Goal: Task Accomplishment & Management: Manage account settings

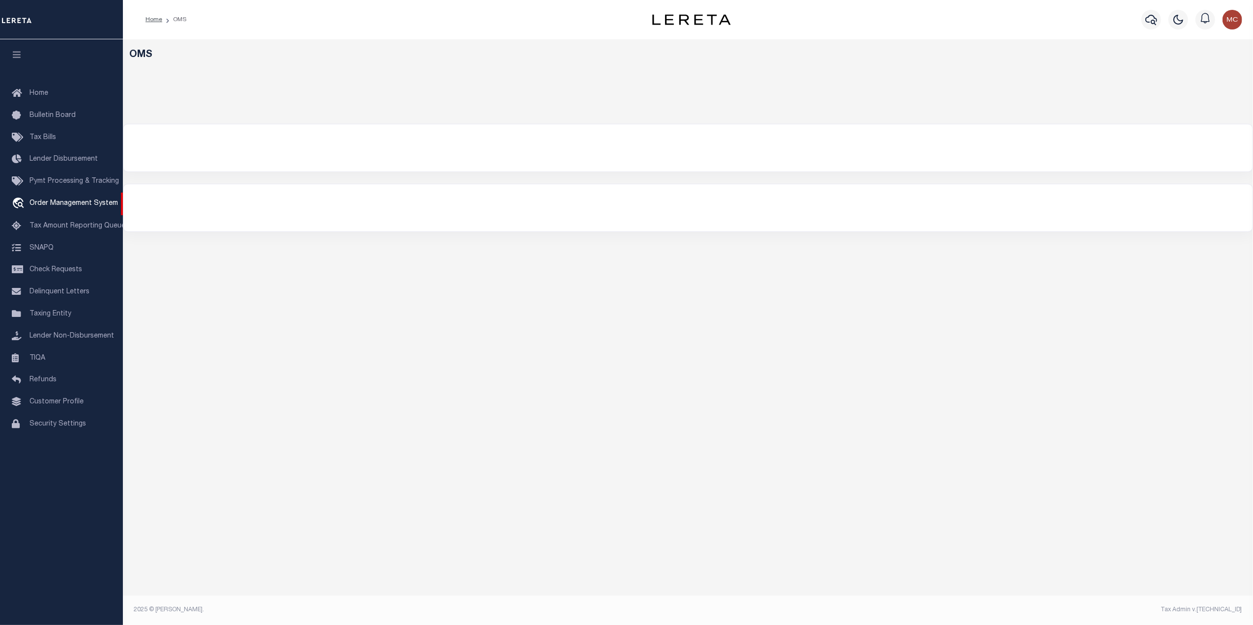
select select "200"
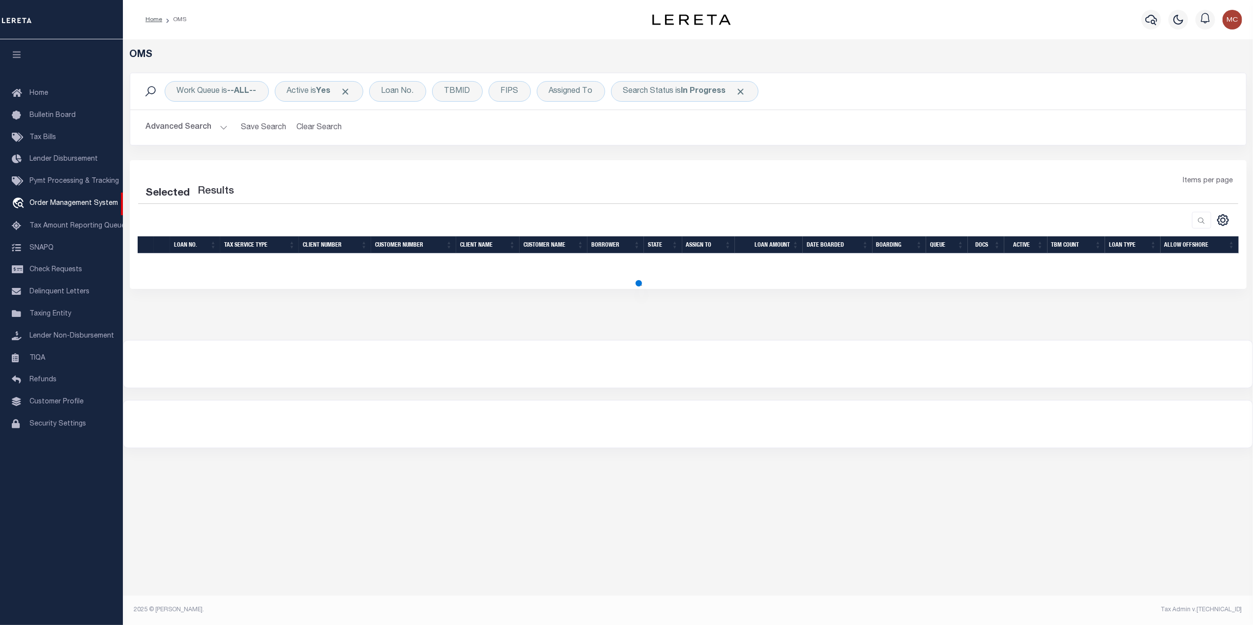
select select "200"
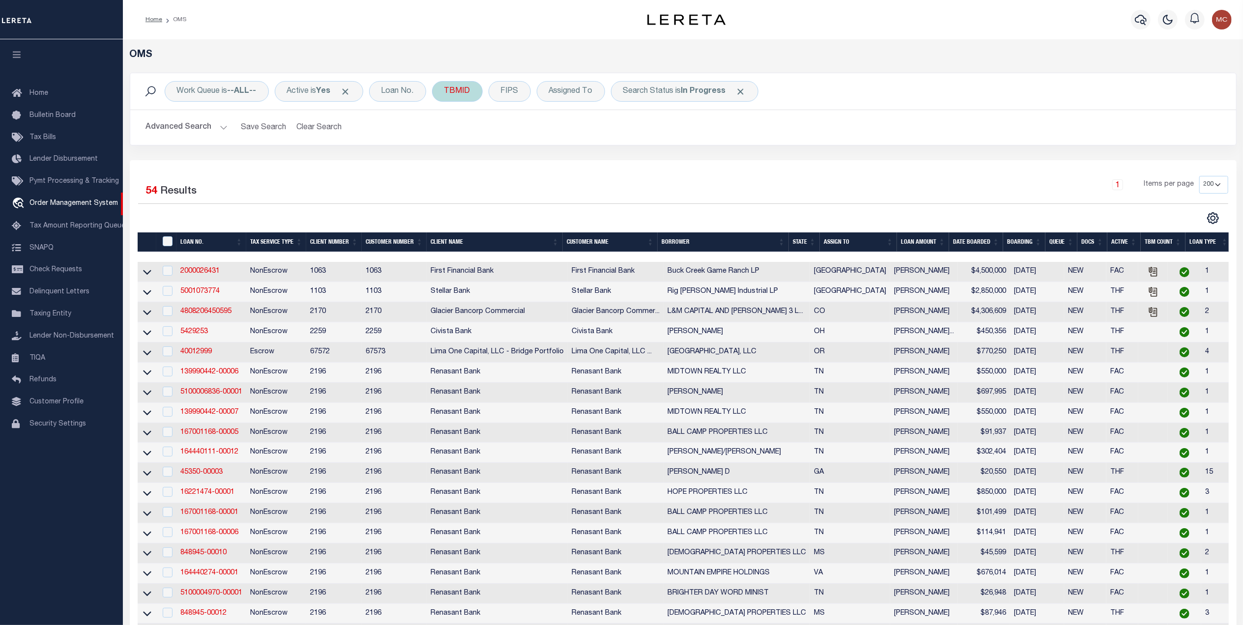
click at [473, 99] on div "TBMID" at bounding box center [457, 91] width 51 height 21
drag, startPoint x: 451, startPoint y: 128, endPoint x: 410, endPoint y: 172, distance: 60.5
click at [462, 89] on div "TBMID Equals Is Not Equal To Is Greater Than Is Less Than Cancel Apply" at bounding box center [457, 91] width 51 height 21
drag, startPoint x: 478, startPoint y: 141, endPoint x: 431, endPoint y: 187, distance: 66.0
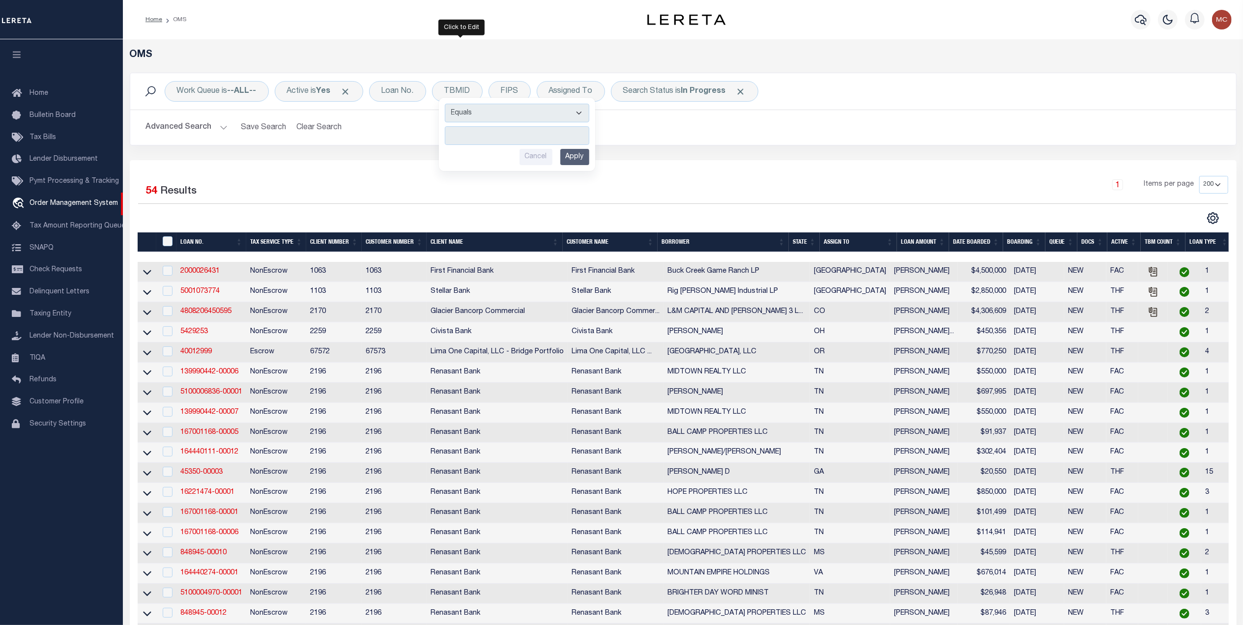
click at [409, 195] on div "1 Items per page 10 25 50 100 200" at bounding box center [821, 190] width 829 height 28
click at [449, 99] on div "TBMID Equals Is Not Equal To Is Greater Than Is Less Than Cancel Apply" at bounding box center [457, 91] width 51 height 21
type input "3448078"
click at [576, 158] on input "Apply" at bounding box center [574, 157] width 29 height 16
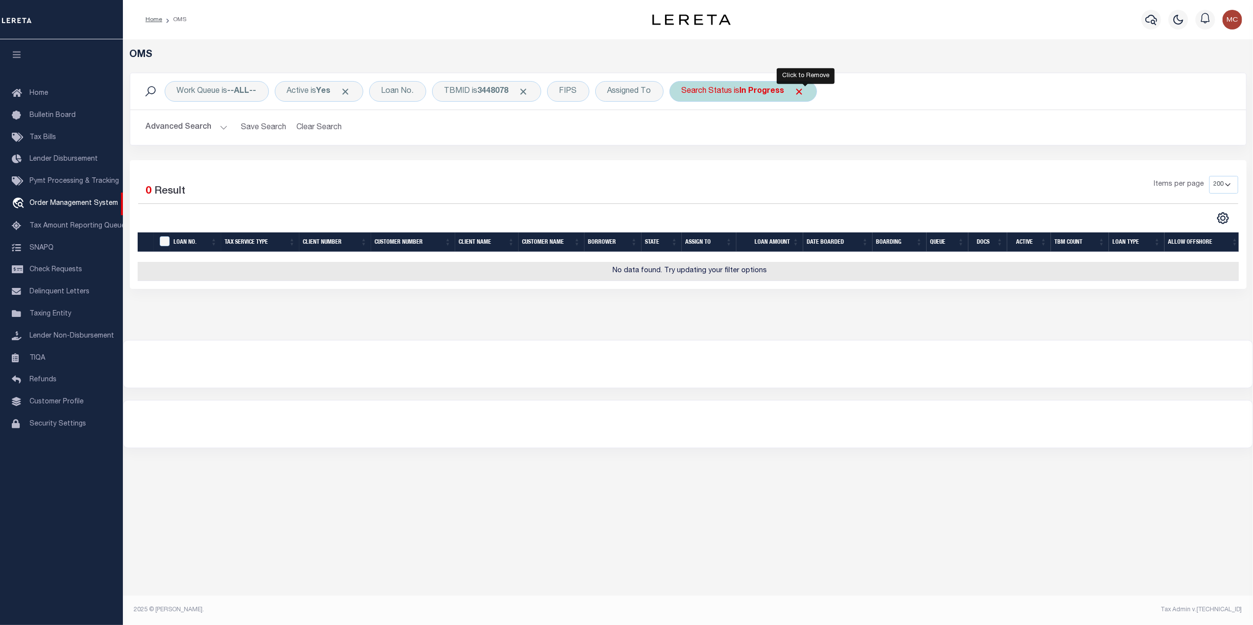
click at [802, 94] on span "Click to Remove" at bounding box center [799, 91] width 10 height 10
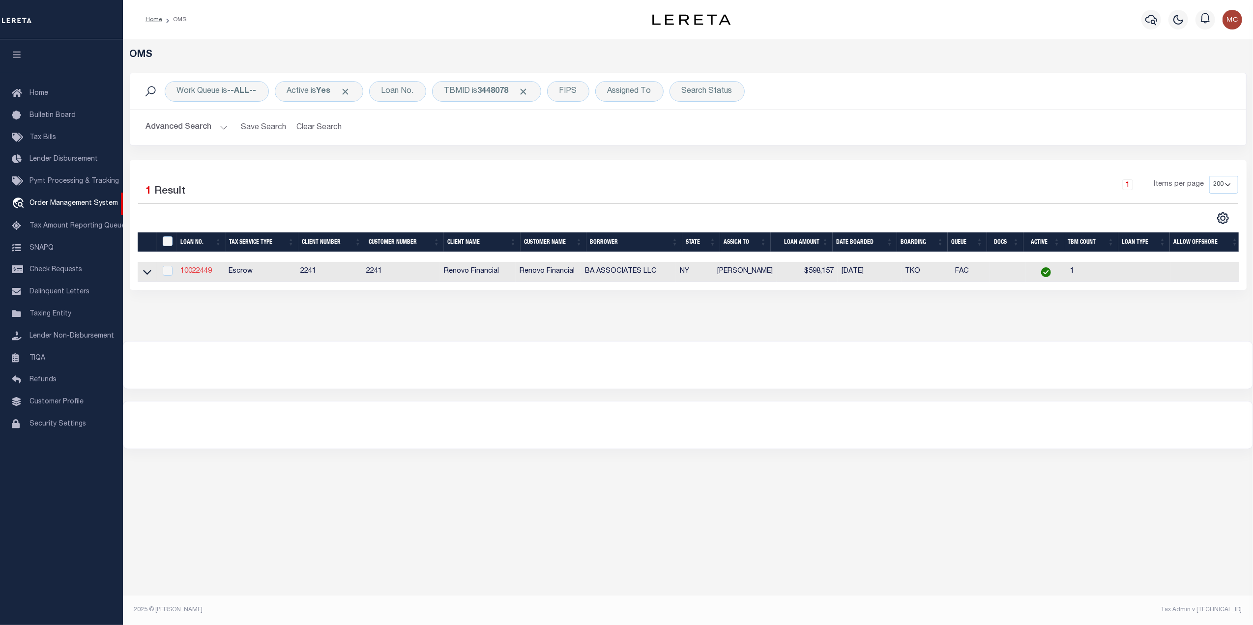
click at [195, 274] on link "10022449" at bounding box center [195, 271] width 31 height 7
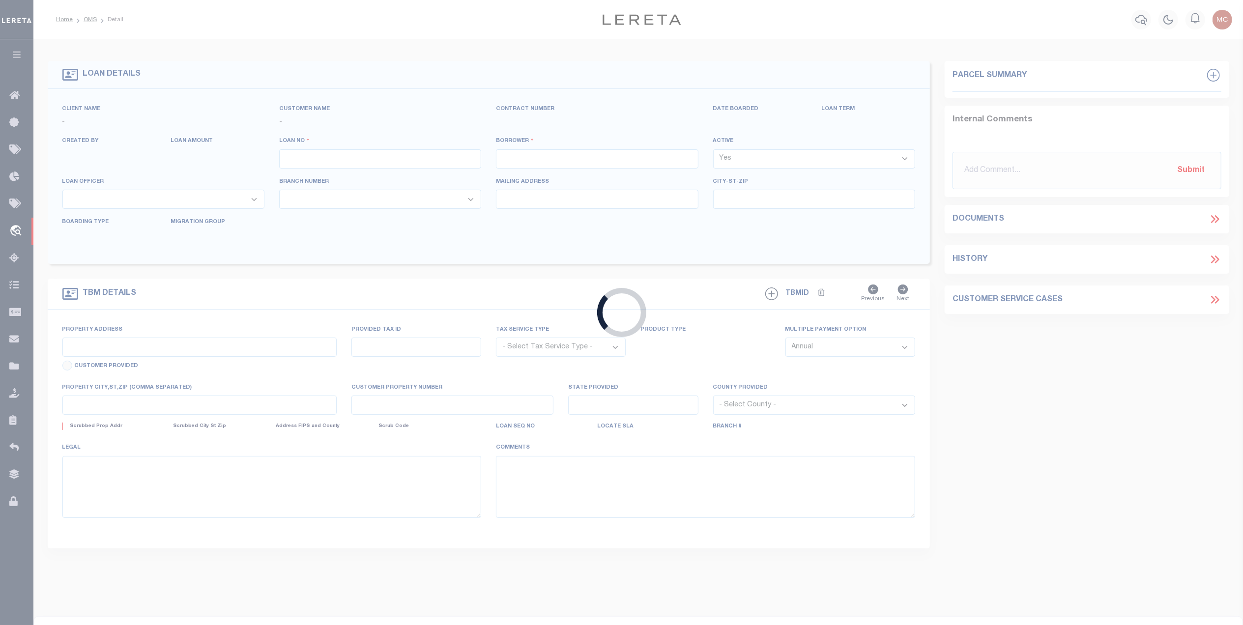
type input "10022449"
type input "BA ASSOCIATES LLC"
select select
select select "400"
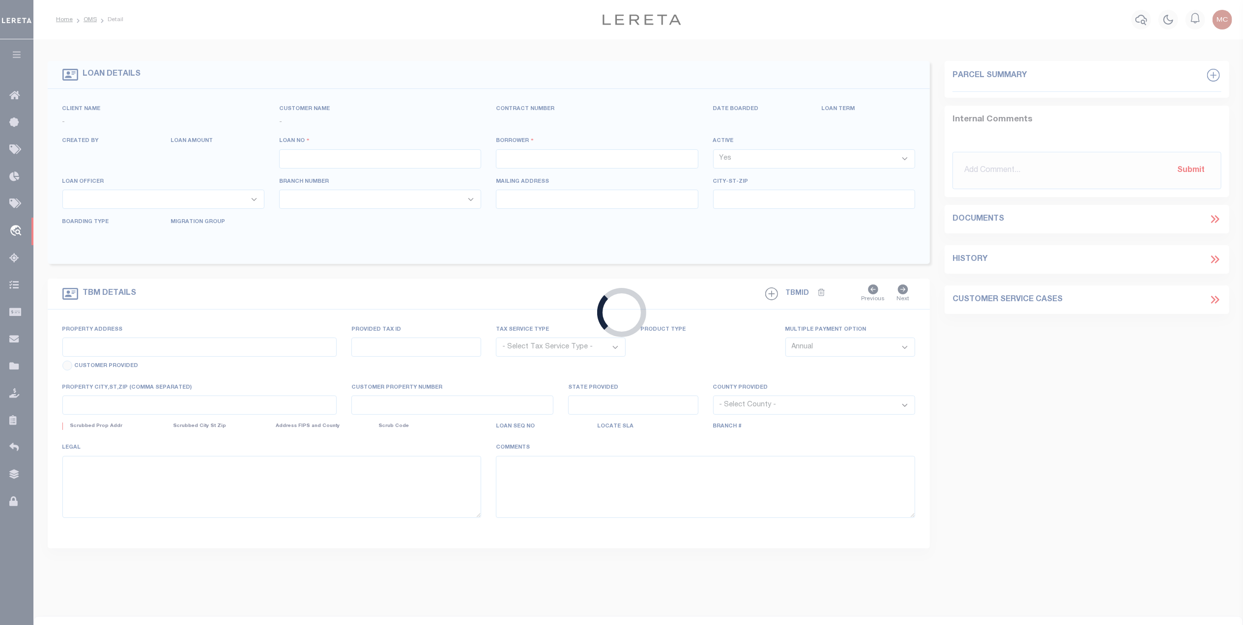
select select "Escrow"
select select "25067"
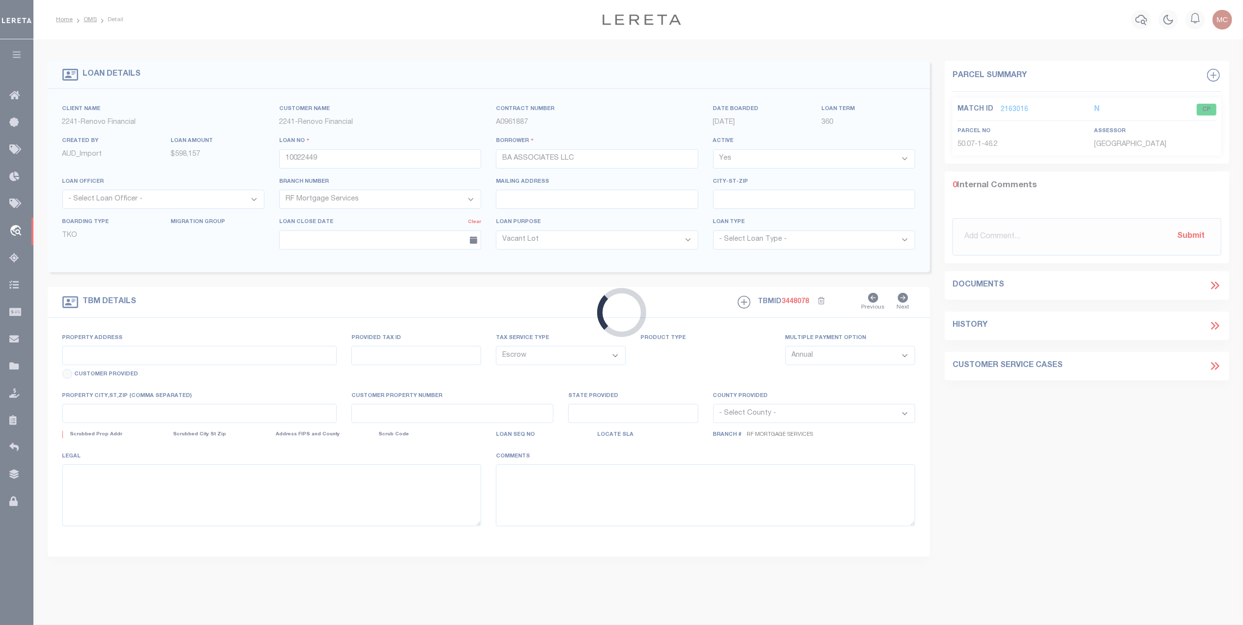
type input "5 Taft Ln Unit 101"
type input "[GEOGRAPHIC_DATA]"
type input "a0kUS00000Bos6v"
type input "NY"
select select
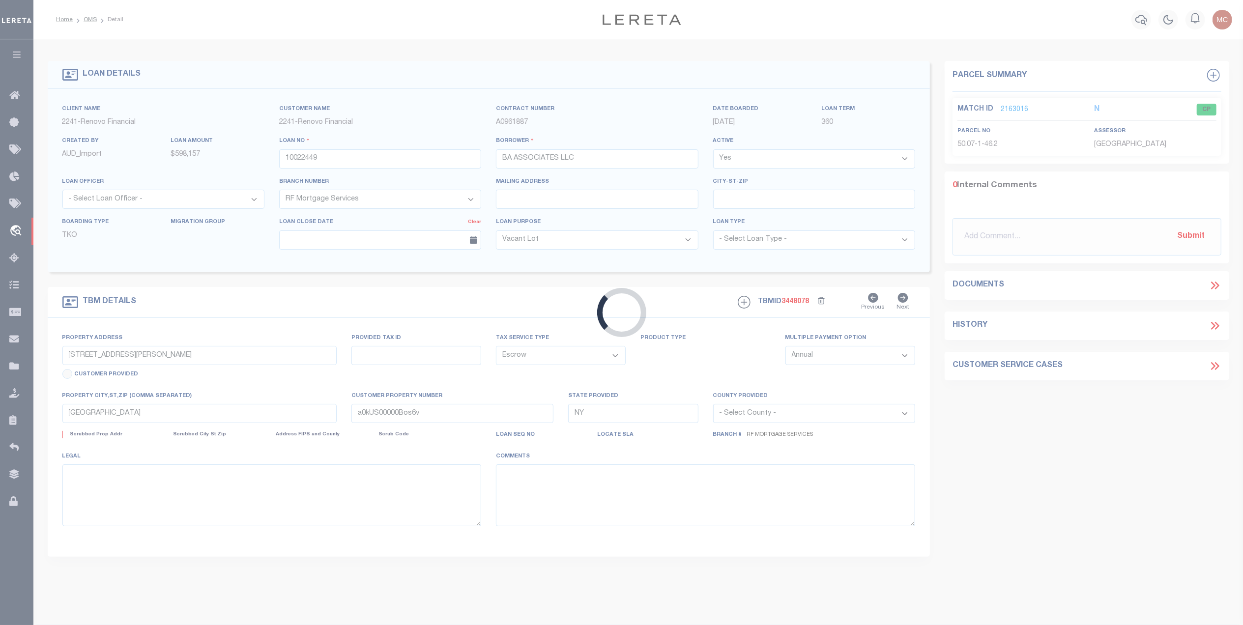
select select "4"
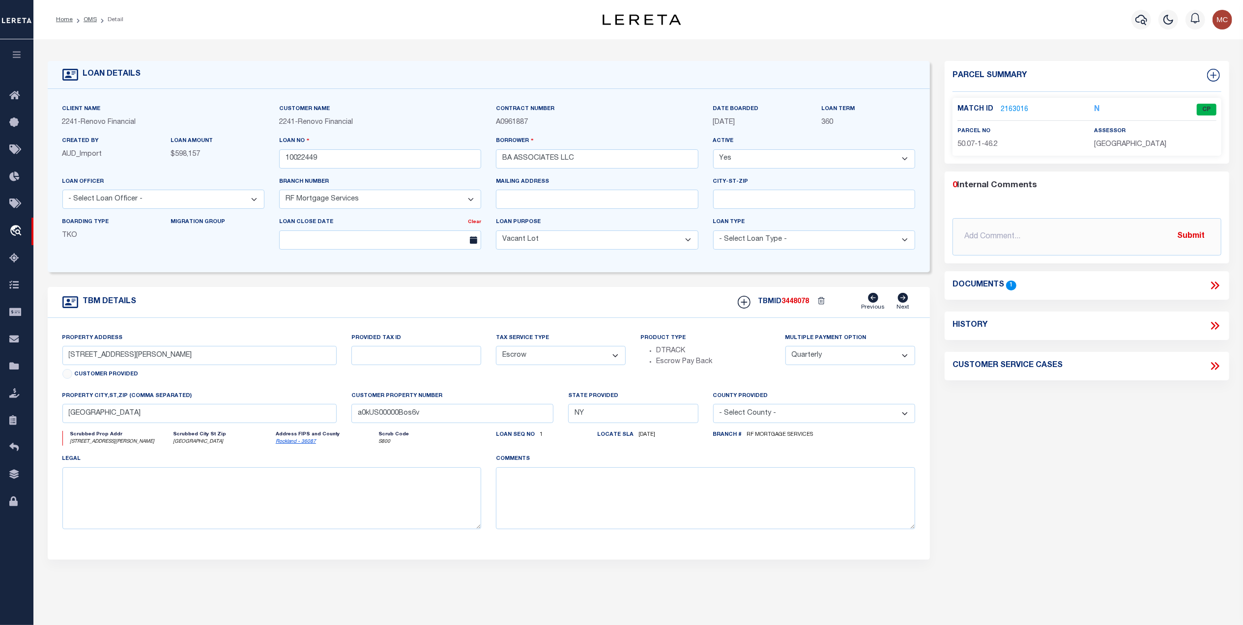
click at [1211, 284] on icon at bounding box center [1214, 285] width 13 height 13
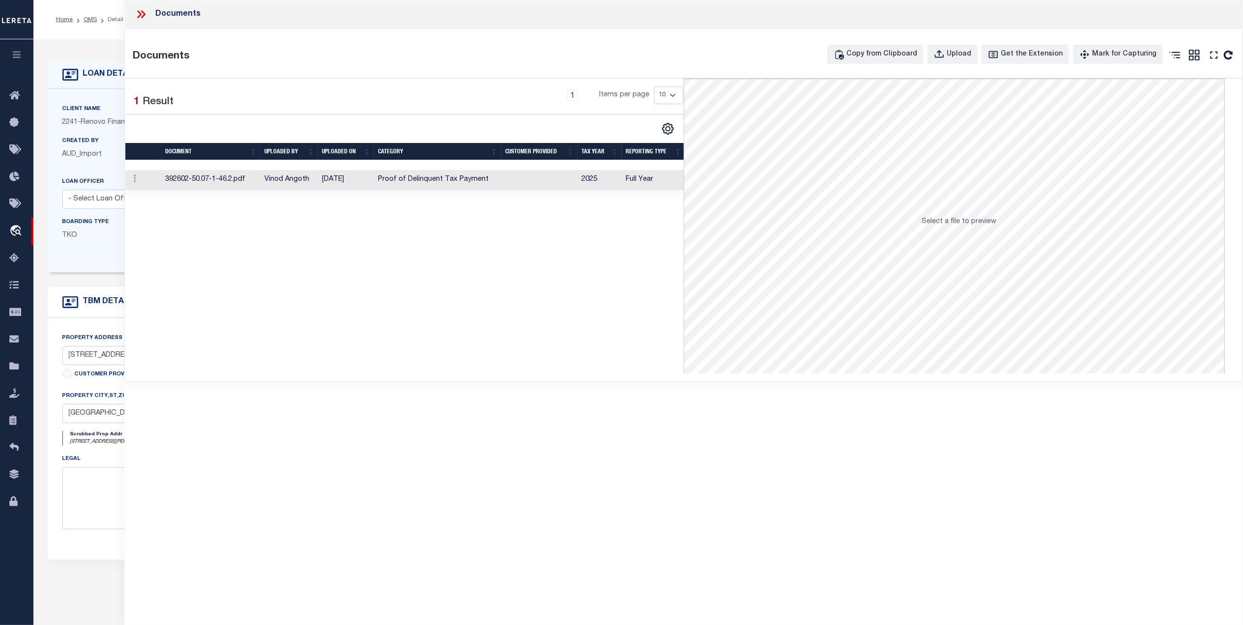
click at [439, 181] on td "Proof of Delinquent Tax Payment" at bounding box center [437, 180] width 127 height 20
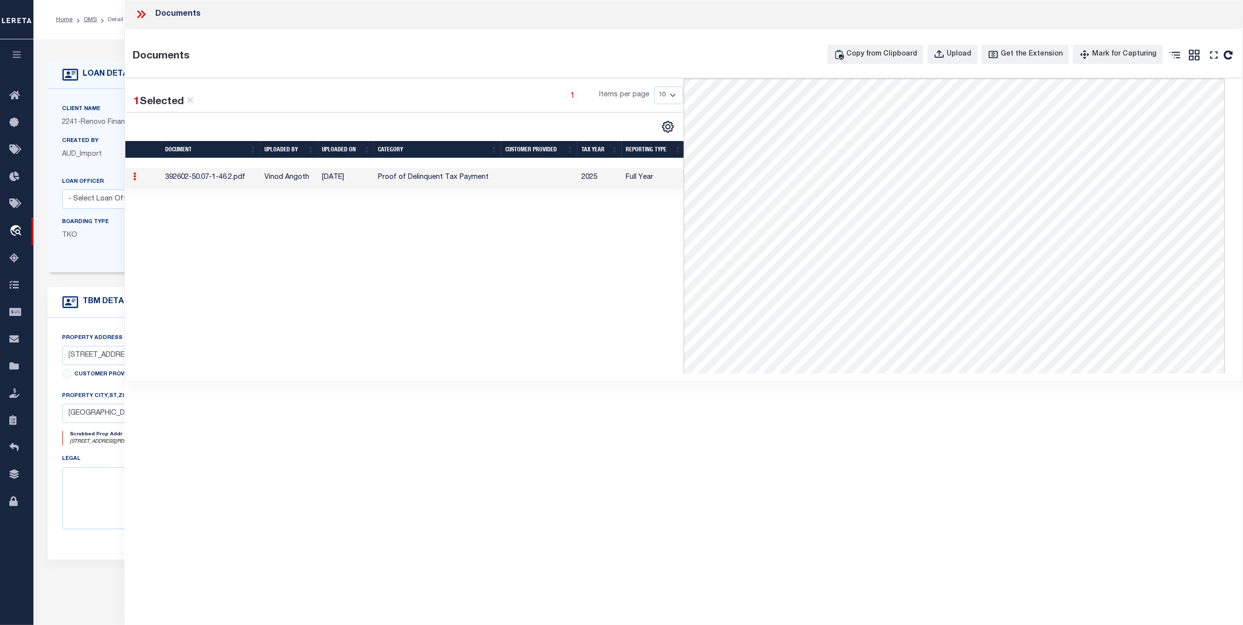
click at [139, 14] on icon at bounding box center [141, 14] width 13 height 13
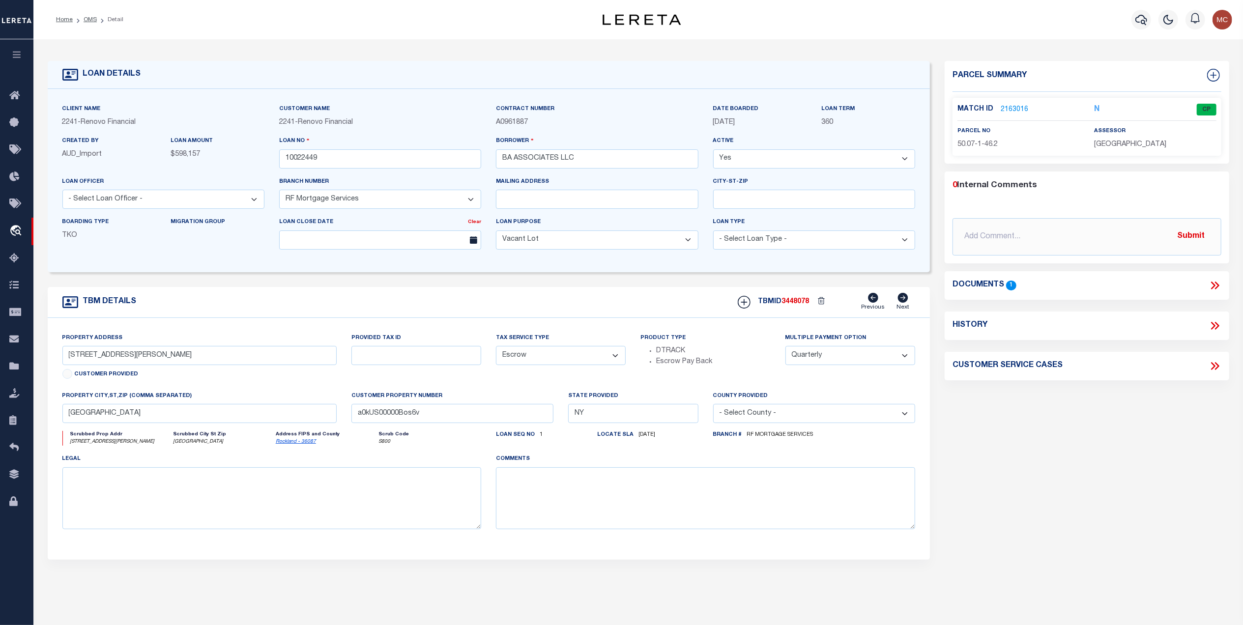
click at [1009, 111] on link "2163016" at bounding box center [1015, 110] width 28 height 10
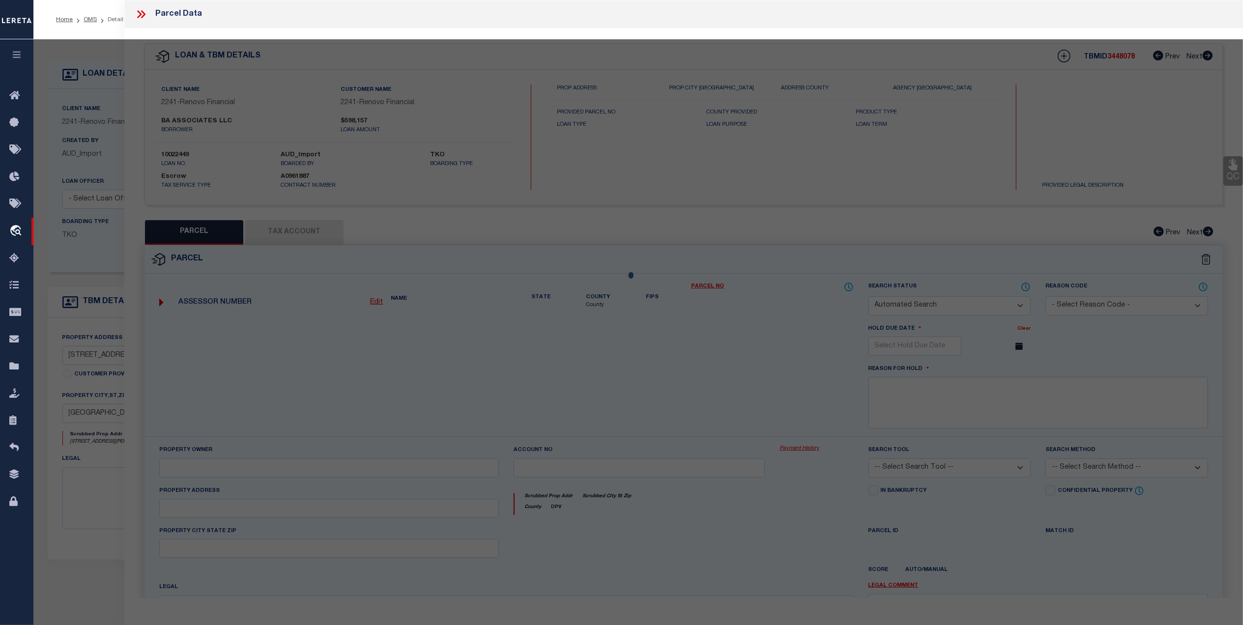
checkbox input "false"
select select "CP"
type input "3 TAFT LLC"
select select "AGW"
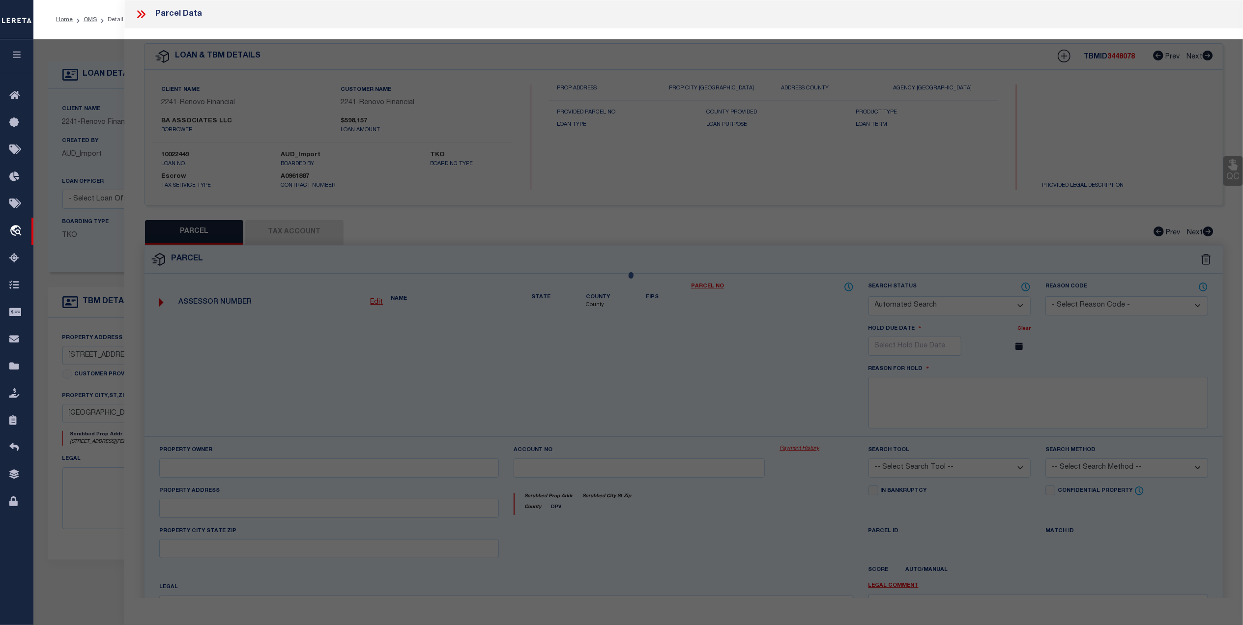
select select "ADD"
type input "5 TAFT LA"
type input "[GEOGRAPHIC_DATA]"
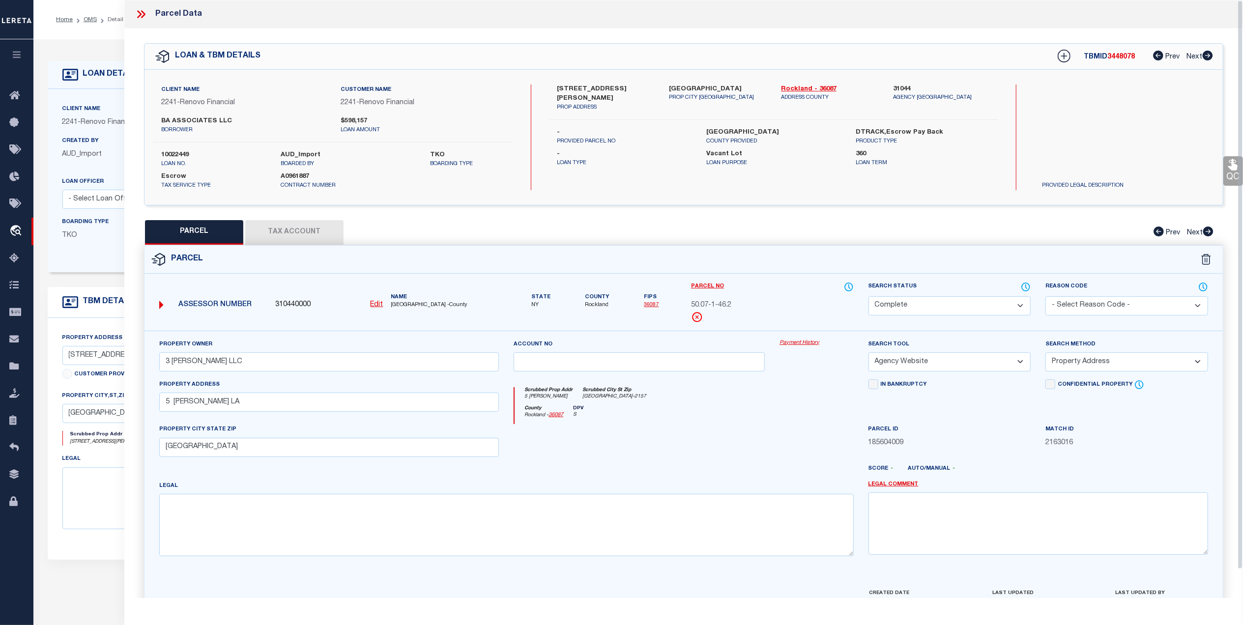
click at [273, 236] on button "Tax Account" at bounding box center [294, 232] width 98 height 25
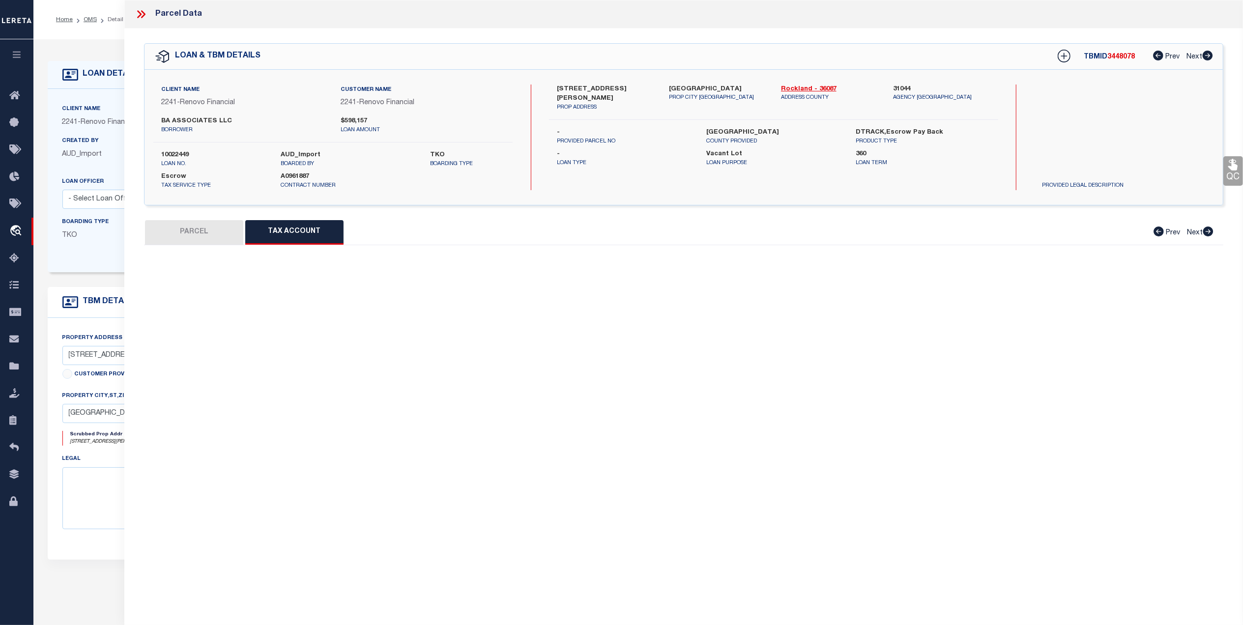
select select "100"
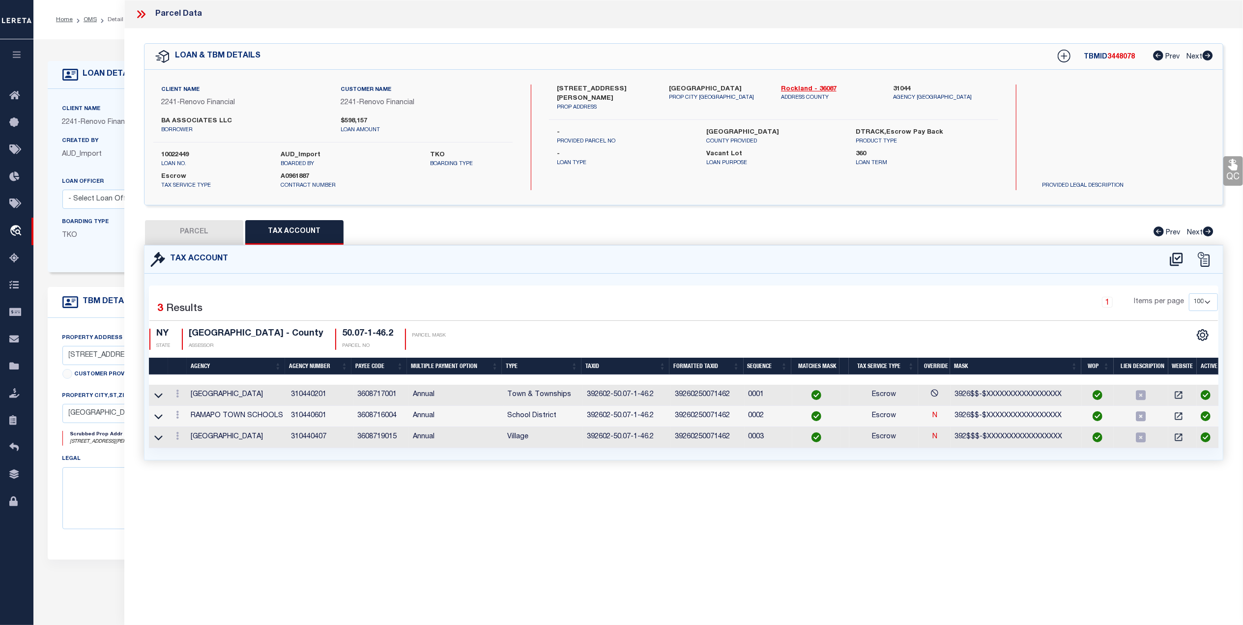
click at [202, 227] on button "PARCEL" at bounding box center [194, 232] width 98 height 25
select select "AS"
select select
checkbox input "false"
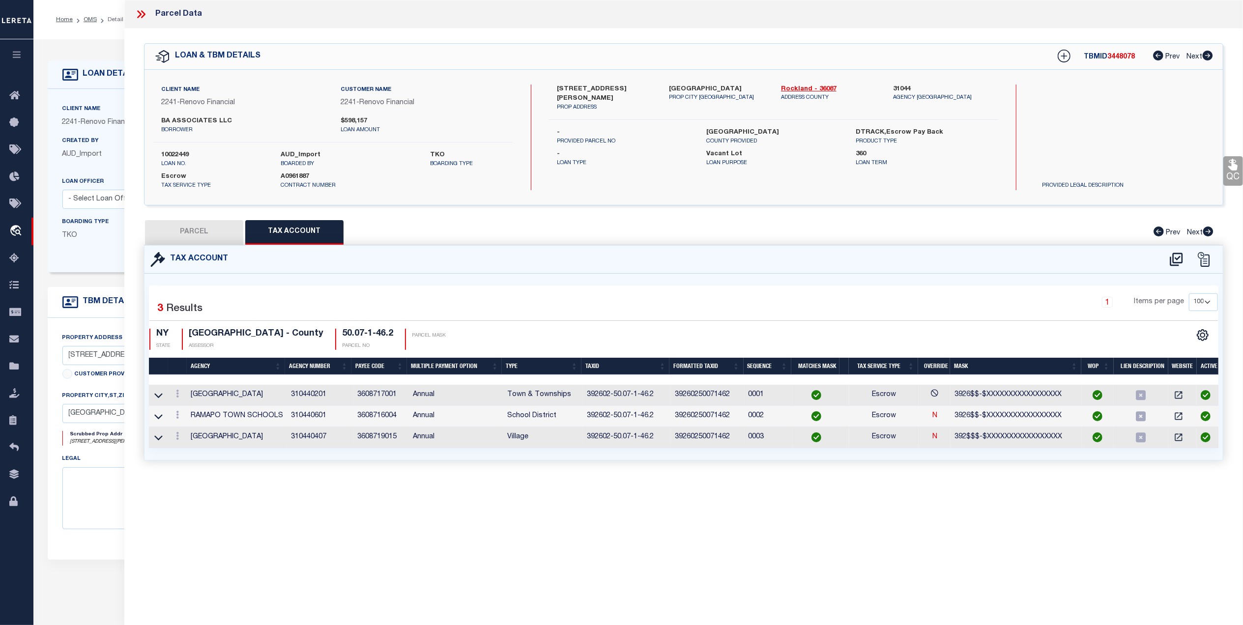
checkbox input "false"
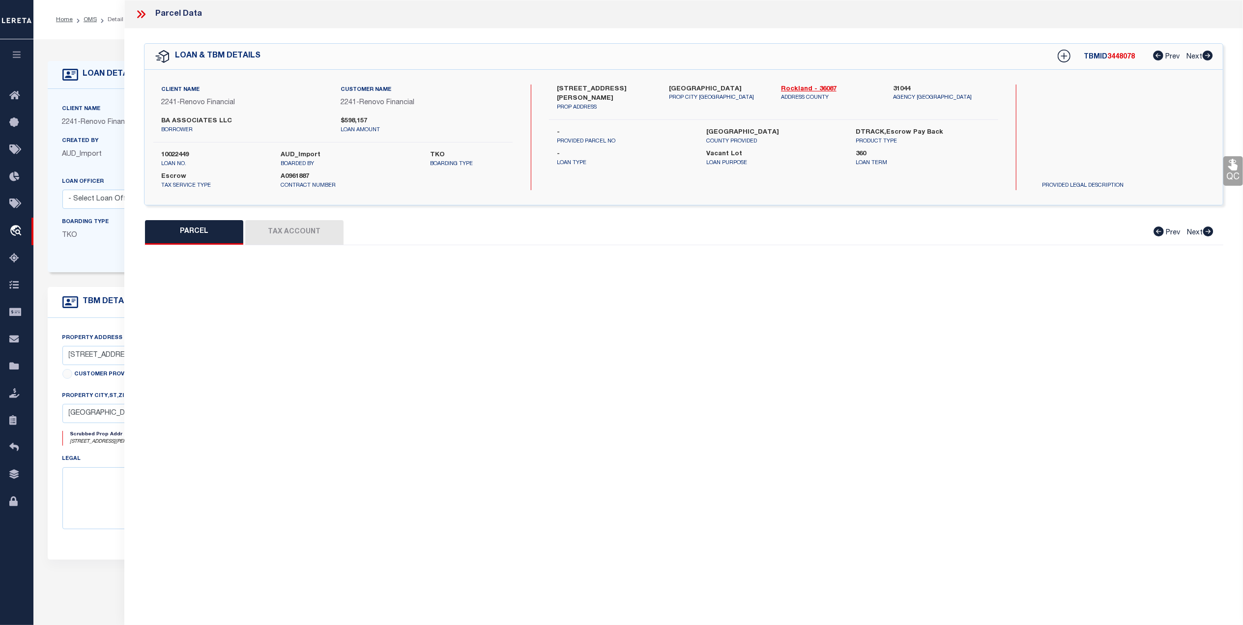
select select "CP"
type input "3 TAFT LLC"
select select "AGW"
select select "ADD"
type input "5 TAFT LA"
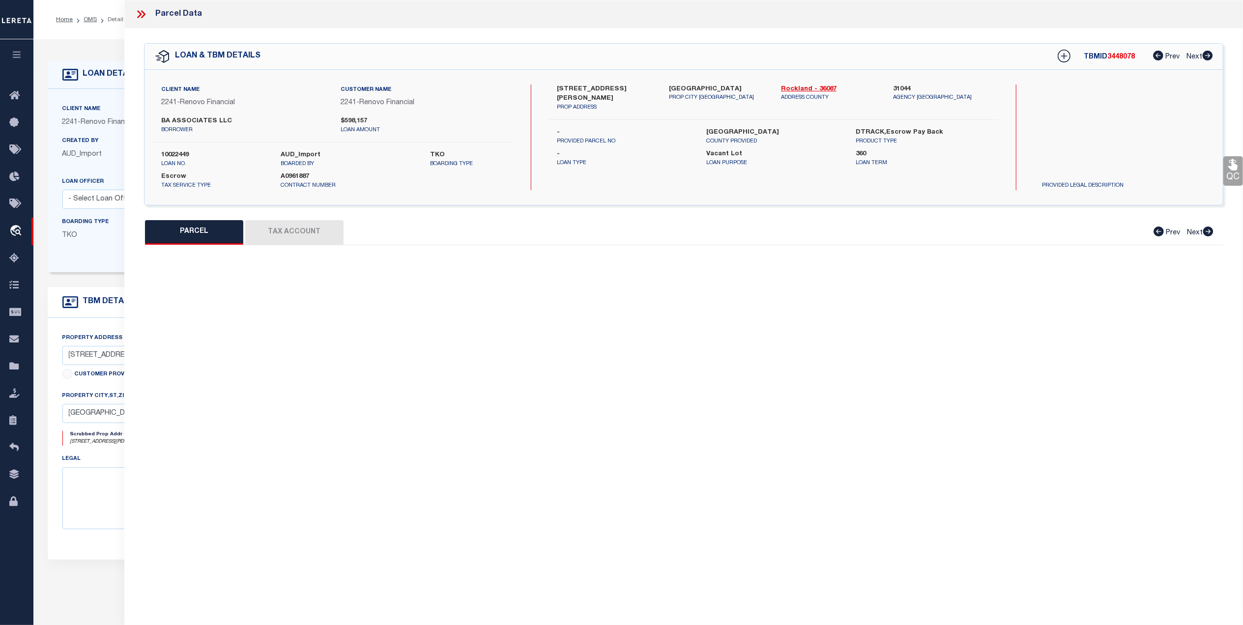
type input "[GEOGRAPHIC_DATA]"
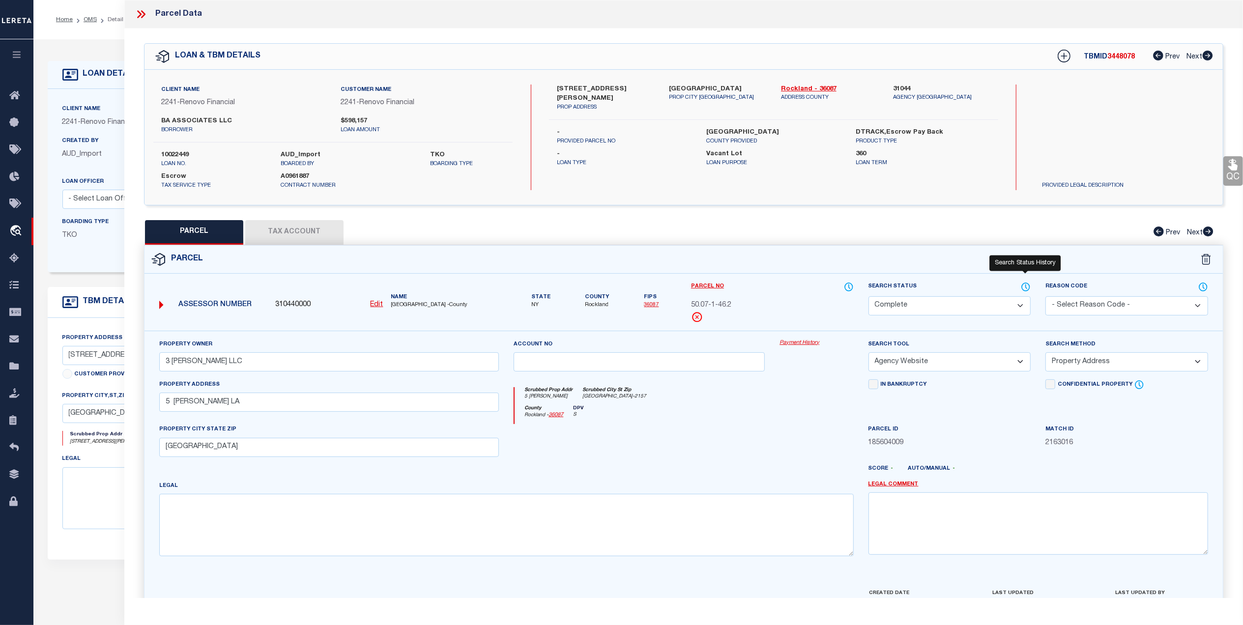
click at [1022, 283] on icon at bounding box center [1026, 287] width 10 height 11
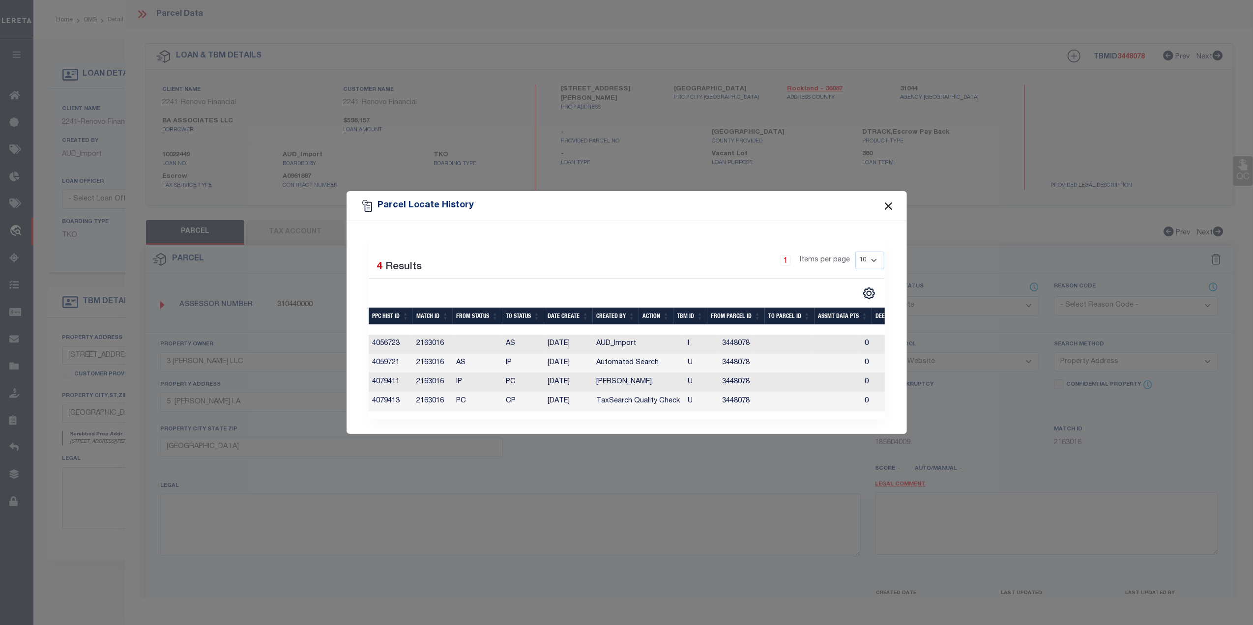
click at [888, 200] on button "Close" at bounding box center [888, 206] width 13 height 13
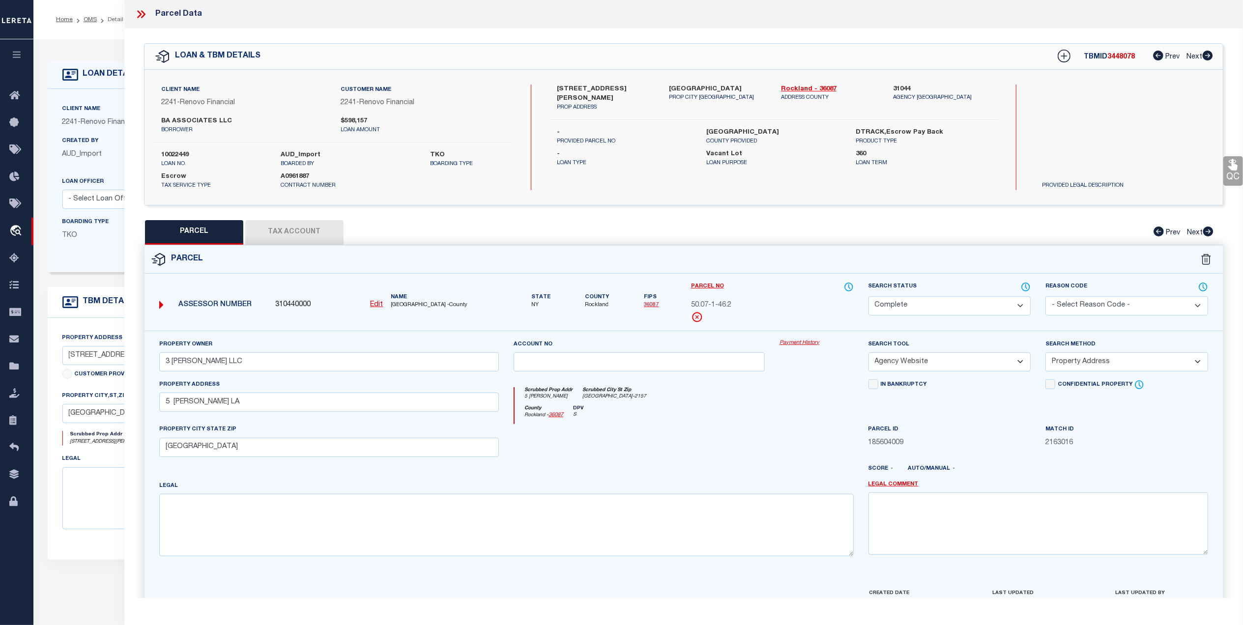
click at [649, 305] on link "36087" at bounding box center [651, 304] width 15 height 5
click at [644, 305] on link "36087" at bounding box center [651, 304] width 15 height 5
click at [301, 238] on button "Tax Account" at bounding box center [294, 232] width 98 height 25
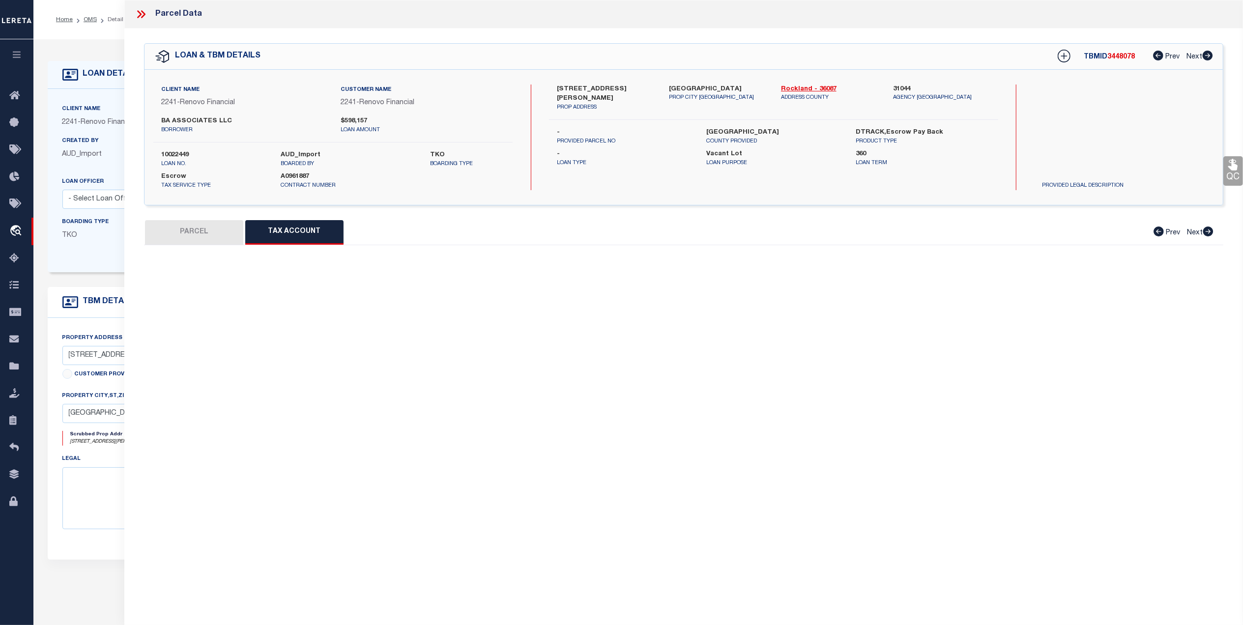
select select "100"
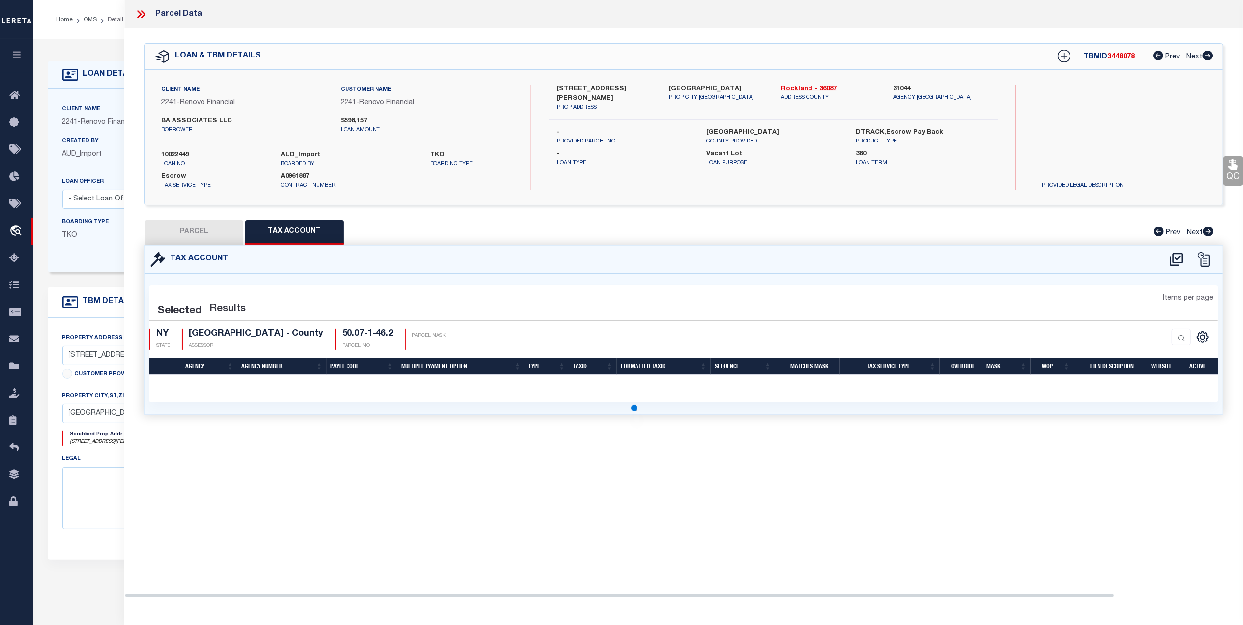
select select "100"
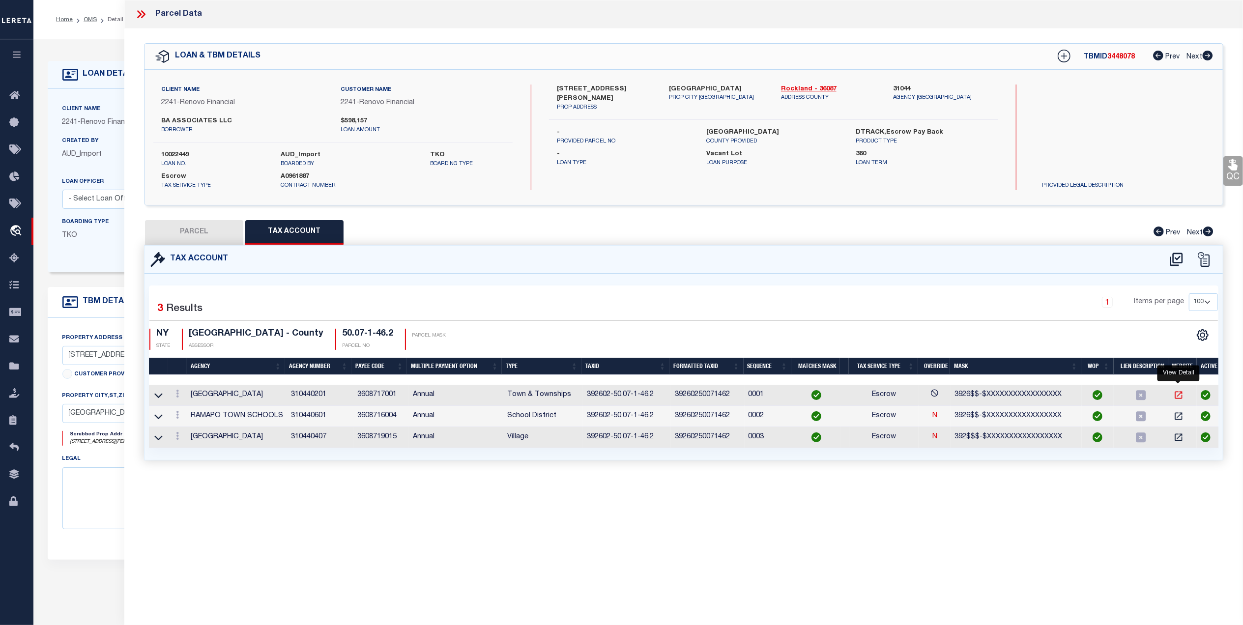
click at [1178, 399] on icon "" at bounding box center [1178, 395] width 7 height 7
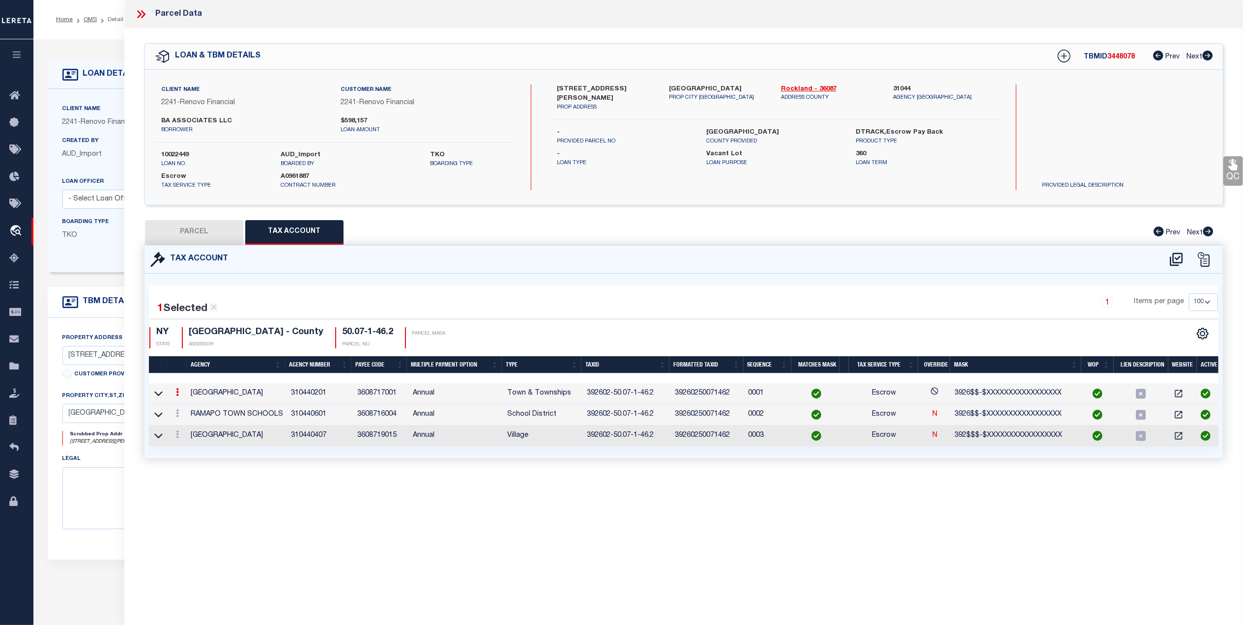
click at [177, 232] on button "PARCEL" at bounding box center [194, 232] width 98 height 25
select select "AS"
select select
checkbox input "false"
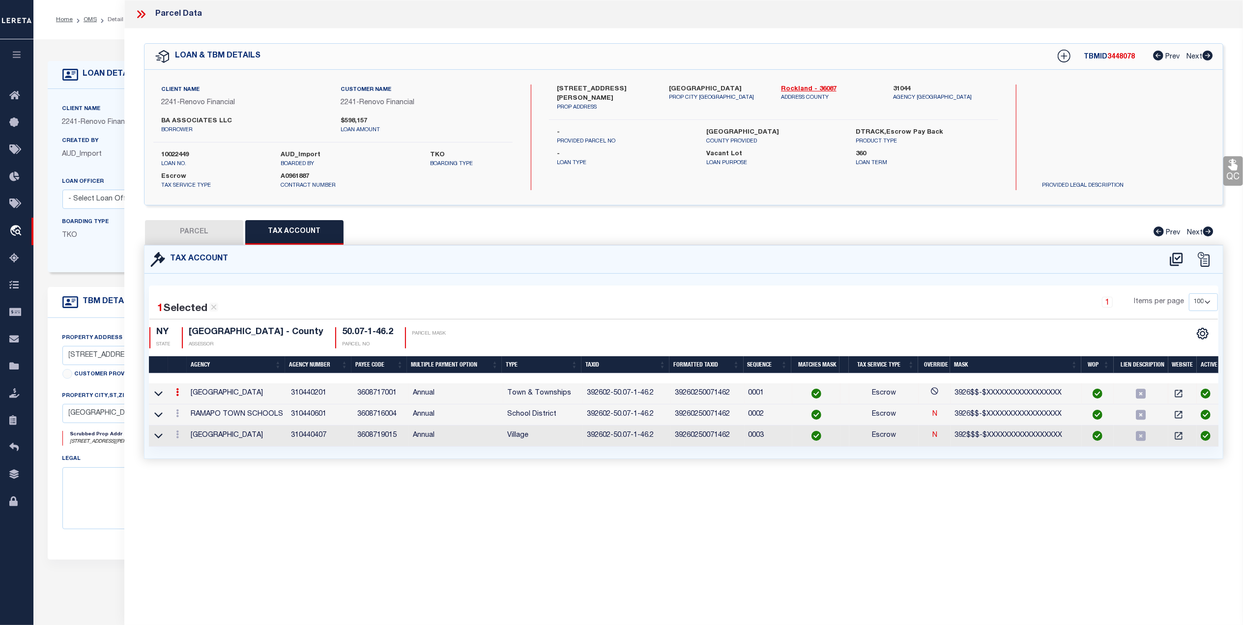
checkbox input "false"
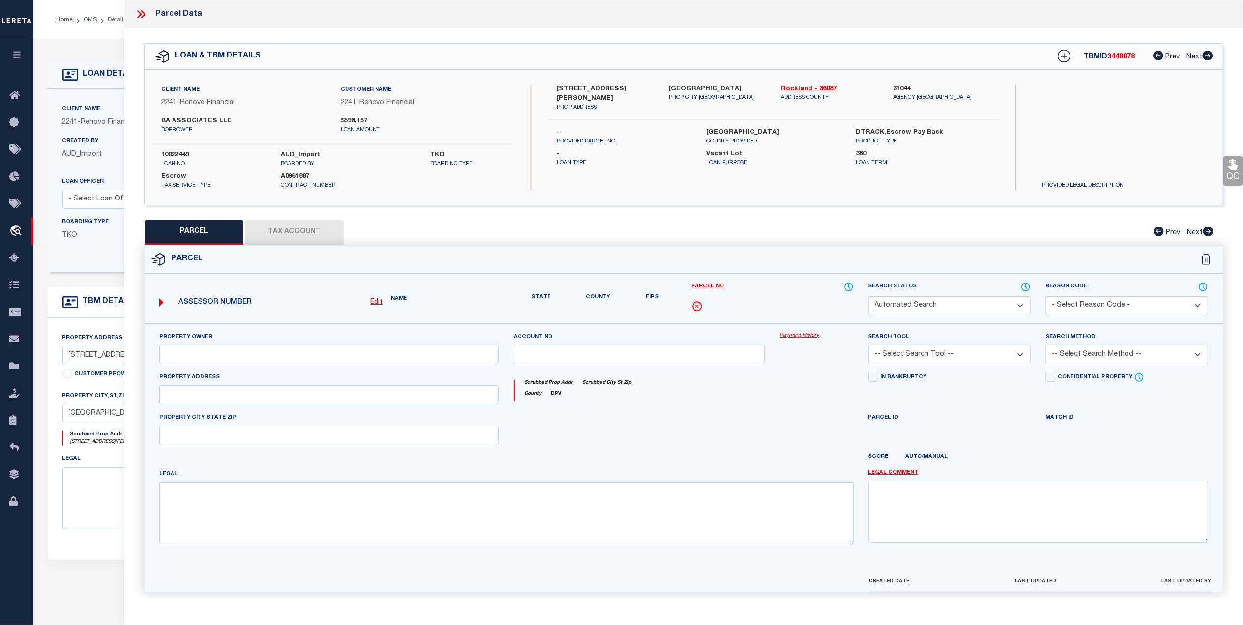
select select "CP"
type input "3 TAFT LLC"
select select "AGW"
select select "ADD"
type input "5 TAFT LA"
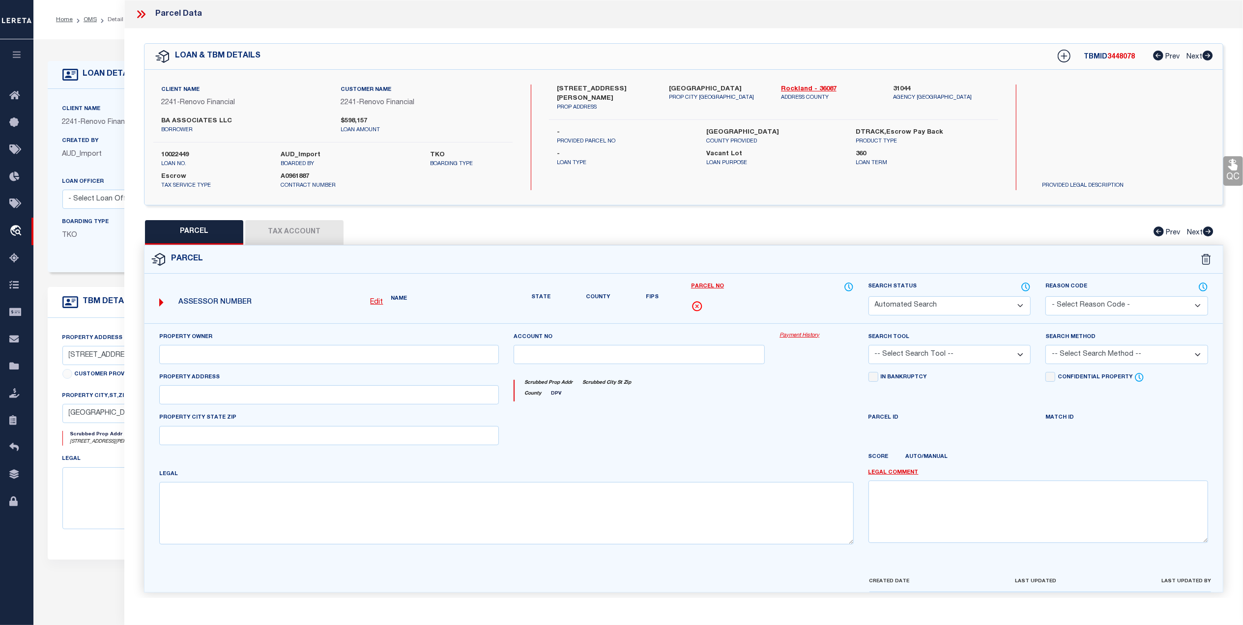
type input "[GEOGRAPHIC_DATA]"
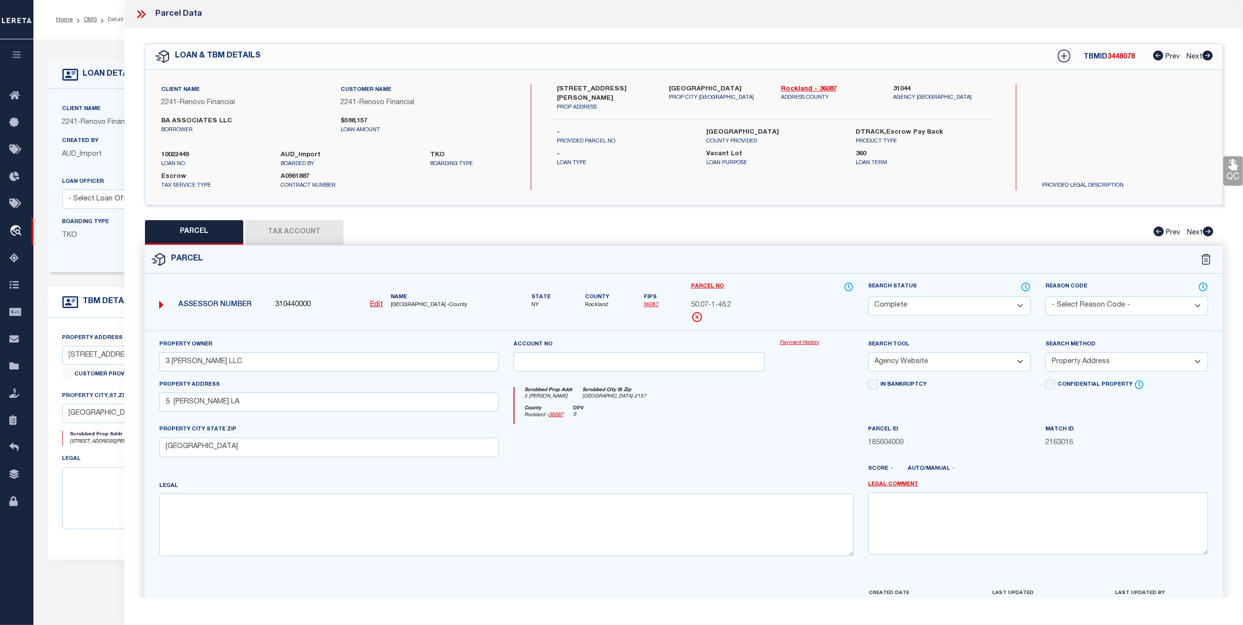
click at [299, 229] on button "Tax Account" at bounding box center [294, 232] width 98 height 25
select select "100"
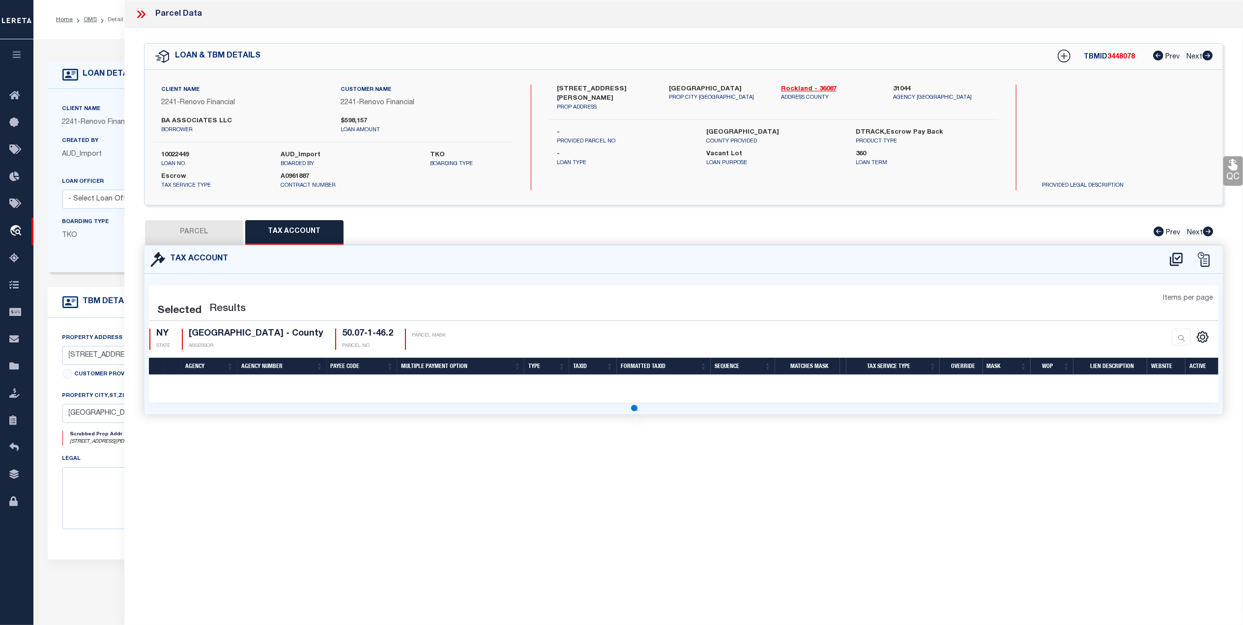
select select "100"
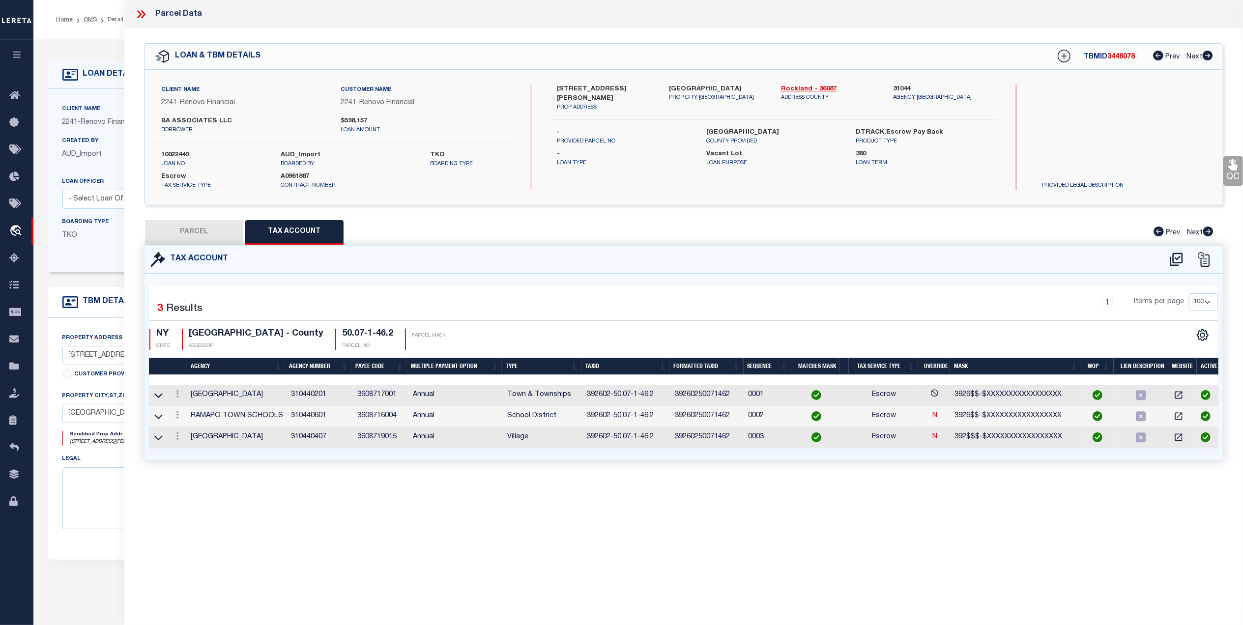
click at [218, 232] on button "PARCEL" at bounding box center [194, 232] width 98 height 25
select select "AS"
select select
checkbox input "false"
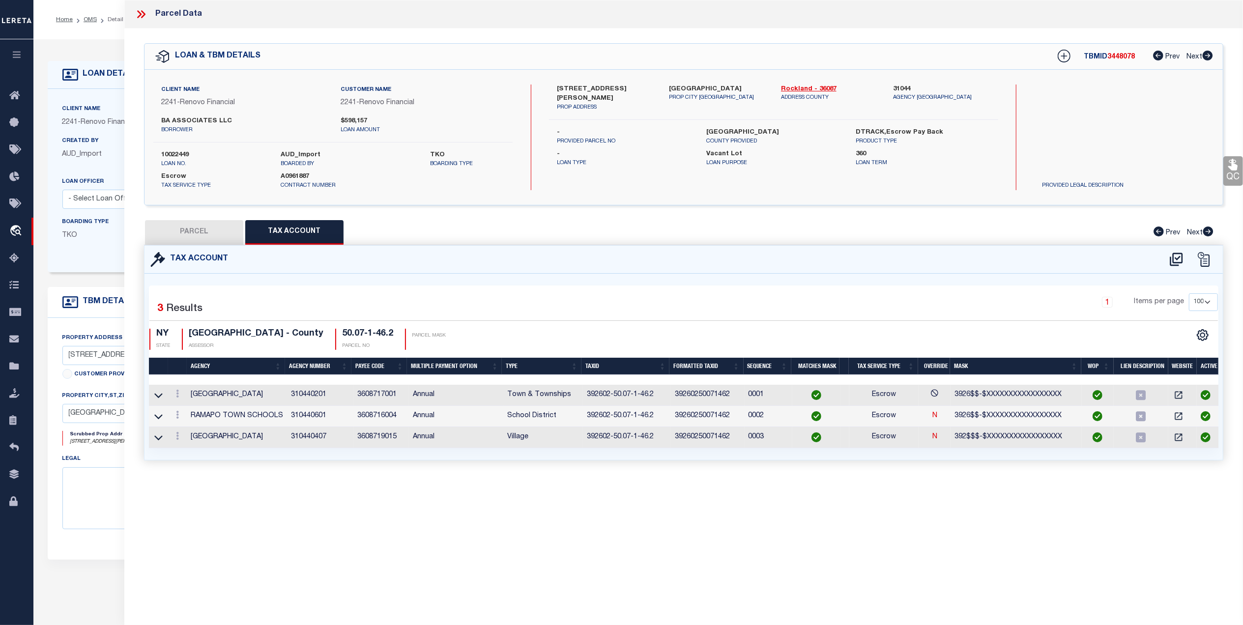
checkbox input "false"
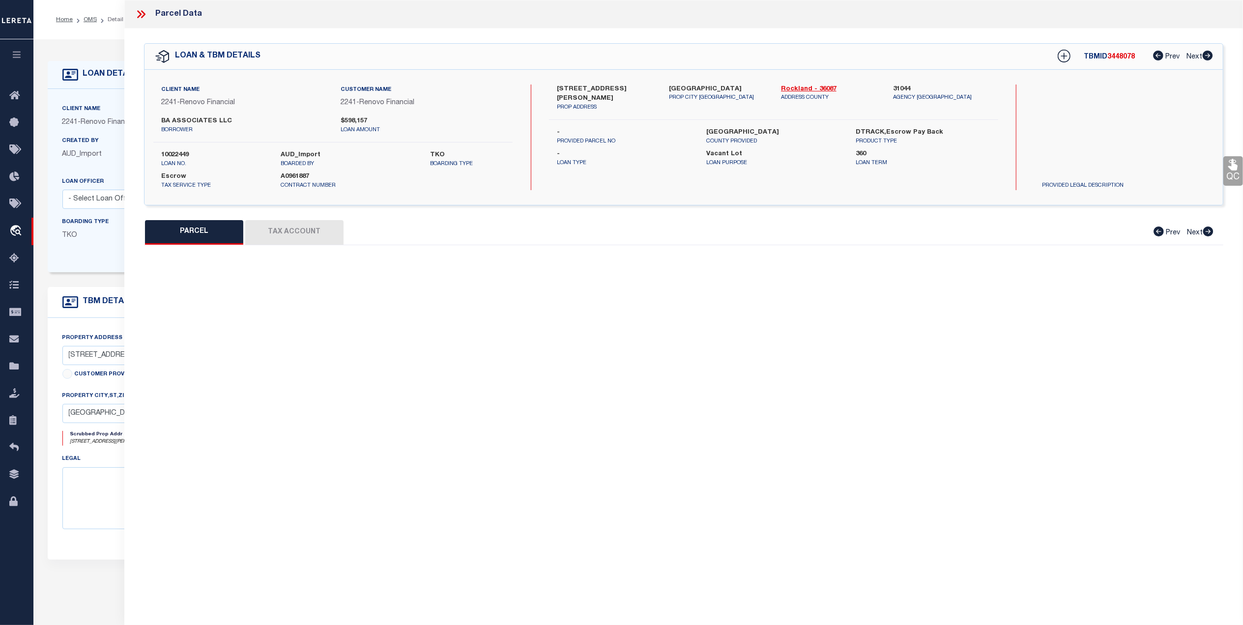
select select "CP"
type input "3 TAFT LLC"
select select "AGW"
select select "ADD"
type input "5 TAFT LA"
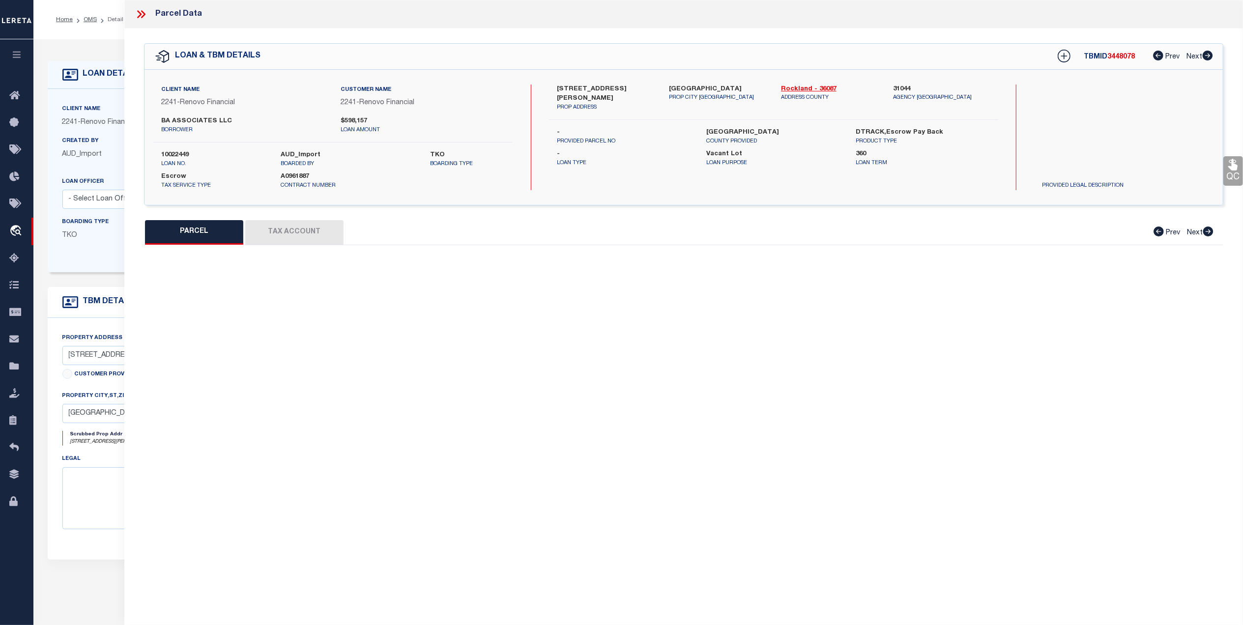
type input "[GEOGRAPHIC_DATA]"
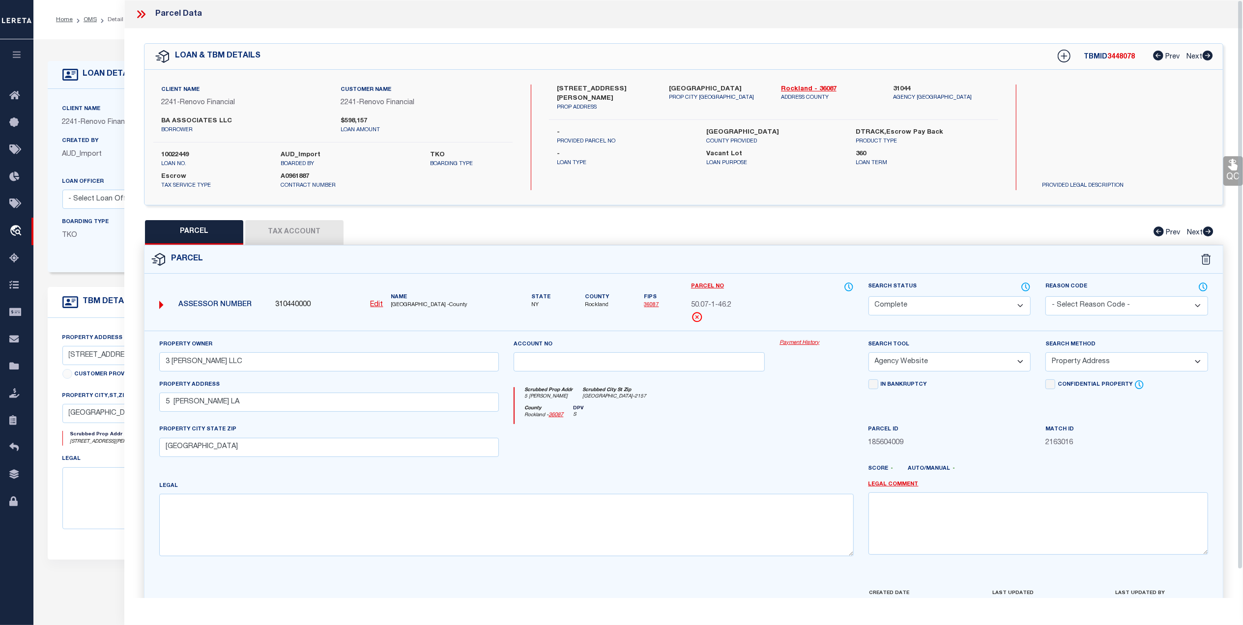
click at [299, 225] on button "Tax Account" at bounding box center [294, 232] width 98 height 25
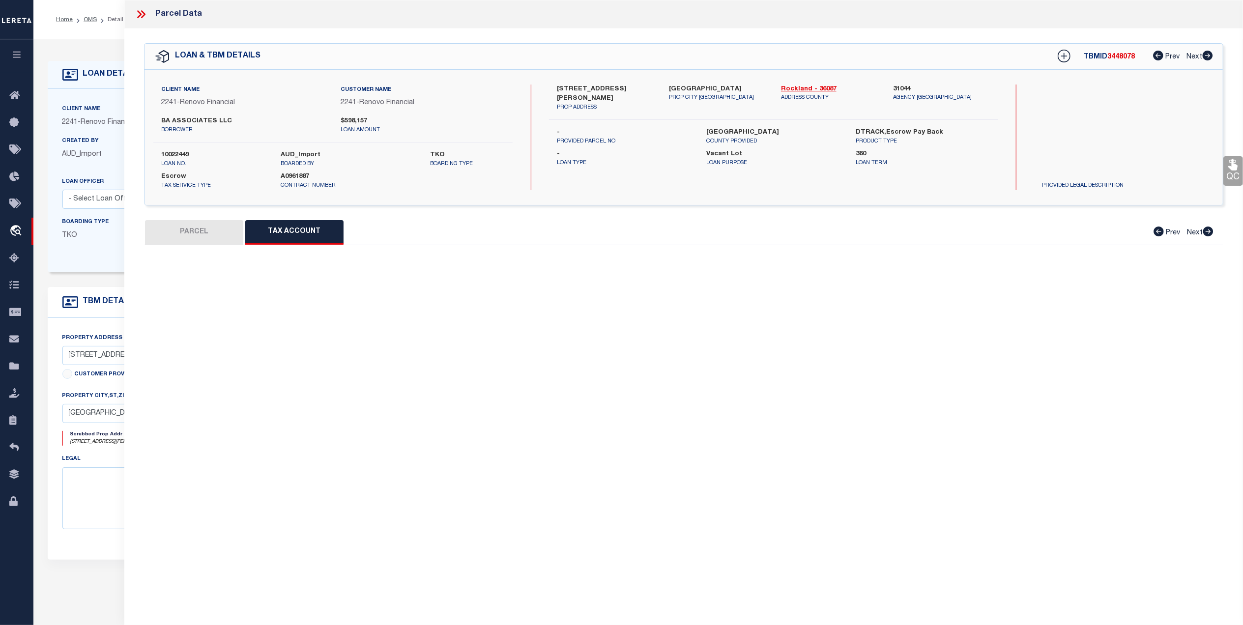
select select "100"
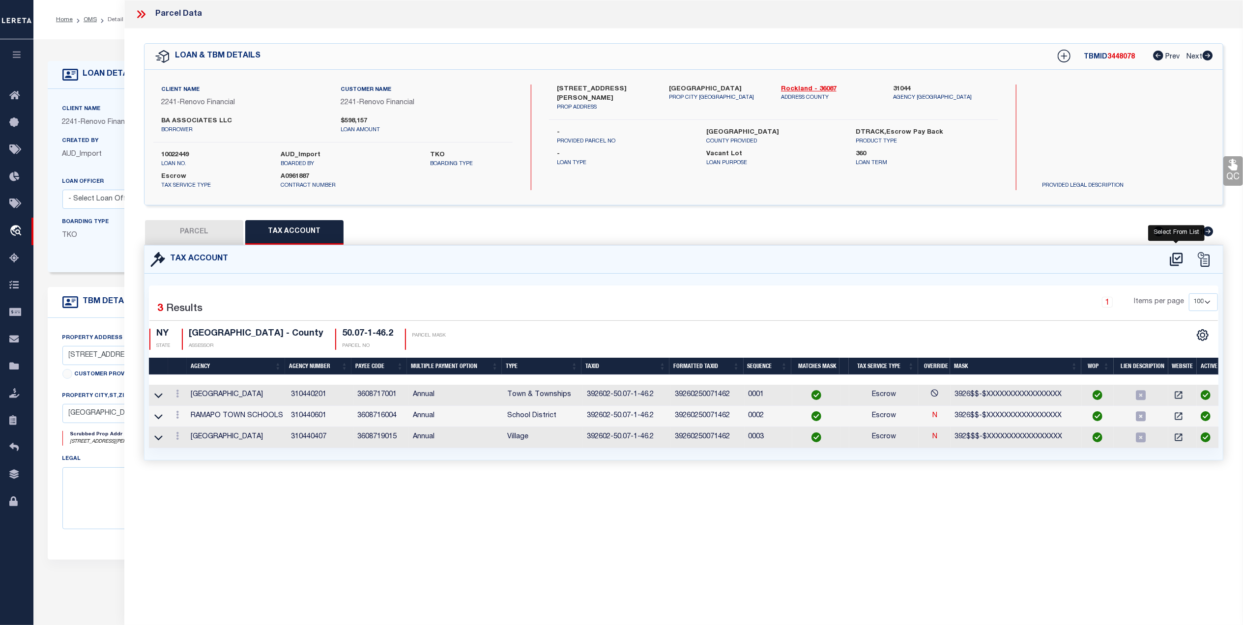
click at [1179, 259] on icon at bounding box center [1176, 260] width 16 height 16
select select "100"
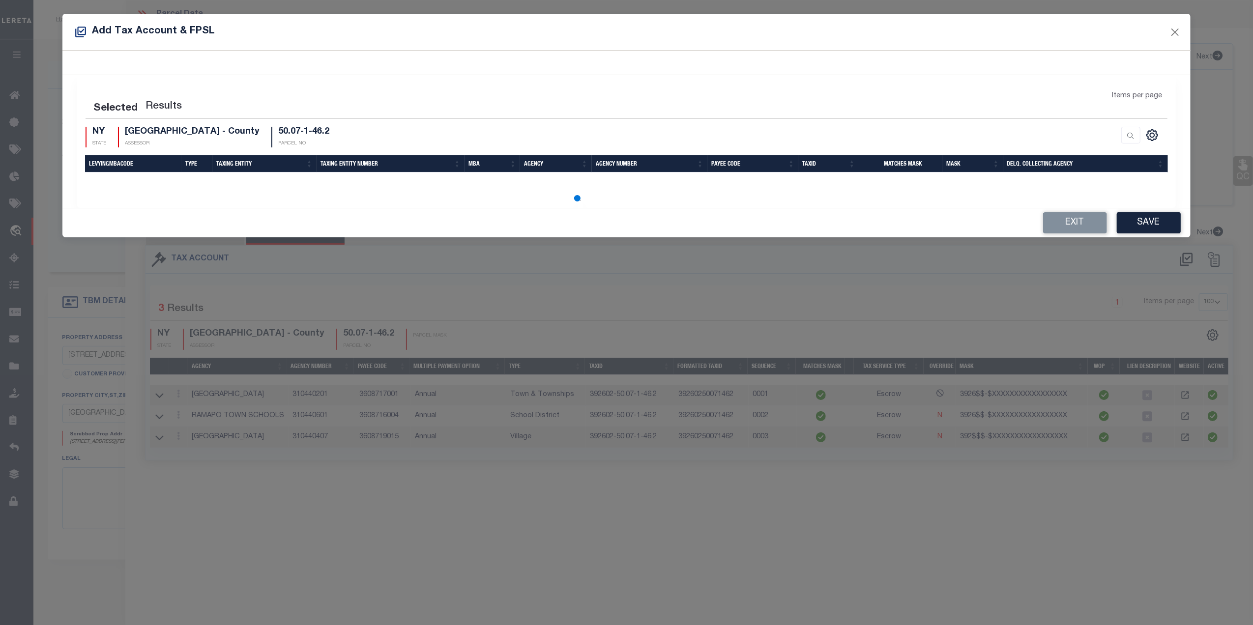
select select "100"
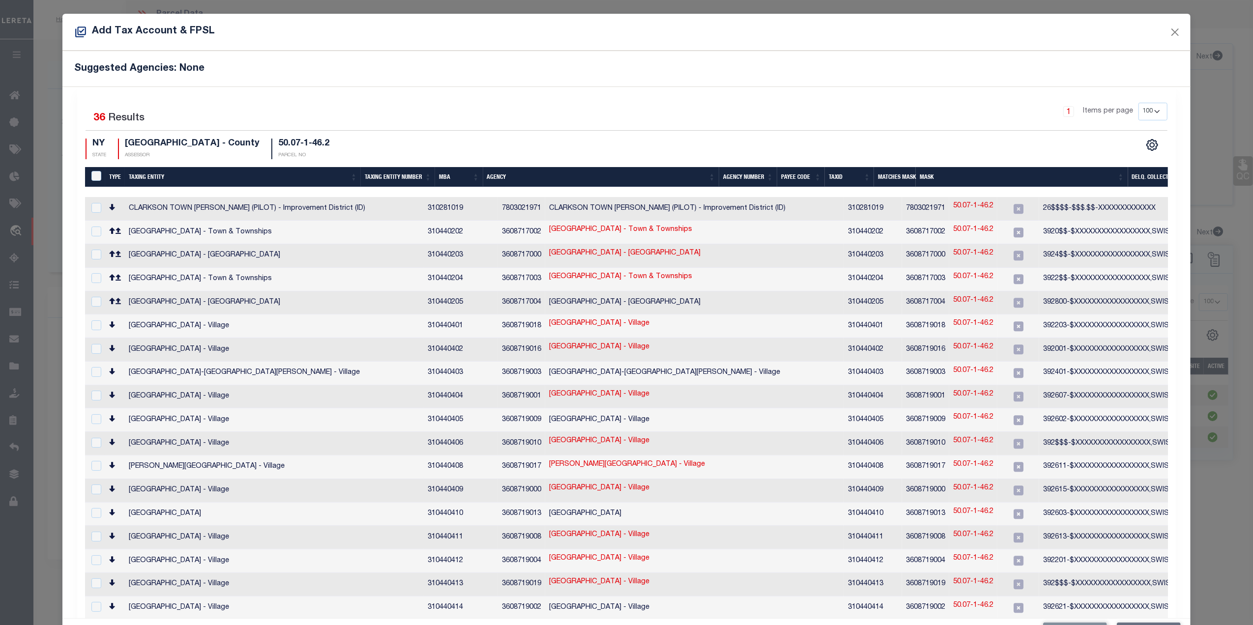
click at [133, 176] on th "Taxing Entity" at bounding box center [243, 177] width 236 height 20
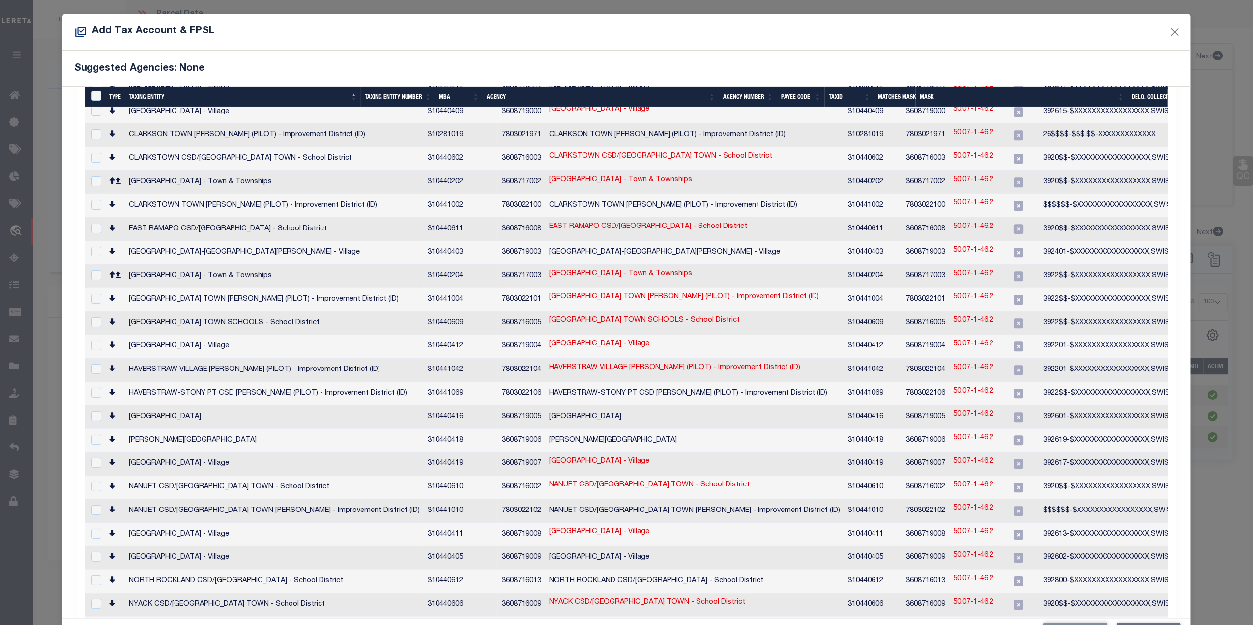
scroll to position [131, 0]
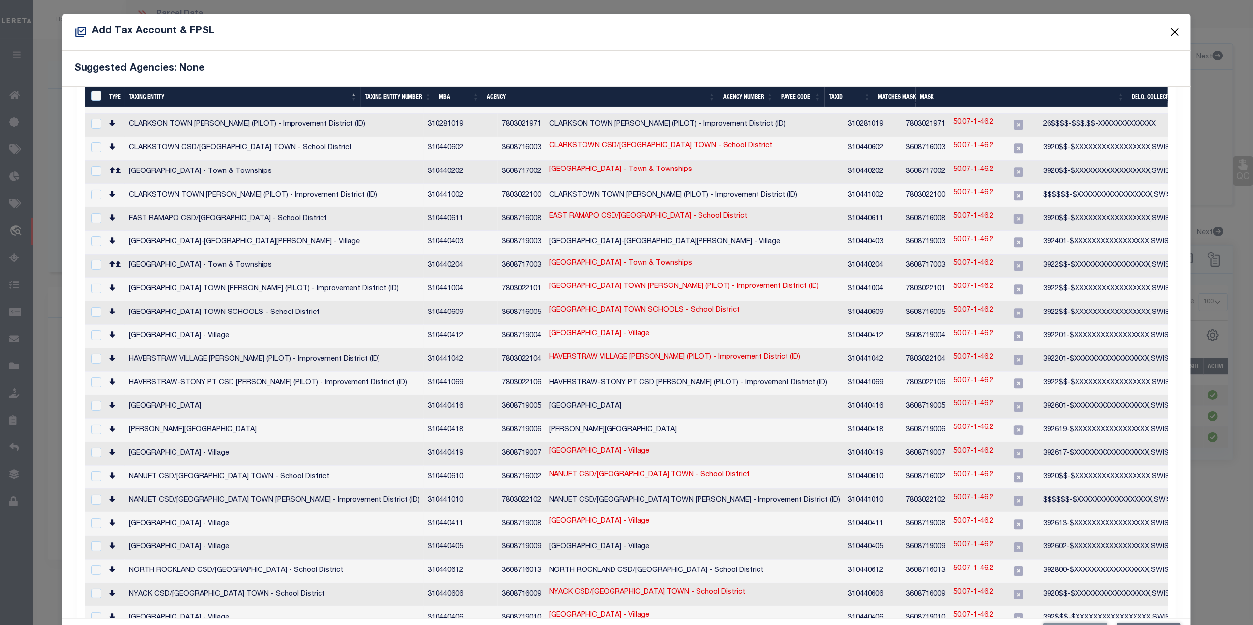
click at [1168, 32] on button "Close" at bounding box center [1174, 32] width 13 height 13
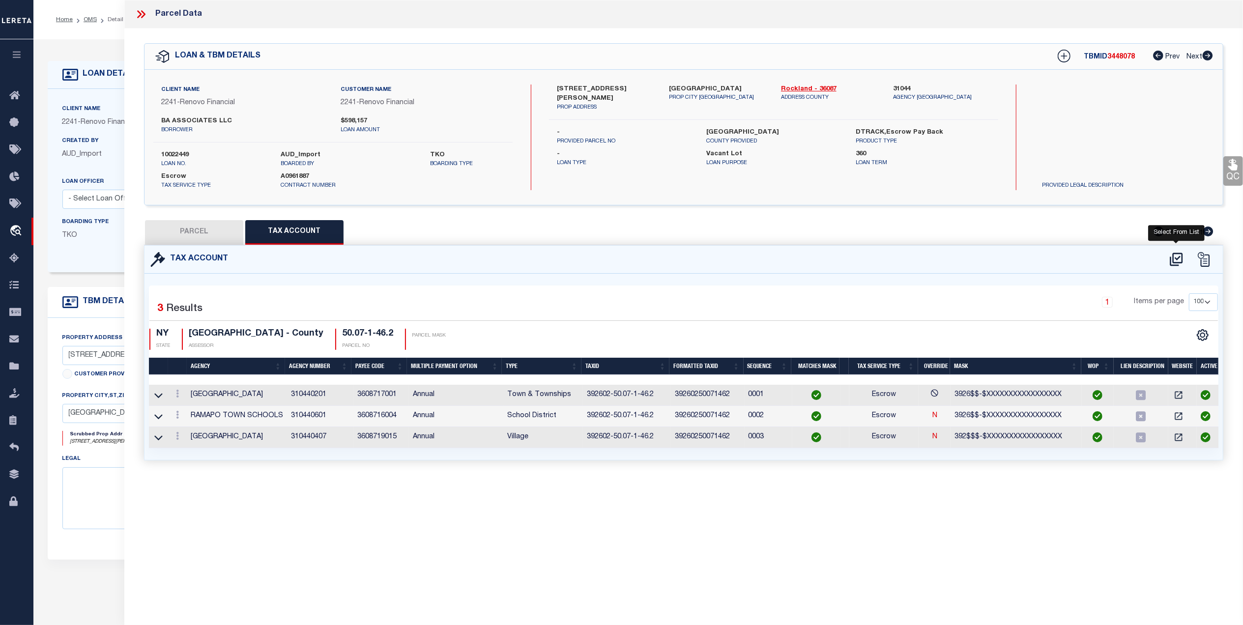
click at [1178, 256] on icon at bounding box center [1176, 260] width 16 height 16
select select "100"
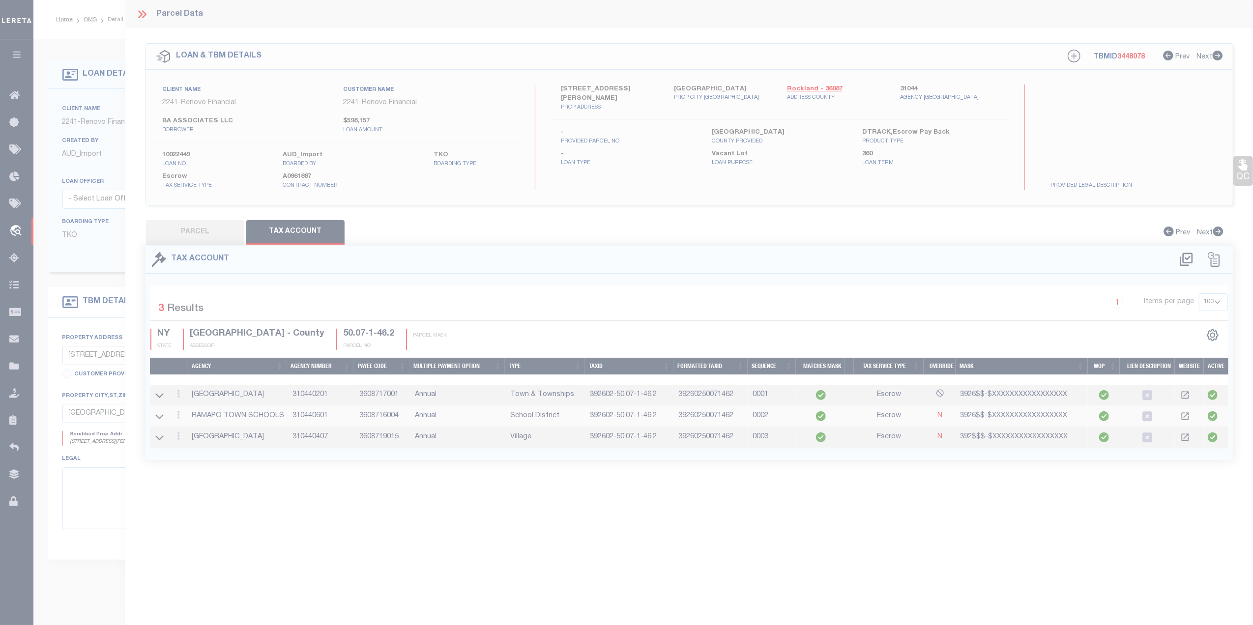
scroll to position [4, 0]
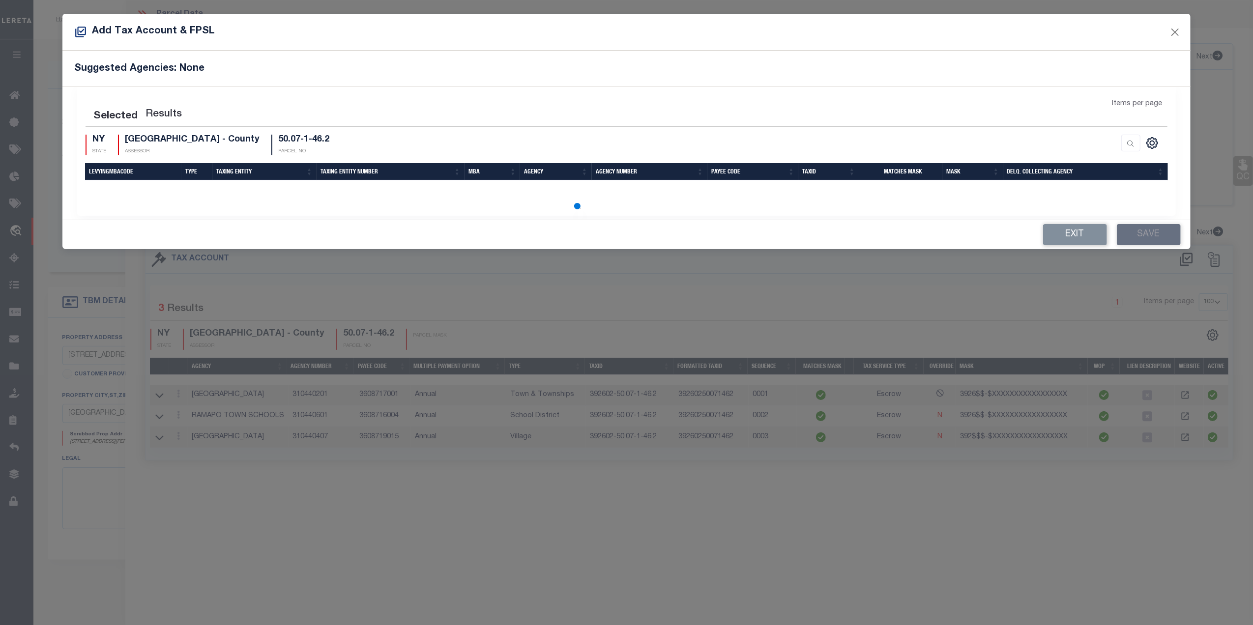
select select "100"
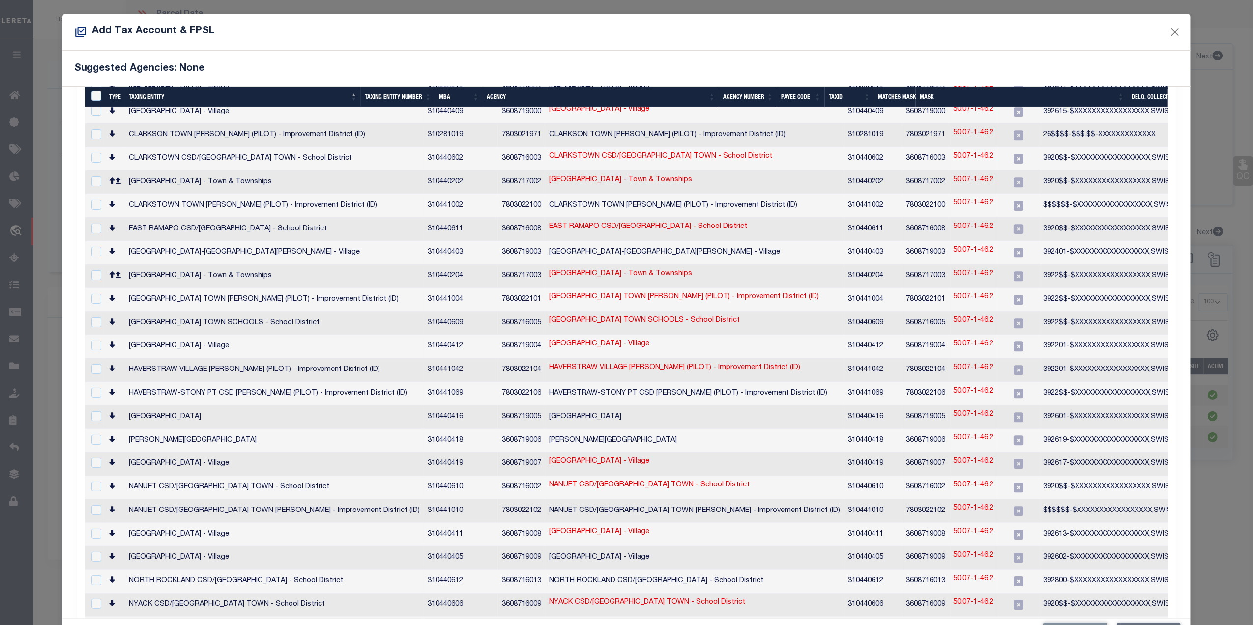
scroll to position [135, 0]
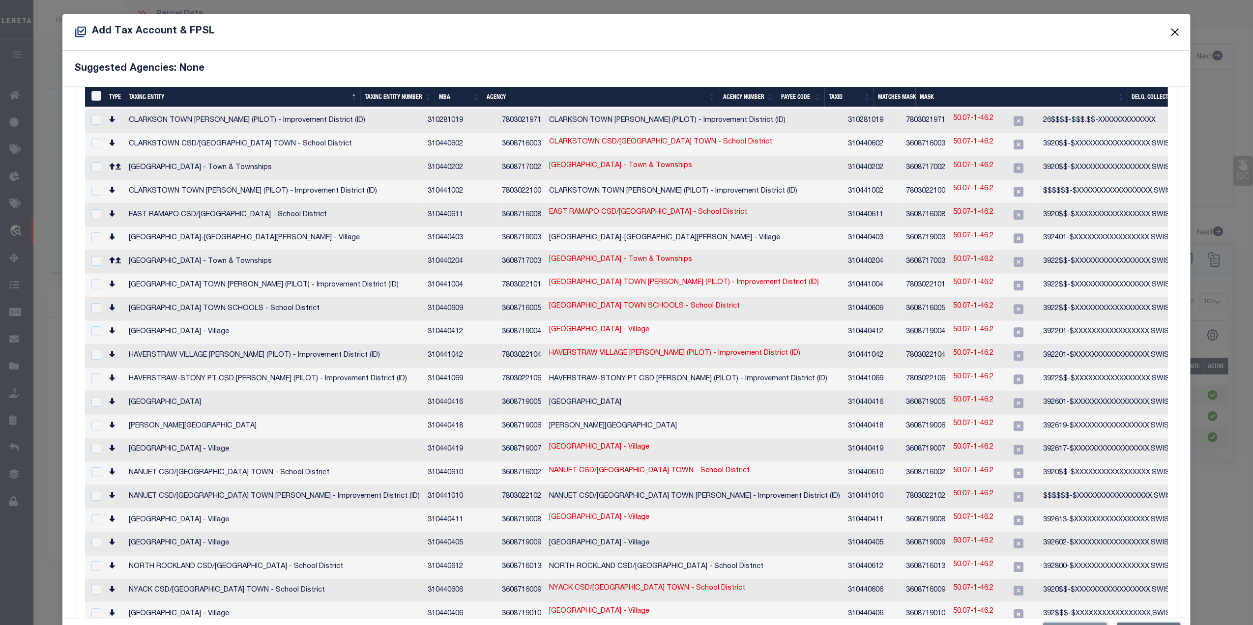
click at [1168, 35] on button "Close" at bounding box center [1174, 32] width 13 height 13
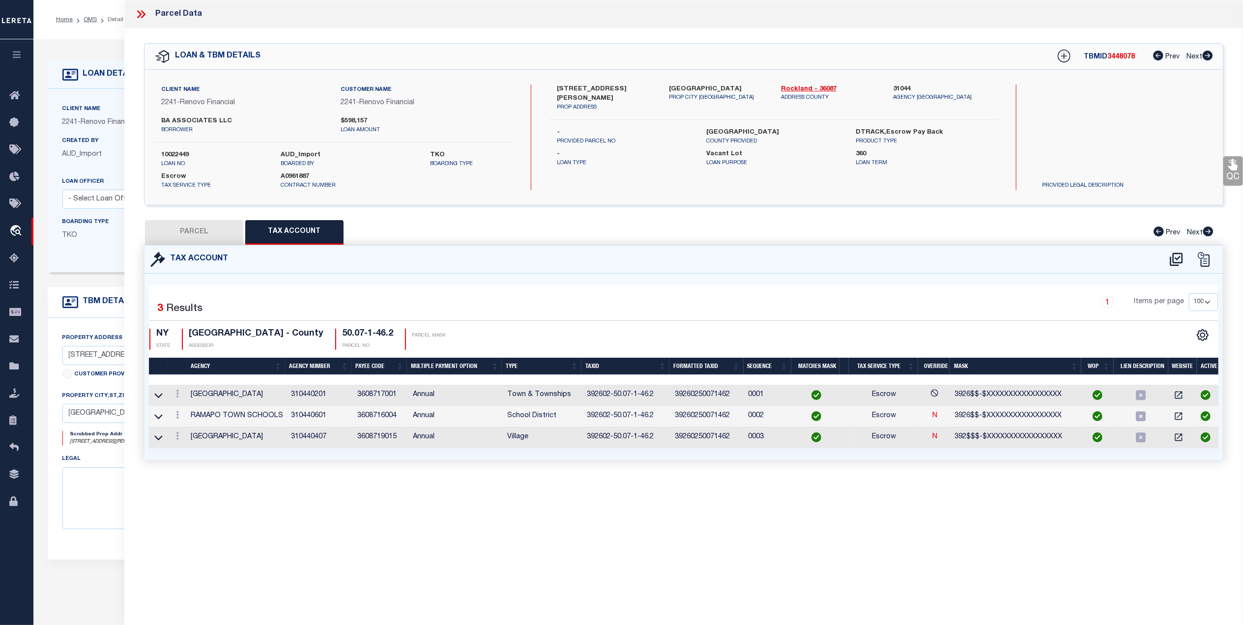
click at [655, 402] on td "392602-50.07-1-46.2" at bounding box center [627, 395] width 88 height 21
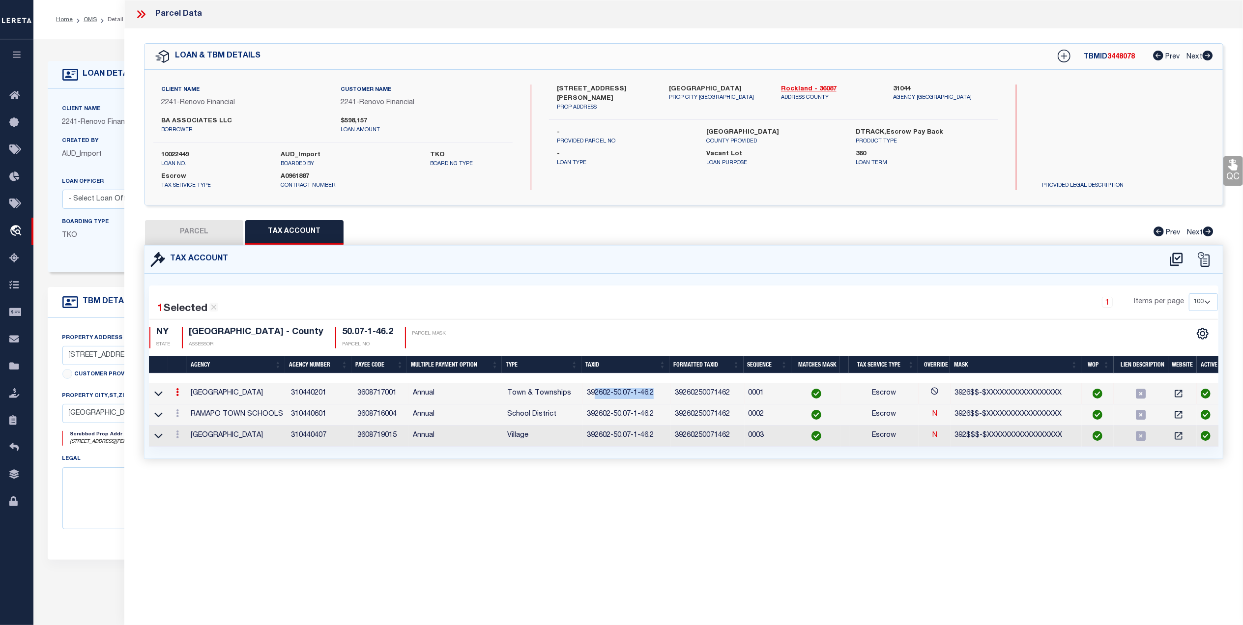
drag, startPoint x: 654, startPoint y: 396, endPoint x: 594, endPoint y: 398, distance: 60.0
click at [594, 398] on td "392602-50.07-1-46.2" at bounding box center [627, 393] width 88 height 21
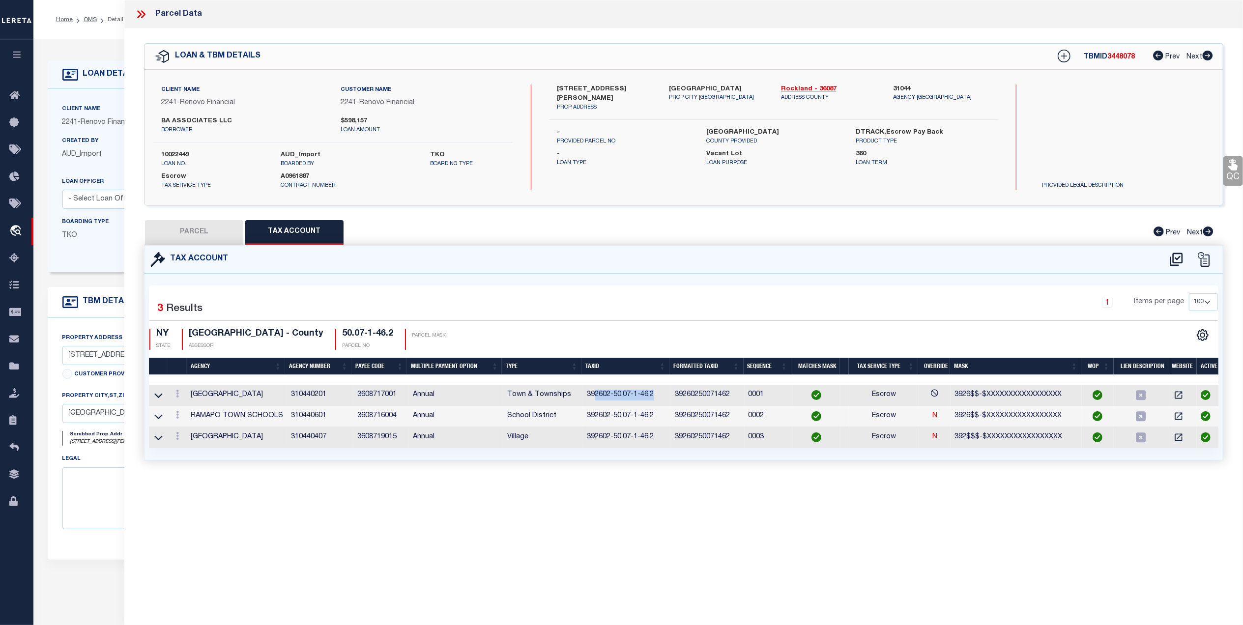
click at [676, 504] on div "Parcel Data QC QC QC - Select Status - Ready to QC" at bounding box center [683, 299] width 1119 height 598
drag, startPoint x: 380, startPoint y: 265, endPoint x: 374, endPoint y: 266, distance: 6.5
click at [380, 265] on div "Tax Account" at bounding box center [683, 260] width 1078 height 28
drag, startPoint x: 197, startPoint y: 234, endPoint x: 427, endPoint y: 260, distance: 231.4
click at [197, 234] on button "PARCEL" at bounding box center [194, 232] width 98 height 25
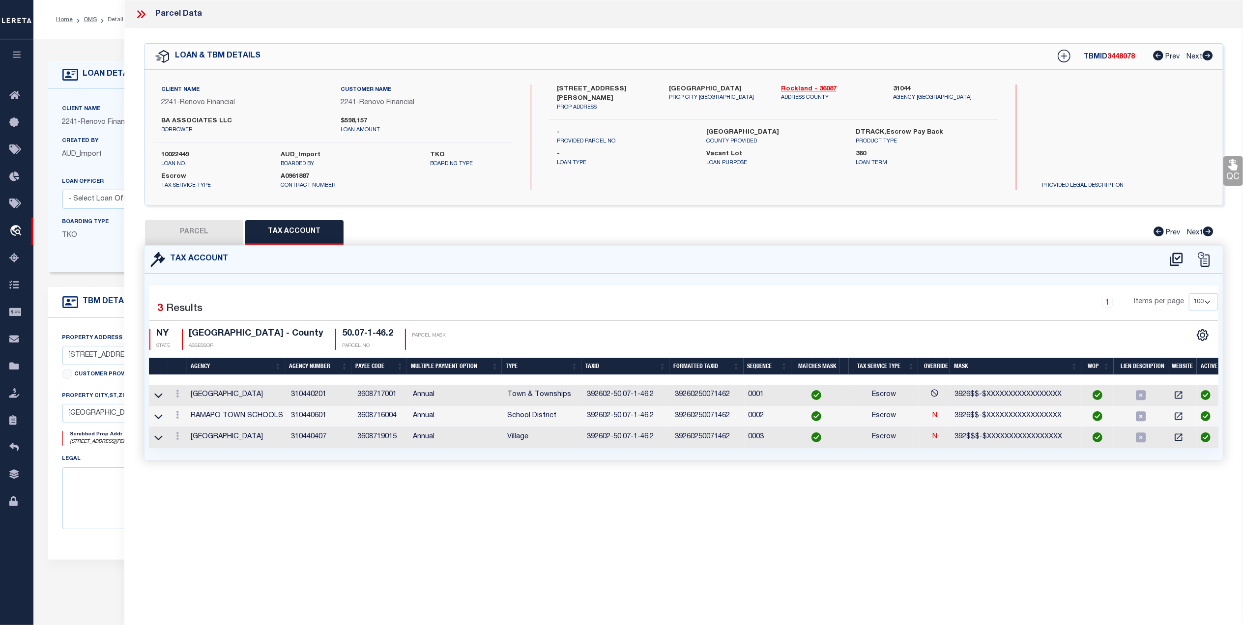
select select "AS"
select select
checkbox input "false"
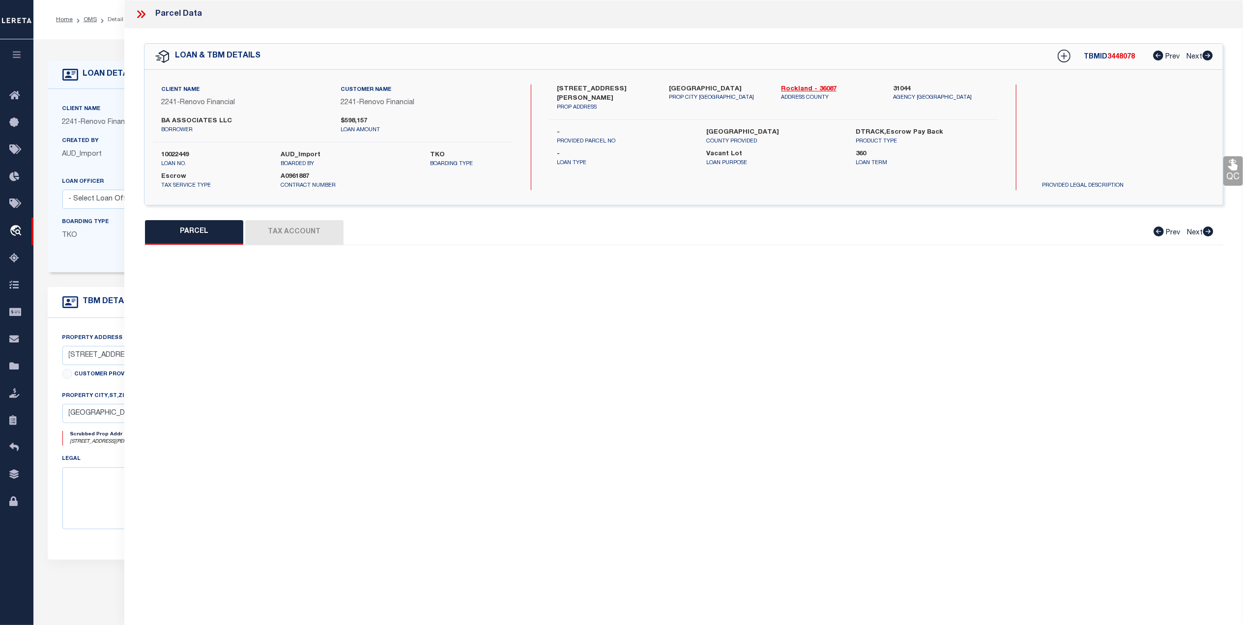
select select "CP"
type input "3 TAFT LLC"
select select "AGW"
select select "ADD"
type input "5 TAFT LA"
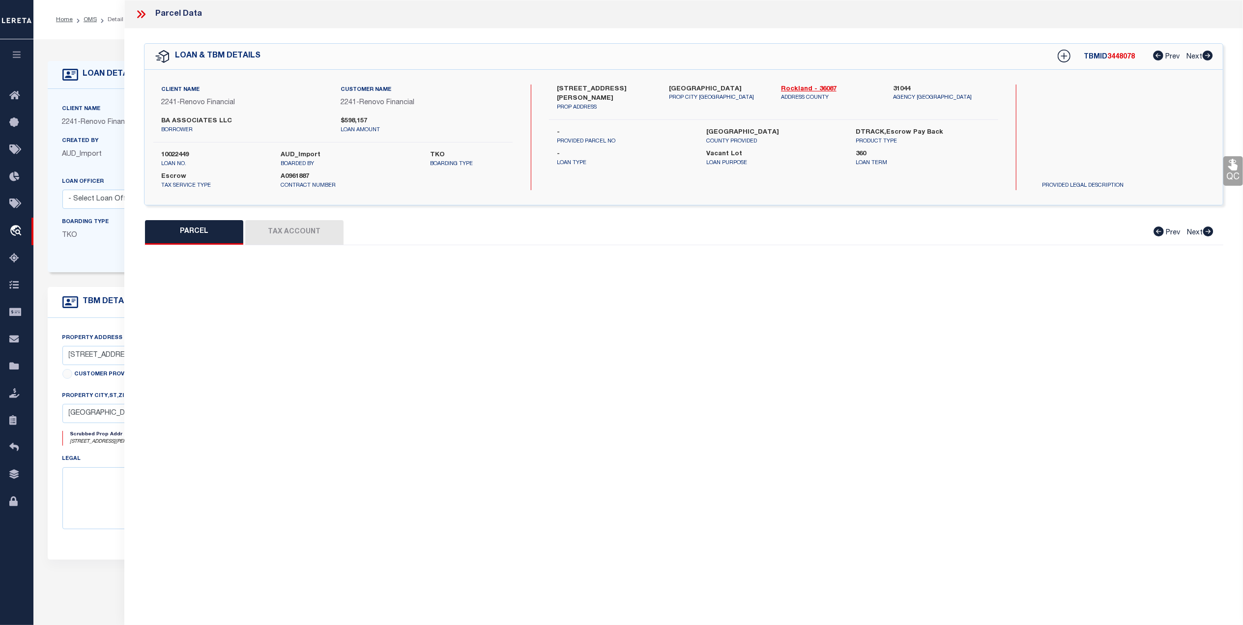
type input "[GEOGRAPHIC_DATA]"
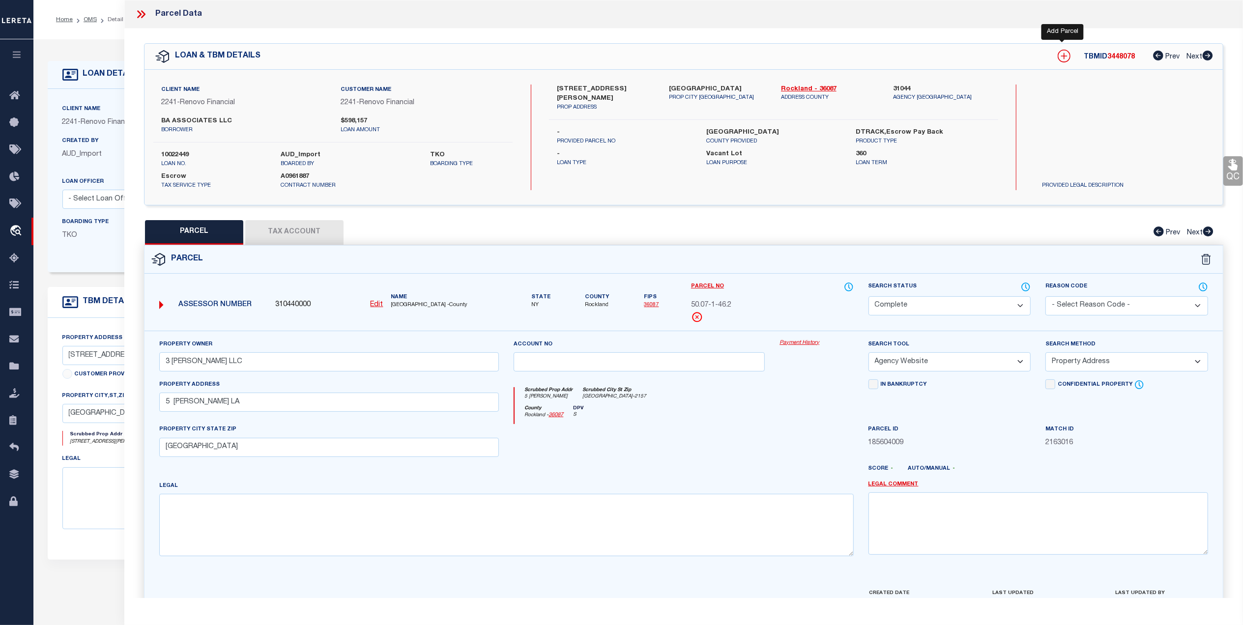
click at [1063, 55] on icon at bounding box center [1064, 56] width 6 height 6
select select "IP"
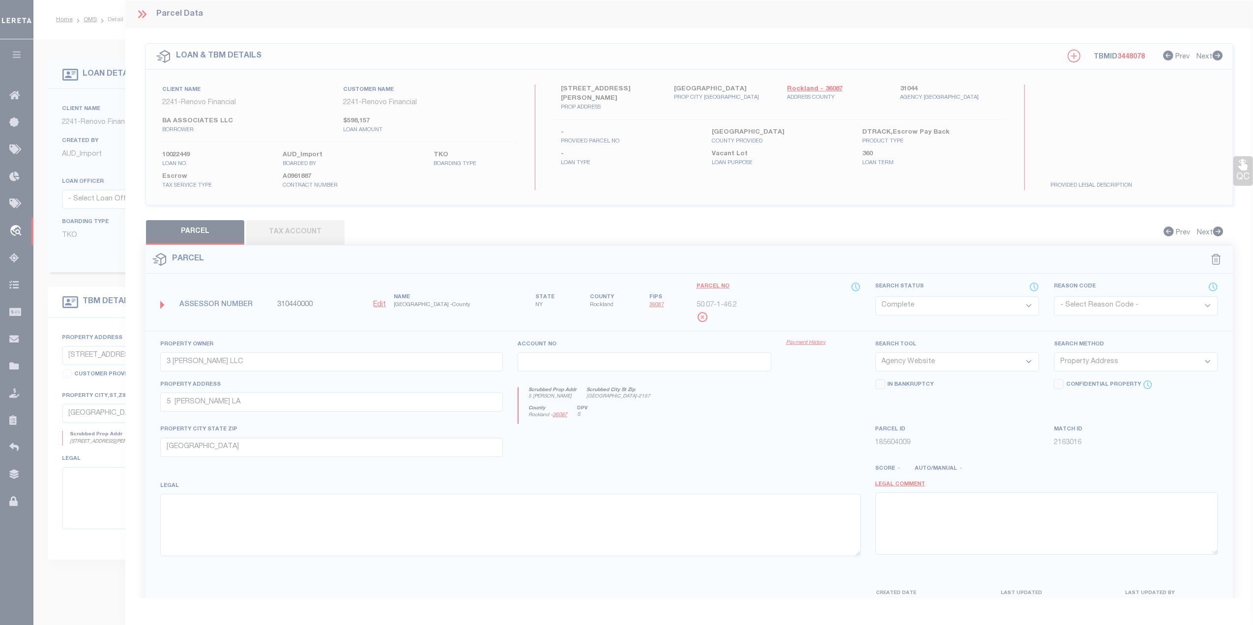
type textarea "-"
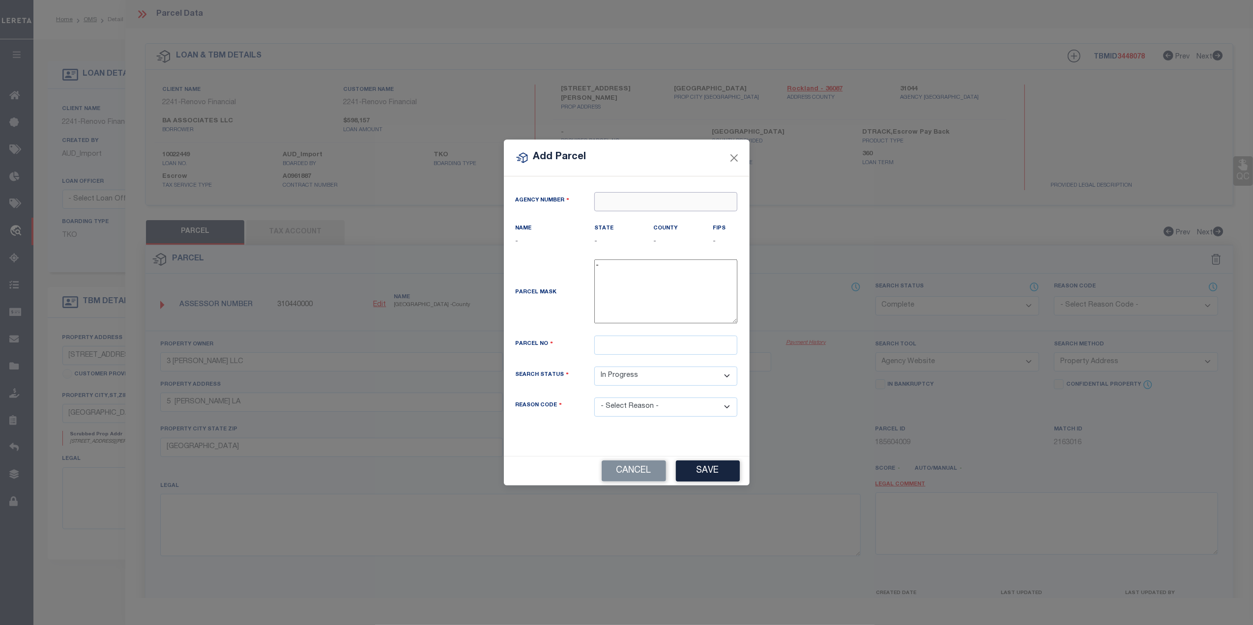
click at [616, 200] on input "text" at bounding box center [665, 201] width 143 height 19
click at [619, 212] on div "310440000 : ROCKLAND COUNTY" at bounding box center [667, 225] width 145 height 28
type input "310440000"
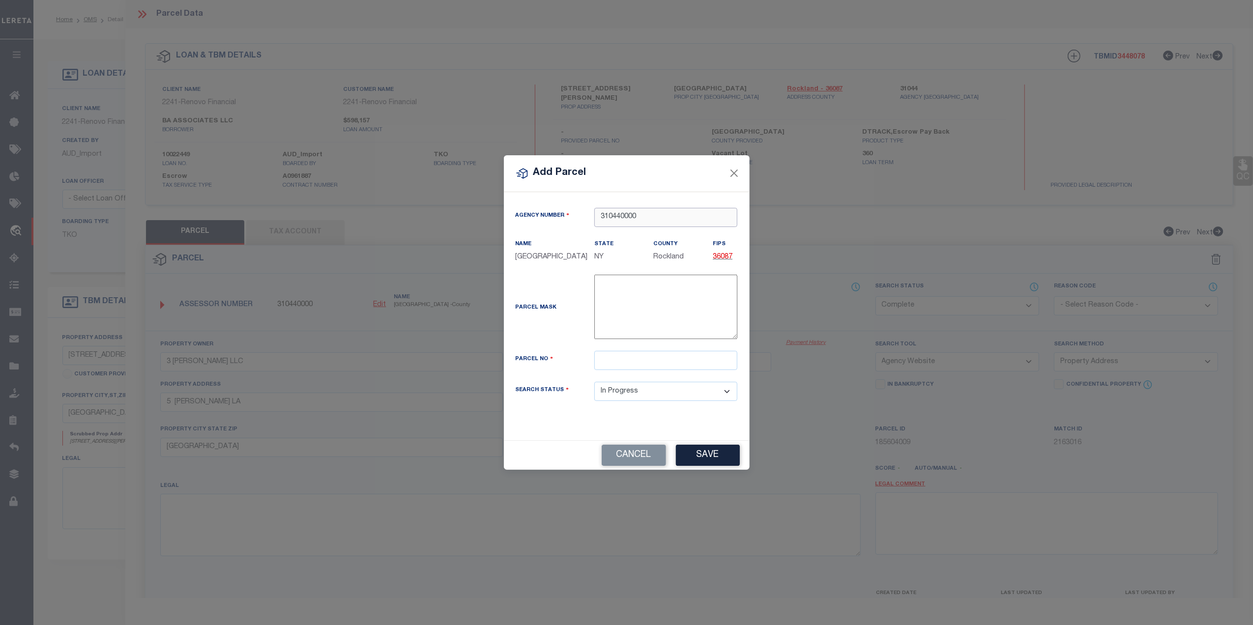
type input "310440000"
click at [625, 365] on input "text" at bounding box center [665, 360] width 143 height 19
paste input "392602 50.07-1-46.2-101"
drag, startPoint x: 629, startPoint y: 365, endPoint x: 568, endPoint y: 369, distance: 61.1
click at [568, 369] on div "Parcel No 392602 50.07-1-46.2-101" at bounding box center [626, 360] width 237 height 19
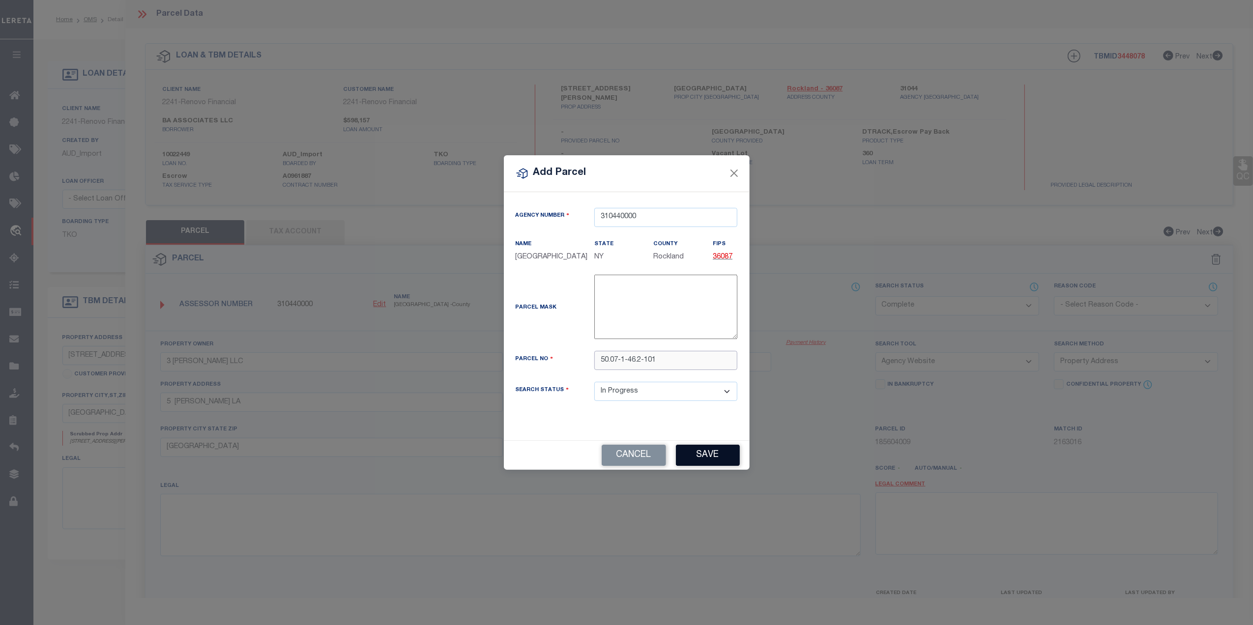
type input "50.07-1-46.2-101"
click at [689, 460] on button "Save" at bounding box center [708, 455] width 64 height 21
select select "IP"
select select
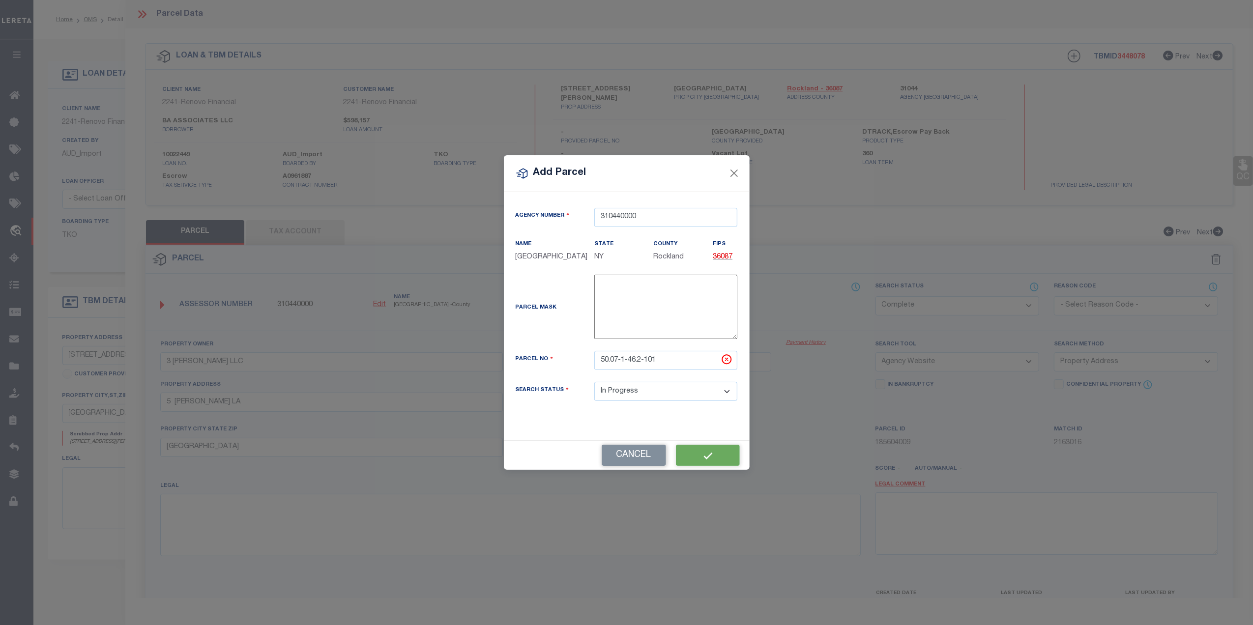
checkbox input "false"
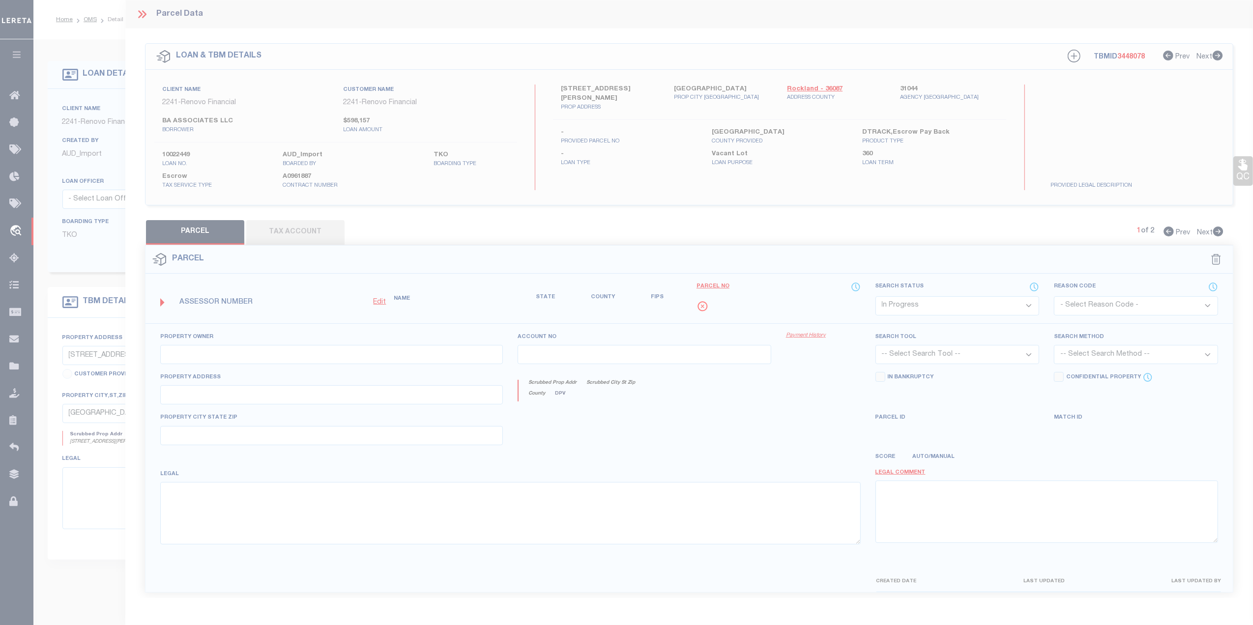
checkbox input "false"
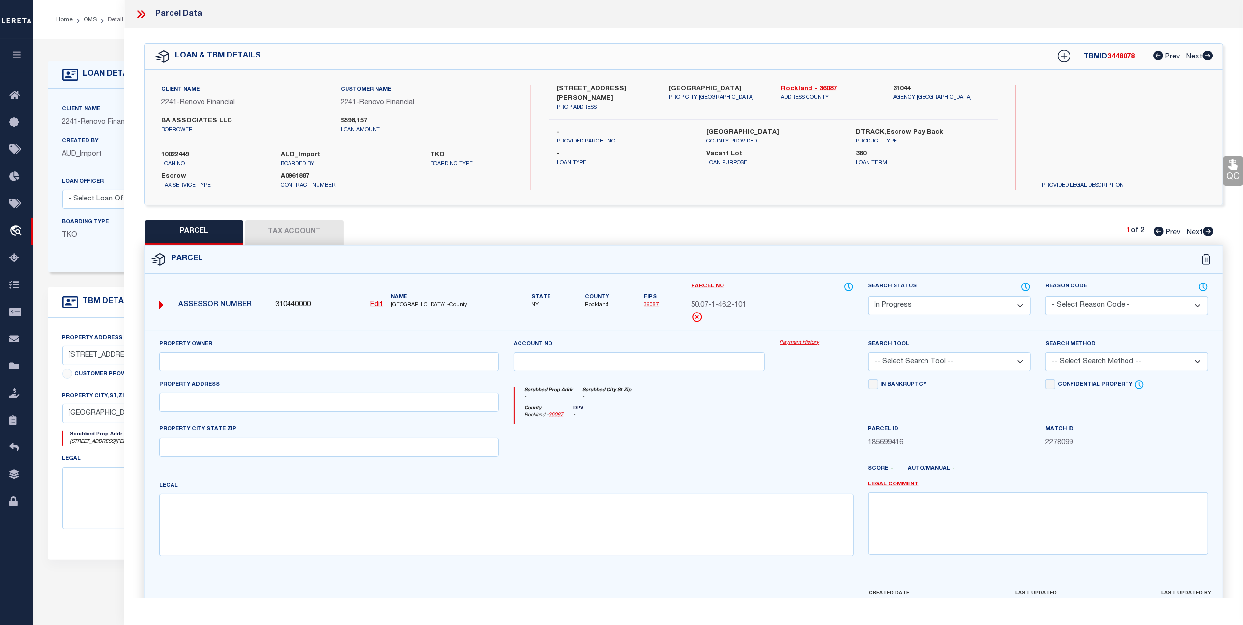
click at [323, 227] on button "Tax Account" at bounding box center [294, 232] width 98 height 25
select select "100"
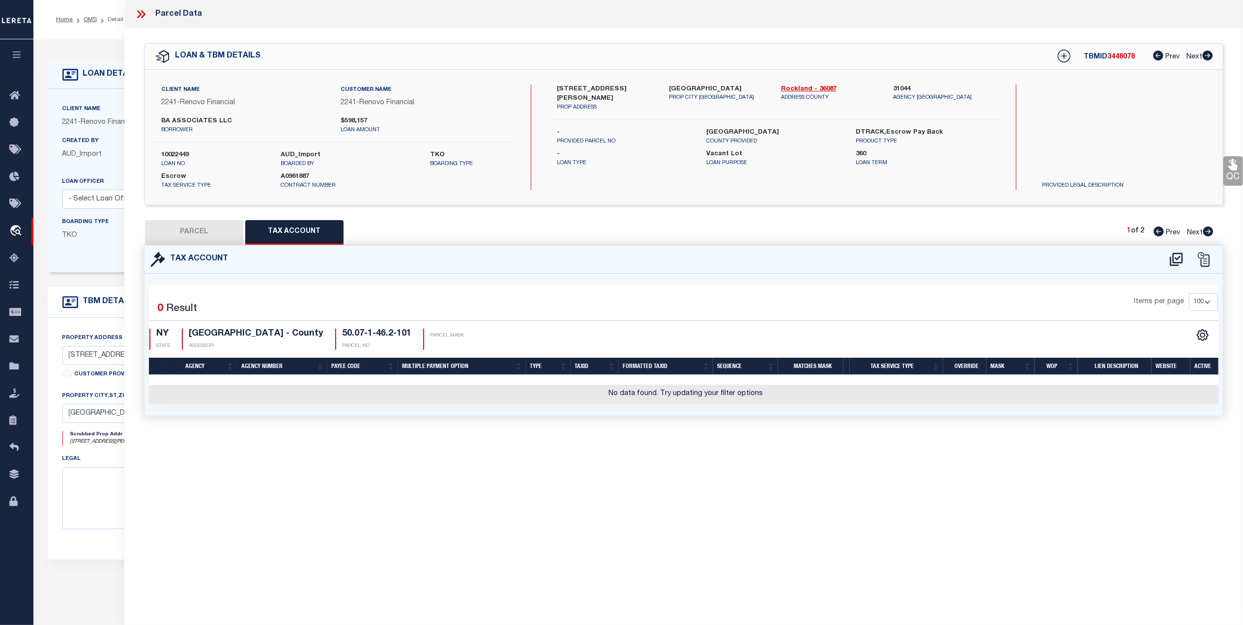
drag, startPoint x: 298, startPoint y: 541, endPoint x: 730, endPoint y: 448, distance: 442.2
click at [303, 540] on div "Parcel Data QC QC QC - Select Status - Ready to QC" at bounding box center [683, 299] width 1119 height 598
click at [1174, 257] on icon at bounding box center [1176, 259] width 13 height 13
select select "100"
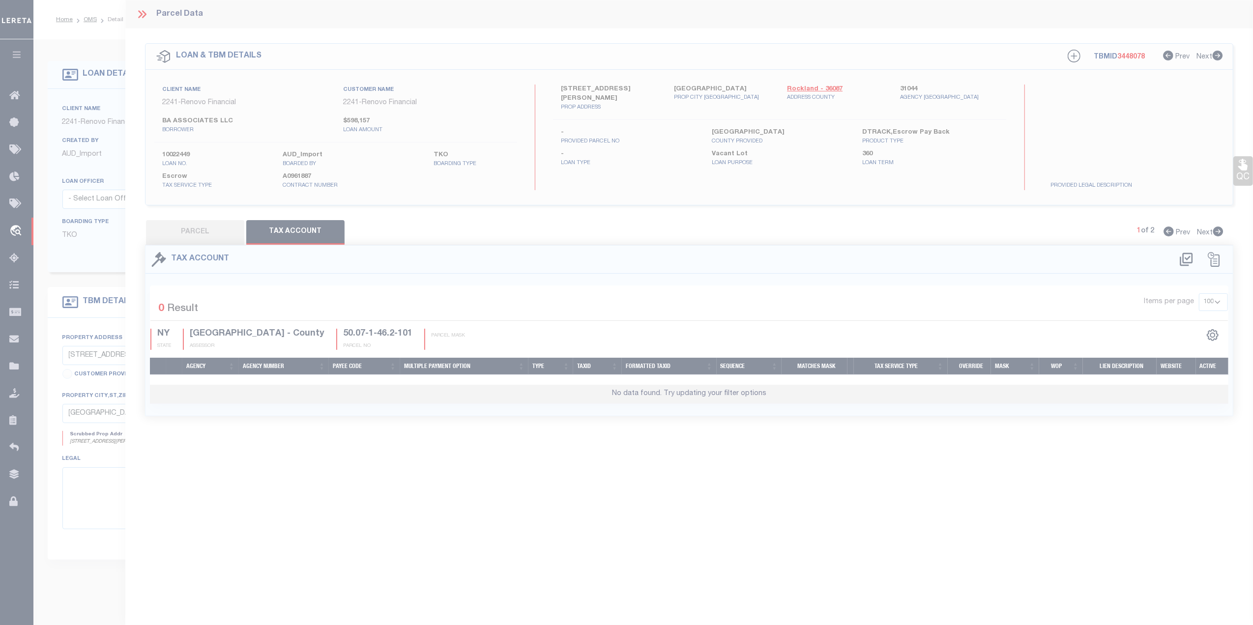
scroll to position [4, 0]
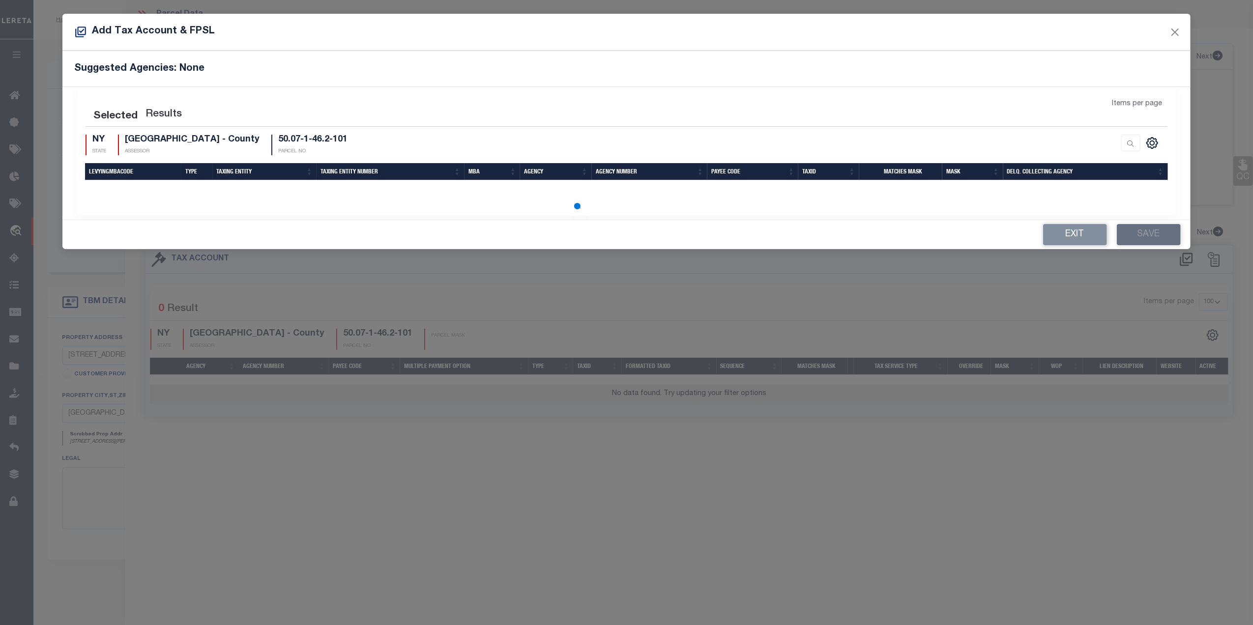
select select "100"
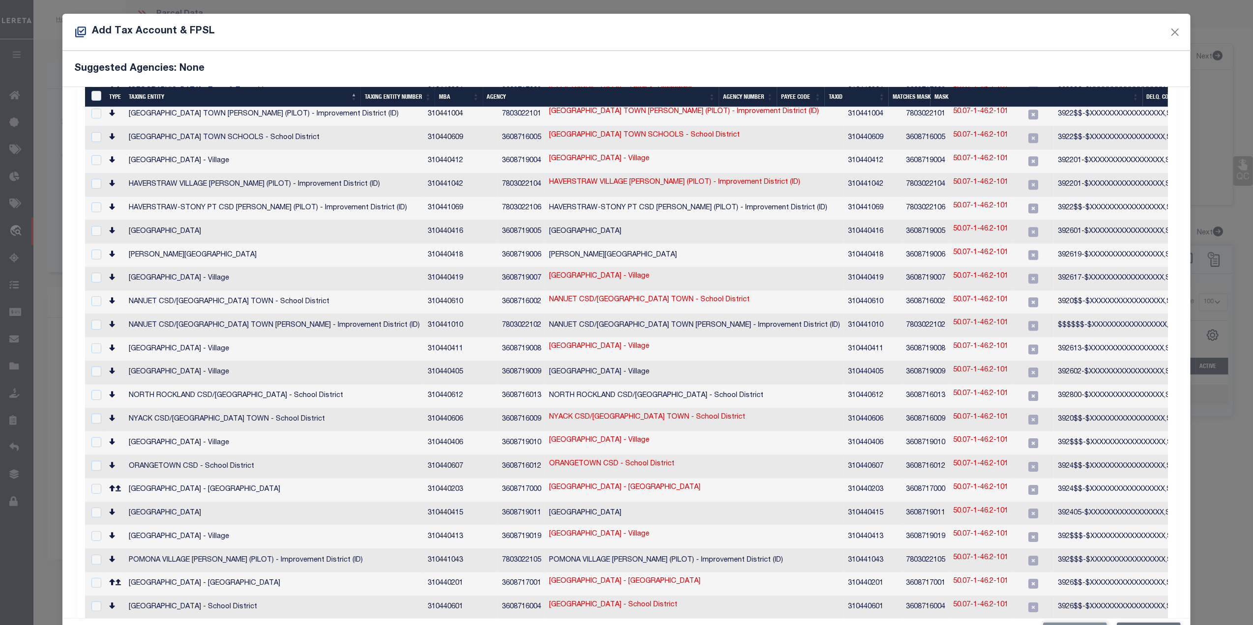
scroll to position [331, 0]
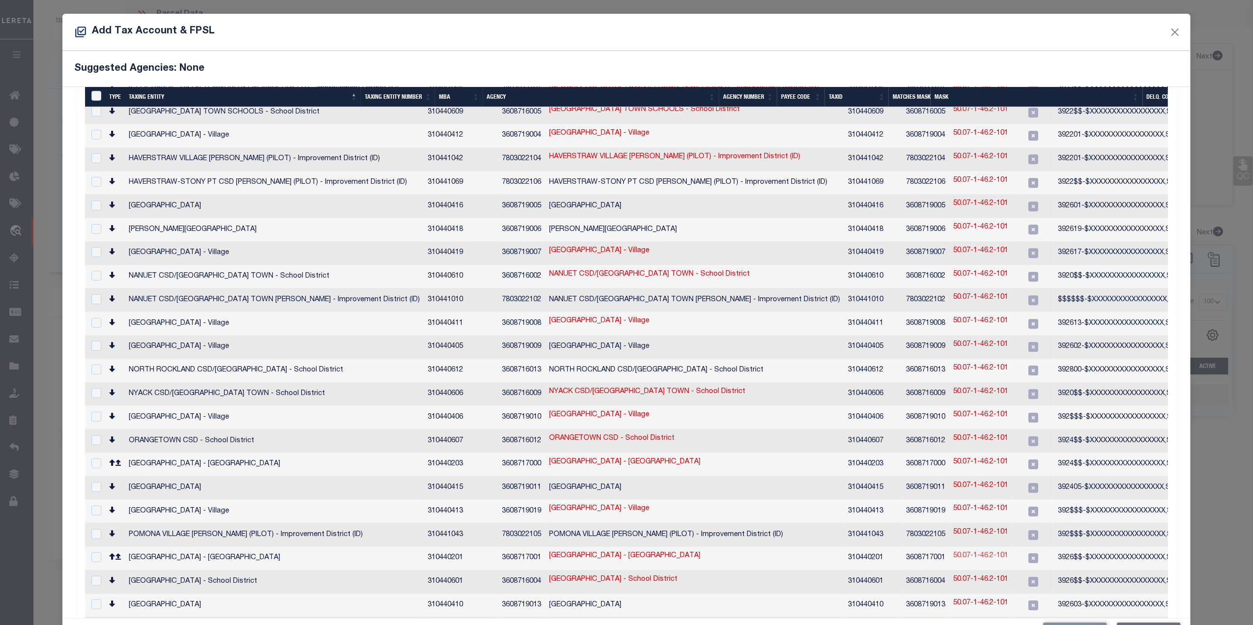
click at [953, 551] on link "50.07-1-46.2-101" at bounding box center [980, 556] width 55 height 11
type input "50.07-1-46.2-101"
type textarea "3926$$-$XXXXXXXXXXXXXXXXX,SWIS-PRINT KEY (PICK UP AS SEEN)"
checkbox input "true"
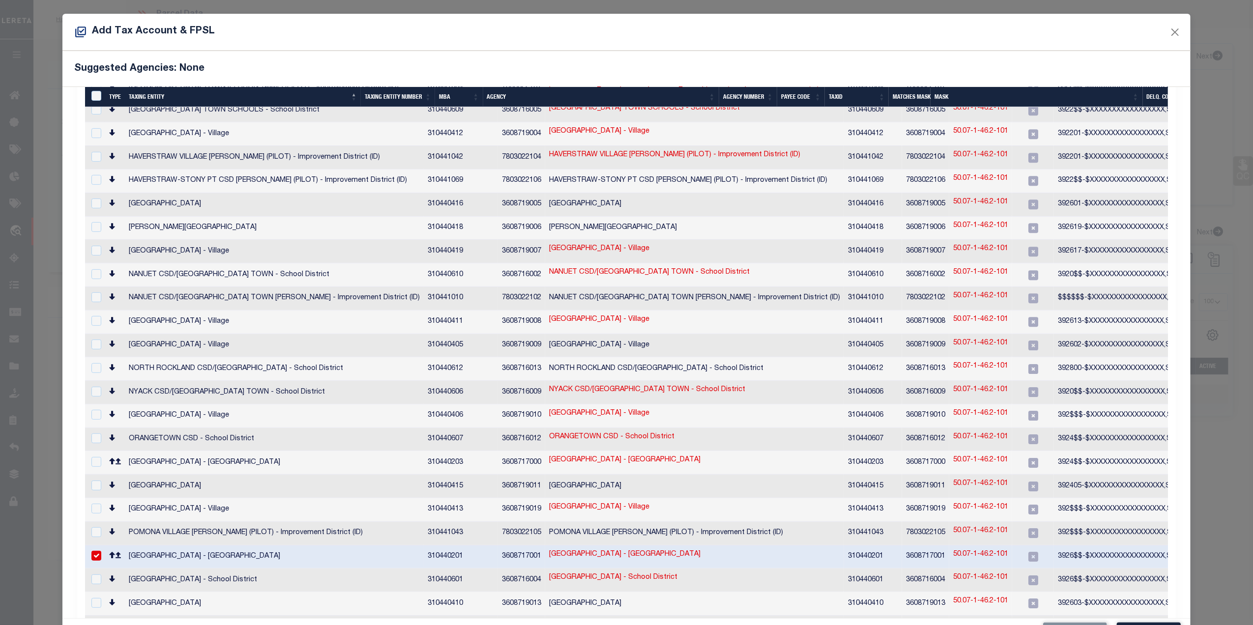
scroll to position [330, 0]
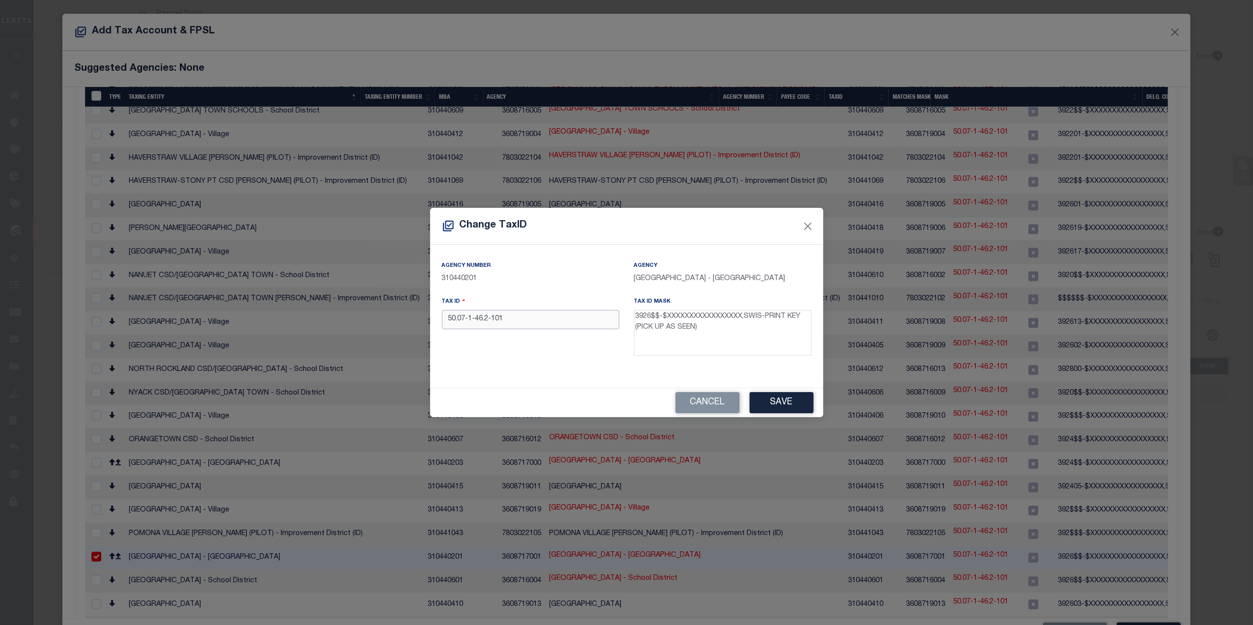
drag, startPoint x: 525, startPoint y: 321, endPoint x: 394, endPoint y: 321, distance: 130.7
click at [394, 321] on div "Change TaxID Agency Number 310440201 Agency RAMAPO TOWN - Town & Townships Tax …" at bounding box center [626, 312] width 1253 height 625
click at [449, 322] on input "50.07-1-46.2-101" at bounding box center [530, 319] width 177 height 19
click at [447, 321] on input "50.07-1-46.2-101" at bounding box center [530, 319] width 177 height 19
click at [580, 368] on div "Agency Number 310440201 Agency RAMAPO TOWN - Town & Townships Tax ID 392602-50.…" at bounding box center [626, 316] width 393 height 143
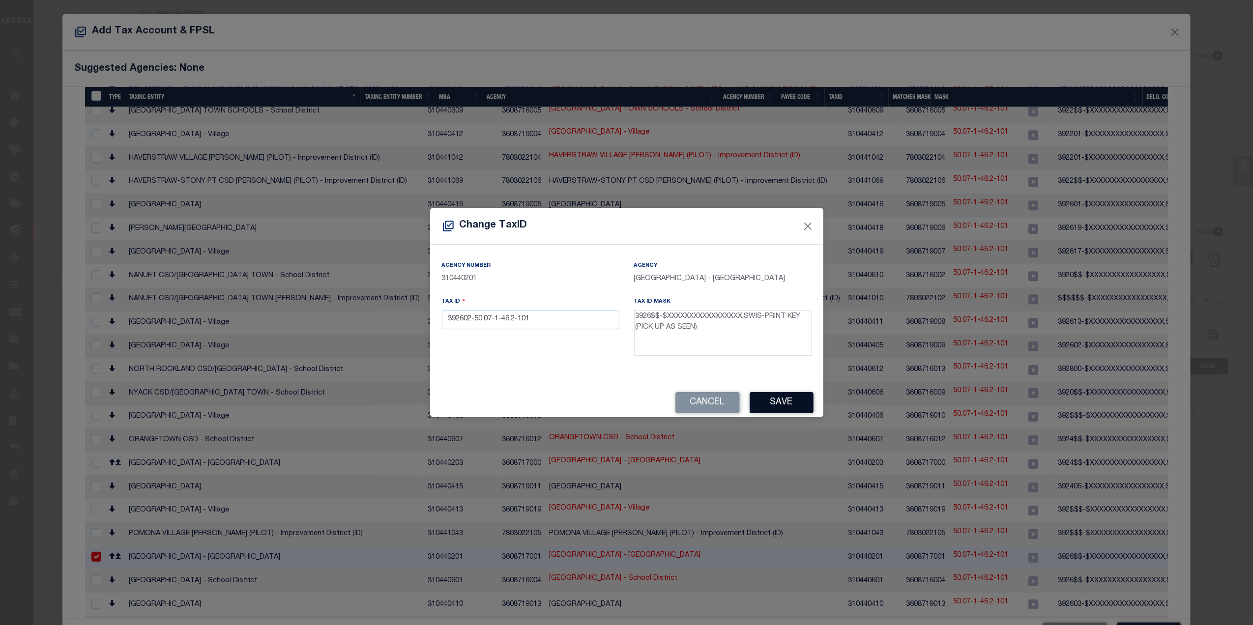
click at [787, 406] on button "Save" at bounding box center [781, 402] width 64 height 21
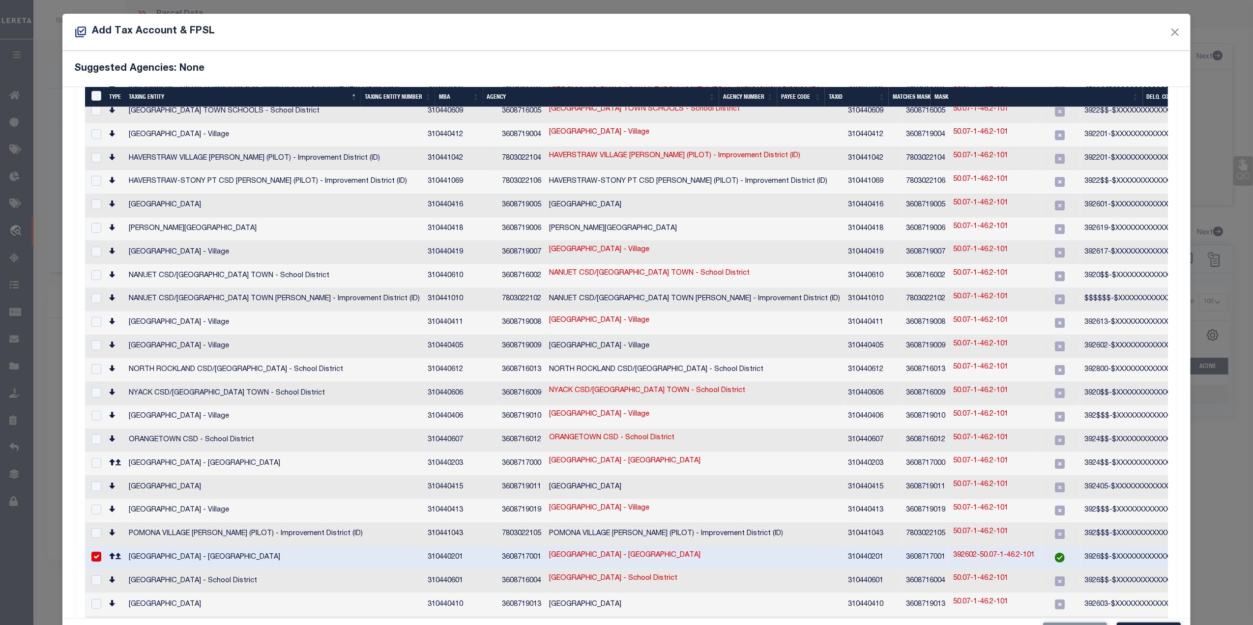
click at [953, 550] on link "392602-50.07-1-46.2-101" at bounding box center [994, 555] width 82 height 11
type input "392602-50.07-1-46.2-101"
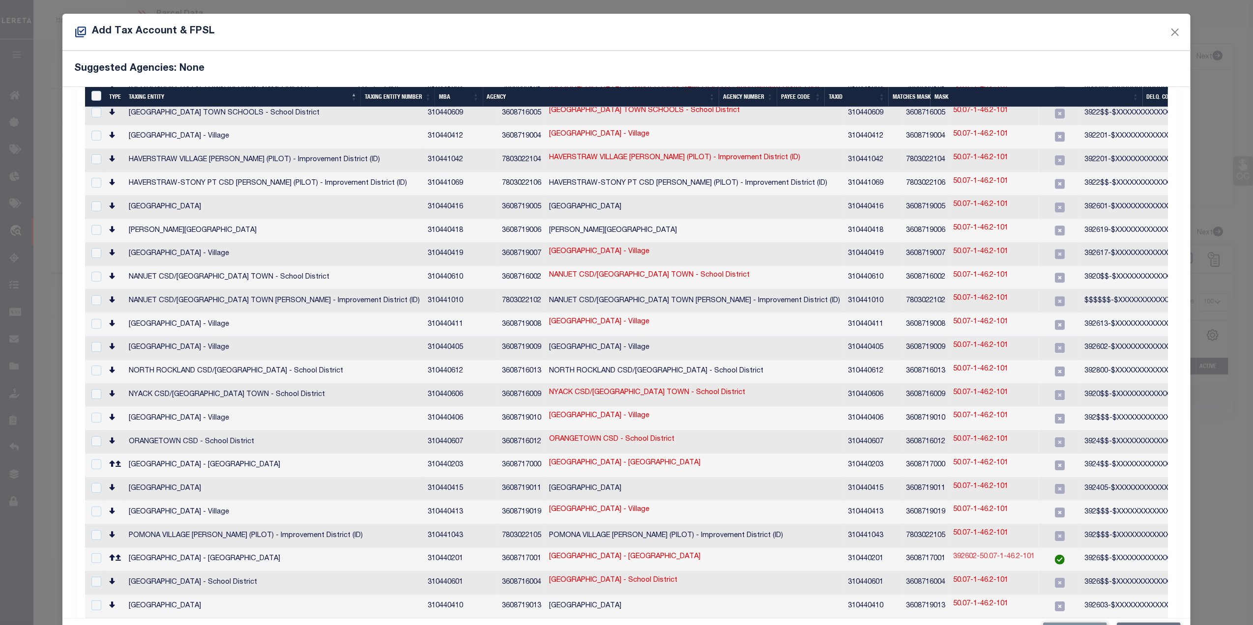
scroll to position [331, 0]
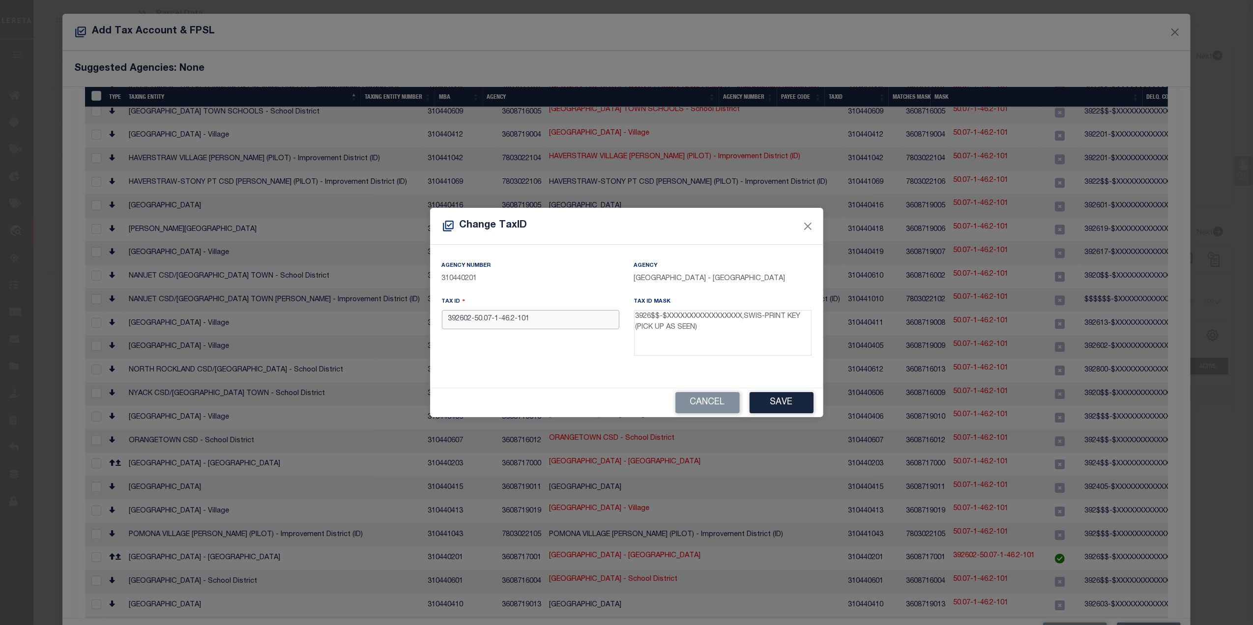
drag, startPoint x: 592, startPoint y: 317, endPoint x: 433, endPoint y: 321, distance: 158.8
click at [433, 321] on div "Agency Number 310440201 Agency RAMAPO TOWN - Town & Townships Tax ID 392602-50.…" at bounding box center [626, 316] width 393 height 143
click at [793, 409] on button "Save" at bounding box center [781, 402] width 64 height 21
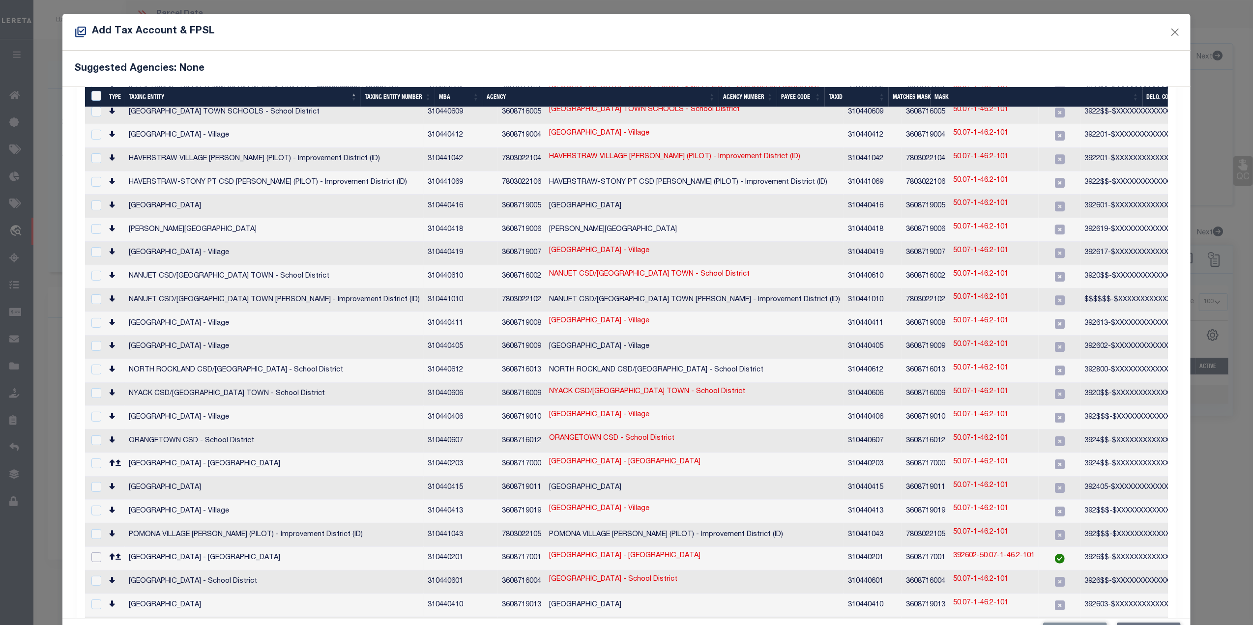
click at [97, 552] on input "checkbox" at bounding box center [96, 557] width 10 height 10
checkbox input "true"
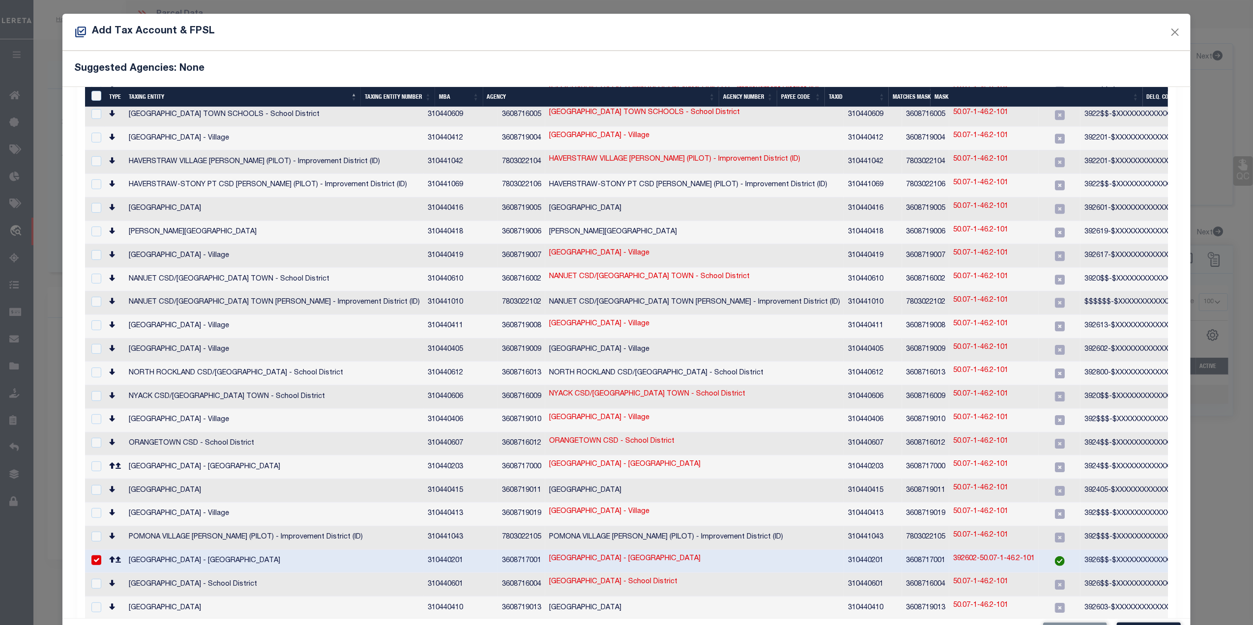
scroll to position [330, 0]
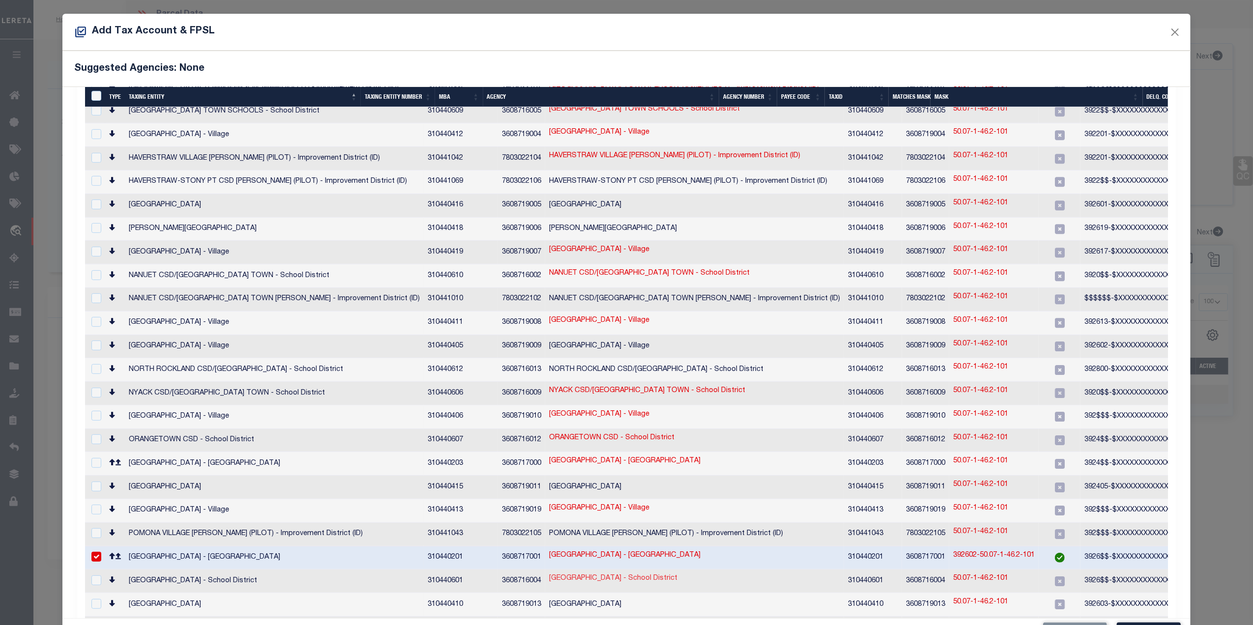
click at [608, 574] on link "RAMAPO TOWN SCHOOLS - School District" at bounding box center [613, 579] width 128 height 11
checkbox input "true"
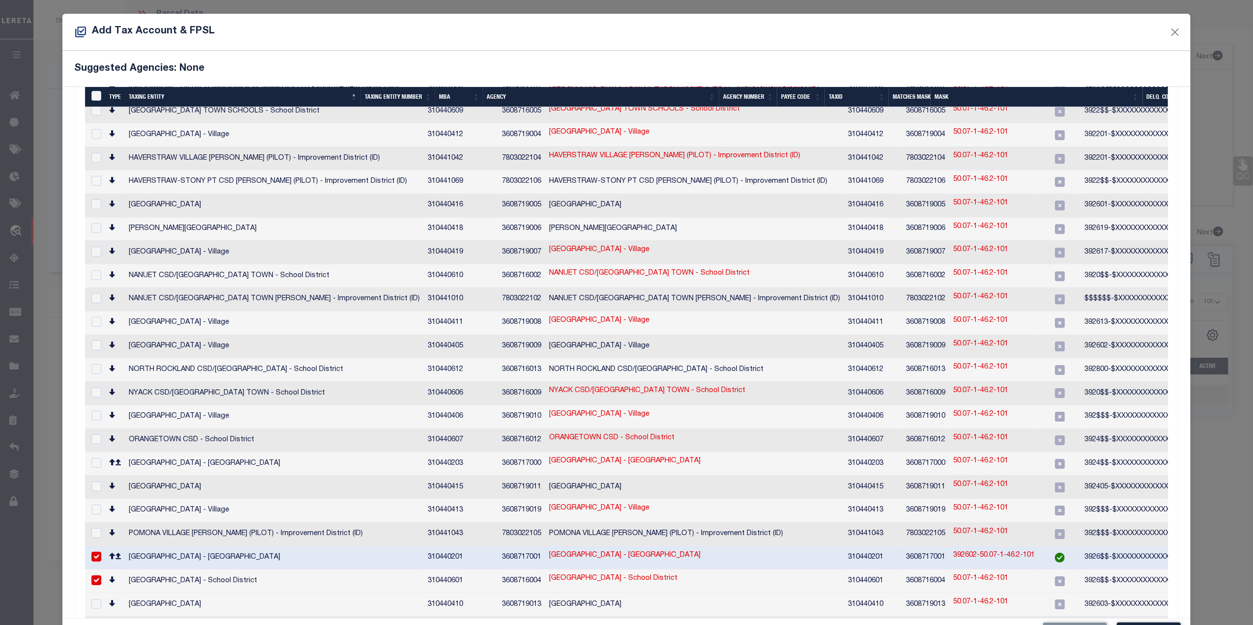
click at [953, 574] on link "50.07-1-46.2-101" at bounding box center [980, 579] width 55 height 11
type input "50.07-1-46.2-101"
checkbox input "false"
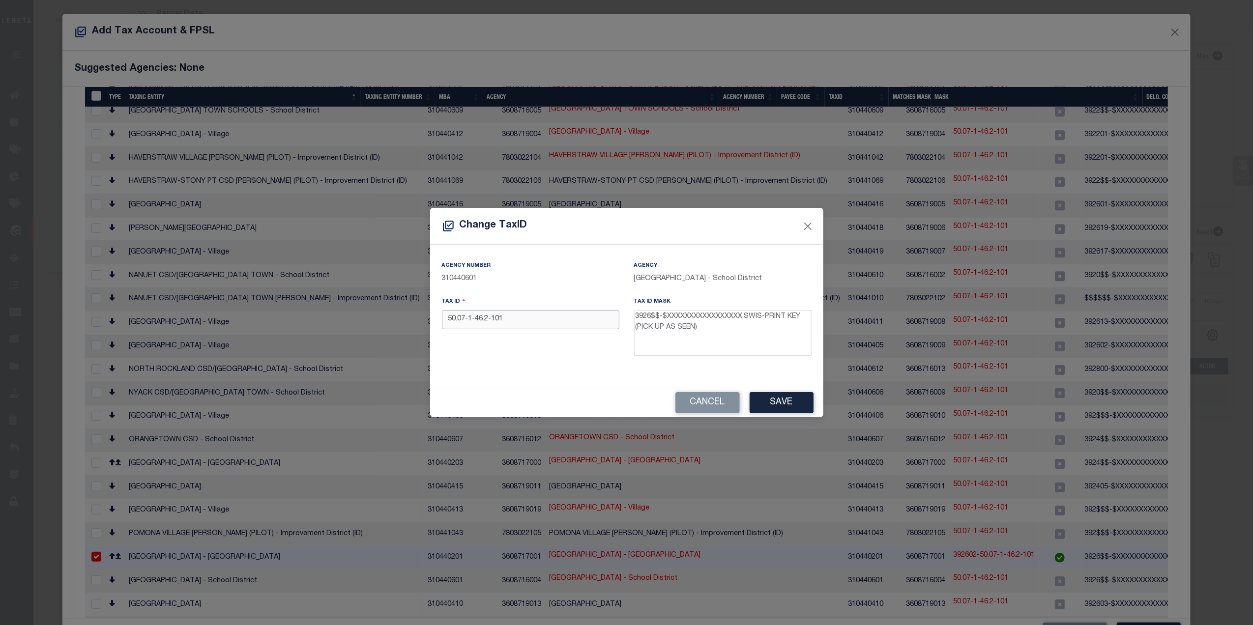
drag, startPoint x: 471, startPoint y: 324, endPoint x: 419, endPoint y: 327, distance: 52.2
click at [419, 327] on div "Change TaxID Agency Number 310440601 Agency RAMAPO TOWN SCHOOLS - School Distri…" at bounding box center [626, 312] width 1253 height 625
paste input "392602-"
type input "392602-50.07-1-46.2-101"
click at [512, 363] on div "Agency Number 310440601 Agency RAMAPO TOWN SCHOOLS - School District Tax ID 392…" at bounding box center [626, 312] width 384 height 104
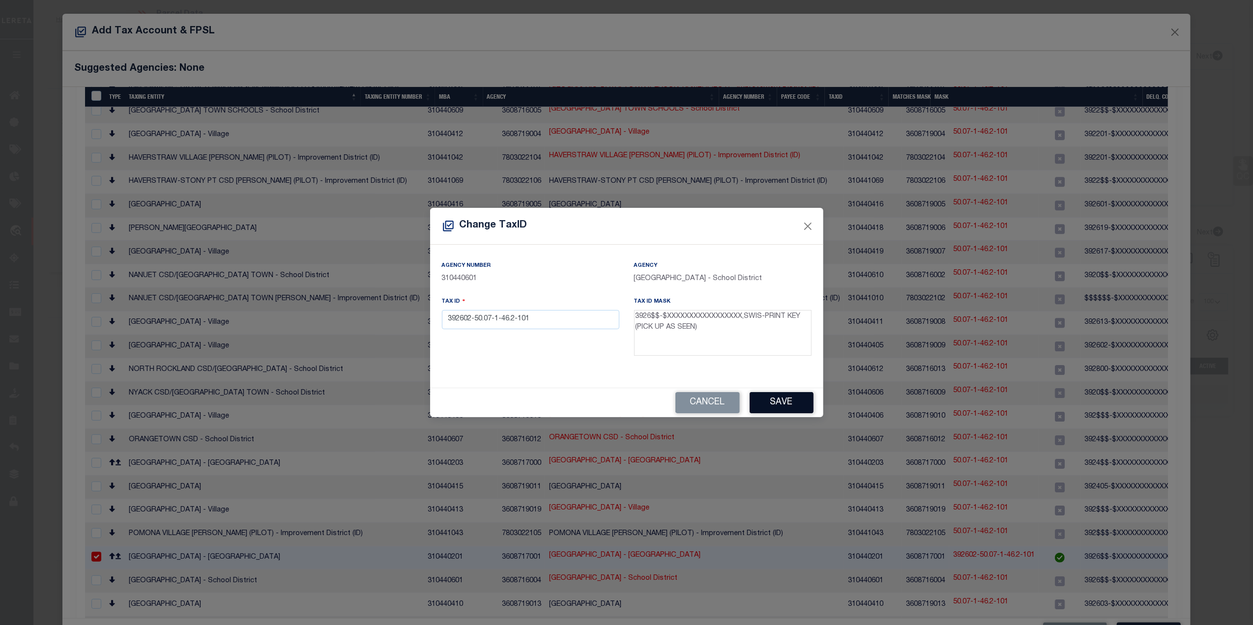
click at [777, 409] on button "Save" at bounding box center [781, 402] width 64 height 21
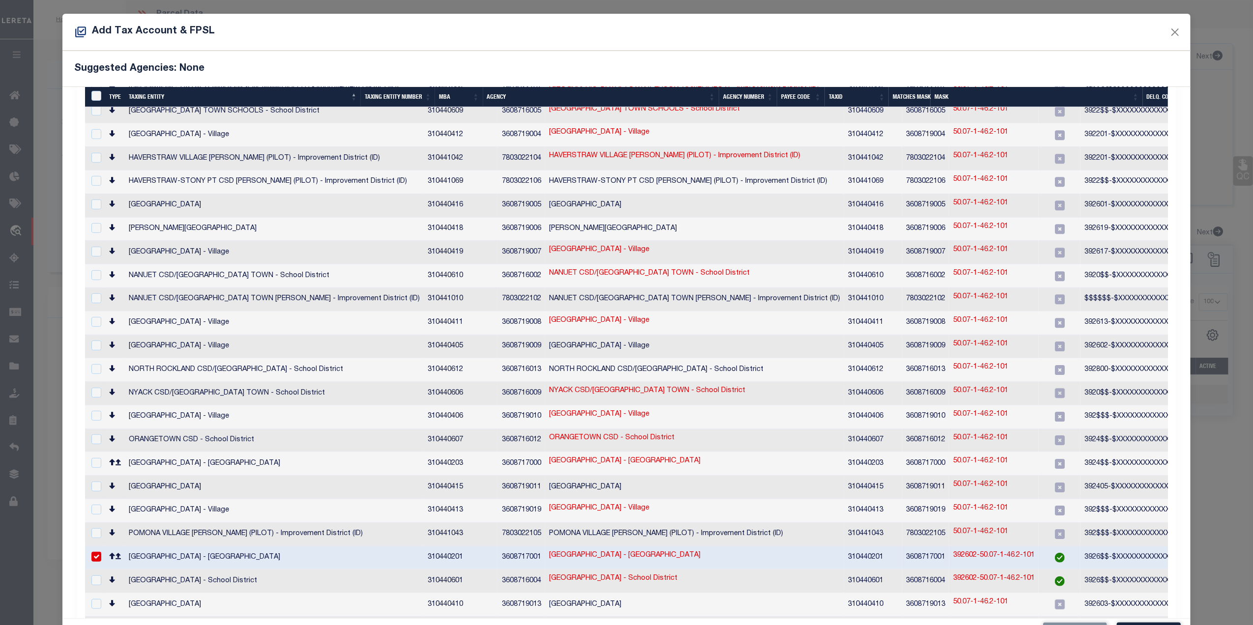
scroll to position [396, 0]
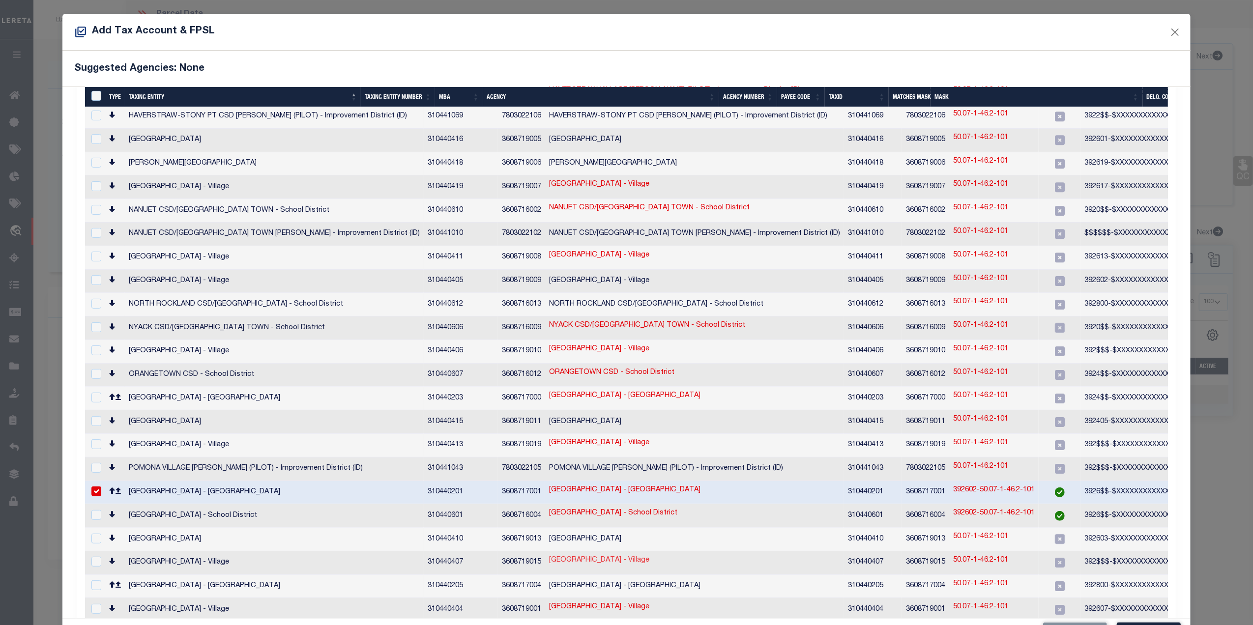
click at [549, 555] on link "SPRING VALLEY VILLAGE - Village" at bounding box center [599, 560] width 100 height 11
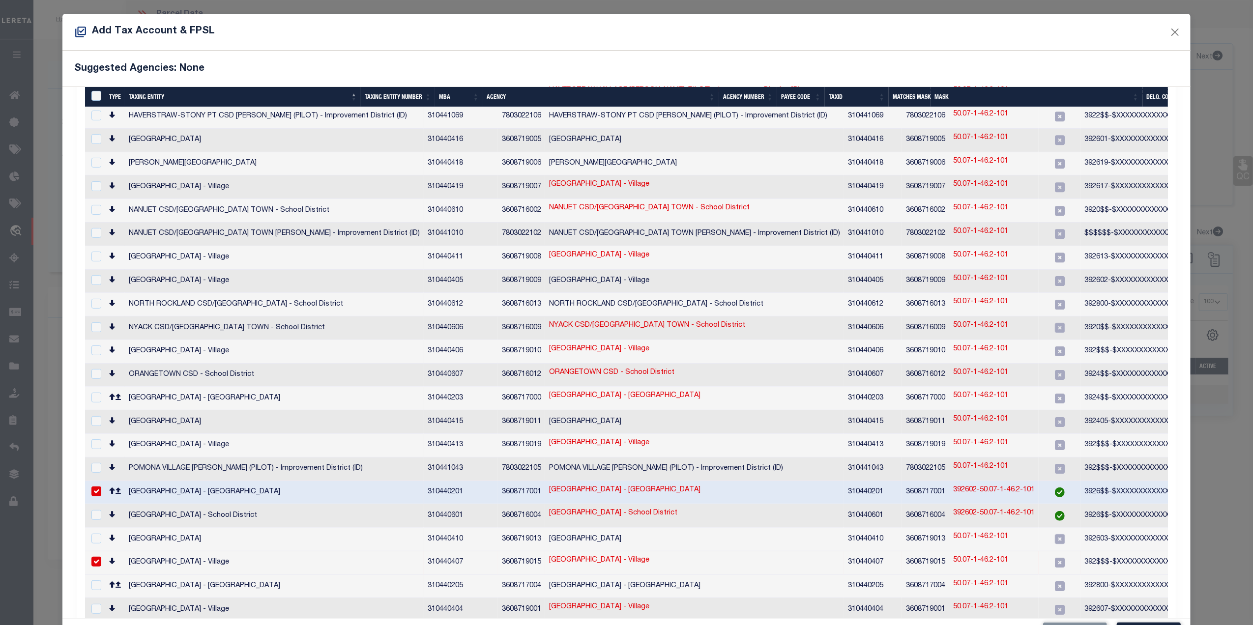
click at [95, 557] on input "checkbox" at bounding box center [96, 562] width 10 height 10
checkbox input "false"
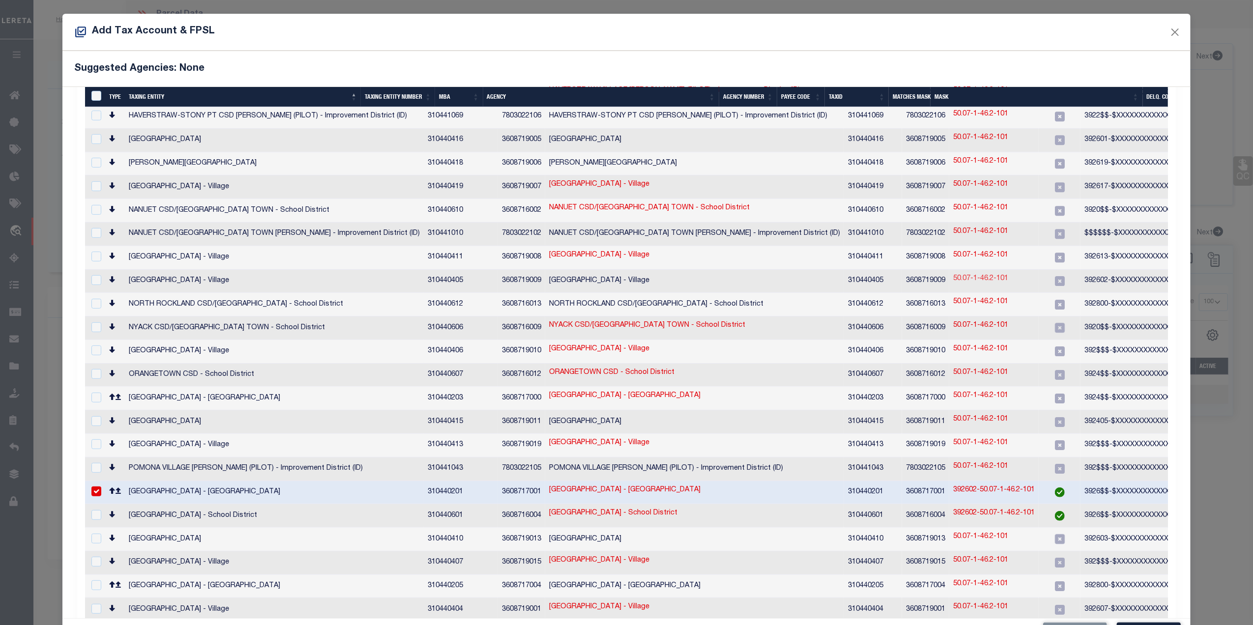
click at [953, 274] on link "50.07-1-46.2-101" at bounding box center [980, 279] width 55 height 11
type textarea "392602-$XXXXXXXXXXXXXXXXX,SWIS-PRINT KEY (PICK UP AS SEEN)"
checkbox input "true"
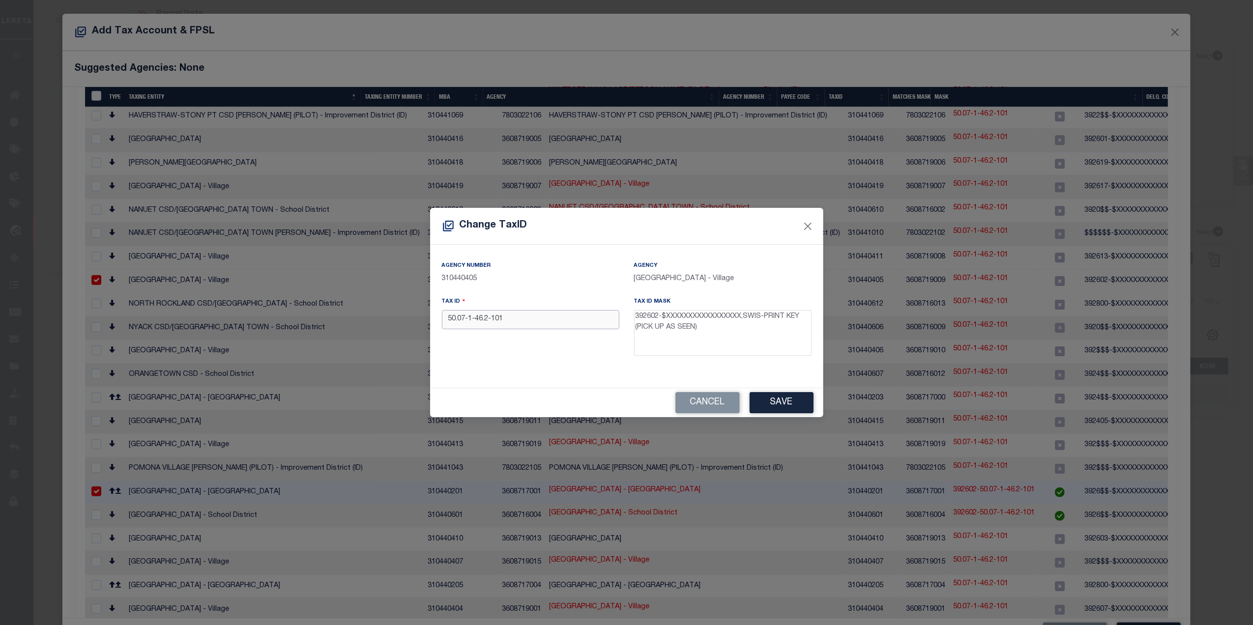
drag, startPoint x: 545, startPoint y: 321, endPoint x: 392, endPoint y: 323, distance: 153.3
click at [392, 323] on div "Change TaxID Agency Number 310440405 Agency NEW SQUARE VILLAGE - Village Tax ID…" at bounding box center [626, 312] width 1253 height 625
paste input "392602-"
type input "392602-50.07-1-46.2-101"
click at [518, 356] on div "Tax ID 392602-50.07-1-46.2-101" at bounding box center [530, 328] width 192 height 64
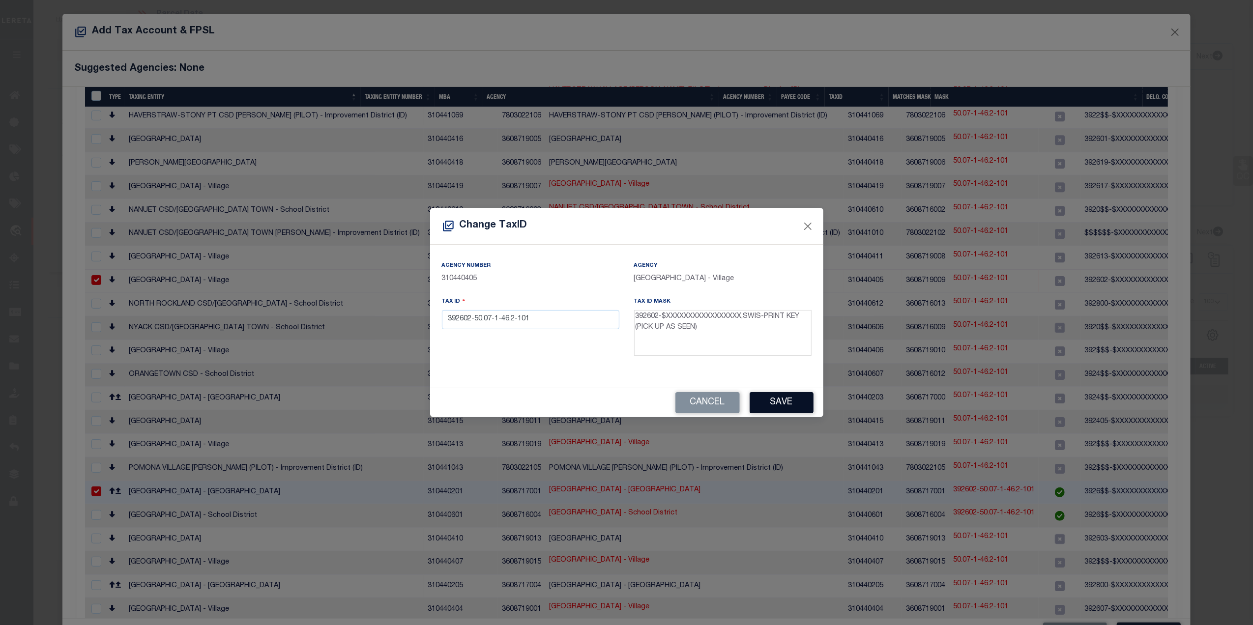
click at [781, 405] on button "Save" at bounding box center [781, 402] width 64 height 21
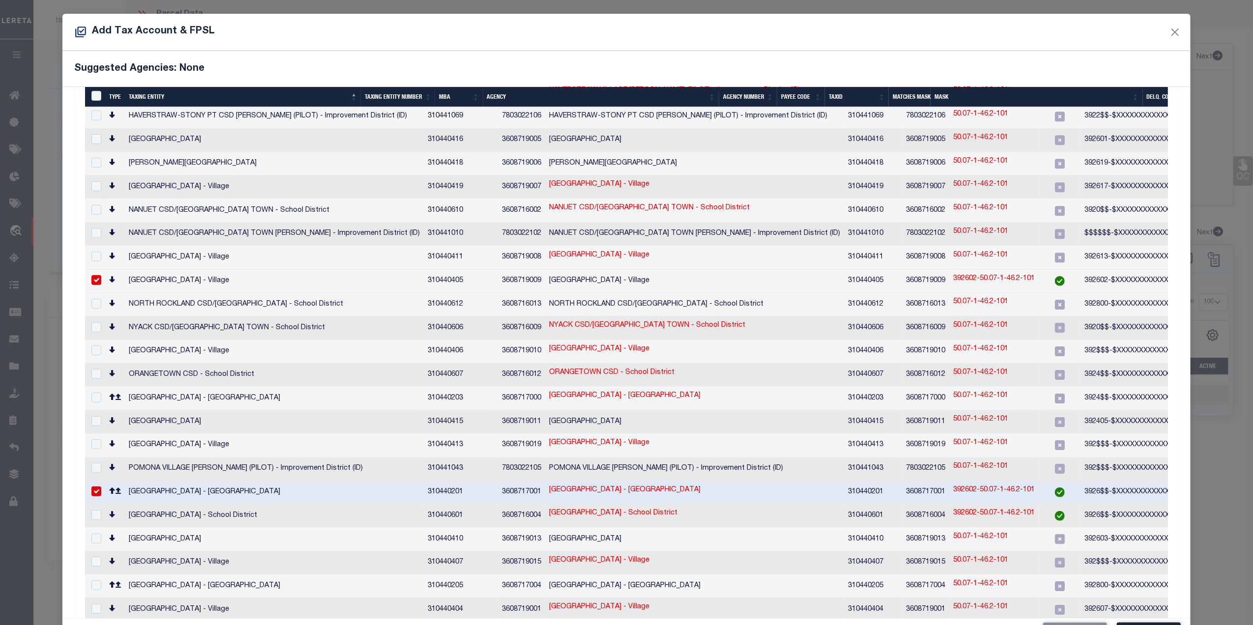
scroll to position [456, 0]
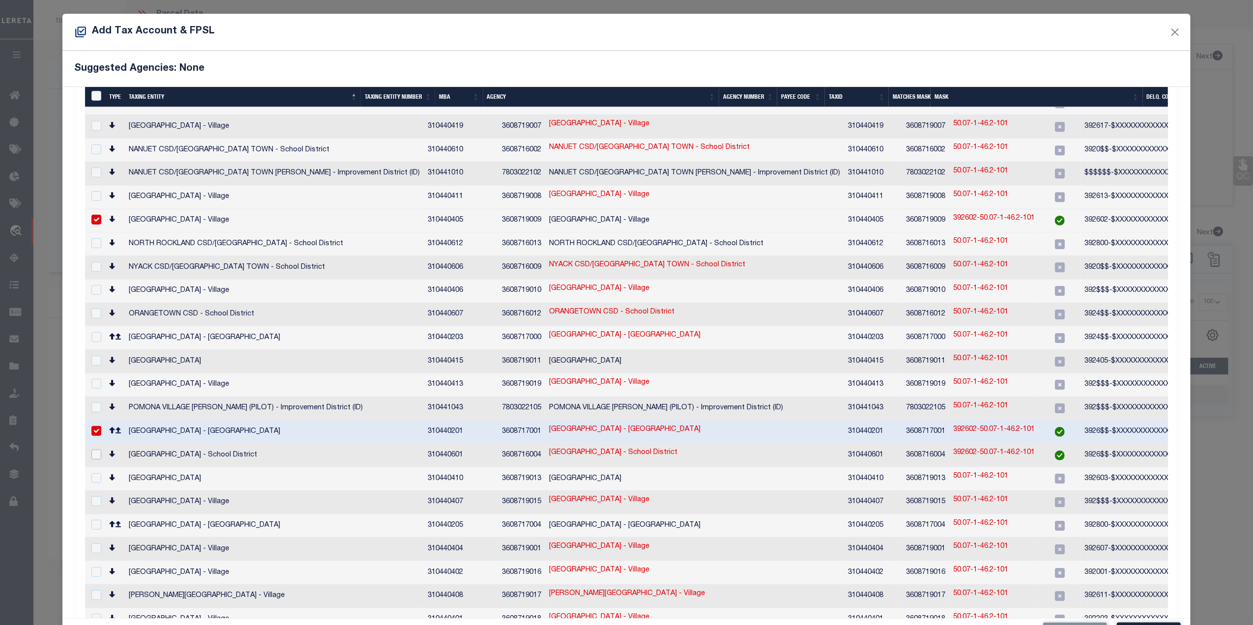
click at [96, 450] on input "checkbox" at bounding box center [96, 455] width 10 height 10
checkbox input "true"
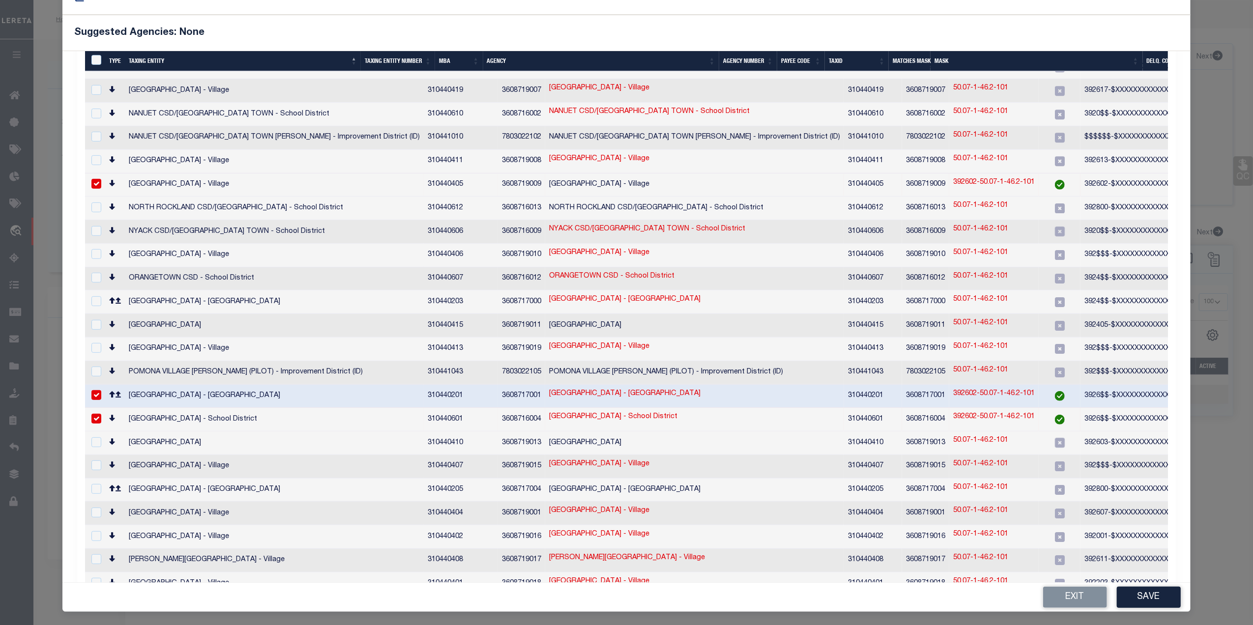
scroll to position [36, 0]
click at [1136, 600] on button "Save" at bounding box center [1149, 596] width 64 height 21
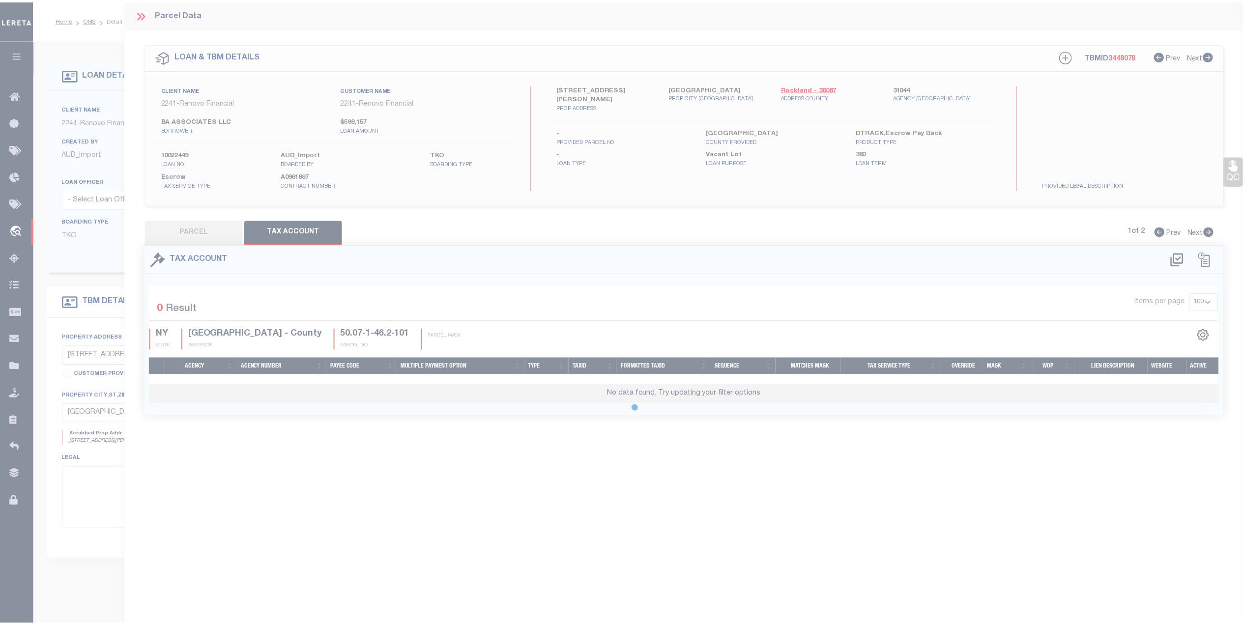
scroll to position [0, 0]
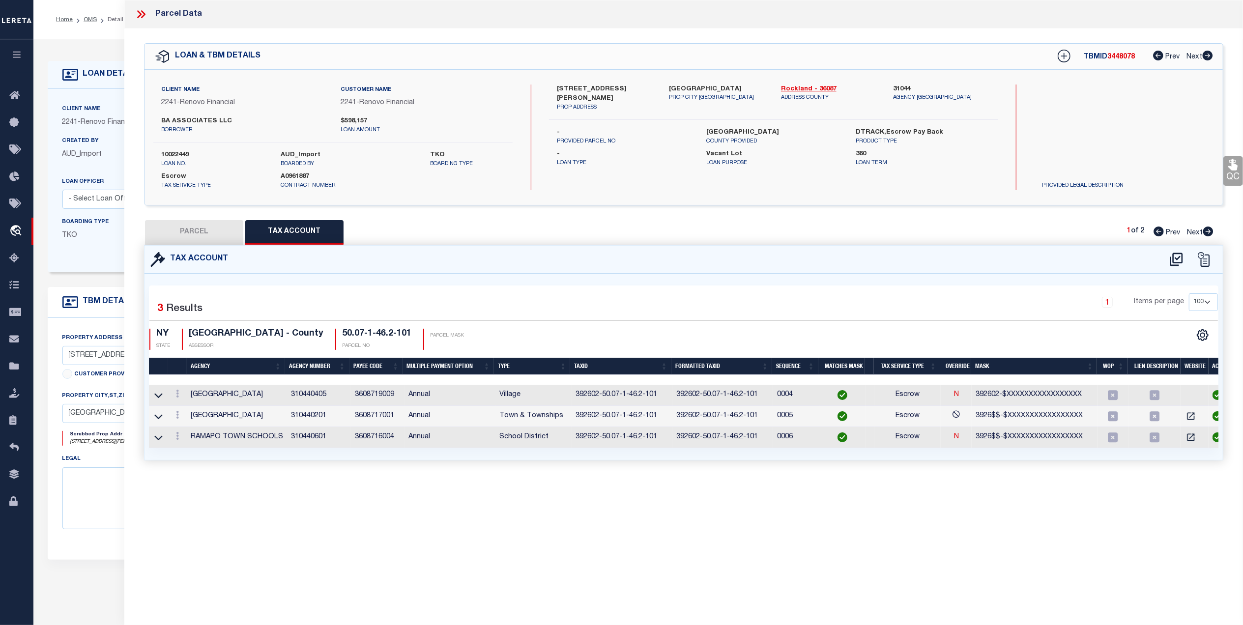
click at [197, 229] on button "PARCEL" at bounding box center [194, 232] width 98 height 25
select select "AS"
checkbox input "false"
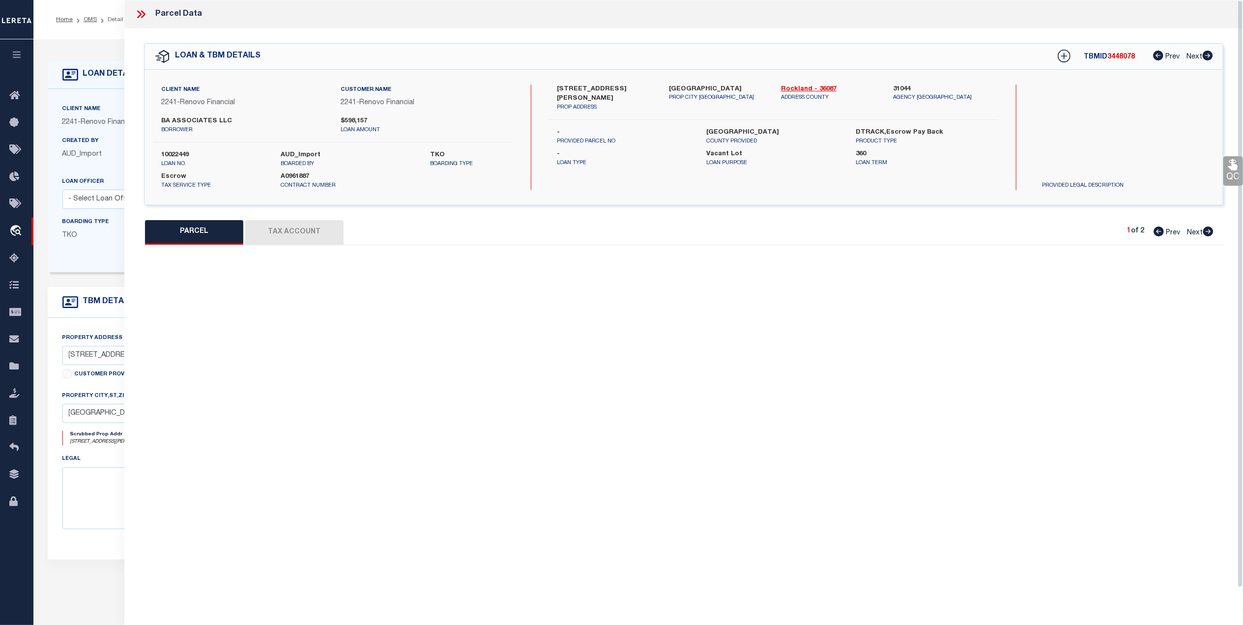
select select "IP"
checkbox input "false"
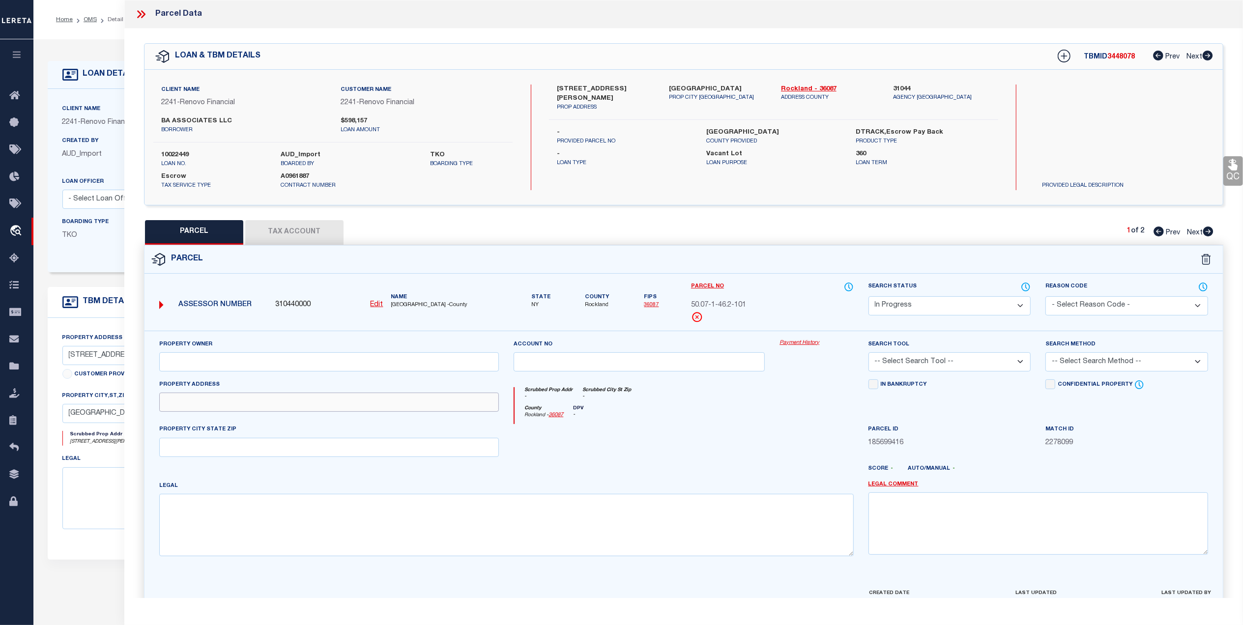
click at [215, 402] on input "text" at bounding box center [329, 402] width 340 height 19
paste input "5 TAFT LA"
type input "5 TAFT LA"
click at [683, 457] on div at bounding box center [639, 444] width 266 height 40
click at [170, 370] on input "text" at bounding box center [329, 361] width 340 height 19
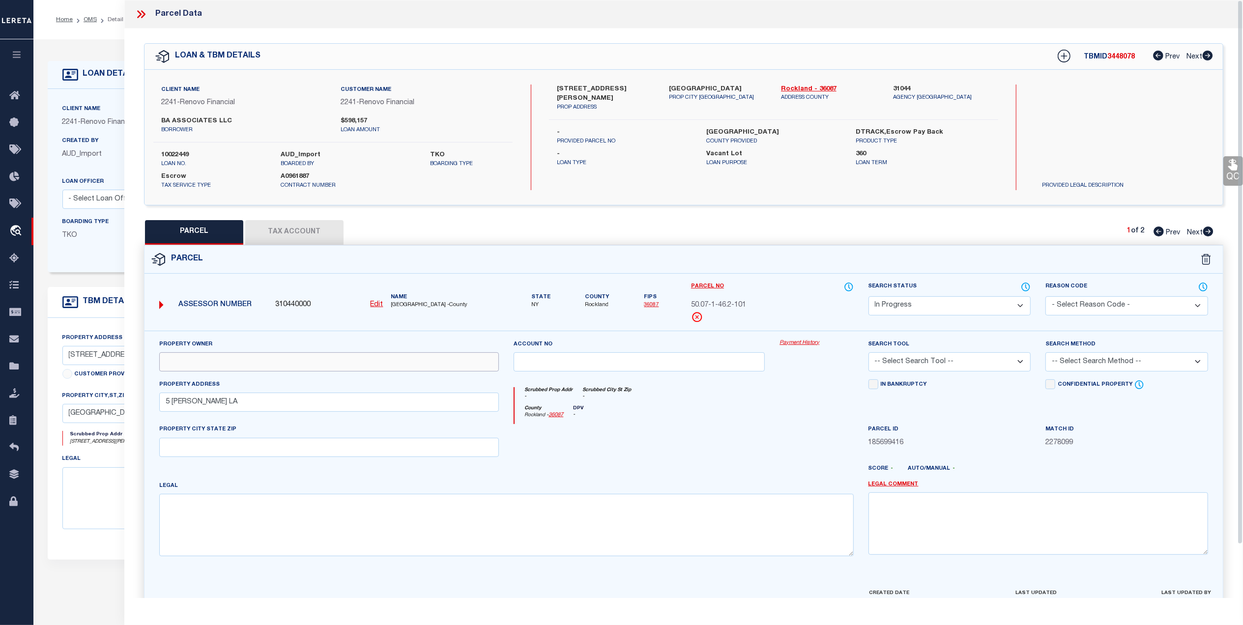
paste input "3 TAFT LANE"
type input "3 TAFT LANE"
click at [637, 440] on div at bounding box center [639, 444] width 266 height 40
drag, startPoint x: 641, startPoint y: 458, endPoint x: 618, endPoint y: 462, distance: 22.9
click at [641, 458] on div at bounding box center [639, 444] width 266 height 40
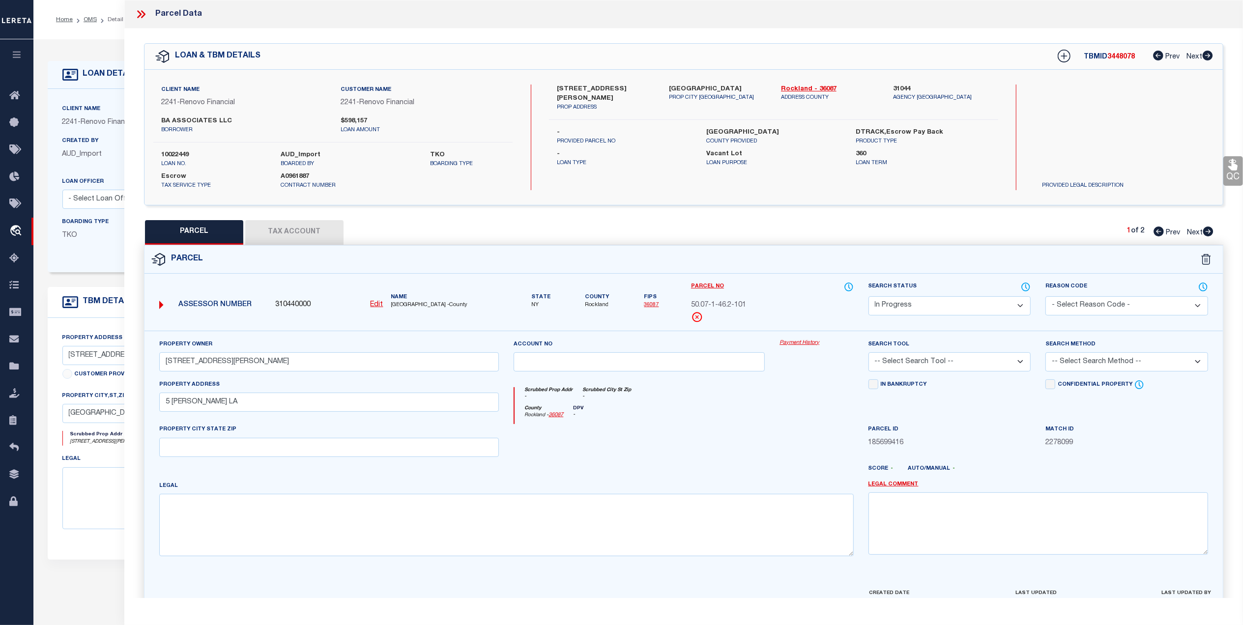
drag, startPoint x: 948, startPoint y: 363, endPoint x: 945, endPoint y: 372, distance: 9.3
click at [948, 363] on select "-- Select Search Tool -- 3rd Party Website Agency File Agency Website ATLS CNV-…" at bounding box center [949, 361] width 163 height 19
select select "AGW"
click at [868, 354] on select "-- Select Search Tool -- 3rd Party Website Agency File Agency Website ATLS CNV-…" at bounding box center [949, 361] width 163 height 19
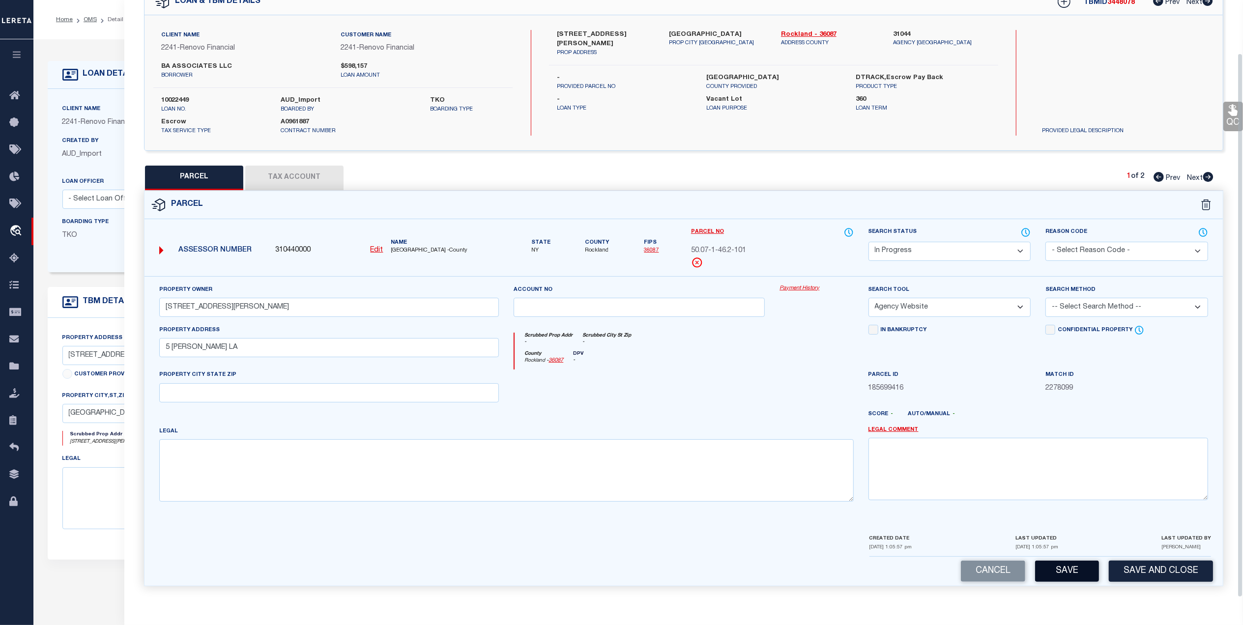
click at [1069, 572] on button "Save" at bounding box center [1067, 571] width 64 height 21
select select "AS"
select select
checkbox input "false"
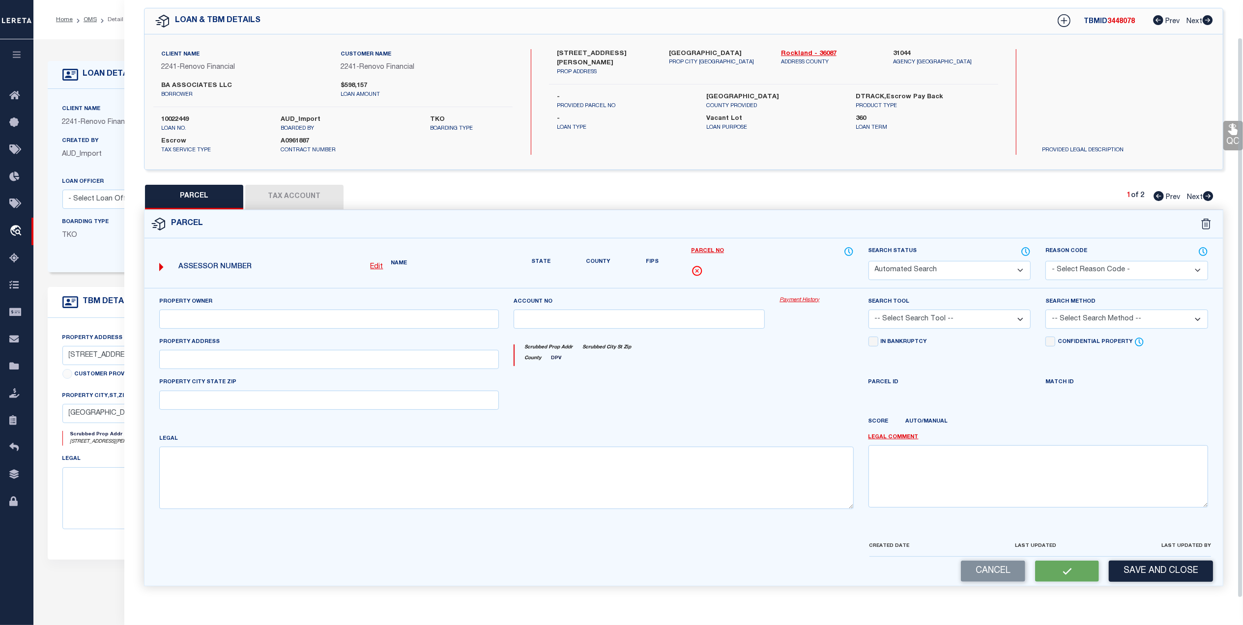
select select "IP"
type input "3 TAFT LANE"
select select "AGW"
type input "5 TAFT LA"
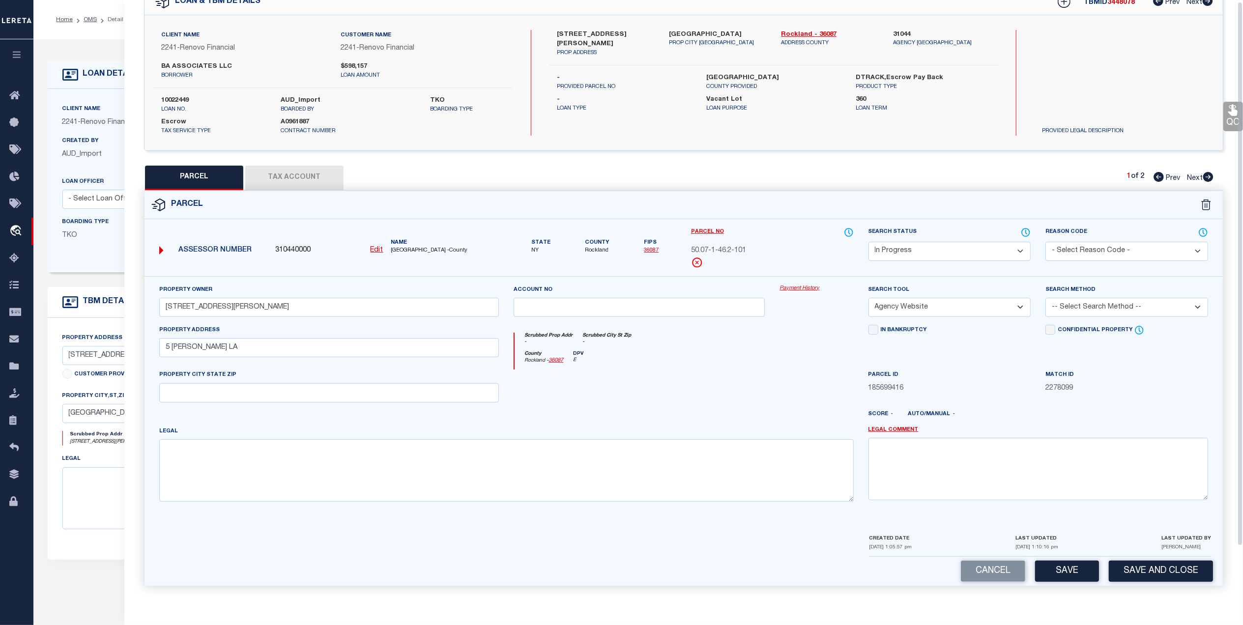
scroll to position [0, 0]
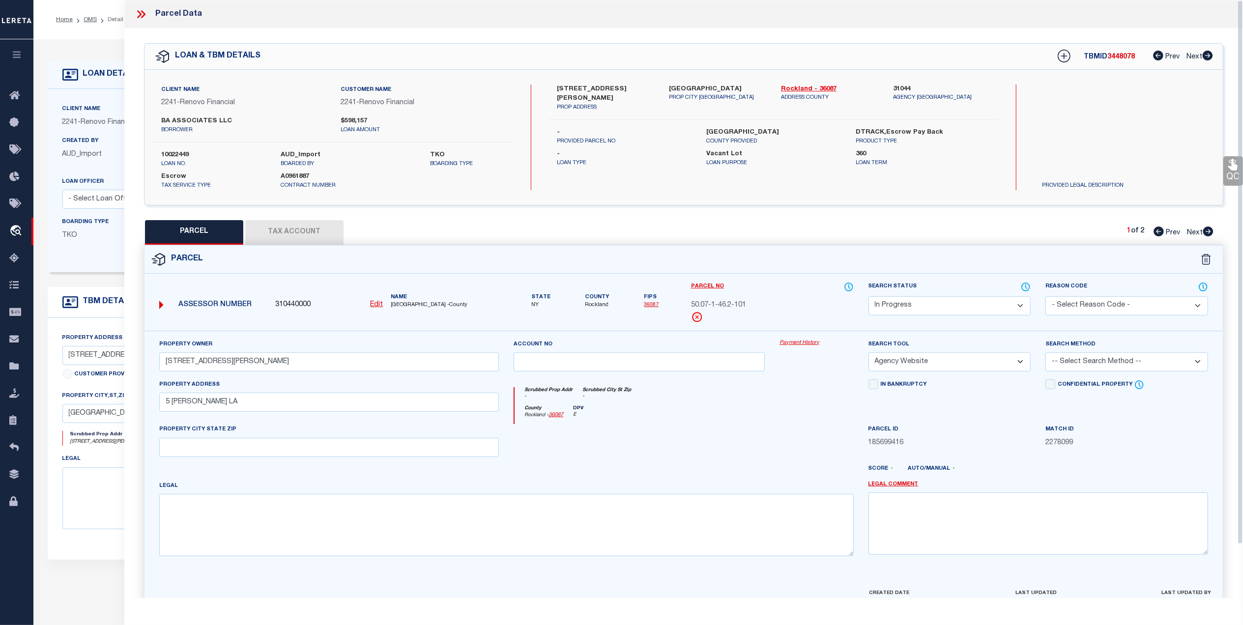
click at [142, 17] on icon at bounding box center [143, 14] width 4 height 8
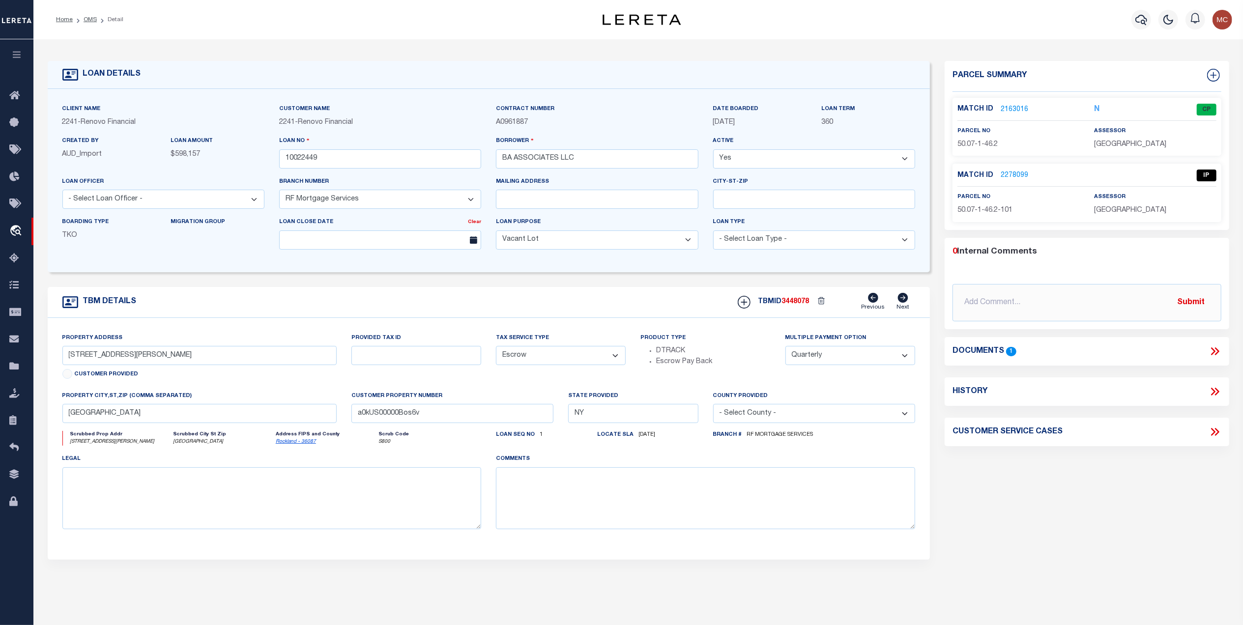
click at [1215, 354] on icon at bounding box center [1214, 351] width 13 height 13
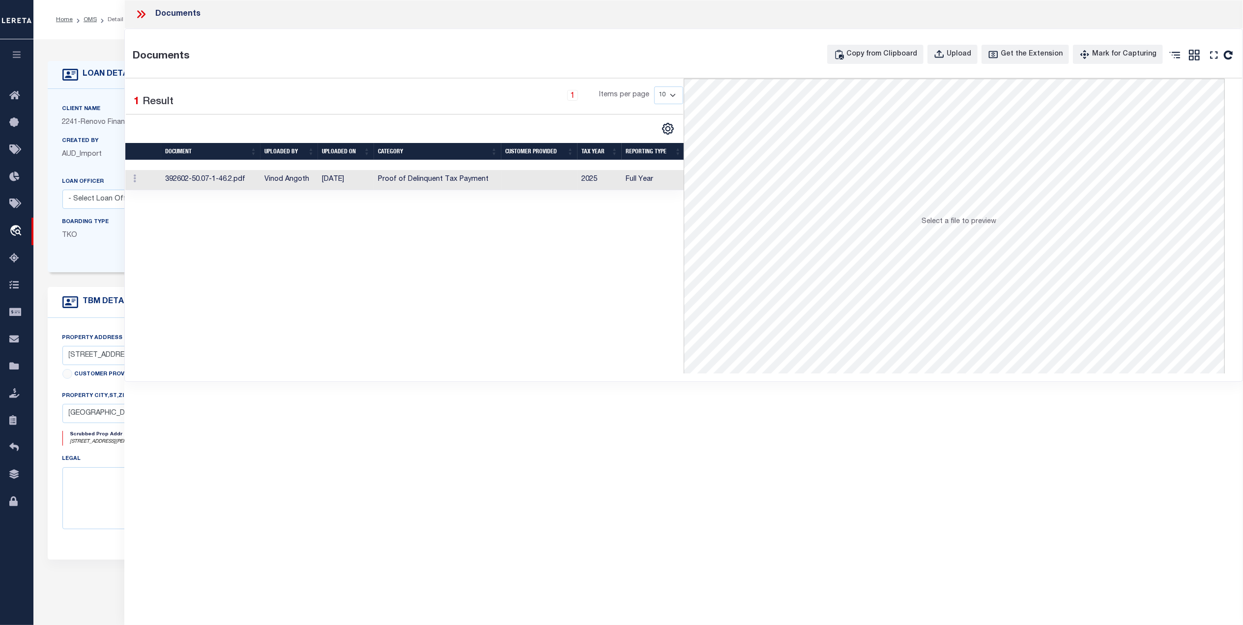
click at [295, 187] on td "Vinod Angoth" at bounding box center [289, 180] width 58 height 20
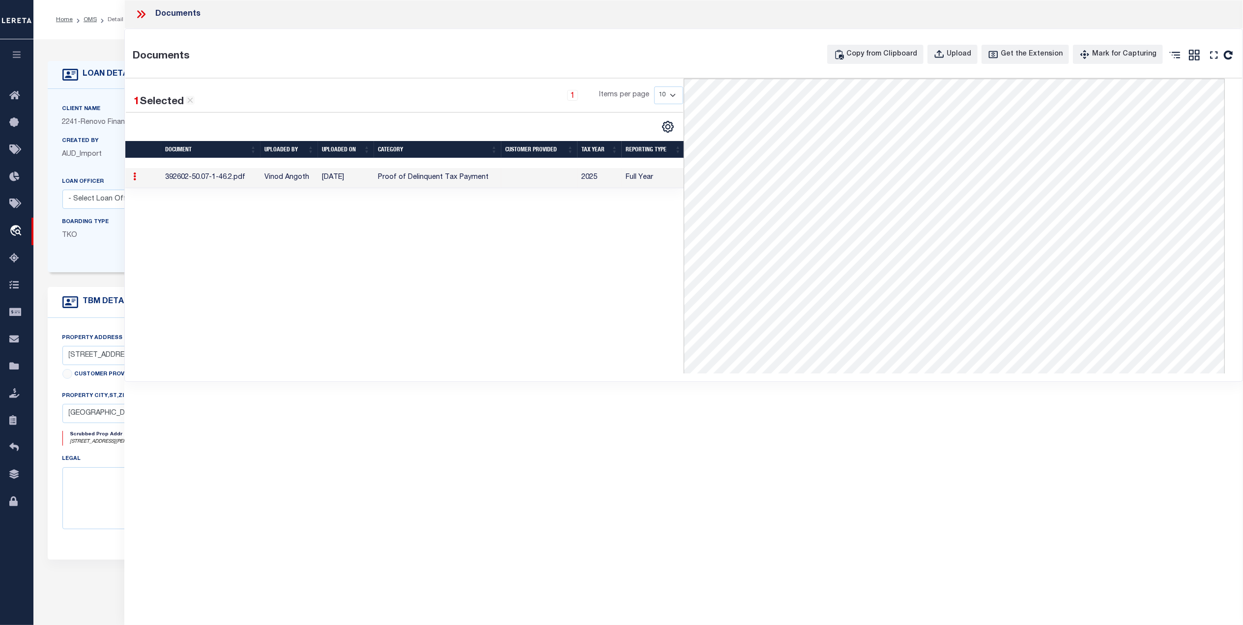
click at [148, 16] on div at bounding box center [145, 14] width 21 height 13
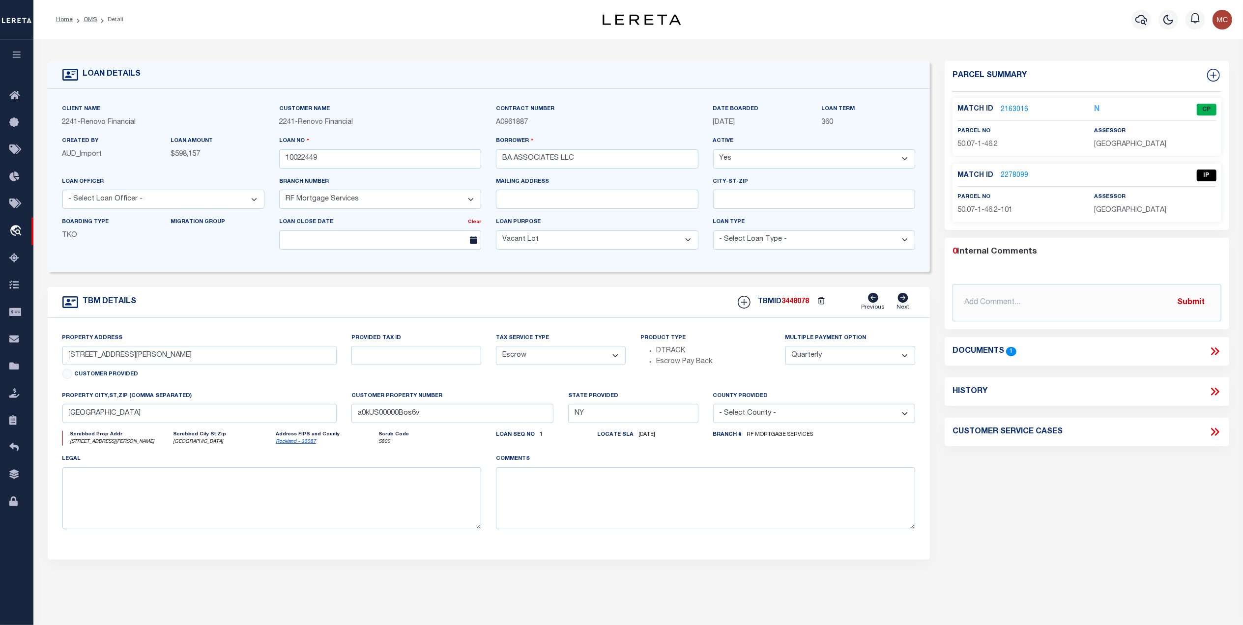
click at [1015, 173] on link "2278099" at bounding box center [1015, 176] width 28 height 10
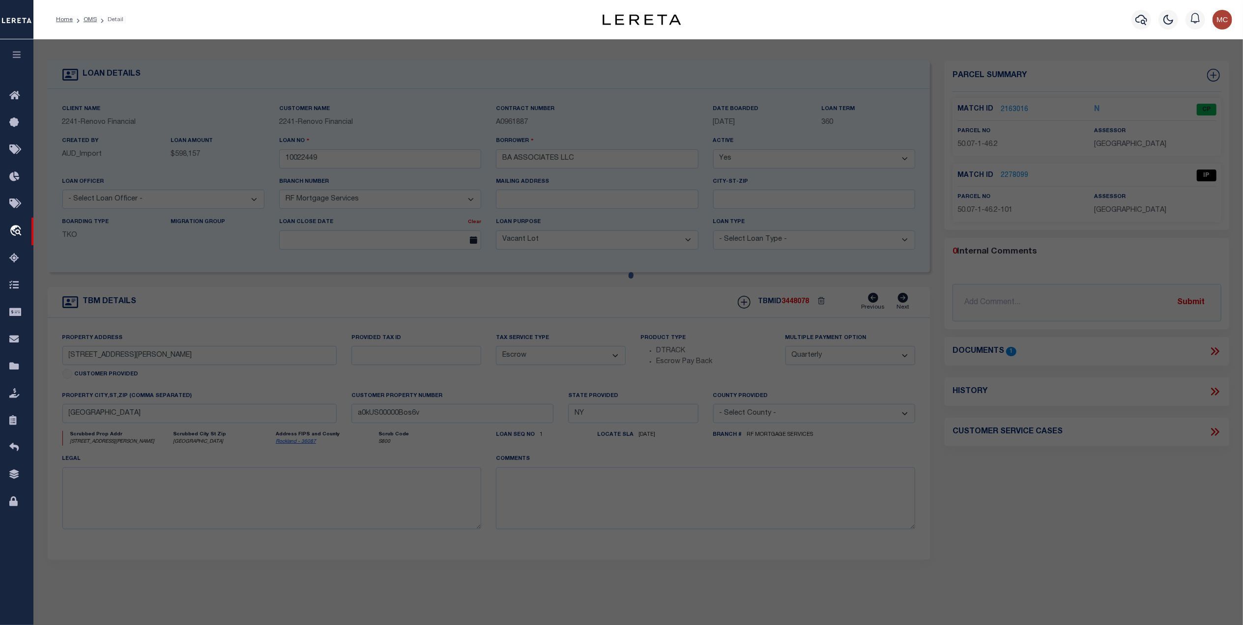
select select "AS"
select select
checkbox input "false"
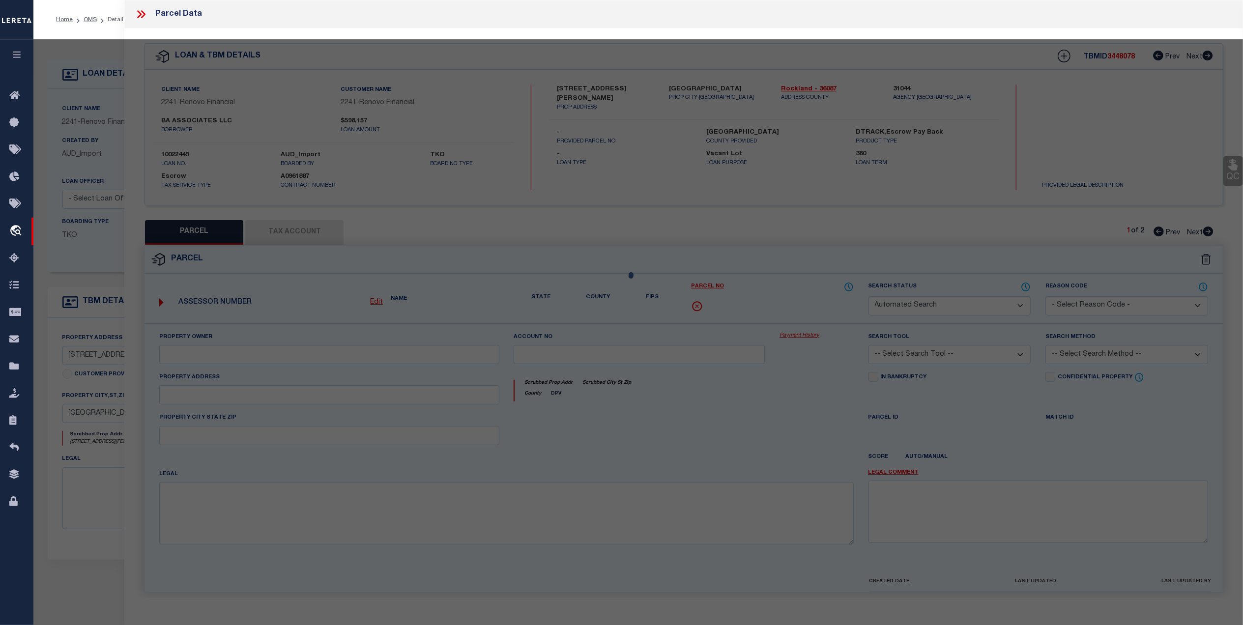
select select "IP"
type input "3 TAFT LANE"
select select "AGW"
type input "5 TAFT LA"
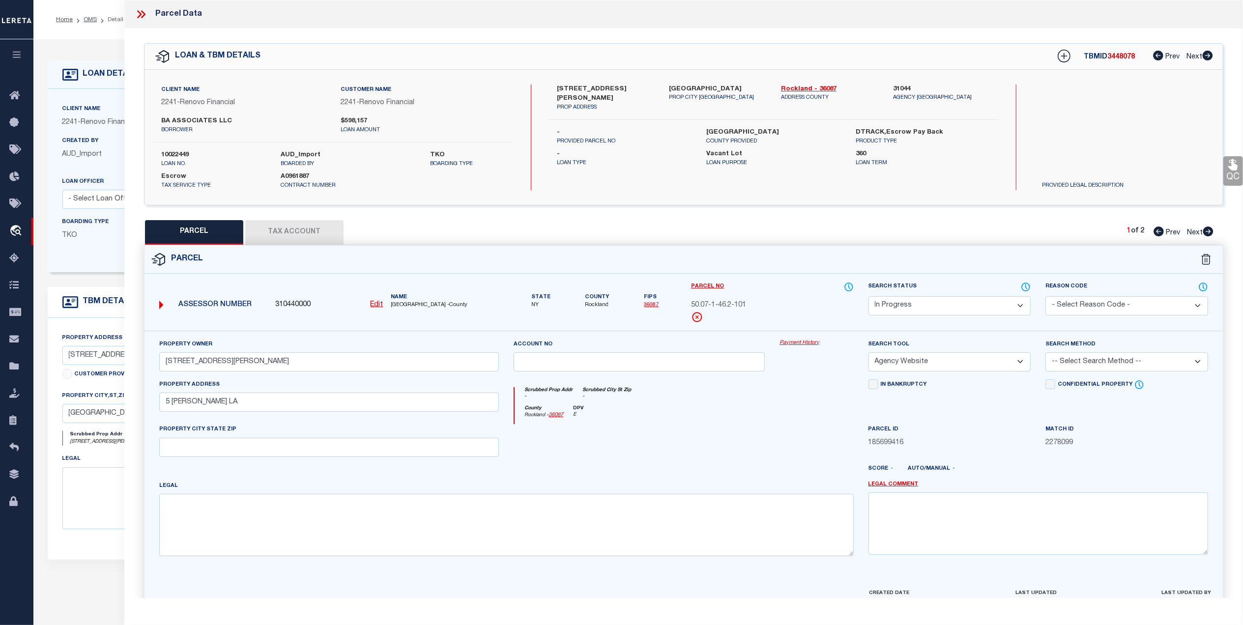
click at [1078, 367] on select "-- Select Search Method -- Property Address Legal Liability Info Provided" at bounding box center [1126, 361] width 163 height 19
select select "ADD"
click at [1045, 354] on select "-- Select Search Method -- Property Address Legal Liability Info Provided" at bounding box center [1126, 361] width 163 height 19
click at [924, 305] on select "Automated Search Bad Parcel Complete Duplicate Parcel High Dollar Reporting In …" at bounding box center [949, 305] width 163 height 19
click at [868, 296] on select "Automated Search Bad Parcel Complete Duplicate Parcel High Dollar Reporting In …" at bounding box center [949, 305] width 163 height 19
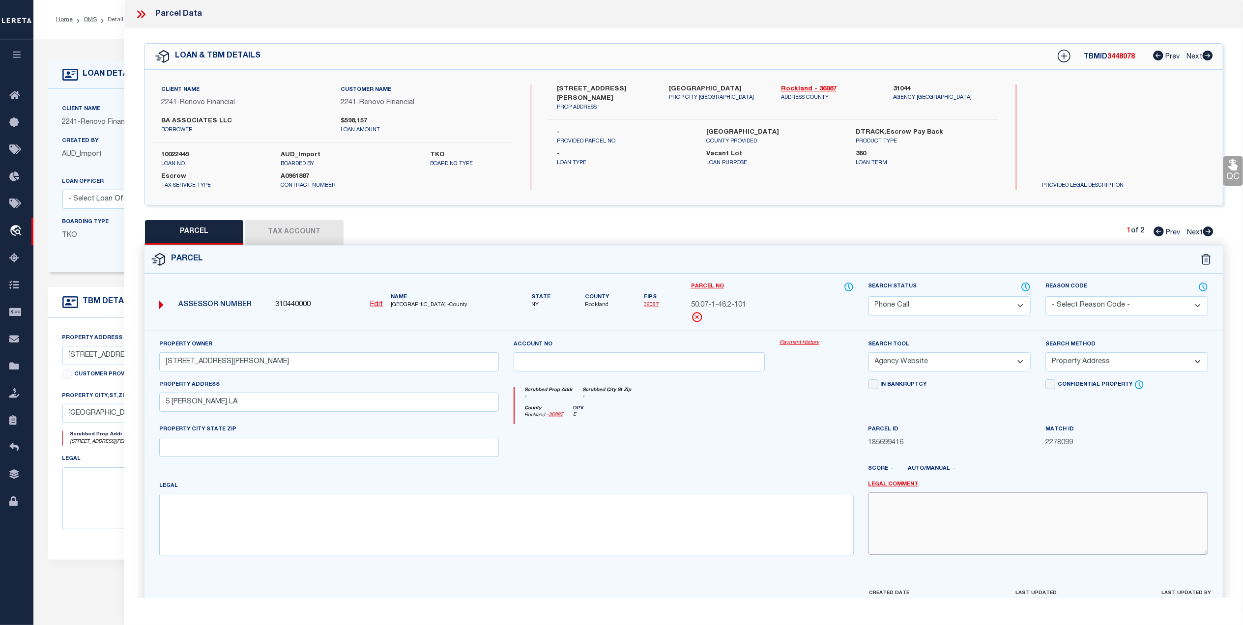
click at [915, 553] on textarea at bounding box center [1038, 523] width 340 height 62
click at [907, 308] on select "Automated Search Bad Parcel Complete Duplicate Parcel High Dollar Reporting In …" at bounding box center [949, 305] width 163 height 19
select select "PC"
click at [868, 296] on select "Automated Search Bad Parcel Complete Duplicate Parcel High Dollar Reporting In …" at bounding box center [949, 305] width 163 height 19
click at [667, 448] on div at bounding box center [639, 444] width 266 height 40
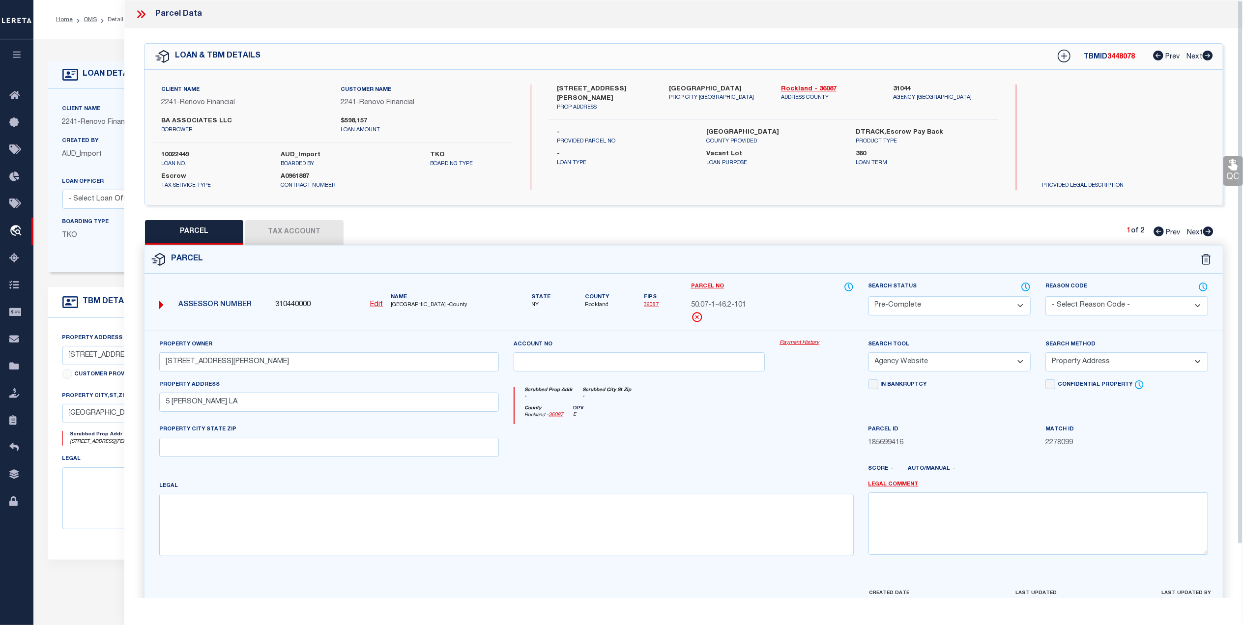
click at [282, 233] on button "Tax Account" at bounding box center [294, 232] width 98 height 25
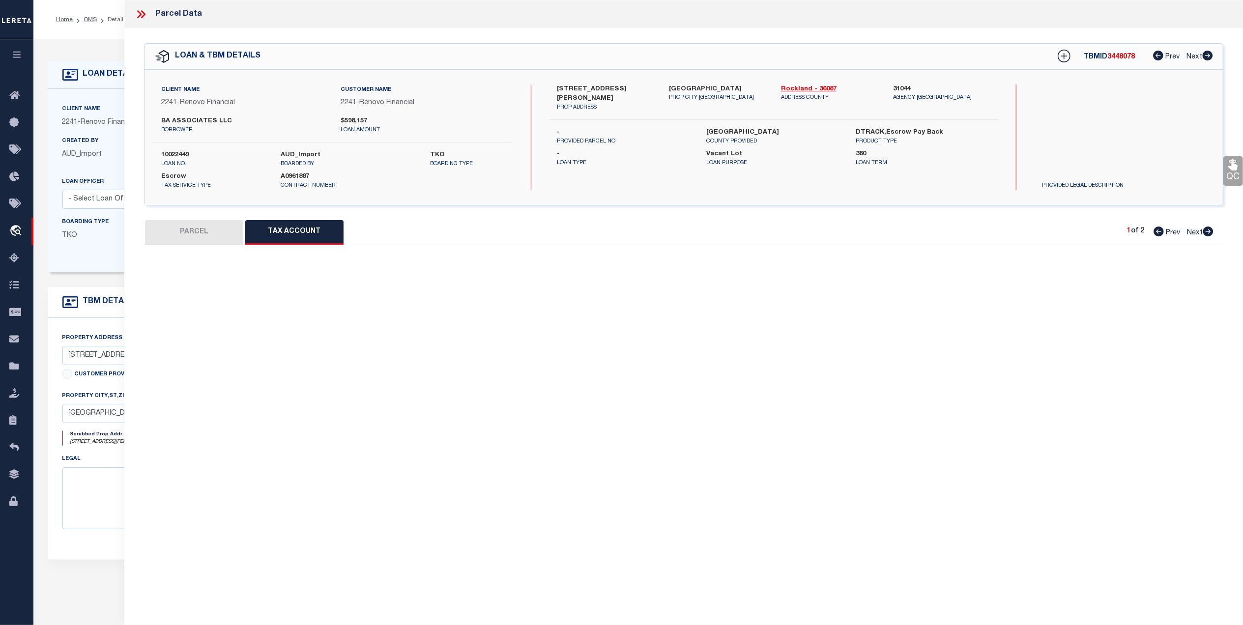
select select "100"
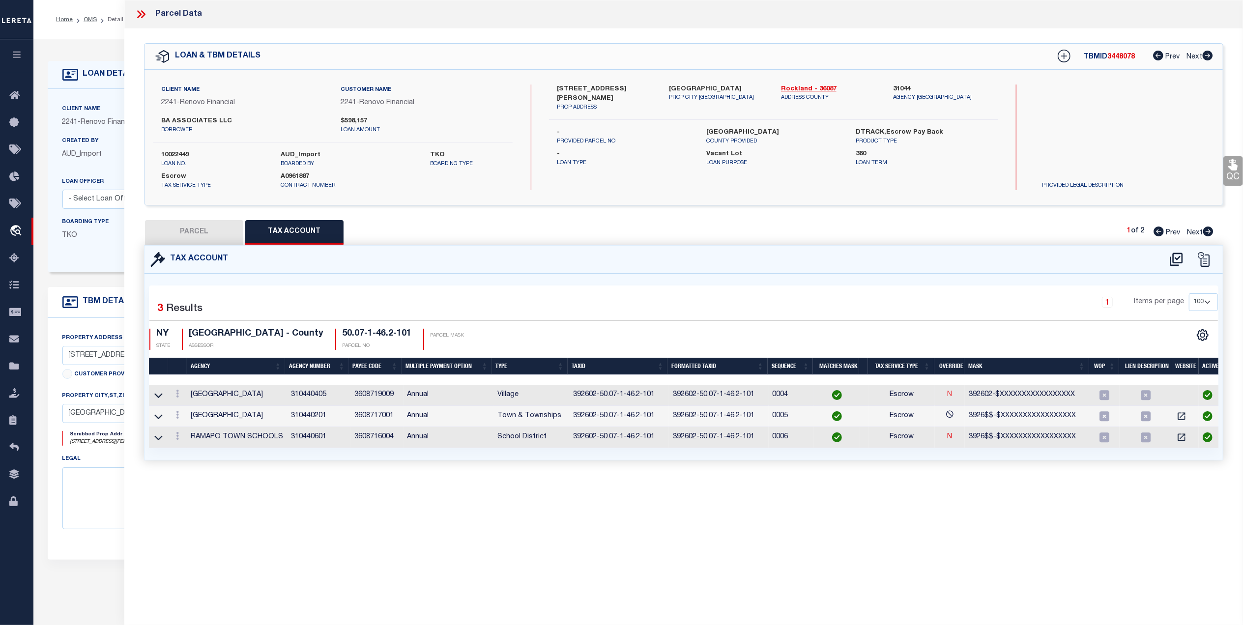
click at [949, 397] on link "N" at bounding box center [950, 394] width 5 height 7
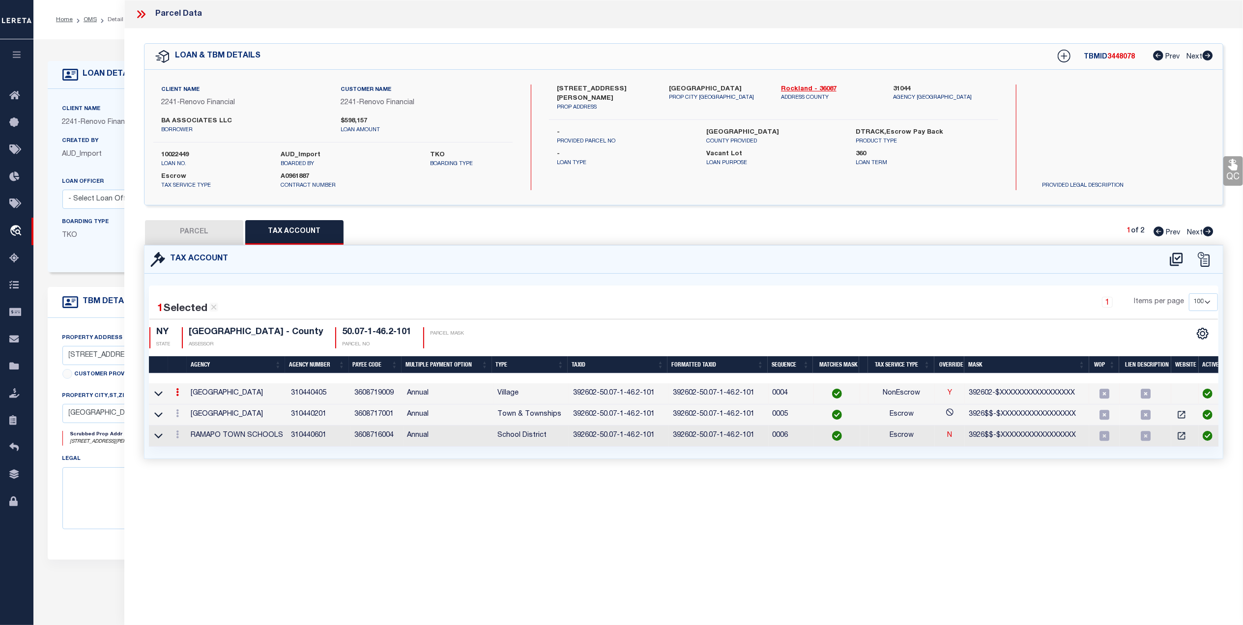
click at [949, 397] on link "Y" at bounding box center [950, 393] width 4 height 7
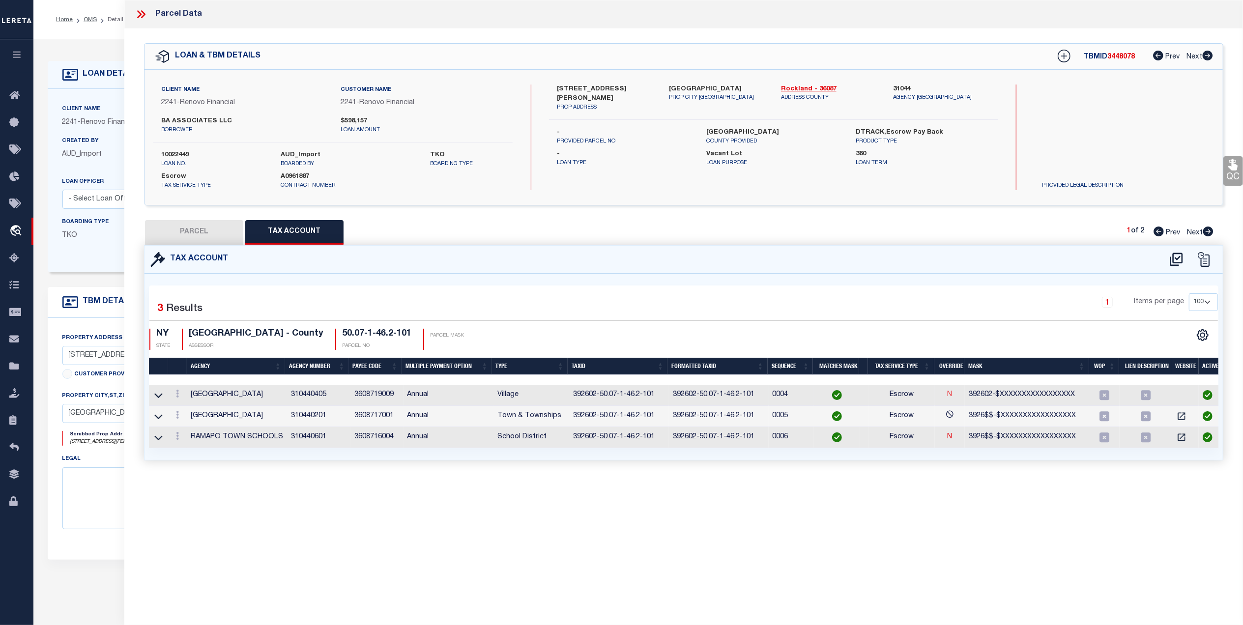
click at [948, 394] on link "N" at bounding box center [950, 394] width 5 height 7
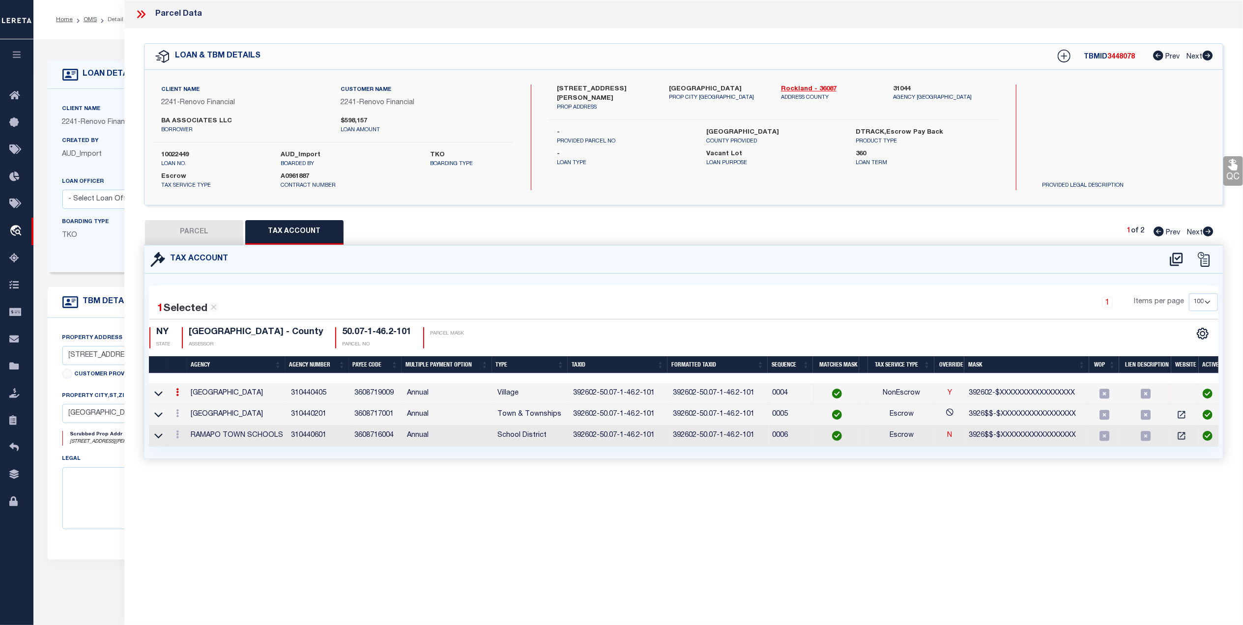
click at [946, 394] on td "Y" at bounding box center [950, 393] width 30 height 21
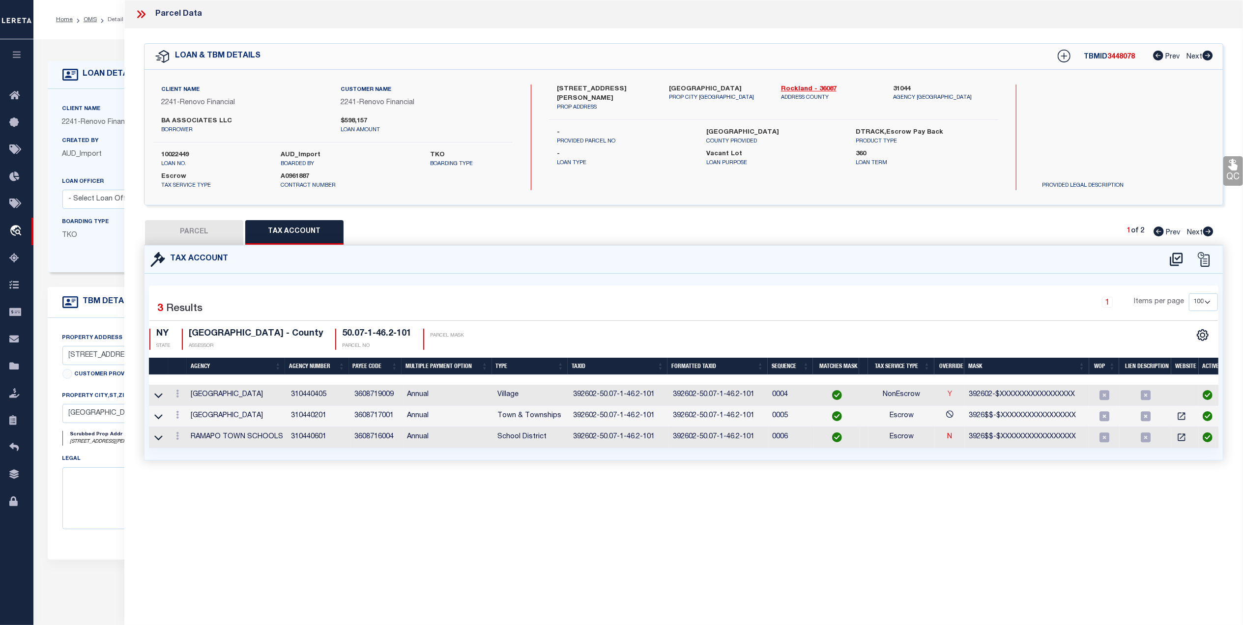
click at [950, 396] on link "Y" at bounding box center [950, 394] width 4 height 7
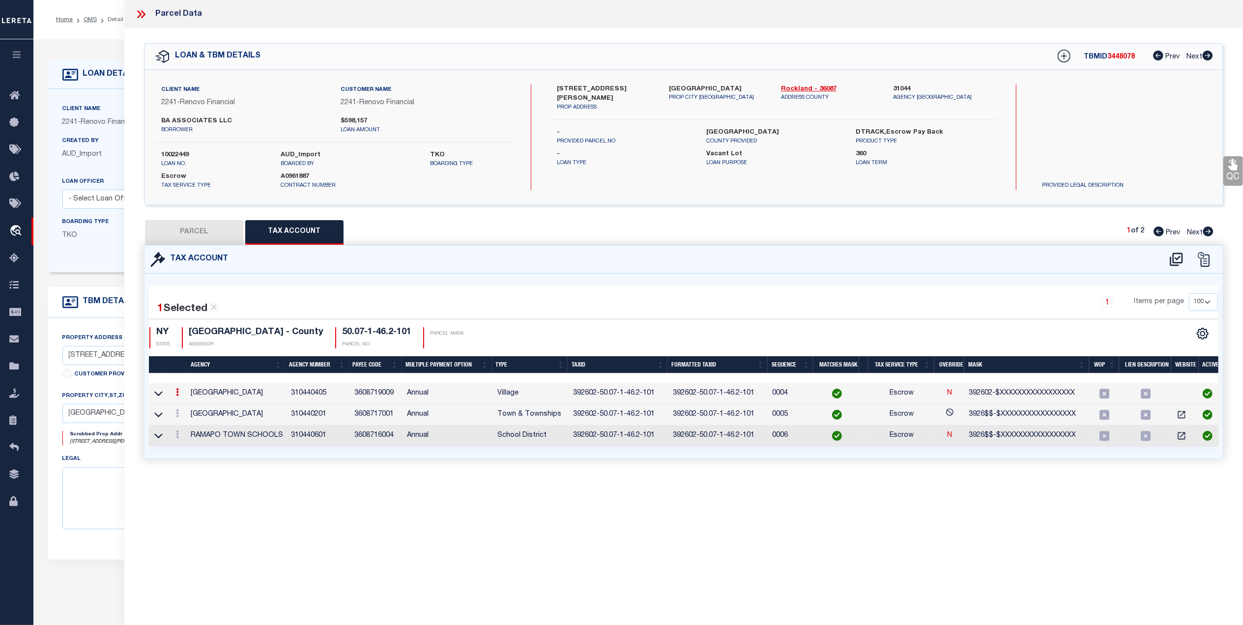
click at [877, 576] on div "Parcel Data QC QC QC - Select Status - Ready to QC" at bounding box center [683, 299] width 1119 height 598
click at [1197, 259] on icon at bounding box center [1203, 259] width 15 height 15
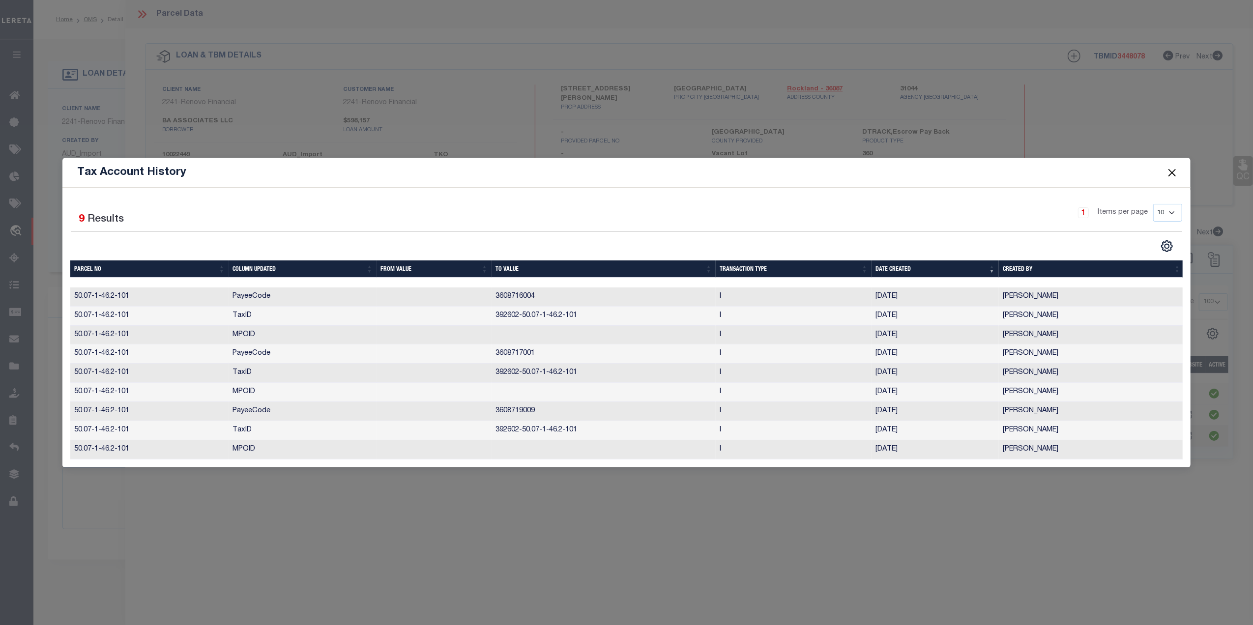
click at [1170, 167] on button "Close" at bounding box center [1171, 172] width 13 height 13
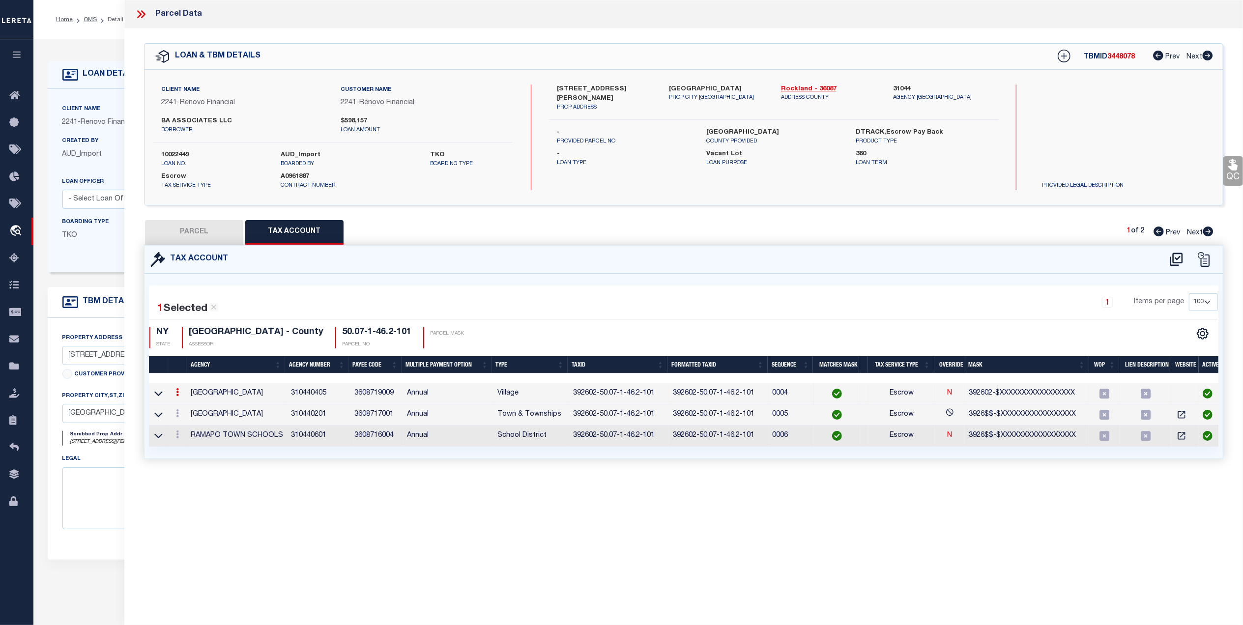
click at [183, 234] on button "PARCEL" at bounding box center [194, 232] width 98 height 25
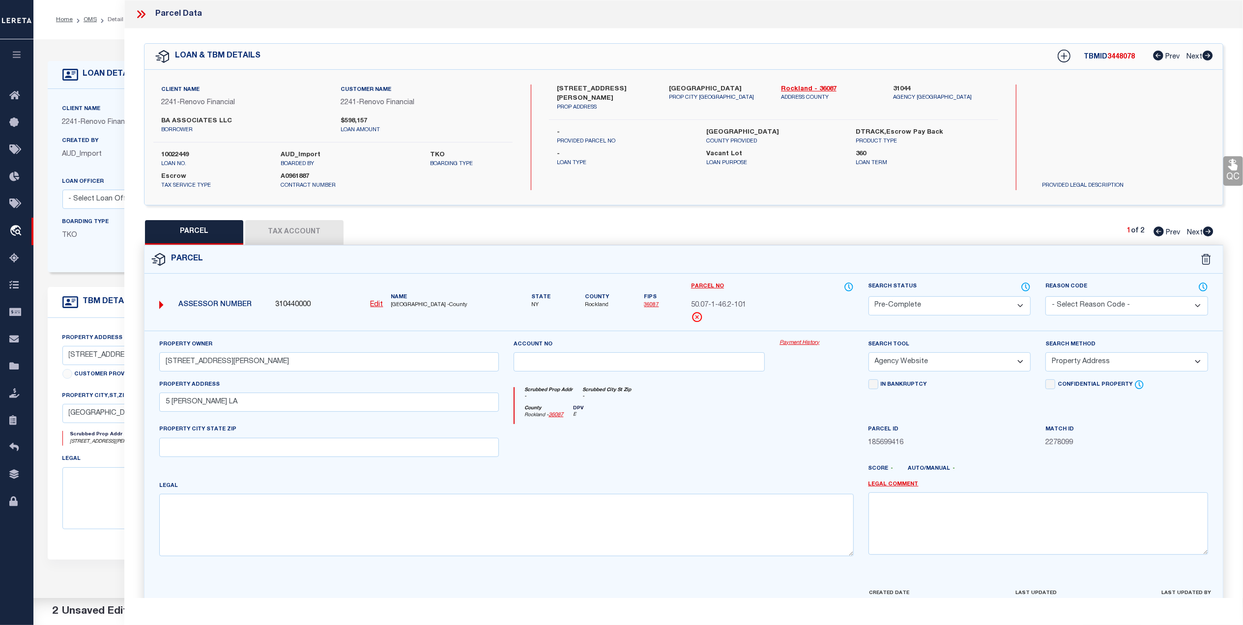
drag, startPoint x: 629, startPoint y: 403, endPoint x: 962, endPoint y: 346, distance: 338.0
click at [630, 403] on div "Scrubbed Prop Addr - Scrubbed City St Zip -" at bounding box center [684, 396] width 339 height 18
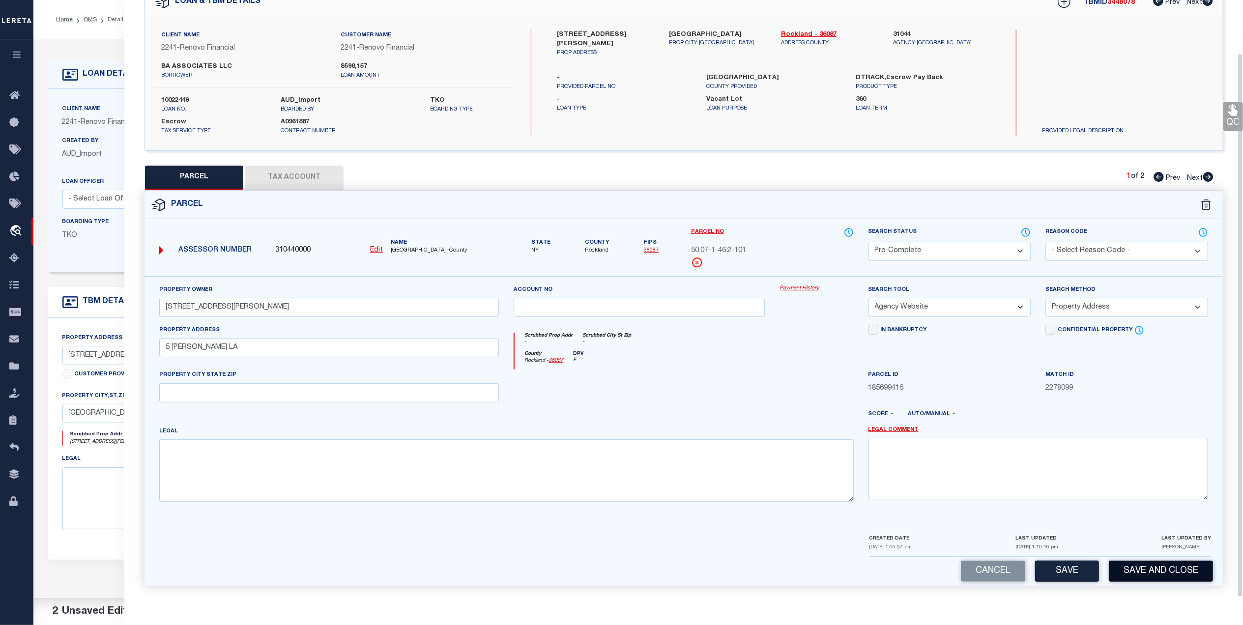
scroll to position [58, 0]
click at [1137, 571] on button "Save and Close" at bounding box center [1161, 571] width 104 height 21
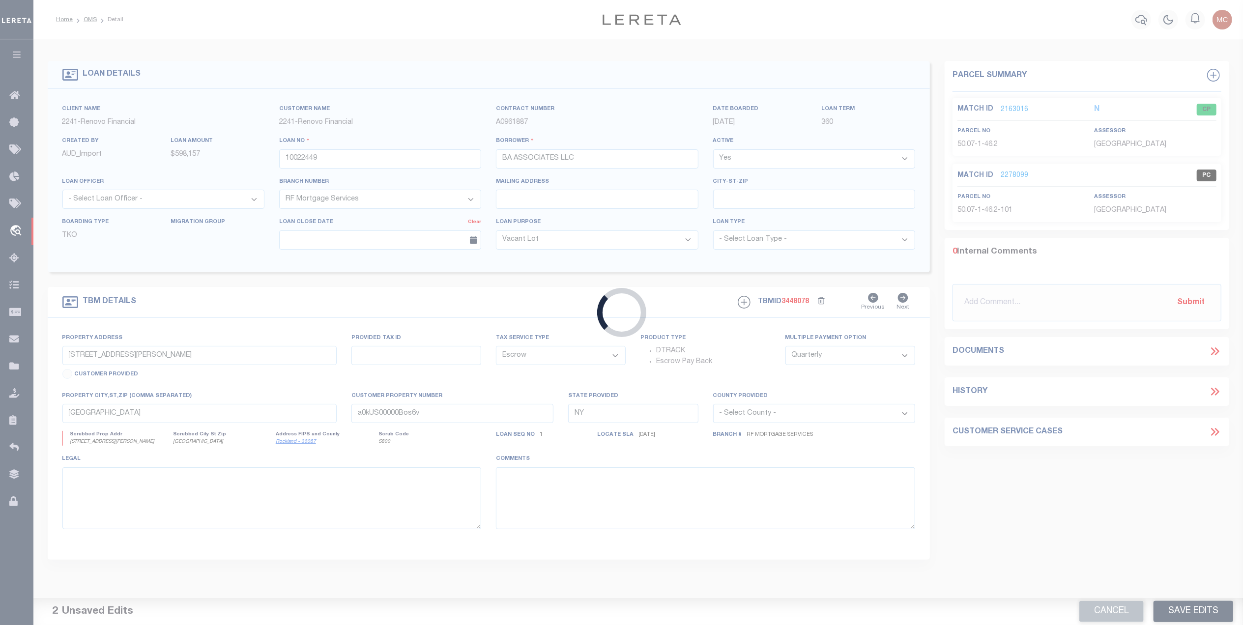
select select
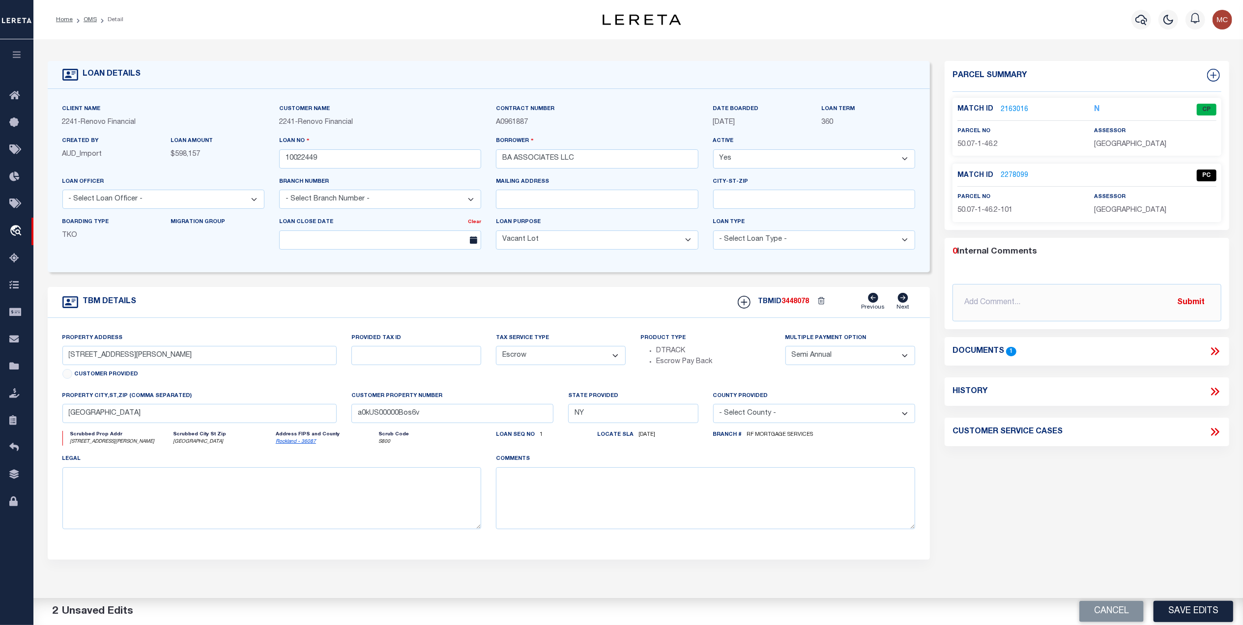
click at [1008, 105] on link "2163016" at bounding box center [1015, 110] width 28 height 10
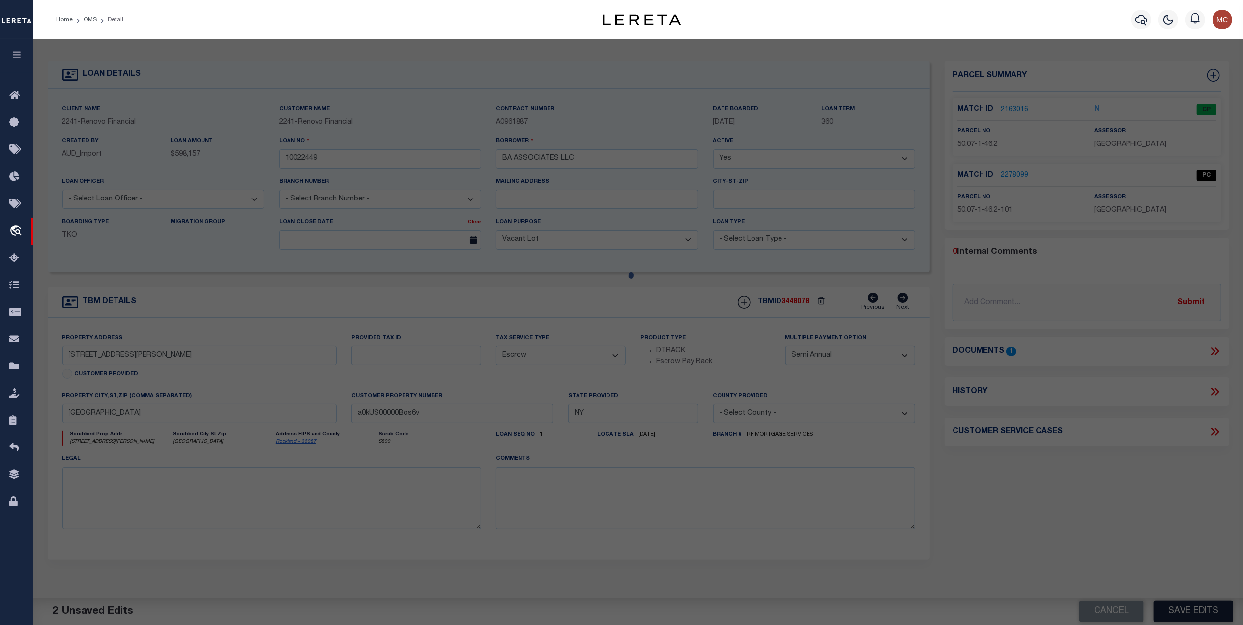
select select "AS"
select select
checkbox input "false"
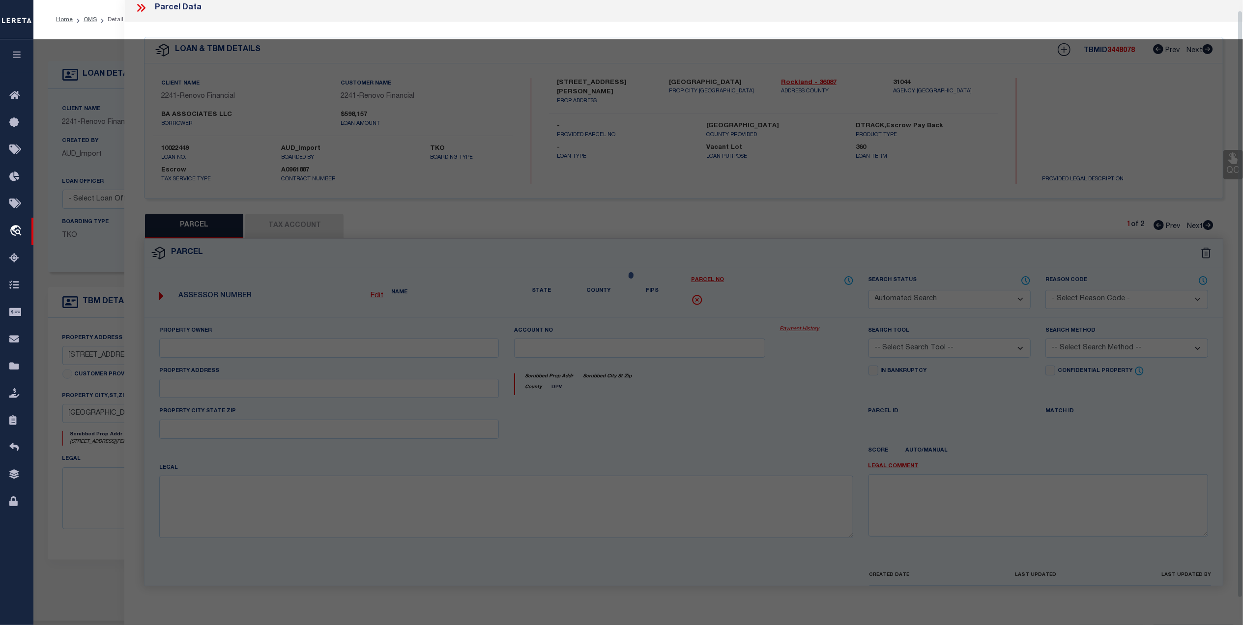
select select "CP"
type input "3 TAFT LLC"
select select "AGW"
select select "ADD"
type input "5 TAFT LA"
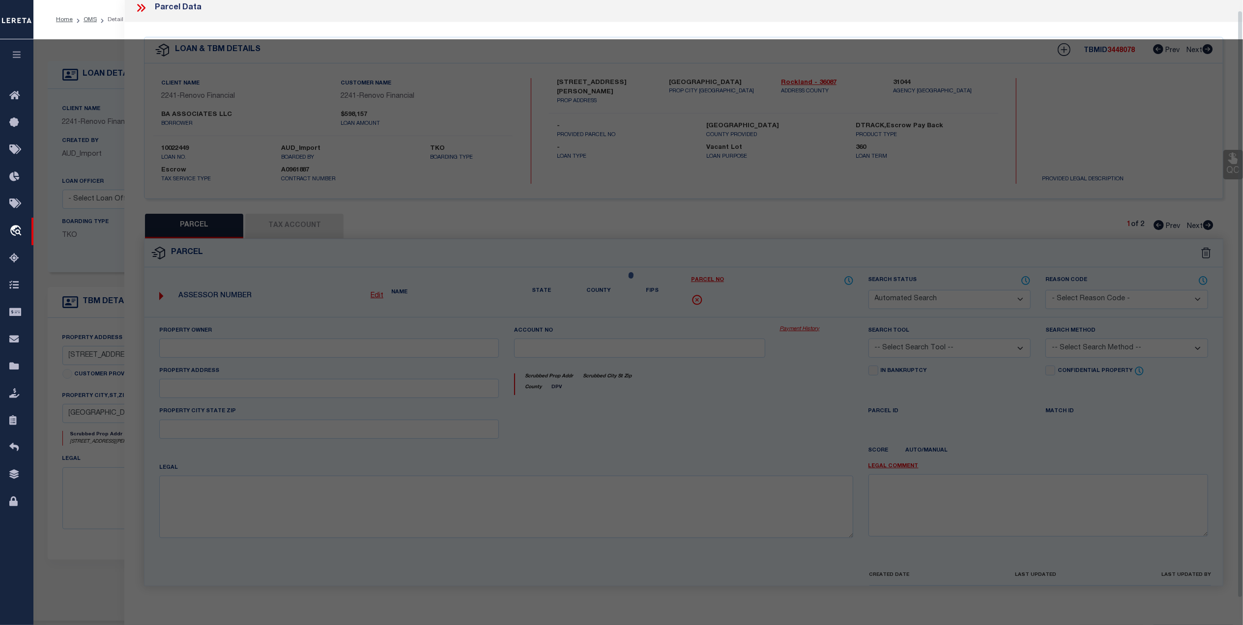
type input "[GEOGRAPHIC_DATA]"
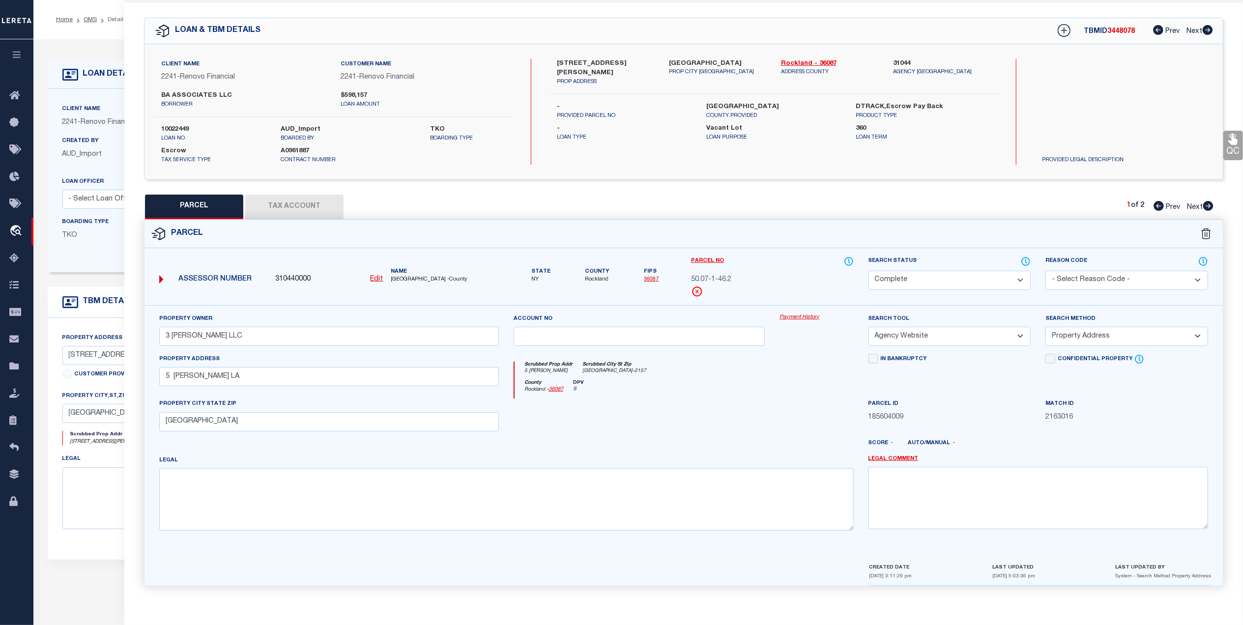
click at [895, 274] on select "Automated Search Bad Parcel Complete Duplicate Parcel High Dollar Reporting In …" at bounding box center [949, 280] width 163 height 19
select select "PR"
click at [868, 271] on select "Automated Search Bad Parcel Complete Duplicate Parcel High Dollar Reporting In …" at bounding box center [949, 280] width 163 height 19
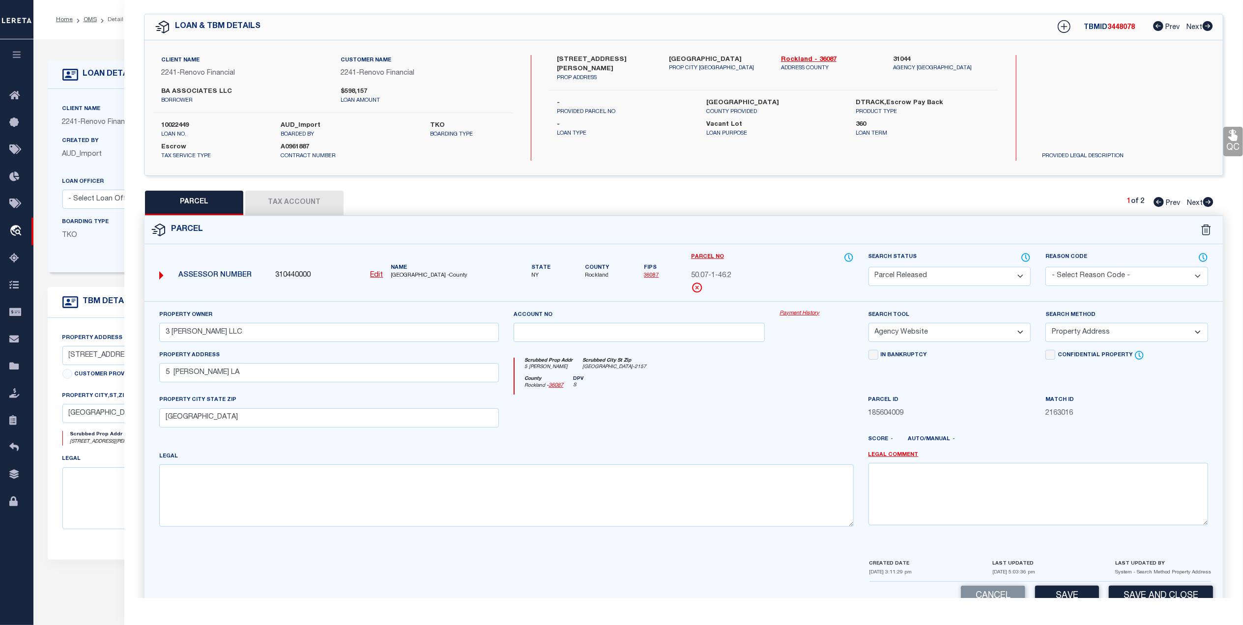
click at [798, 457] on div "Legal" at bounding box center [506, 489] width 694 height 76
click at [917, 496] on textarea at bounding box center [1038, 494] width 340 height 62
paste textarea "MC Reviewed on [DATE] and this is no longer a WOP."
type textarea "MC Reviewed on [DATE] and this is no longer a WOP."
click at [783, 419] on div at bounding box center [816, 415] width 88 height 40
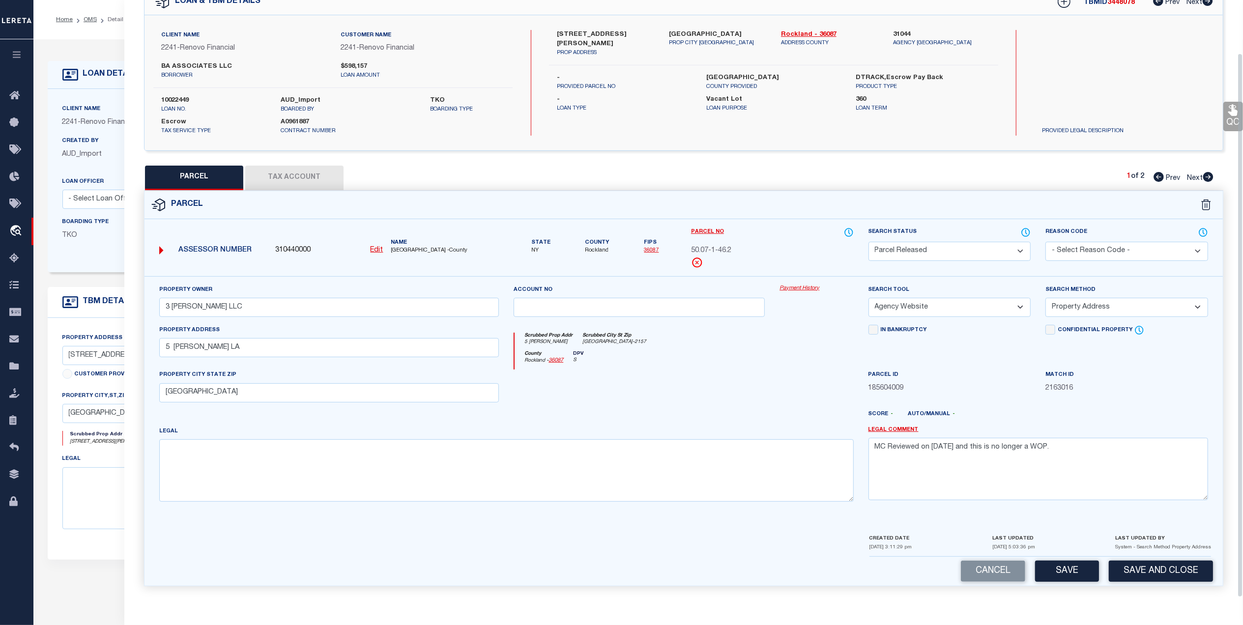
scroll to position [58, 0]
click at [1052, 574] on button "Save" at bounding box center [1067, 571] width 64 height 21
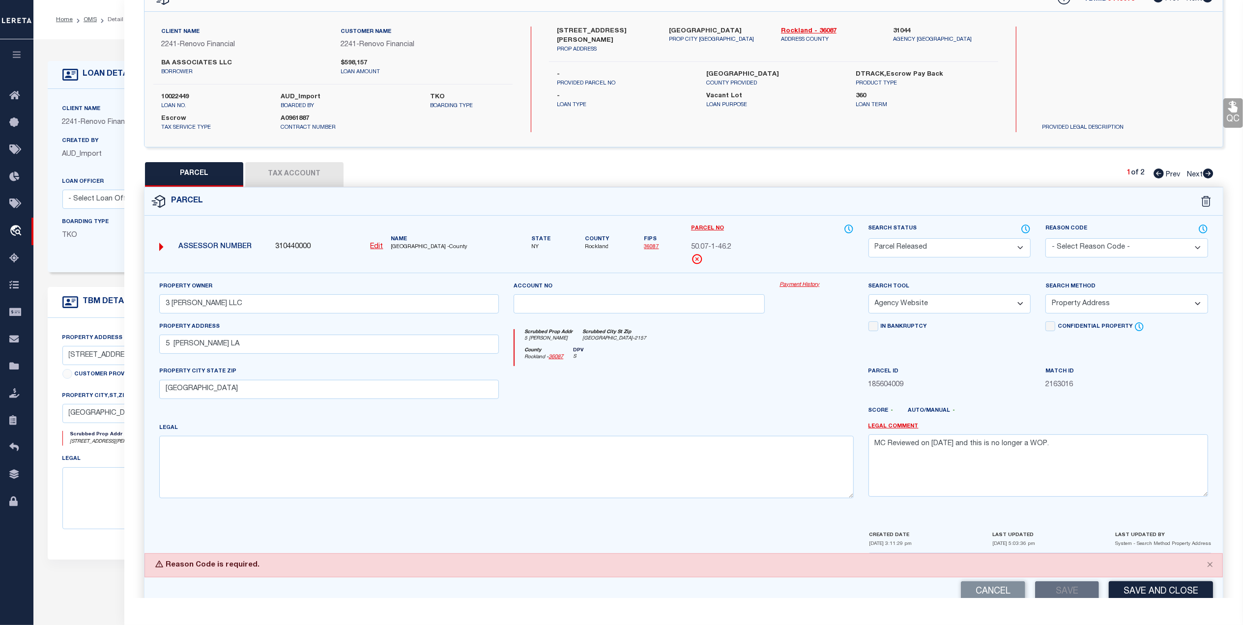
click at [1078, 241] on select "- Select Reason Code - 099 - Other (Provide additional detail) ACT - Agency Cha…" at bounding box center [1126, 247] width 163 height 19
select select "099"
click at [1045, 238] on select "- Select Reason Code - 099 - Other (Provide additional detail) ACT - Agency Cha…" at bounding box center [1126, 247] width 163 height 19
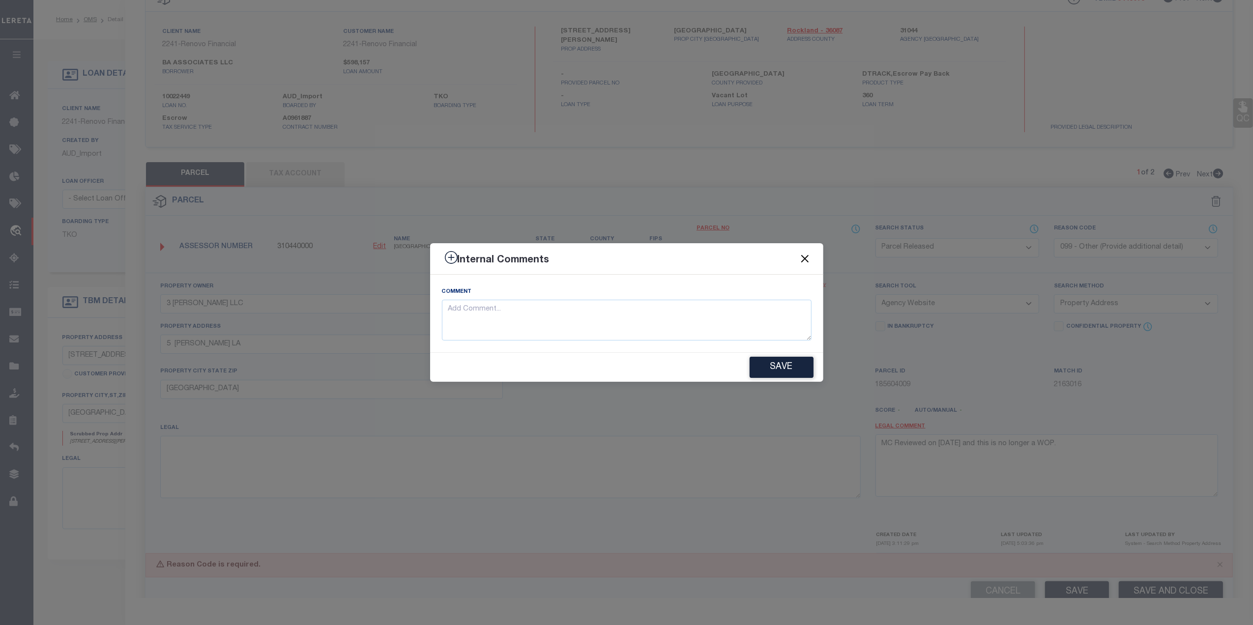
click at [803, 256] on button "Close" at bounding box center [804, 259] width 13 height 13
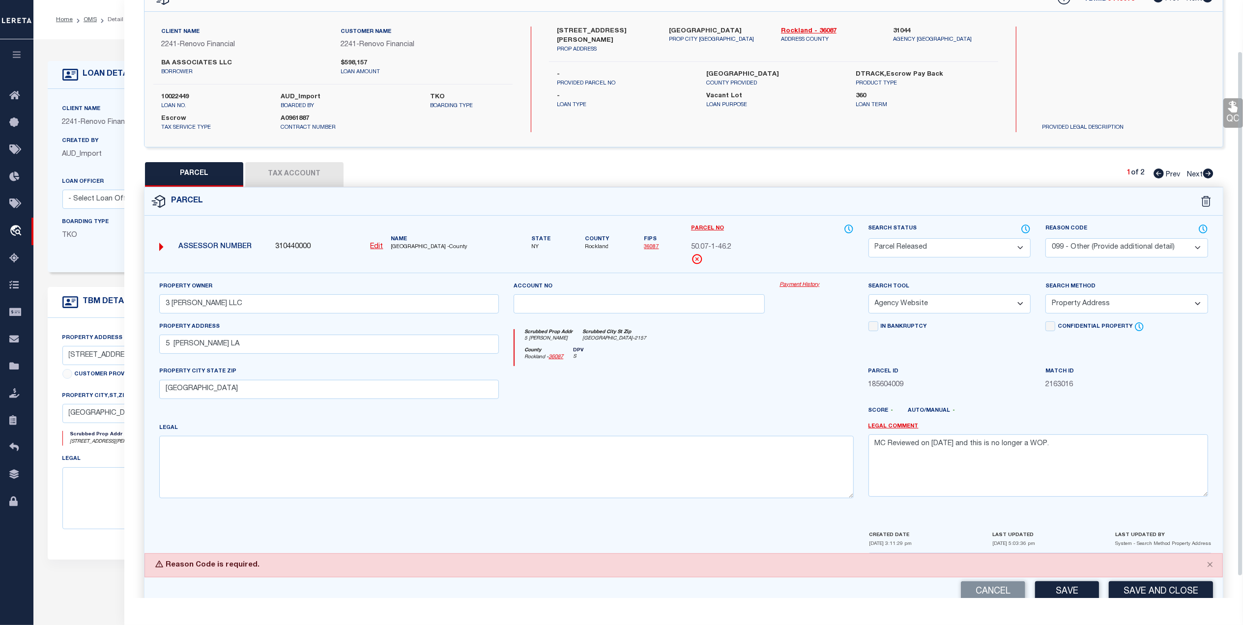
click at [654, 396] on div at bounding box center [639, 386] width 266 height 40
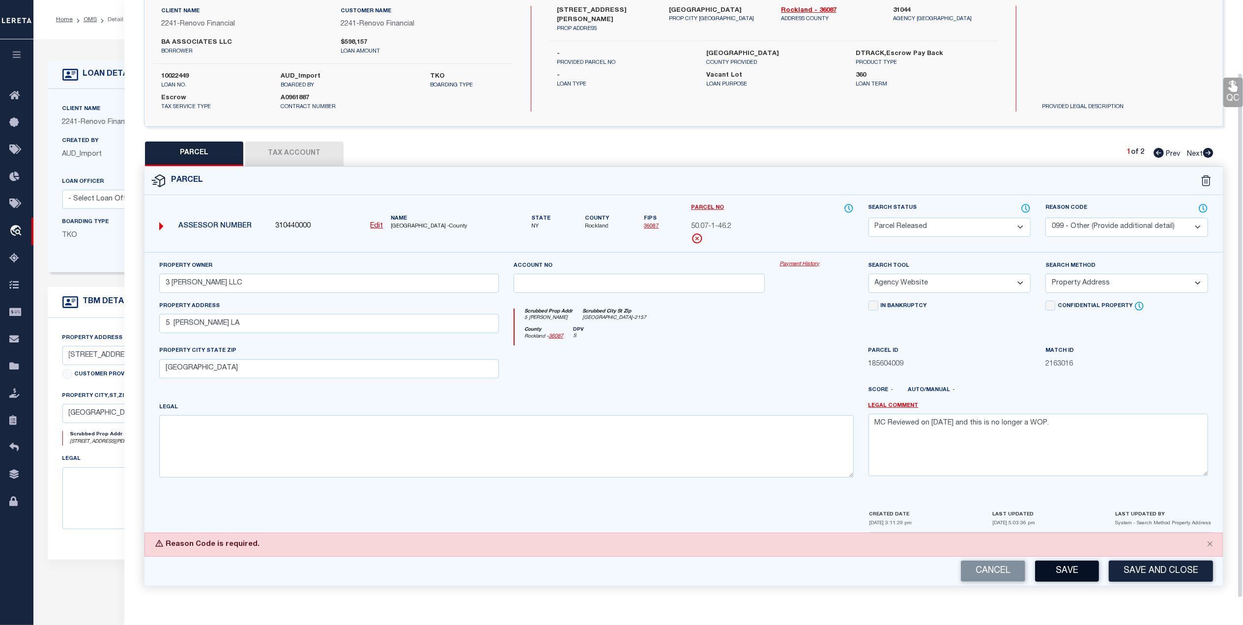
click at [1058, 568] on button "Save" at bounding box center [1067, 571] width 64 height 21
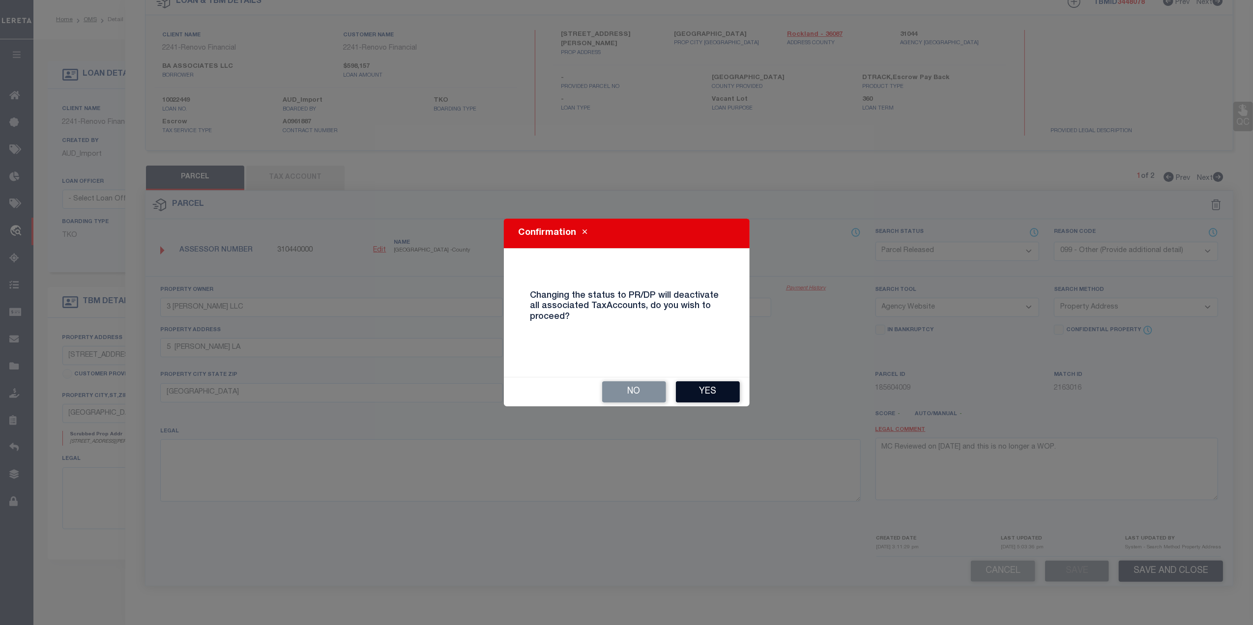
click at [712, 390] on button "Yes" at bounding box center [708, 391] width 64 height 21
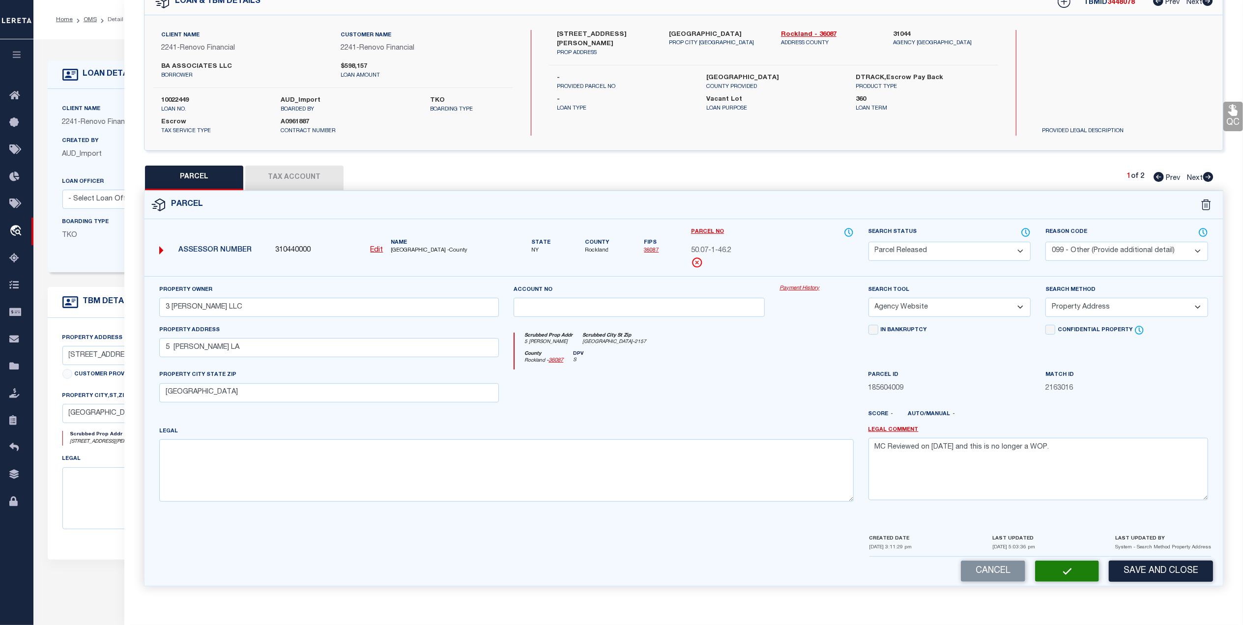
select select "AS"
select select
checkbox input "false"
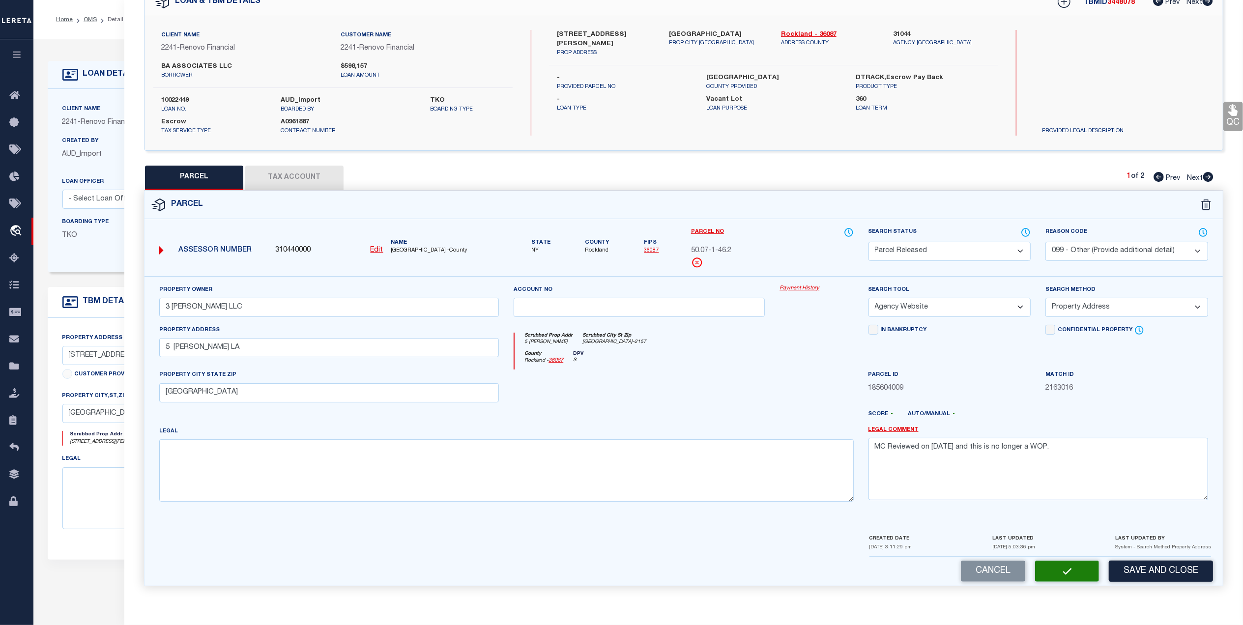
checkbox input "false"
select select "PR"
select select "099"
type input "3 TAFT LLC"
select select "AGW"
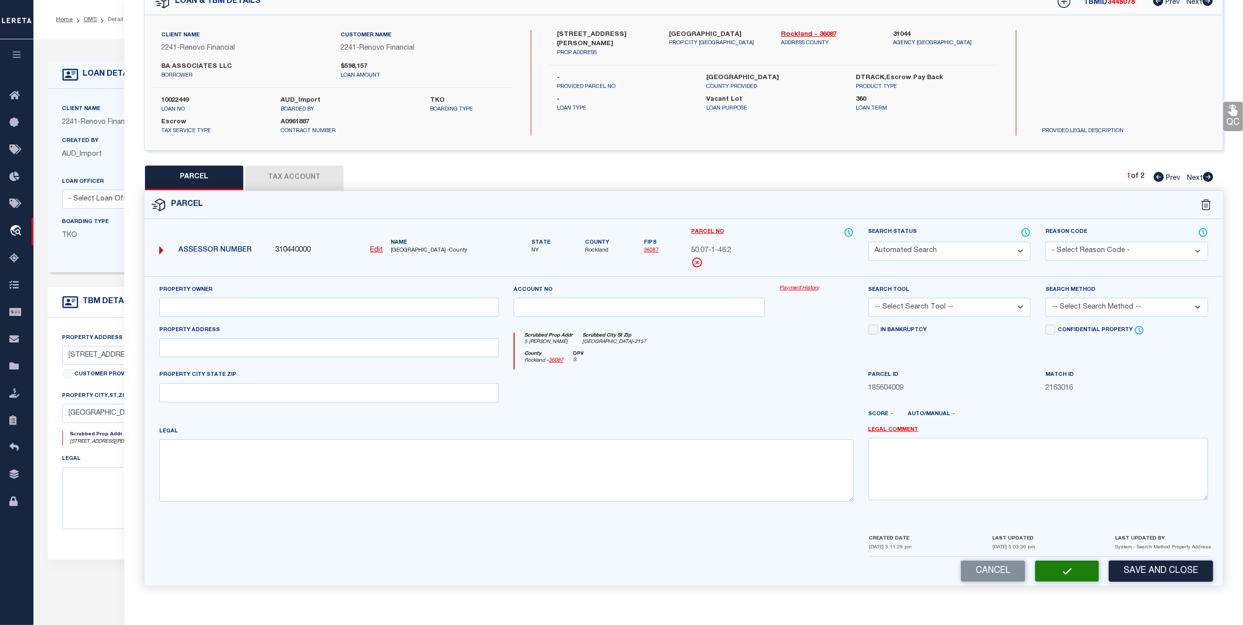
select select "ADD"
type input "5 TAFT LA"
type input "[GEOGRAPHIC_DATA]"
type textarea "MC Reviewed on [DATE] and this is no longer a WOP."
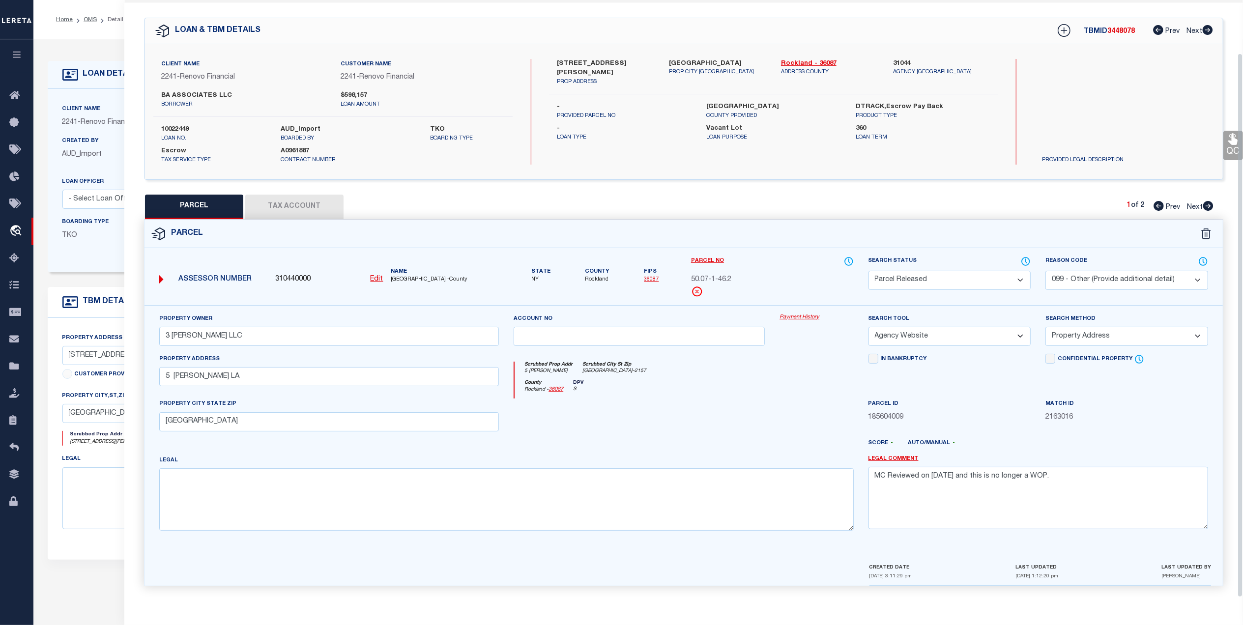
scroll to position [29, 0]
click at [1207, 207] on icon at bounding box center [1208, 206] width 10 height 10
select select "AS"
select select
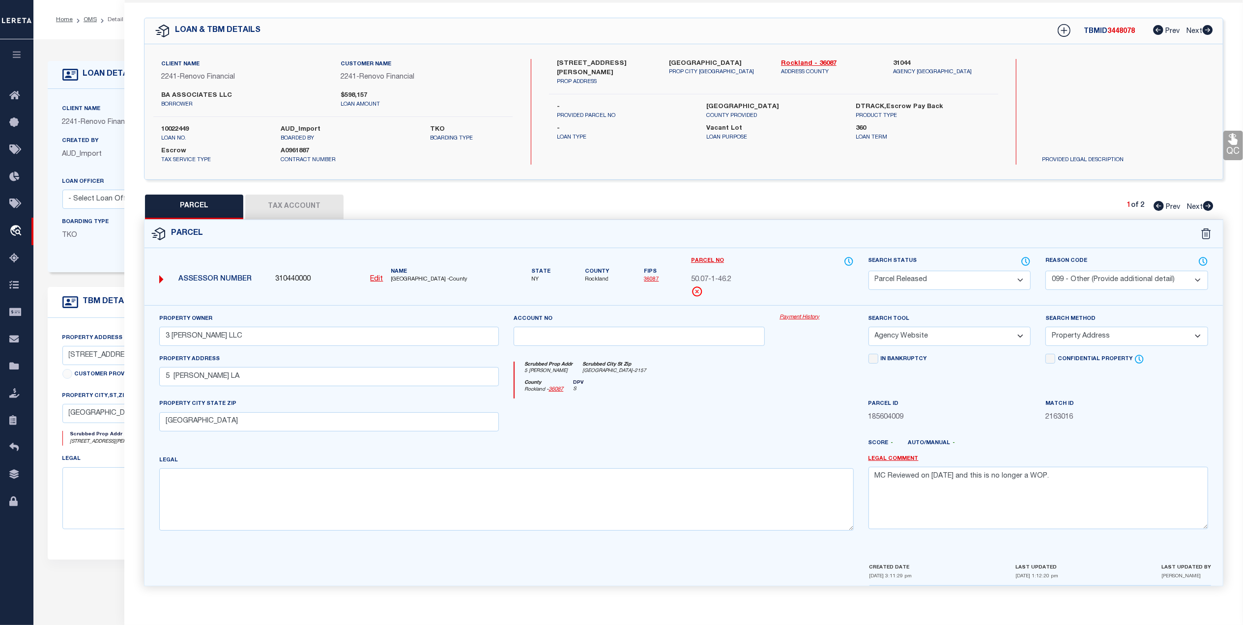
select select
checkbox input "false"
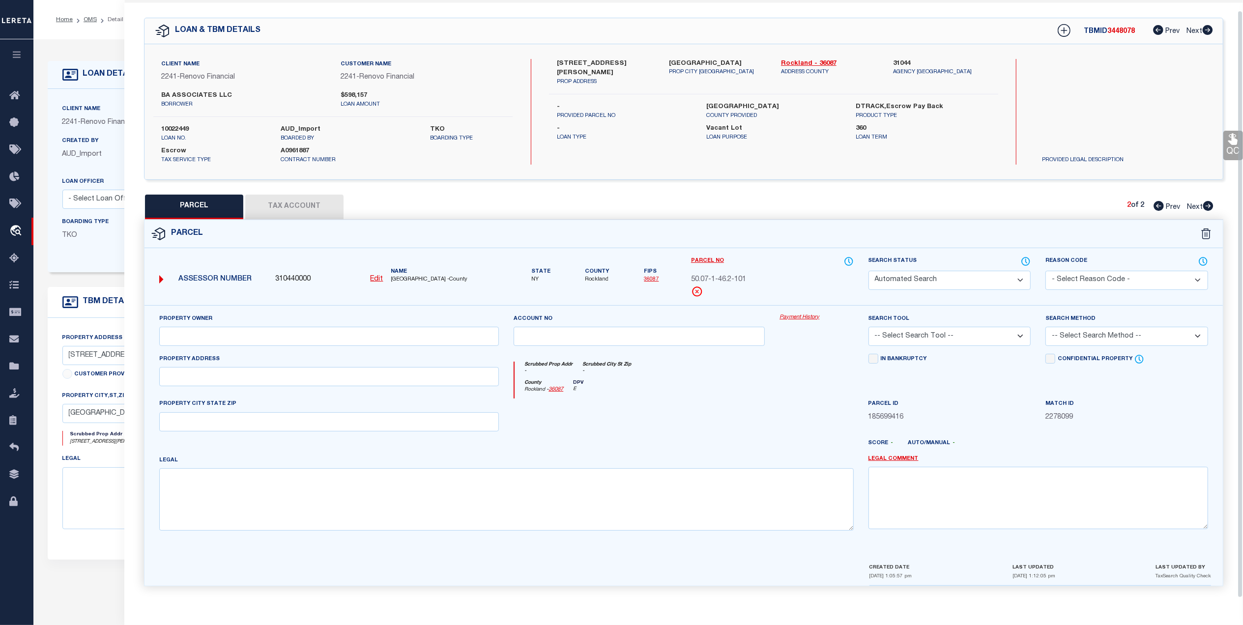
select select "CP"
type input "3 TAFT LANE"
select select "AGW"
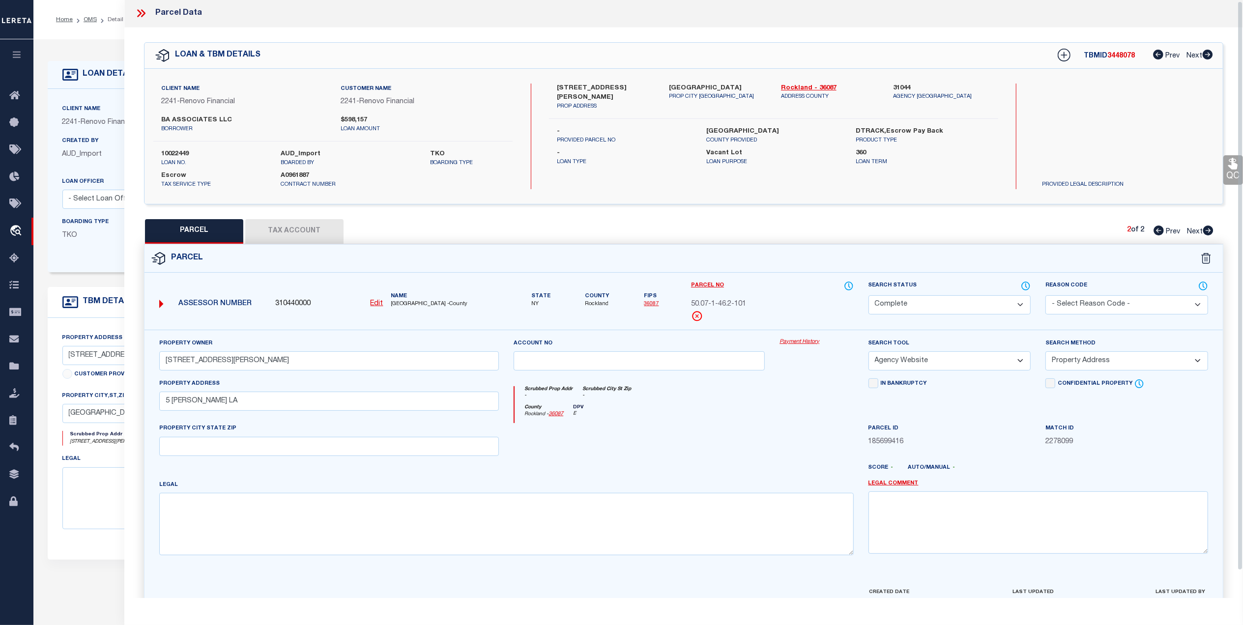
scroll to position [0, 0]
click at [150, 14] on div at bounding box center [145, 14] width 21 height 13
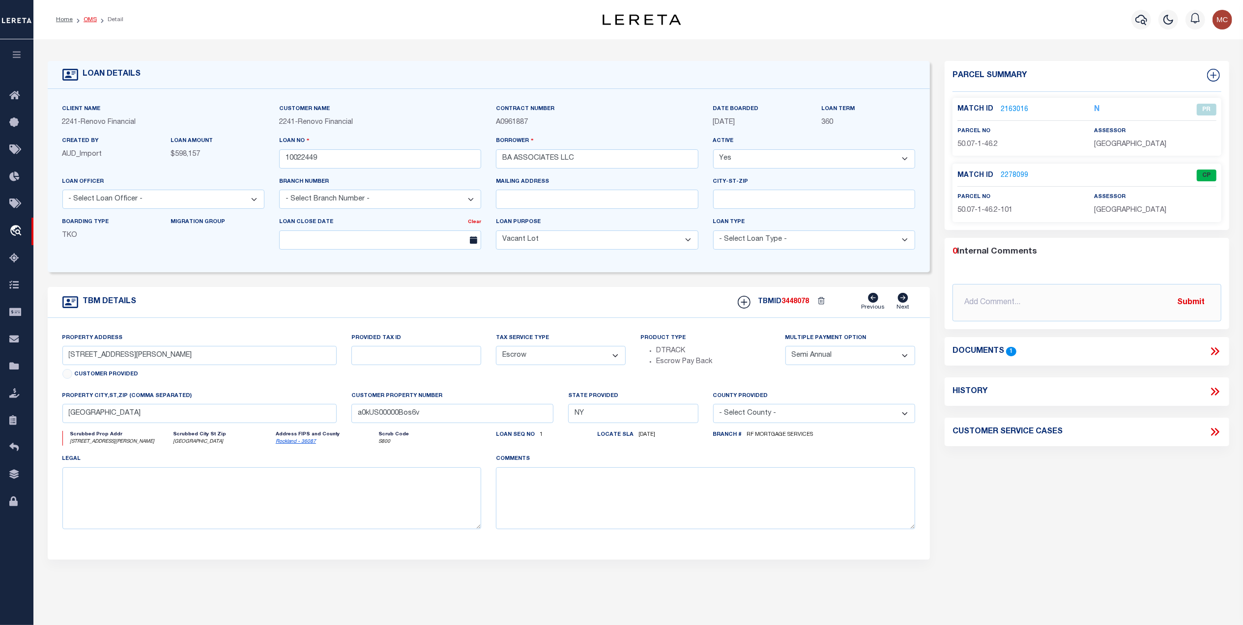
click at [93, 22] on link "OMS" at bounding box center [90, 20] width 13 height 6
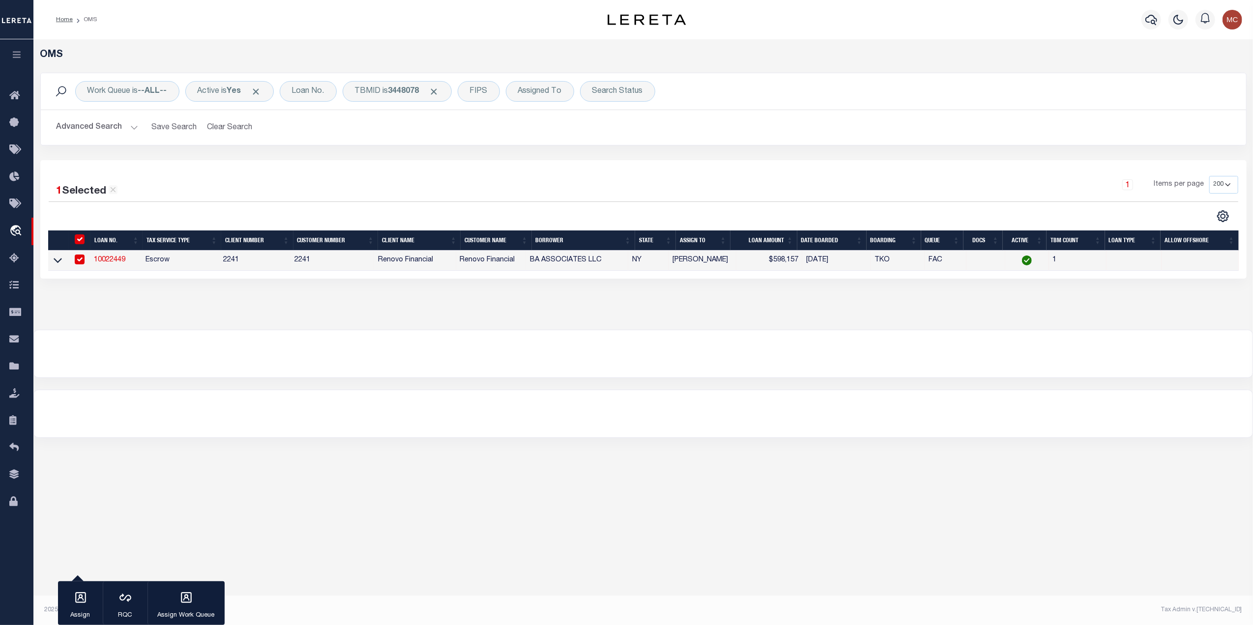
click at [605, 206] on div "1 Selected 1 Result 1 Items per page 10 25 50 100 200" at bounding box center [643, 199] width 1205 height 47
click at [97, 263] on link "10022449" at bounding box center [109, 260] width 31 height 7
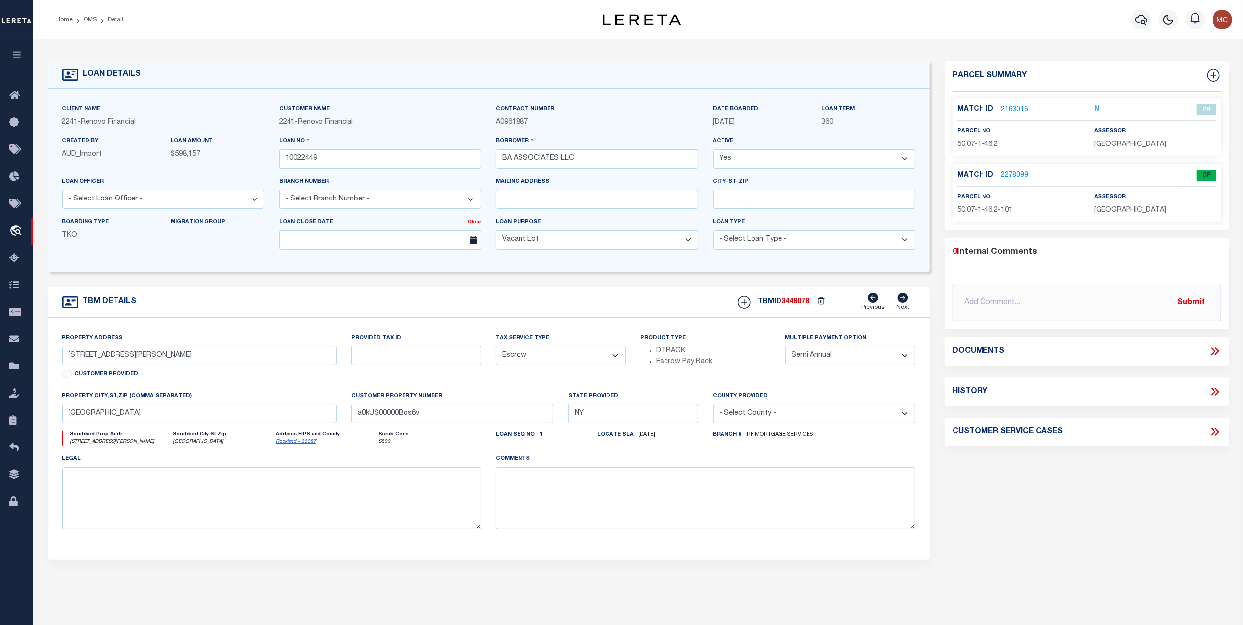
click at [1017, 177] on link "2278099" at bounding box center [1015, 176] width 28 height 10
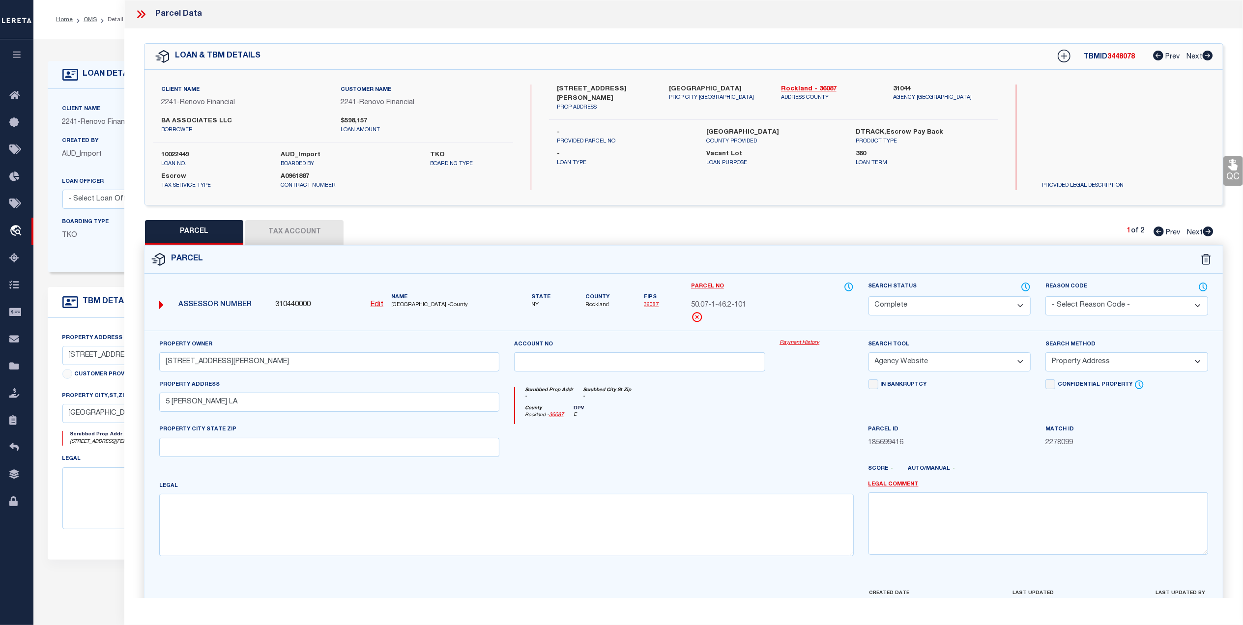
click at [1208, 230] on icon at bounding box center [1208, 232] width 10 height 10
click at [1158, 233] on icon at bounding box center [1158, 232] width 10 height 10
click at [270, 235] on button "Tax Account" at bounding box center [294, 232] width 98 height 25
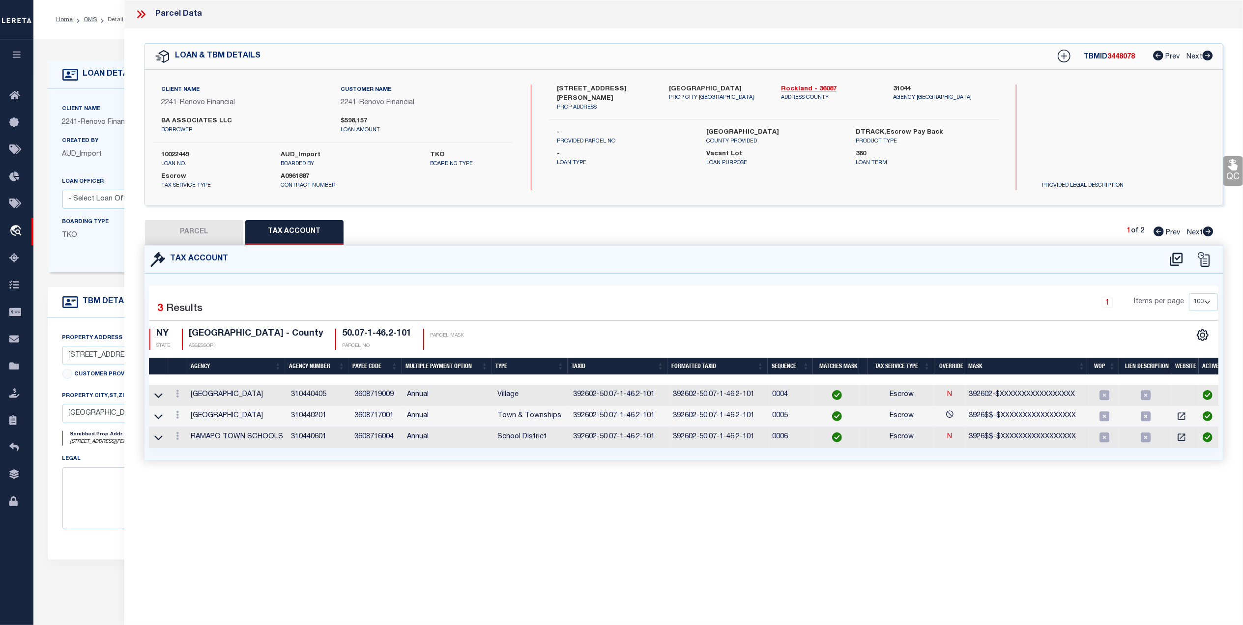
click at [198, 225] on button "PARCEL" at bounding box center [194, 232] width 98 height 25
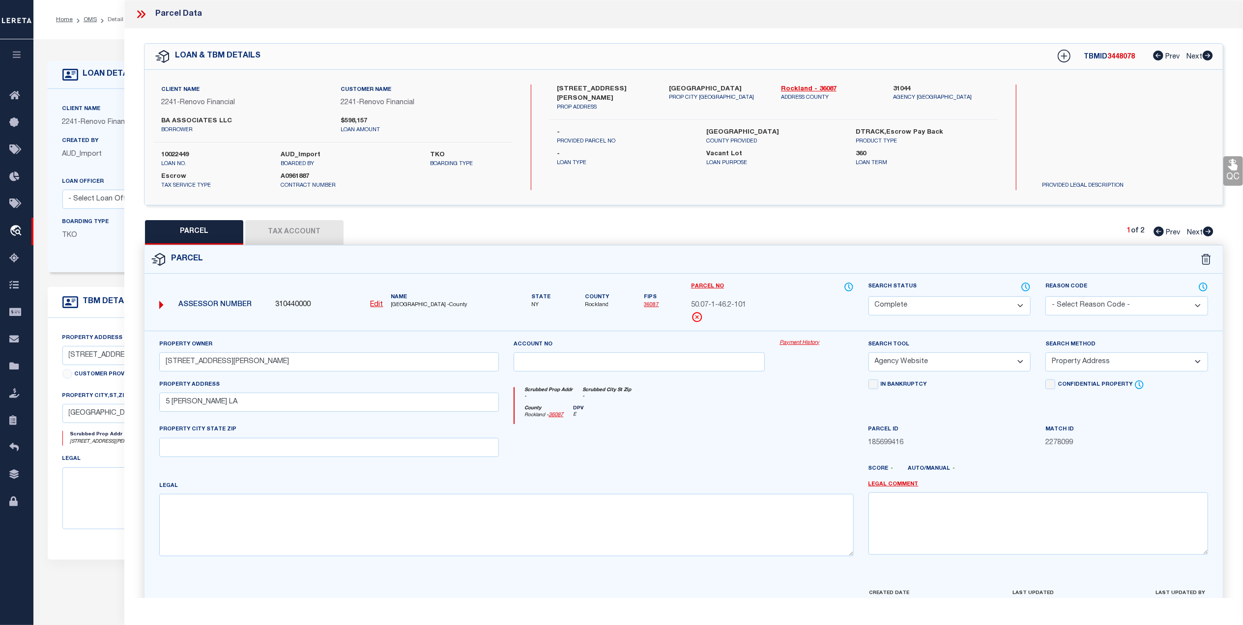
click at [1212, 227] on icon at bounding box center [1208, 232] width 11 height 10
click at [306, 235] on button "Tax Account" at bounding box center [294, 232] width 98 height 25
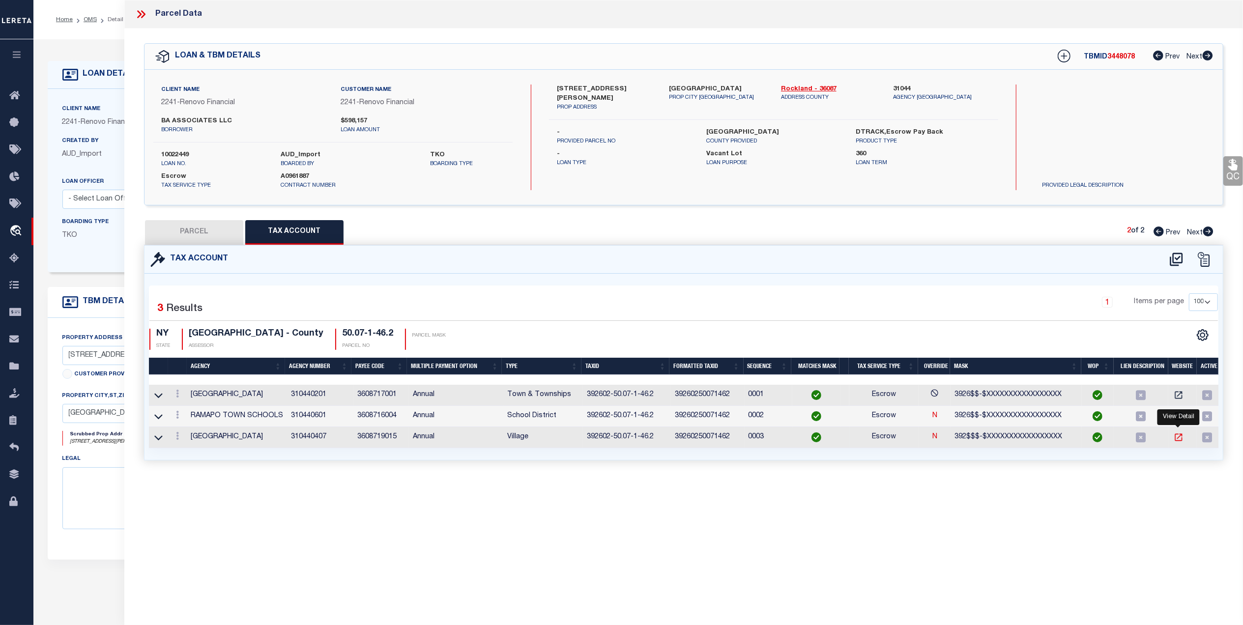
click at [1177, 438] on icon "" at bounding box center [1179, 437] width 10 height 10
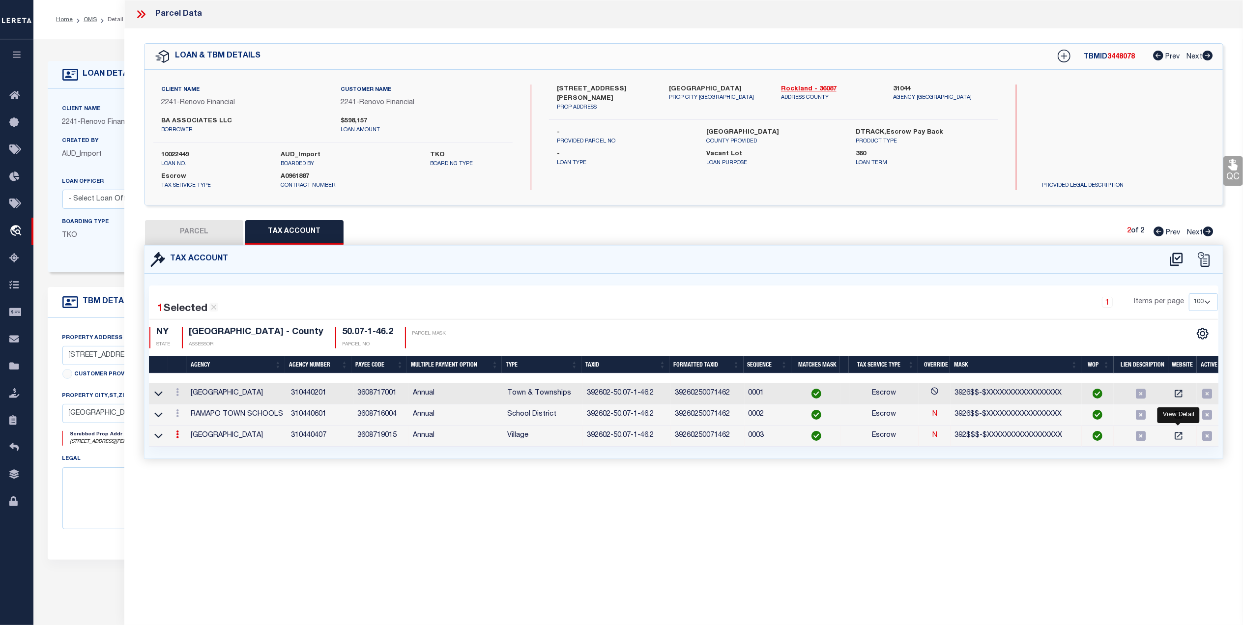
click at [199, 244] on div "QC QC QC" at bounding box center [683, 256] width 1119 height 454
drag, startPoint x: 195, startPoint y: 231, endPoint x: 777, endPoint y: 305, distance: 587.0
click at [195, 232] on button "PARCEL" at bounding box center [194, 232] width 98 height 25
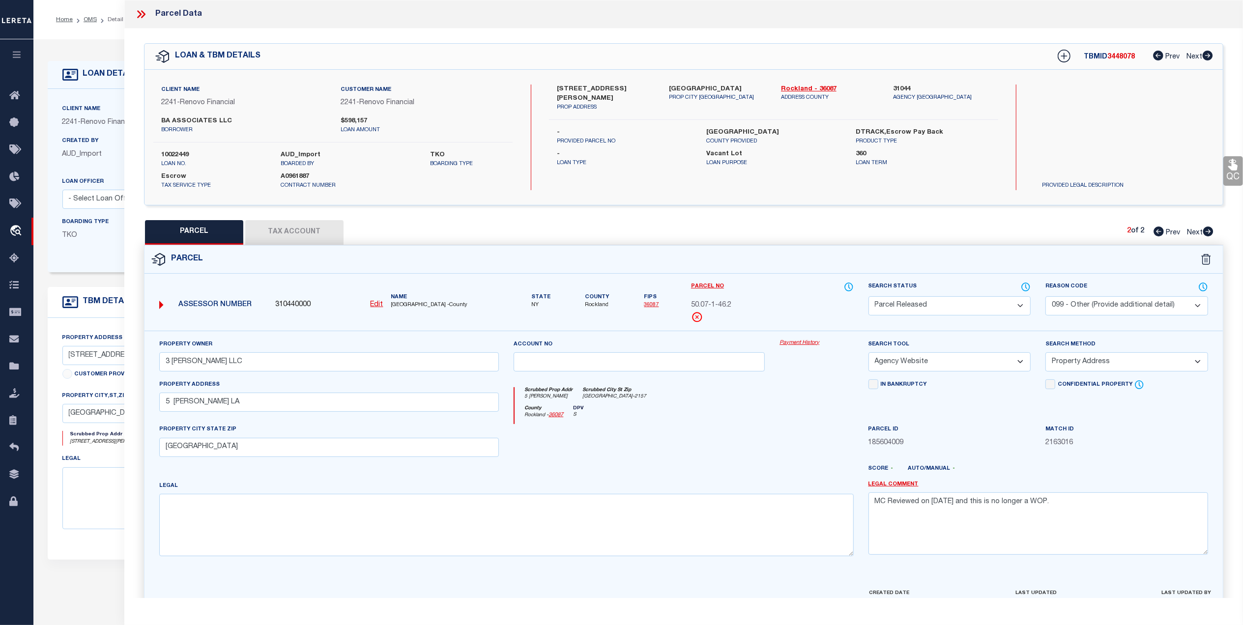
drag, startPoint x: 777, startPoint y: 262, endPoint x: 682, endPoint y: 243, distance: 97.2
click at [777, 261] on div "Parcel" at bounding box center [683, 260] width 1078 height 28
click at [146, 15] on icon at bounding box center [141, 14] width 13 height 13
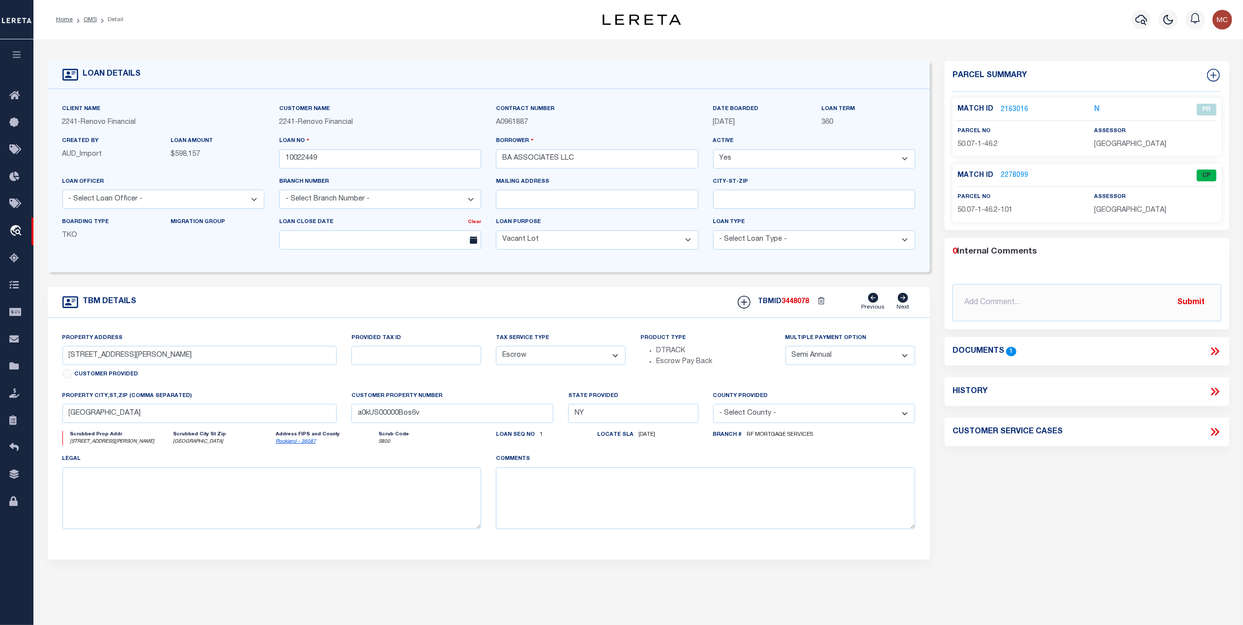
click at [87, 19] on link "OMS" at bounding box center [90, 20] width 13 height 6
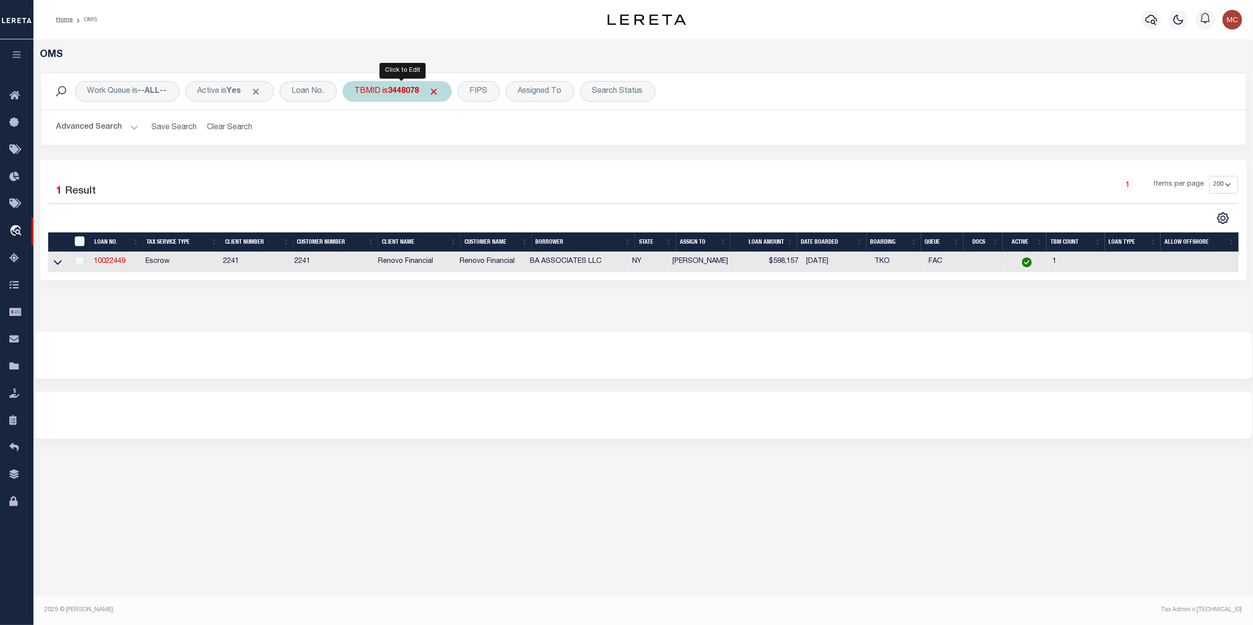
click at [392, 95] on div "TBMID is 3448078" at bounding box center [397, 91] width 109 height 21
click at [485, 154] on input "Apply" at bounding box center [485, 157] width 29 height 16
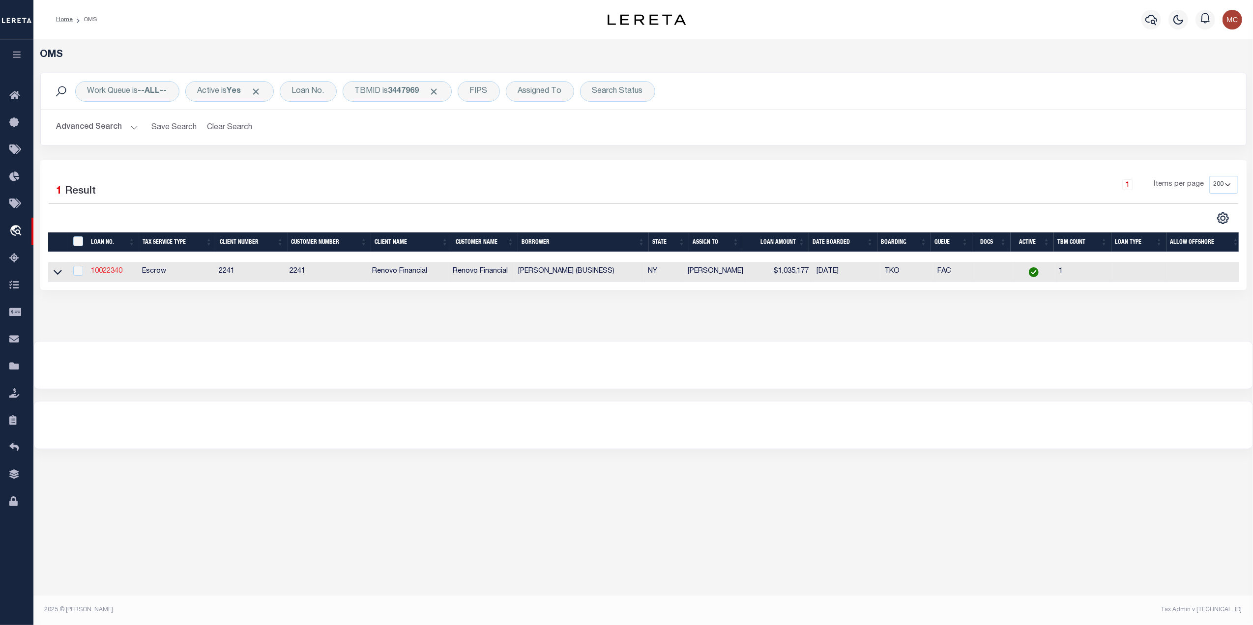
click at [113, 270] on link "10022340" at bounding box center [106, 271] width 31 height 7
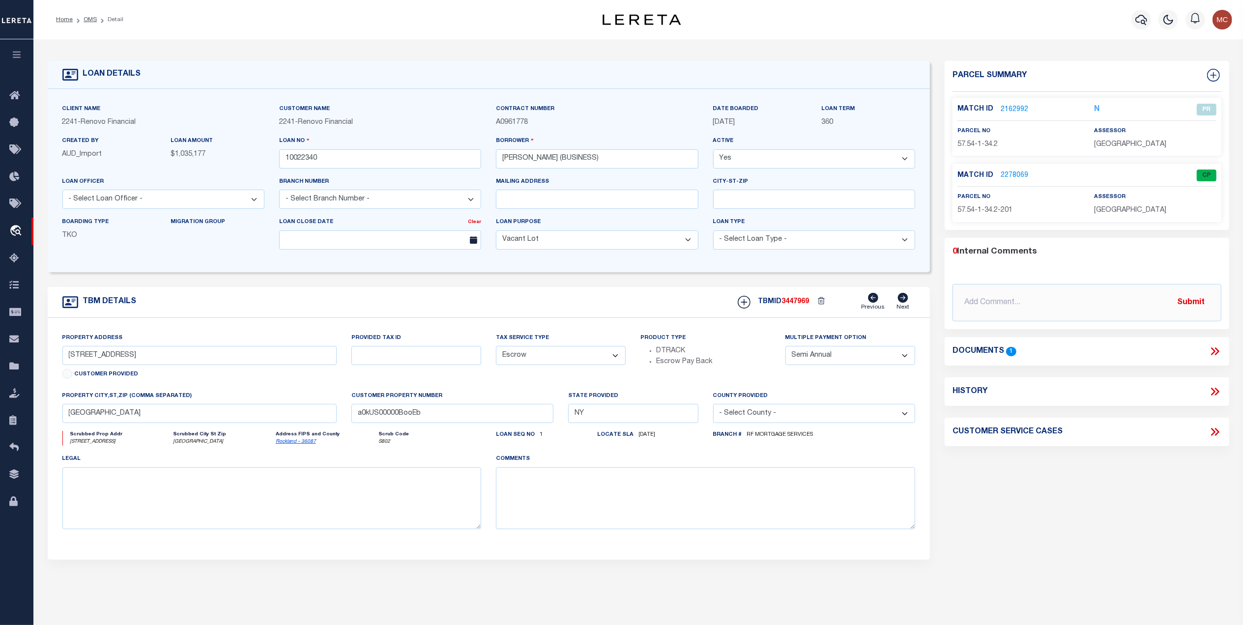
click at [1005, 104] on p "2162992" at bounding box center [1015, 109] width 28 height 11
click at [1014, 173] on link "2278069" at bounding box center [1015, 176] width 28 height 10
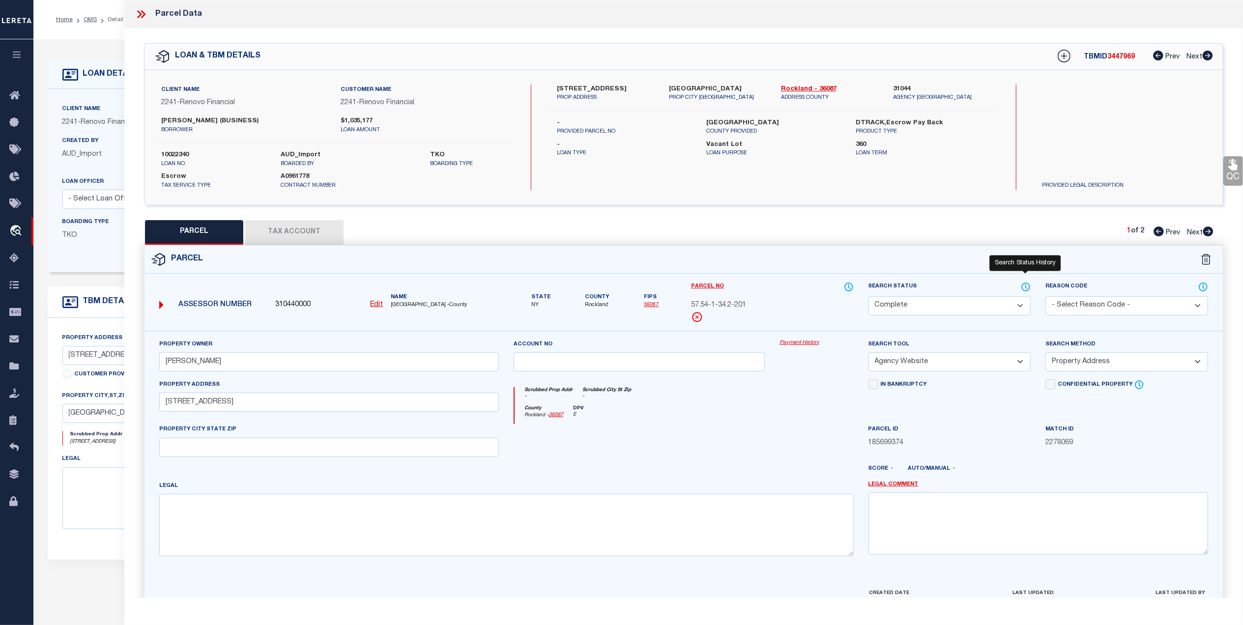
click at [1026, 286] on icon at bounding box center [1026, 287] width 1 height 4
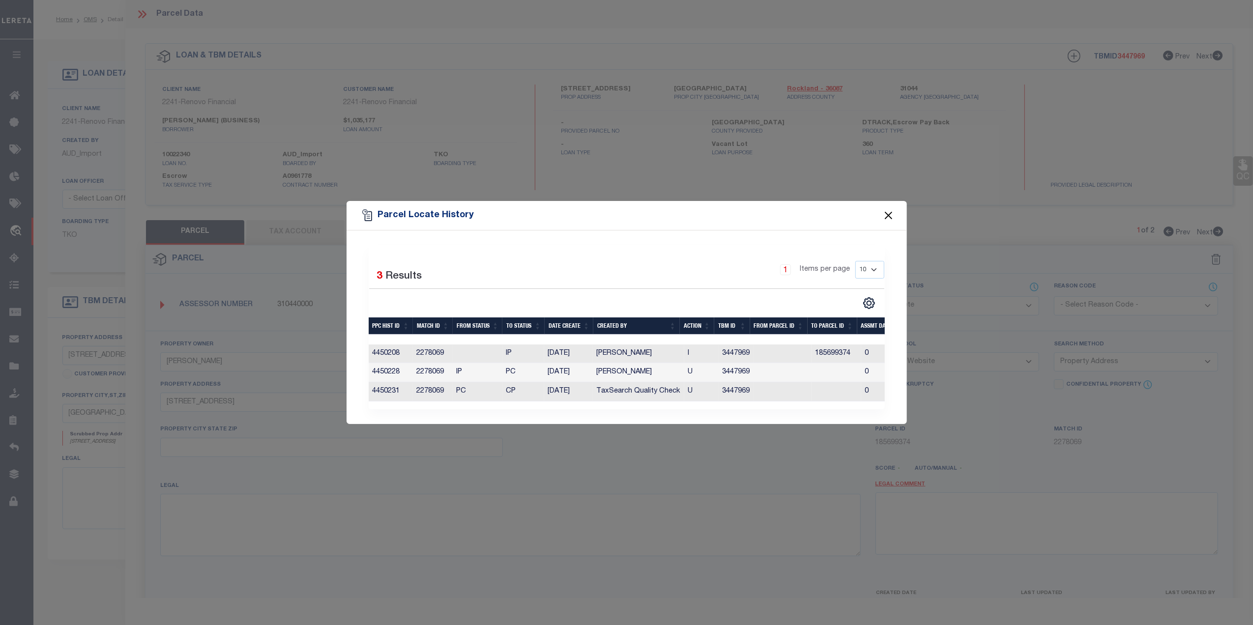
click at [889, 209] on button "Close" at bounding box center [888, 215] width 13 height 13
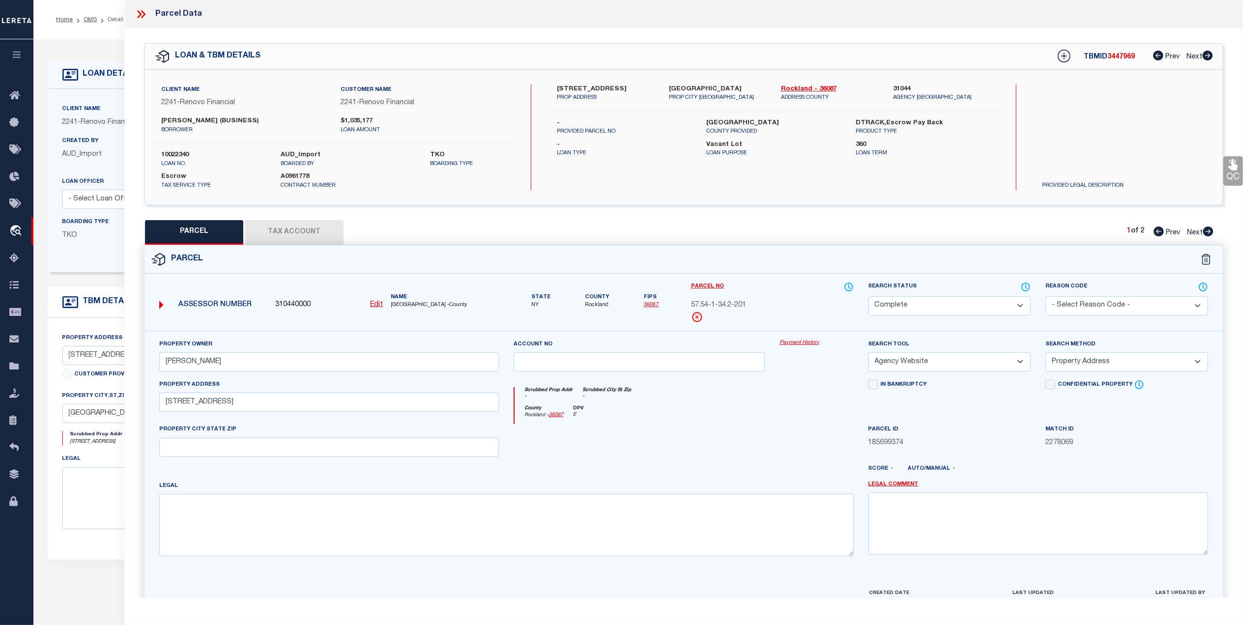
click at [311, 230] on button "Tax Account" at bounding box center [294, 232] width 98 height 25
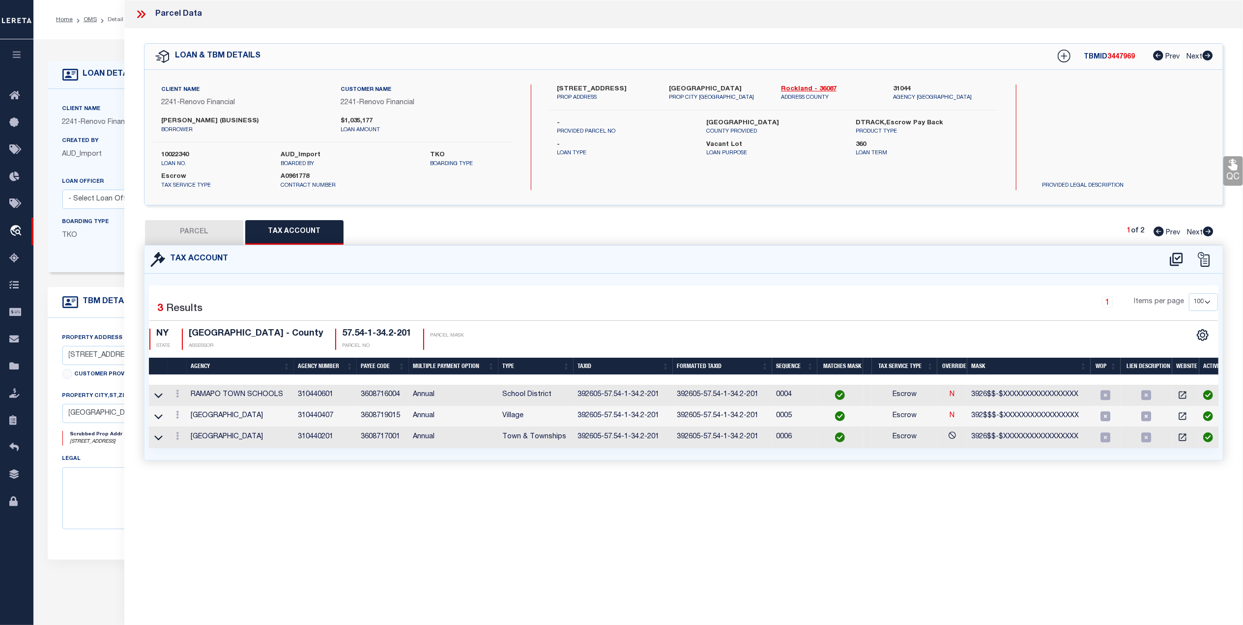
click at [1208, 229] on icon at bounding box center [1208, 232] width 10 height 10
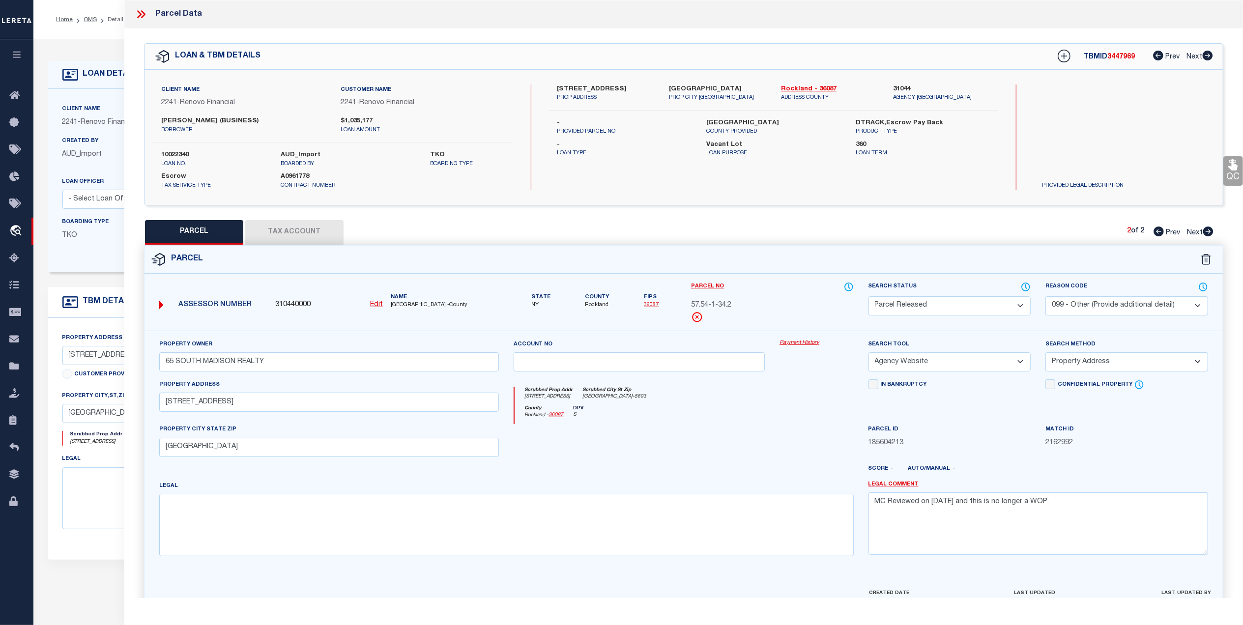
click at [282, 232] on button "Tax Account" at bounding box center [294, 232] width 98 height 25
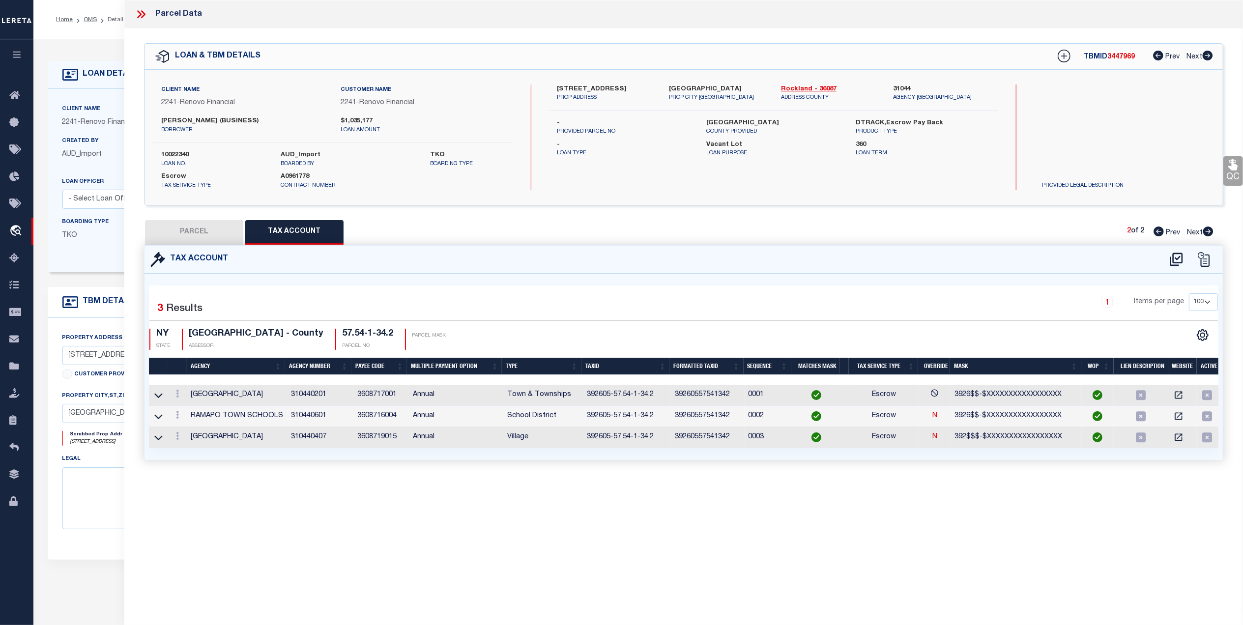
click at [218, 239] on button "PARCEL" at bounding box center [194, 232] width 98 height 25
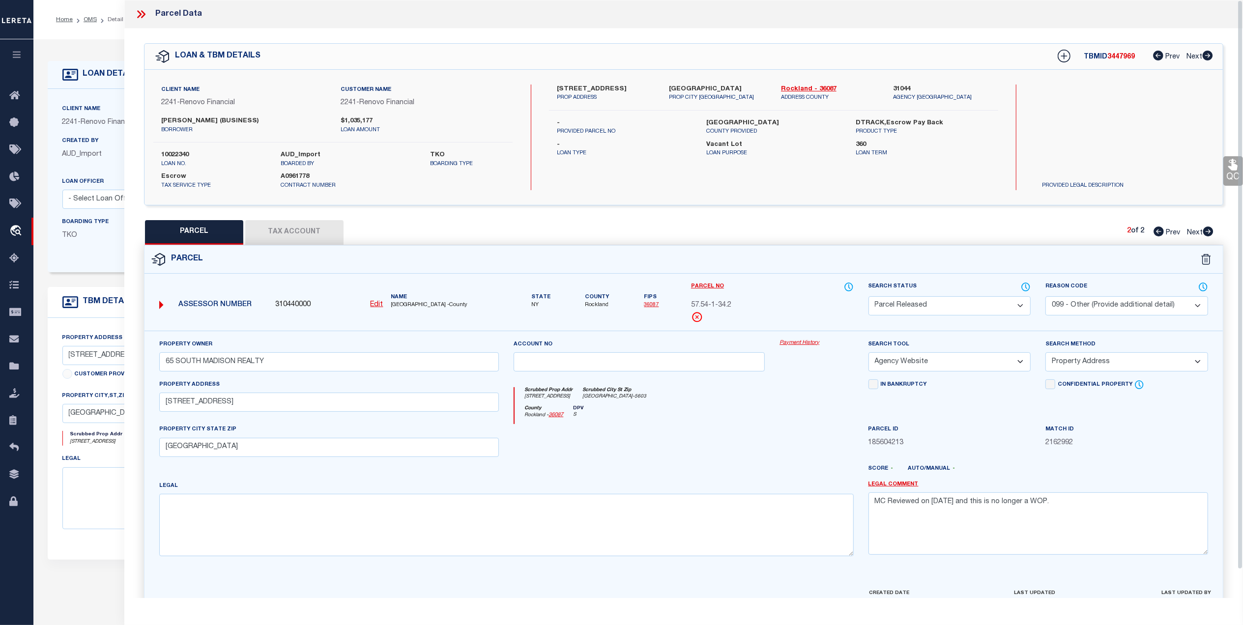
click at [144, 16] on icon at bounding box center [141, 14] width 13 height 13
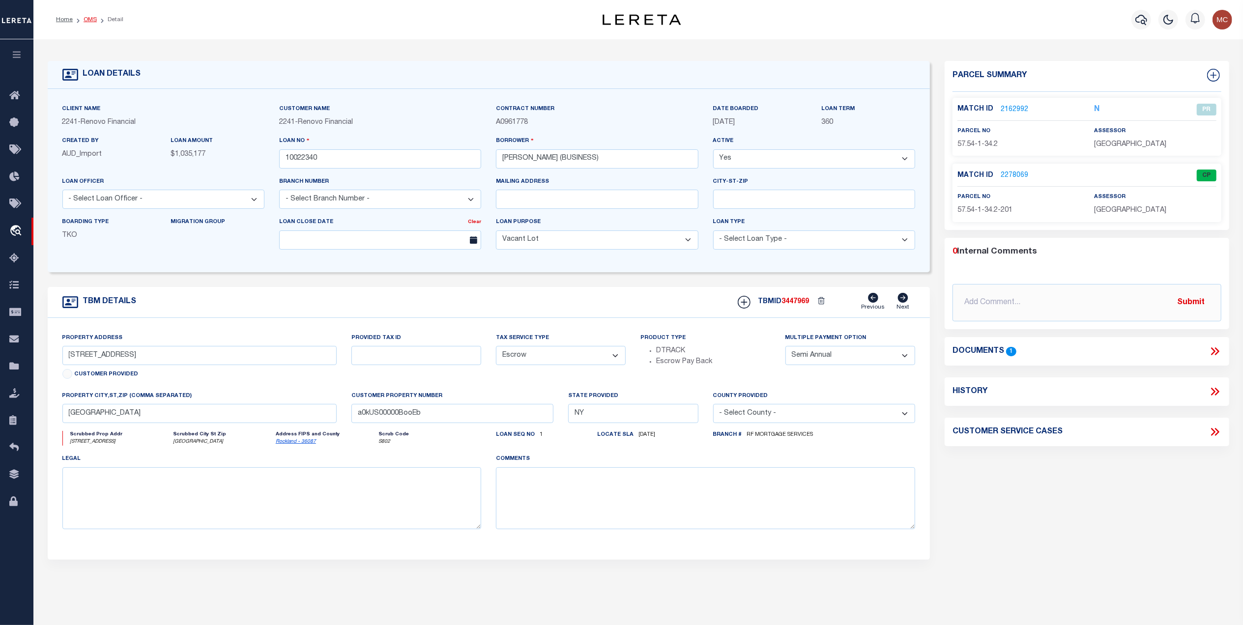
click at [90, 21] on link "OMS" at bounding box center [90, 20] width 13 height 6
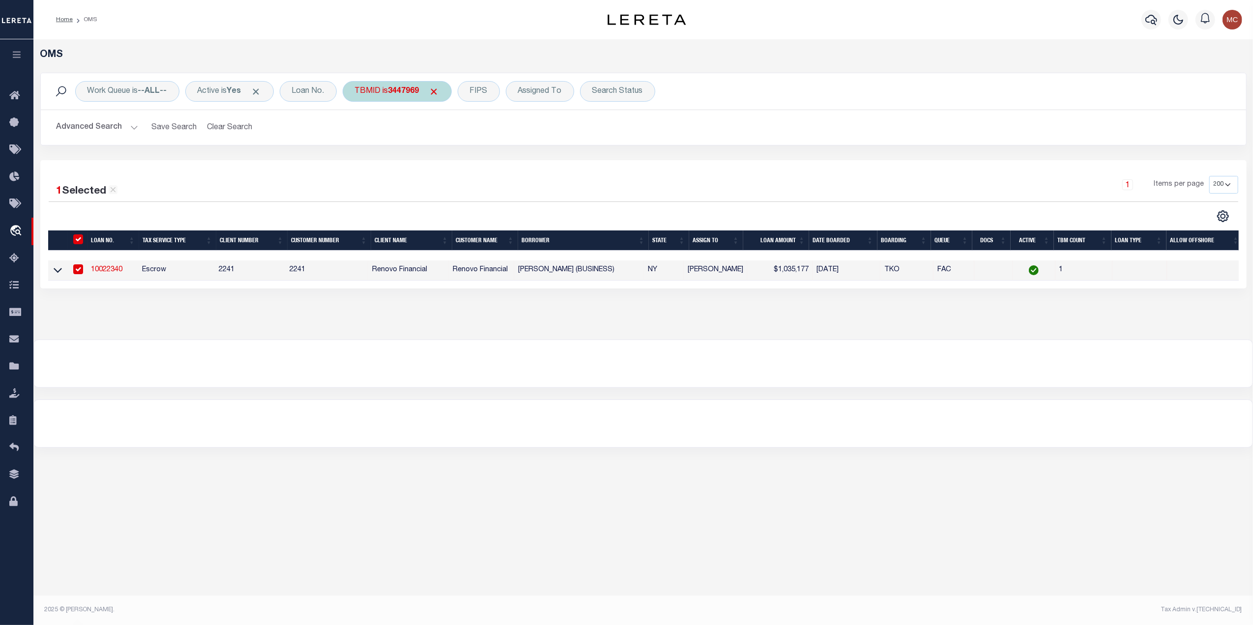
click at [410, 99] on div "TBMID is 3447969" at bounding box center [397, 91] width 109 height 21
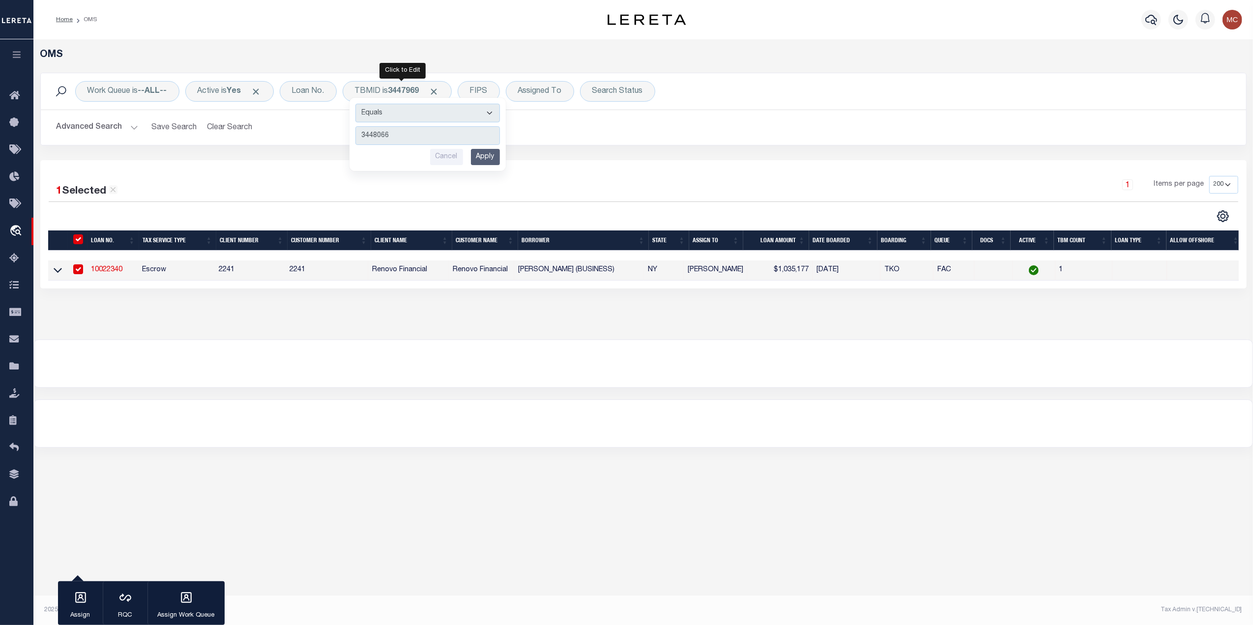
click at [496, 155] on input "Apply" at bounding box center [485, 157] width 29 height 16
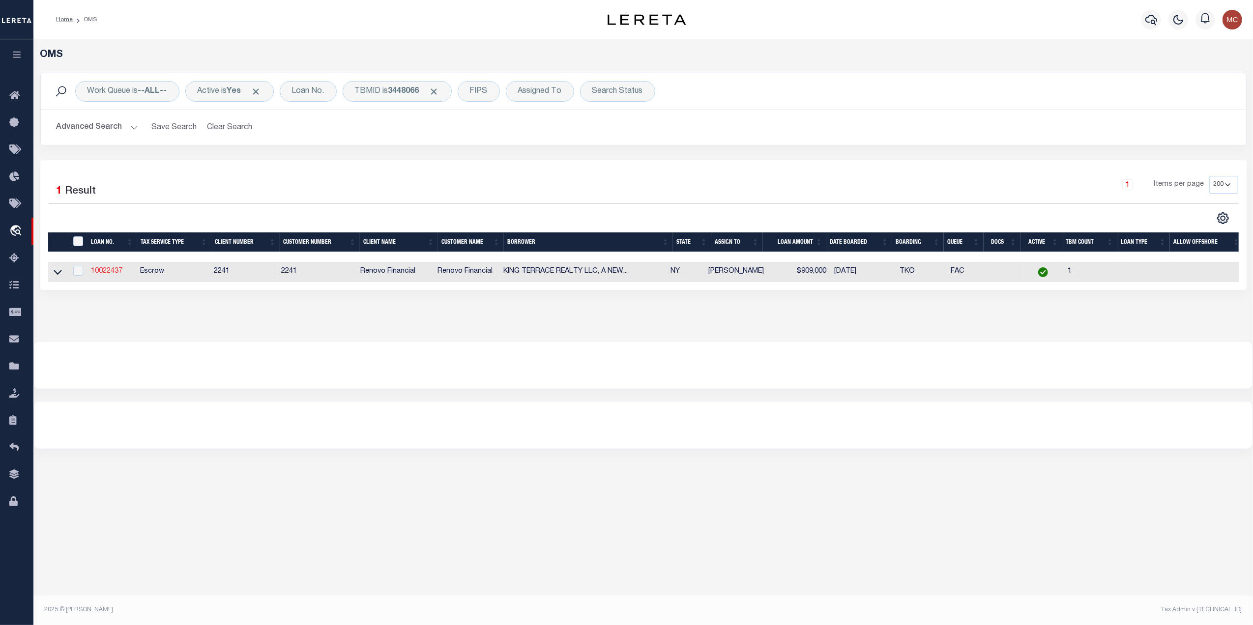
click at [103, 274] on link "10022437" at bounding box center [106, 271] width 31 height 7
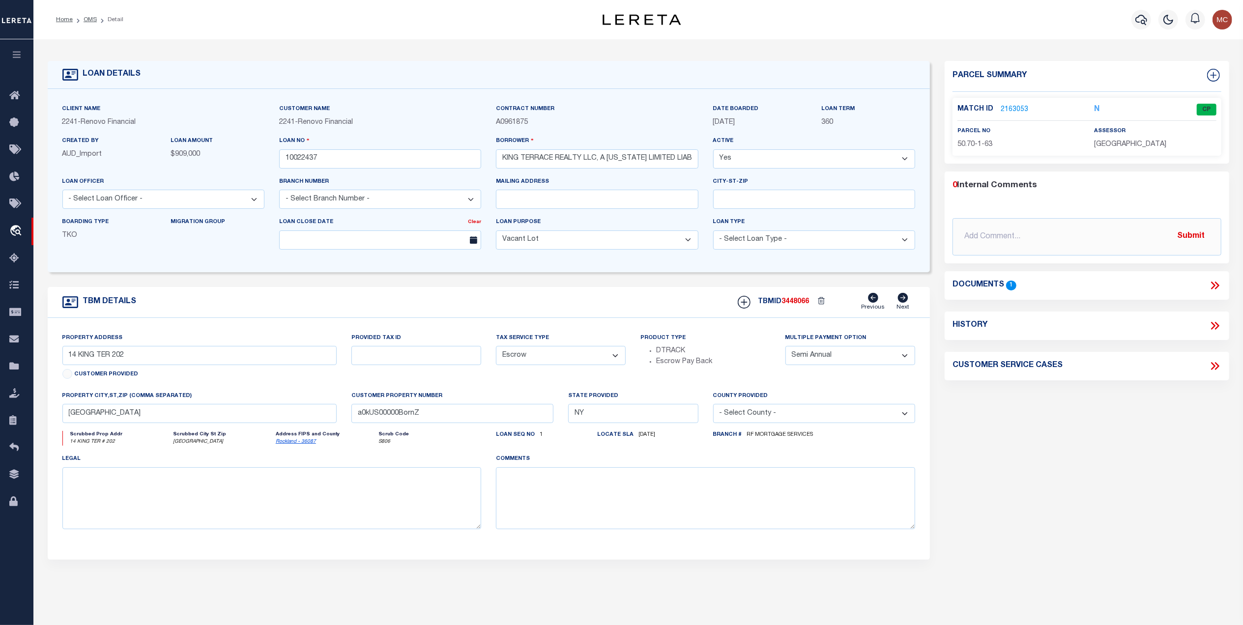
click at [1212, 285] on icon at bounding box center [1214, 285] width 13 height 13
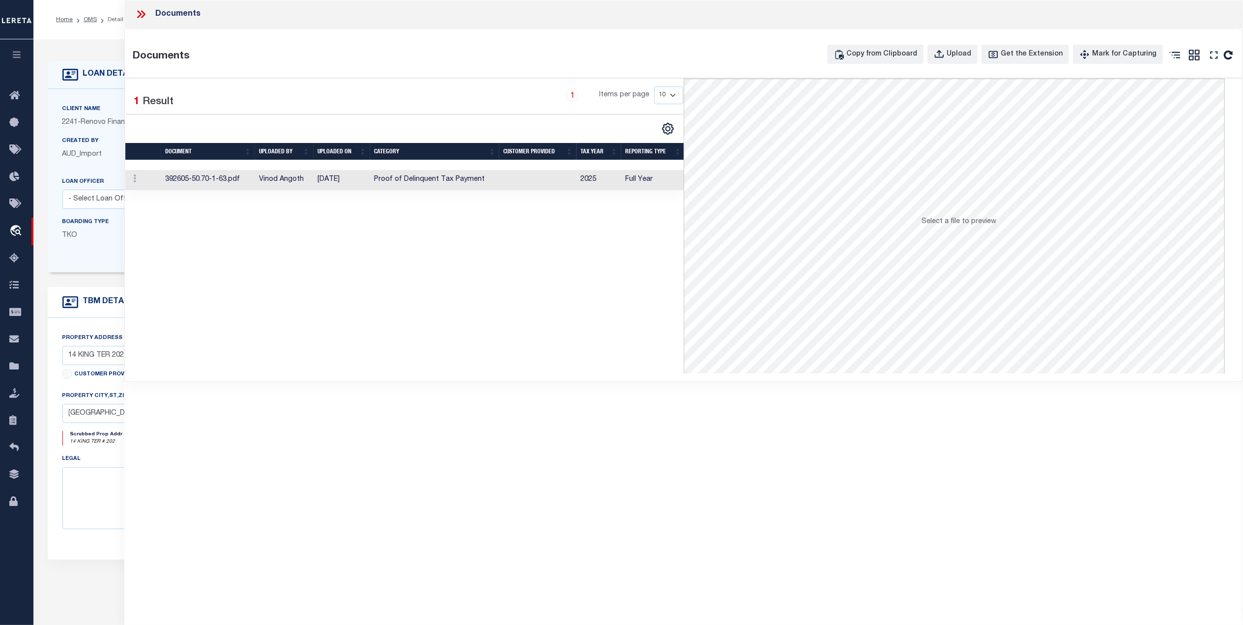
click at [239, 182] on td "392605-50.70-1-63.pdf" at bounding box center [208, 180] width 94 height 20
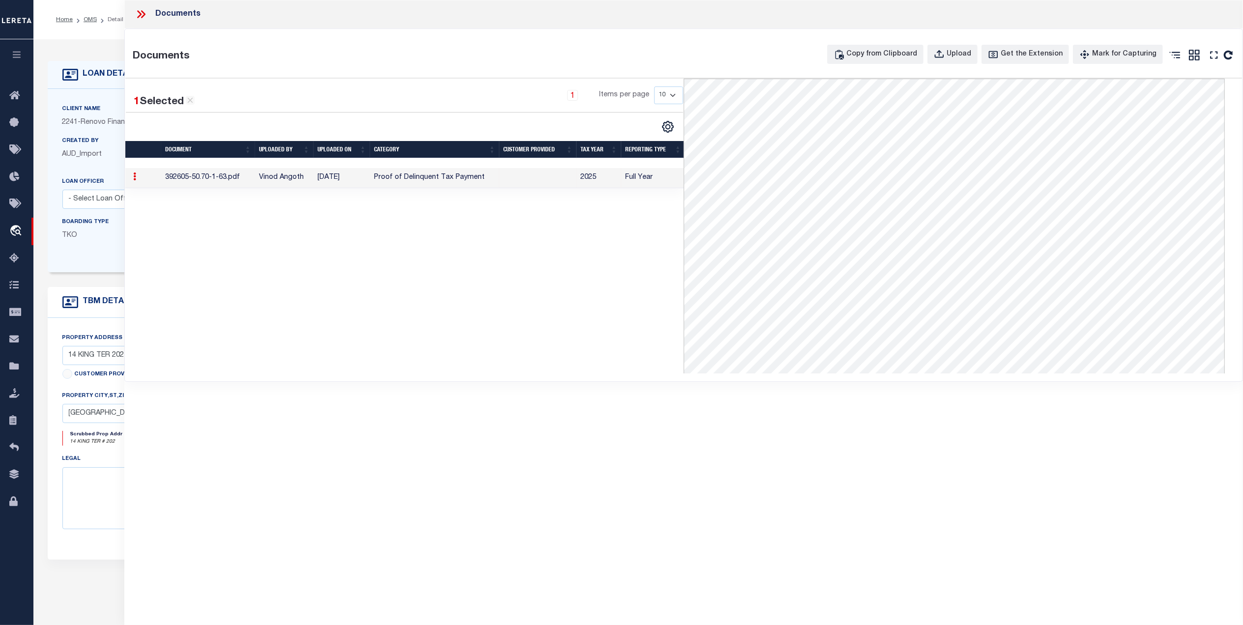
click at [138, 10] on icon at bounding box center [141, 14] width 13 height 13
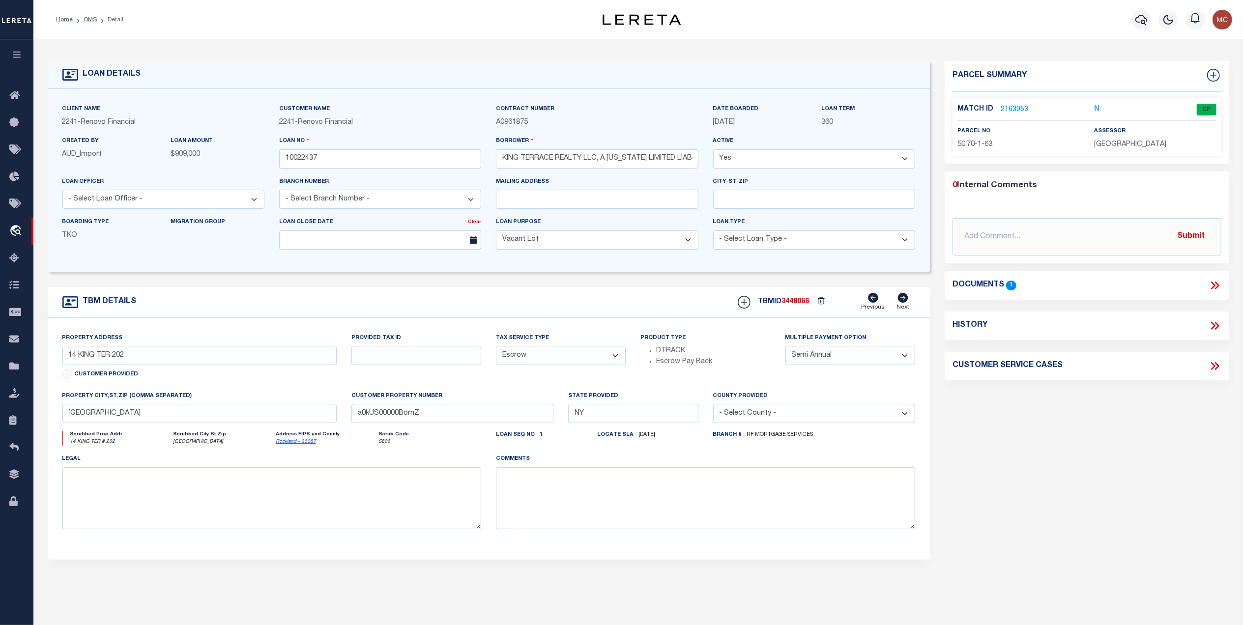
click at [1021, 107] on link "2163053" at bounding box center [1015, 110] width 28 height 10
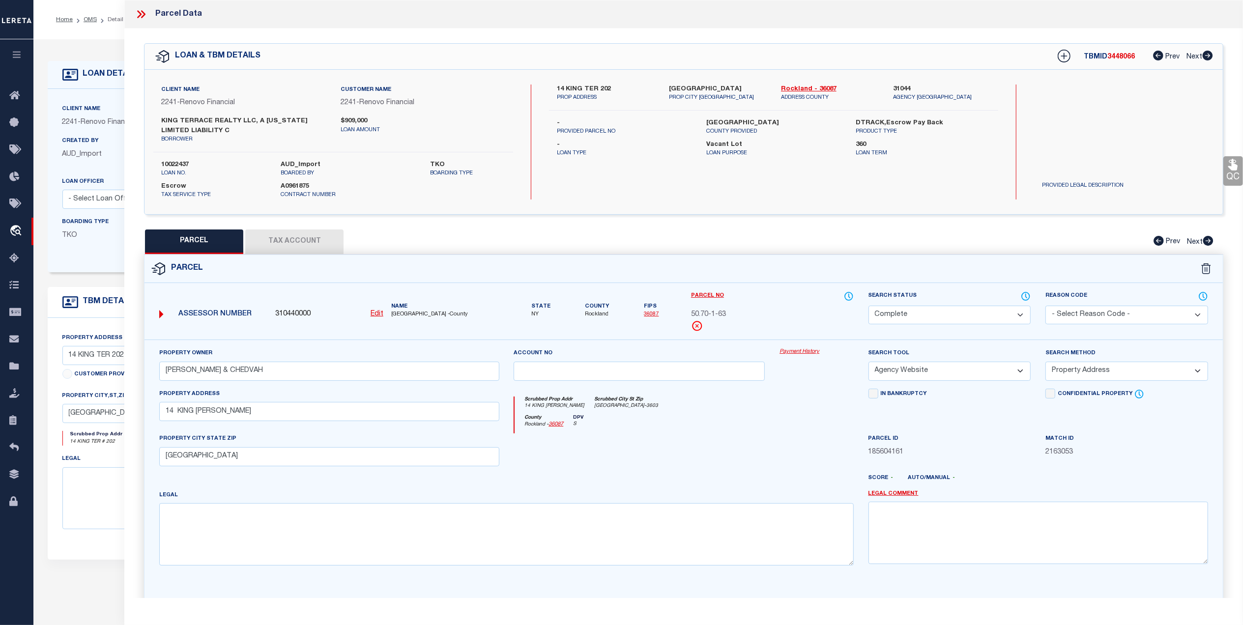
click at [294, 234] on button "Tax Account" at bounding box center [294, 242] width 98 height 25
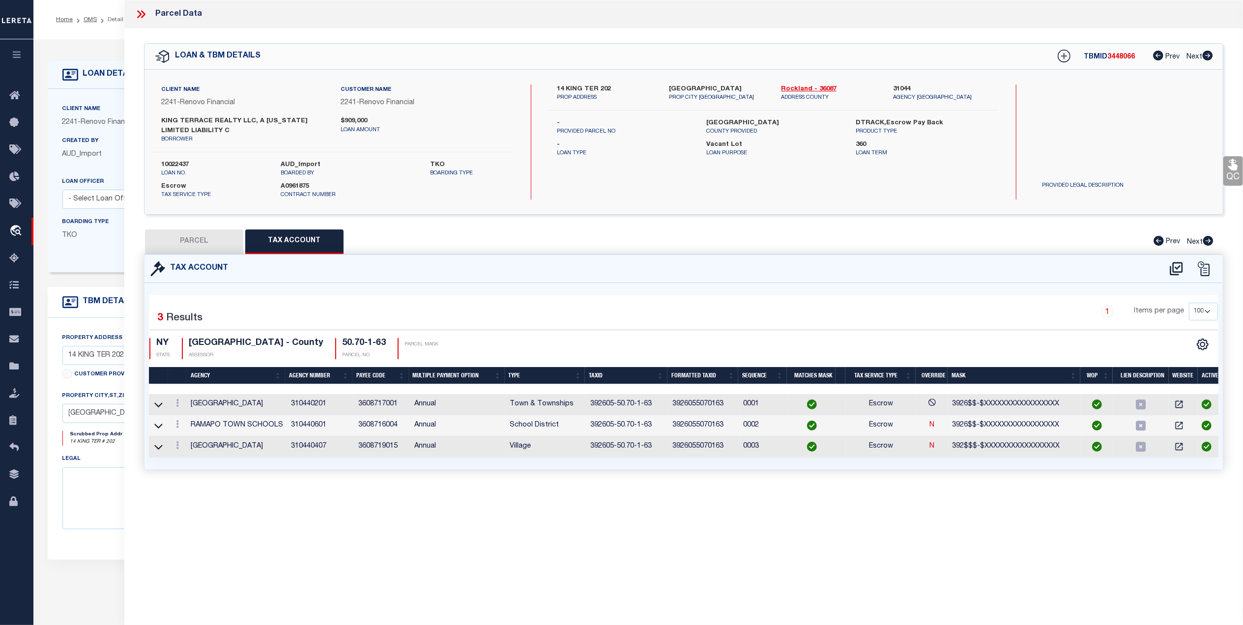
drag, startPoint x: 174, startPoint y: 238, endPoint x: 507, endPoint y: 409, distance: 374.5
click at [174, 238] on button "PARCEL" at bounding box center [194, 242] width 98 height 25
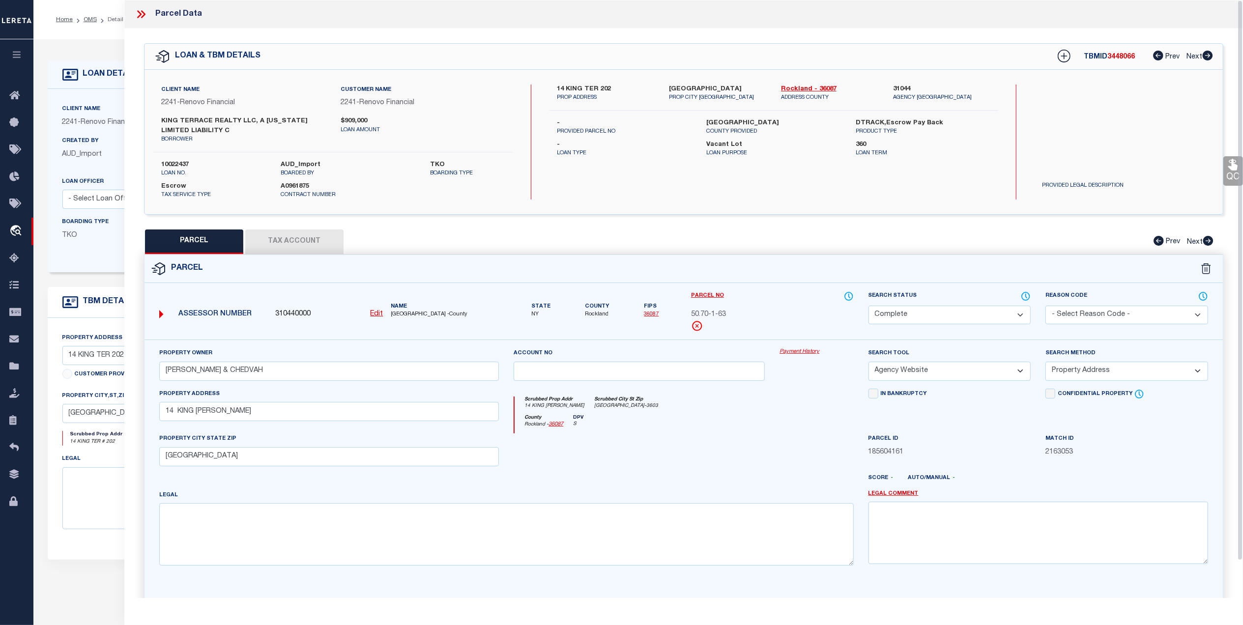
click at [653, 313] on link "36087" at bounding box center [651, 314] width 15 height 5
click at [290, 242] on button "Tax Account" at bounding box center [294, 242] width 98 height 25
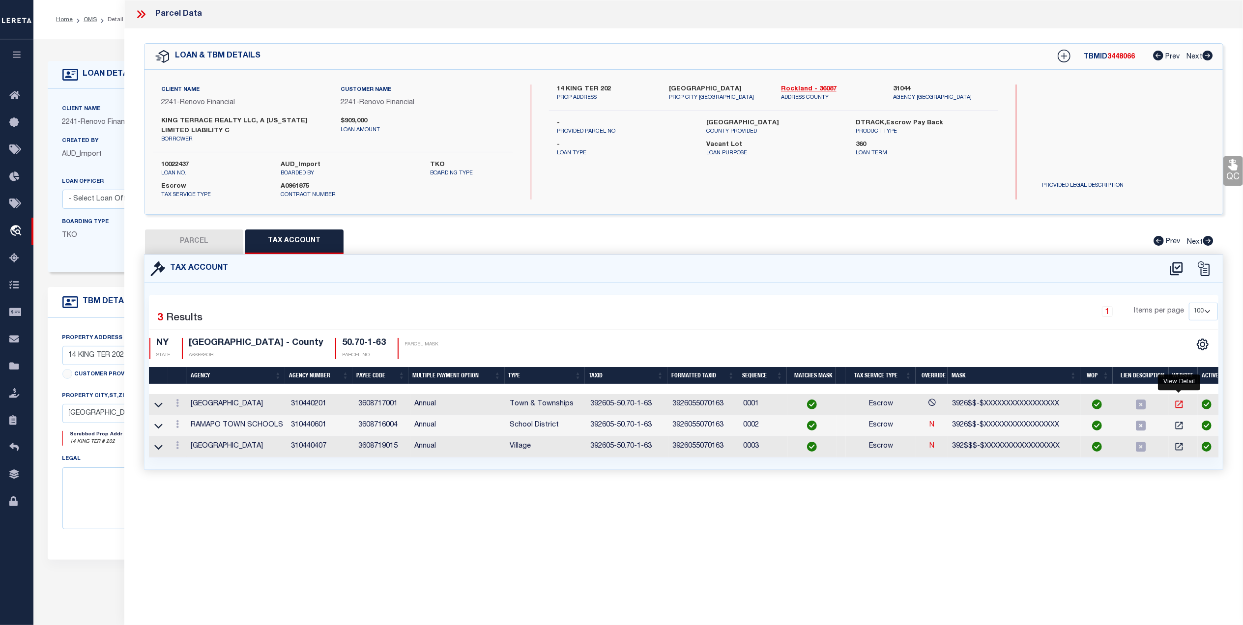
click at [1179, 405] on icon "" at bounding box center [1179, 405] width 10 height 10
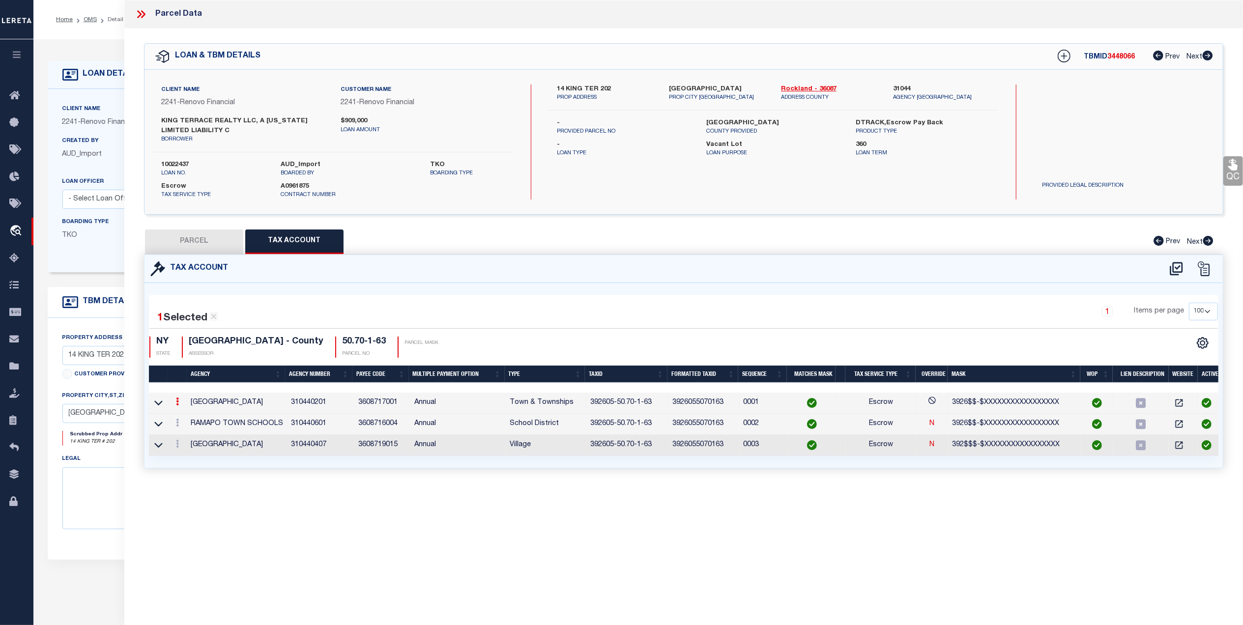
click at [209, 247] on button "PARCEL" at bounding box center [194, 242] width 98 height 25
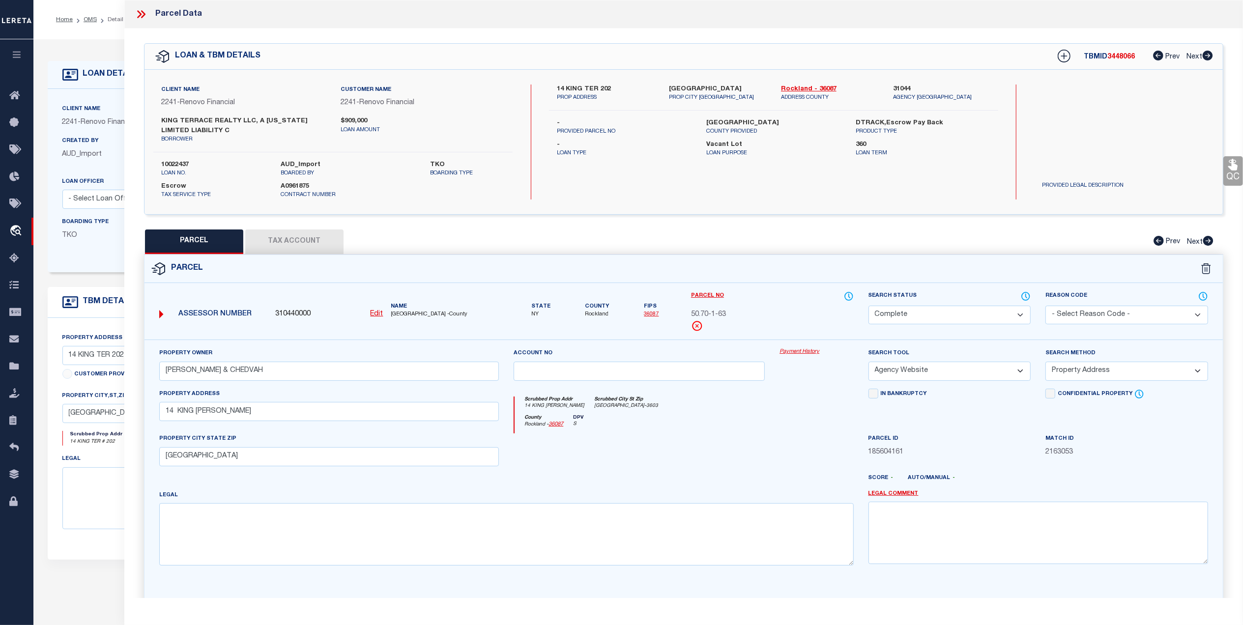
click at [968, 316] on select "Automated Search Bad Parcel Complete Duplicate Parcel High Dollar Reporting In …" at bounding box center [949, 315] width 163 height 19
click at [868, 306] on select "Automated Search Bad Parcel Complete Duplicate Parcel High Dollar Reporting In …" at bounding box center [949, 315] width 163 height 19
click at [764, 451] on div at bounding box center [639, 453] width 266 height 40
click at [944, 549] on textarea at bounding box center [1038, 533] width 340 height 62
paste textarea "MC Reviewed on [DATE] and this is no longer a WOP."
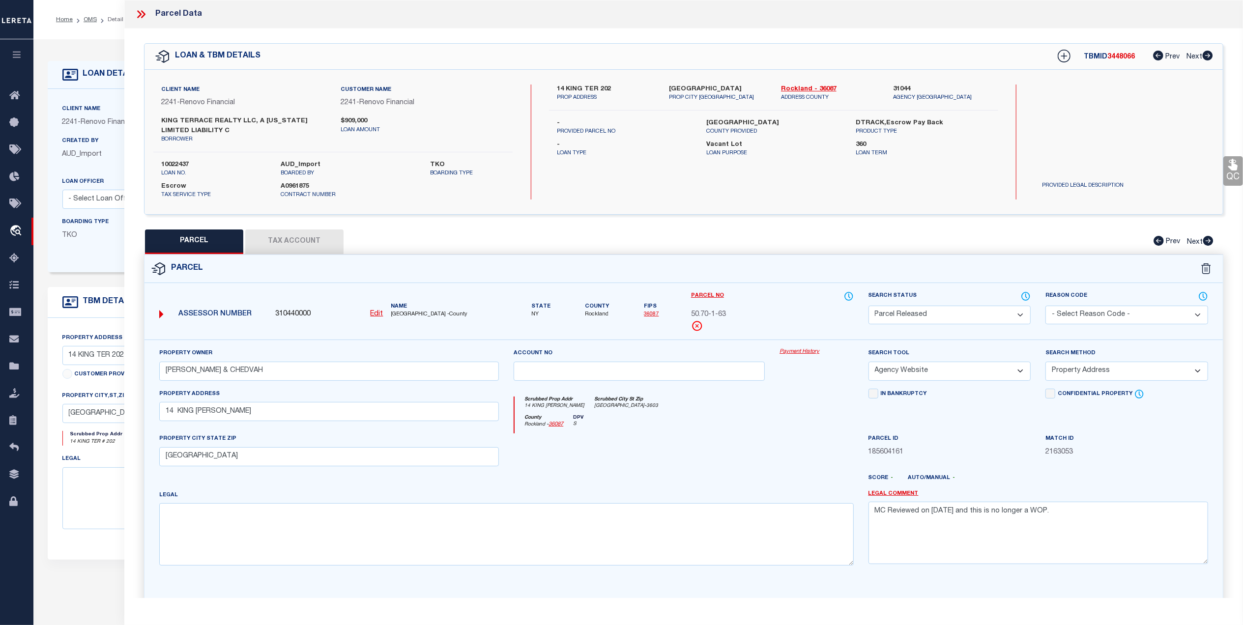
click at [719, 468] on div at bounding box center [639, 453] width 266 height 40
click at [1115, 310] on select "- Select Reason Code - 099 - Other (Provide additional detail) ACT - Agency Cha…" at bounding box center [1126, 315] width 163 height 19
click at [1045, 306] on select "- Select Reason Code - 099 - Other (Provide additional detail) ACT - Agency Cha…" at bounding box center [1126, 315] width 163 height 19
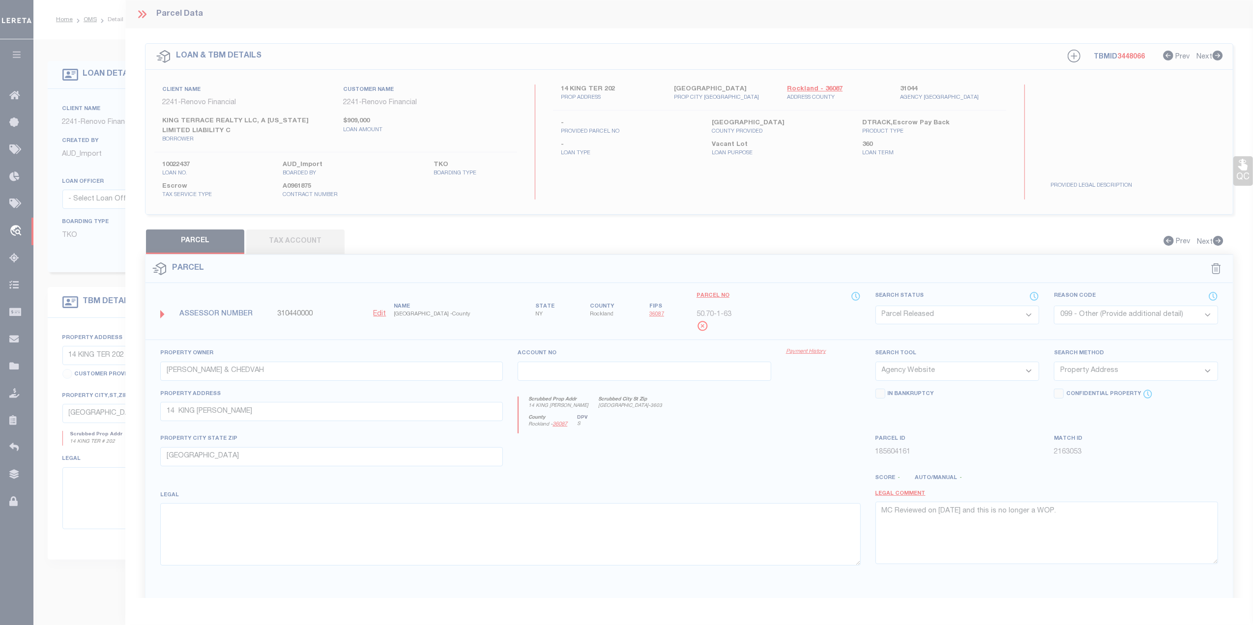
drag, startPoint x: 683, startPoint y: 487, endPoint x: 756, endPoint y: 472, distance: 74.6
click at [684, 486] on body "Home OMS Detail" at bounding box center [626, 374] width 1253 height 748
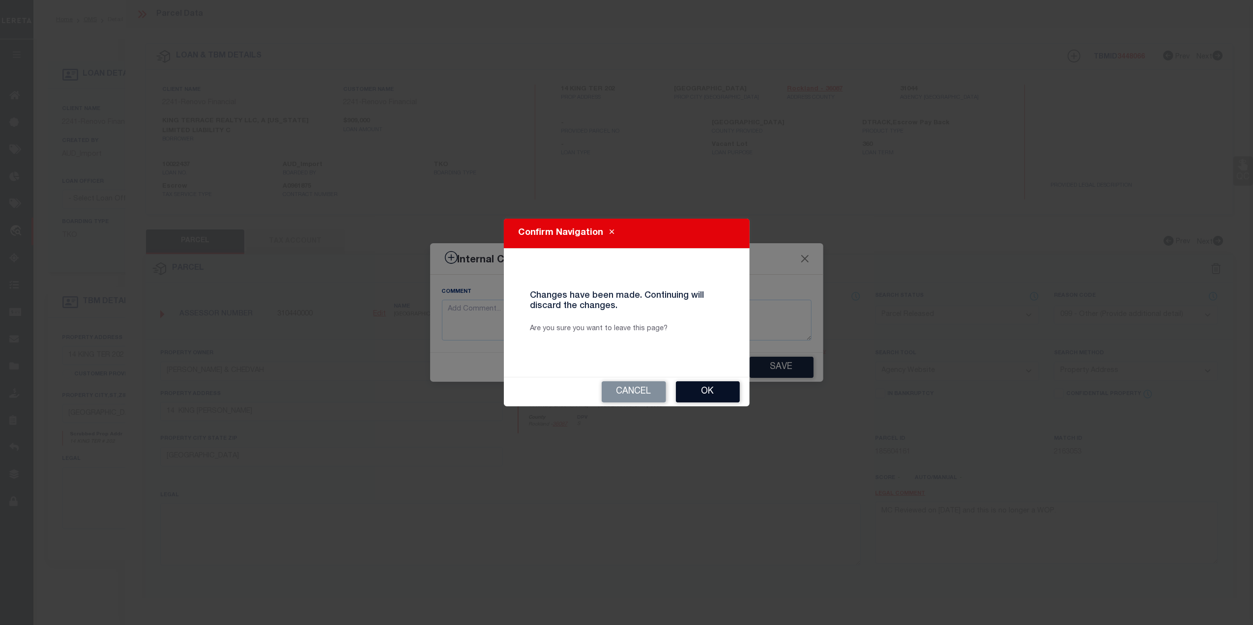
click at [637, 384] on button "Cancel" at bounding box center [634, 391] width 64 height 21
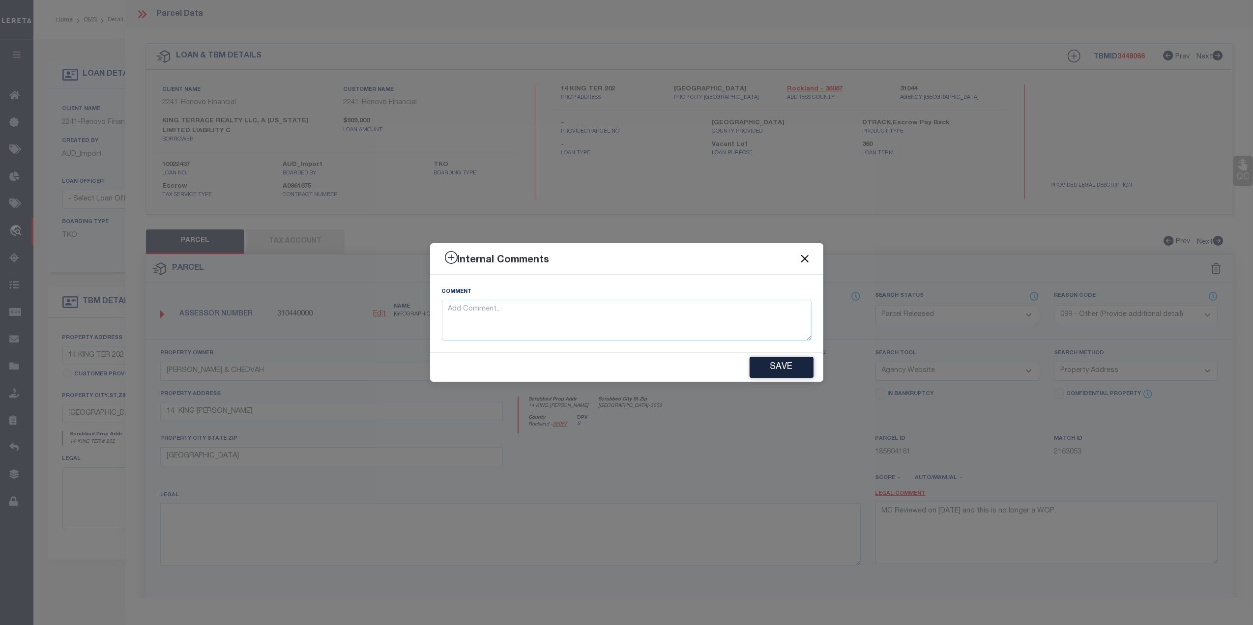
click at [805, 258] on button "Close" at bounding box center [804, 259] width 13 height 13
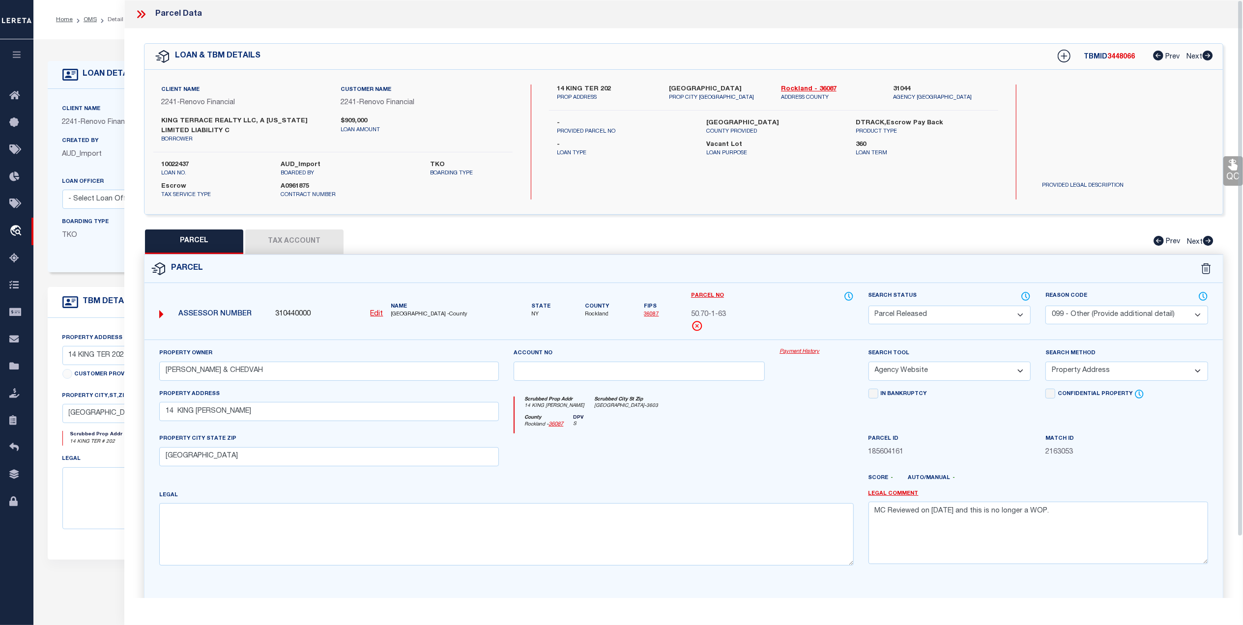
click at [823, 409] on div "Scrubbed Prop Addr 14 KING TER Scrubbed City St Zip SPRING VALLEY NY 10977-3603" at bounding box center [684, 406] width 339 height 18
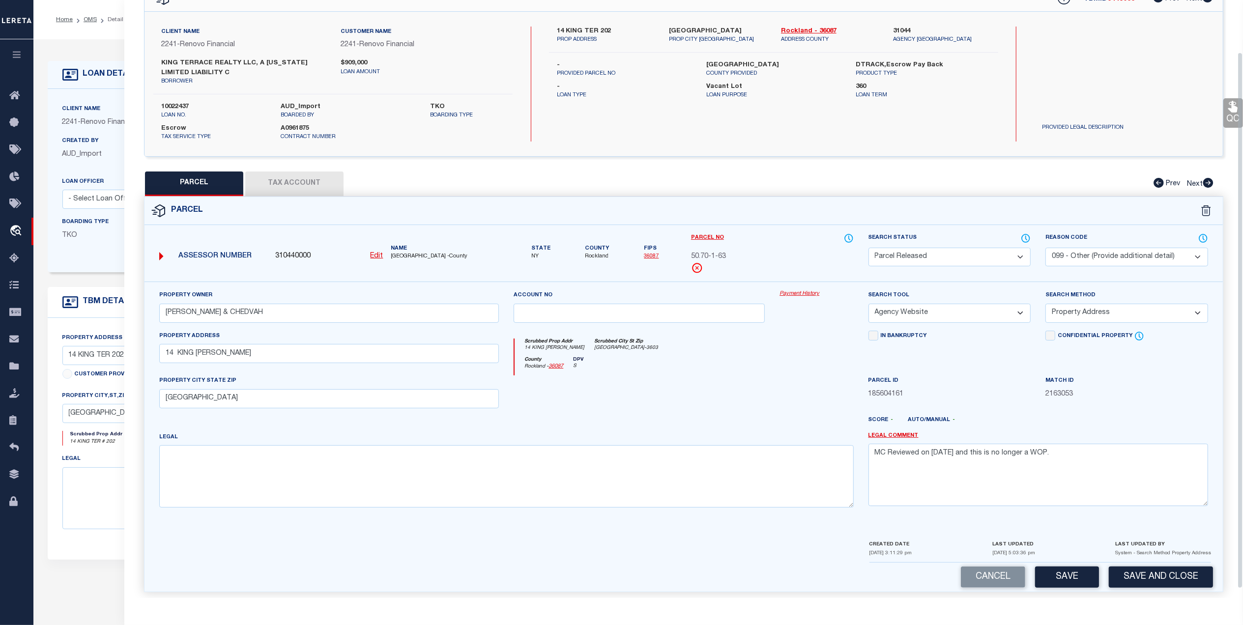
scroll to position [68, 0]
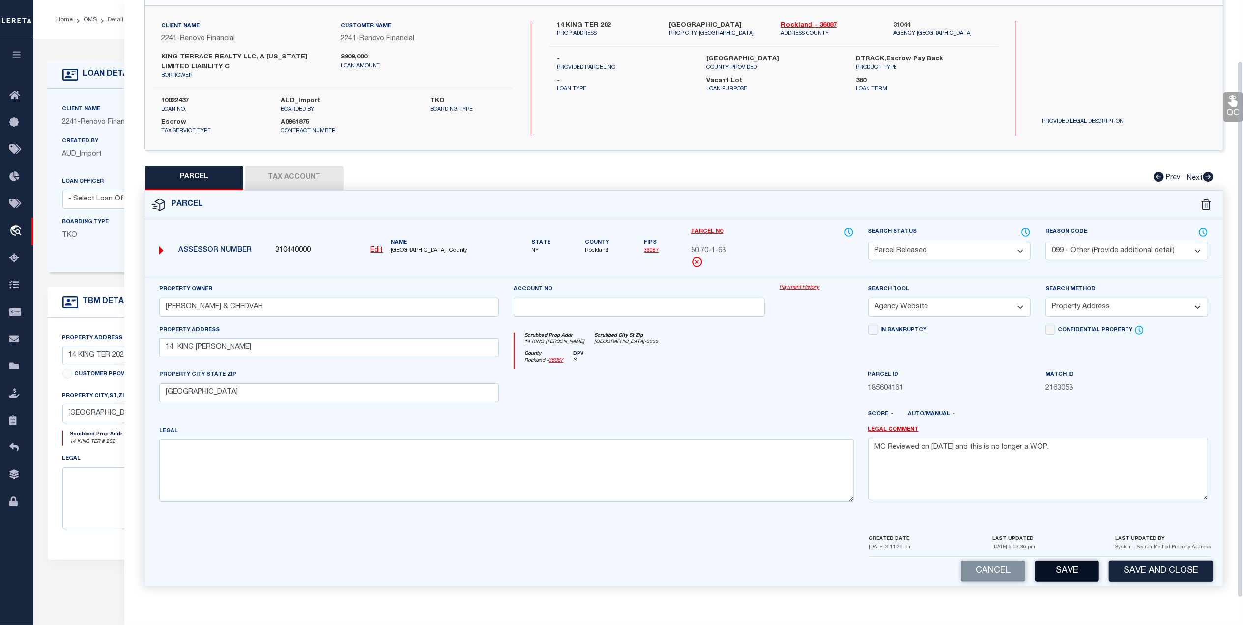
click at [1065, 569] on button "Save" at bounding box center [1067, 571] width 64 height 21
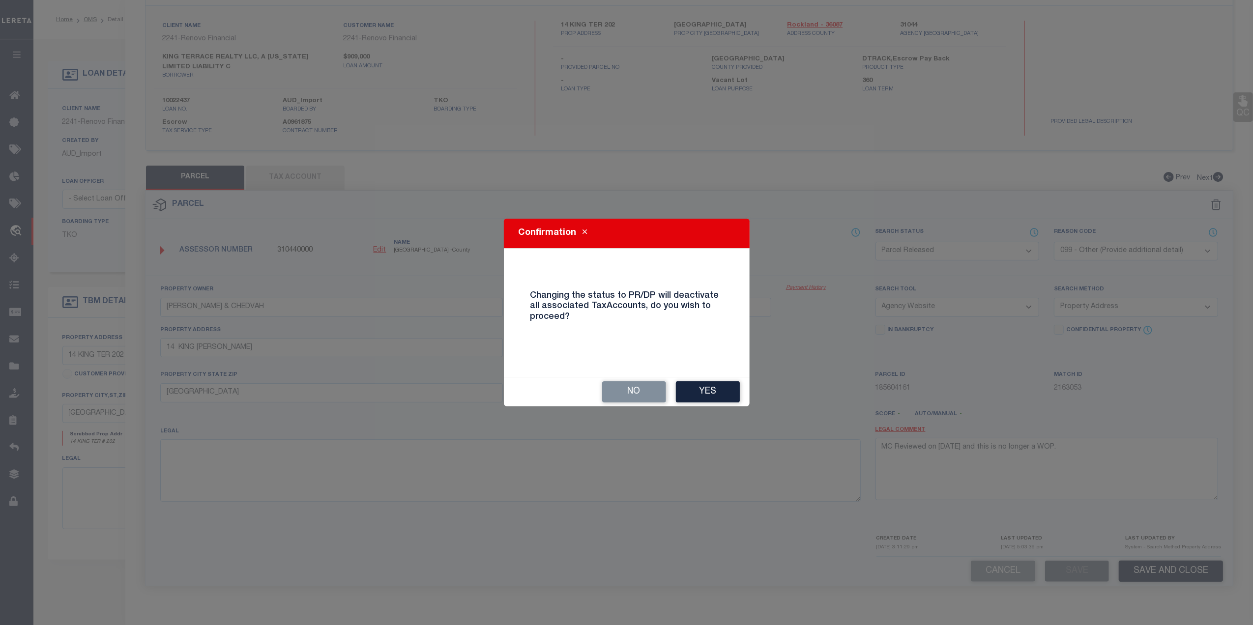
drag, startPoint x: 715, startPoint y: 384, endPoint x: 714, endPoint y: 389, distance: 5.5
click at [714, 386] on button "Yes" at bounding box center [708, 391] width 64 height 21
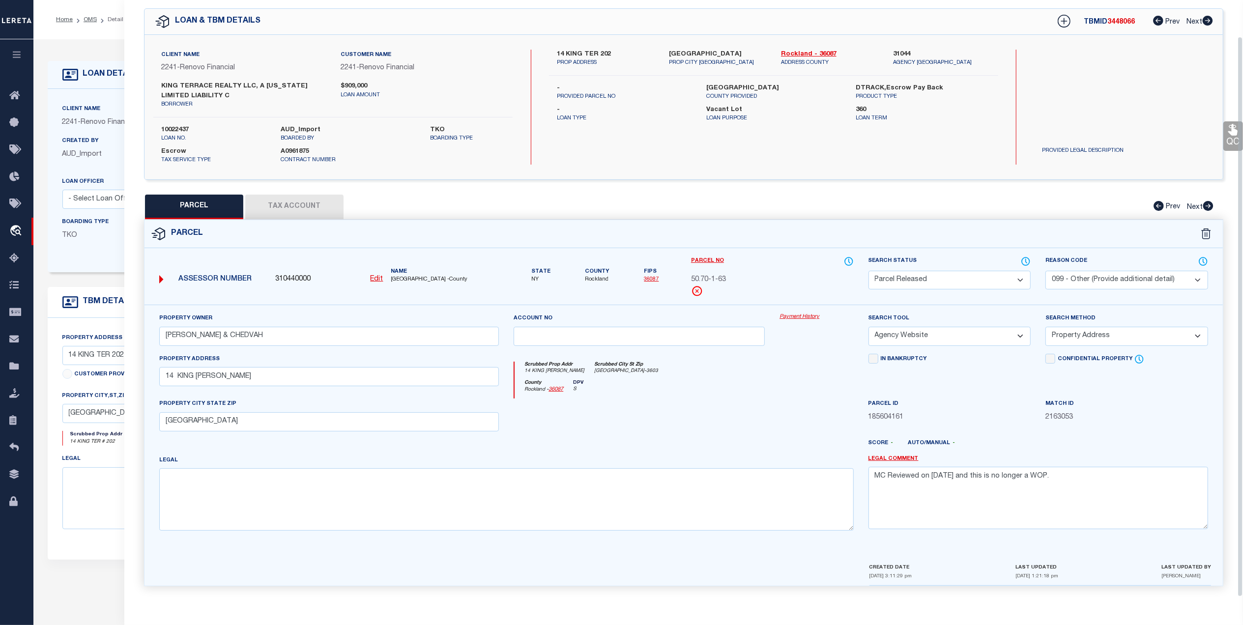
scroll to position [38, 0]
click at [1024, 260] on icon at bounding box center [1026, 261] width 10 height 11
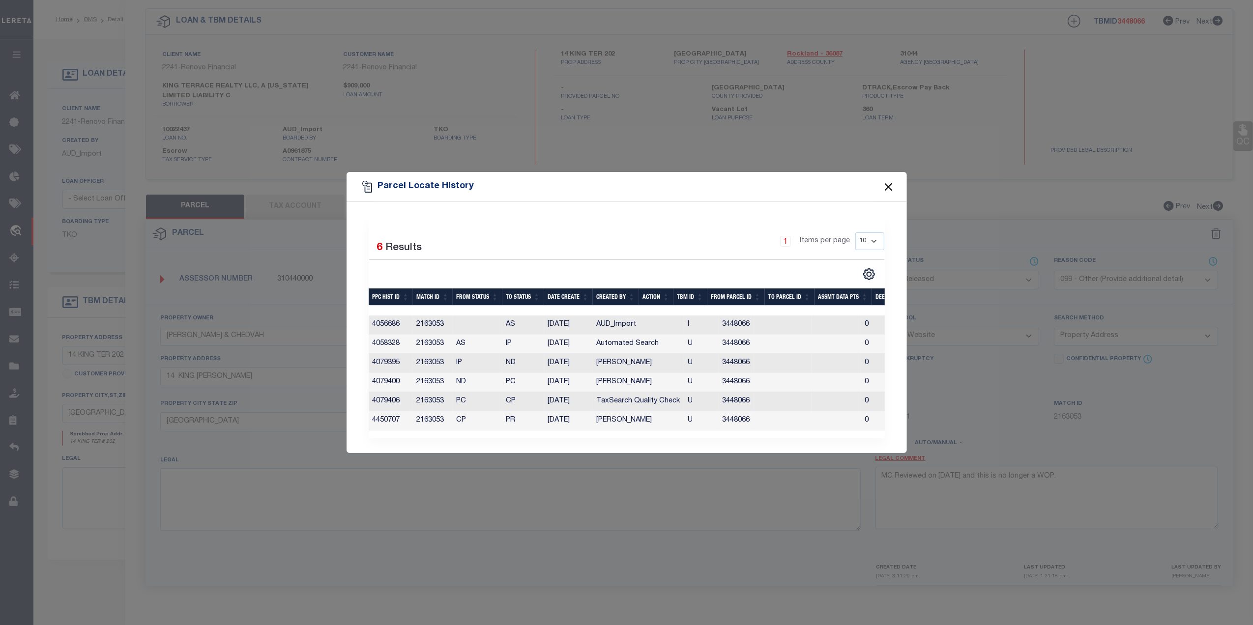
click at [885, 183] on button "Close" at bounding box center [888, 186] width 13 height 13
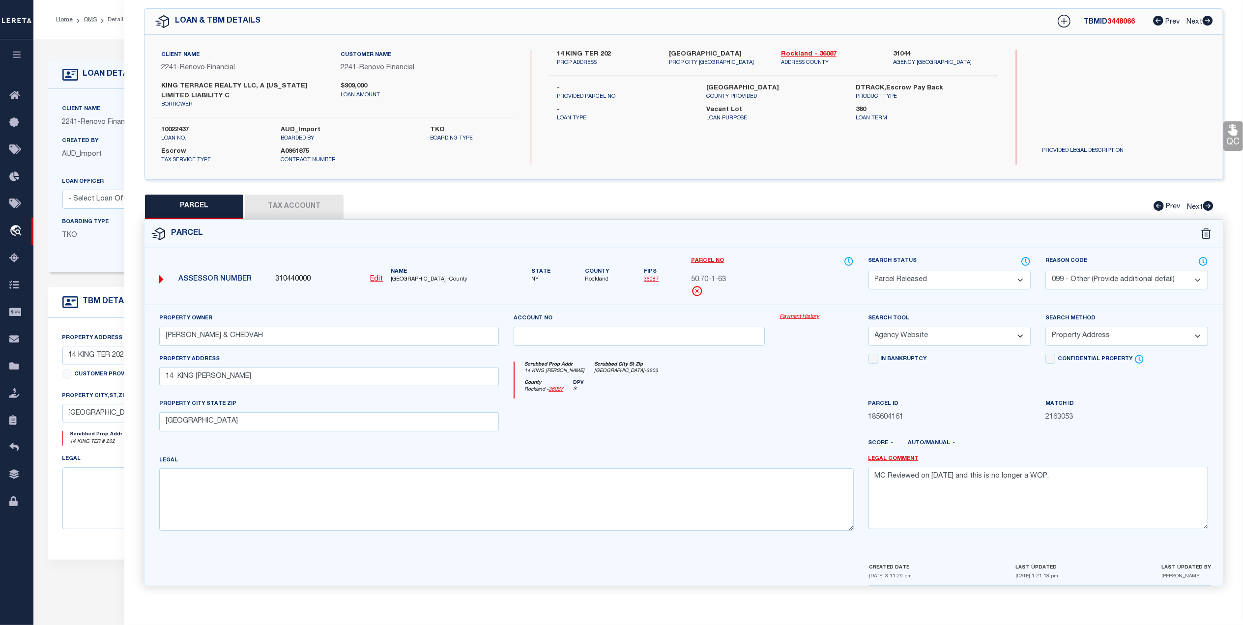
click at [315, 205] on button "Tax Account" at bounding box center [294, 207] width 98 height 25
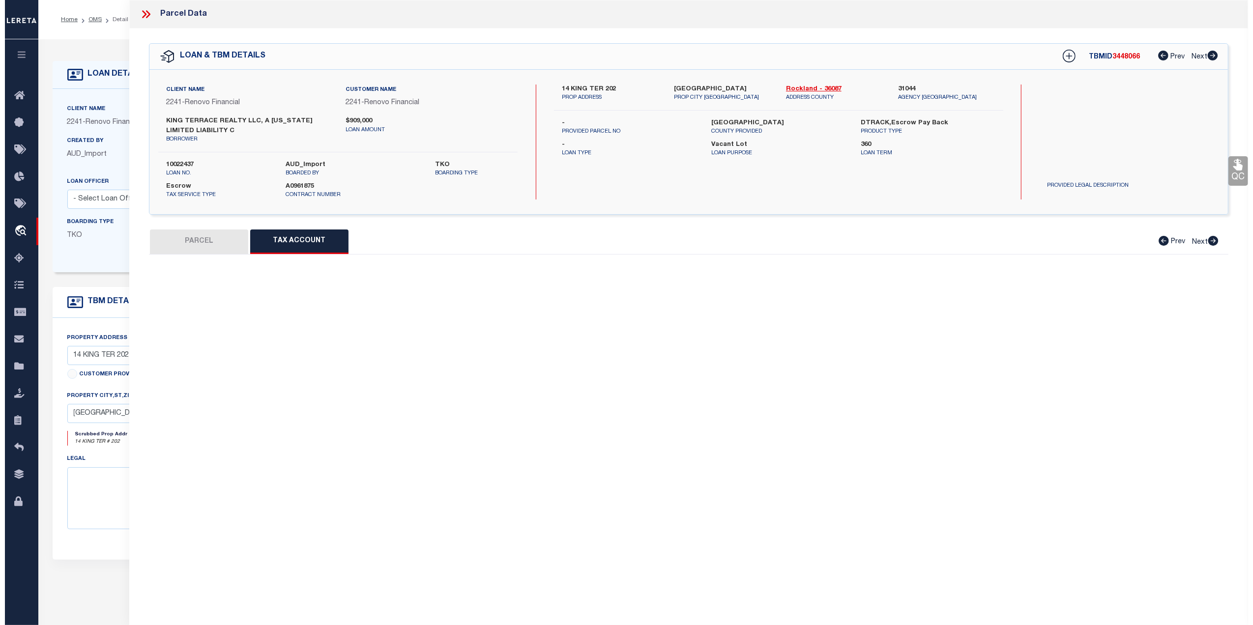
scroll to position [0, 0]
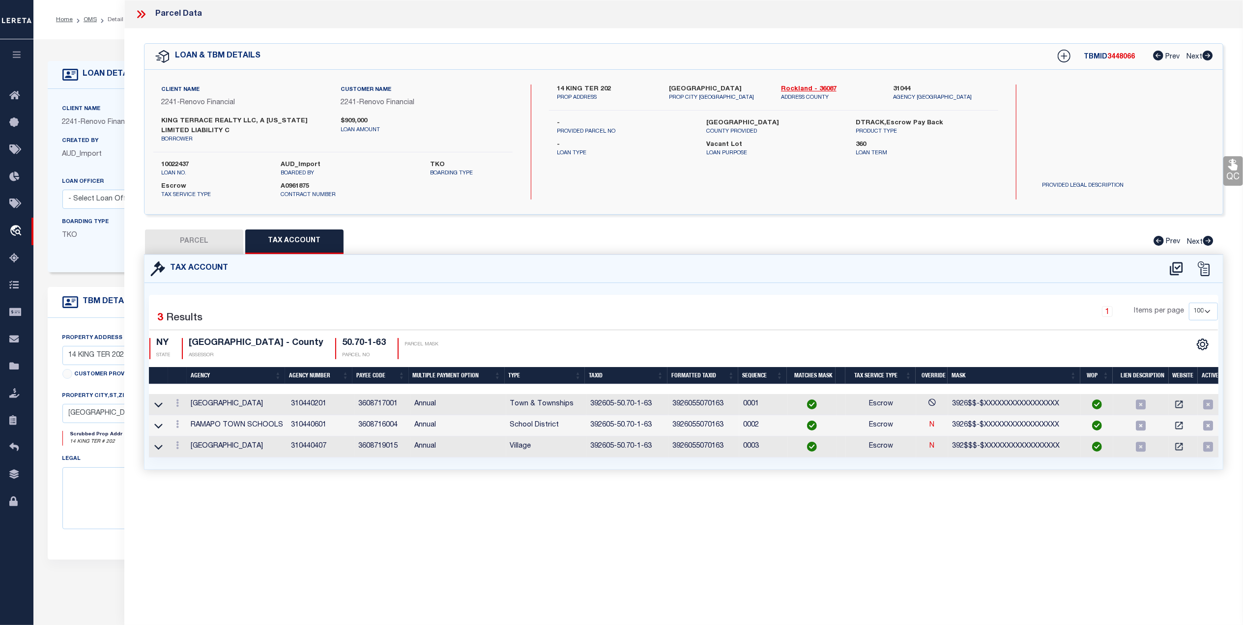
drag, startPoint x: 221, startPoint y: 246, endPoint x: 1233, endPoint y: 470, distance: 1036.1
click at [221, 246] on button "PARCEL" at bounding box center [194, 242] width 98 height 25
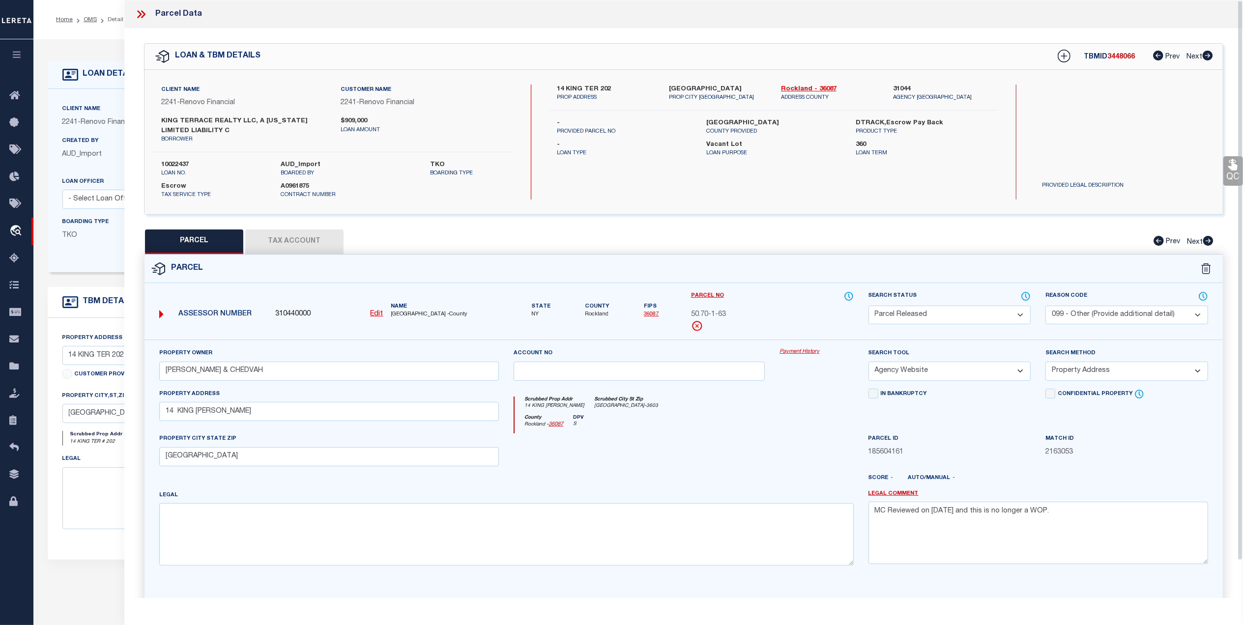
click at [329, 244] on button "Tax Account" at bounding box center [294, 242] width 98 height 25
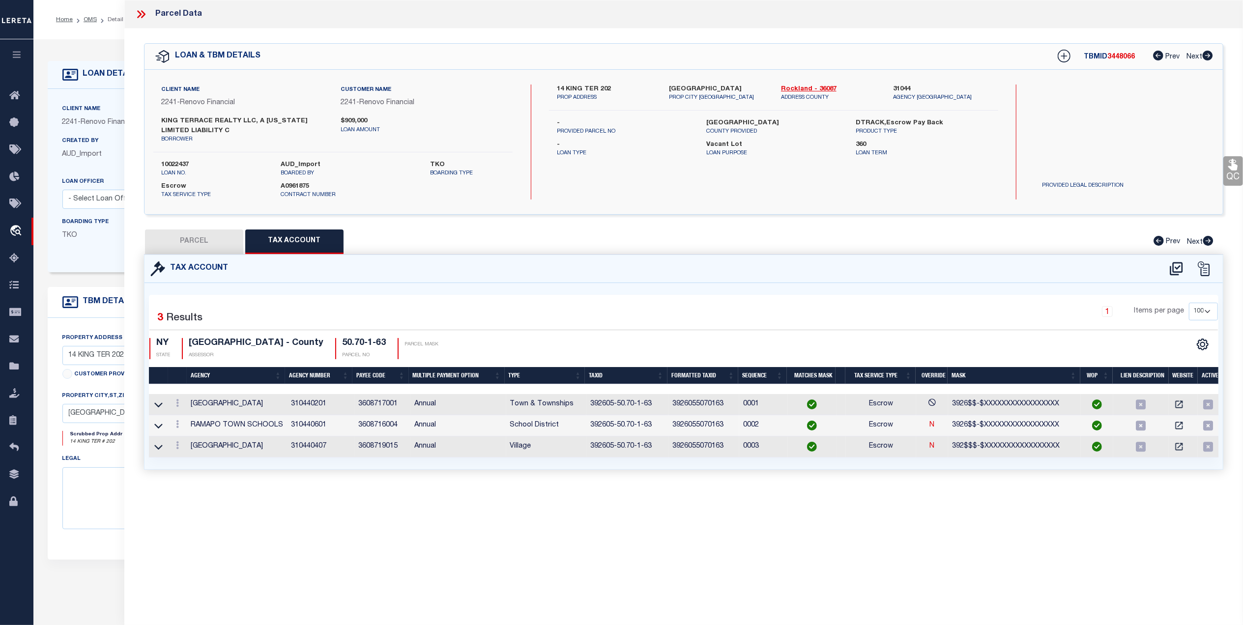
drag, startPoint x: 199, startPoint y: 242, endPoint x: 1069, endPoint y: 205, distance: 871.2
click at [200, 242] on button "PARCEL" at bounding box center [194, 242] width 98 height 25
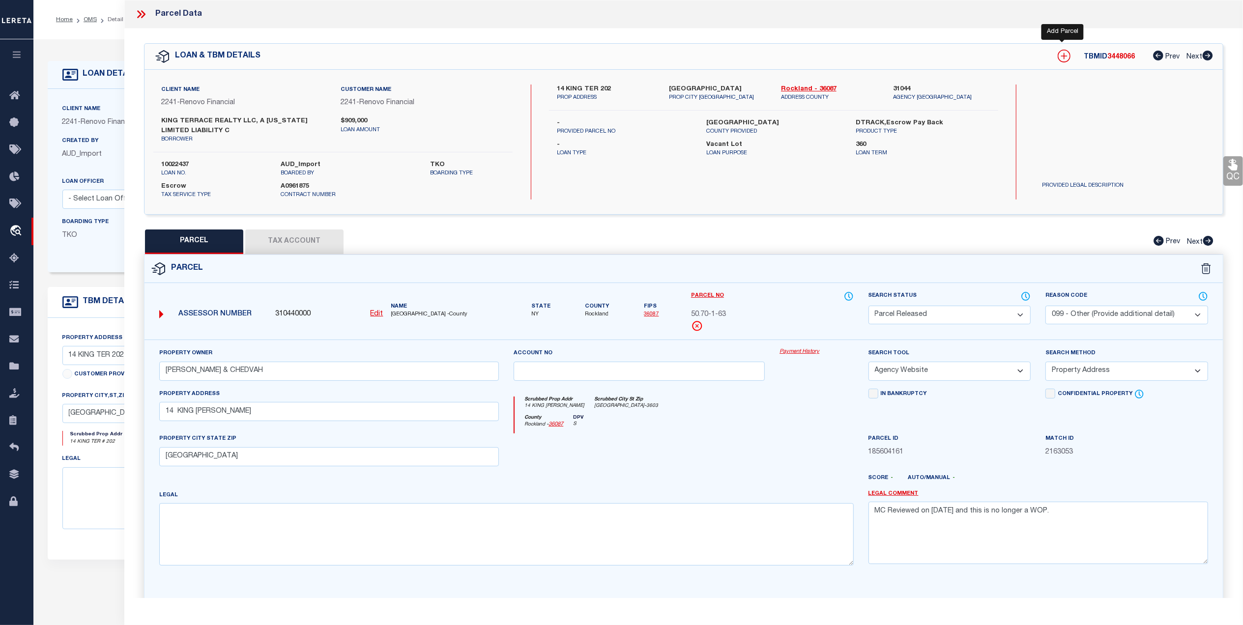
click at [1063, 58] on icon at bounding box center [1064, 56] width 6 height 6
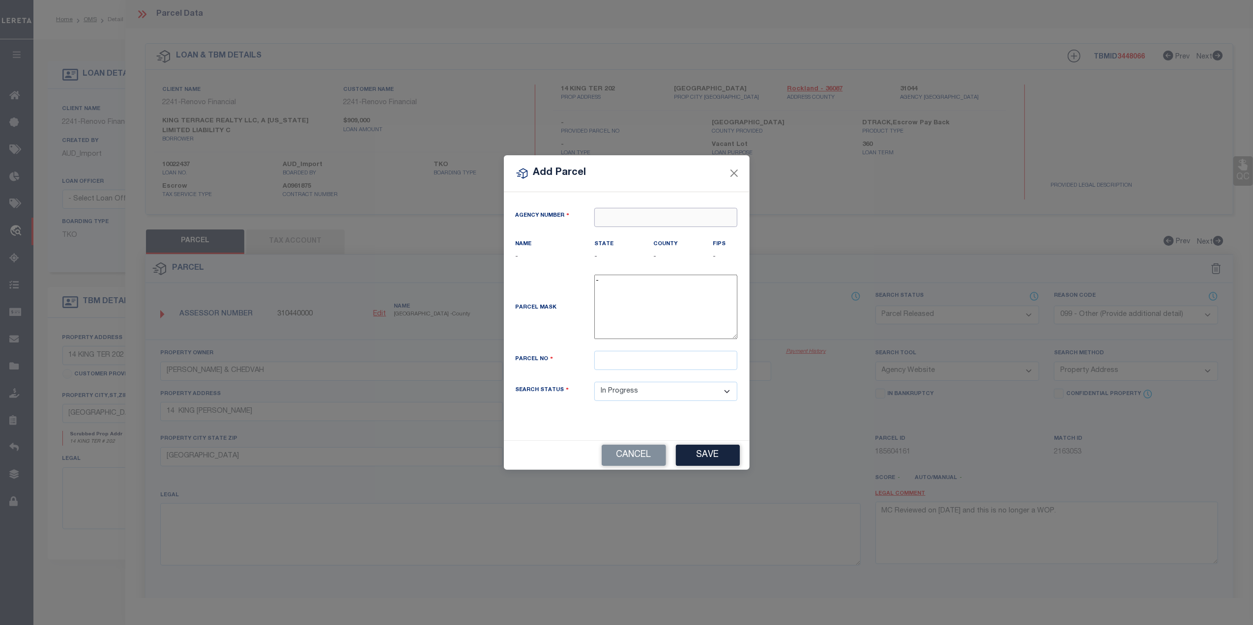
click at [624, 219] on input "text" at bounding box center [665, 217] width 143 height 19
click at [640, 234] on div "310440000 : ROCKLAND COUNTY" at bounding box center [667, 241] width 145 height 28
click at [618, 368] on input "text" at bounding box center [665, 360] width 143 height 19
paste input "50.70-1-63.-202"
click at [696, 460] on button "Save" at bounding box center [708, 455] width 64 height 21
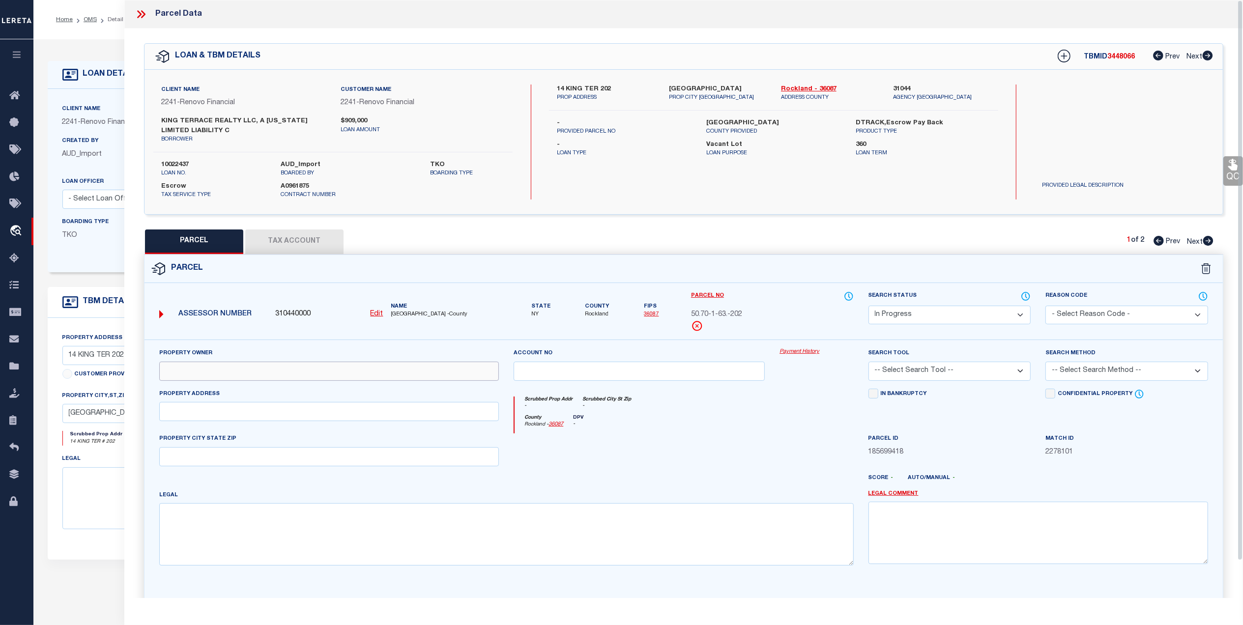
click at [177, 374] on input "text" at bounding box center [329, 371] width 340 height 19
paste input "KING TERRACE REALTY LLC"
click at [710, 482] on div at bounding box center [728, 482] width 266 height 16
click at [183, 411] on input "text" at bounding box center [329, 411] width 340 height 19
paste input "14 KING TERR"
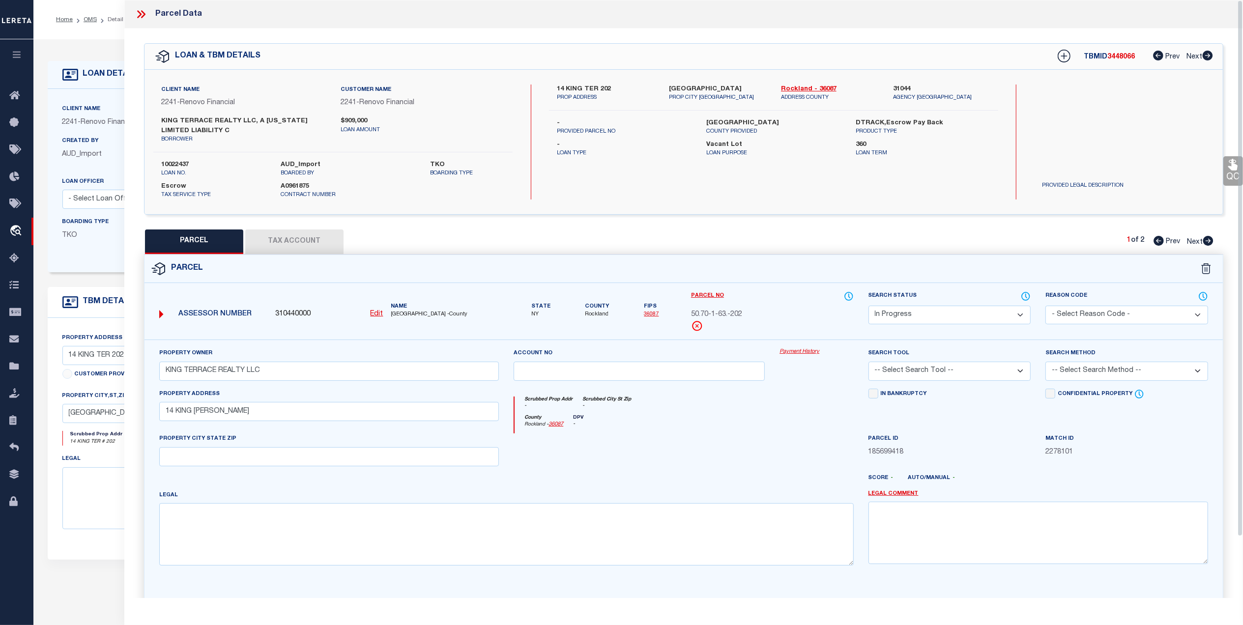
click at [578, 463] on div at bounding box center [639, 453] width 266 height 40
drag, startPoint x: 941, startPoint y: 372, endPoint x: 931, endPoint y: 383, distance: 15.4
click at [941, 372] on select "-- Select Search Tool -- 3rd Party Website Agency File Agency Website ATLS CNV-…" at bounding box center [949, 371] width 163 height 19
click at [868, 364] on select "-- Select Search Tool -- 3rd Party Website Agency File Agency Website ATLS CNV-…" at bounding box center [949, 371] width 163 height 19
click at [1068, 371] on select "-- Select Search Method -- Property Address Legal Liability Info Provided" at bounding box center [1126, 371] width 163 height 19
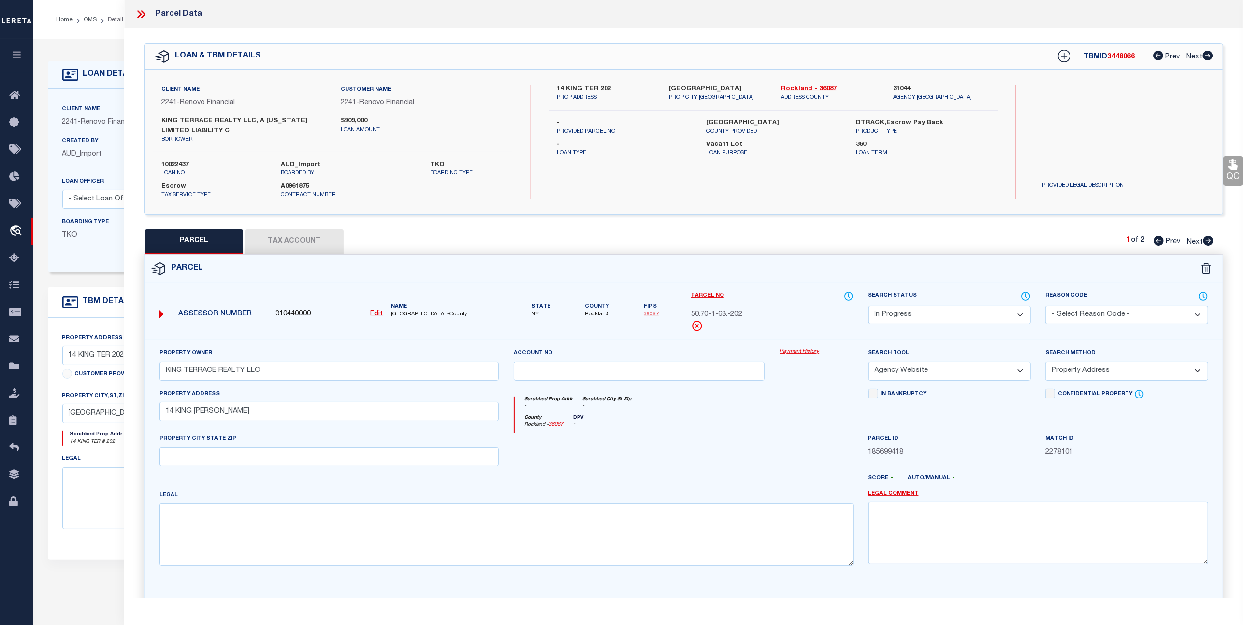
click at [1045, 364] on select "-- Select Search Method -- Property Address Legal Liability Info Provided" at bounding box center [1126, 371] width 163 height 19
drag, startPoint x: 771, startPoint y: 450, endPoint x: 1231, endPoint y: 451, distance: 459.5
click at [773, 450] on div "Property Owner KING TERRACE REALTY LLC Account no Payment History Search Tool -…" at bounding box center [684, 460] width 1064 height 225
drag, startPoint x: 293, startPoint y: 244, endPoint x: 1247, endPoint y: 248, distance: 953.4
click at [293, 244] on button "Tax Account" at bounding box center [294, 242] width 98 height 25
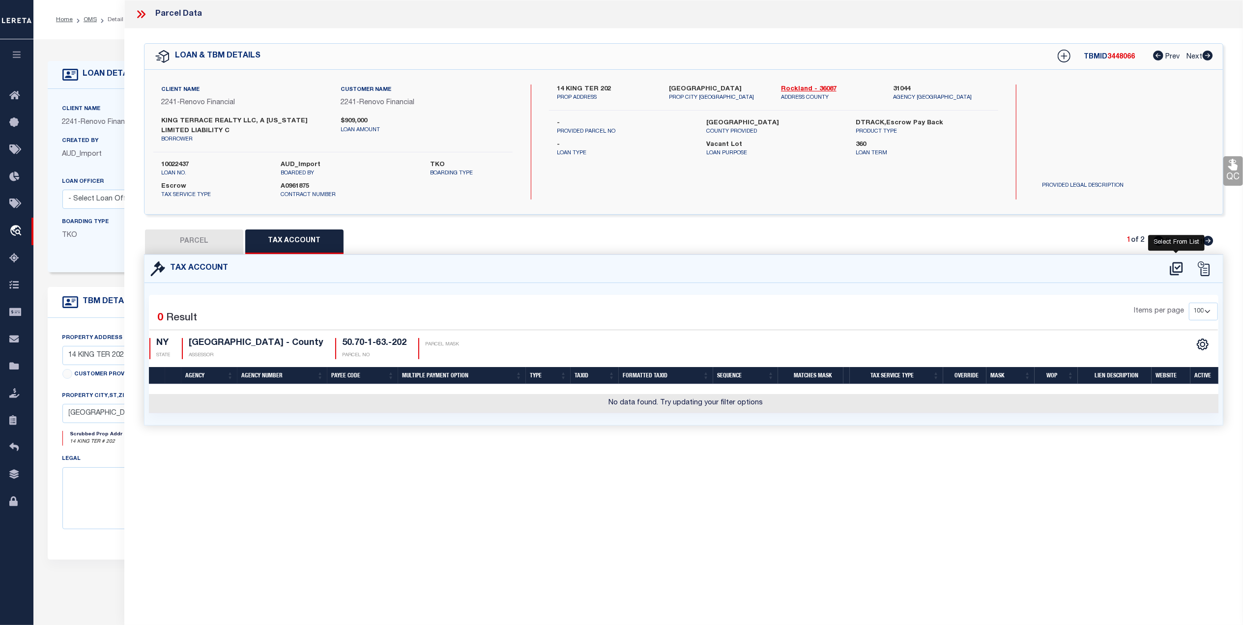
click at [1176, 270] on icon at bounding box center [1176, 269] width 16 height 16
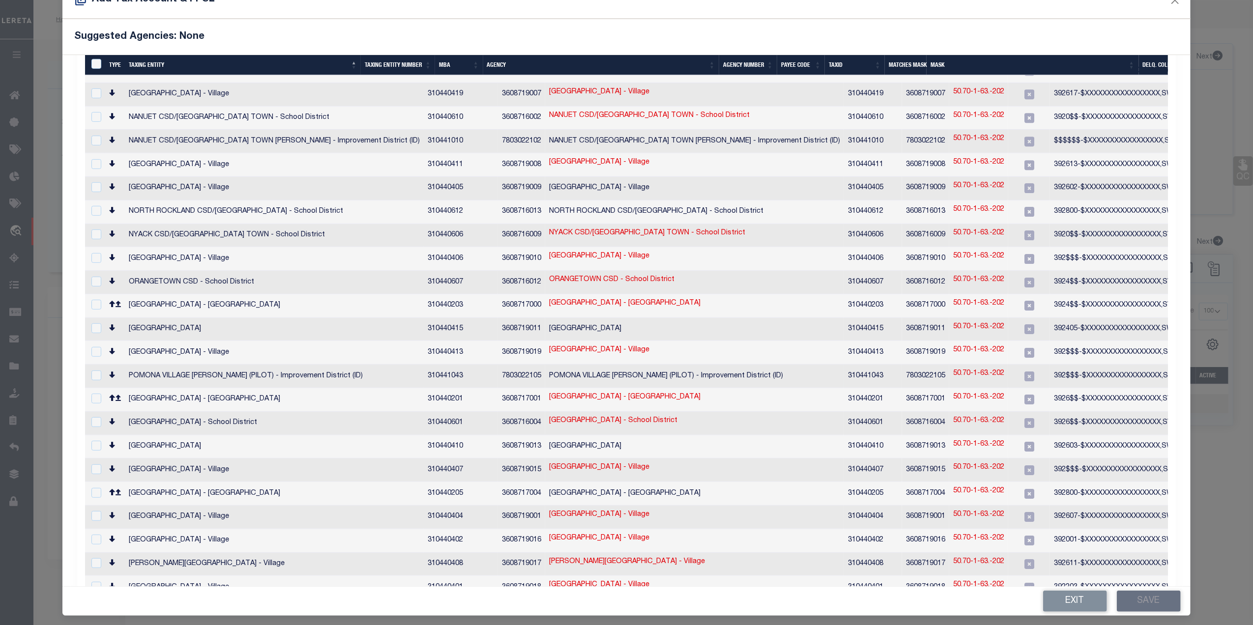
scroll to position [36, 0]
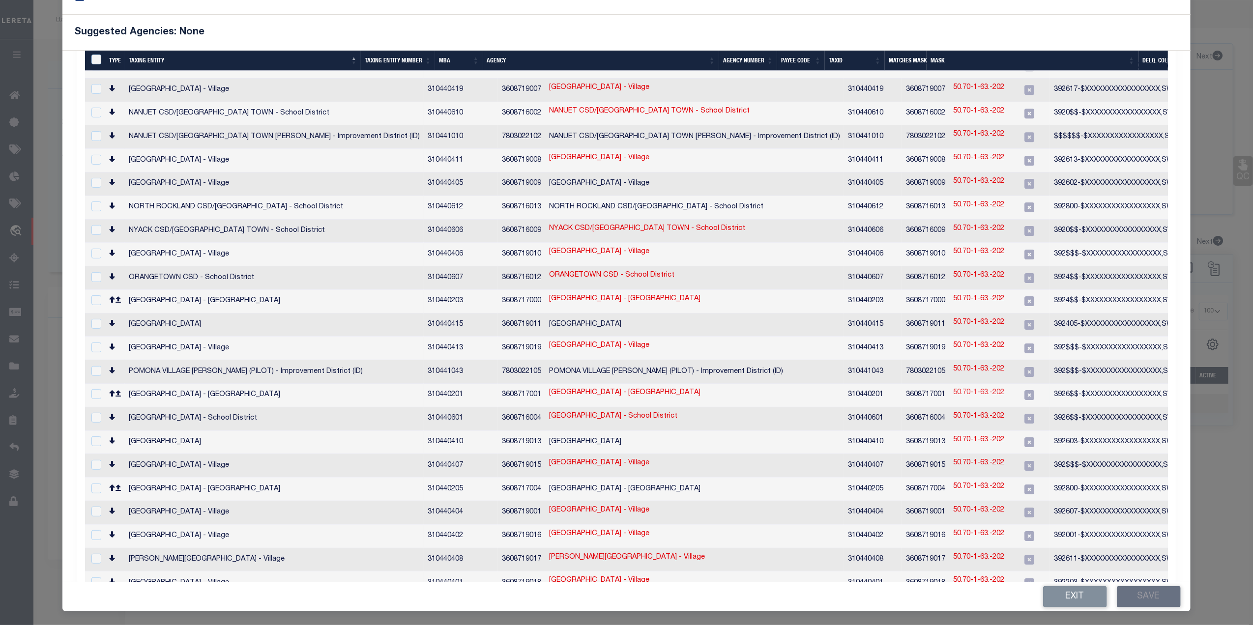
click at [953, 388] on link "50.70-1-63.-202" at bounding box center [978, 393] width 51 height 11
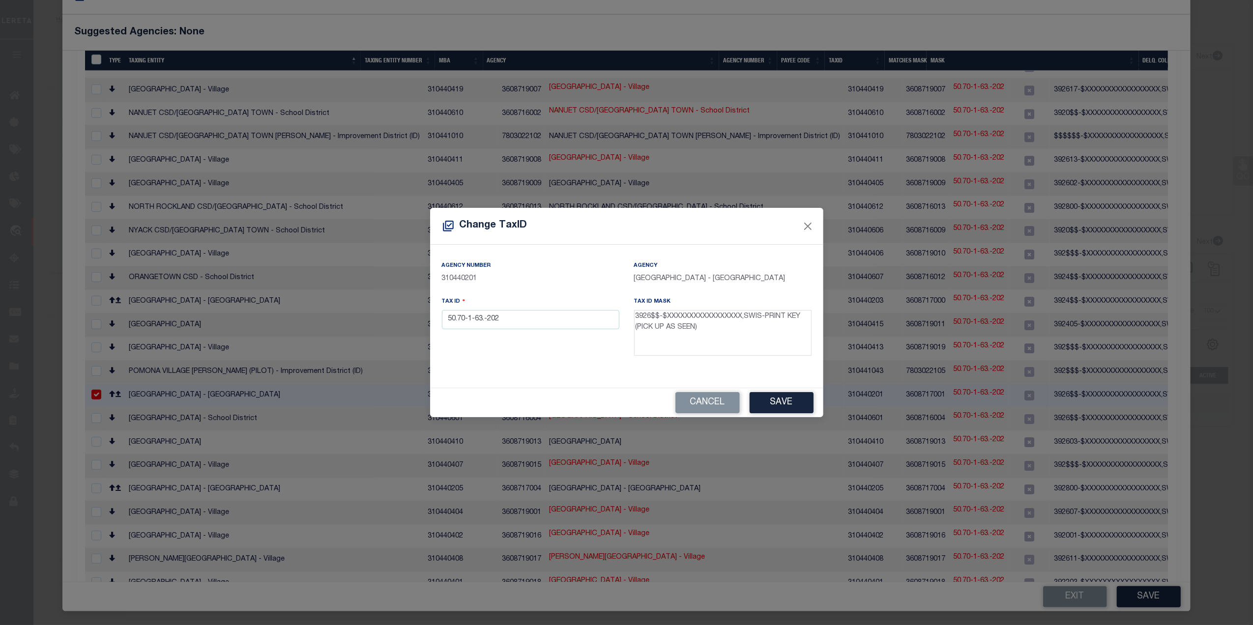
scroll to position [26, 0]
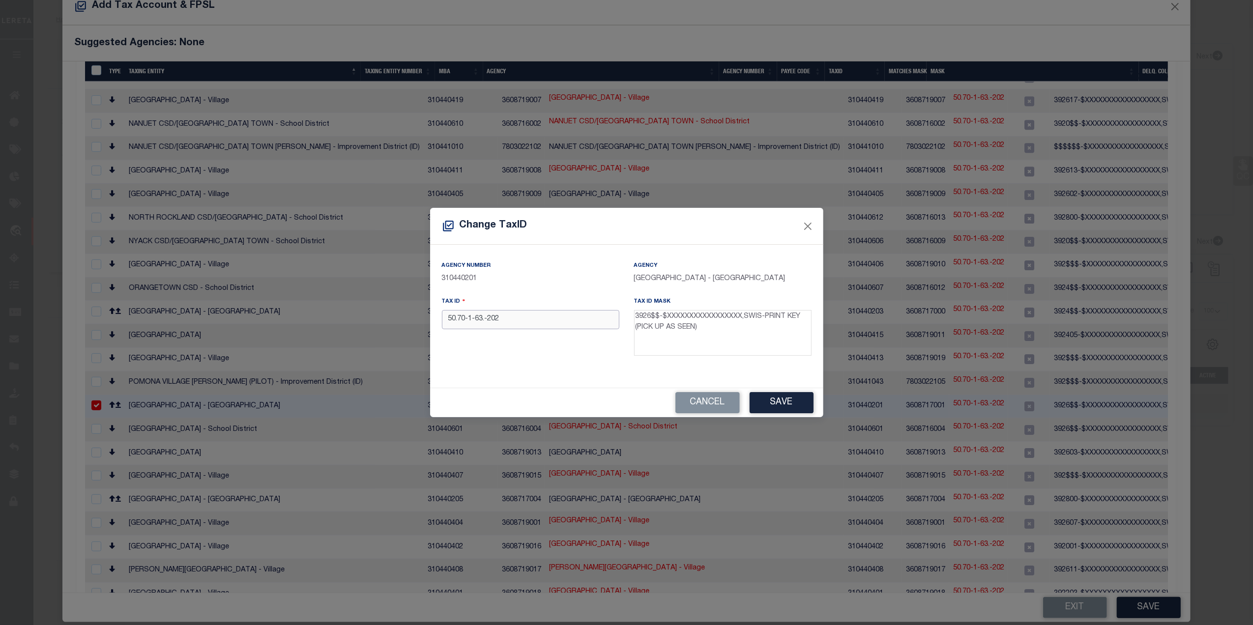
drag, startPoint x: 514, startPoint y: 325, endPoint x: 420, endPoint y: 323, distance: 94.4
click at [420, 323] on div "Change TaxID Agency Number 310440201 Agency RAMAPO TOWN - Town & Townships Tax …" at bounding box center [626, 312] width 1253 height 625
paste input "392605"
click at [476, 317] on input "392605 50.70-1-63.-202" at bounding box center [530, 319] width 177 height 19
click at [539, 349] on div "Tax ID 392605-50.70-1-63.-202" at bounding box center [530, 328] width 192 height 64
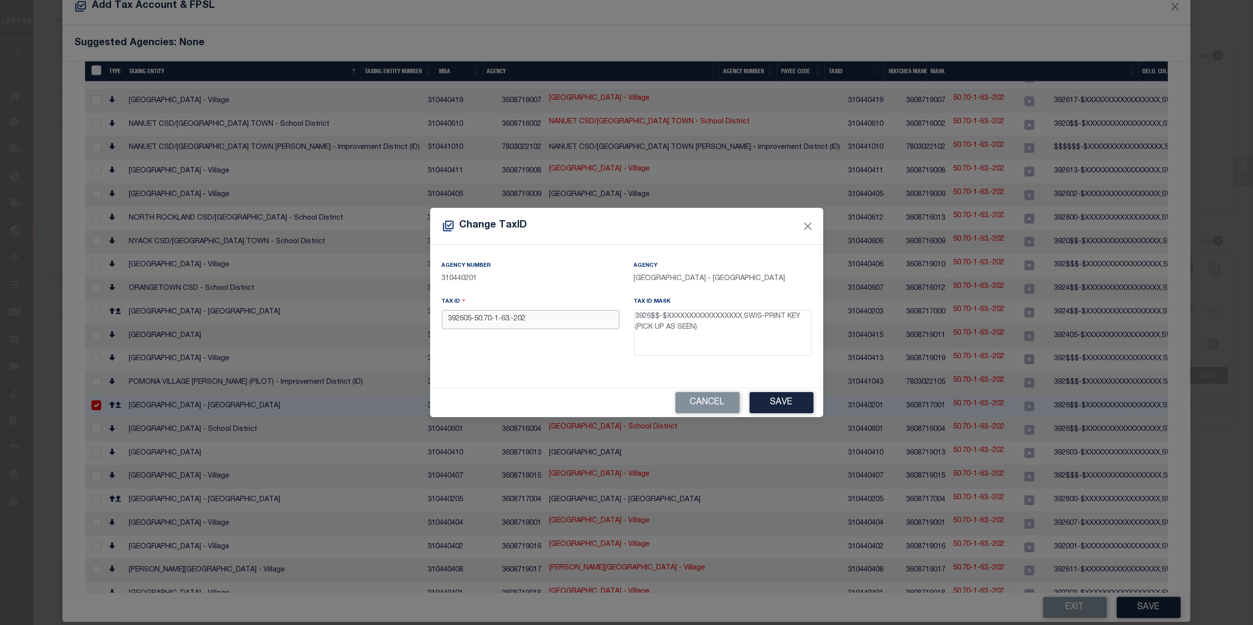
drag, startPoint x: 540, startPoint y: 327, endPoint x: 425, endPoint y: 325, distance: 114.5
click at [425, 325] on div "Change TaxID Agency Number 310440201 Agency RAMAPO TOWN - Town & Townships Tax …" at bounding box center [626, 312] width 1253 height 625
click at [776, 402] on button "Save" at bounding box center [781, 402] width 64 height 21
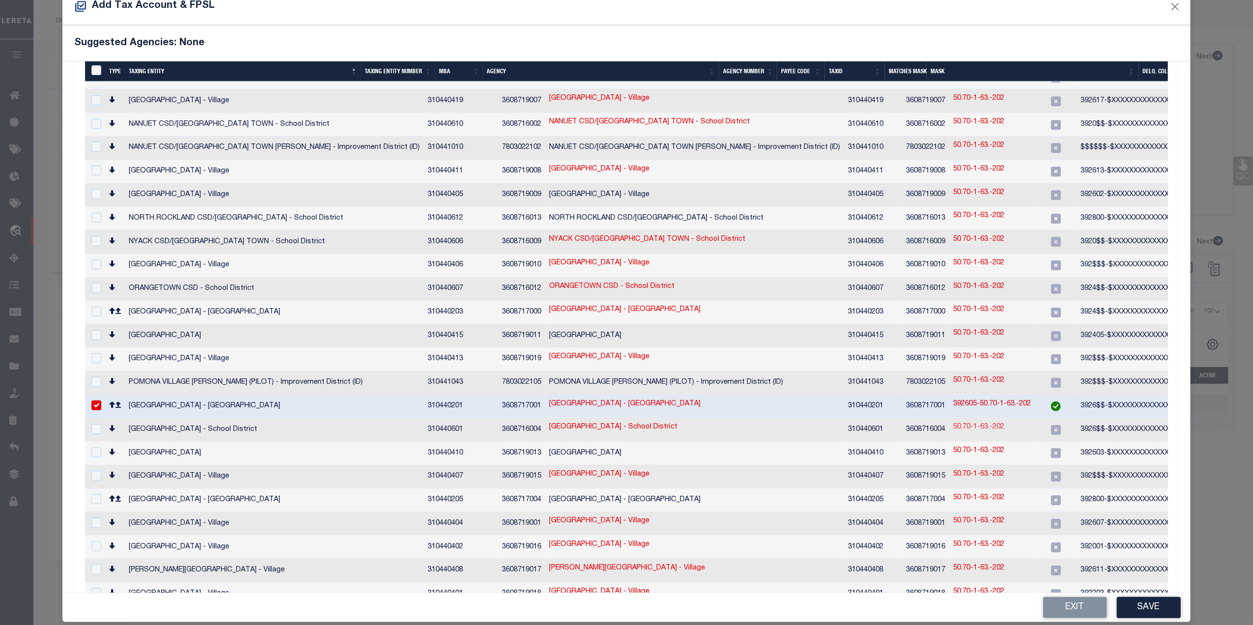
click at [953, 422] on link "50.70-1-63.-202" at bounding box center [978, 427] width 51 height 11
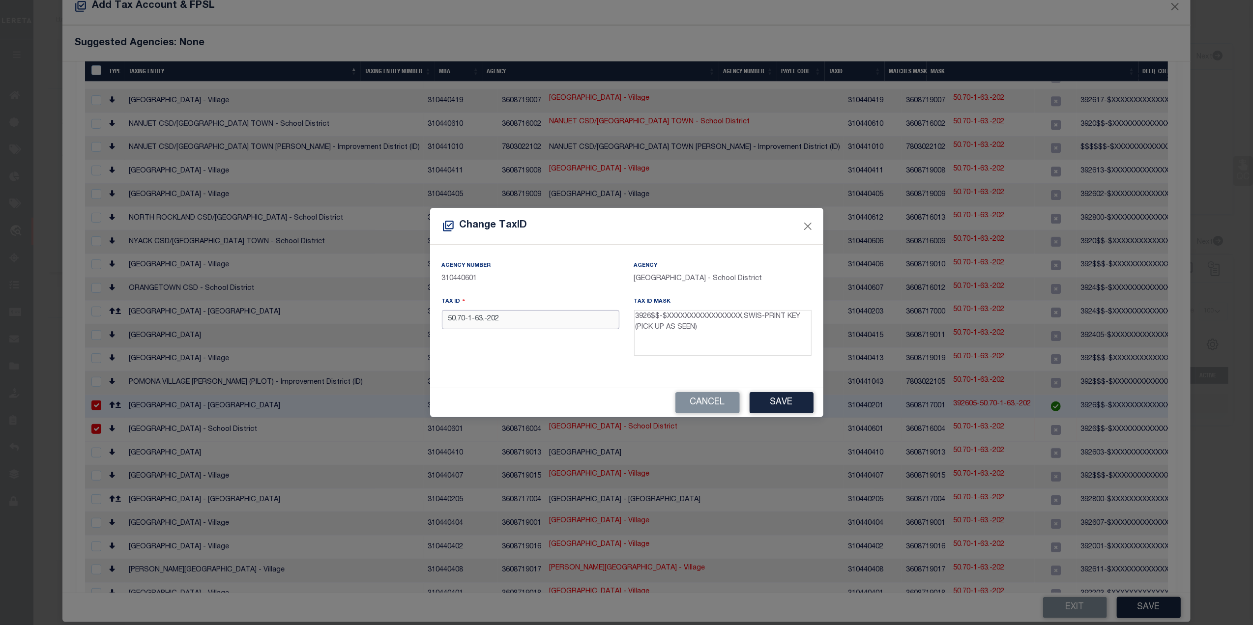
drag, startPoint x: 541, startPoint y: 317, endPoint x: 380, endPoint y: 321, distance: 160.8
click at [380, 321] on div "Change TaxID Agency Number 310440601 Agency RAMAPO TOWN SCHOOLS - School Distri…" at bounding box center [626, 312] width 1253 height 625
paste input "392605-"
click at [772, 396] on button "Save" at bounding box center [781, 402] width 64 height 21
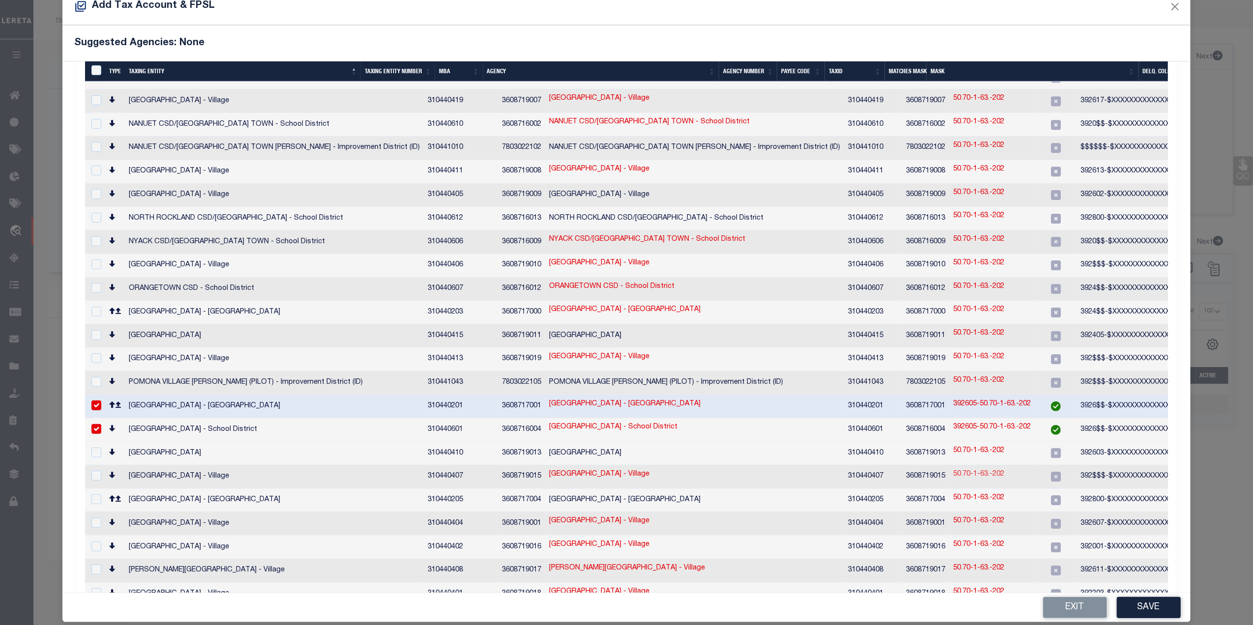
click at [953, 469] on link "50.70-1-63.-202" at bounding box center [978, 474] width 51 height 11
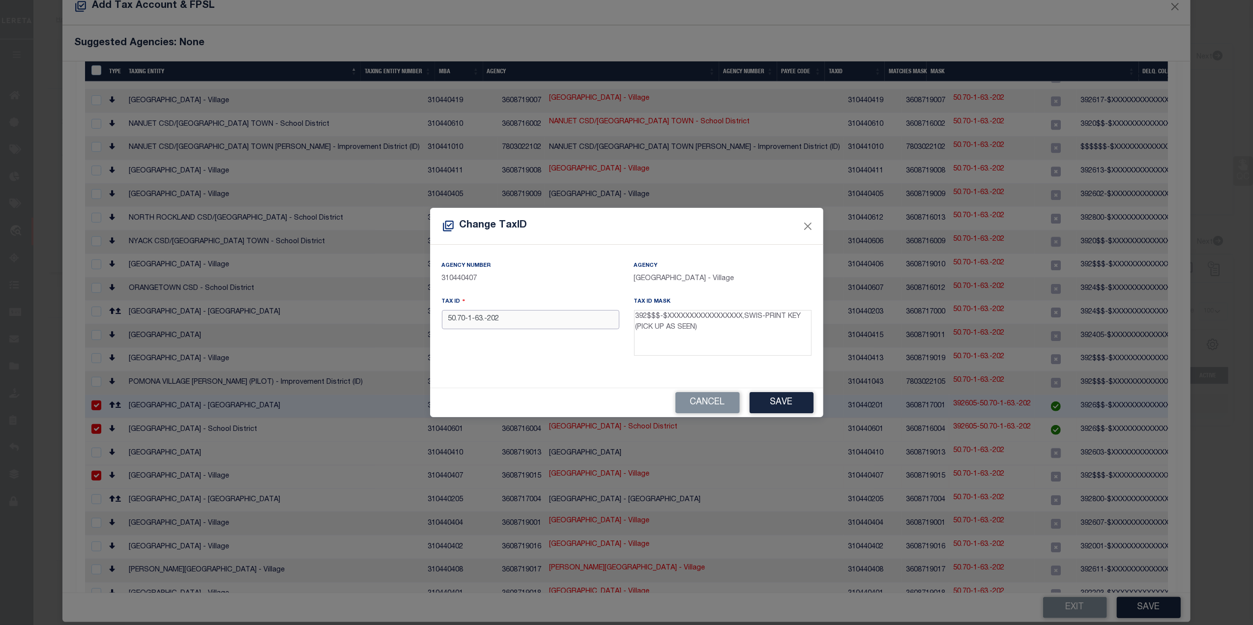
drag, startPoint x: 479, startPoint y: 316, endPoint x: 405, endPoint y: 323, distance: 73.6
click at [405, 323] on div "Change TaxID Agency Number 310440407 Agency SPRING VALLEY VILLAGE - Village Tax…" at bounding box center [626, 312] width 1253 height 625
paste input "392605-"
click at [776, 409] on button "Save" at bounding box center [781, 402] width 64 height 21
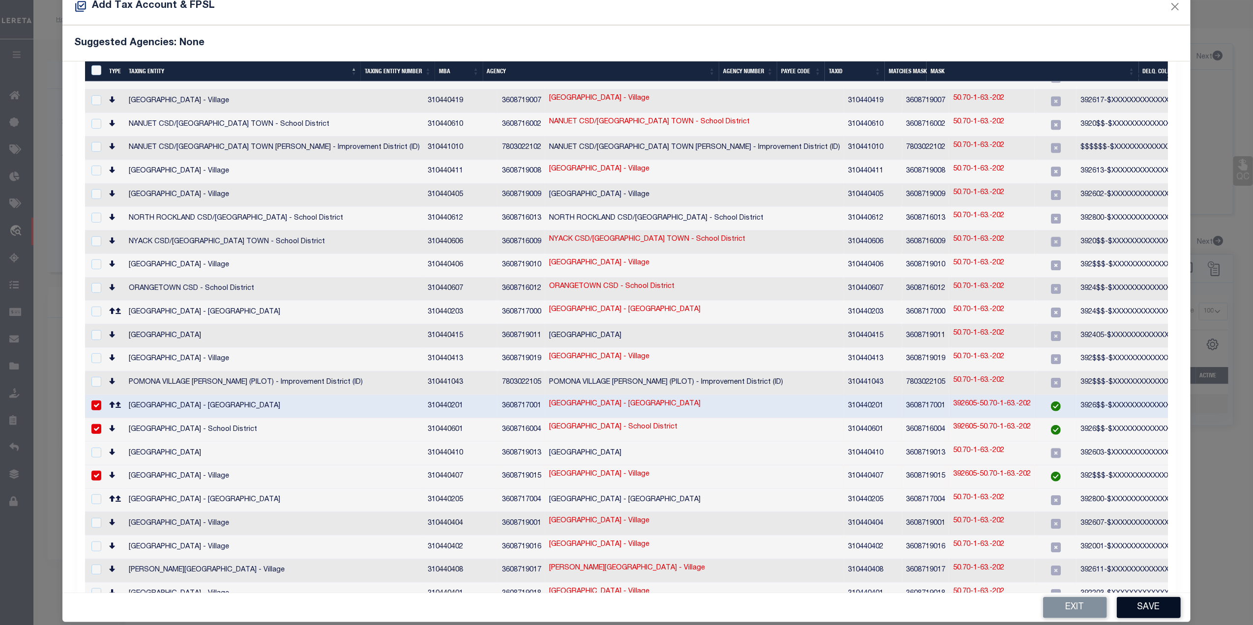
click at [1135, 608] on button "Save" at bounding box center [1149, 607] width 64 height 21
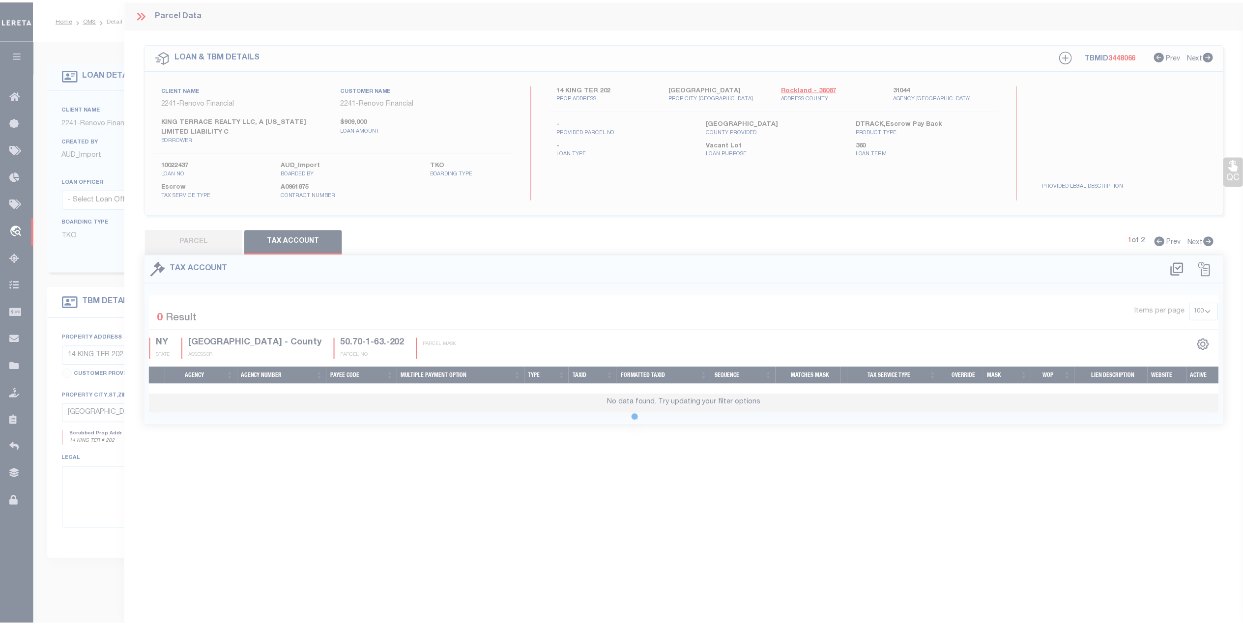
scroll to position [0, 0]
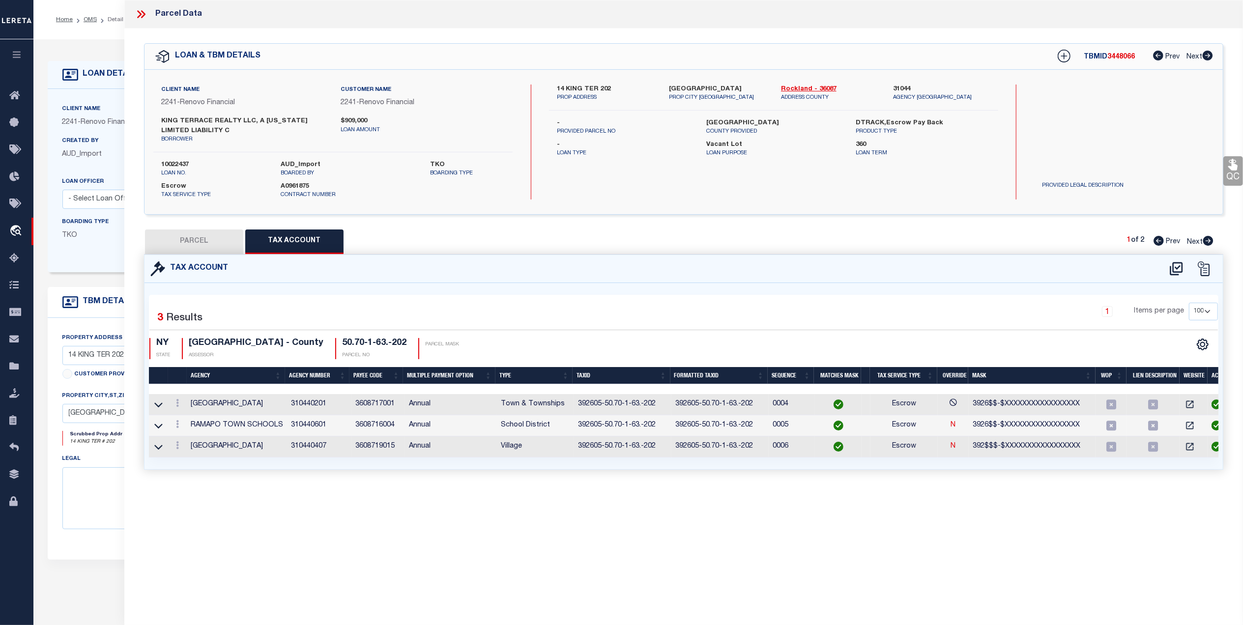
click at [205, 244] on button "PARCEL" at bounding box center [194, 242] width 98 height 25
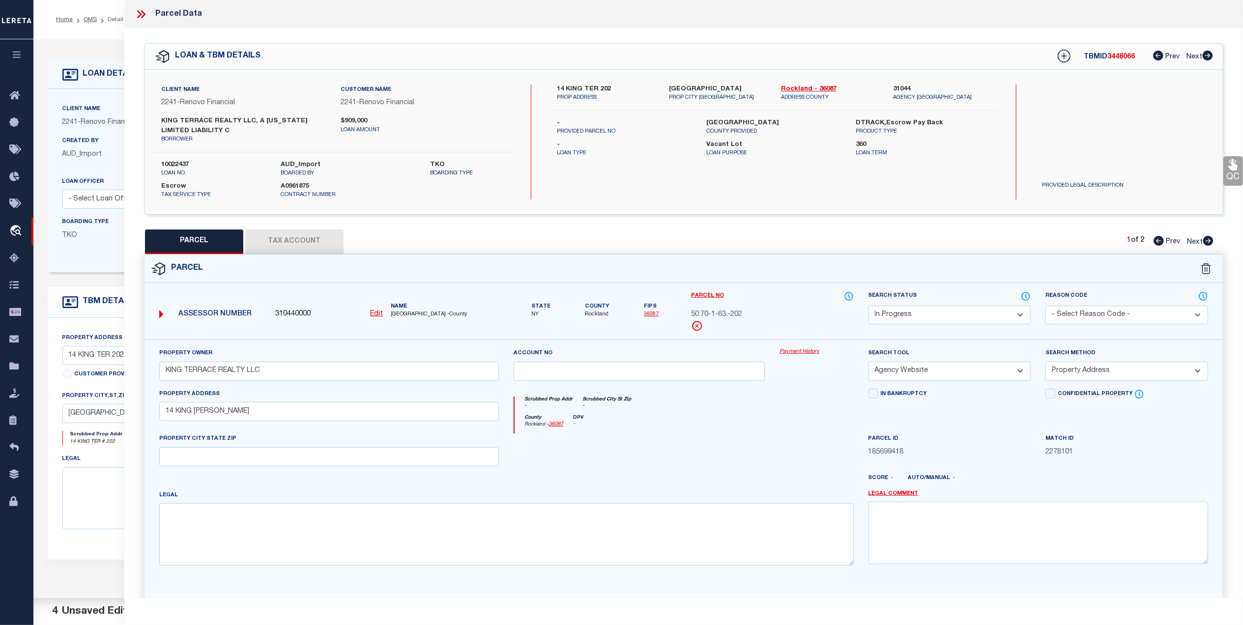
drag, startPoint x: 953, startPoint y: 317, endPoint x: 944, endPoint y: 323, distance: 11.3
click at [953, 317] on select "Automated Search Bad Parcel Complete Duplicate Parcel High Dollar Reporting In …" at bounding box center [949, 315] width 163 height 19
click at [868, 306] on select "Automated Search Bad Parcel Complete Duplicate Parcel High Dollar Reporting In …" at bounding box center [949, 315] width 163 height 19
click at [785, 474] on div at bounding box center [816, 453] width 88 height 40
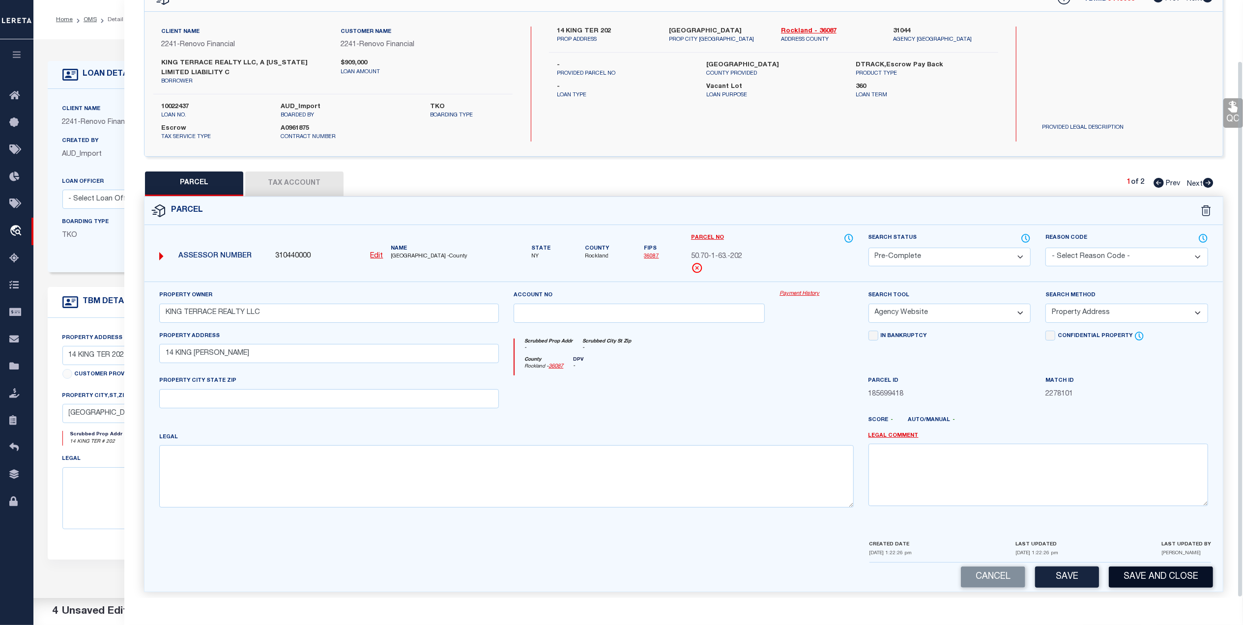
scroll to position [68, 0]
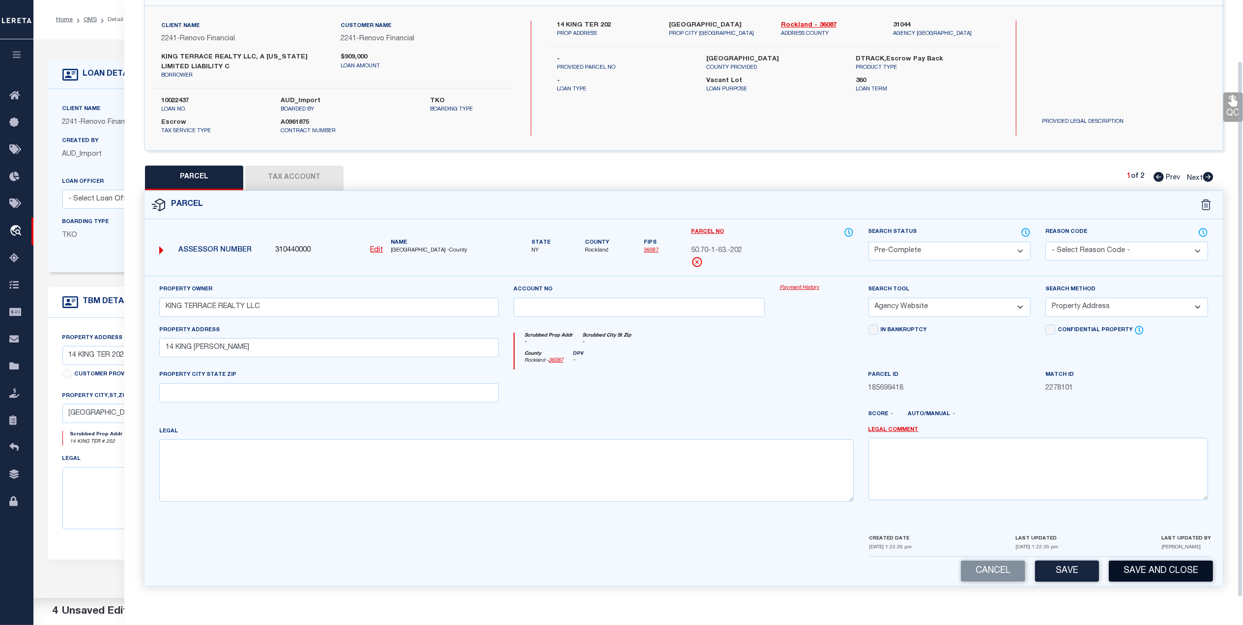
click at [1178, 575] on button "Save and Close" at bounding box center [1161, 571] width 104 height 21
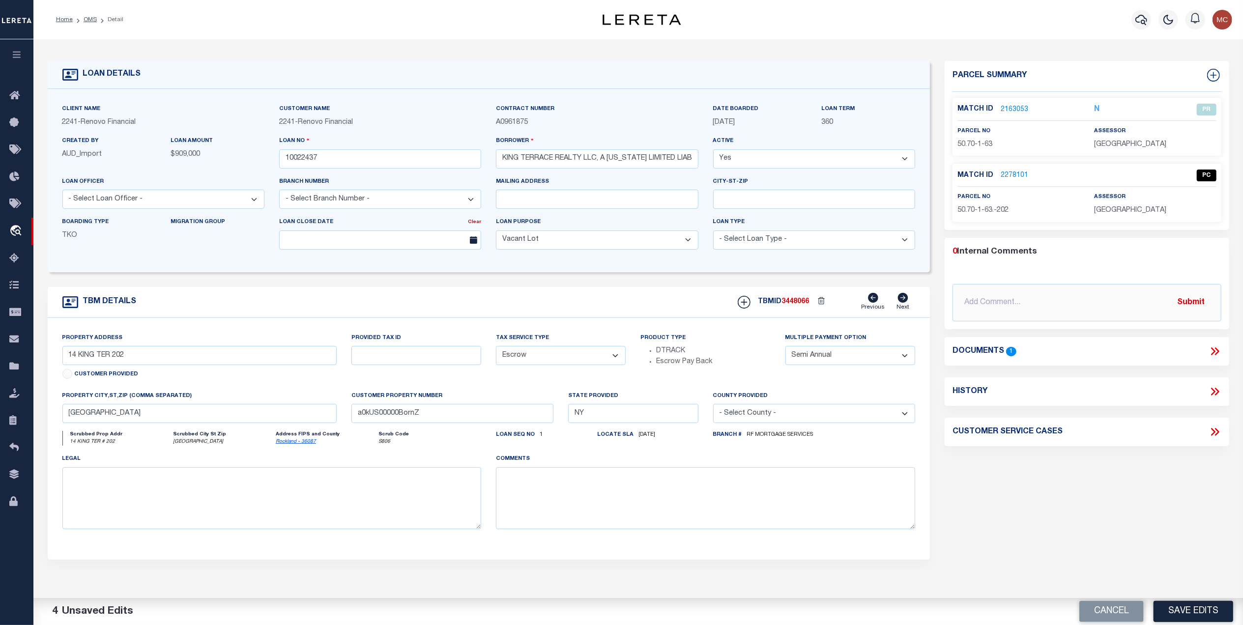
drag, startPoint x: 553, startPoint y: 289, endPoint x: 223, endPoint y: 126, distance: 368.6
click at [553, 289] on form "LOAN DETAILS Client Name 2241 - Renovo Financial" at bounding box center [489, 329] width 883 height 537
click at [89, 19] on link "OMS" at bounding box center [90, 20] width 13 height 6
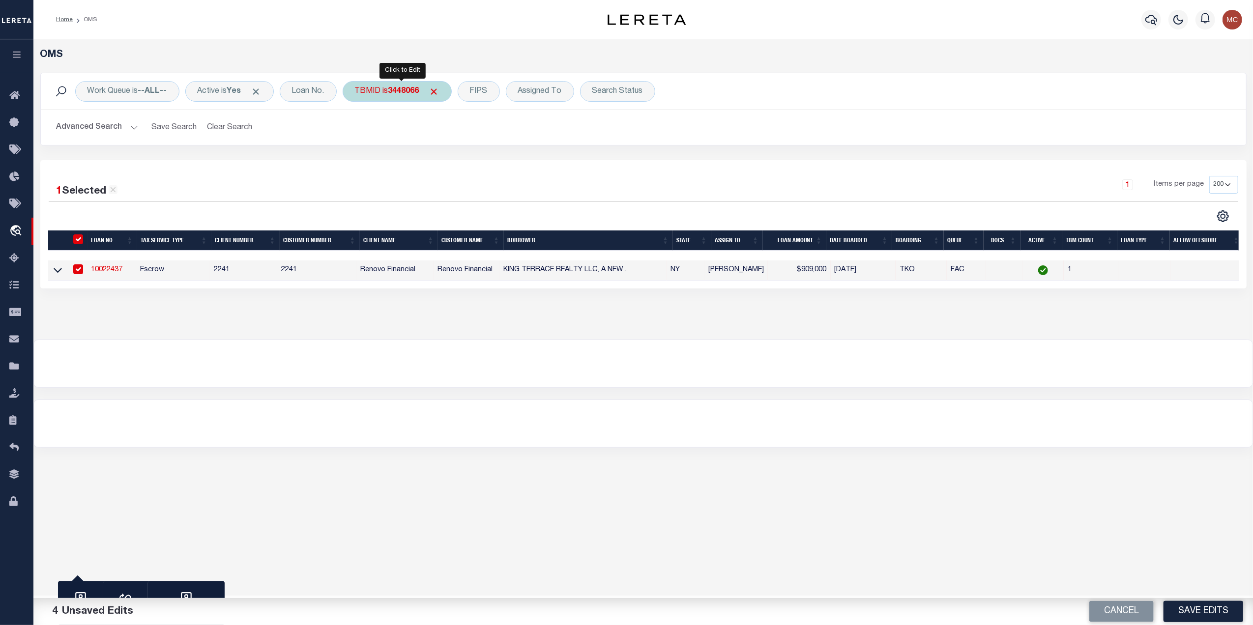
click at [393, 95] on b "3448066" at bounding box center [403, 91] width 31 height 8
click at [483, 157] on input "Apply" at bounding box center [485, 157] width 29 height 16
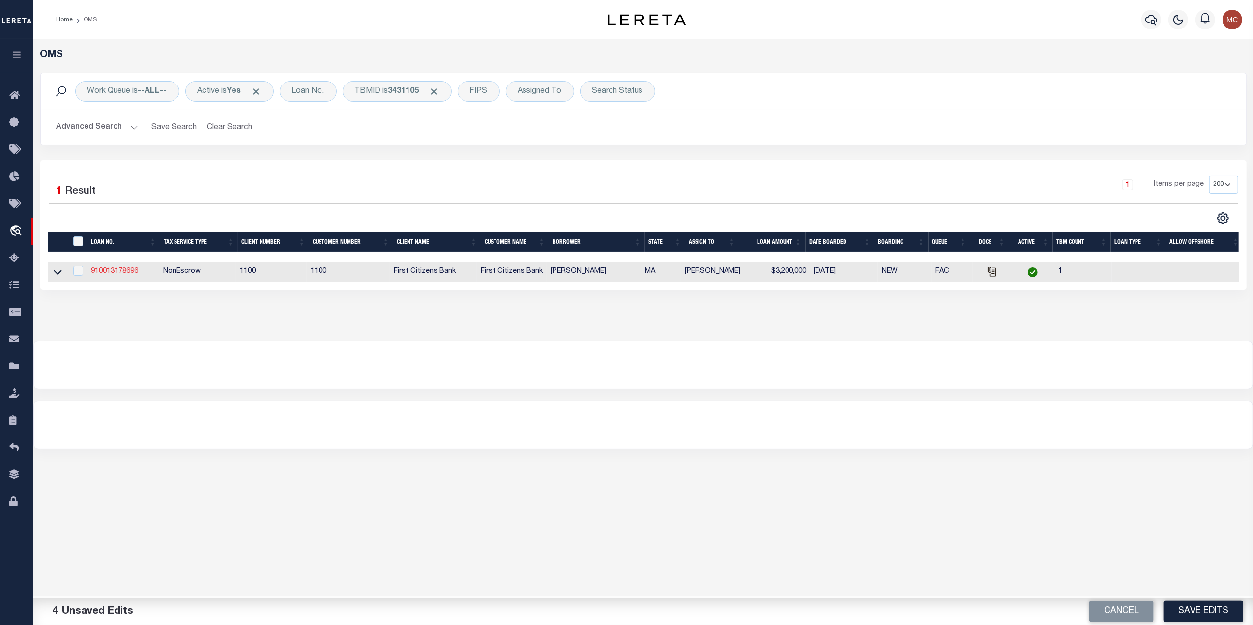
click at [121, 272] on link "910013178696" at bounding box center [114, 271] width 47 height 7
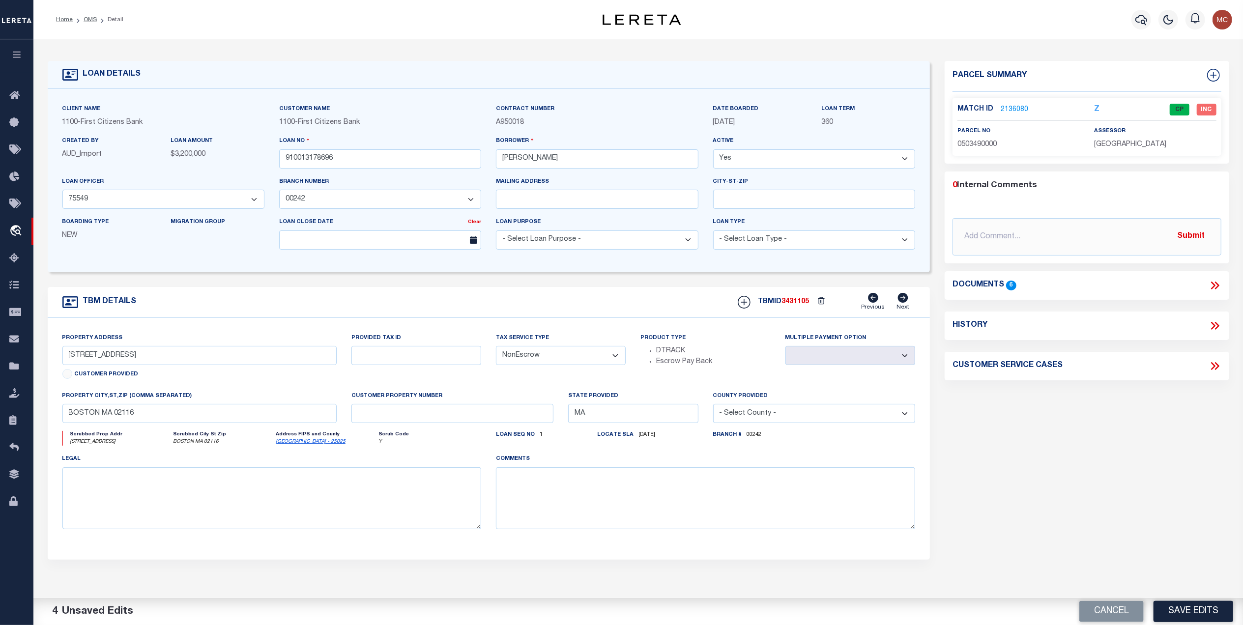
click at [1006, 109] on link "2136080" at bounding box center [1015, 110] width 28 height 10
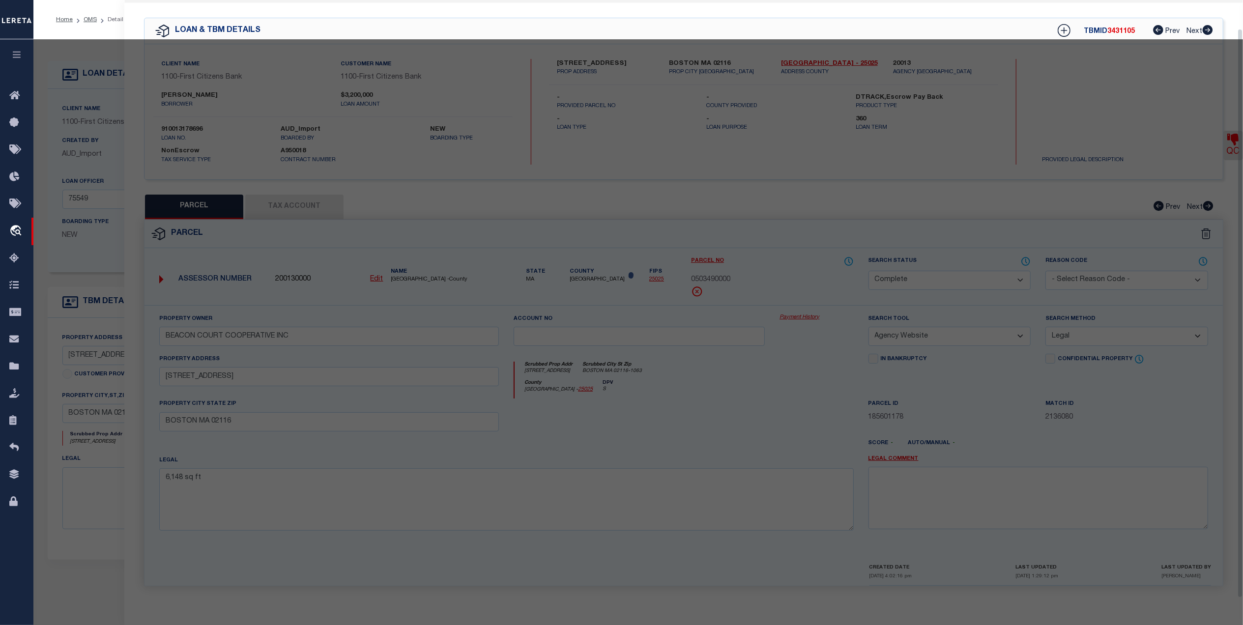
scroll to position [29, 0]
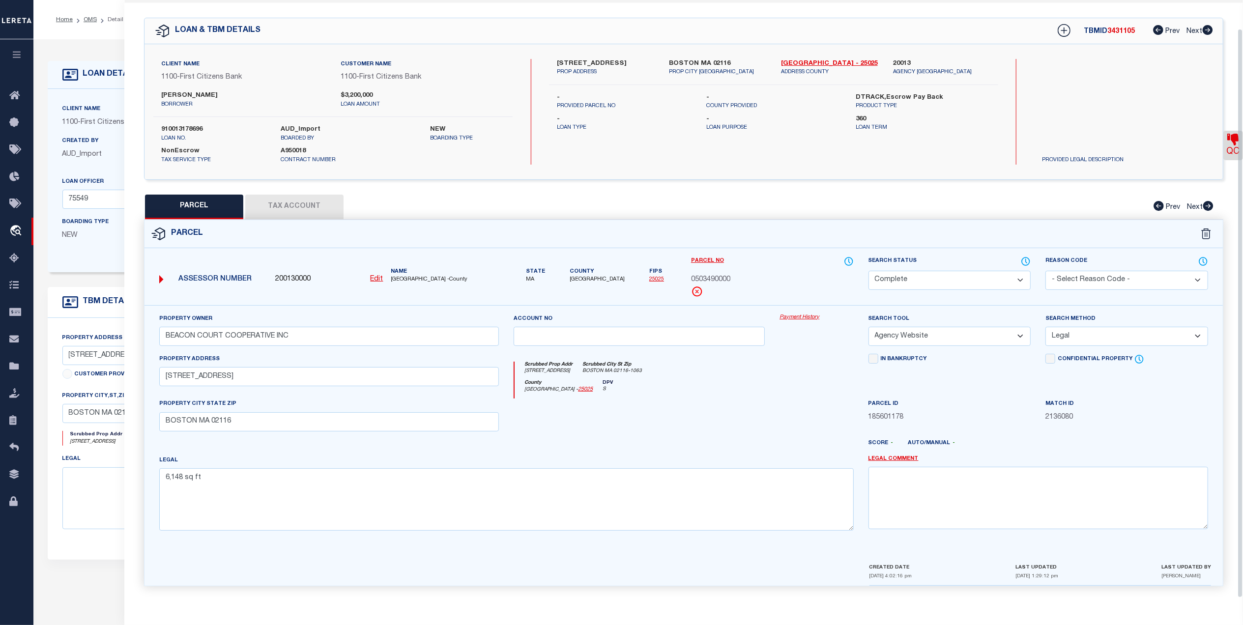
click at [299, 210] on button "Tax Account" at bounding box center [294, 207] width 98 height 25
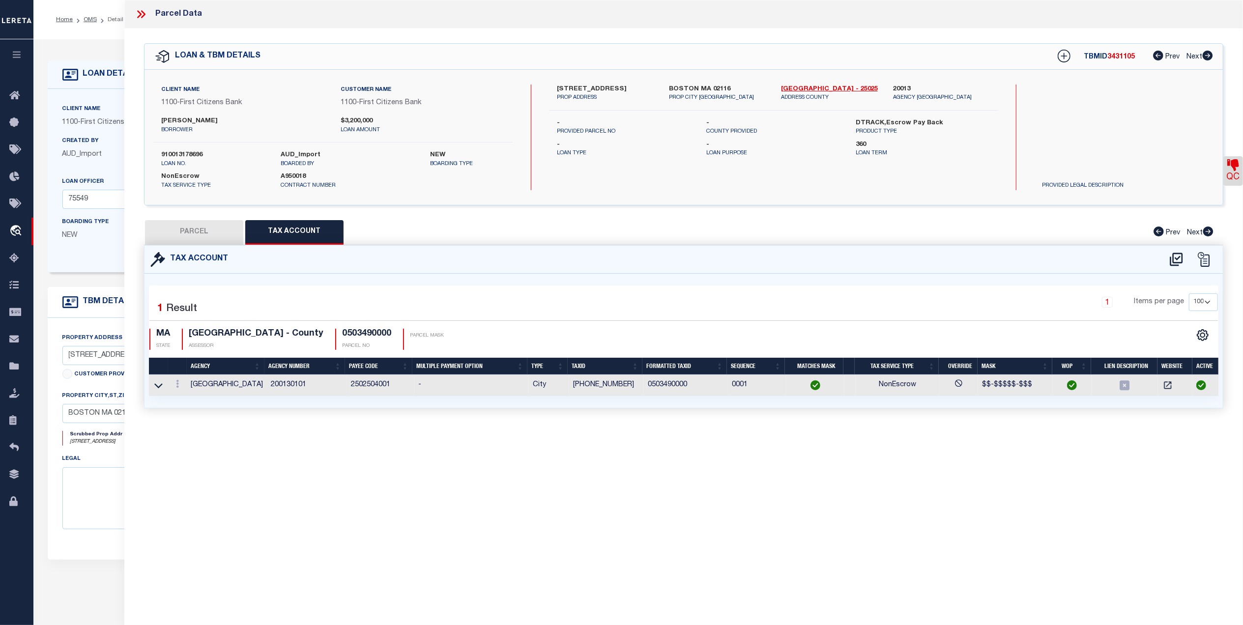
scroll to position [0, 0]
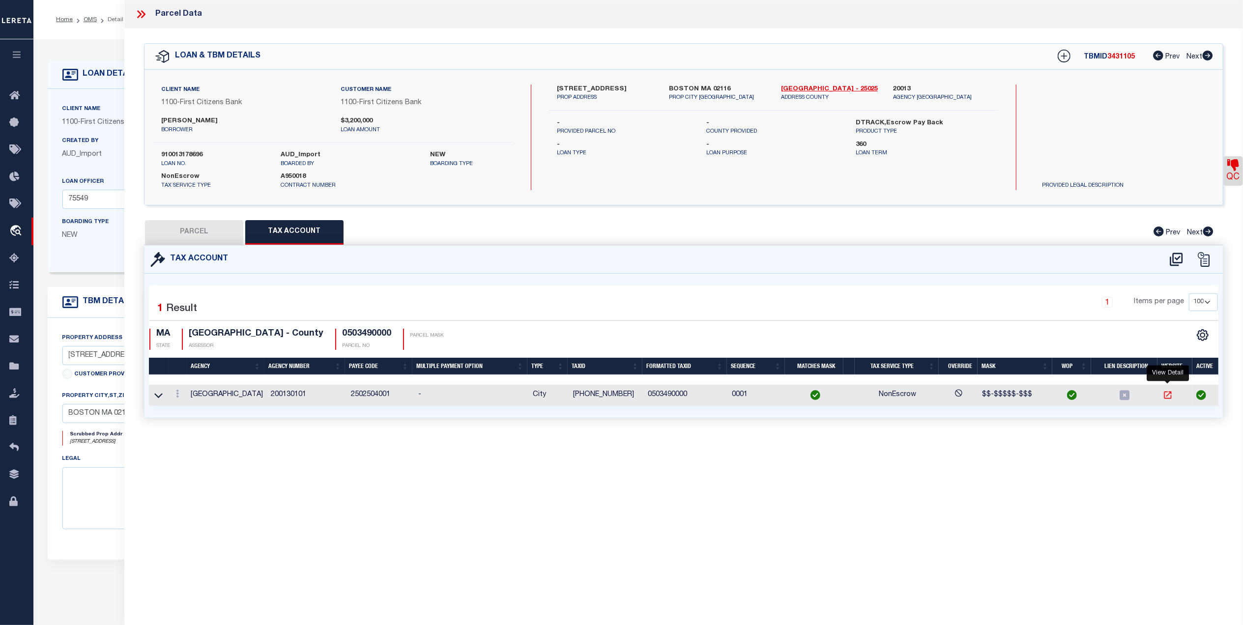
click at [1165, 395] on icon "" at bounding box center [1168, 395] width 10 height 10
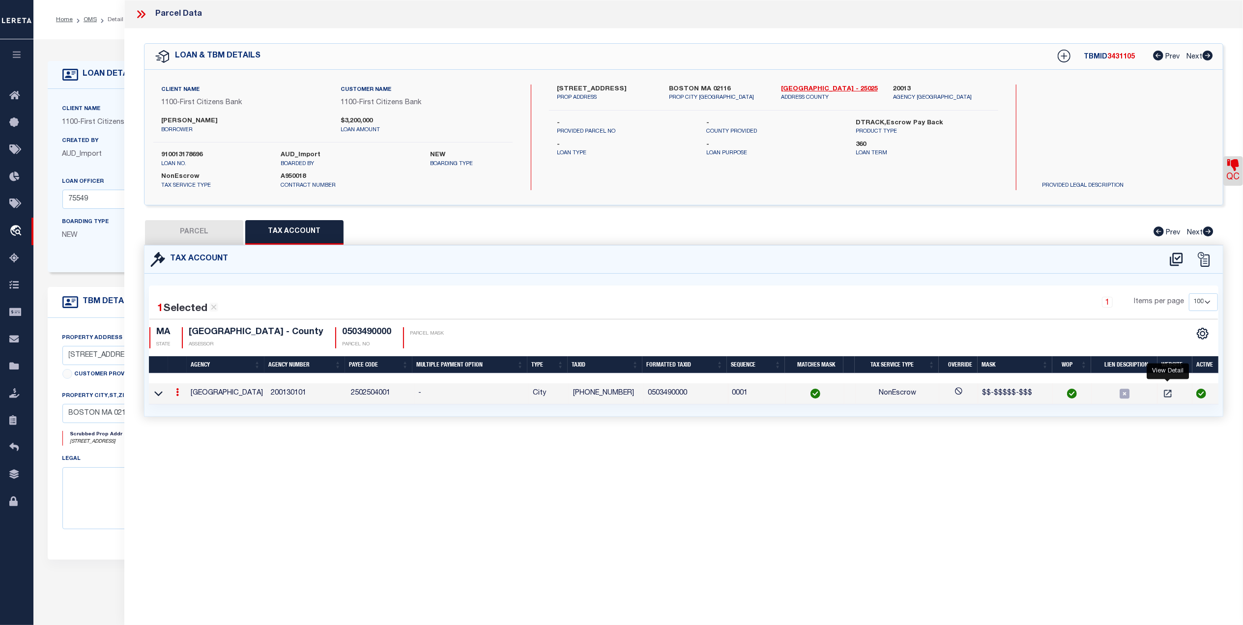
click at [177, 228] on button "PARCEL" at bounding box center [194, 232] width 98 height 25
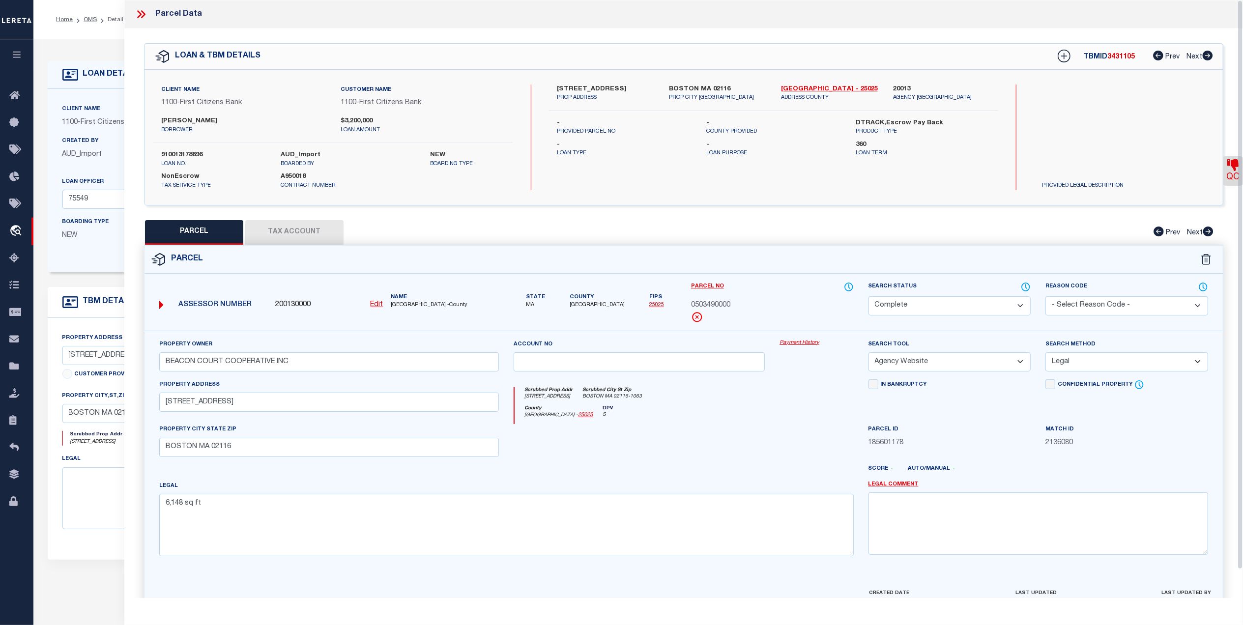
click at [654, 306] on link "25025" at bounding box center [656, 304] width 15 height 5
click at [139, 12] on icon at bounding box center [139, 14] width 4 height 8
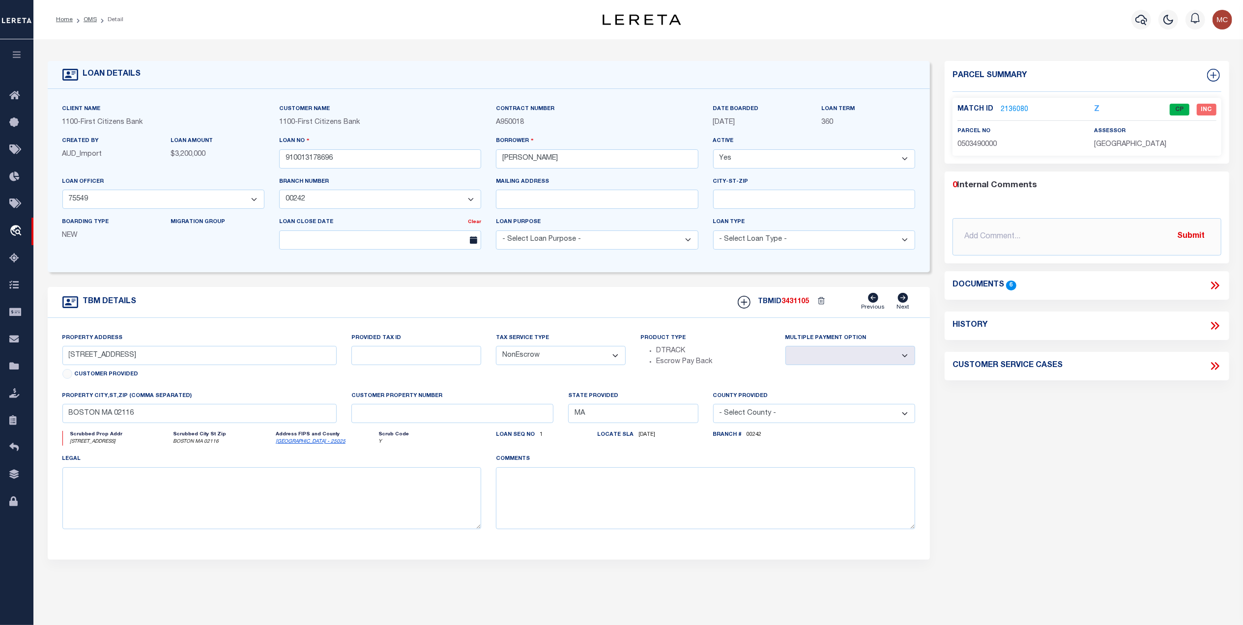
click at [1212, 283] on icon at bounding box center [1213, 286] width 4 height 8
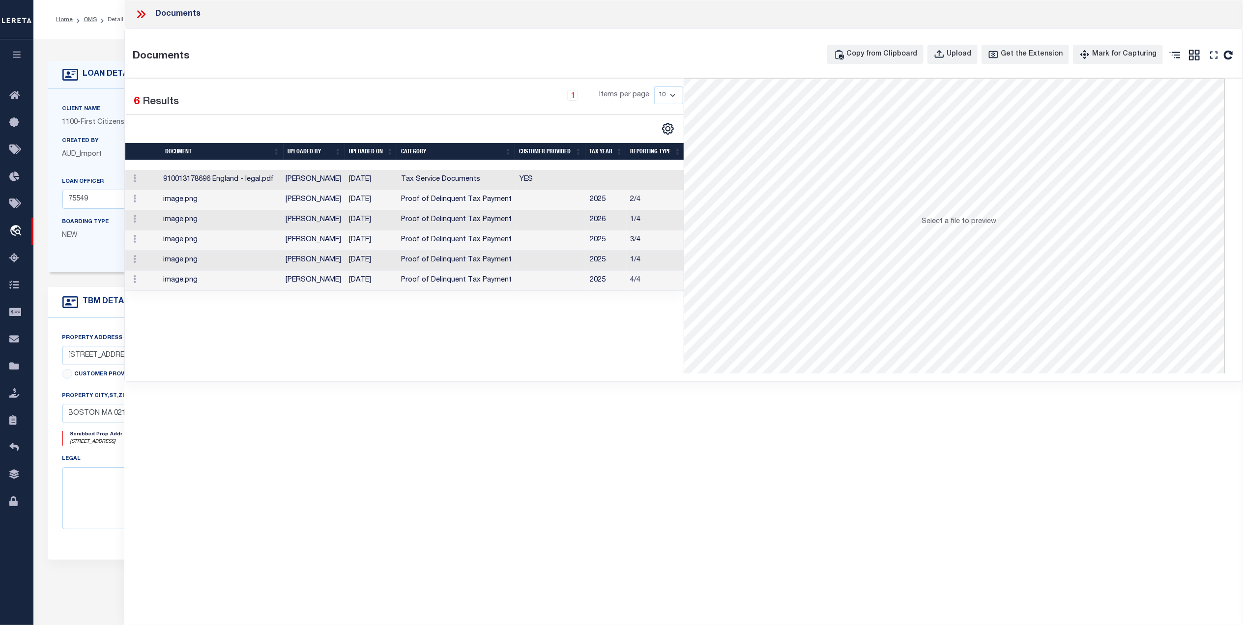
click at [455, 177] on td "Tax Service Documents" at bounding box center [456, 180] width 118 height 20
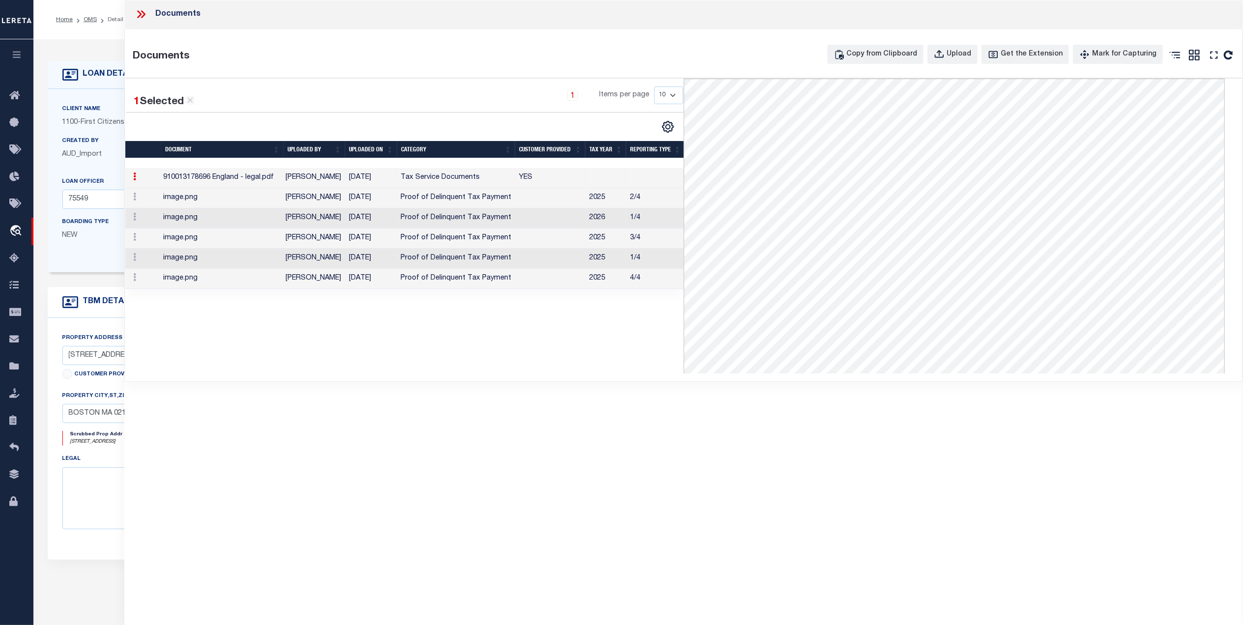
click at [133, 14] on div "Documents" at bounding box center [683, 14] width 1119 height 29
click at [145, 15] on icon at bounding box center [141, 14] width 13 height 13
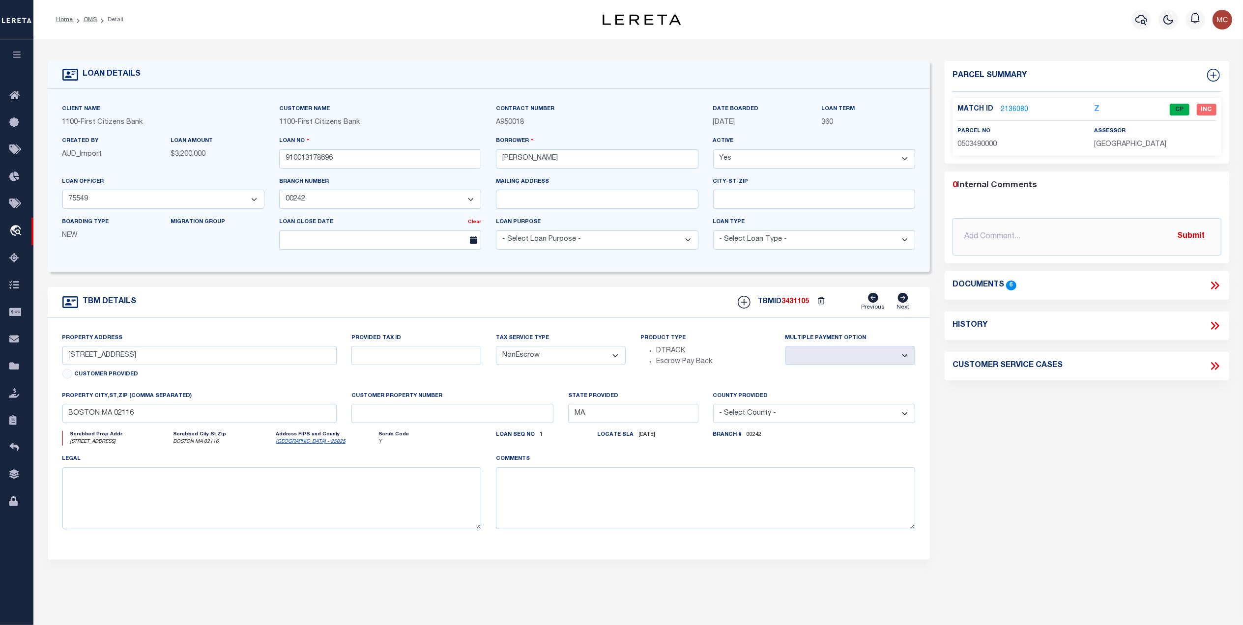
click at [1003, 109] on link "2136080" at bounding box center [1015, 110] width 28 height 10
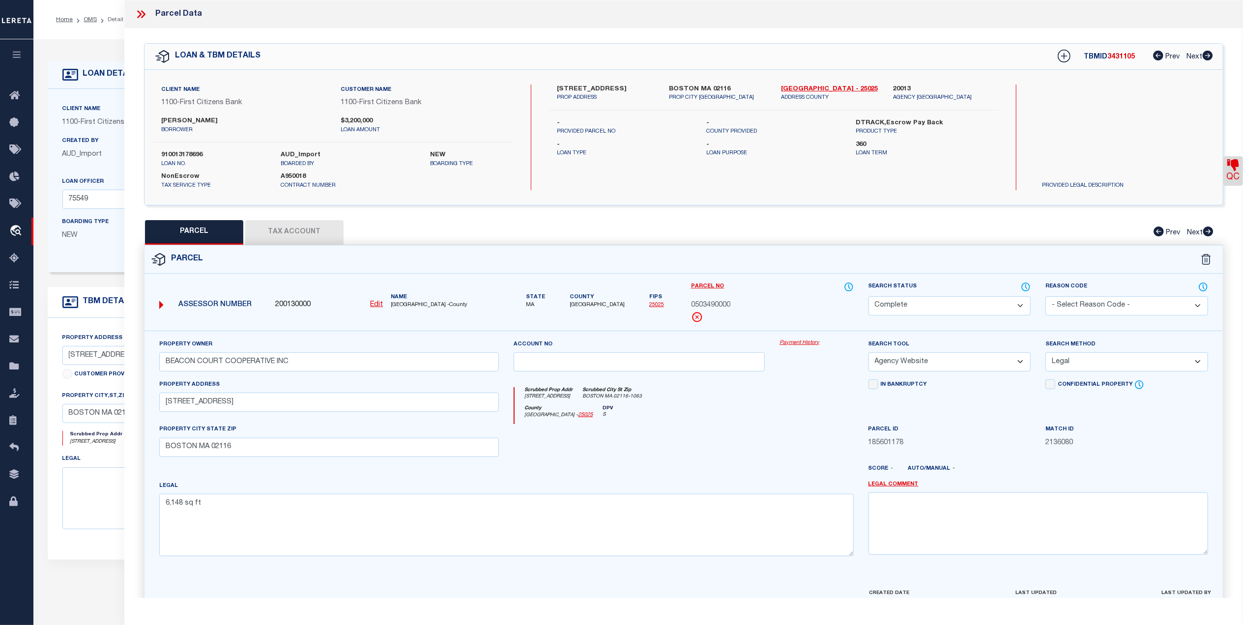
click at [1234, 177] on link "QC" at bounding box center [1233, 170] width 20 height 29
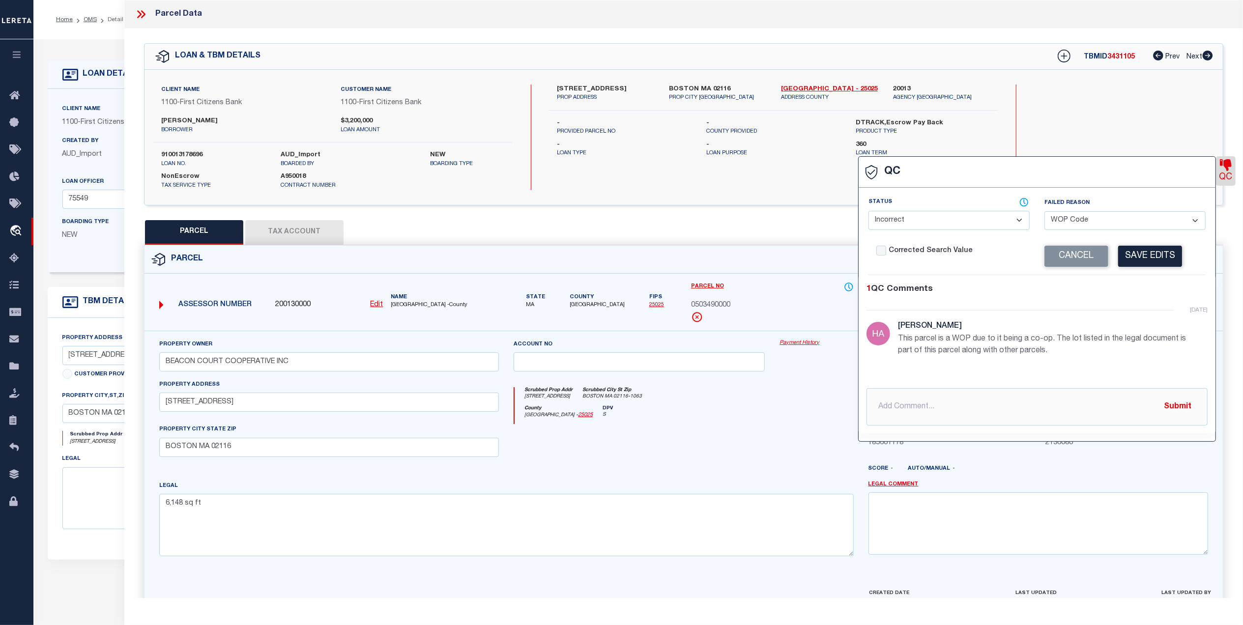
click at [1184, 106] on div "Search by Legal Customer Access to Client Imaging System" at bounding box center [1124, 138] width 180 height 106
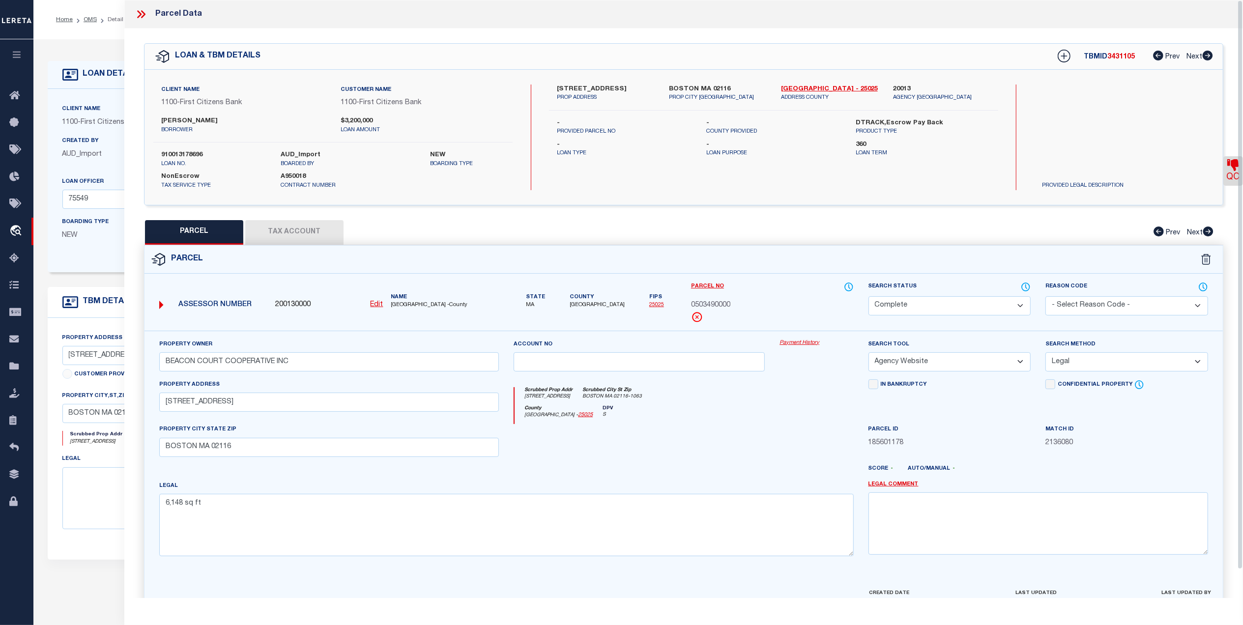
click at [141, 10] on icon at bounding box center [141, 14] width 13 height 13
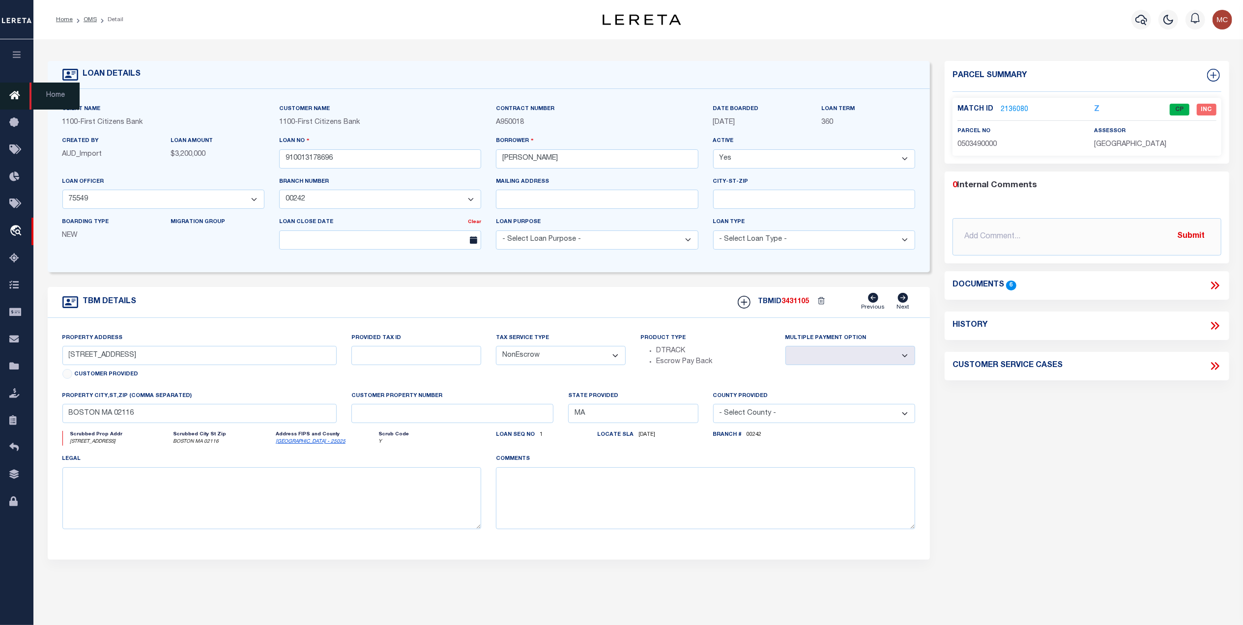
click at [18, 97] on icon at bounding box center [17, 96] width 16 height 12
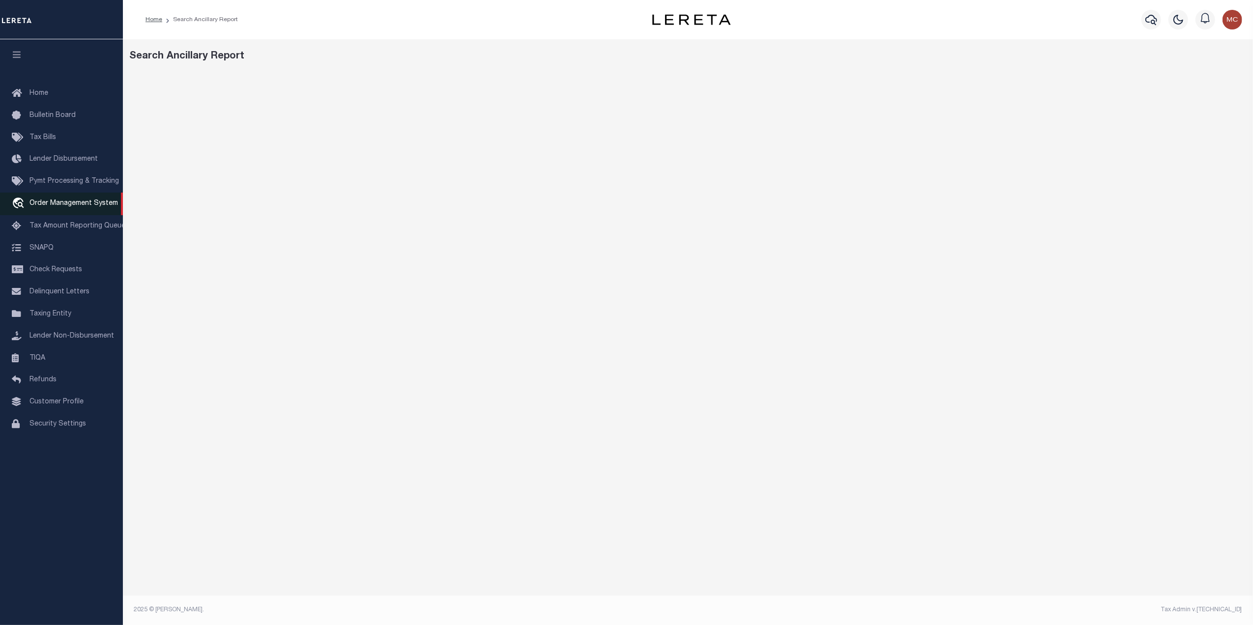
click at [56, 205] on span "Order Management System" at bounding box center [73, 203] width 88 height 7
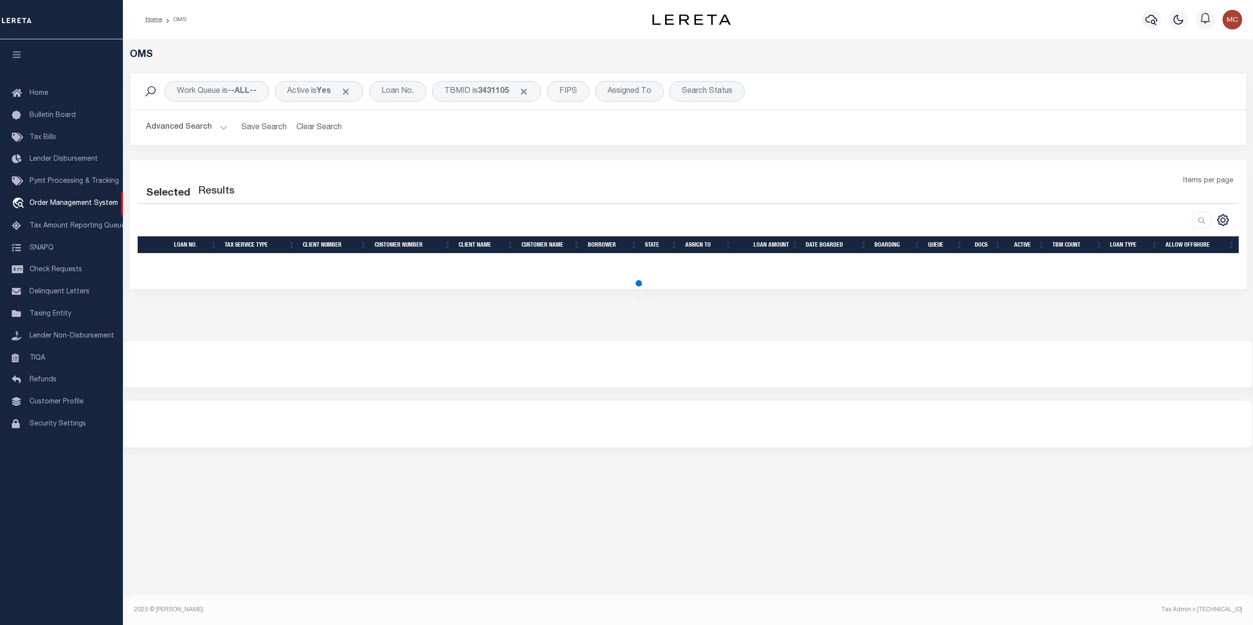
select select "200"
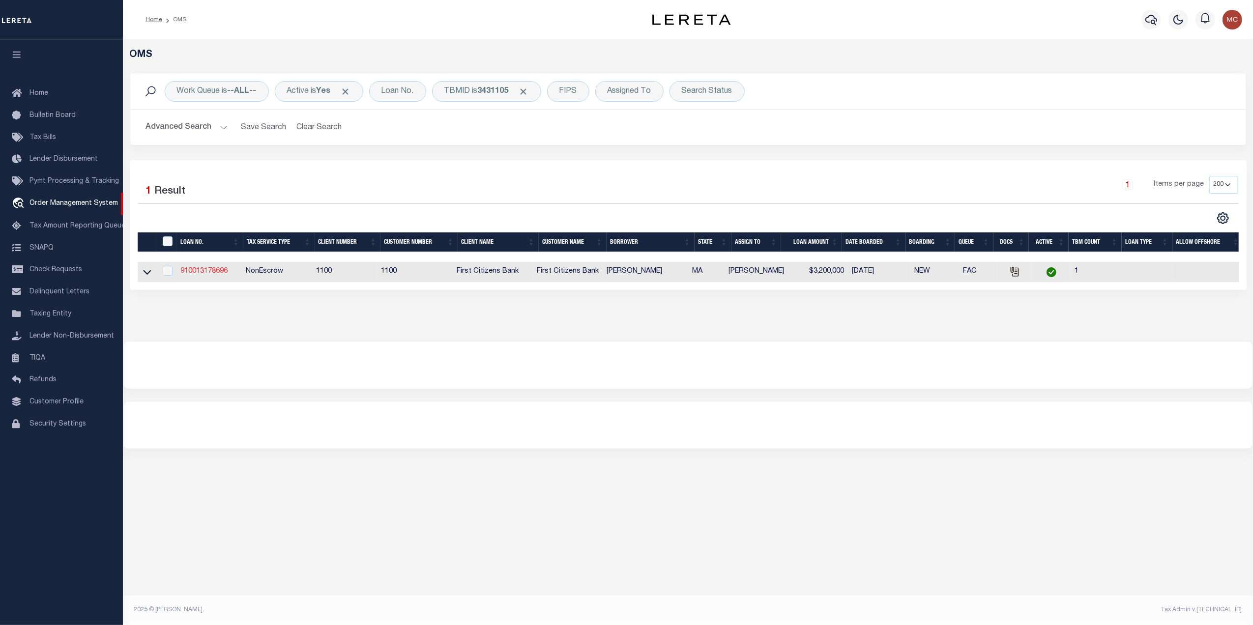
click at [204, 272] on link "910013178696" at bounding box center [203, 271] width 47 height 7
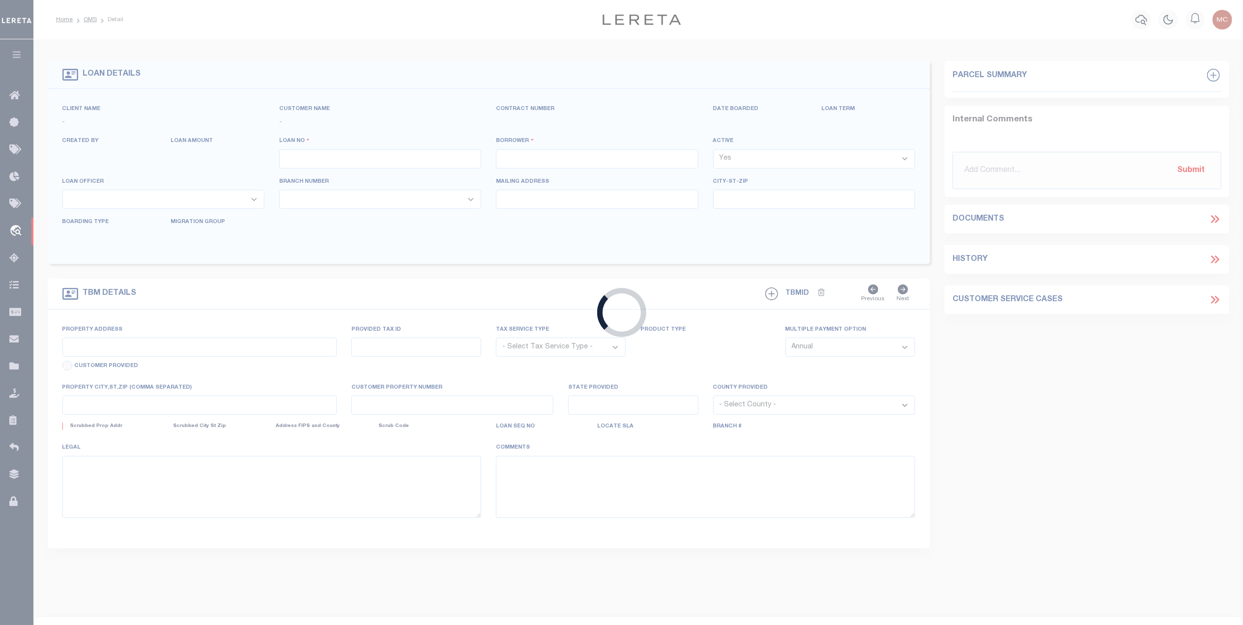
type input "910013178696"
type input "HANNAH ENGLAND"
select select
select select "NonEscrow"
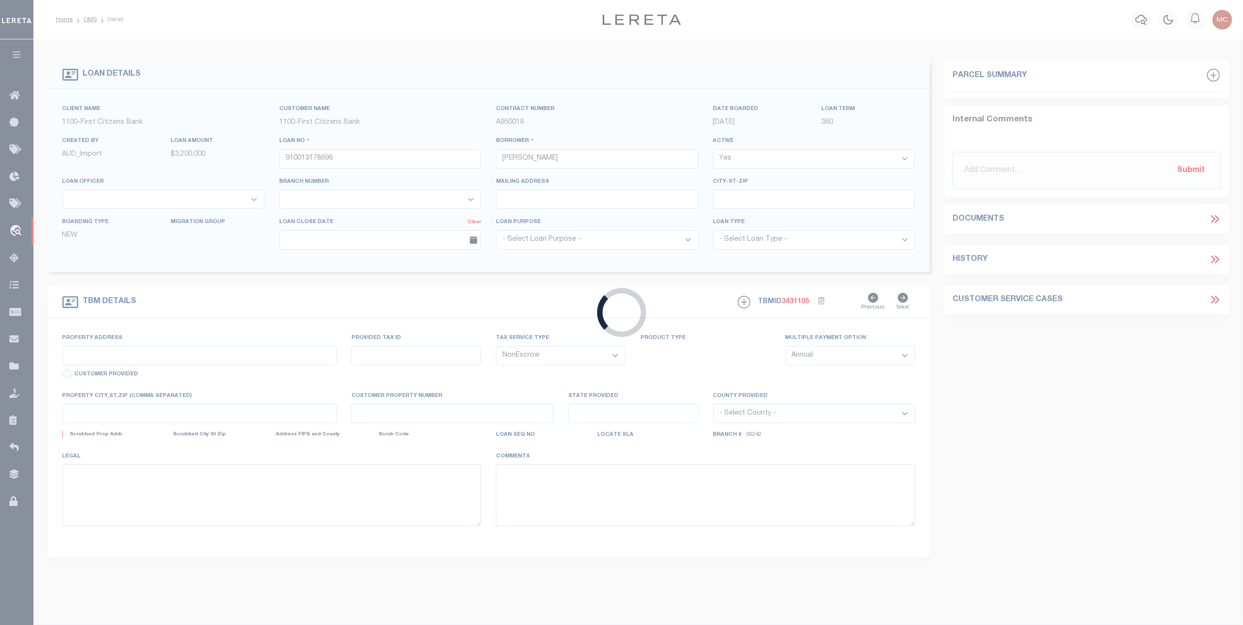
type input "360 BEACON STREET APARTMENT 1"
select select
type input "BOSTON MA 02116"
type input "MA"
select select "92774"
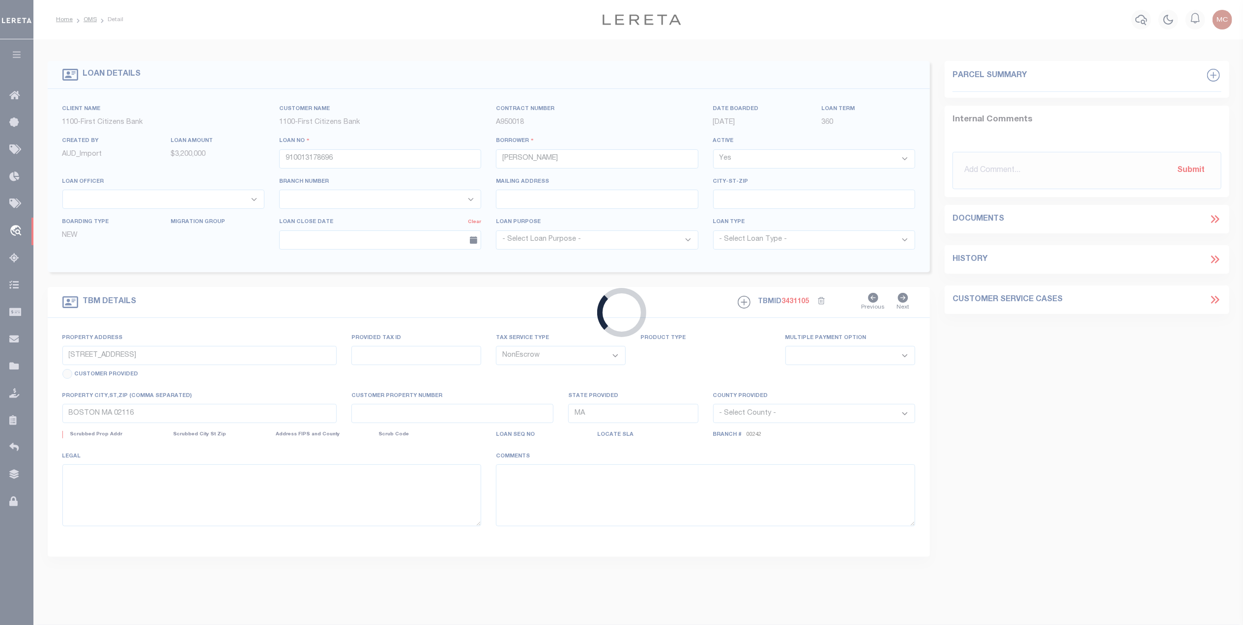
select select "24368"
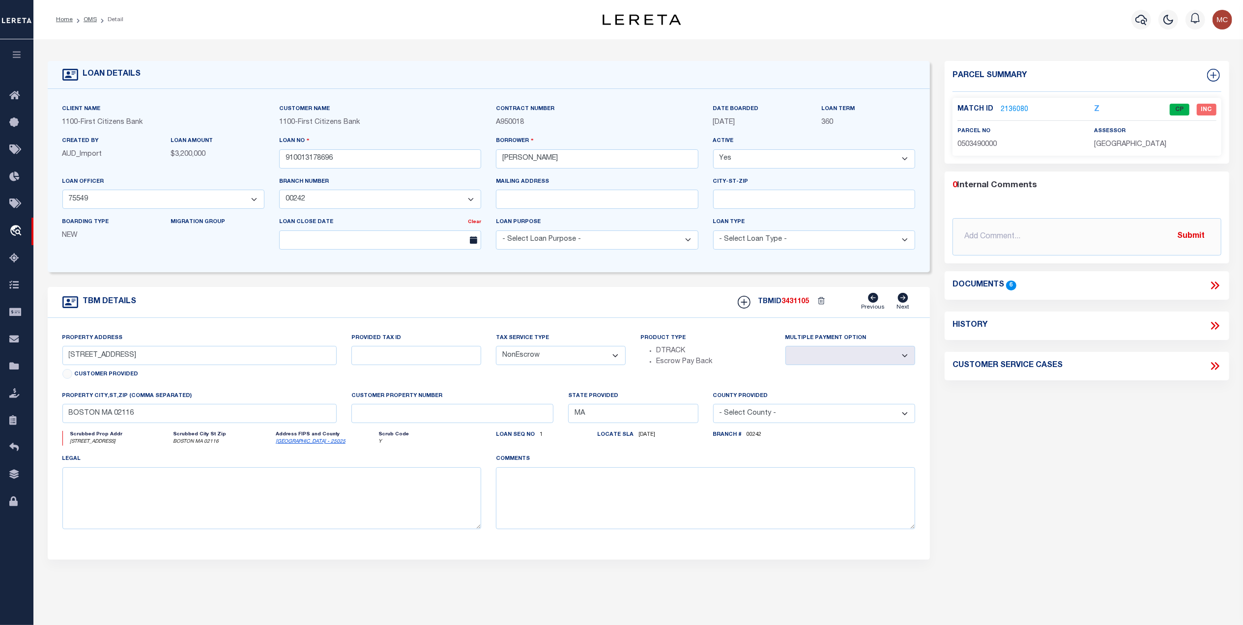
click at [1007, 105] on link "2136080" at bounding box center [1015, 110] width 28 height 10
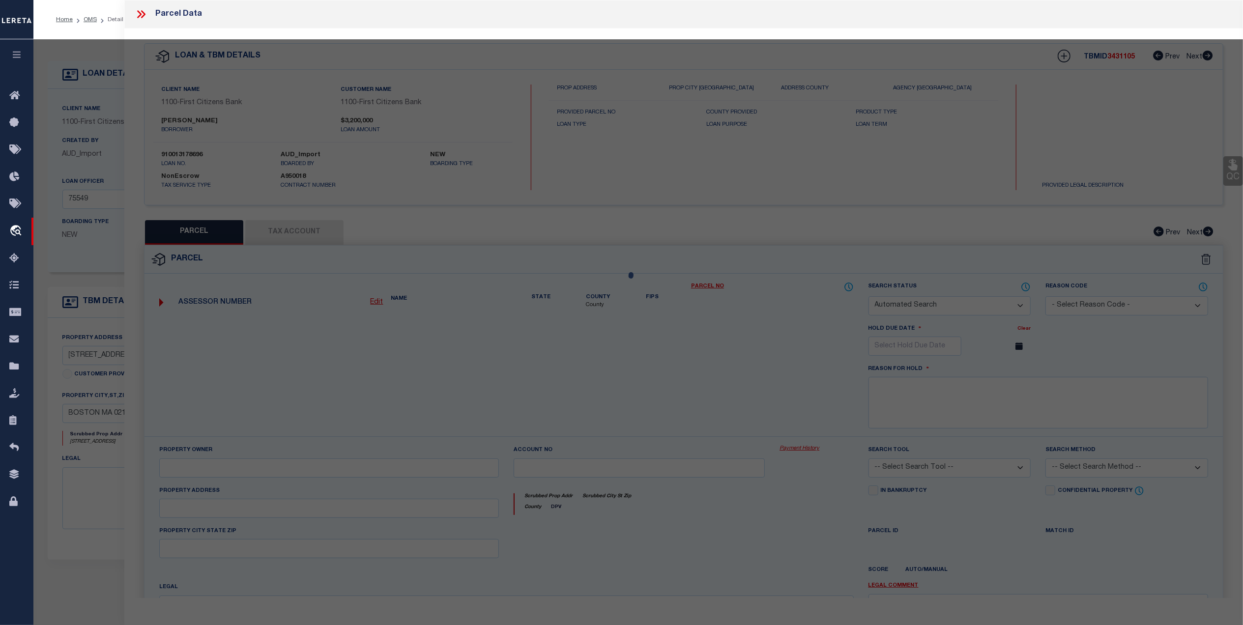
checkbox input "false"
select select "CP"
type input "BEACON COURT COOPERATIVE INC"
select select "AGW"
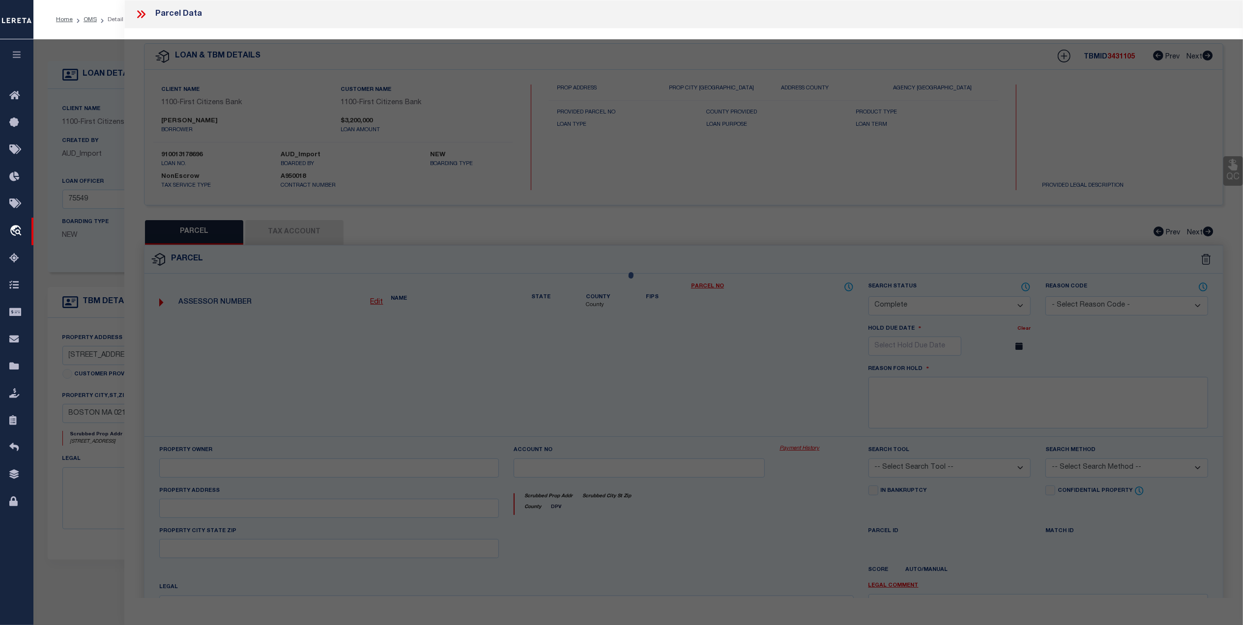
select select "LEG"
type input "360 BEACON ST"
checkbox input "false"
type input "BOSTON MA 02116"
type textarea "6,148 sq ft"
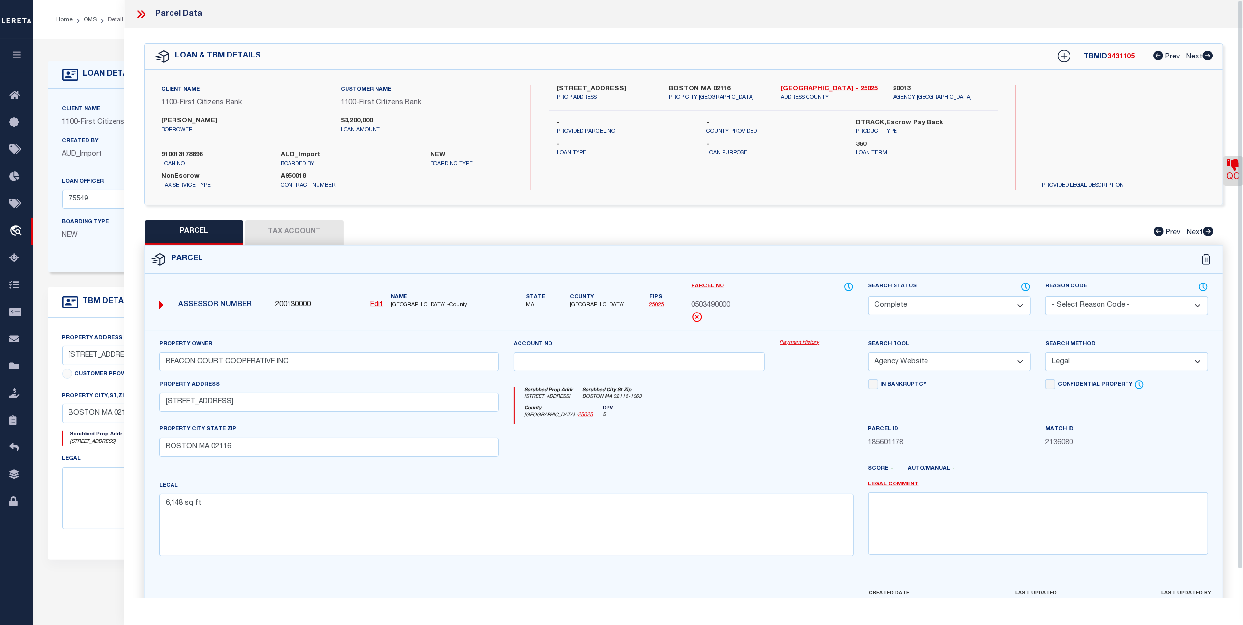
click at [318, 232] on button "Tax Account" at bounding box center [294, 232] width 98 height 25
select select "100"
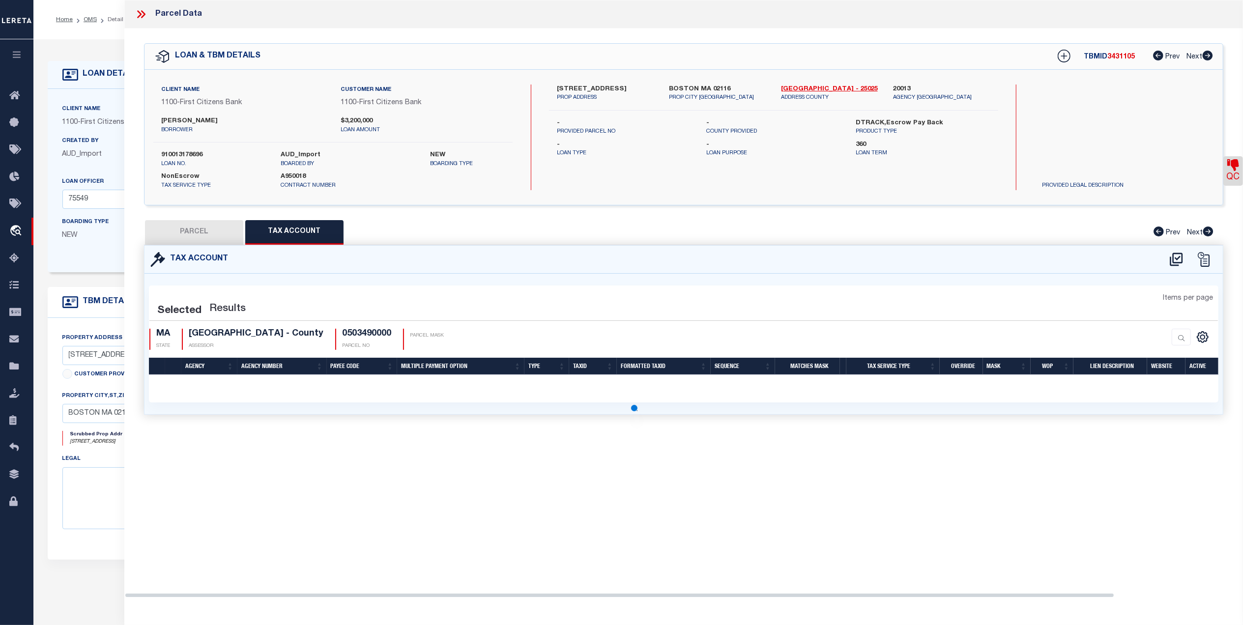
select select "100"
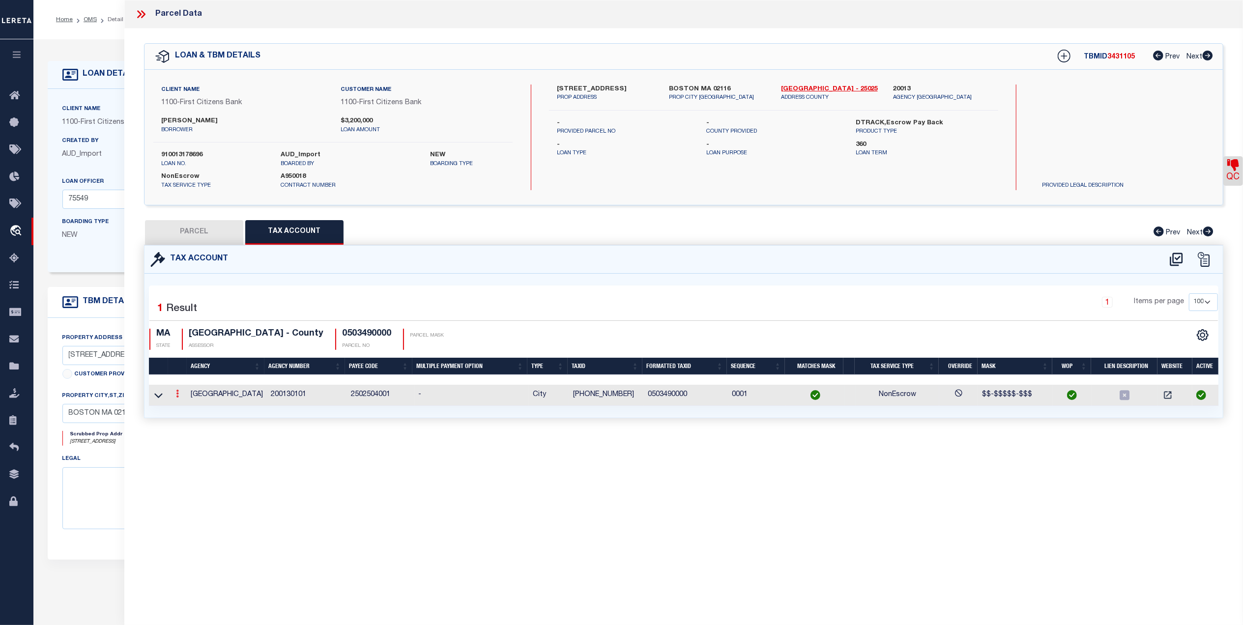
click at [176, 394] on icon at bounding box center [177, 394] width 3 height 8
click at [203, 410] on link at bounding box center [191, 410] width 36 height 16
checkbox input "true"
radio input "true"
type input "05/01/2025"
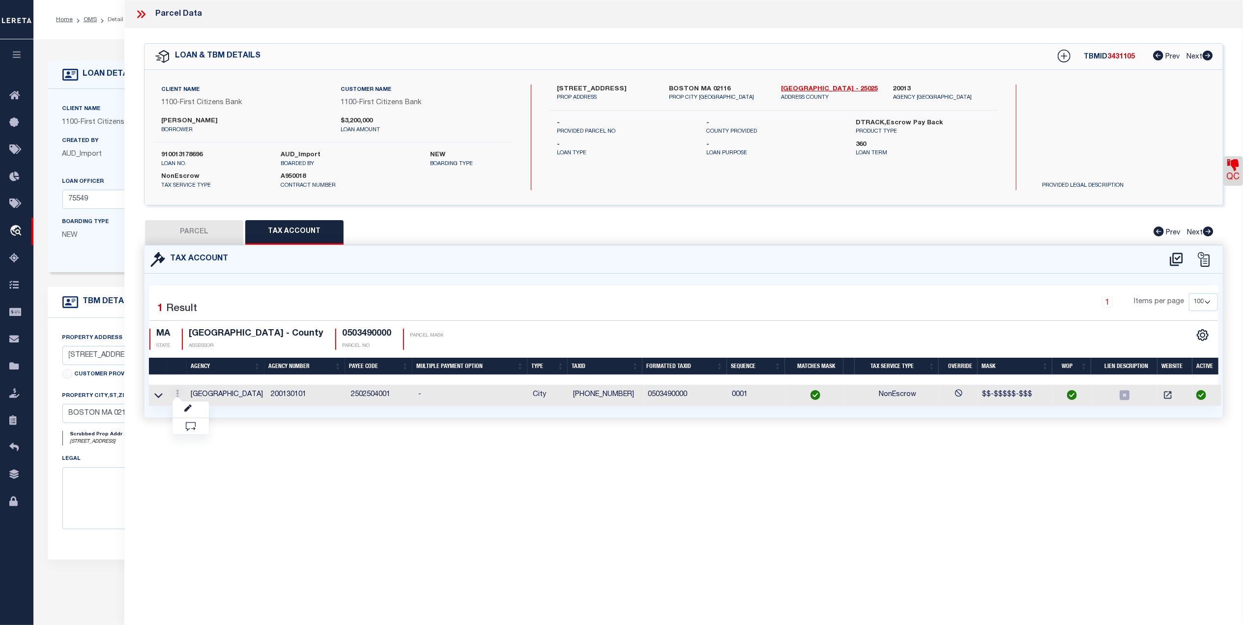
type textarea "This parcel is a co-op"
type input "05-03490-000"
type textarea "$$-$$$$$-$$$"
checkbox input "true"
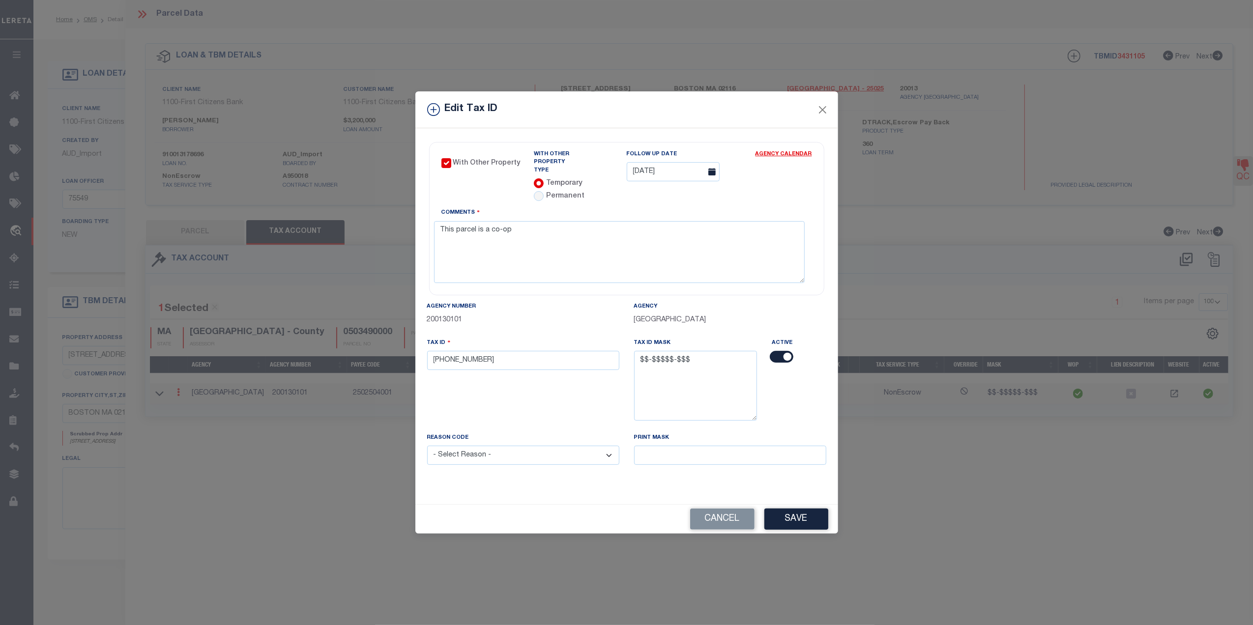
click at [1151, 458] on div "Edit Tax ID With Other Property With Other Property Type Temporary" at bounding box center [626, 312] width 1253 height 625
click at [822, 110] on button "Close" at bounding box center [822, 109] width 13 height 13
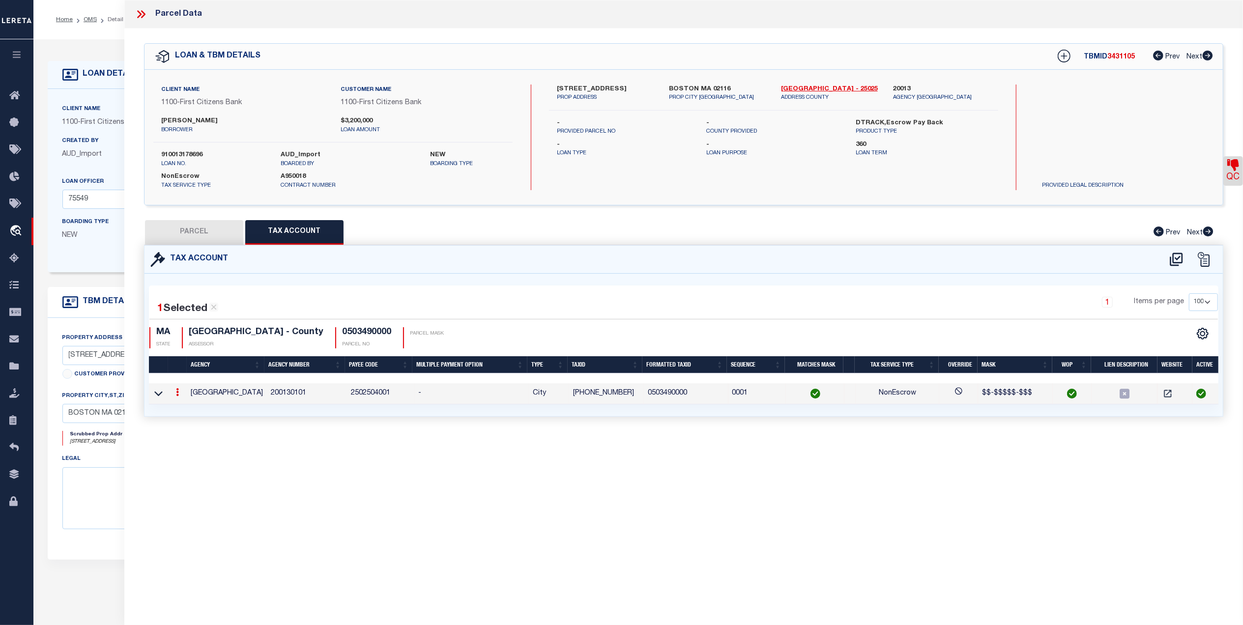
click at [144, 15] on icon at bounding box center [143, 14] width 4 height 8
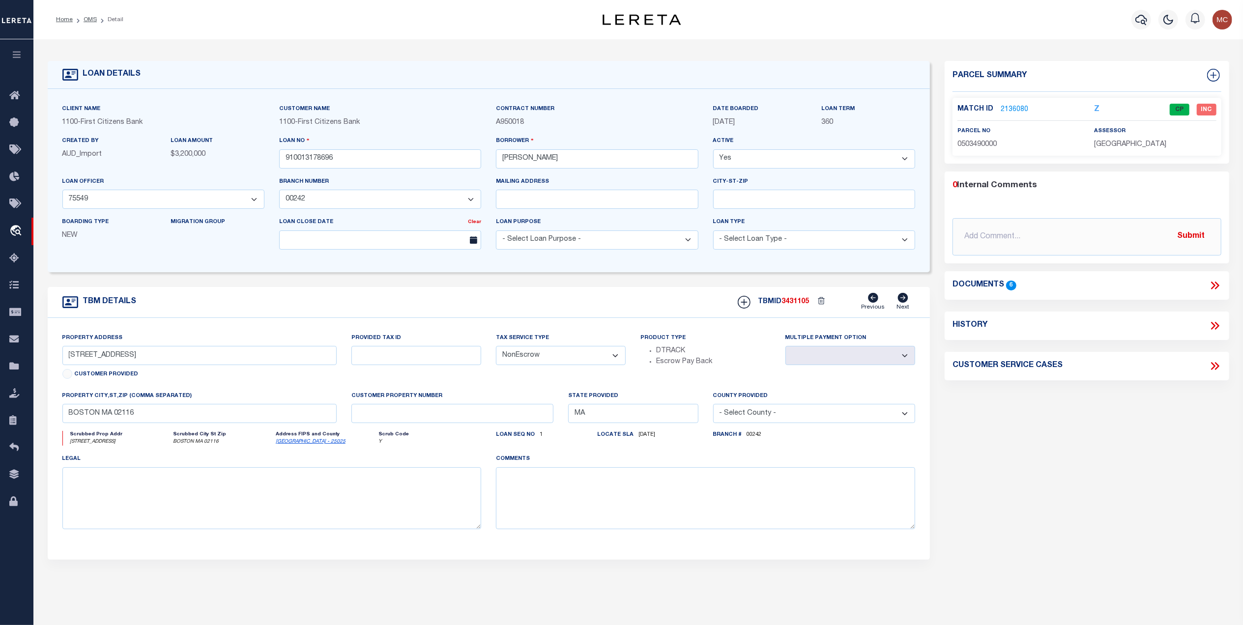
click at [1217, 286] on icon at bounding box center [1216, 286] width 4 height 8
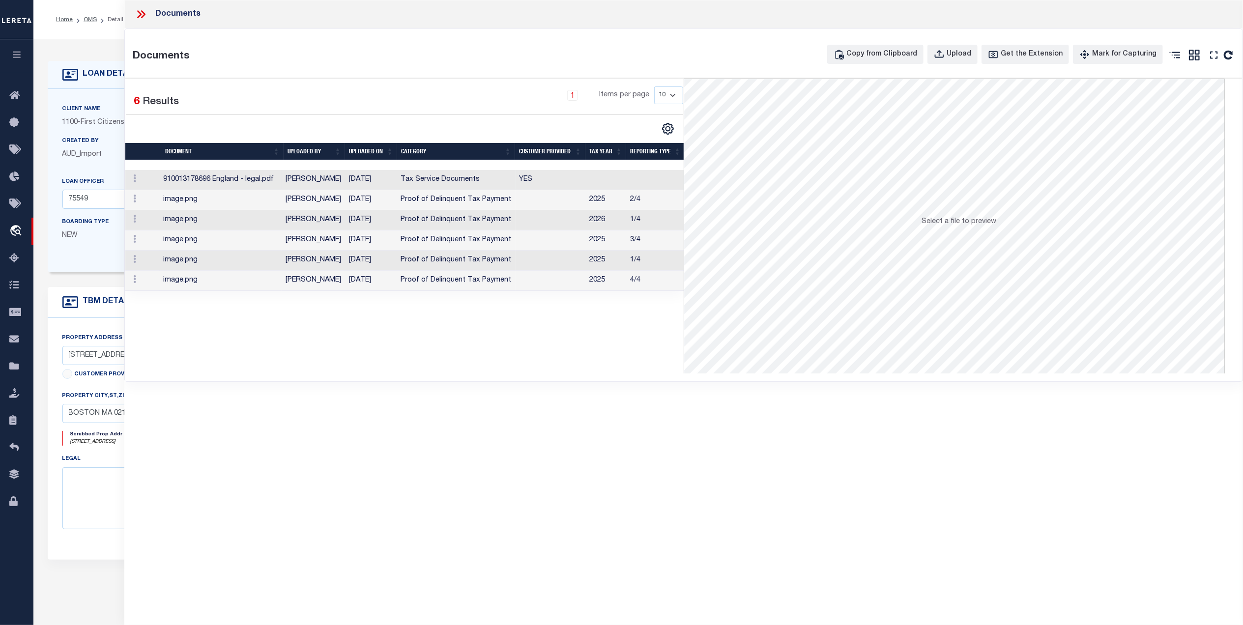
click at [394, 181] on td "06/25/2025" at bounding box center [371, 180] width 52 height 20
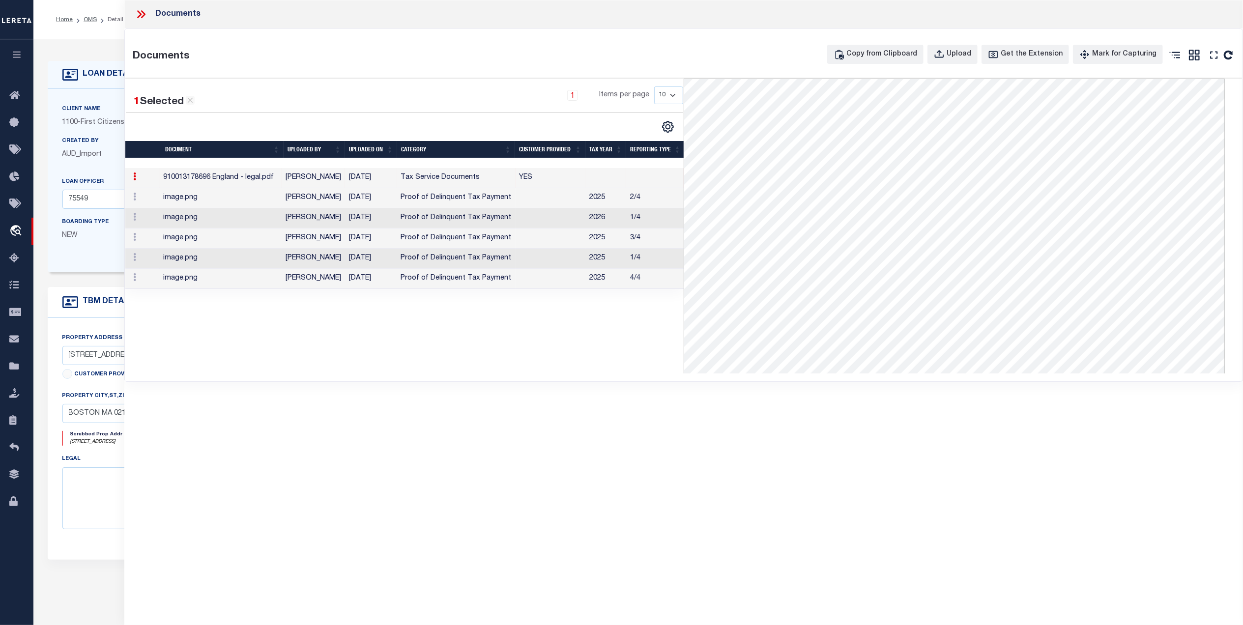
click at [211, 368] on div "1 Selected 6 Results 1 Items per page 10 25 50 100" at bounding box center [404, 226] width 558 height 295
click at [144, 9] on icon at bounding box center [141, 14] width 13 height 13
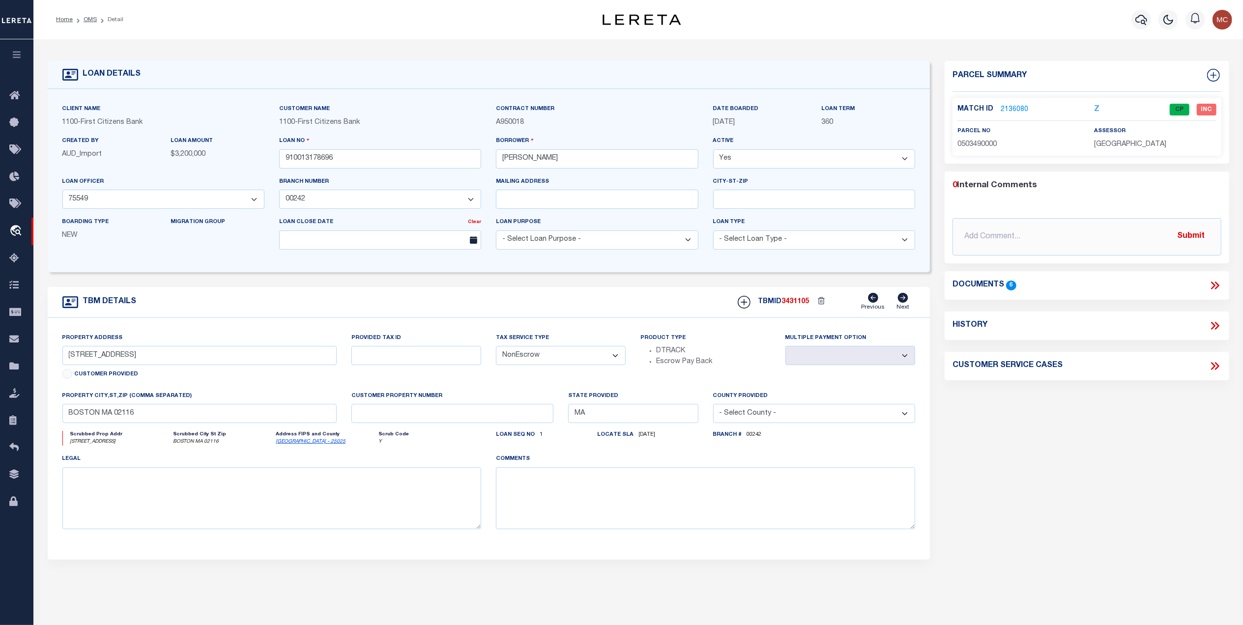
click at [1015, 108] on link "2136080" at bounding box center [1015, 110] width 28 height 10
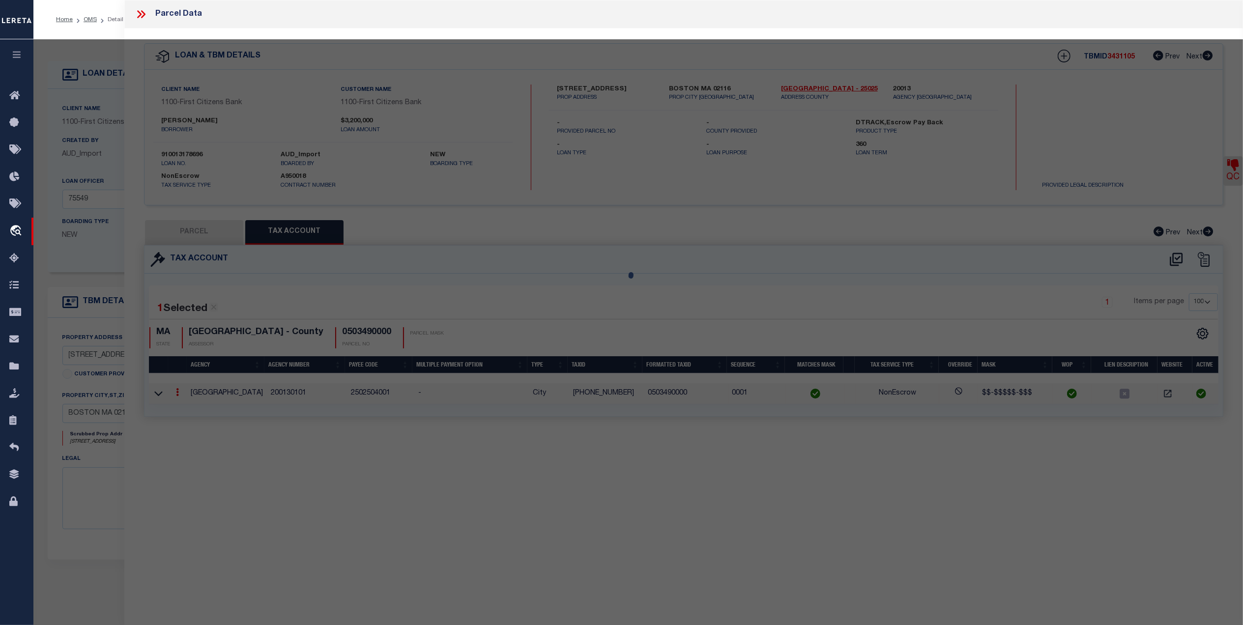
select select "AS"
select select
checkbox input "false"
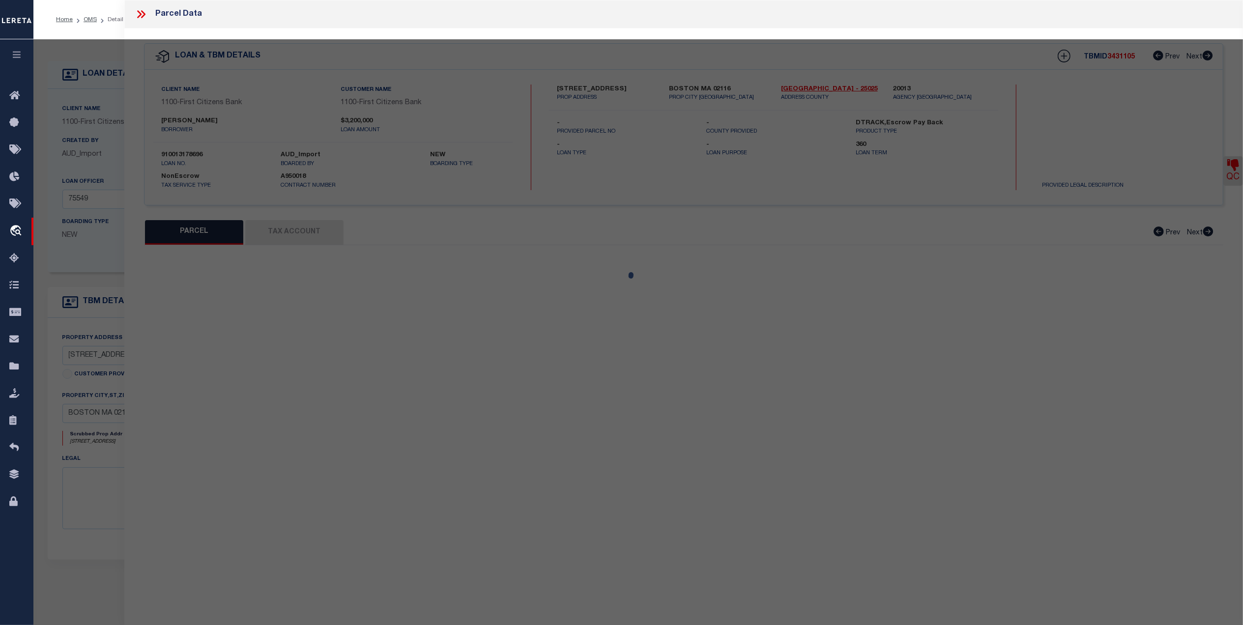
select select "CP"
type input "BEACON COURT COOPERATIVE INC"
select select "AGW"
select select "LEG"
type input "360 BEACON ST"
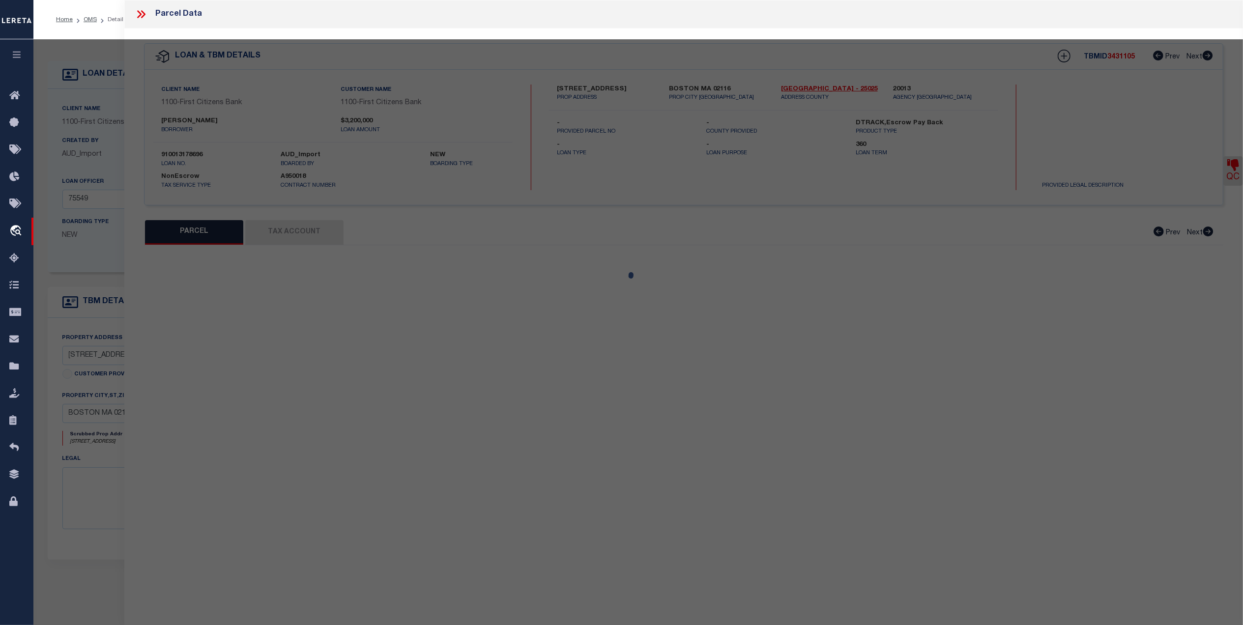
checkbox input "false"
type input "BOSTON MA 02116"
type textarea "6,148 sq ft"
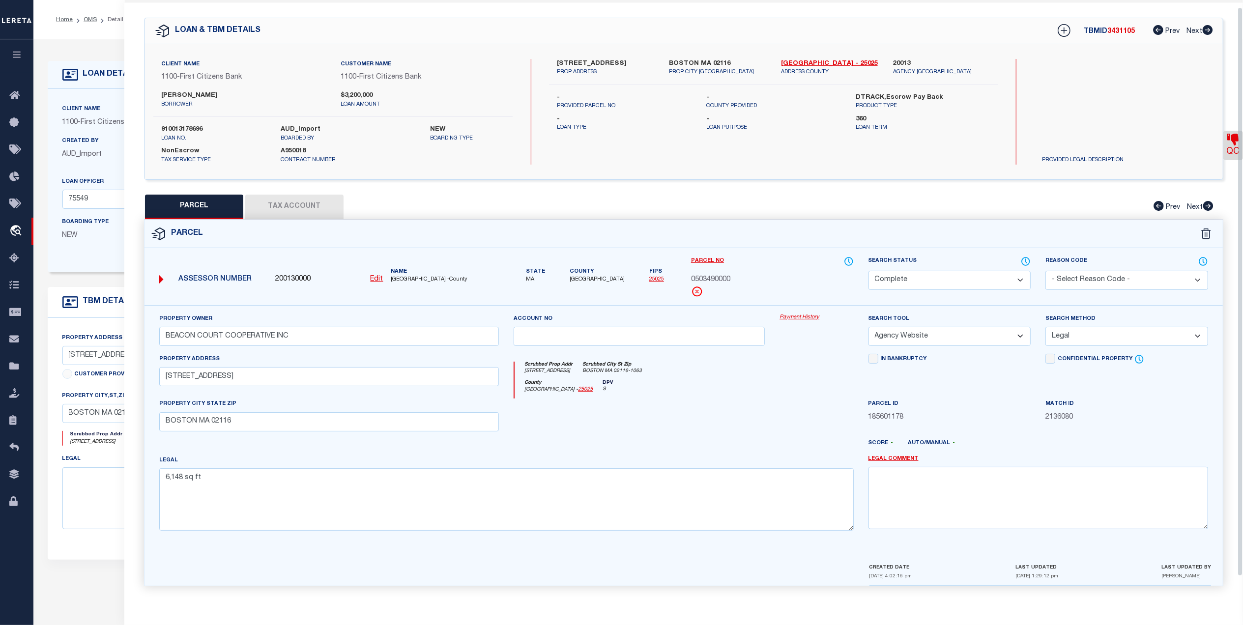
scroll to position [29, 0]
click at [1232, 140] on icon at bounding box center [1233, 140] width 12 height 12
select select "INC"
select select "WOP"
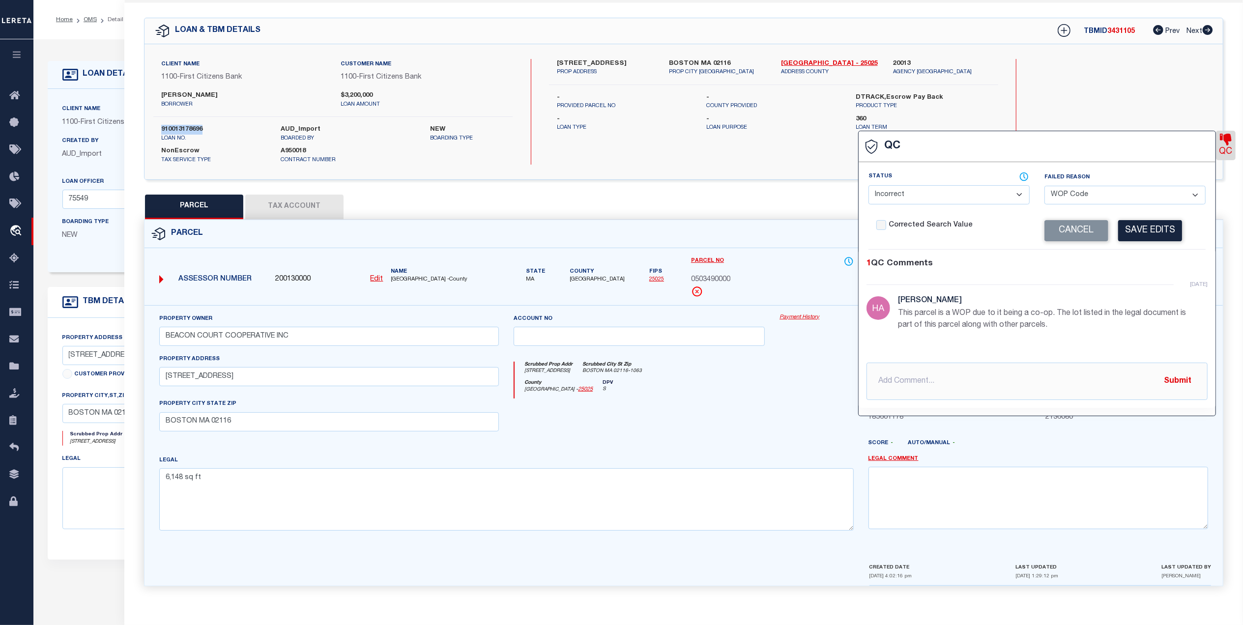
drag, startPoint x: 205, startPoint y: 126, endPoint x: 162, endPoint y: 126, distance: 43.7
click at [162, 126] on label "910013178696" at bounding box center [213, 130] width 105 height 10
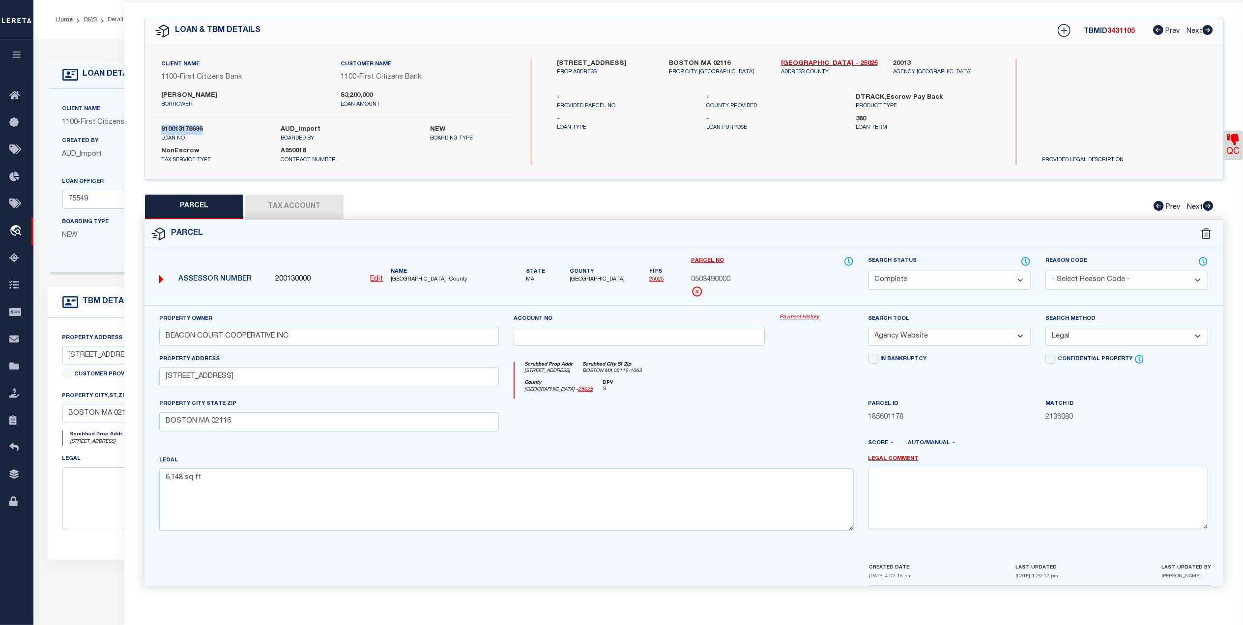
copy label "910013178696"
drag, startPoint x: 696, startPoint y: 439, endPoint x: 657, endPoint y: 411, distance: 48.7
click at [696, 439] on div at bounding box center [728, 447] width 266 height 16
click at [315, 205] on button "Tax Account" at bounding box center [294, 207] width 98 height 25
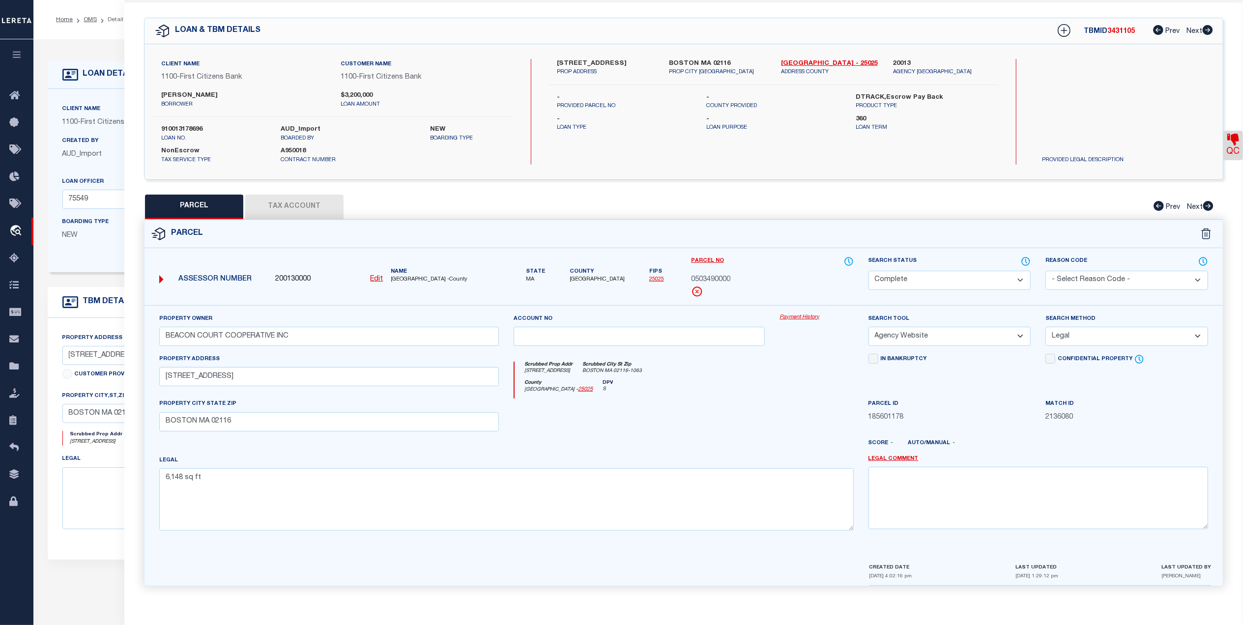
select select "100"
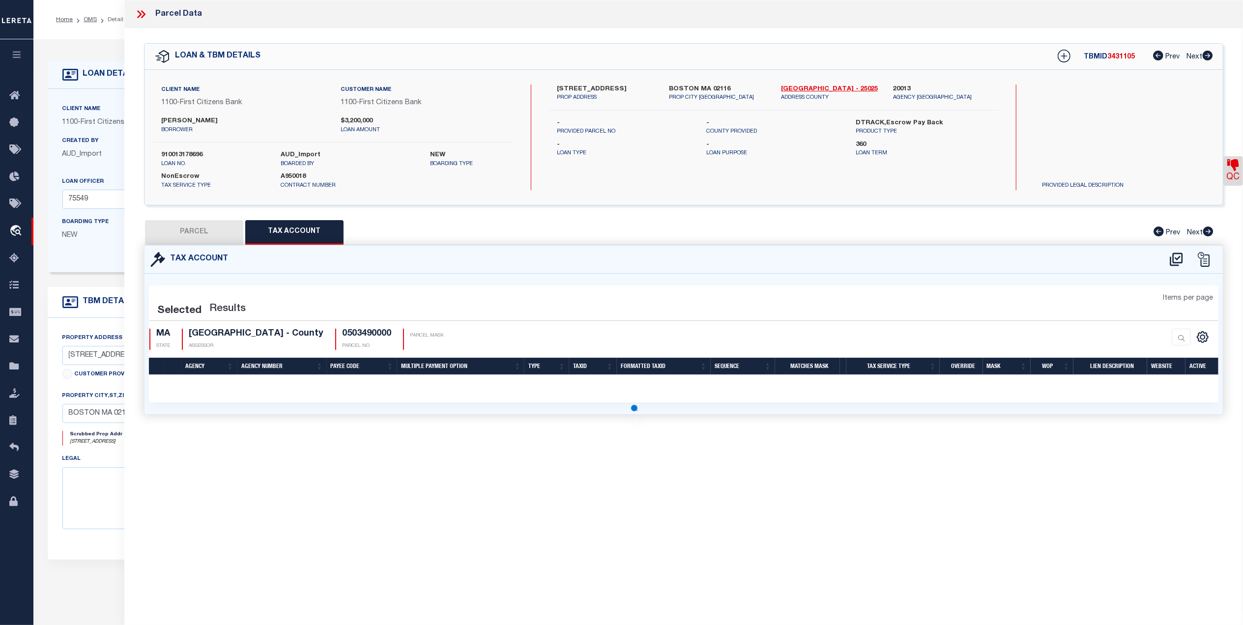
select select "100"
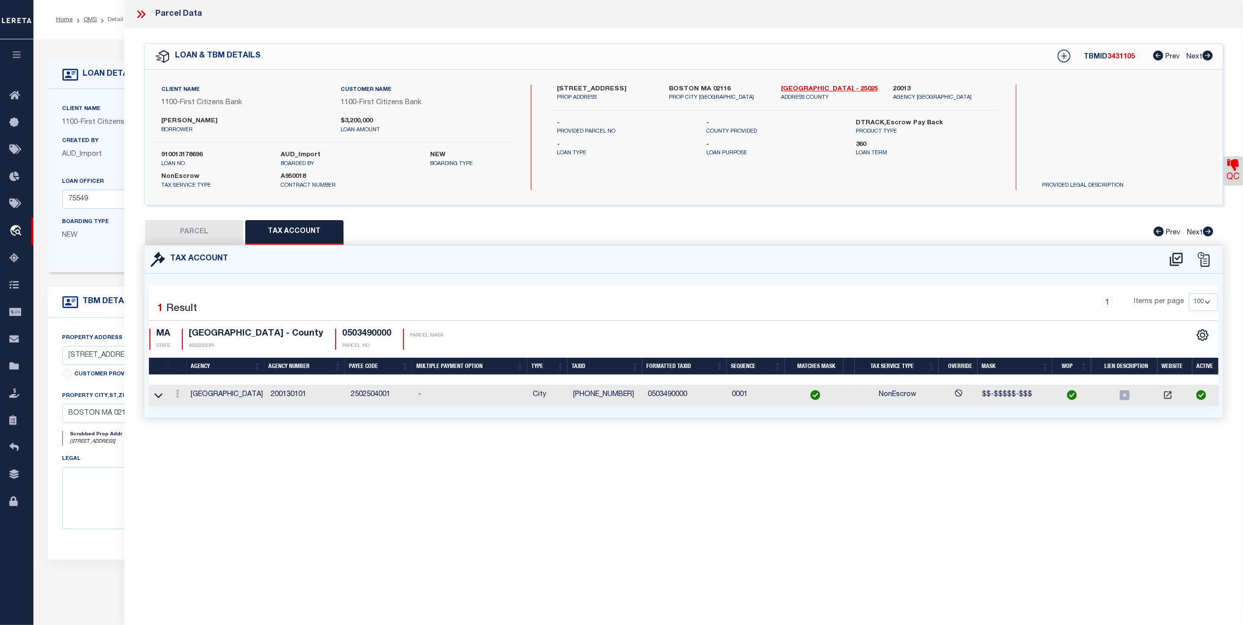
drag, startPoint x: 177, startPoint y: 392, endPoint x: 200, endPoint y: 395, distance: 22.4
click at [177, 392] on icon at bounding box center [177, 394] width 3 height 8
click at [189, 409] on icon "" at bounding box center [187, 408] width 7 height 7
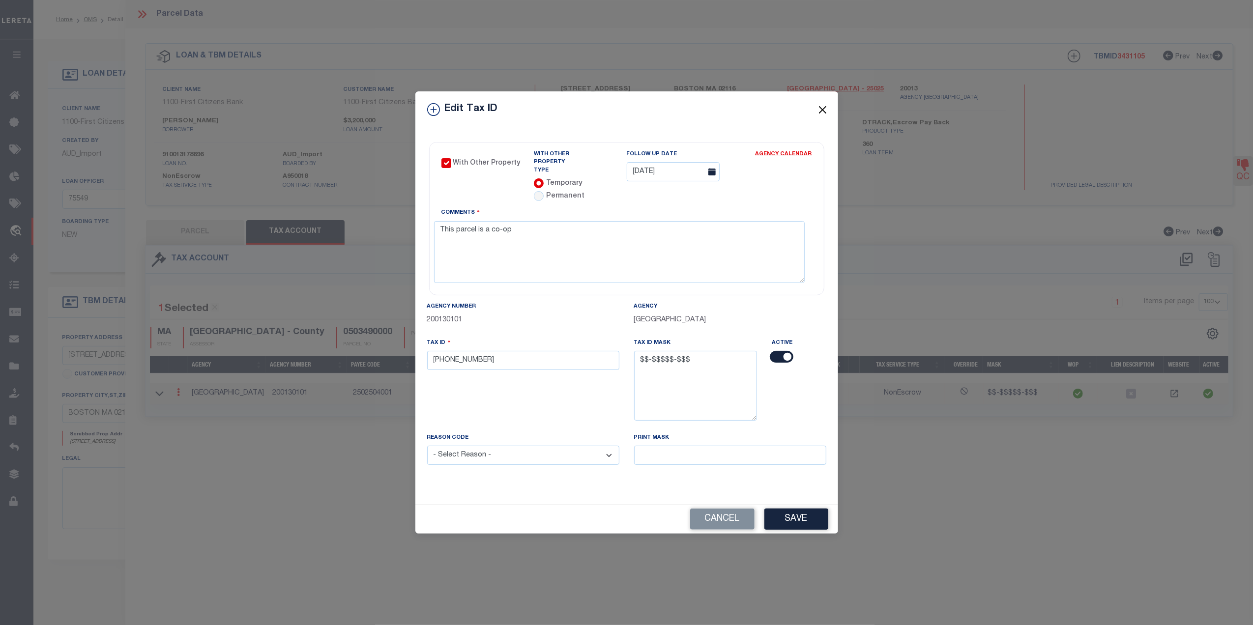
click at [820, 109] on button "Close" at bounding box center [822, 109] width 13 height 13
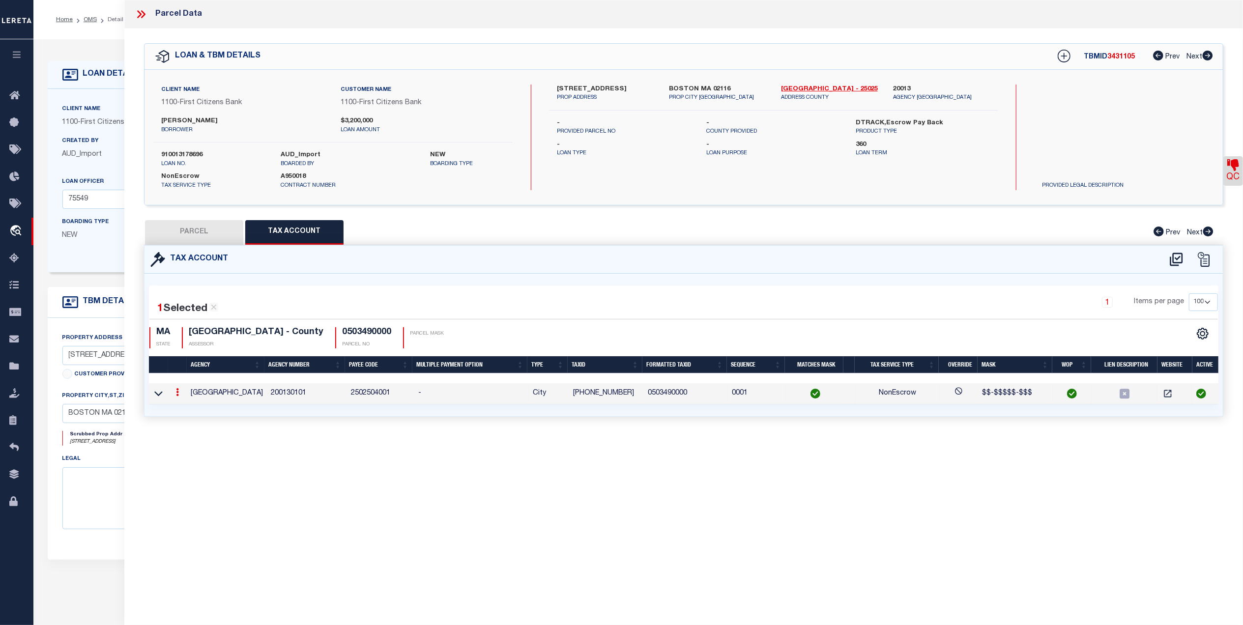
click at [145, 10] on icon at bounding box center [141, 14] width 13 height 13
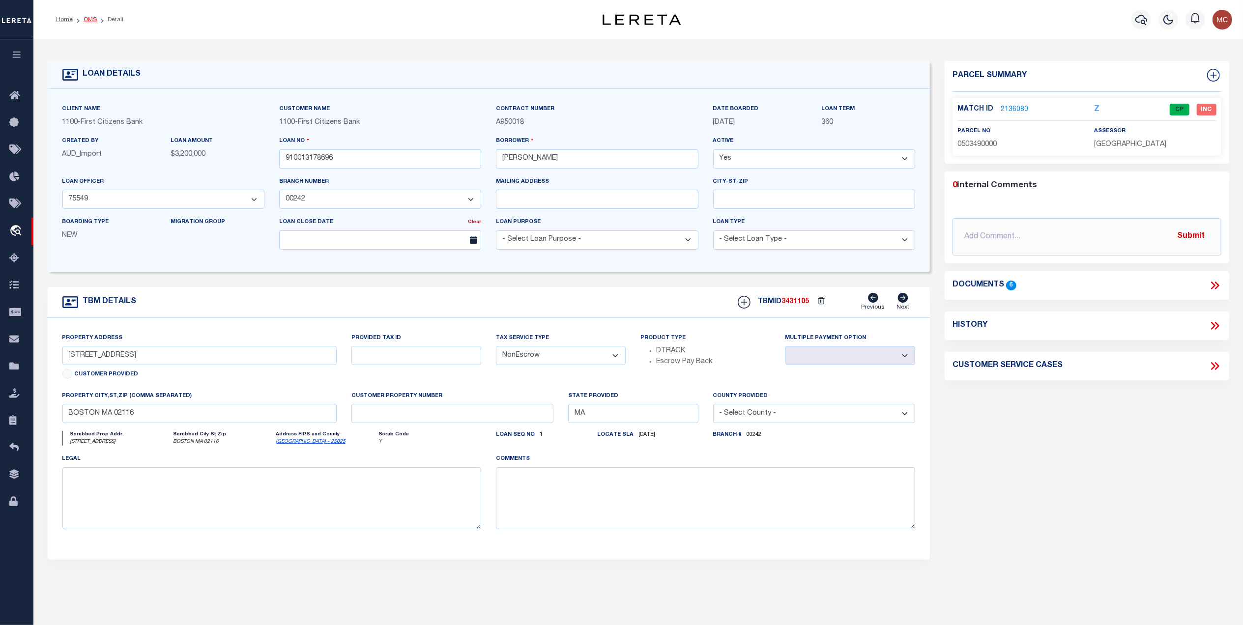
click at [87, 18] on link "OMS" at bounding box center [90, 20] width 13 height 6
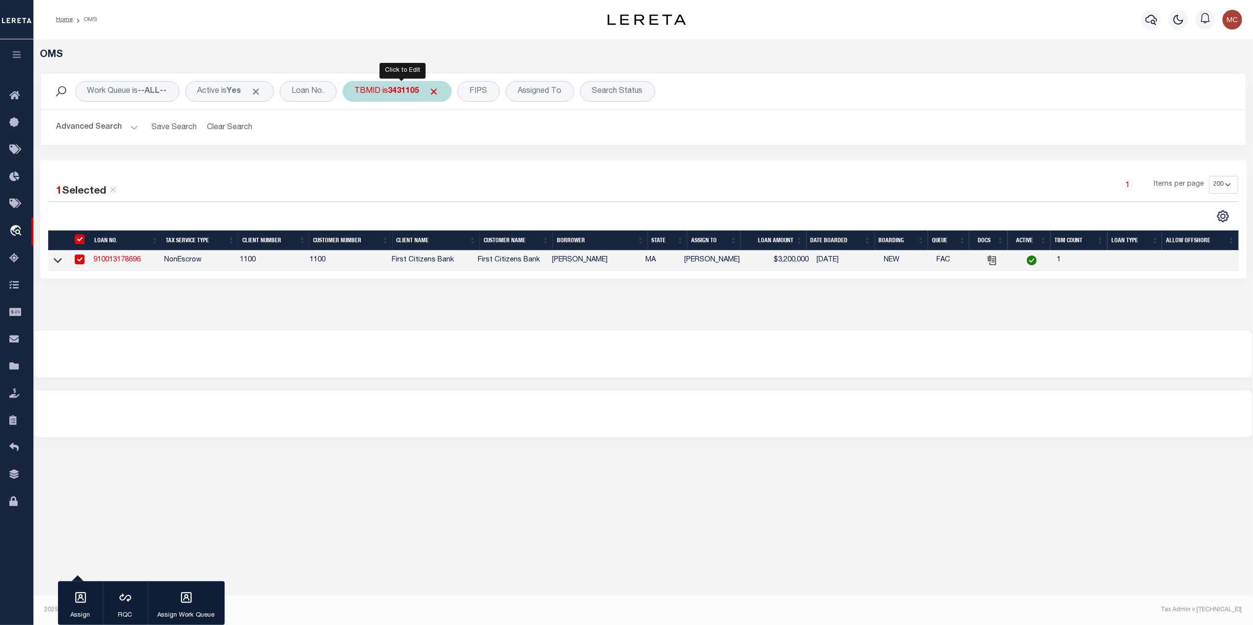
click at [392, 93] on div "TBMID is 3431105" at bounding box center [397, 91] width 109 height 21
type input "3430188"
click at [490, 153] on input "Apply" at bounding box center [485, 157] width 29 height 16
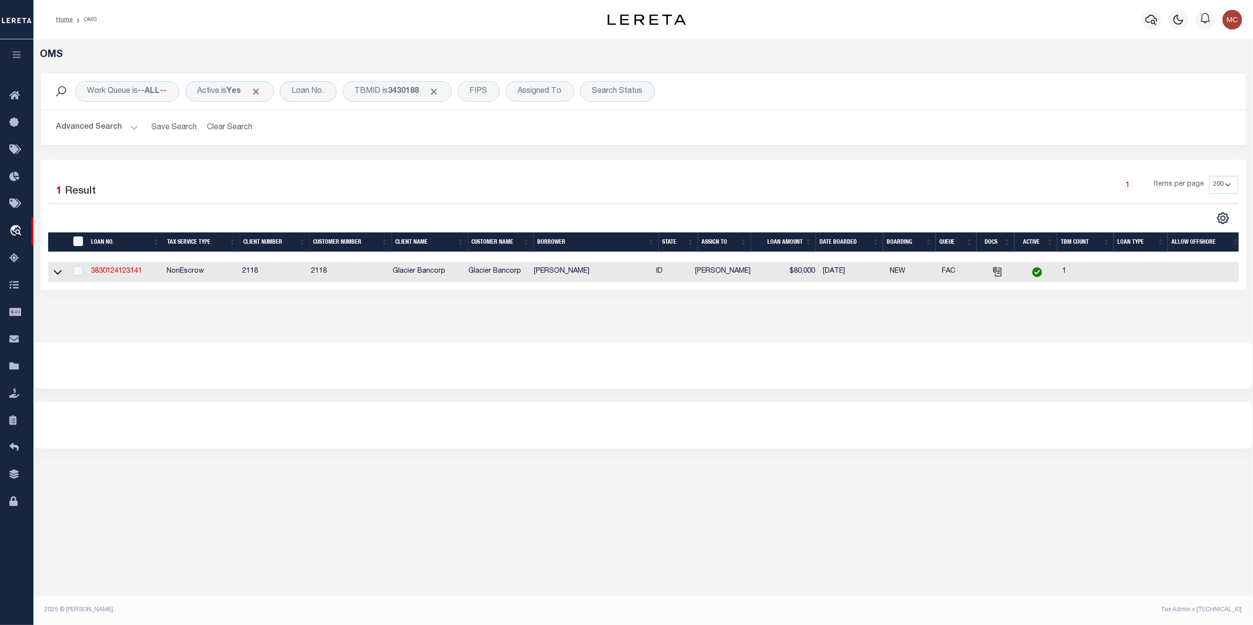
click at [348, 312] on div "OMS Work Queue is --ALL-- Active is Yes Loan No. TBMID is 3430188 FIPS Assigned…" at bounding box center [642, 180] width 1213 height 262
click at [125, 272] on link "3830124123141" at bounding box center [116, 271] width 51 height 7
type input "3830124123141"
type input "[PERSON_NAME]"
select select
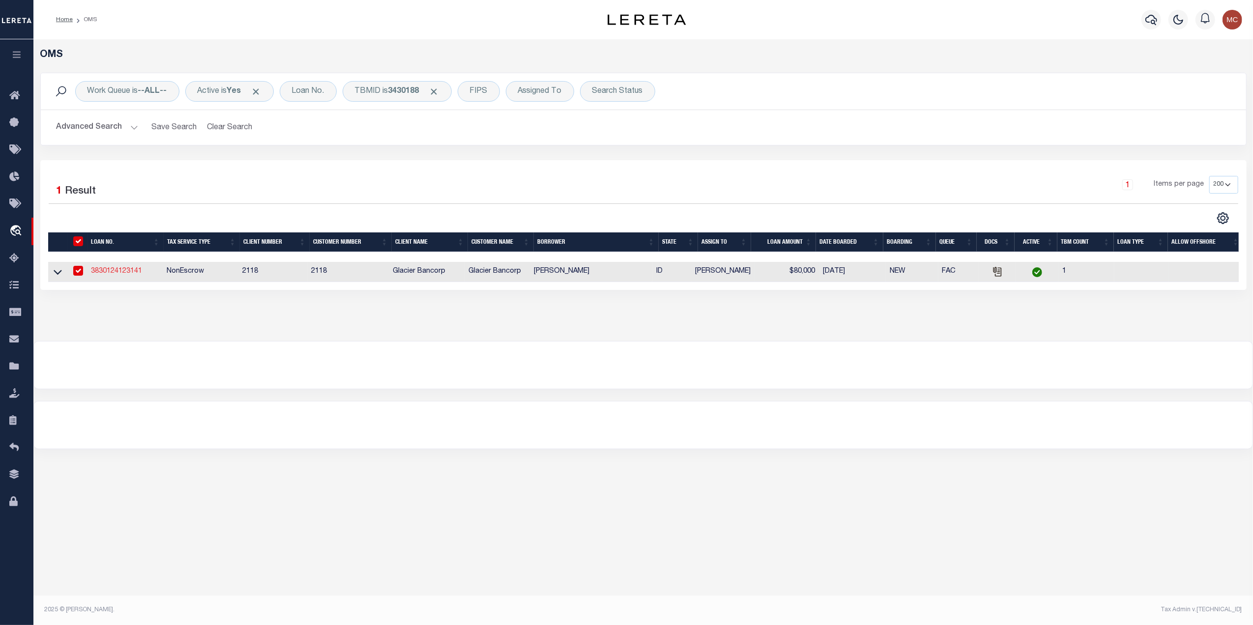
select select
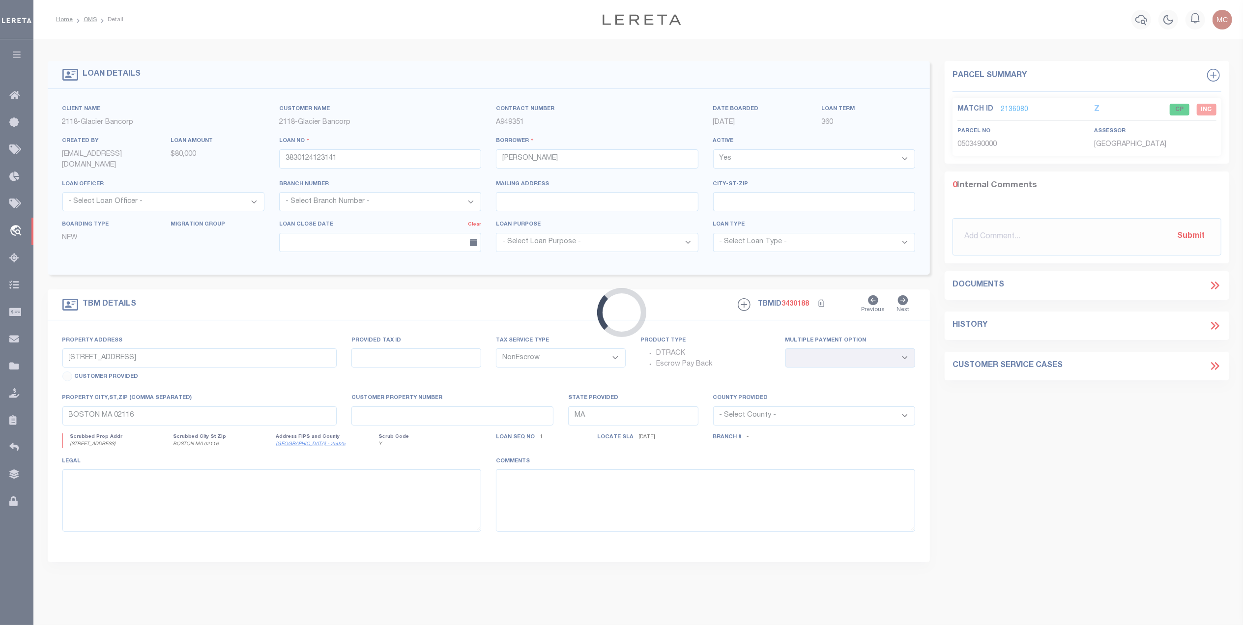
type input "[STREET_ADDRESS]"
select select
type input "Coeur d'Alene ID 83815"
type input "ID"
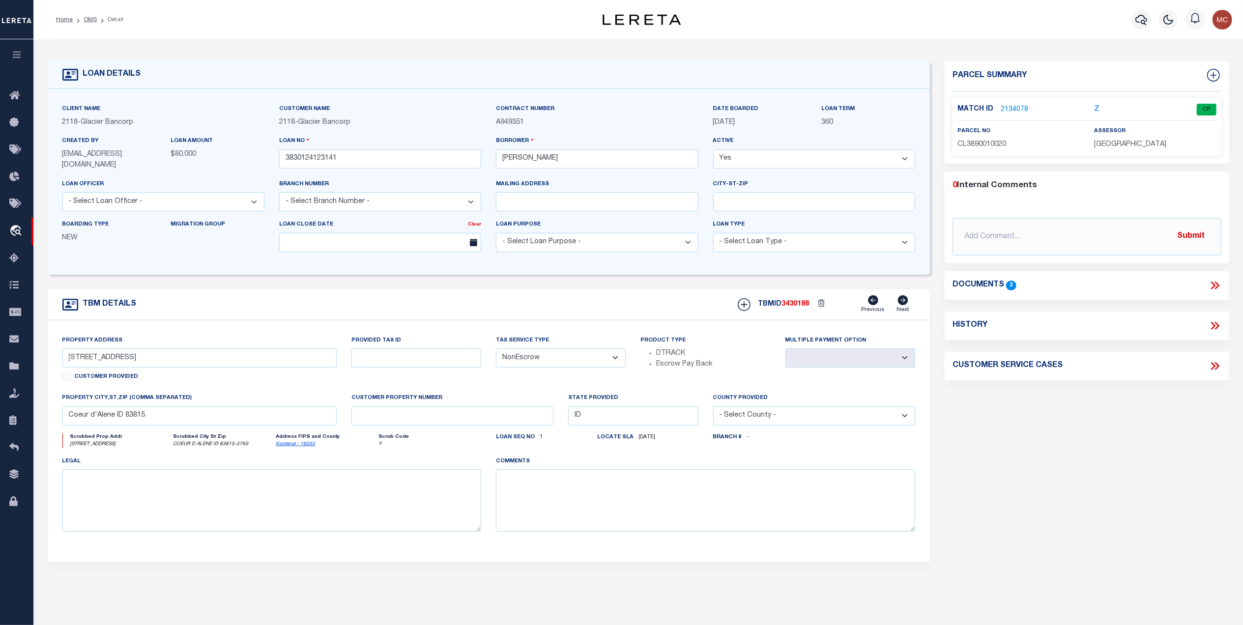
click at [82, 17] on li "OMS" at bounding box center [85, 19] width 24 height 9
click at [87, 20] on link "OMS" at bounding box center [90, 20] width 13 height 6
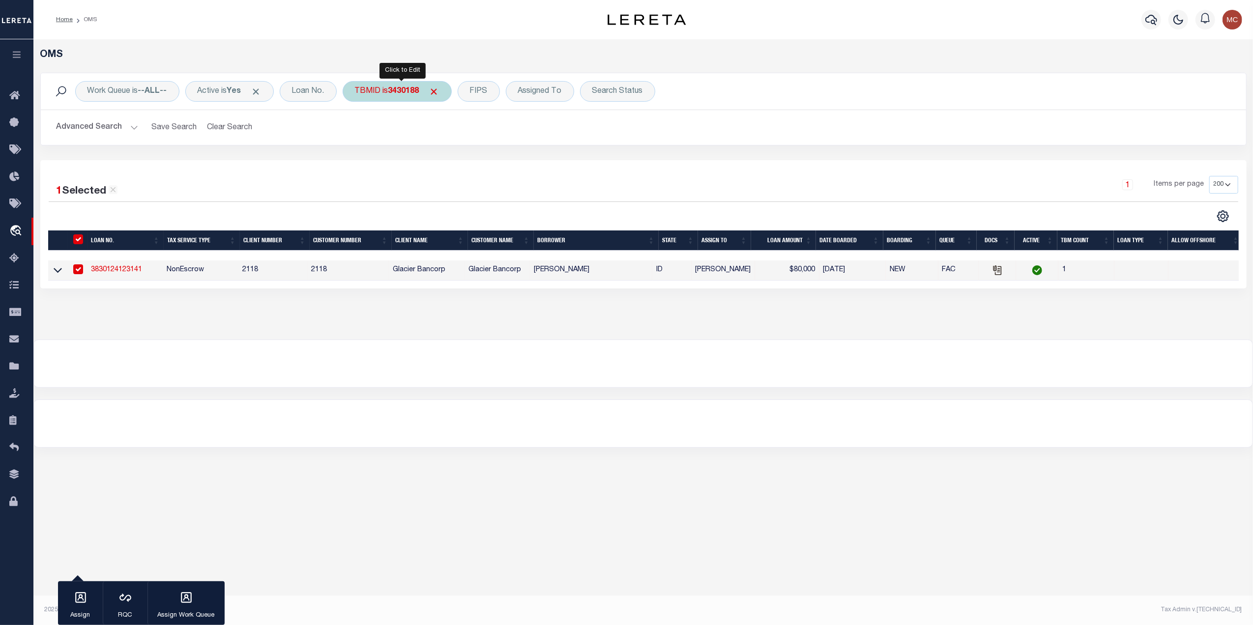
click at [419, 89] on b "3430188" at bounding box center [403, 91] width 31 height 8
type input "3431105"
click at [487, 154] on input "Apply" at bounding box center [485, 157] width 29 height 16
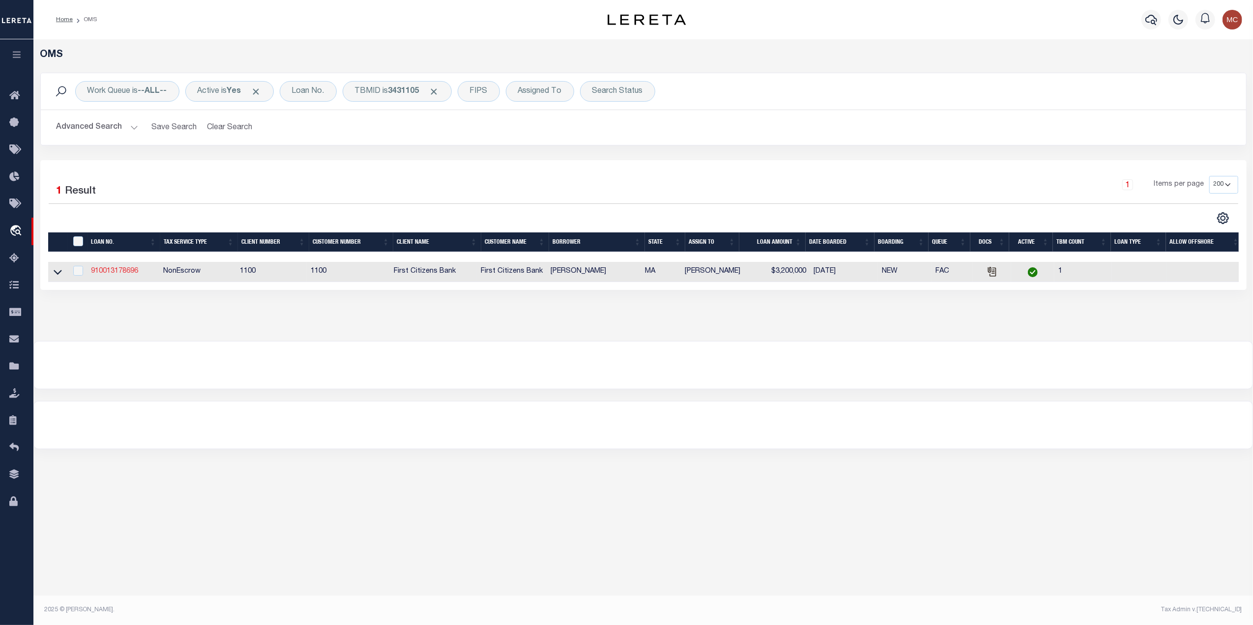
click at [114, 272] on link "910013178696" at bounding box center [114, 271] width 47 height 7
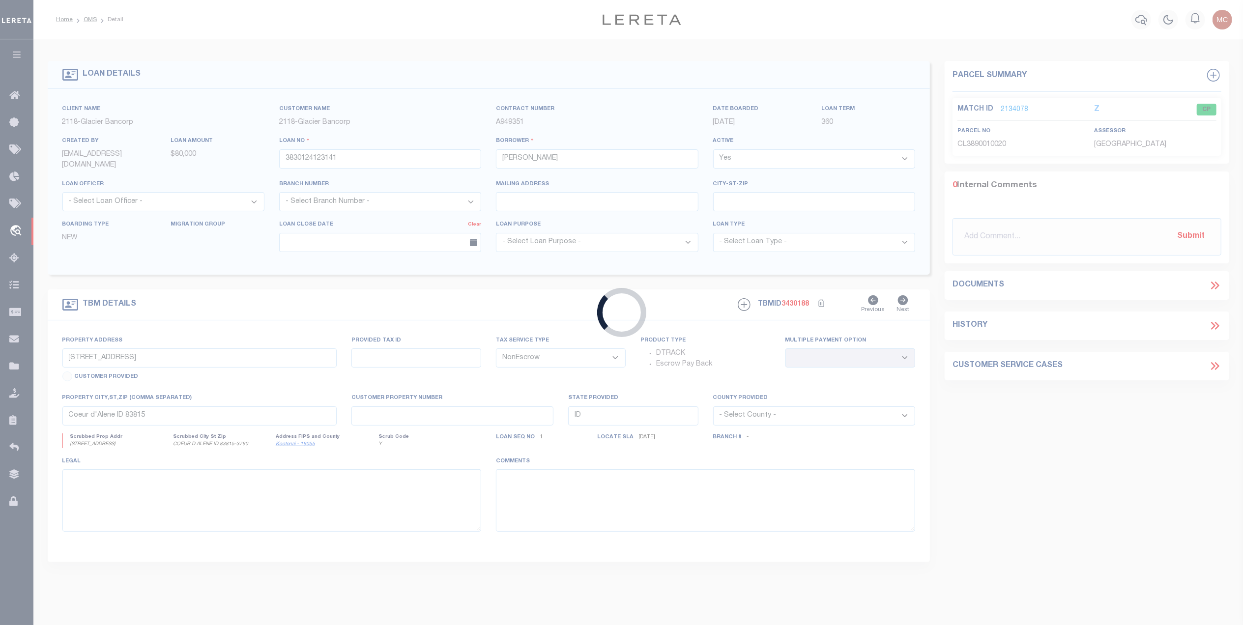
type input "910013178696"
type input "HANNAH ENGLAND"
select select
select select "24368"
type input "360 BEACON STREET APARTMENT 1"
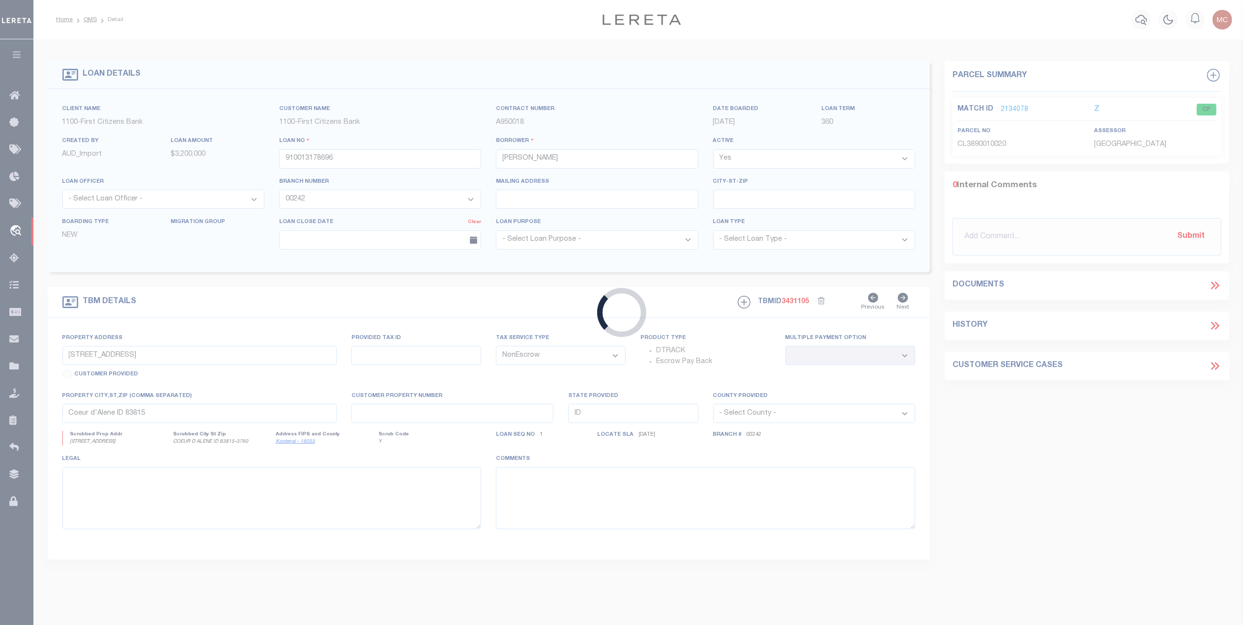
select select
type input "BOSTON MA 02116"
type input "MA"
select select "92774"
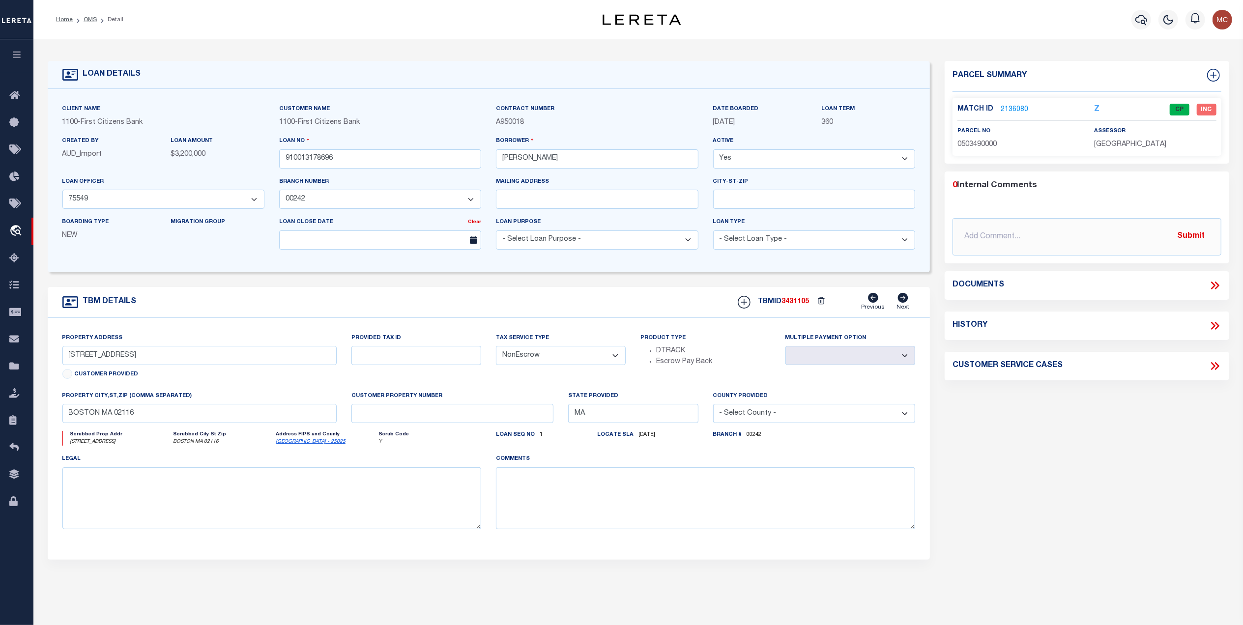
click at [1014, 105] on link "2136080" at bounding box center [1015, 110] width 28 height 10
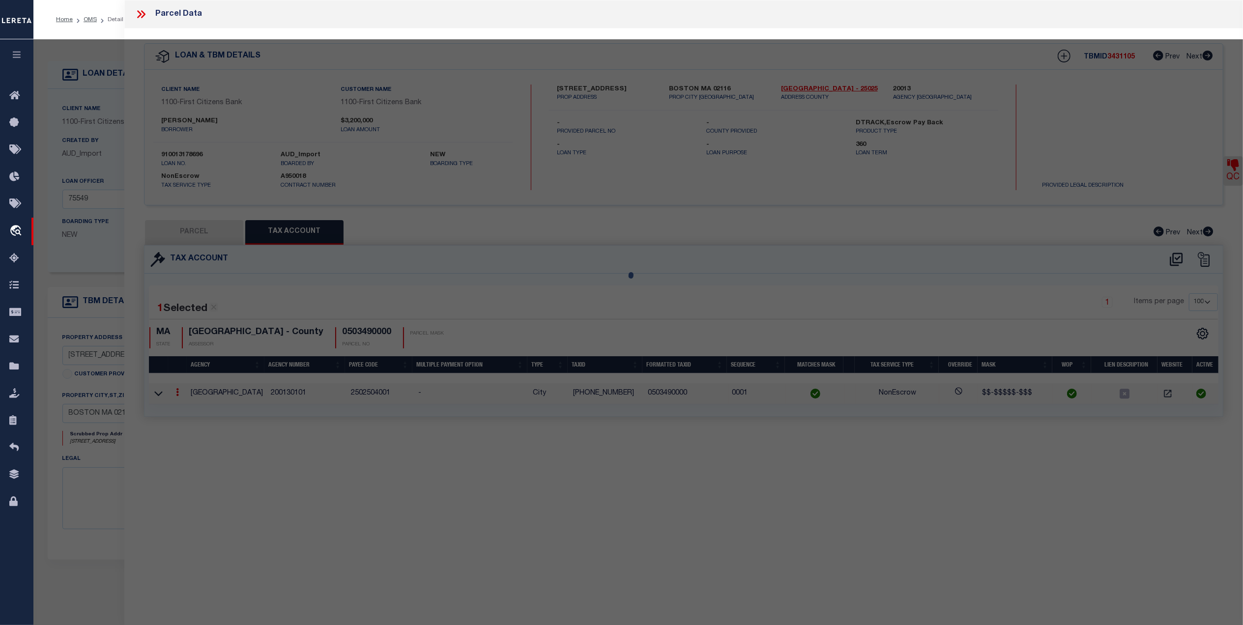
select select "AS"
select select
checkbox input "false"
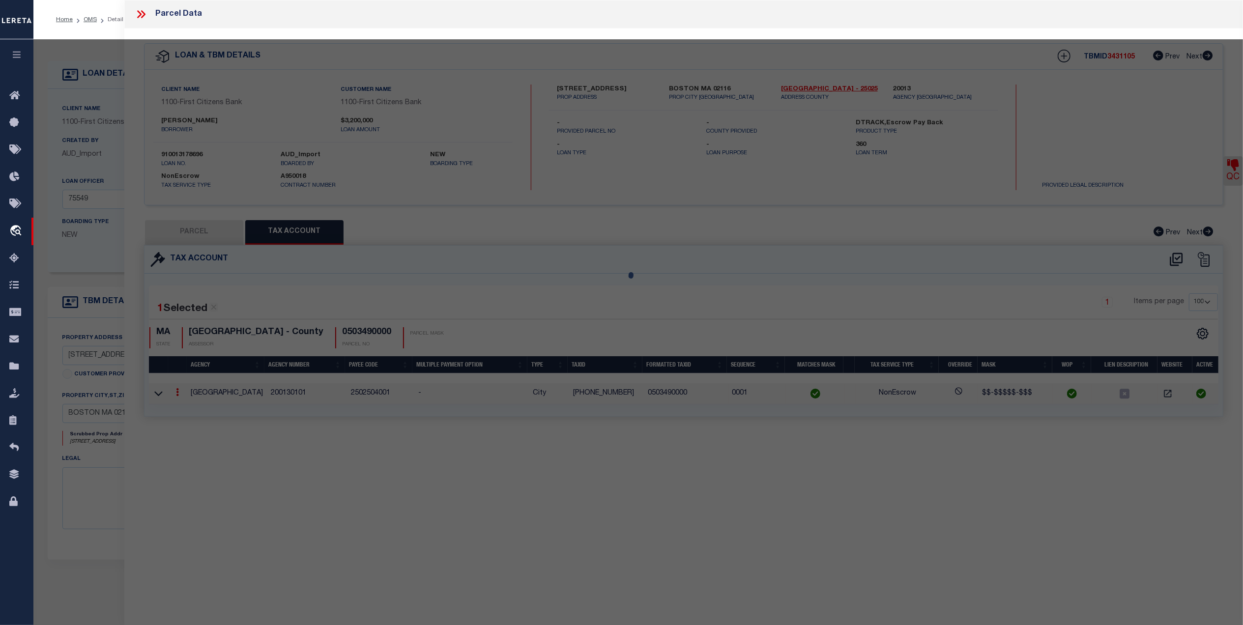
select select "CP"
type input "BEACON COURT COOPERATIVE INC"
select select "AGW"
select select "LEG"
type input "360 BEACON ST"
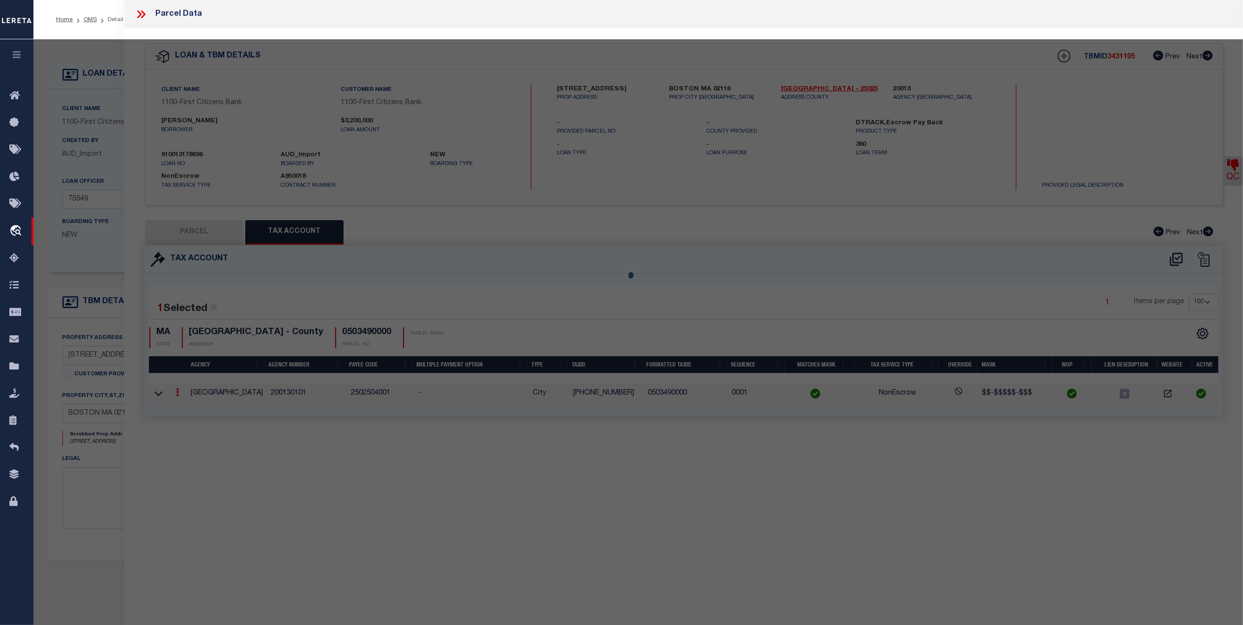
checkbox input "false"
type input "BOSTON MA 02116"
type textarea "6,148 sq ft"
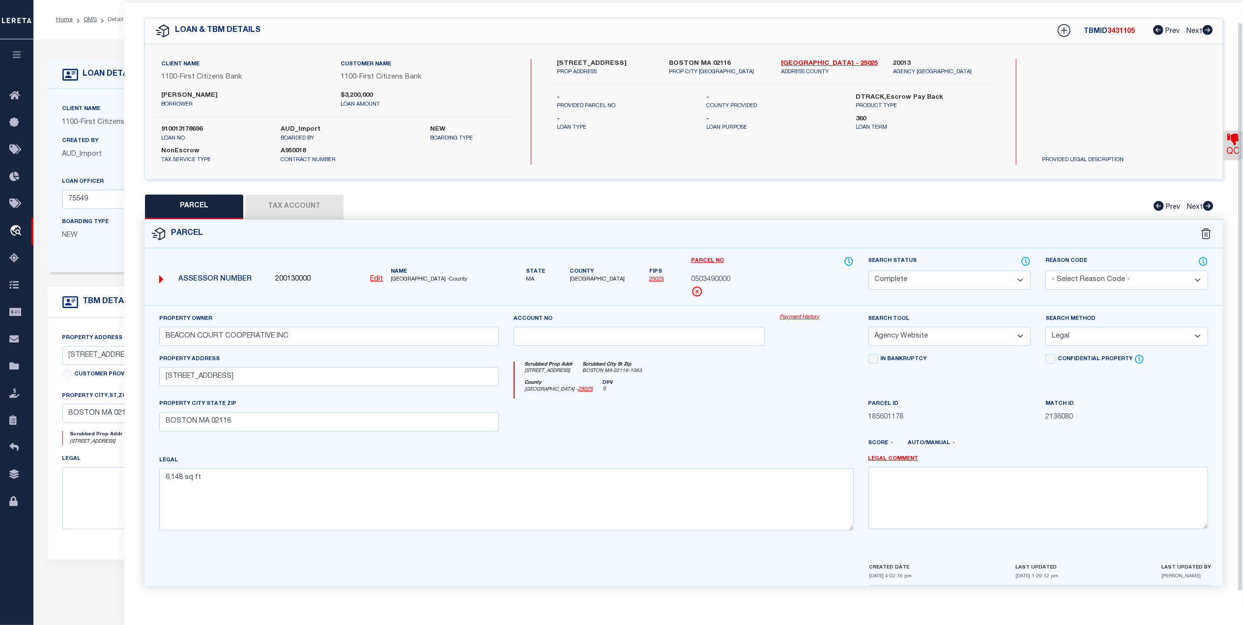
scroll to position [29, 0]
click at [1235, 136] on icon at bounding box center [1233, 140] width 12 height 12
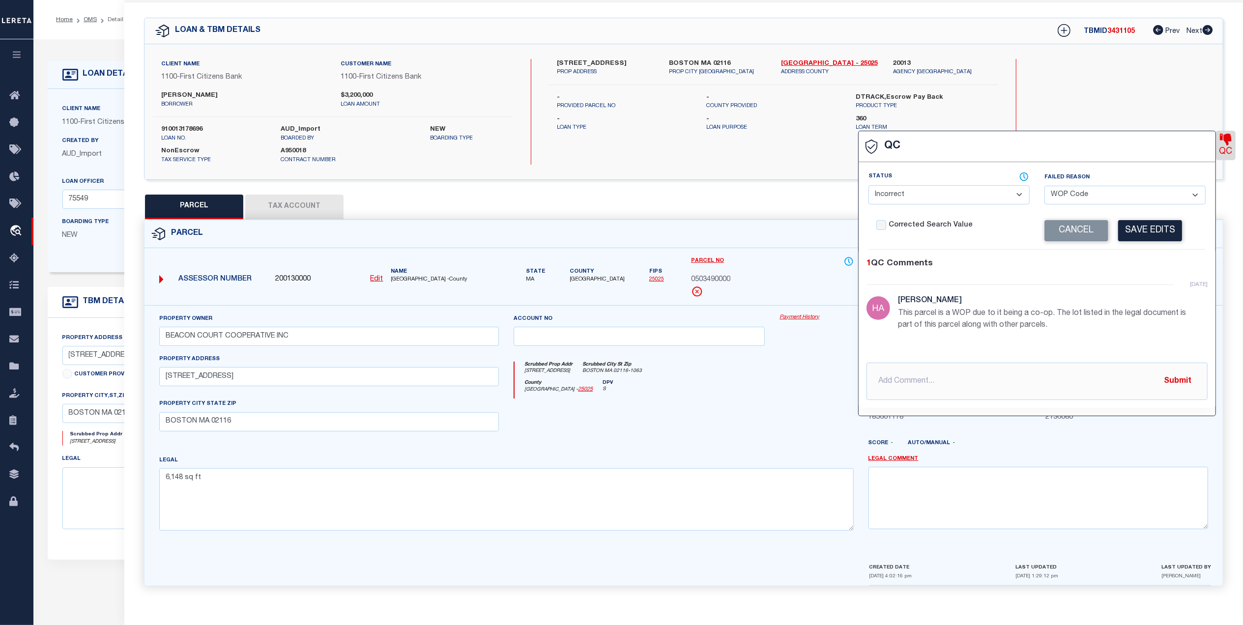
click at [796, 393] on div "County Suffolk - 25025 DPV S" at bounding box center [684, 389] width 339 height 19
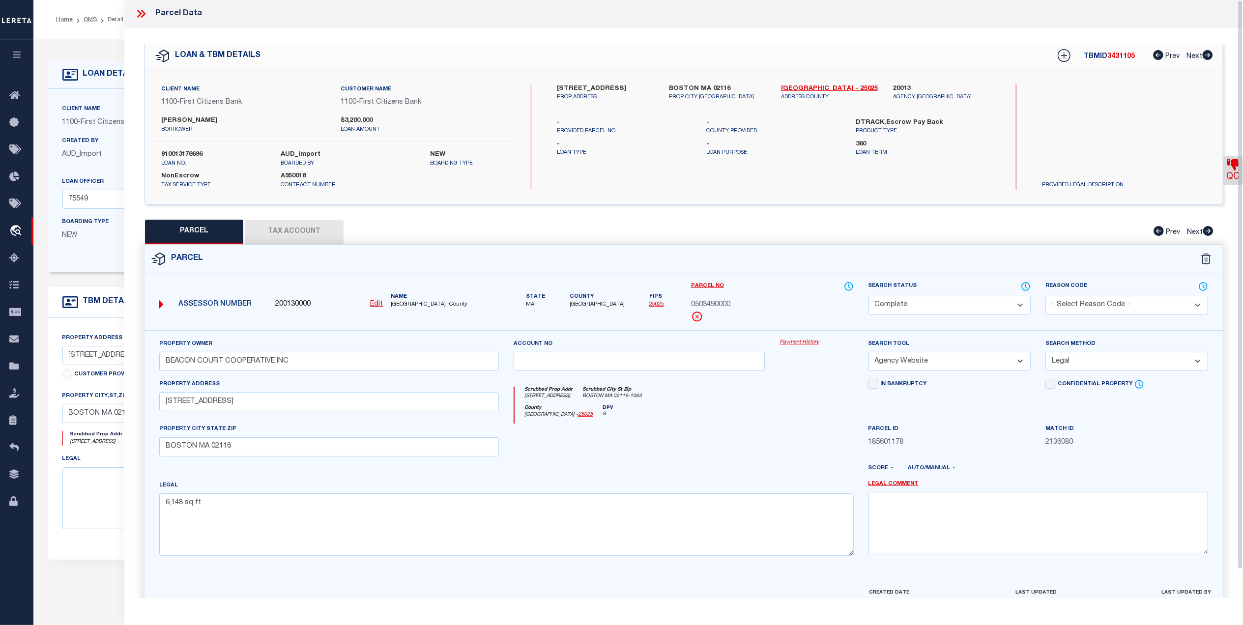
scroll to position [0, 0]
click at [137, 11] on icon at bounding box center [141, 14] width 13 height 13
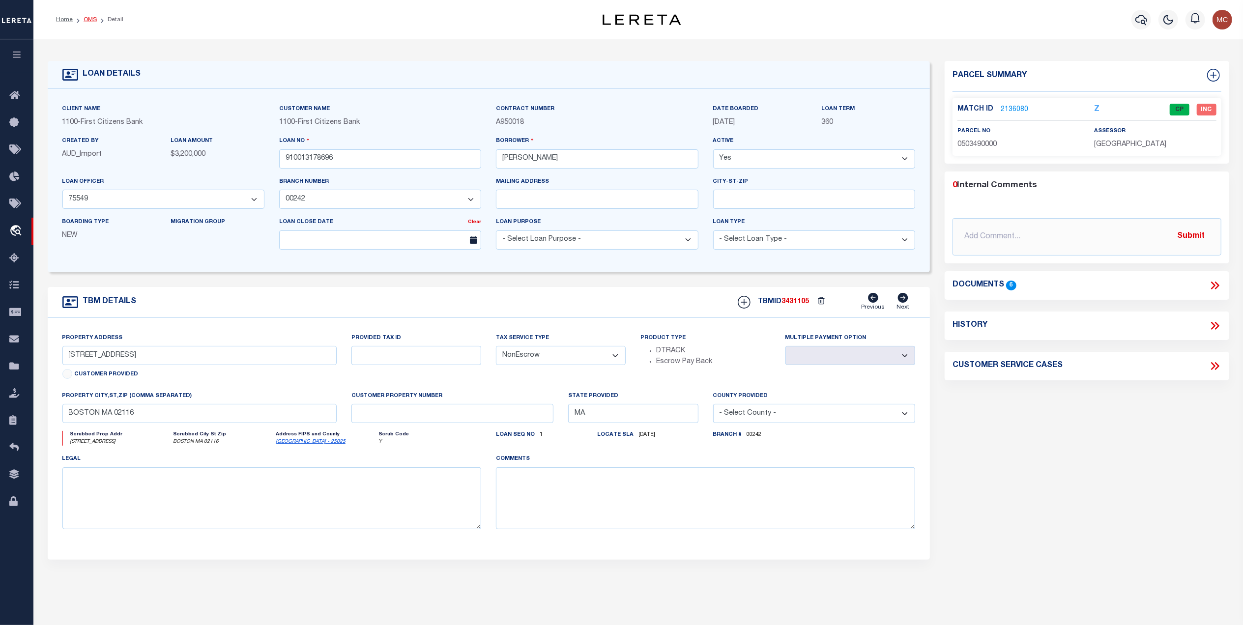
click at [86, 20] on link "OMS" at bounding box center [90, 20] width 13 height 6
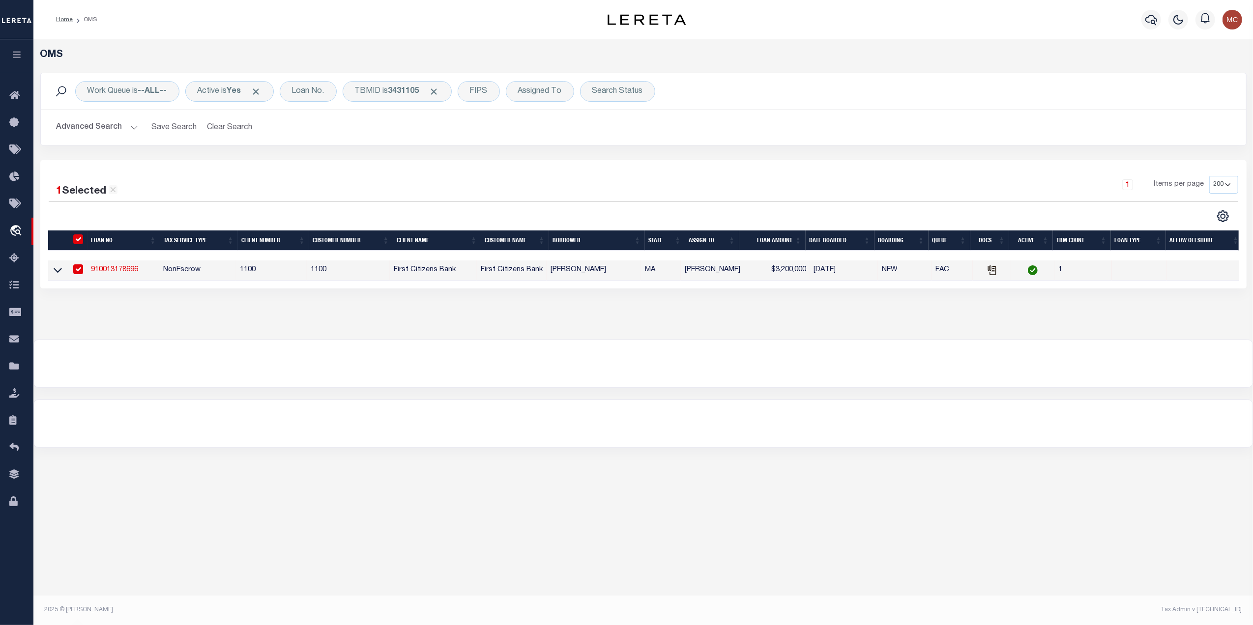
click at [125, 270] on link "910013178696" at bounding box center [114, 269] width 47 height 7
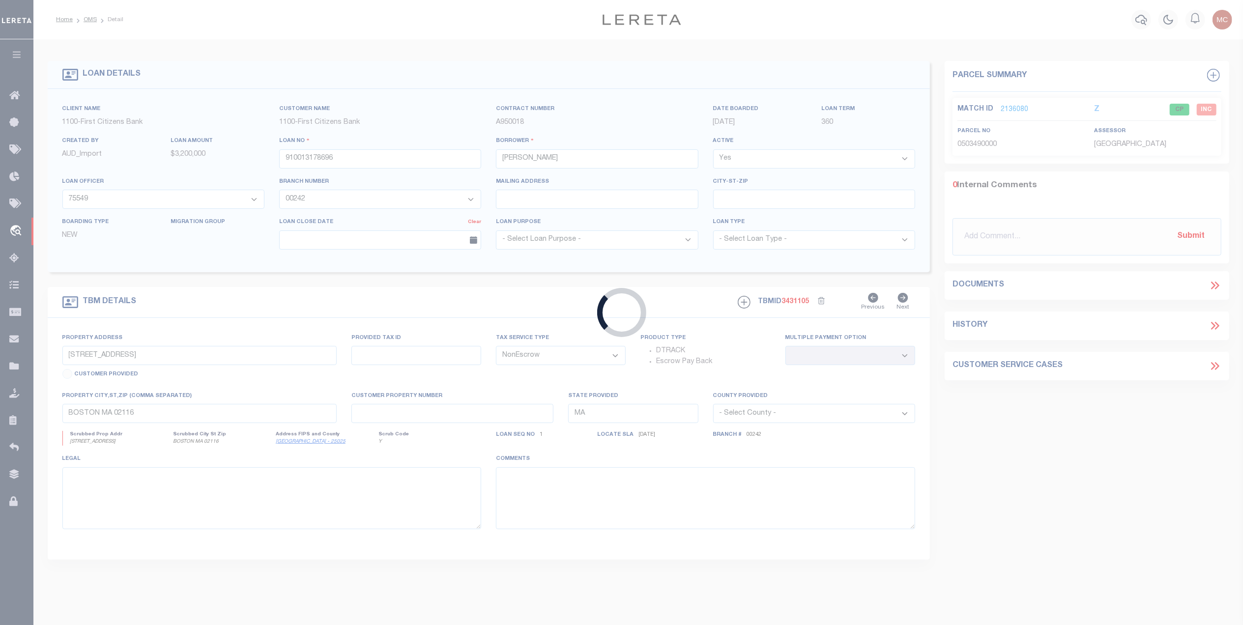
select select "92774"
select select "24368"
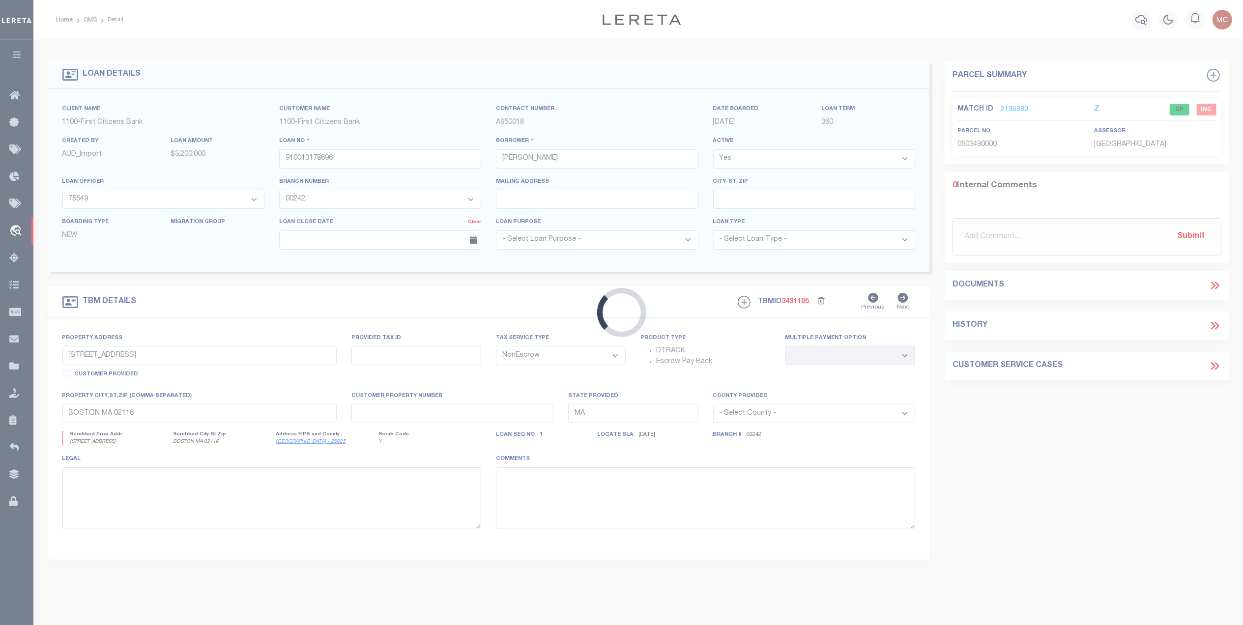
select select
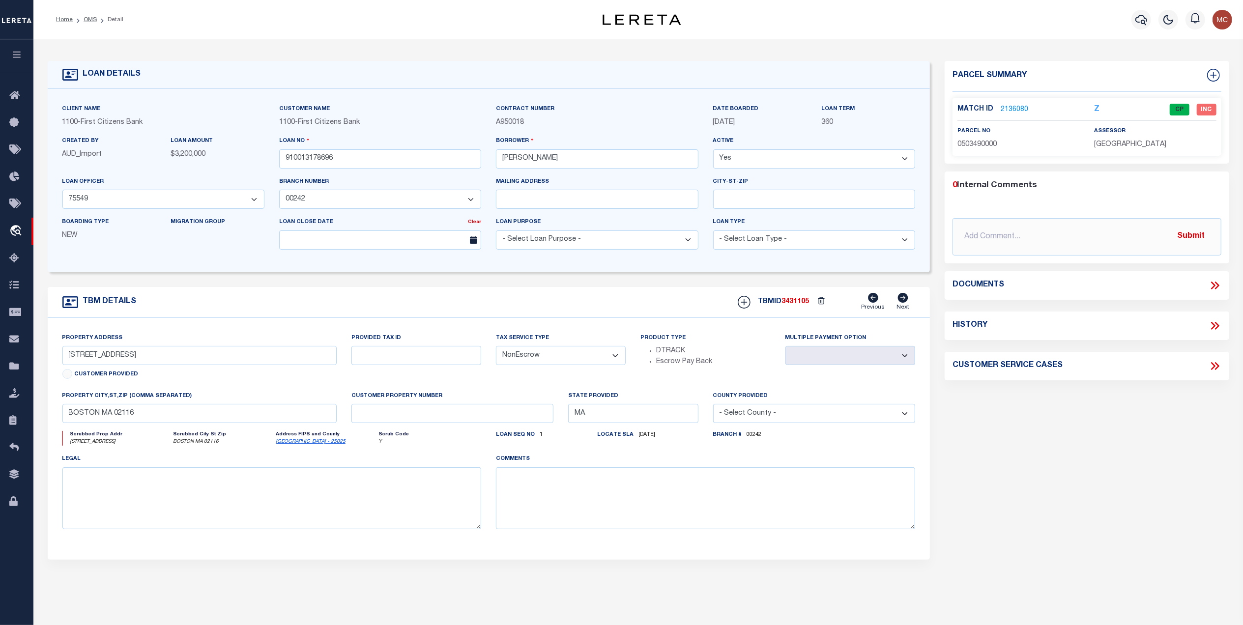
click at [1019, 109] on link "2136080" at bounding box center [1015, 110] width 28 height 10
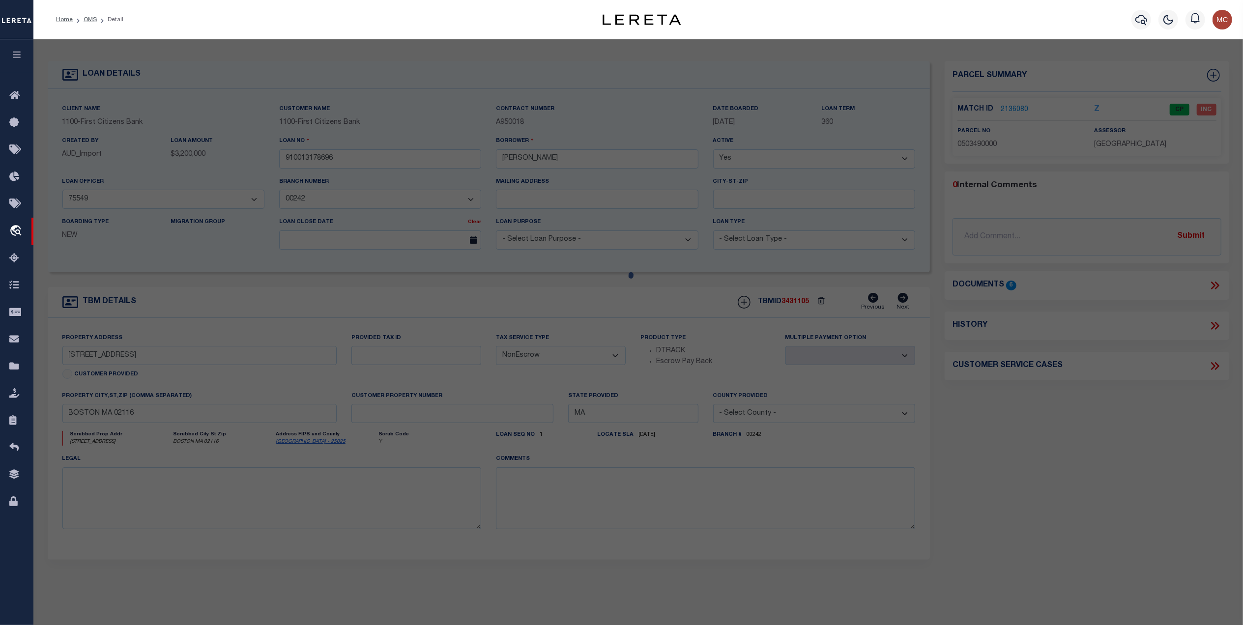
select select "AS"
select select
checkbox input "false"
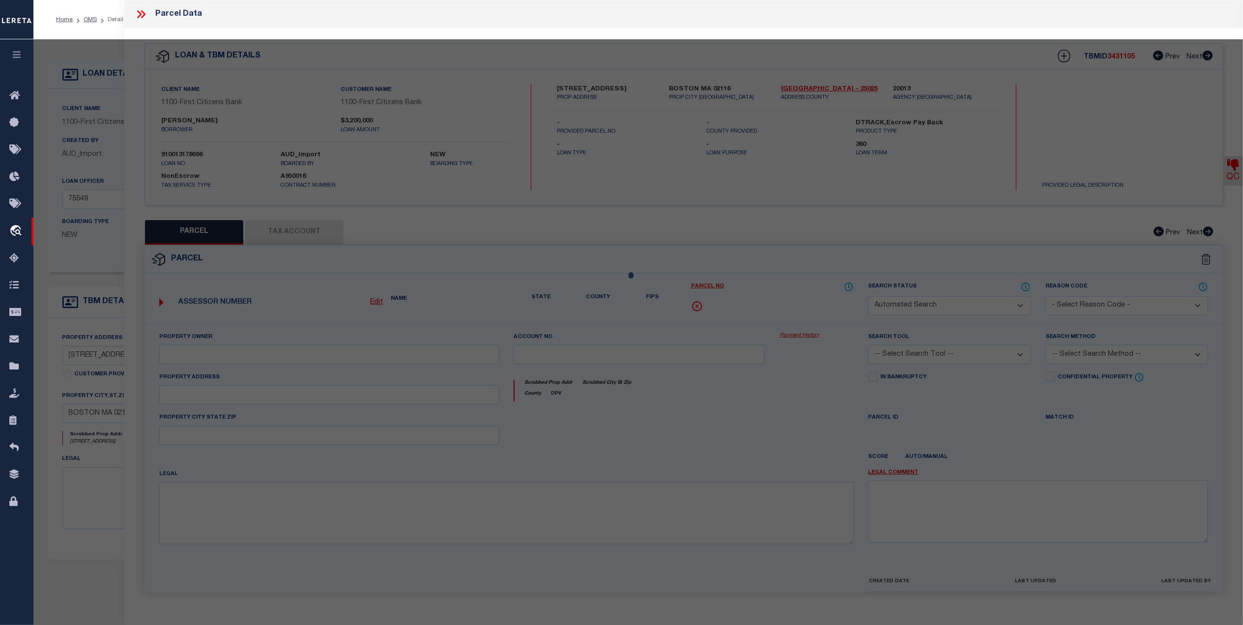
select select "CP"
type input "BEACON COURT COOPERATIVE INC"
select select "AGW"
select select "LEG"
type input "360 BEACON ST"
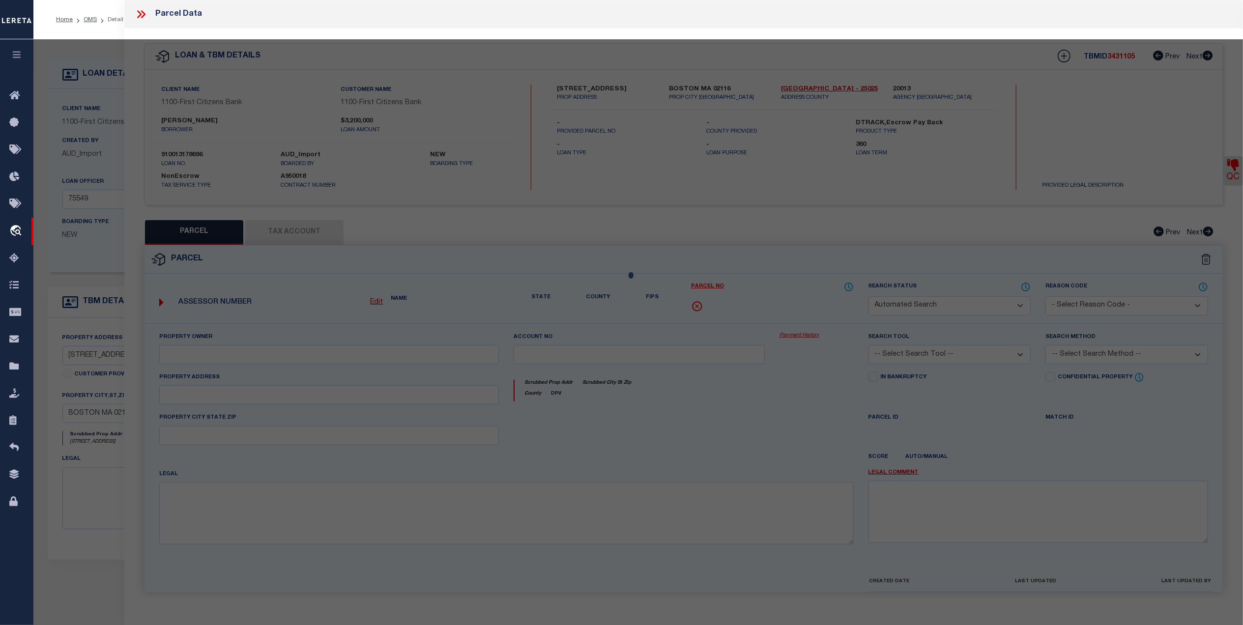
checkbox input "false"
type input "BOSTON MA 02116"
type textarea "6,148 sq ft"
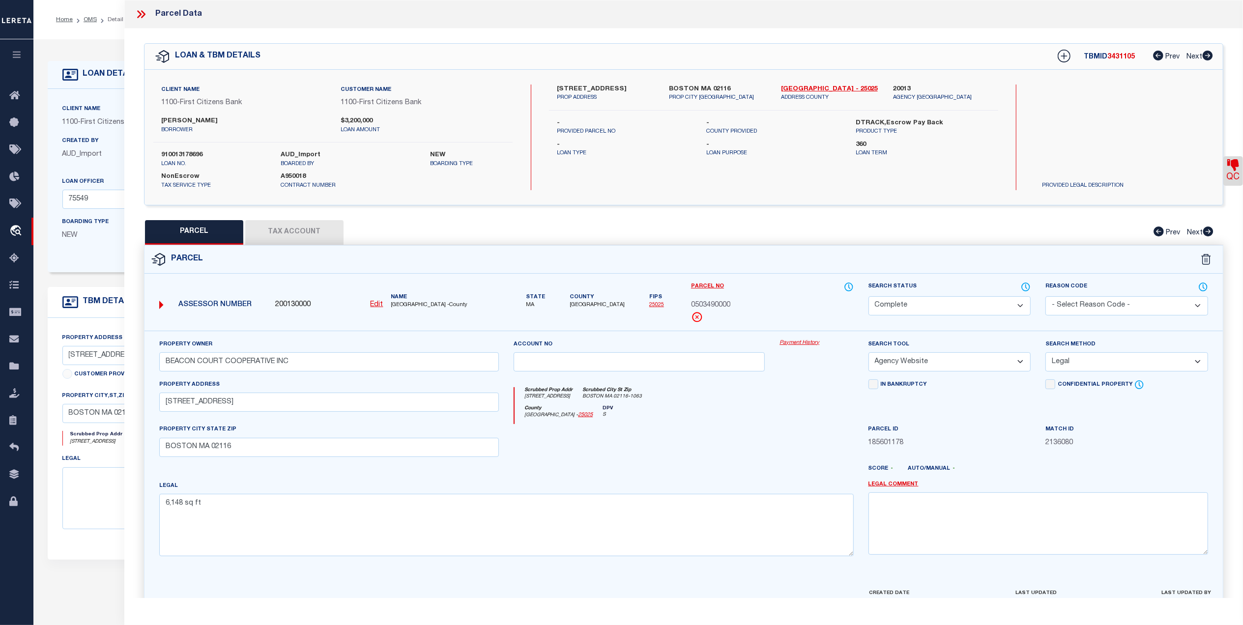
click at [285, 234] on button "Tax Account" at bounding box center [294, 232] width 98 height 25
select select "100"
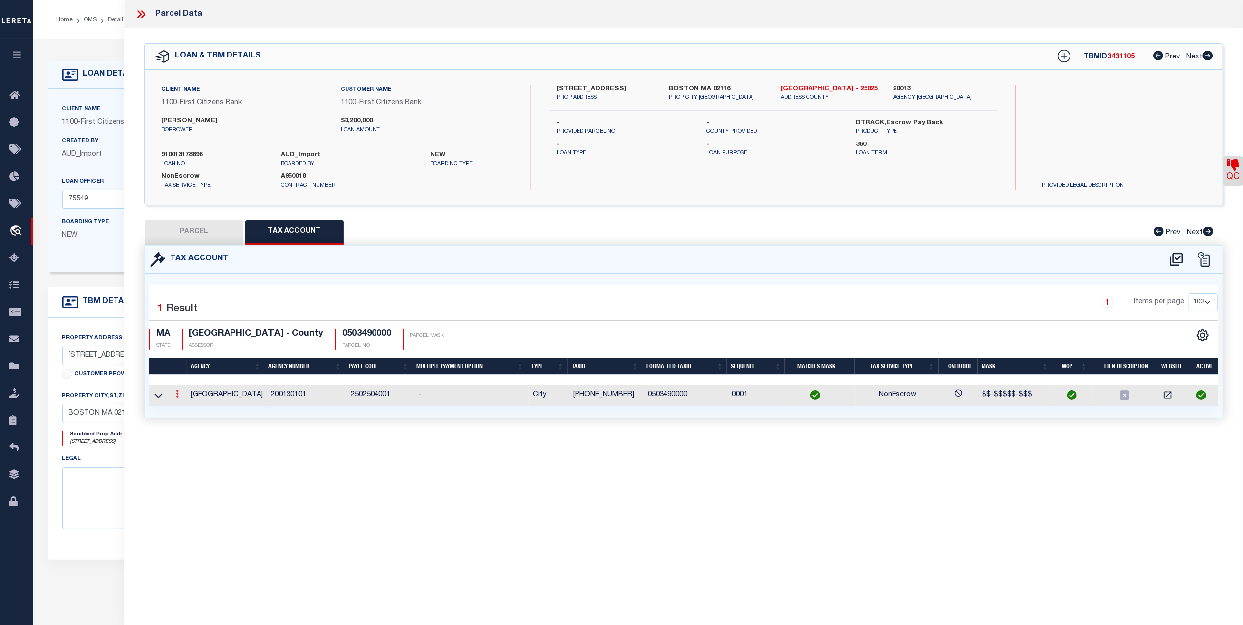
click at [177, 394] on icon at bounding box center [177, 394] width 3 height 8
click at [189, 405] on link at bounding box center [191, 410] width 36 height 16
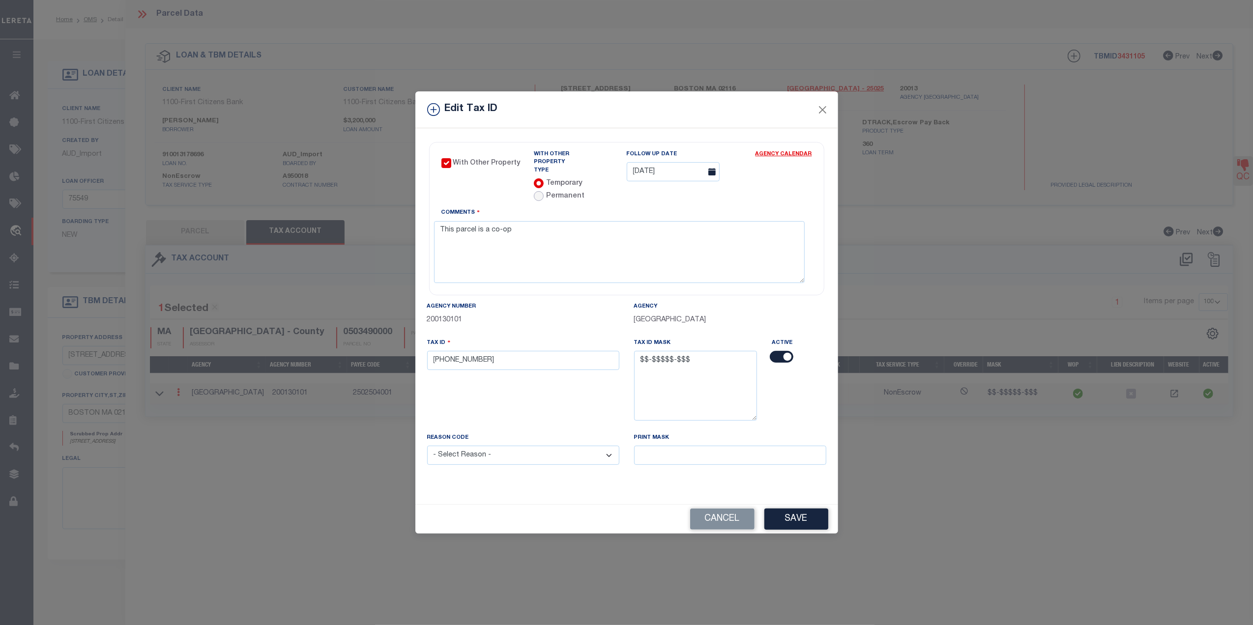
click at [542, 191] on input "radio" at bounding box center [539, 196] width 10 height 10
radio input "true"
radio input "false"
click at [793, 194] on div "Parent Parcel Type - Choose a Type - Co-Ops Leaseholds Tribal Lands Follow up D…" at bounding box center [719, 177] width 185 height 54
drag, startPoint x: 814, startPoint y: 419, endPoint x: 751, endPoint y: 289, distance: 143.5
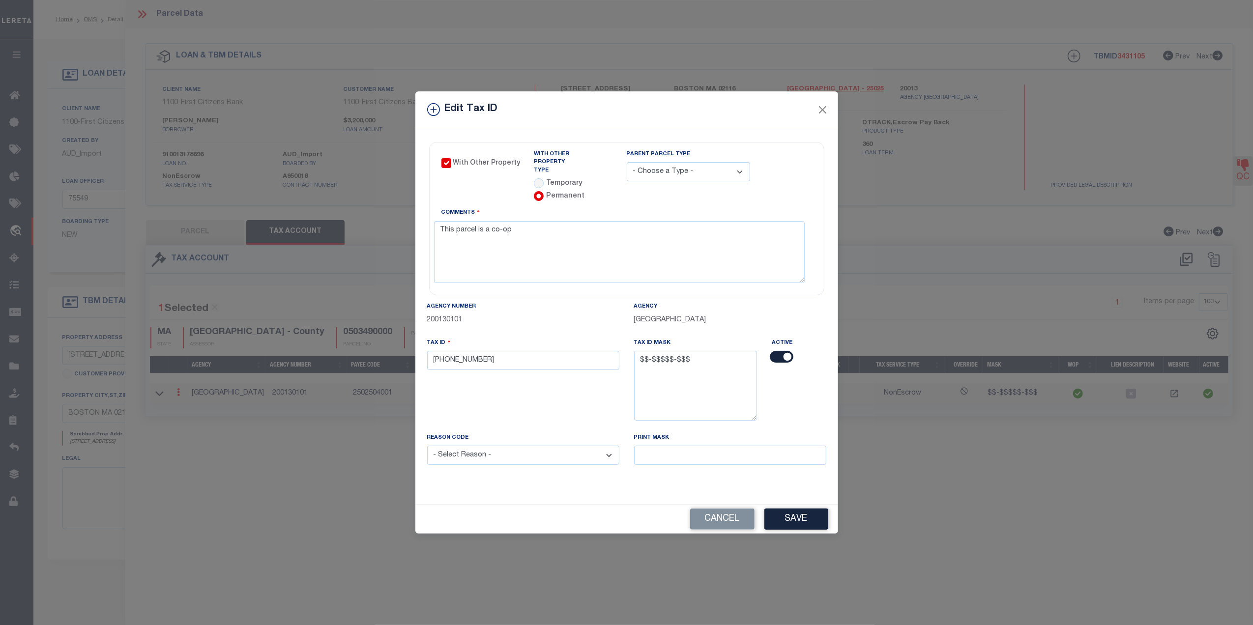
click at [814, 418] on div "Active" at bounding box center [798, 385] width 69 height 95
click at [701, 181] on select "- Choose a Type - Co-Ops Leaseholds Tribal Lands" at bounding box center [688, 171] width 123 height 19
select select "1"
click at [627, 164] on select "- Choose a Type - Co-Ops Leaseholds Tribal Lands" at bounding box center [688, 171] width 123 height 19
click at [774, 168] on div "Parent Parcel Type - Choose a Type - Co-Ops Leaseholds Tribal Lands" at bounding box center [719, 165] width 185 height 31
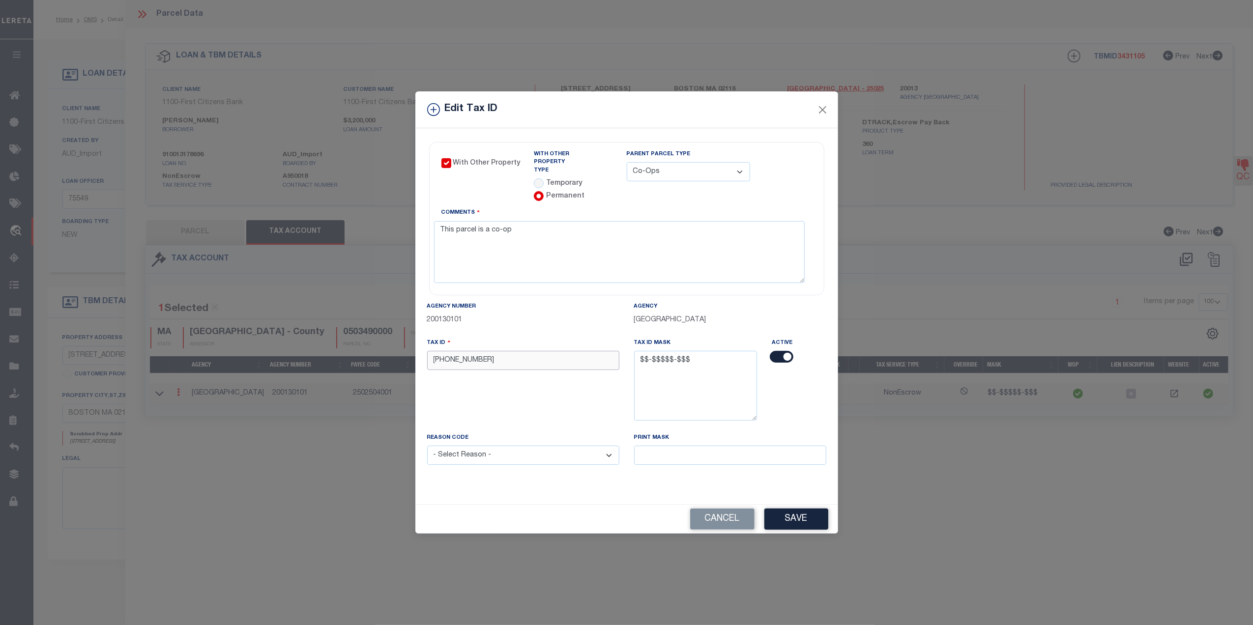
click at [513, 361] on input "05-03490-000" at bounding box center [523, 360] width 192 height 19
type input "99-99999-999"
click at [522, 391] on div "Tax ID 99-99999-999" at bounding box center [523, 385] width 207 height 95
drag, startPoint x: 547, startPoint y: 446, endPoint x: 561, endPoint y: 464, distance: 22.1
click at [547, 446] on select "- Select Reason - 099 - Other (Provide additional detail) ACT - Agency Changed …" at bounding box center [523, 455] width 192 height 19
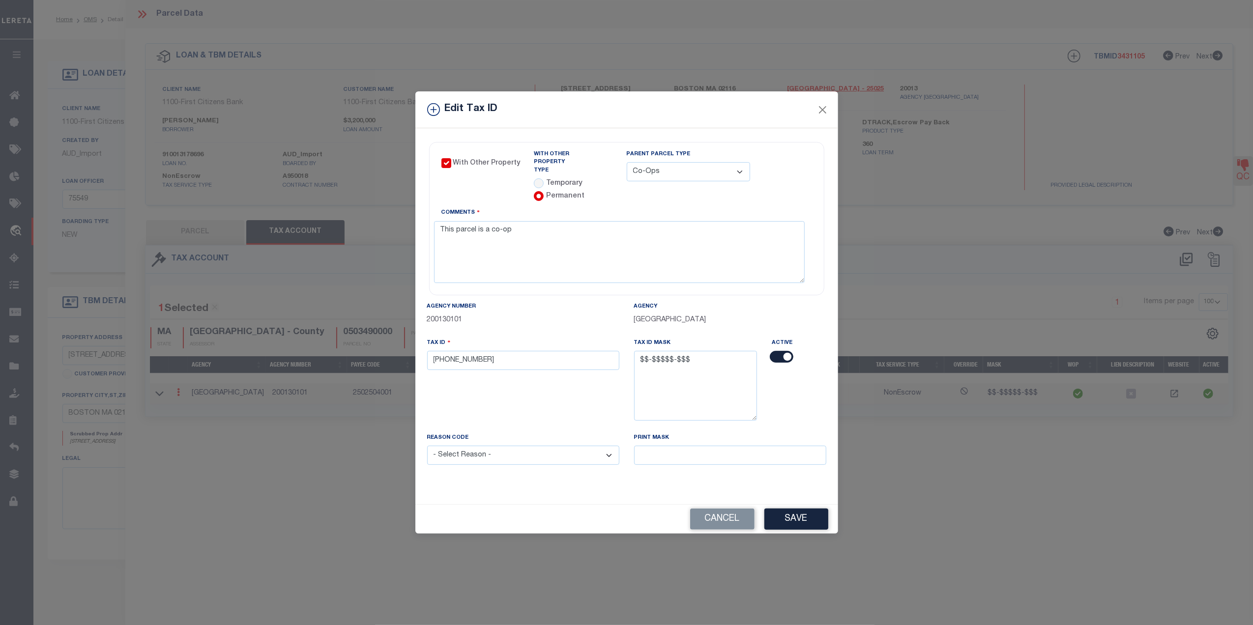
select select "ACT"
click at [427, 446] on select "- Select Reason - 099 - Other (Provide additional detail) ACT - Agency Changed …" at bounding box center [523, 455] width 192 height 19
click at [512, 505] on div "Cancel Save" at bounding box center [626, 519] width 423 height 29
click at [783, 523] on button "Save" at bounding box center [796, 519] width 64 height 21
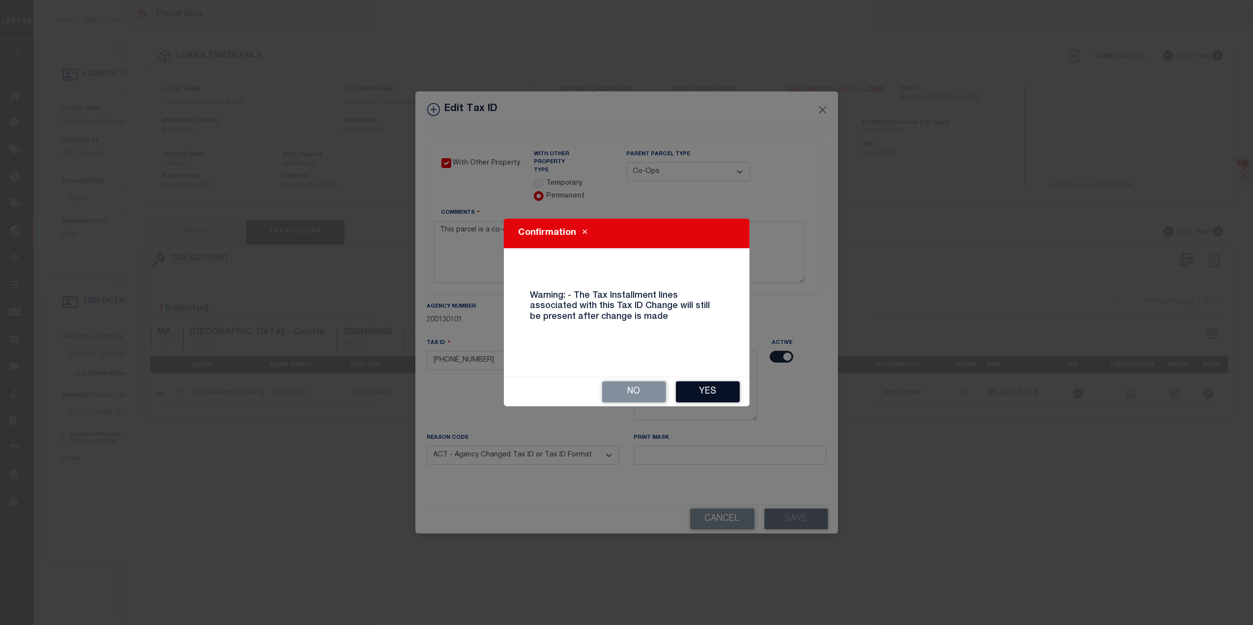
click at [710, 393] on button "Yes" at bounding box center [708, 391] width 64 height 21
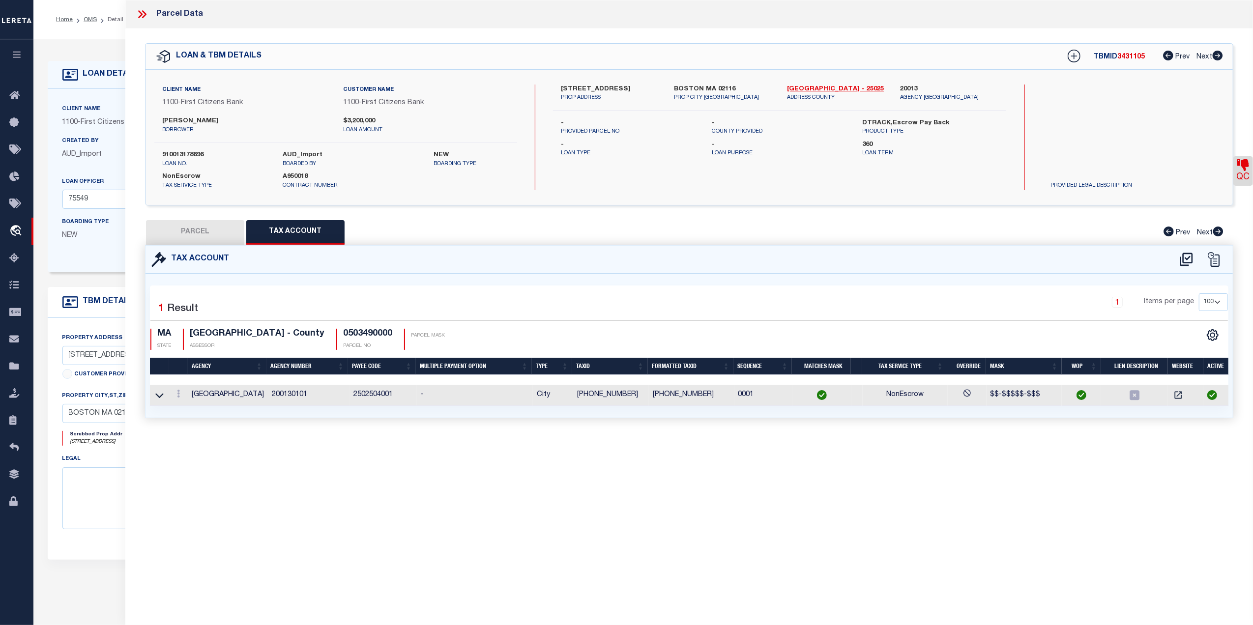
select select
click at [211, 242] on button "PARCEL" at bounding box center [194, 232] width 98 height 25
select select "AS"
select select
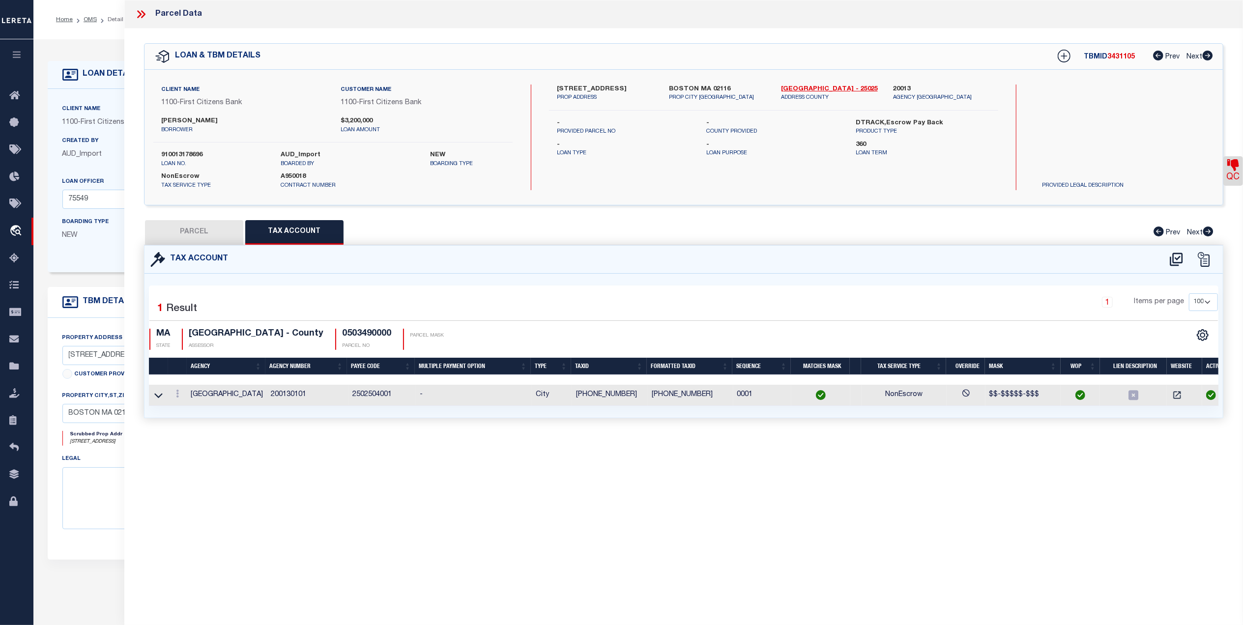
checkbox input "false"
select select "CP"
type input "BEACON COURT COOPERATIVE INC"
select select "AGW"
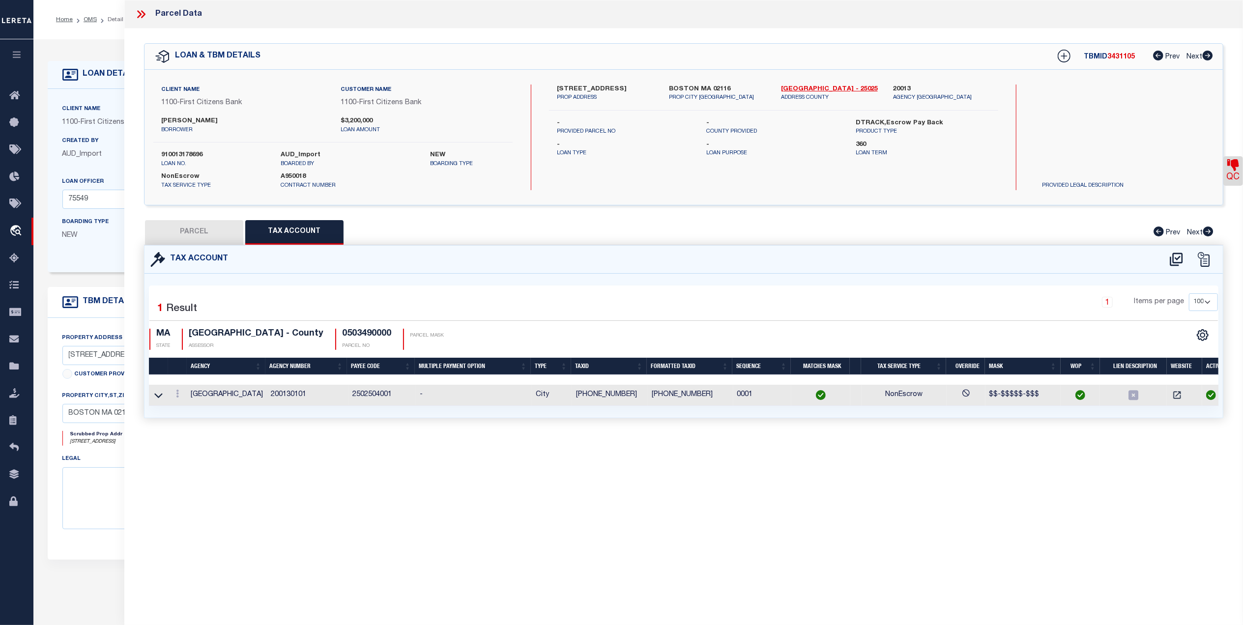
select select "LEG"
type input "360 BEACON ST"
checkbox input "false"
type input "BOSTON MA 02116"
type textarea "6,148 sq ft"
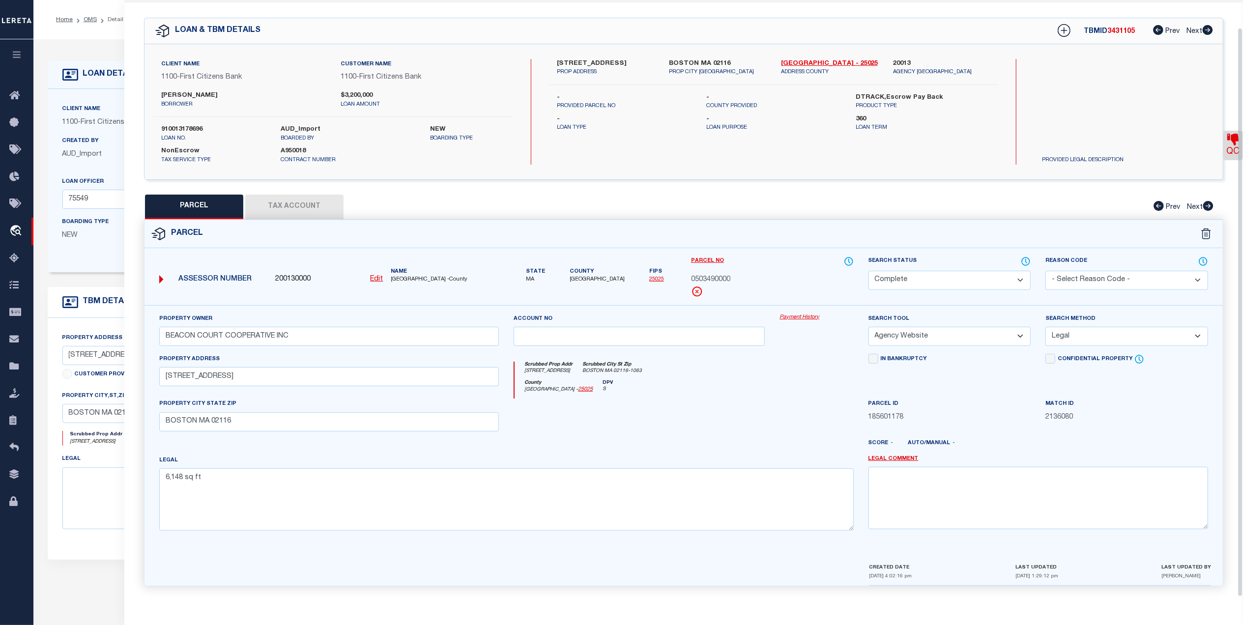
scroll to position [29, 0]
click at [899, 501] on textarea at bounding box center [1038, 498] width 340 height 62
paste textarea "MC Reviewed on 10-7-25 and this is a WOP."
type textarea "MC Reviewed on 10-7-25 and this is a WOP. (CO-OP)"
drag, startPoint x: 757, startPoint y: 373, endPoint x: 856, endPoint y: 388, distance: 99.5
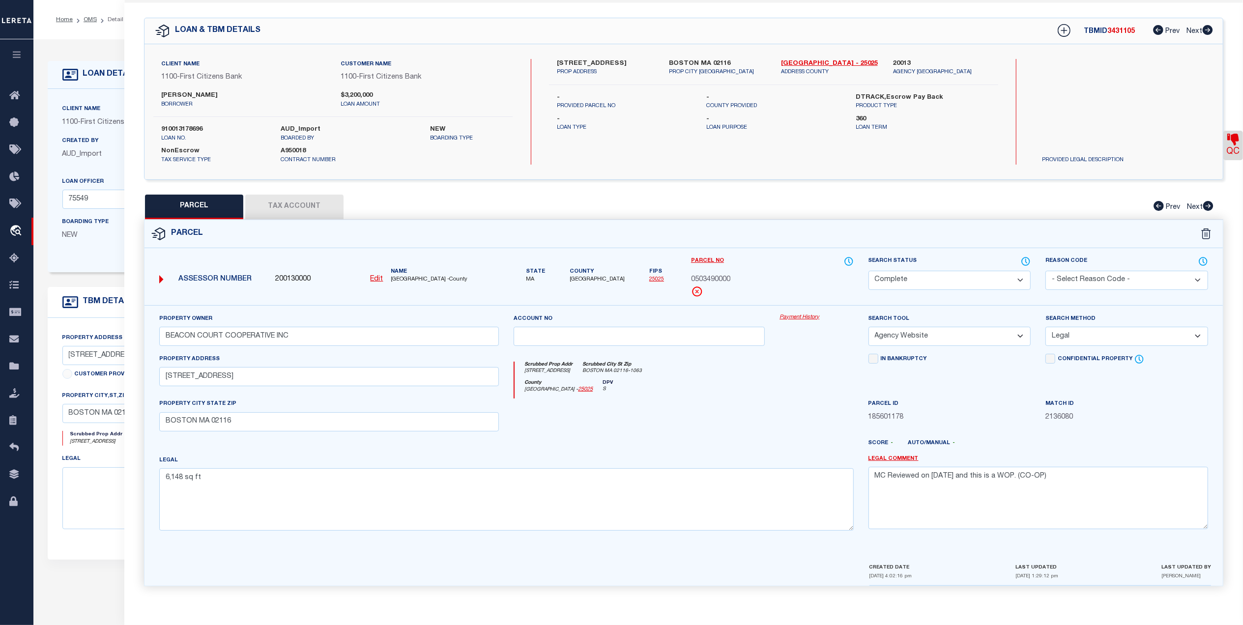
click at [758, 372] on div "Scrubbed Prop Addr 360 BEACON ST Scrubbed City St Zip BOSTON MA 02116-1063" at bounding box center [684, 371] width 339 height 18
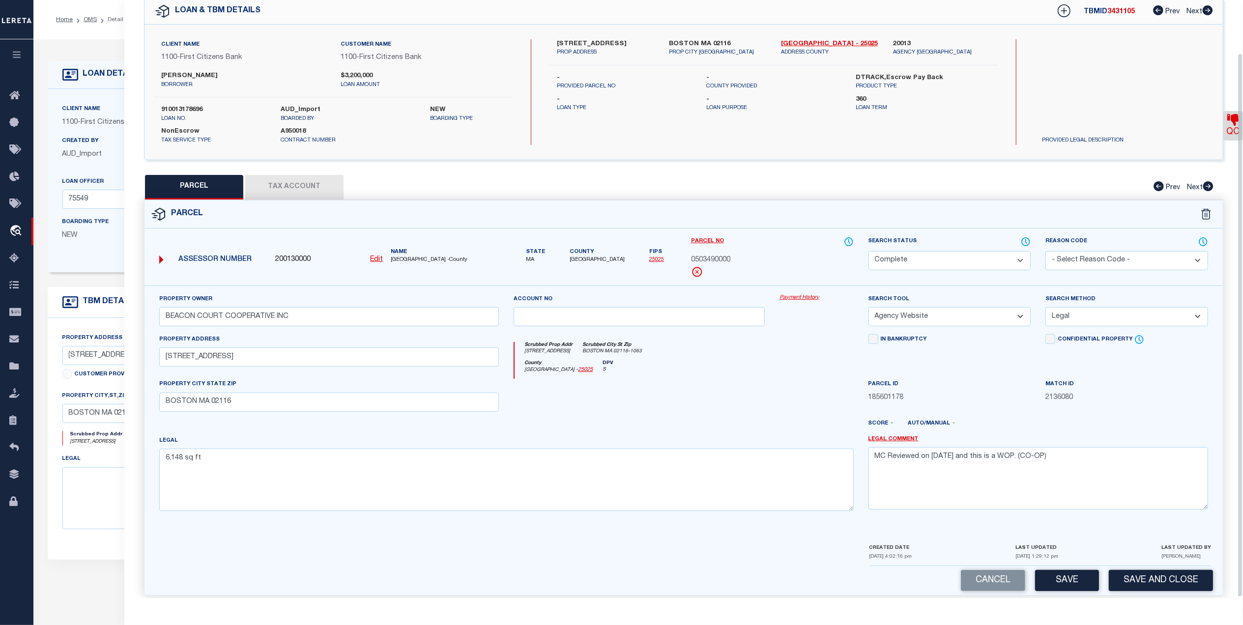
scroll to position [58, 0]
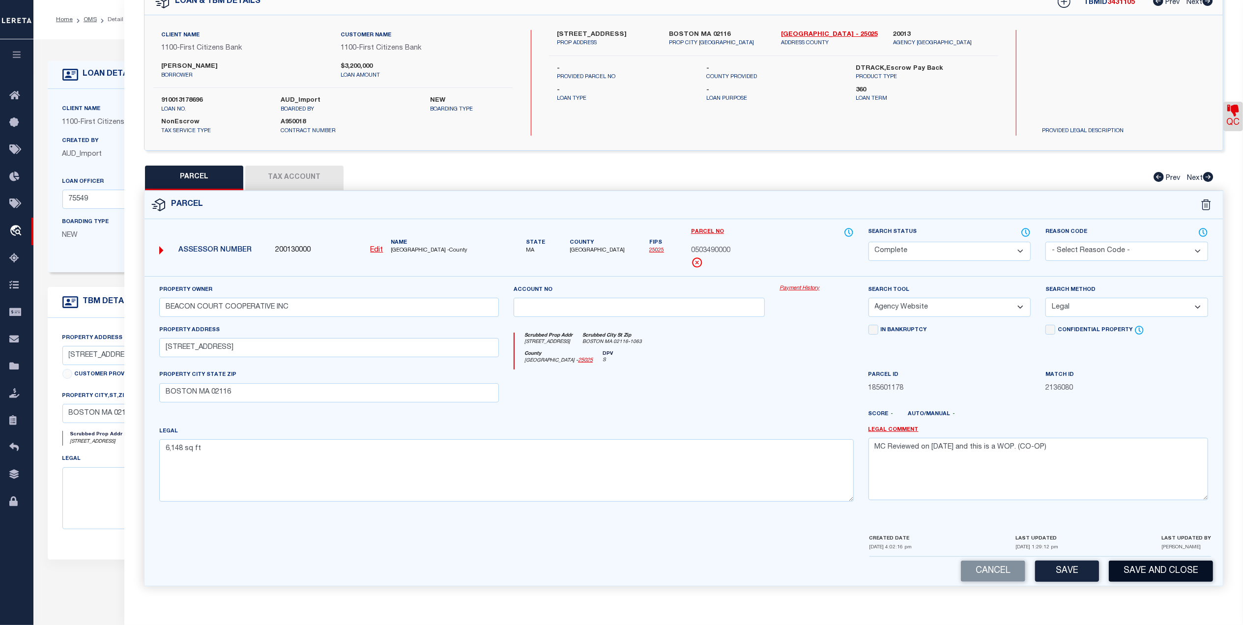
click at [1139, 572] on button "Save and Close" at bounding box center [1161, 571] width 104 height 21
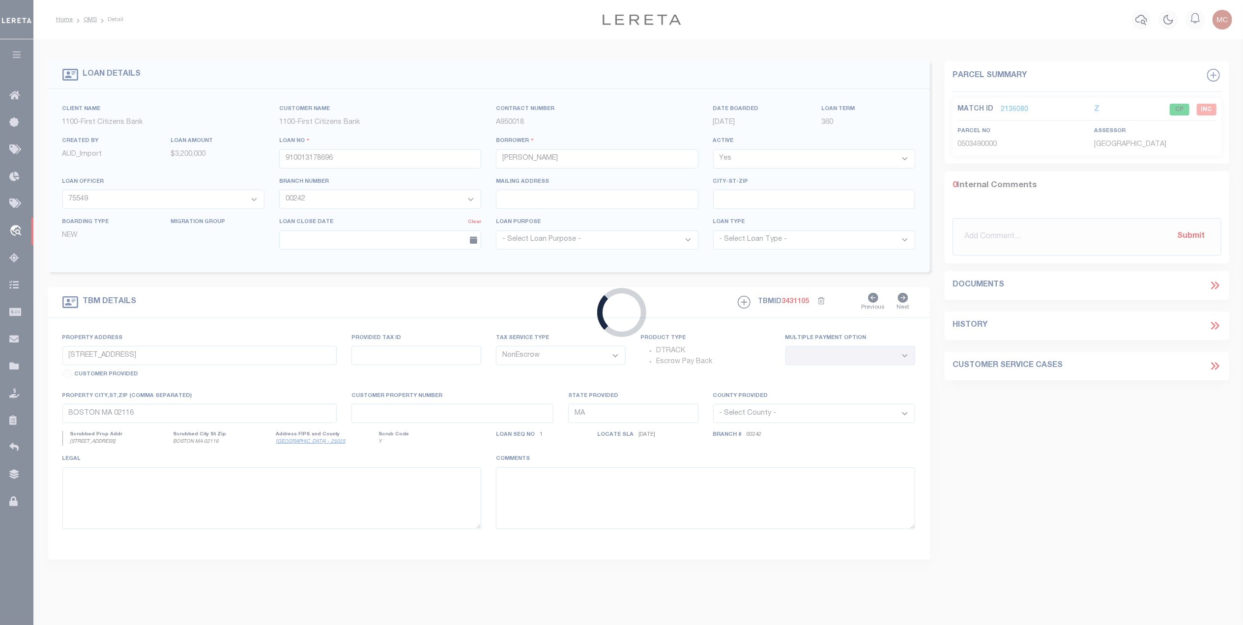
select select
select select "92774"
select select "24368"
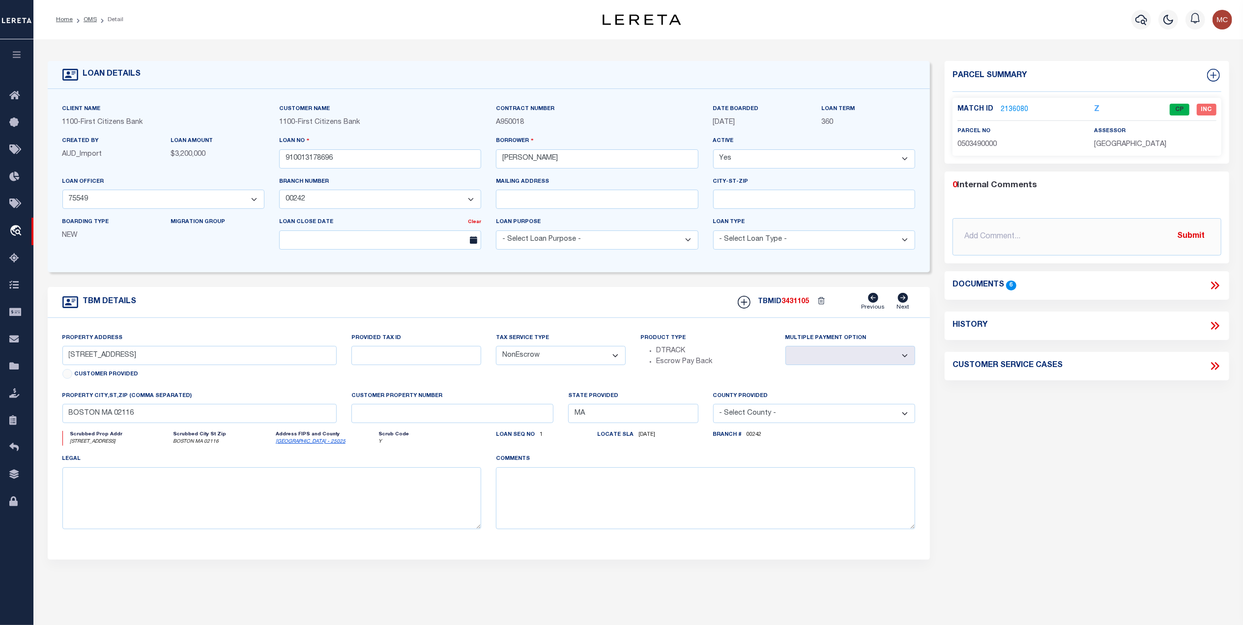
click at [1015, 107] on link "2136080" at bounding box center [1015, 110] width 28 height 10
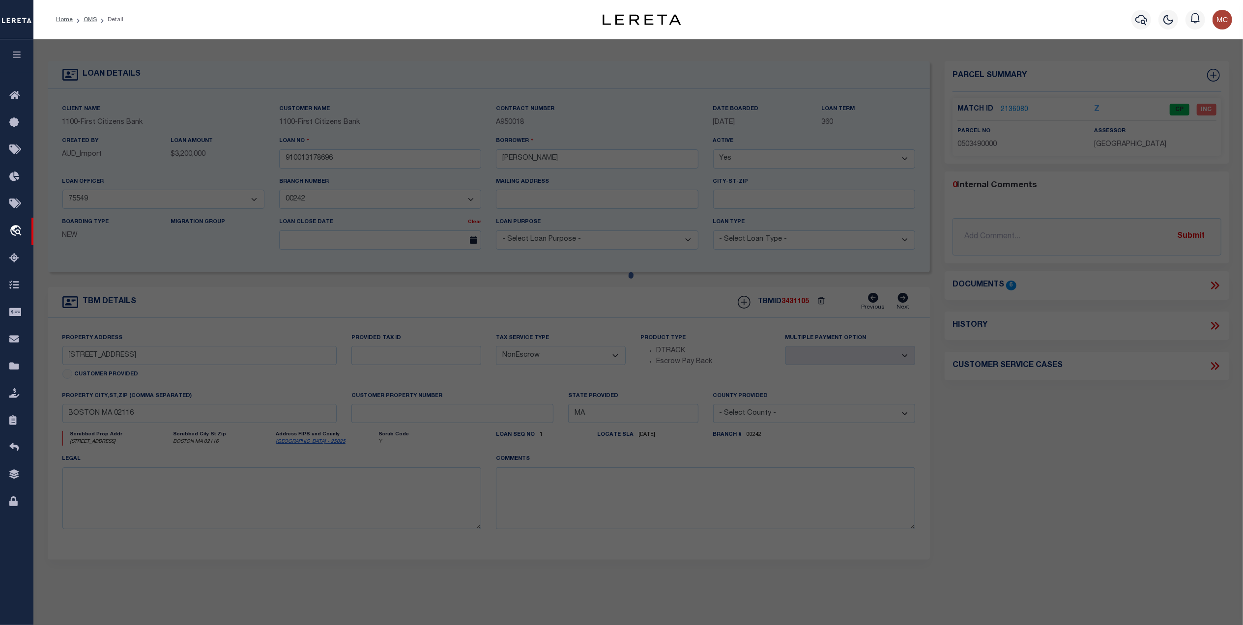
select select "AS"
select select
checkbox input "false"
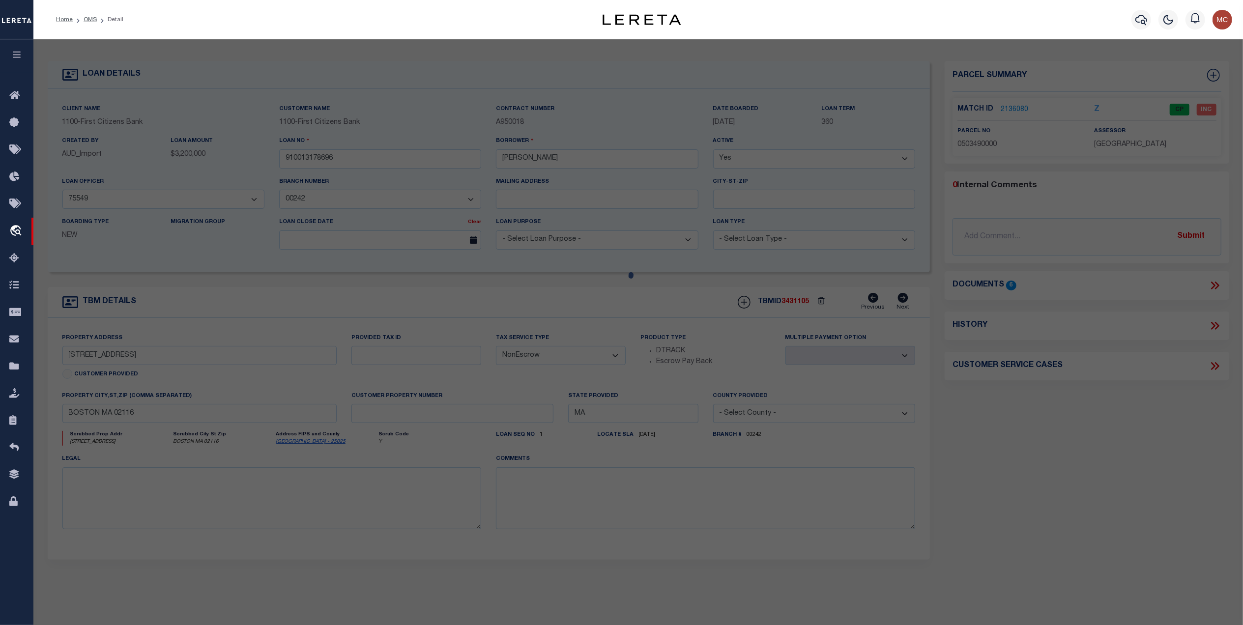
select select "CP"
type input "BEACON COURT COOPERATIVE INC"
select select "AGW"
select select "LEG"
type input "360 BEACON ST"
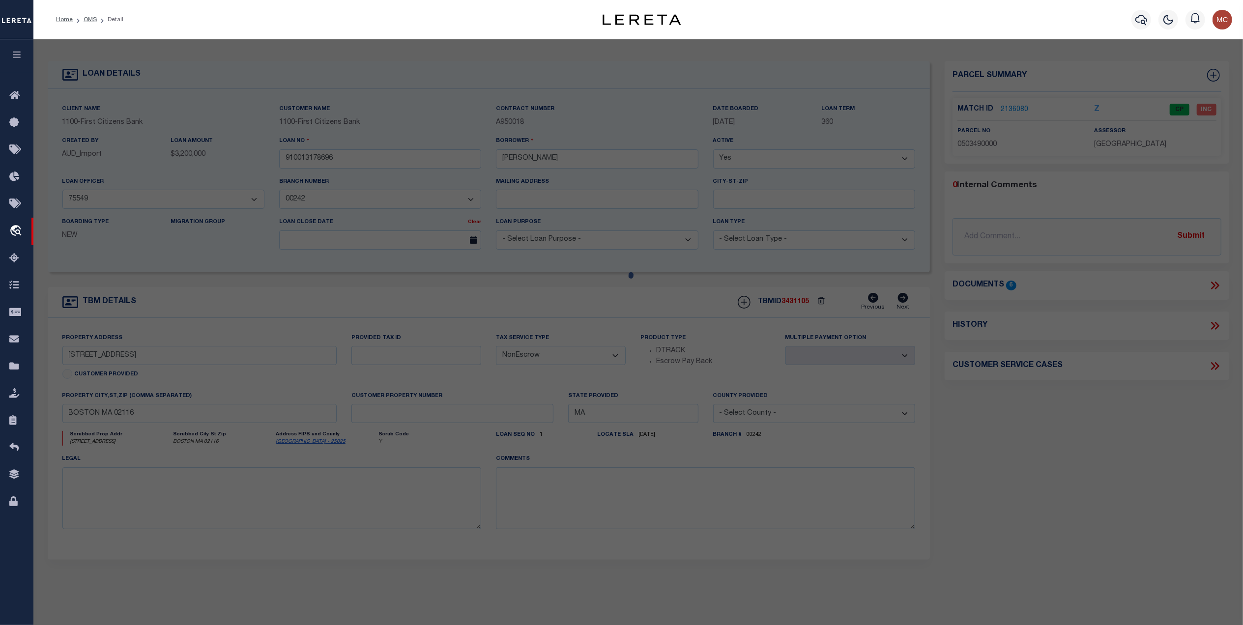
type input "BOSTON MA 02116"
type textarea "6,148 sq ft"
type textarea "MC Reviewed on 10-7-25 and this is a WOP. (CO-OP)"
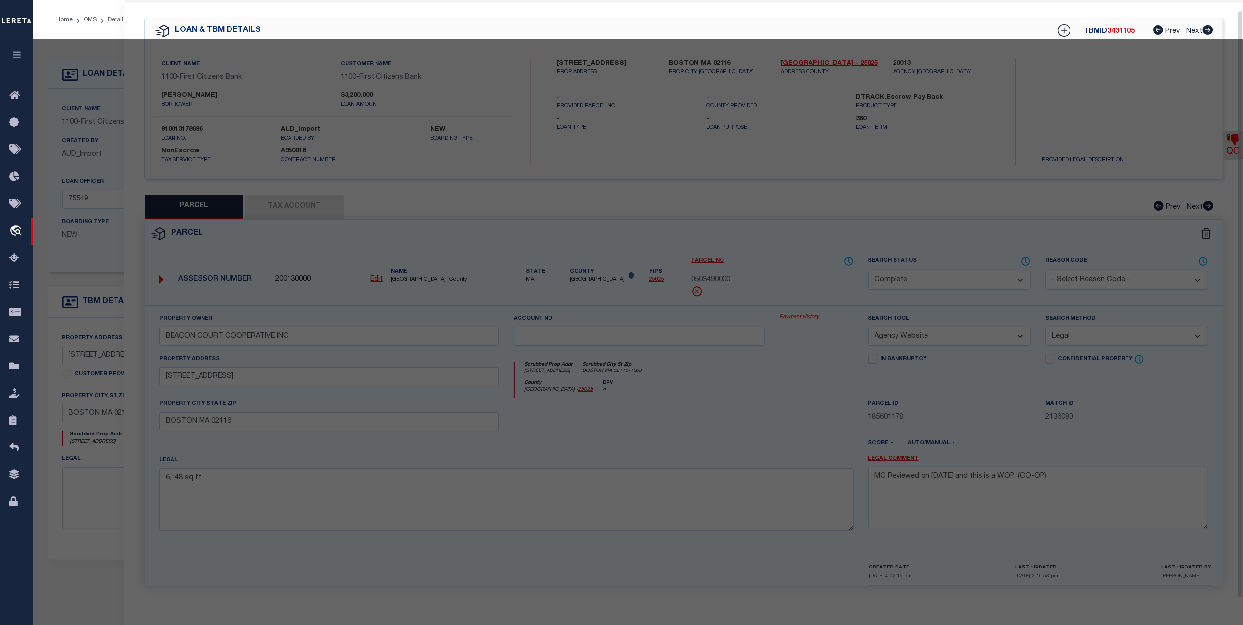
scroll to position [29, 0]
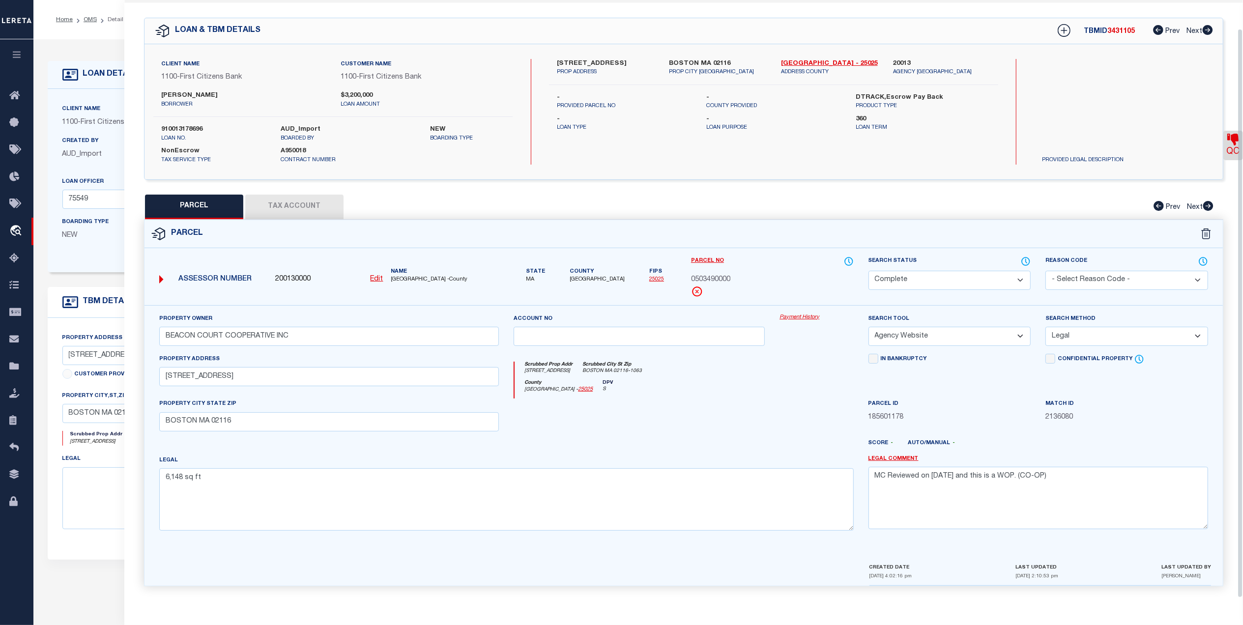
click at [304, 199] on button "Tax Account" at bounding box center [294, 207] width 98 height 25
select select "100"
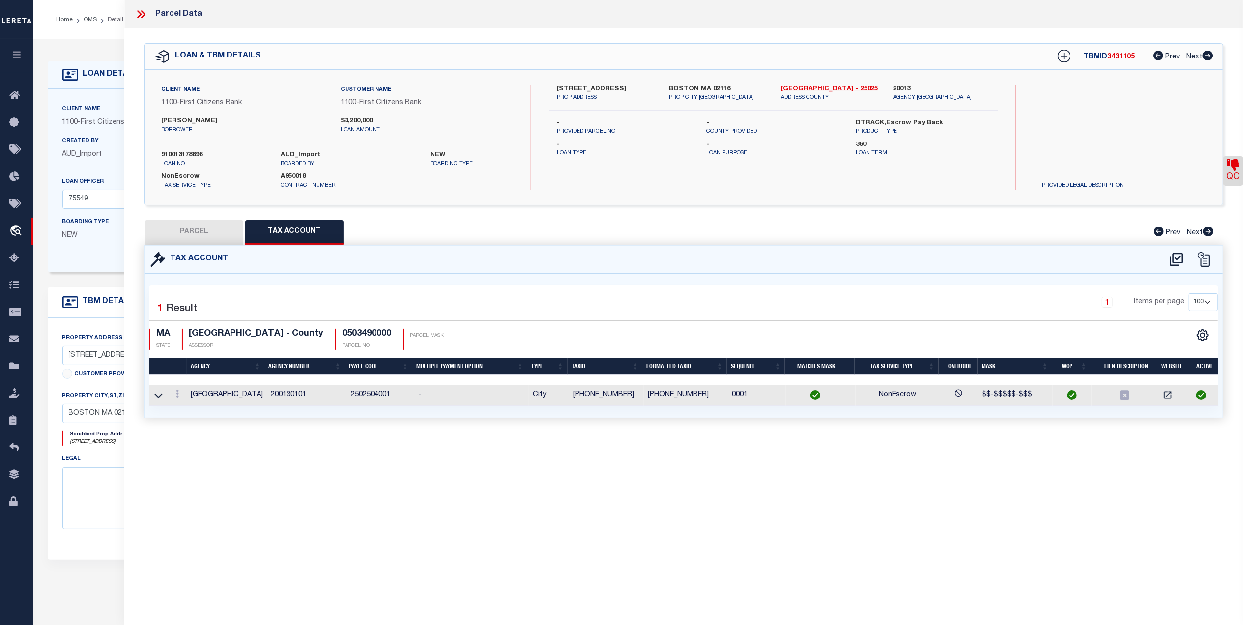
scroll to position [0, 0]
click at [213, 238] on button "PARCEL" at bounding box center [194, 232] width 98 height 25
select select "AS"
select select
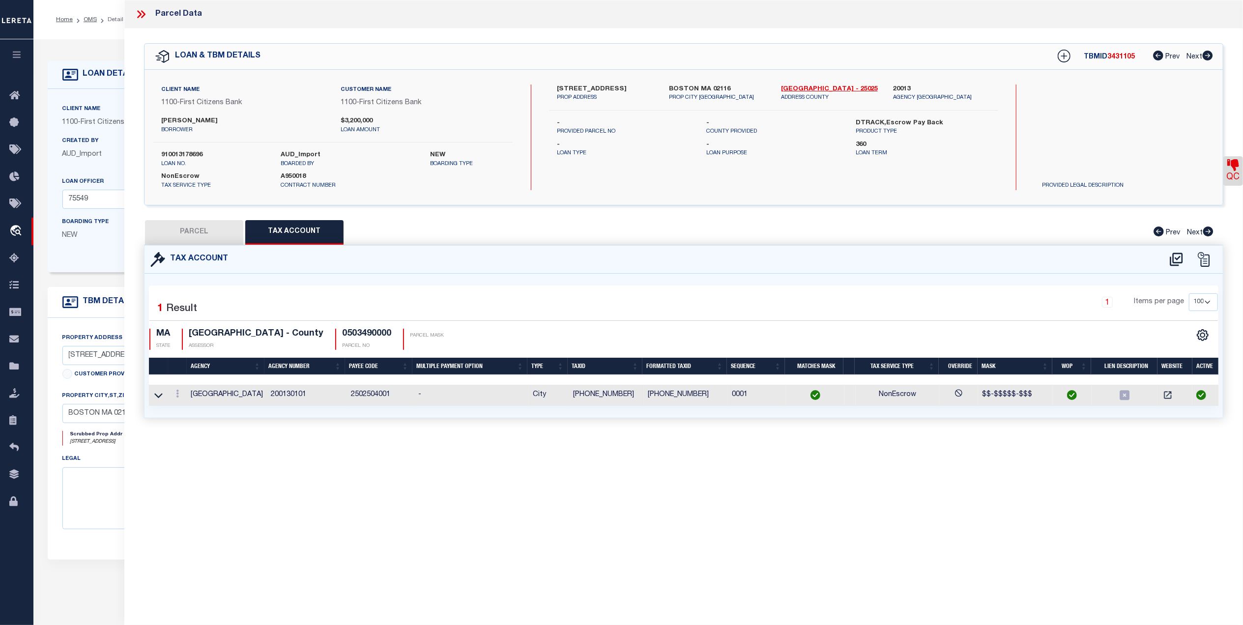
checkbox input "false"
select select "CP"
type input "BEACON COURT COOPERATIVE INC"
select select "AGW"
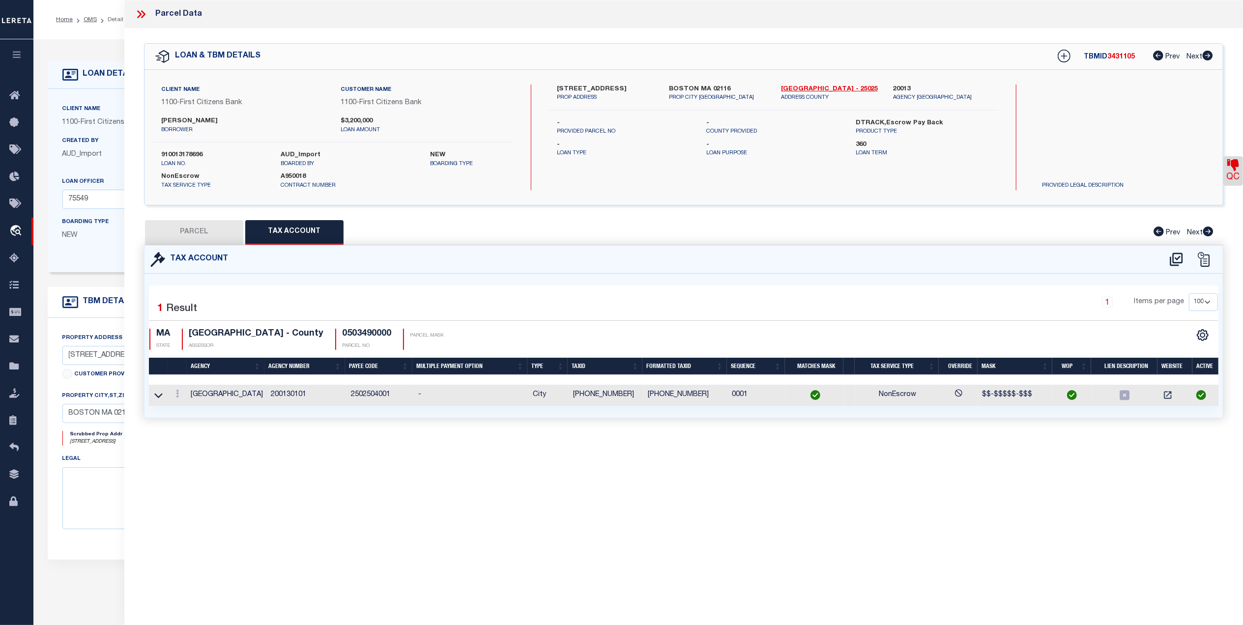
select select "LEG"
type input "360 BEACON ST"
type input "BOSTON MA 02116"
type textarea "6,148 sq ft"
type textarea "MC Reviewed on 10-7-25 and this is a WOP. (CO-OP)"
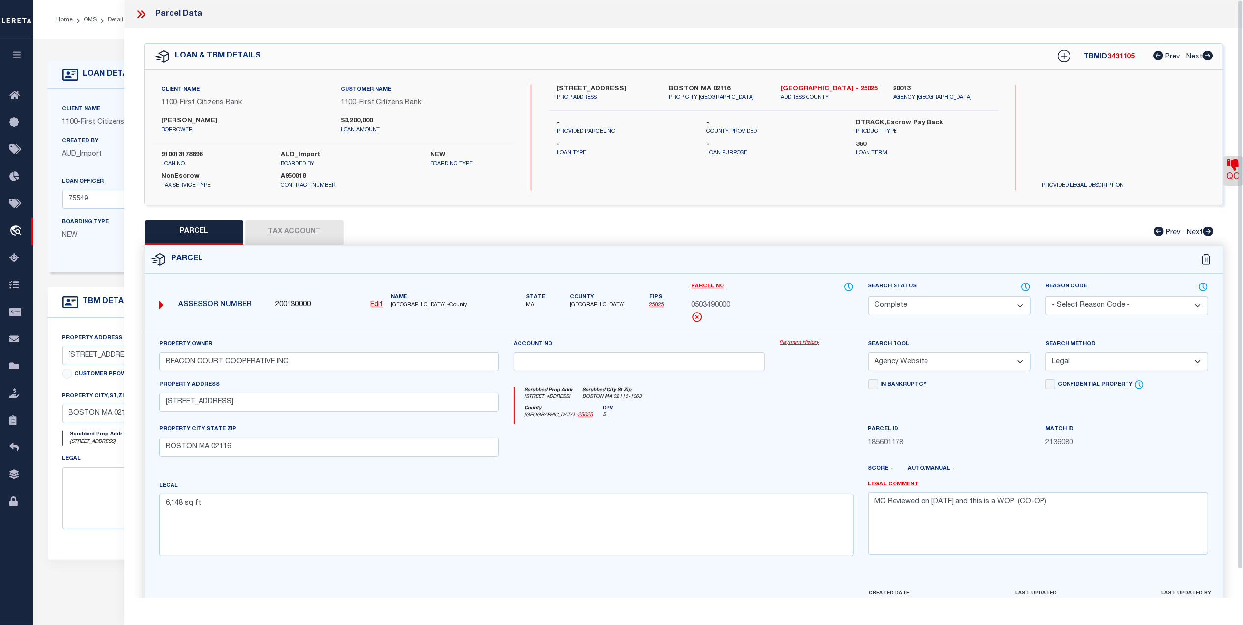
click at [140, 10] on icon at bounding box center [141, 14] width 13 height 13
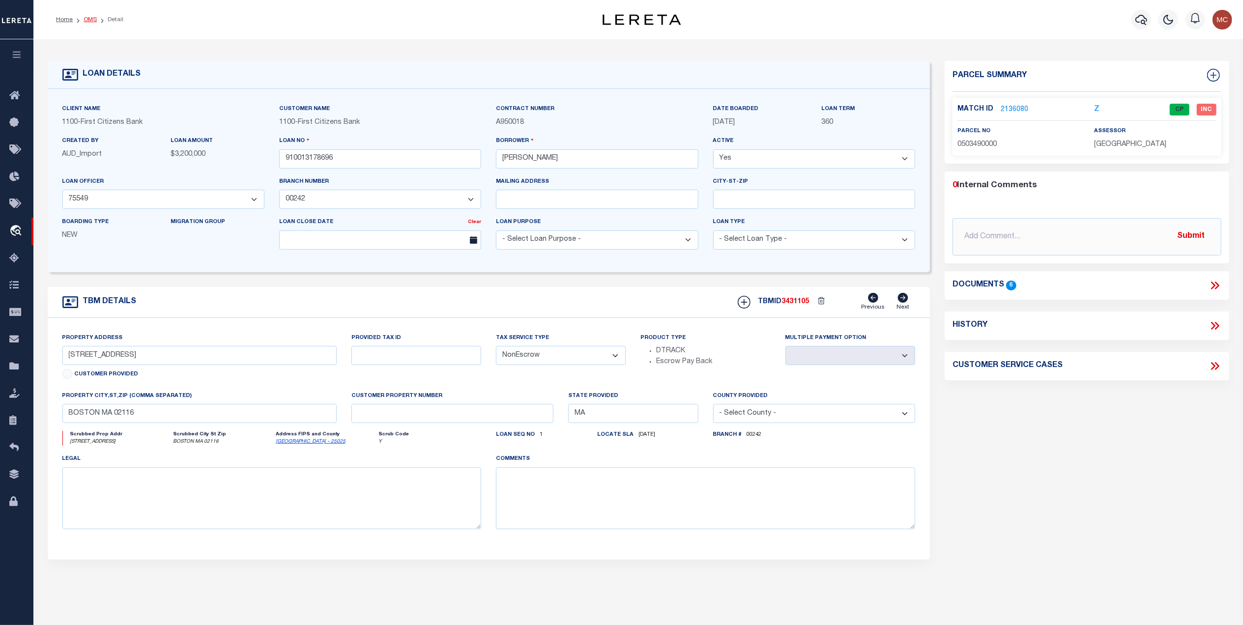
click at [93, 22] on link "OMS" at bounding box center [90, 20] width 13 height 6
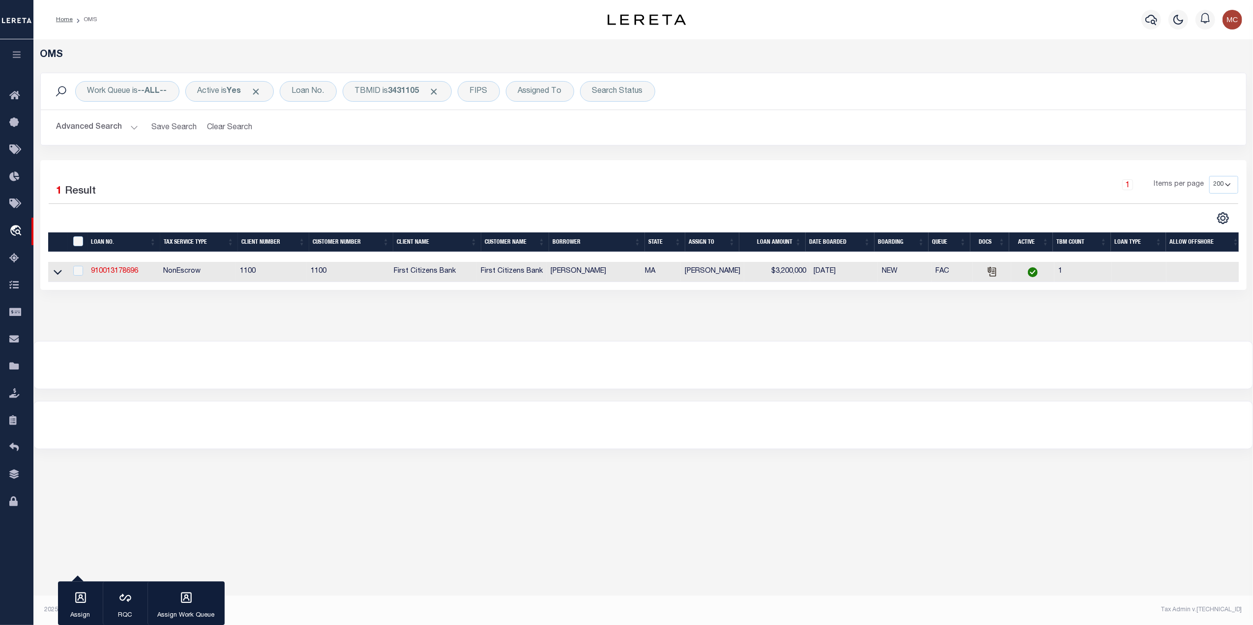
drag, startPoint x: 661, startPoint y: 457, endPoint x: 437, endPoint y: 256, distance: 301.0
click at [661, 449] on div at bounding box center [643, 425] width 1218 height 47
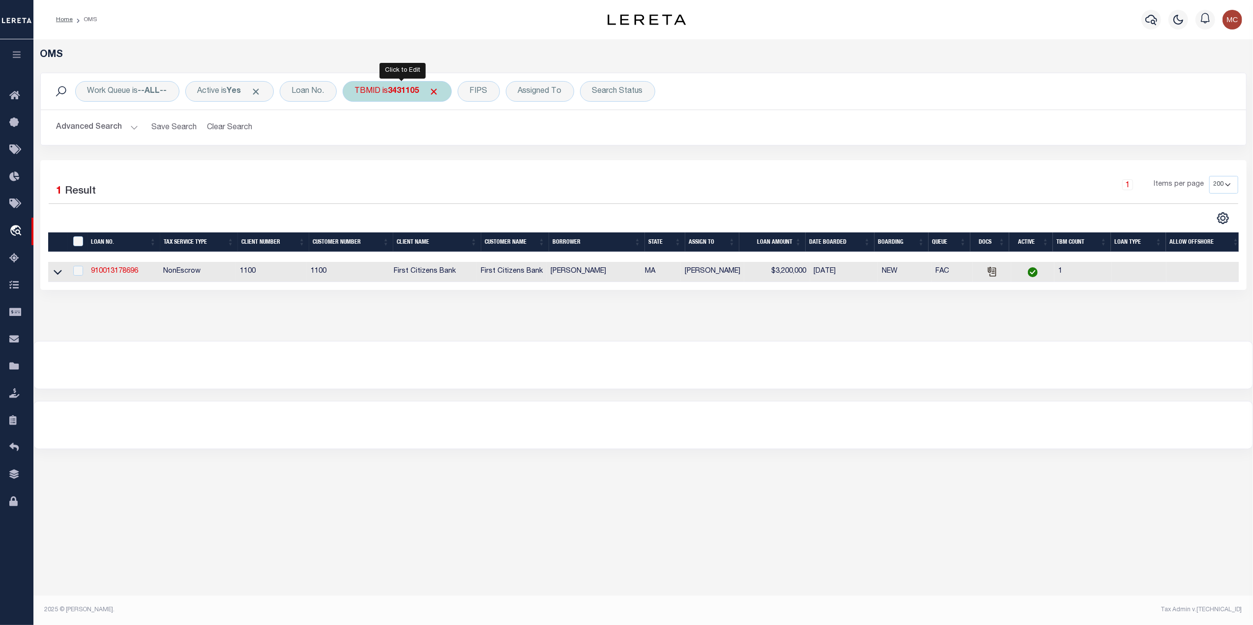
click at [382, 87] on div "TBMID is 3431105" at bounding box center [397, 91] width 109 height 21
type input "3430188"
click at [481, 153] on input "Apply" at bounding box center [485, 157] width 29 height 16
click at [122, 272] on link "3830124123141" at bounding box center [116, 271] width 51 height 7
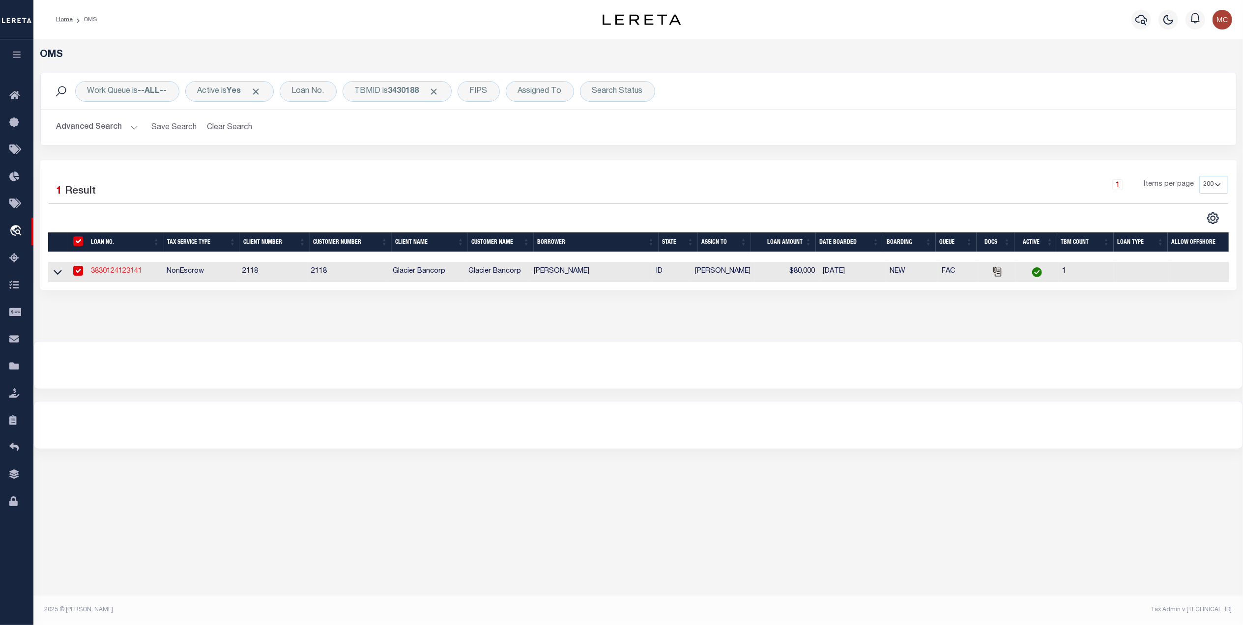
type input "3830124123141"
type input "[PERSON_NAME]"
select select
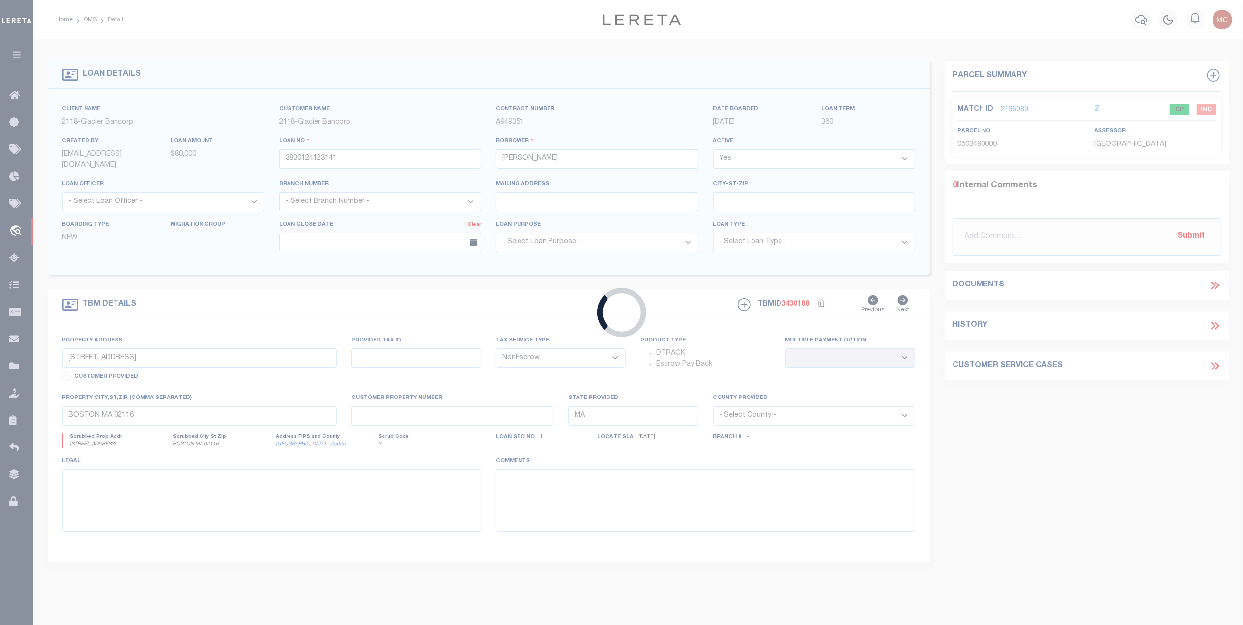
type input "[STREET_ADDRESS]"
select select
type input "Coeur d'Alene ID 83815"
type input "ID"
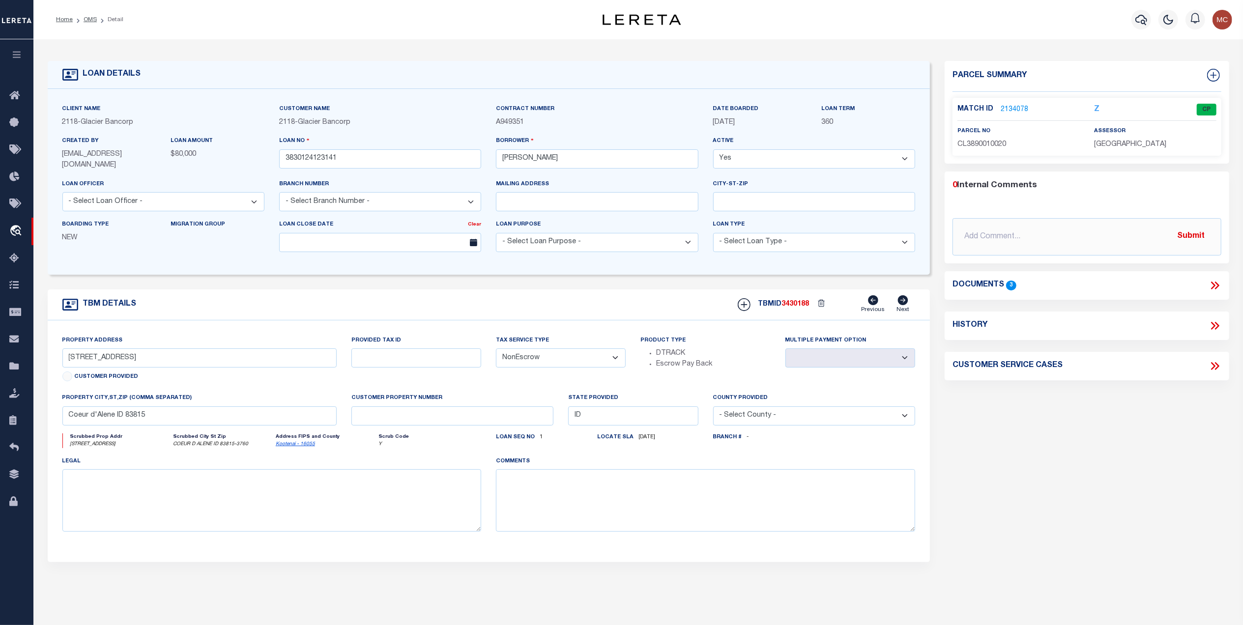
click at [1215, 285] on icon at bounding box center [1214, 285] width 13 height 13
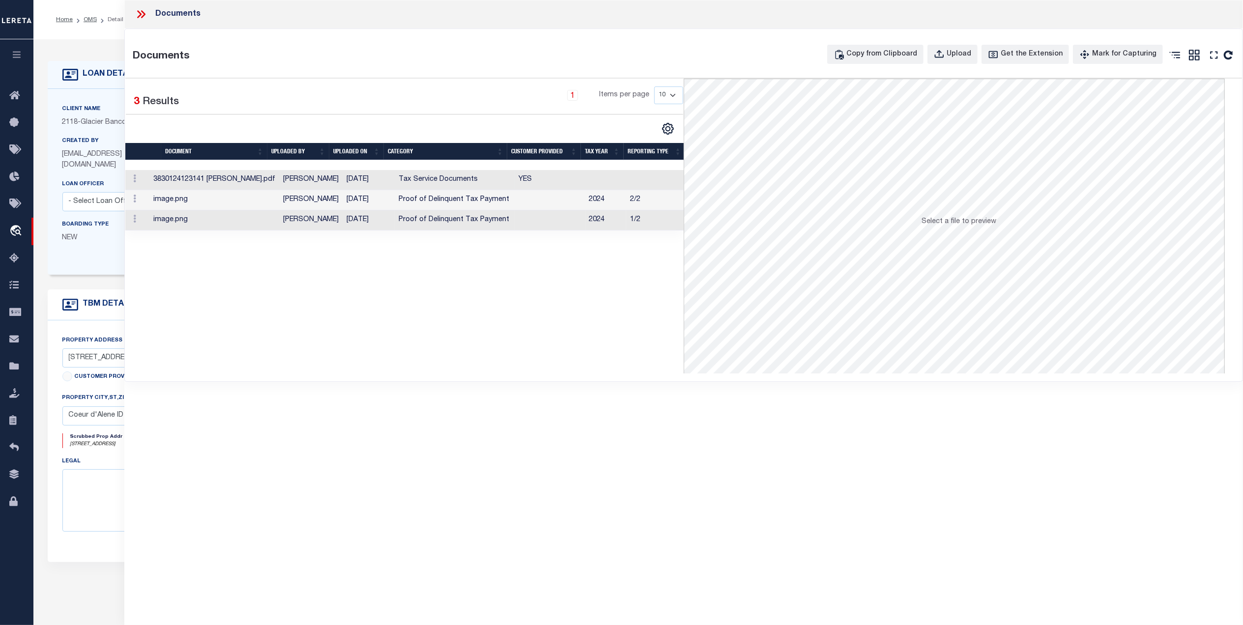
click at [410, 177] on td "Tax Service Documents" at bounding box center [455, 180] width 120 height 20
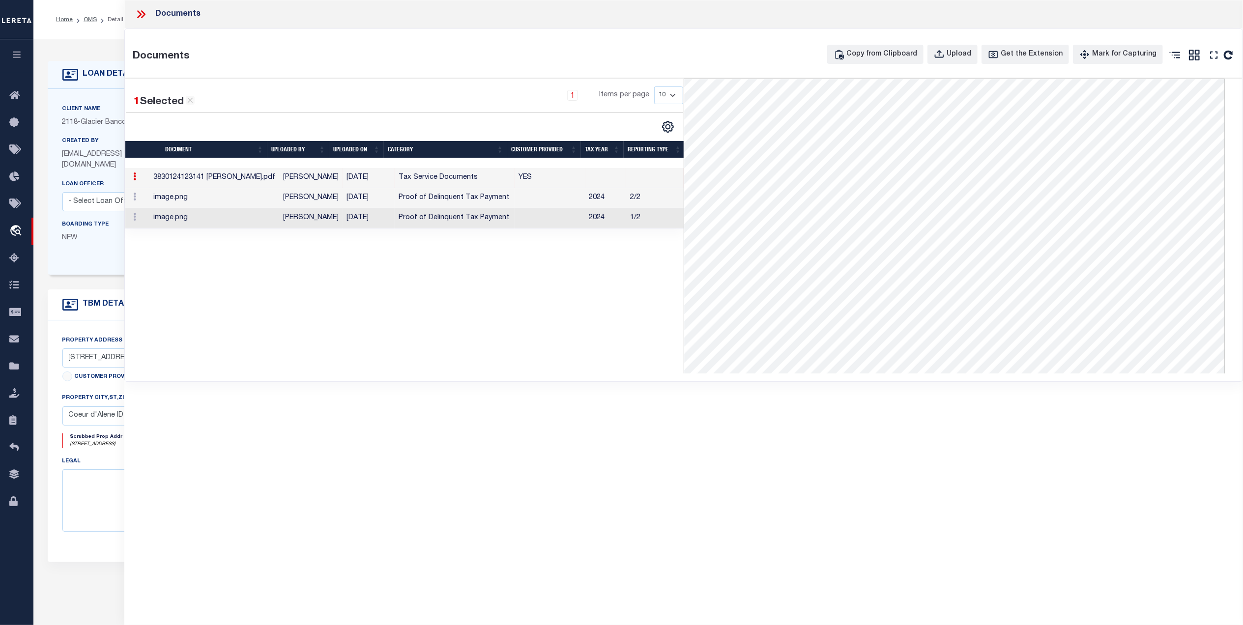
click at [138, 12] on icon at bounding box center [141, 14] width 13 height 13
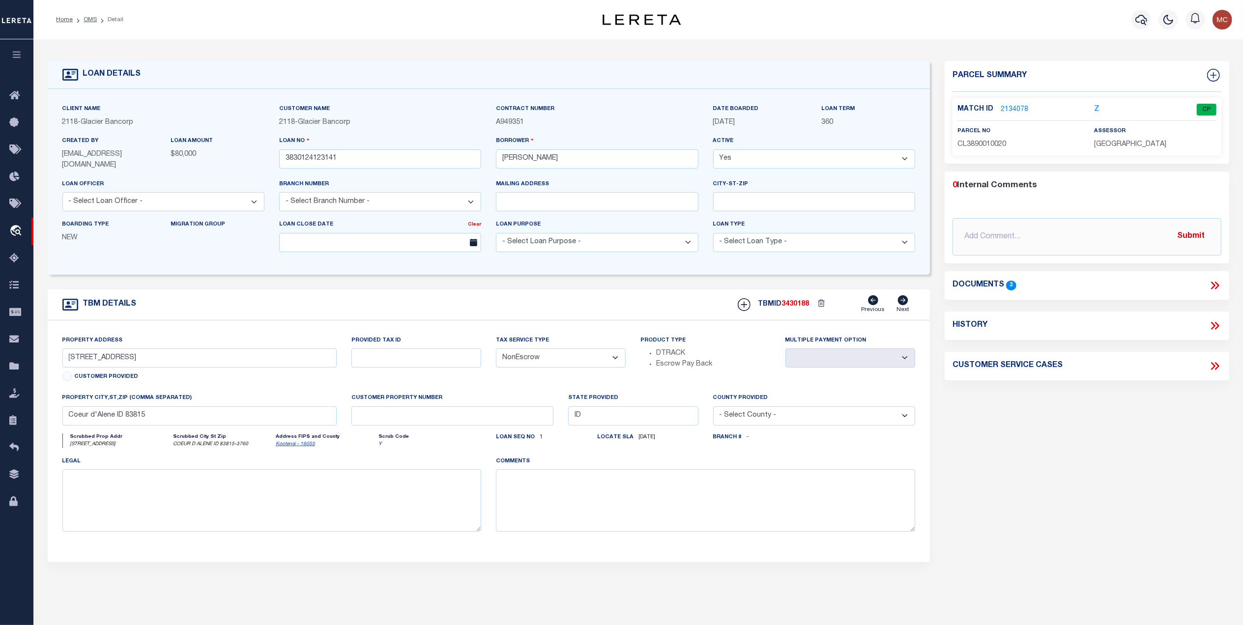
click at [1014, 110] on link "2134078" at bounding box center [1015, 110] width 28 height 10
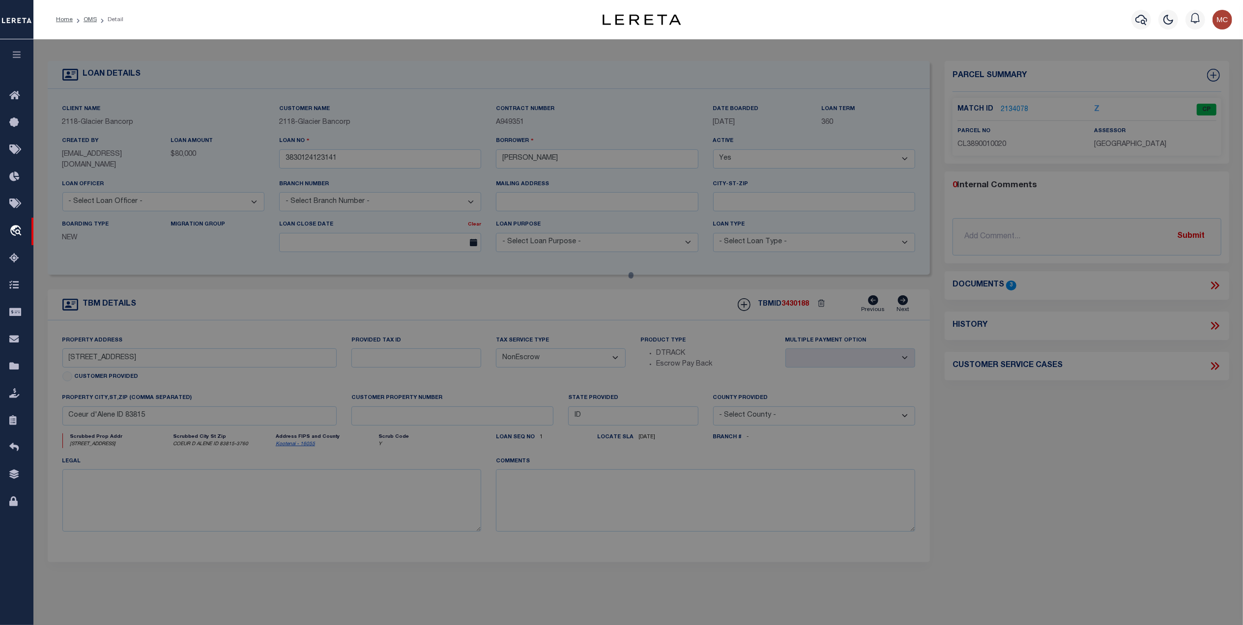
select select "AS"
select select
checkbox input "false"
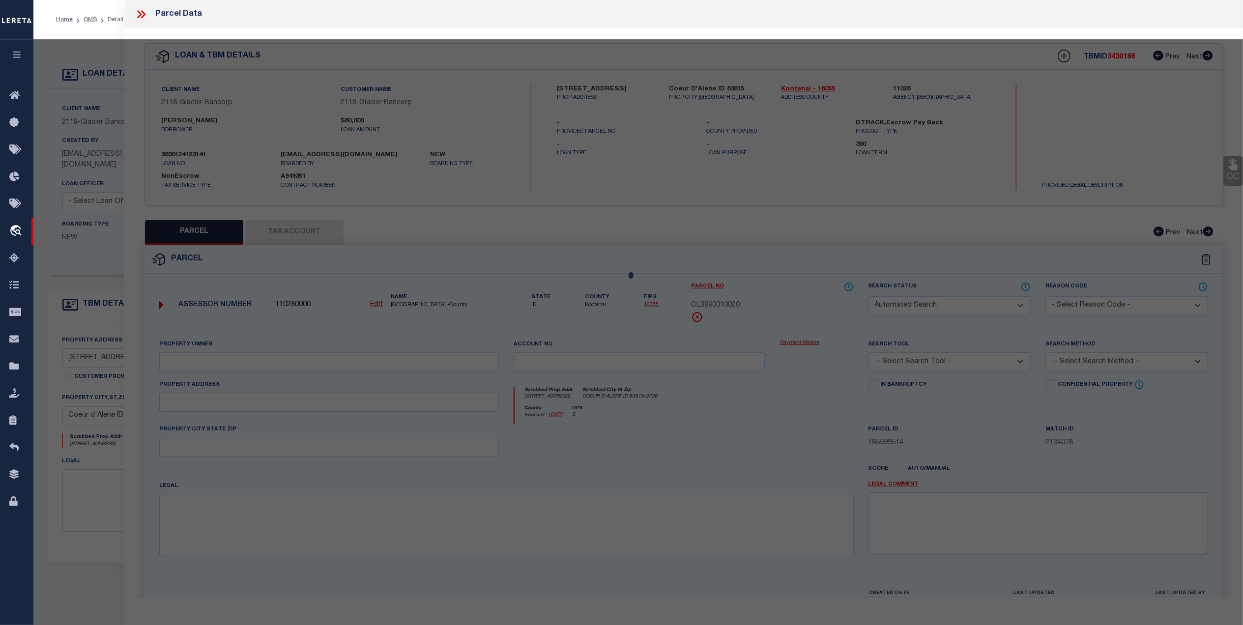
select select "CP"
type input "Habitat For Humanity Of [GEOGRAPHIC_DATA][US_STATE]"
select select "AGW"
select select "LEG"
type input "[STREET_ADDRESS]"
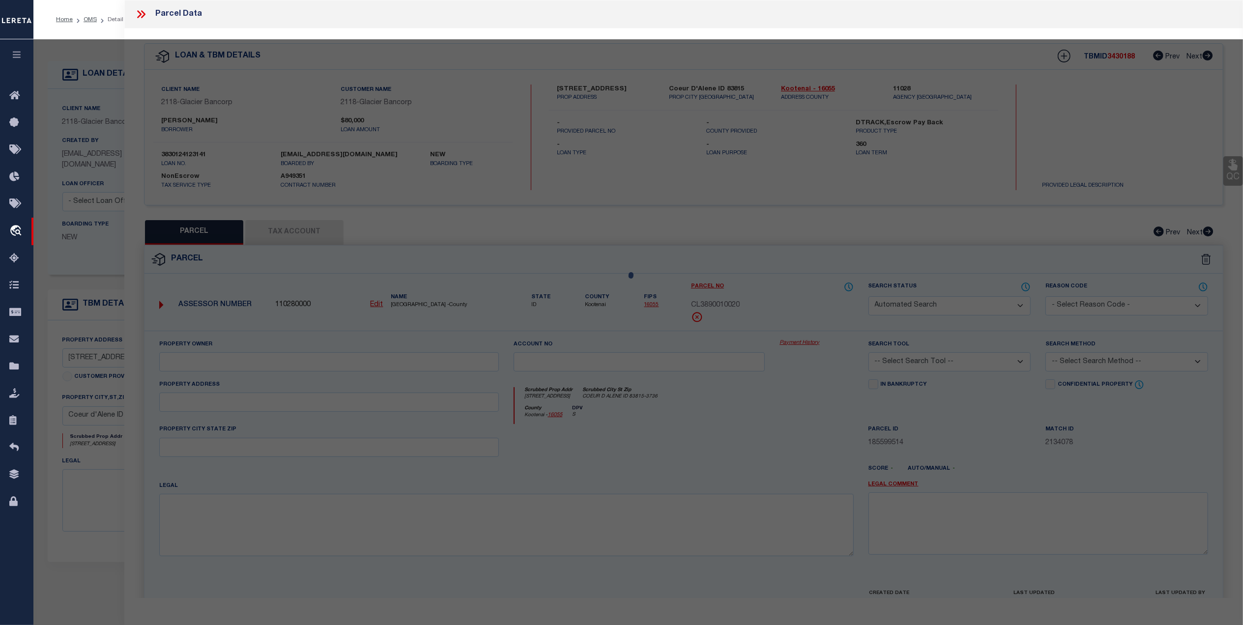
checkbox input "false"
type input "Coeur D'Alene ID 83815"
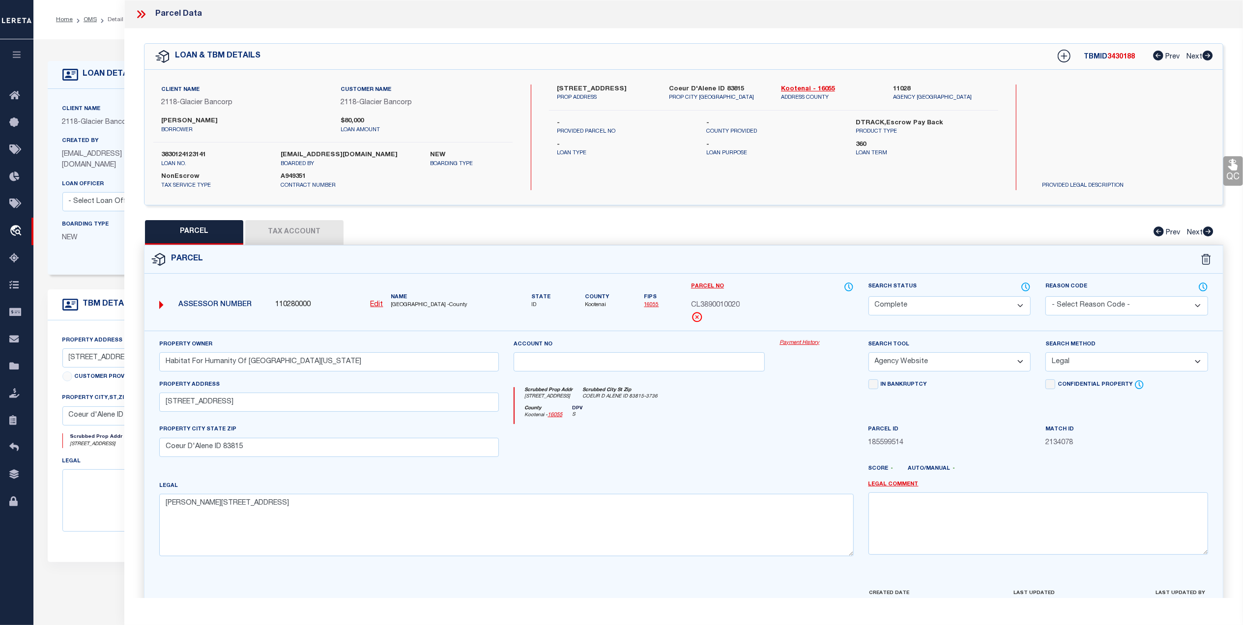
click at [295, 238] on button "Tax Account" at bounding box center [294, 232] width 98 height 25
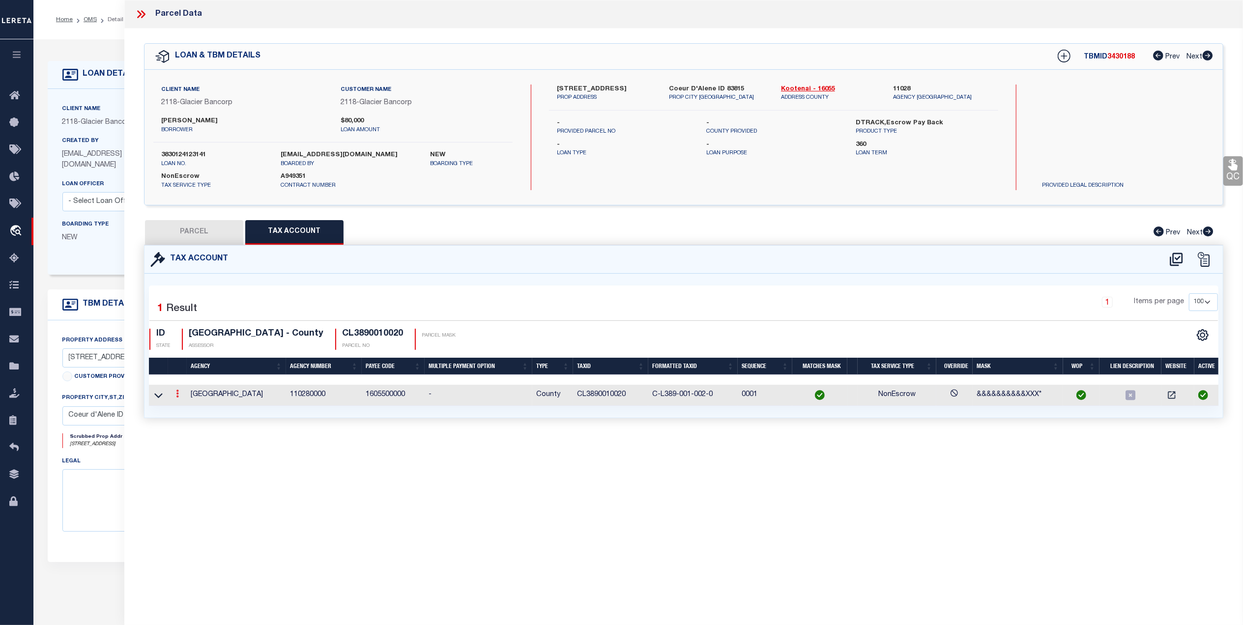
click at [177, 395] on icon at bounding box center [177, 394] width 3 height 8
click at [184, 407] on icon "" at bounding box center [187, 408] width 7 height 7
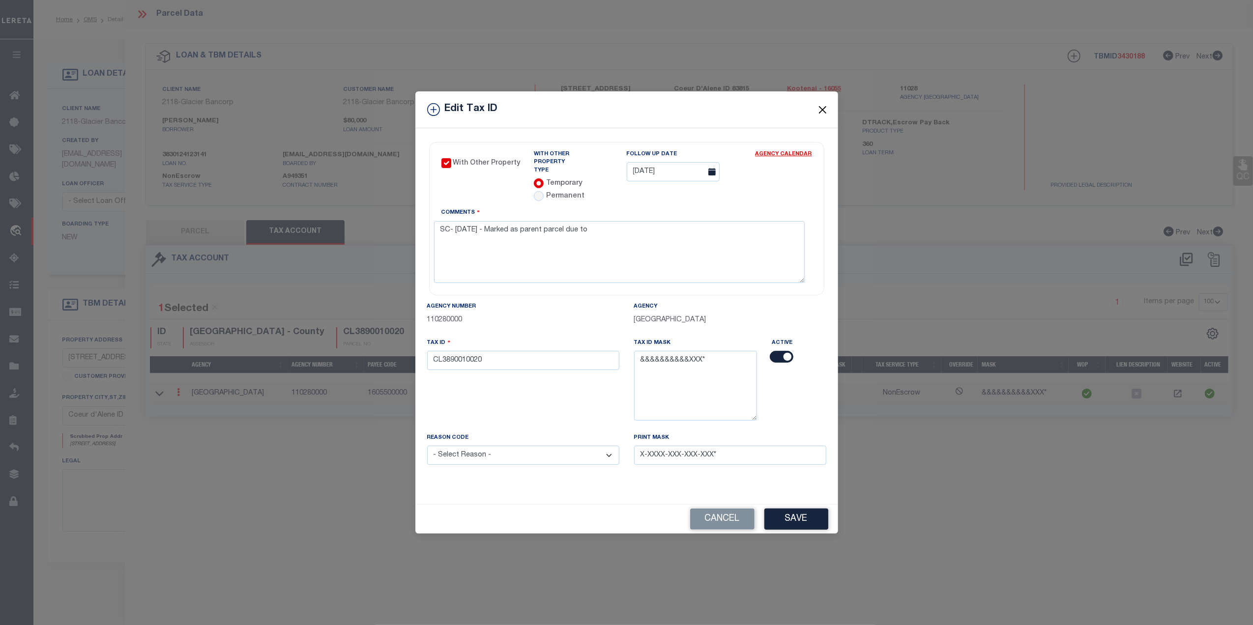
click at [818, 109] on button "Close" at bounding box center [822, 109] width 13 height 13
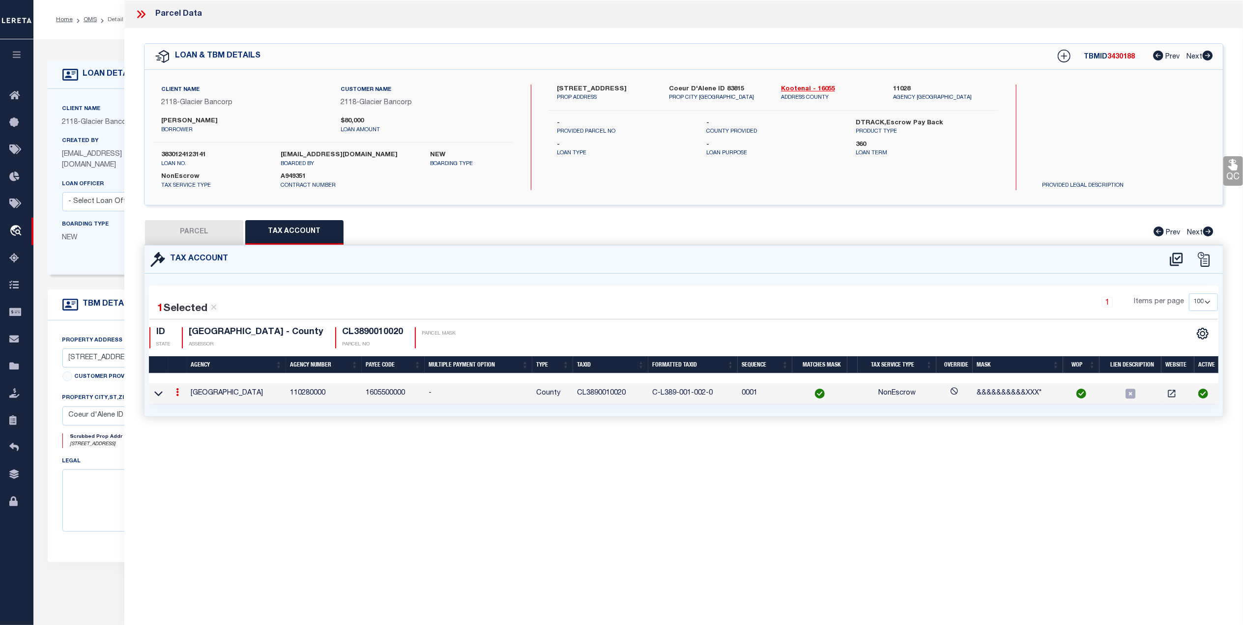
click at [188, 230] on button "PARCEL" at bounding box center [194, 232] width 98 height 25
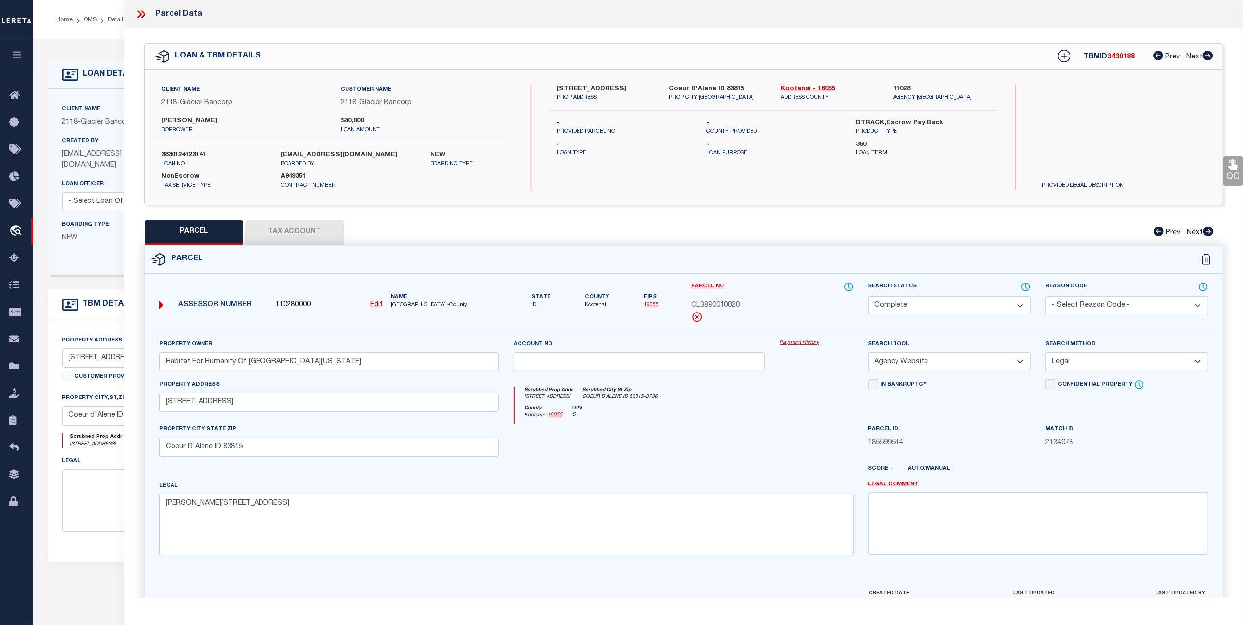
click at [654, 304] on link "16055" at bounding box center [651, 304] width 15 height 5
click at [326, 232] on button "Tax Account" at bounding box center [294, 232] width 98 height 25
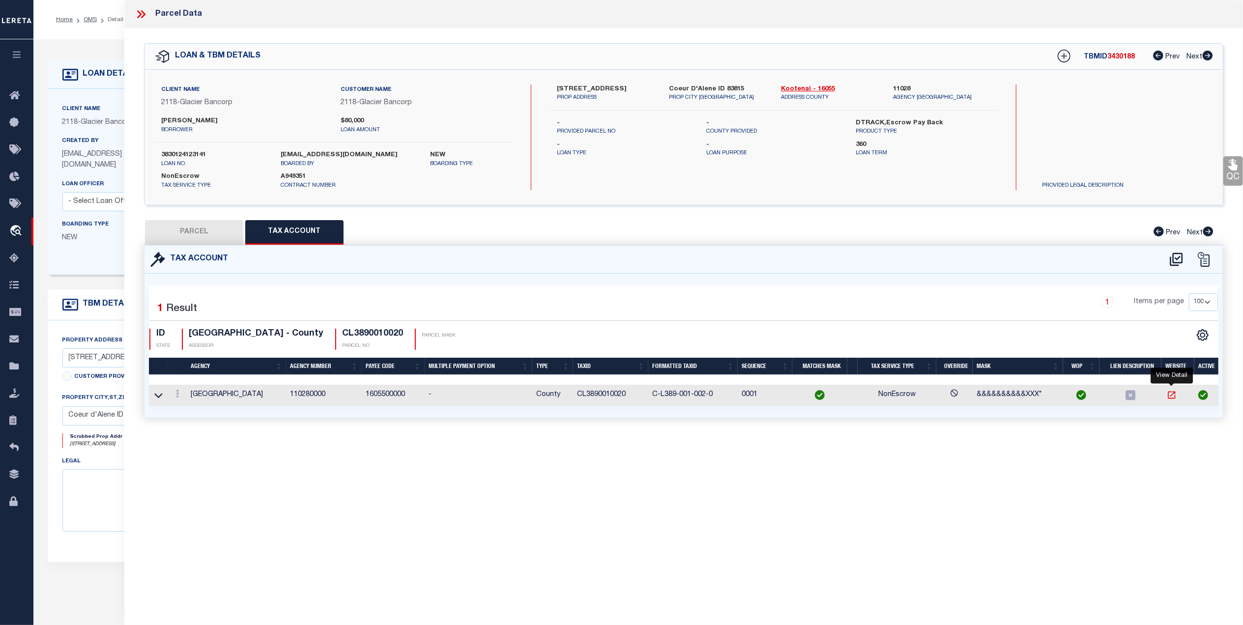
click at [1168, 396] on icon "" at bounding box center [1172, 395] width 10 height 10
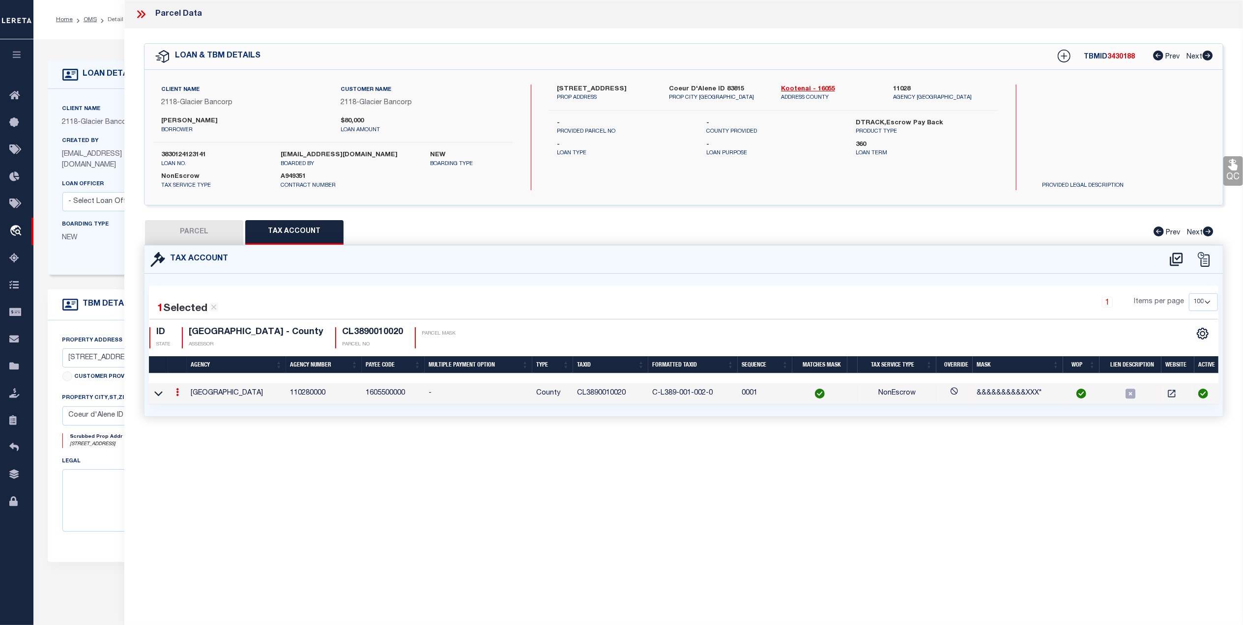
drag, startPoint x: 172, startPoint y: 230, endPoint x: 350, endPoint y: 232, distance: 177.9
click at [172, 230] on button "PARCEL" at bounding box center [194, 232] width 98 height 25
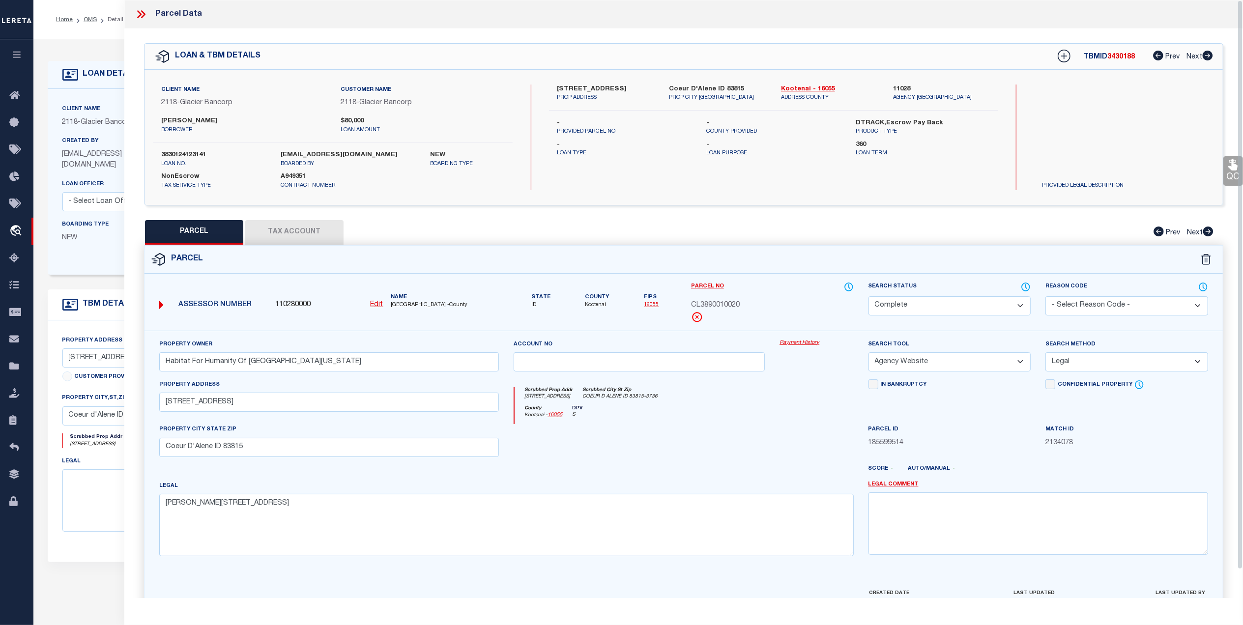
click at [892, 584] on div "Property Owner Habitat For Humanity Of North Idaho Account no Payment History S…" at bounding box center [683, 459] width 1078 height 257
drag, startPoint x: 759, startPoint y: 576, endPoint x: 1202, endPoint y: 524, distance: 445.9
click at [759, 576] on div "Property Owner Habitat For Humanity Of North Idaho Account no Payment History S…" at bounding box center [683, 459] width 1078 height 257
click at [729, 582] on div "Property Owner Habitat For Humanity Of North Idaho Account no Payment History S…" at bounding box center [683, 459] width 1078 height 257
click at [650, 302] on link "16055" at bounding box center [651, 304] width 15 height 5
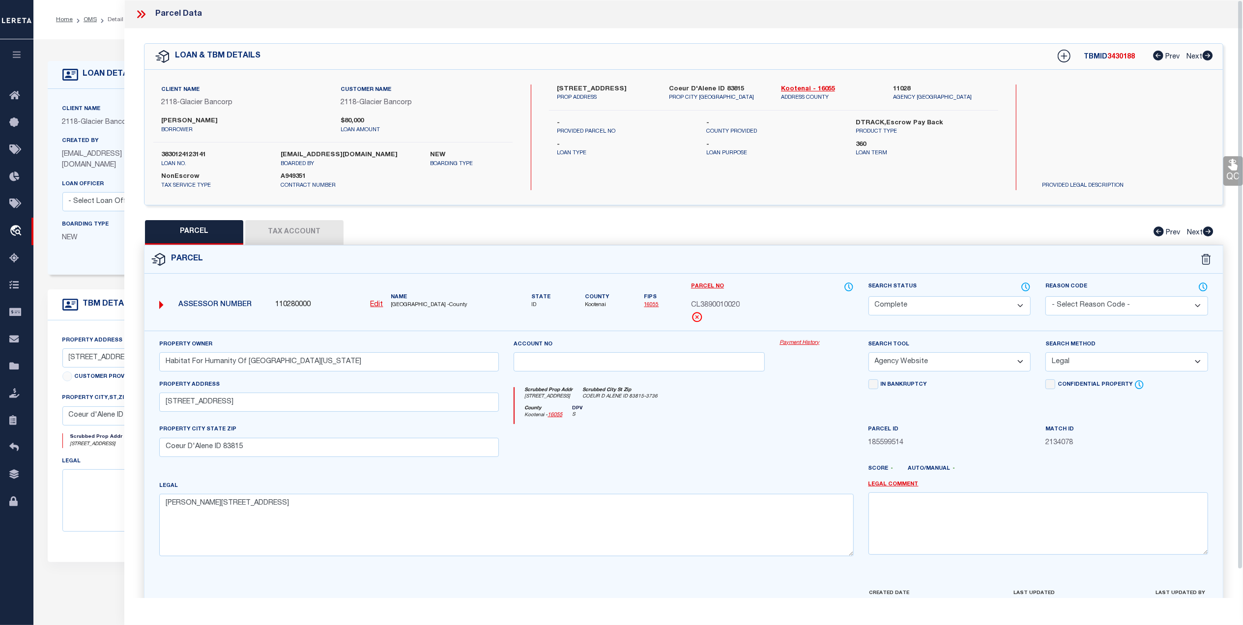
click at [609, 586] on div "Property Owner Habitat For Humanity Of North Idaho Account no Payment History S…" at bounding box center [683, 459] width 1078 height 257
click at [289, 234] on button "Tax Account" at bounding box center [294, 232] width 98 height 25
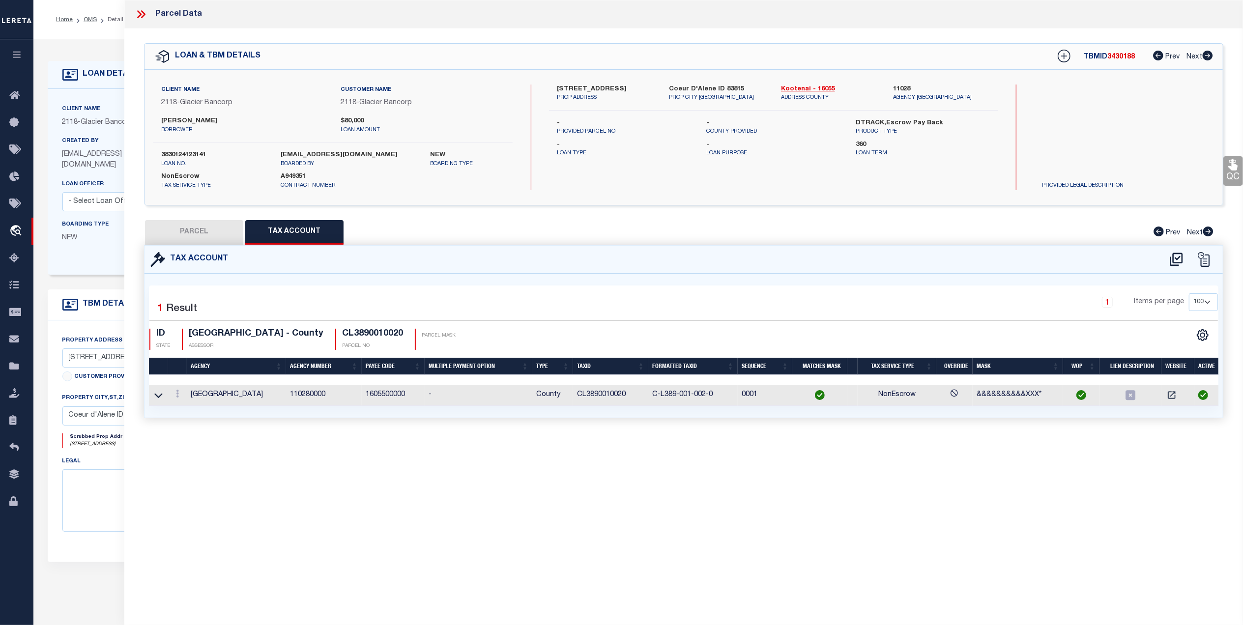
click at [219, 236] on button "PARCEL" at bounding box center [194, 232] width 98 height 25
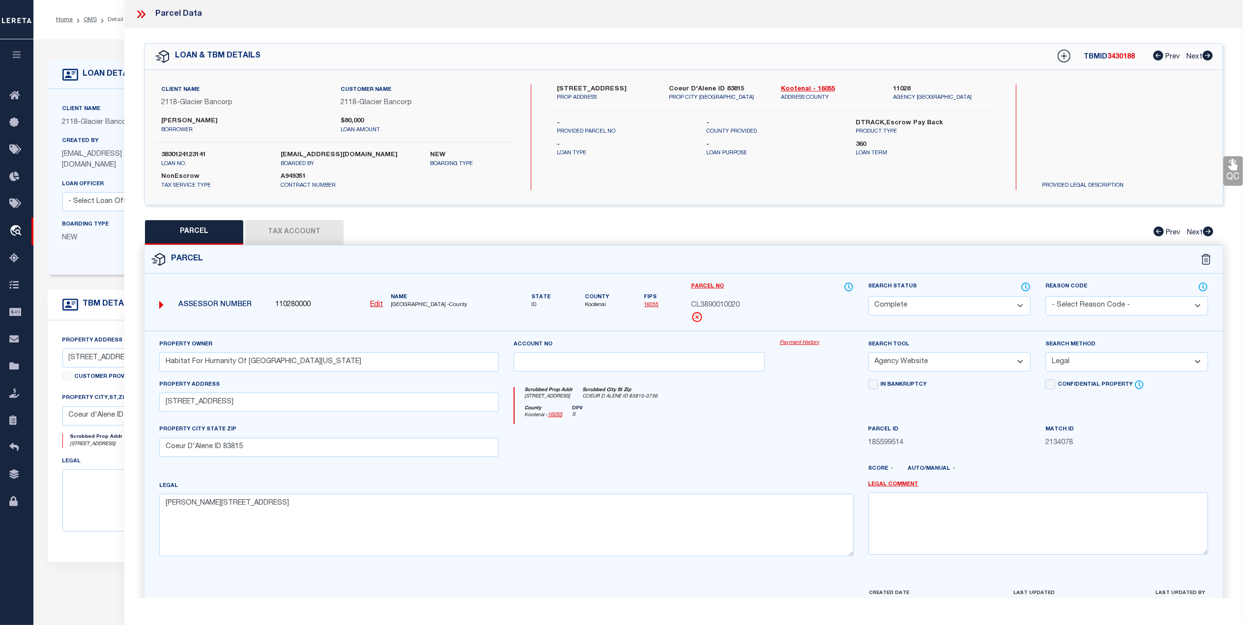
click at [140, 10] on icon at bounding box center [141, 14] width 13 height 13
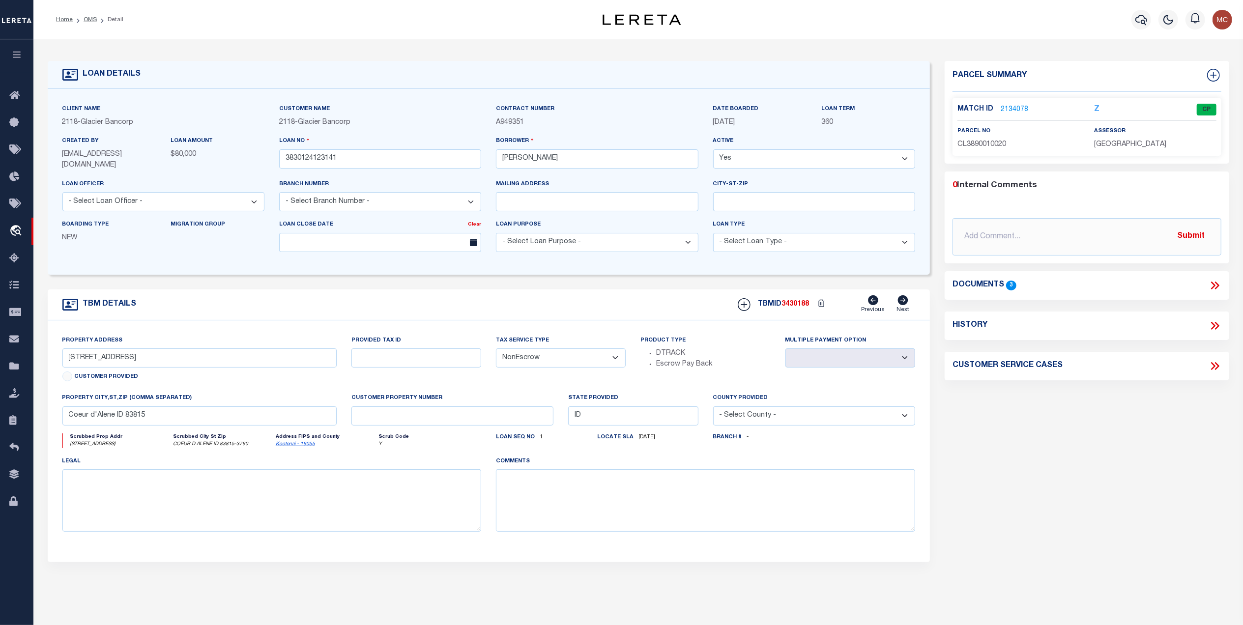
click at [1206, 289] on div "Documents 3" at bounding box center [1086, 285] width 269 height 13
click at [1212, 288] on icon at bounding box center [1213, 286] width 4 height 8
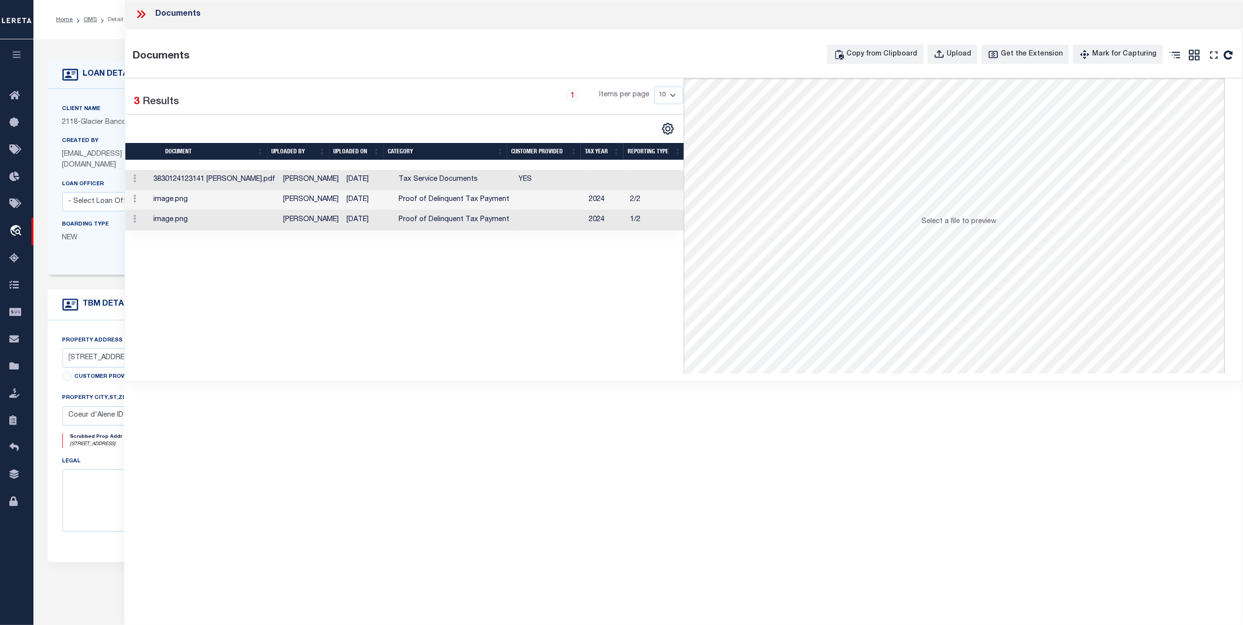
click at [308, 222] on td "[PERSON_NAME]" at bounding box center [310, 220] width 63 height 20
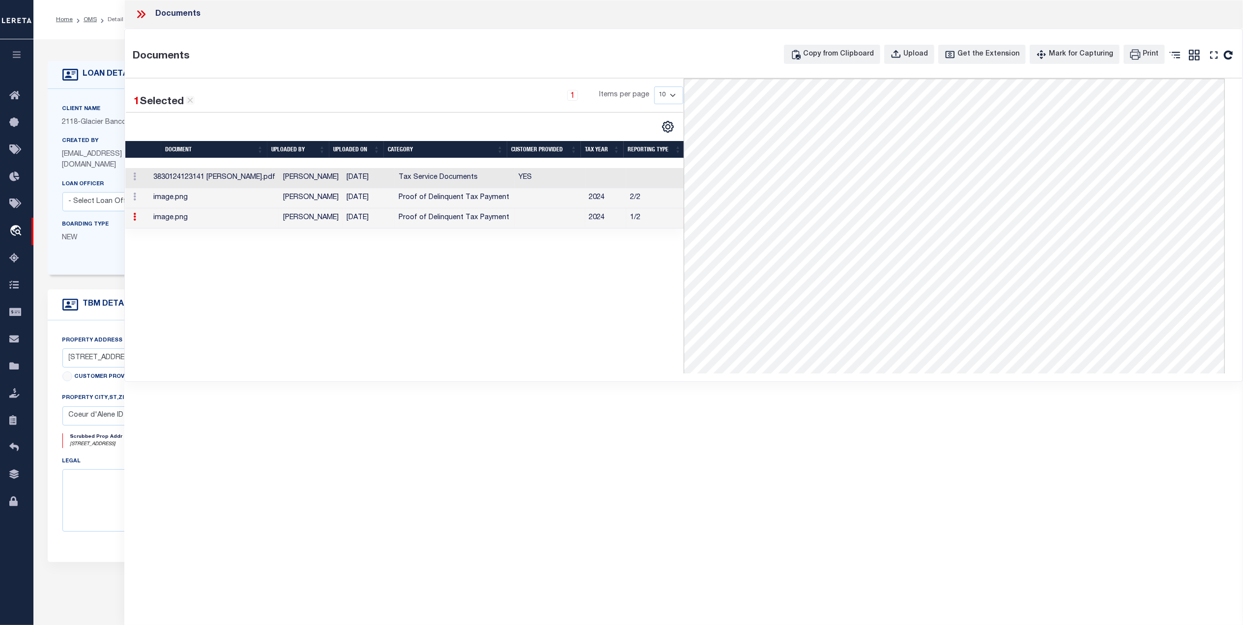
click at [454, 200] on td "Proof of Delinquent Tax Payment" at bounding box center [455, 198] width 120 height 20
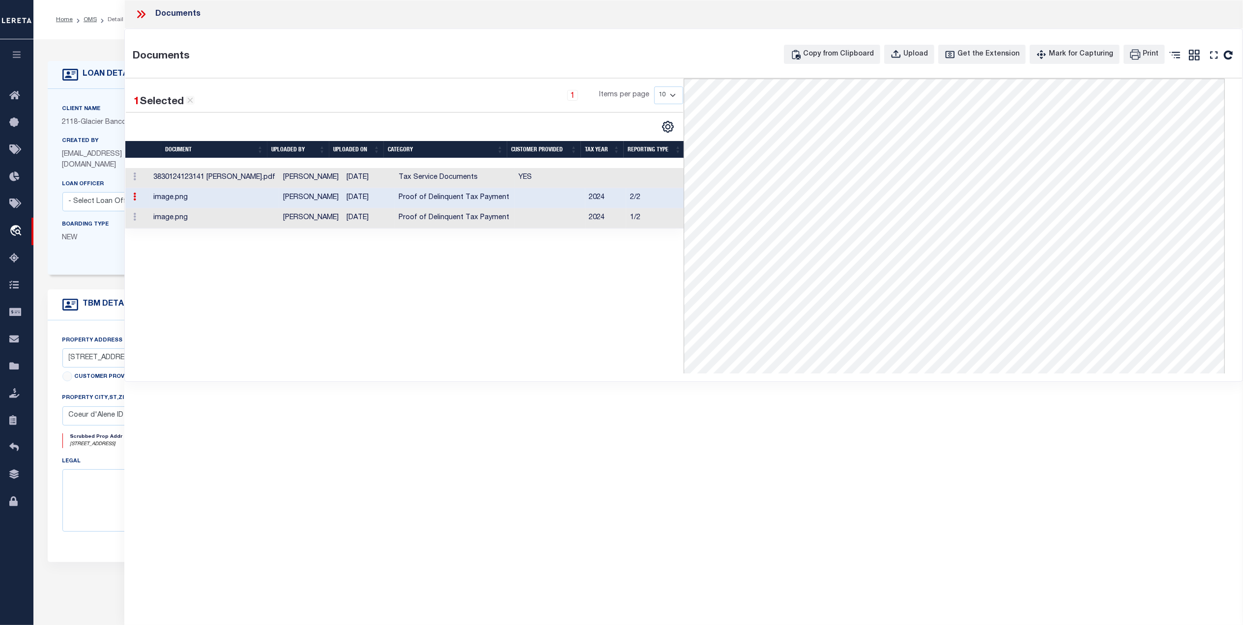
click at [462, 174] on td "Tax Service Documents" at bounding box center [455, 178] width 120 height 20
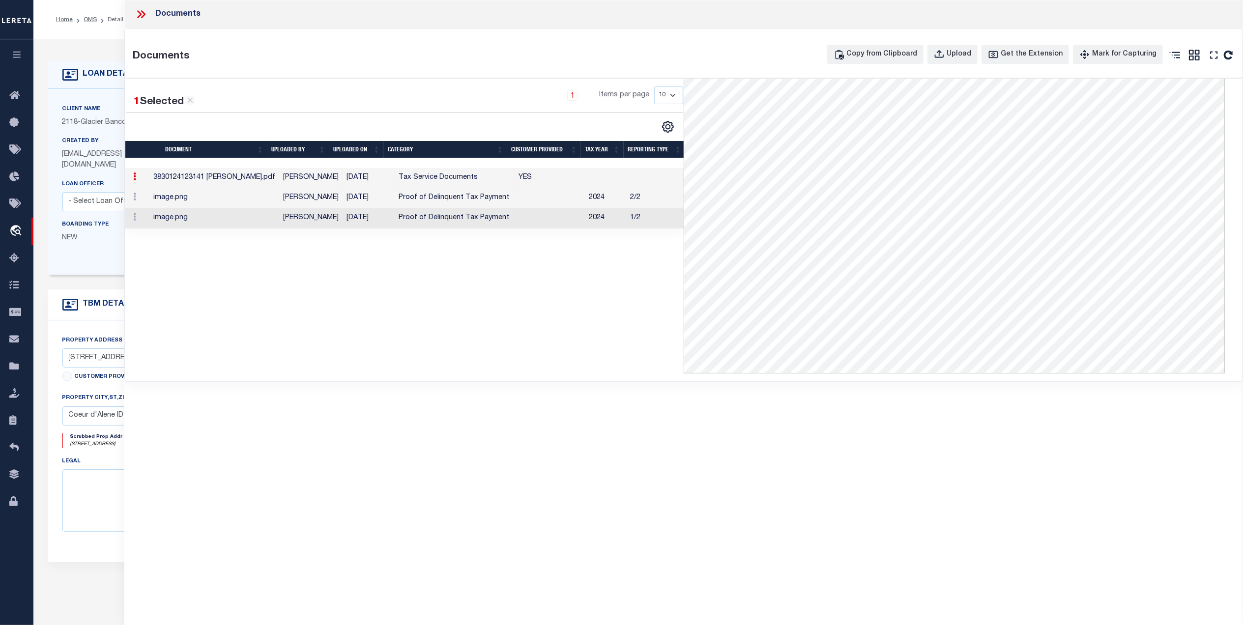
click at [148, 17] on div at bounding box center [145, 14] width 21 height 13
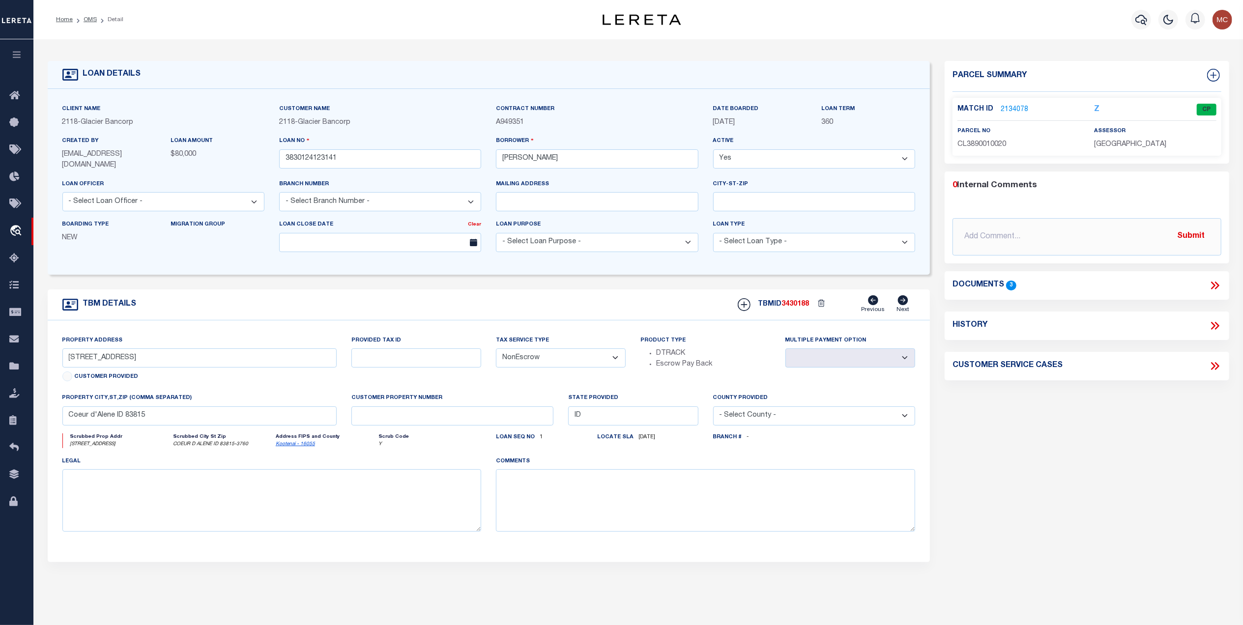
click at [1015, 105] on link "2134078" at bounding box center [1015, 110] width 28 height 10
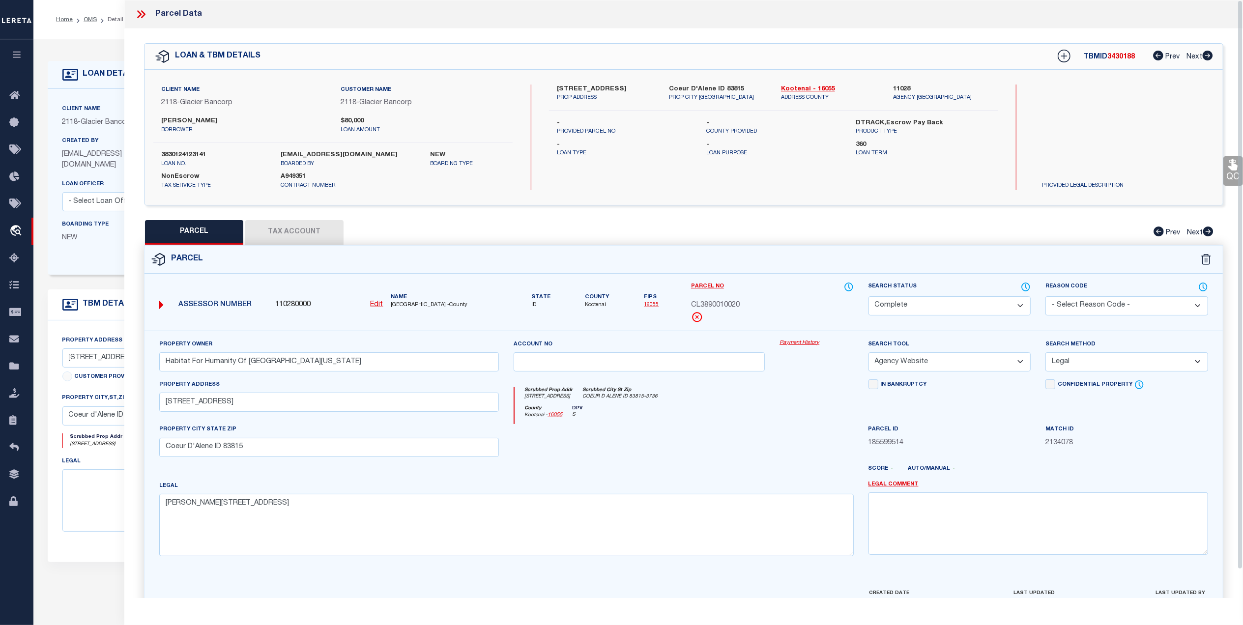
click at [146, 18] on icon at bounding box center [141, 14] width 13 height 13
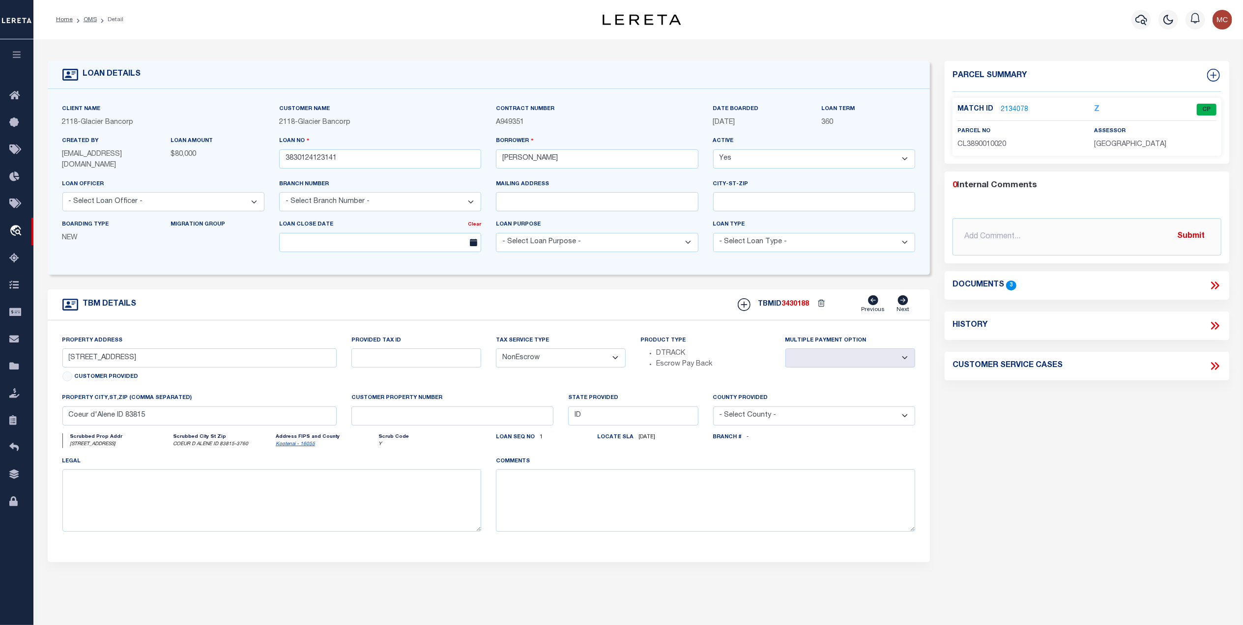
click at [1209, 282] on icon at bounding box center [1214, 285] width 13 height 13
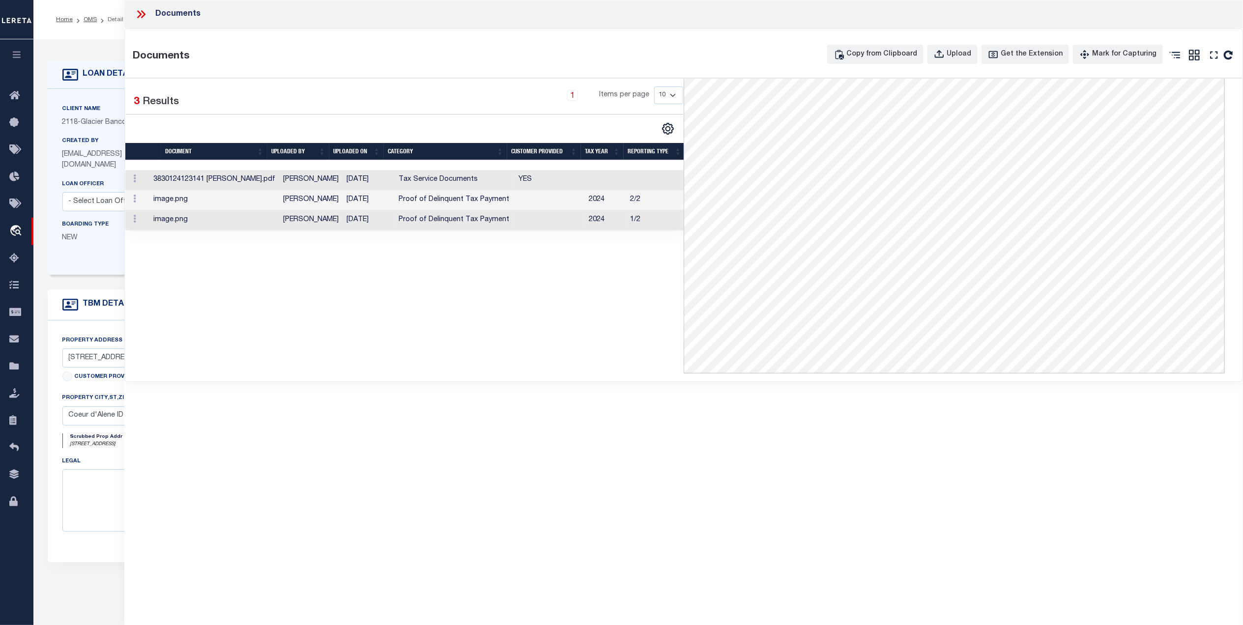
click at [547, 178] on td "YES" at bounding box center [550, 180] width 70 height 20
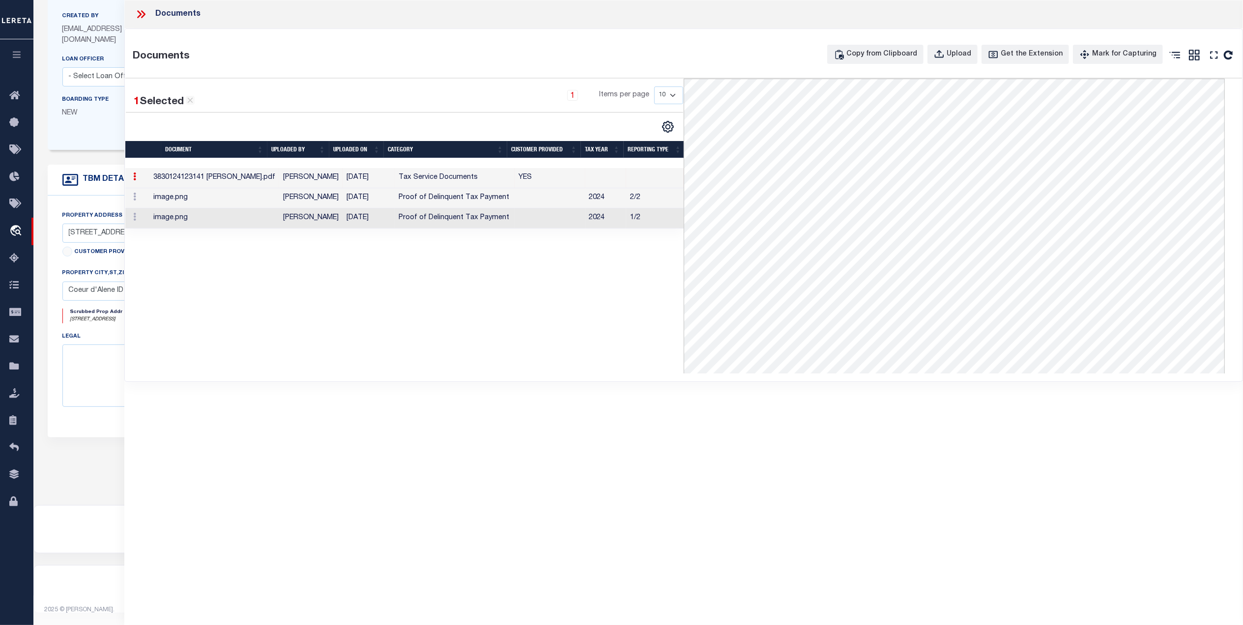
click at [138, 18] on icon at bounding box center [139, 14] width 4 height 8
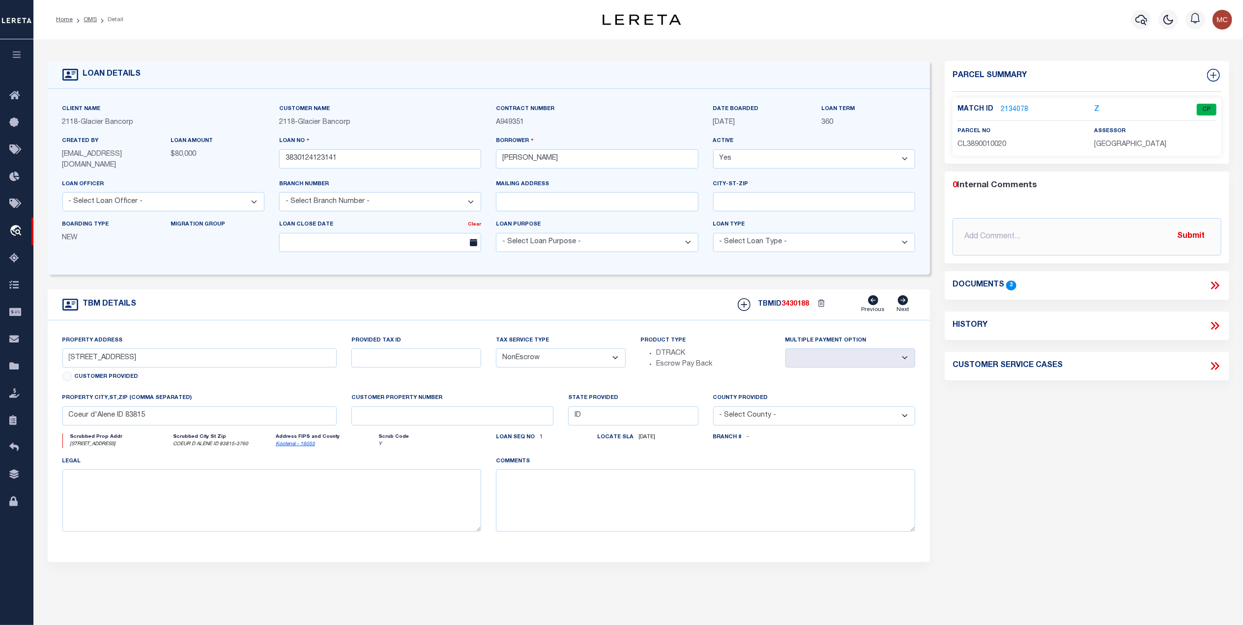
click at [1015, 106] on link "2134078" at bounding box center [1015, 110] width 28 height 10
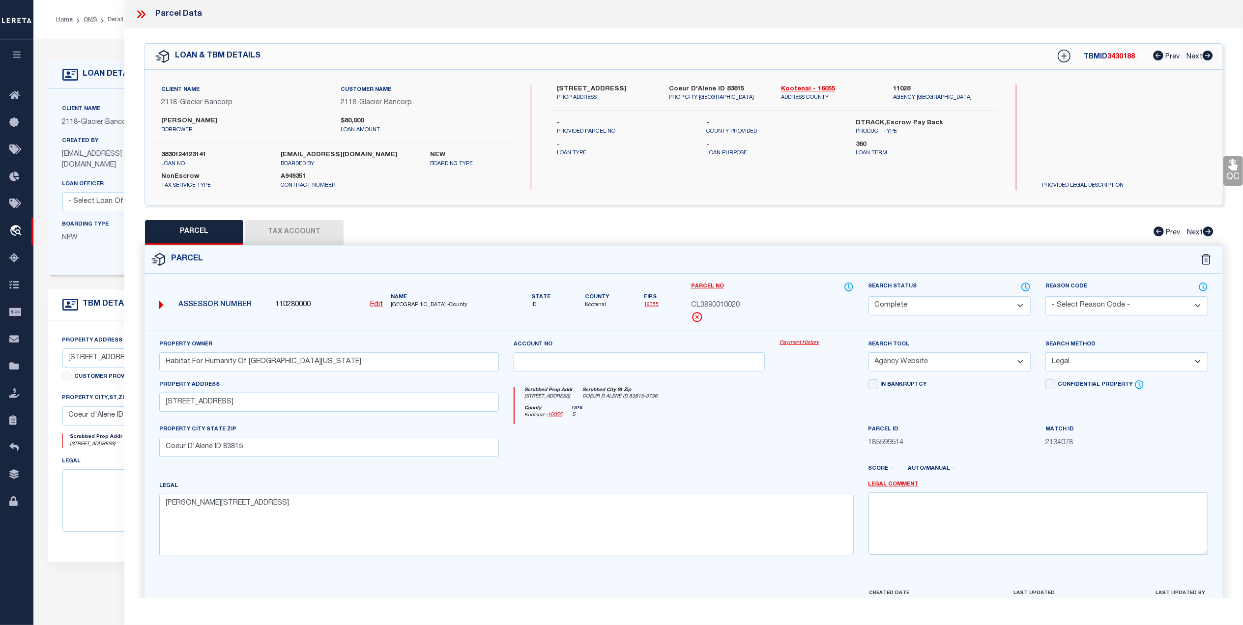
click at [307, 235] on button "Tax Account" at bounding box center [294, 232] width 98 height 25
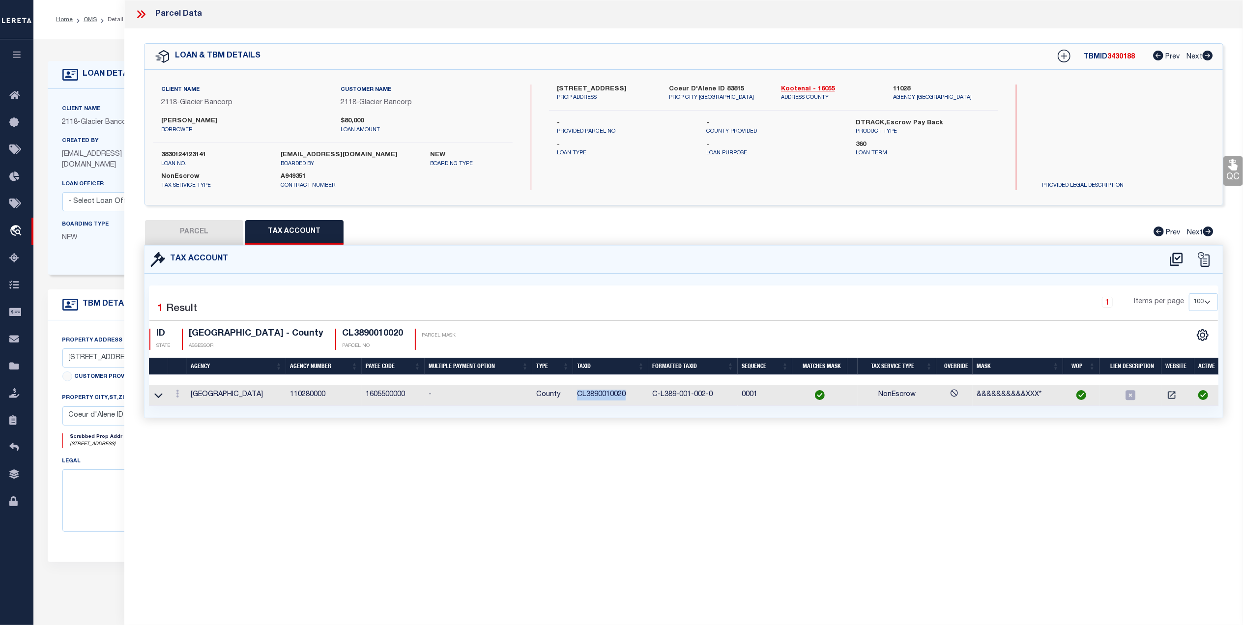
drag, startPoint x: 619, startPoint y: 394, endPoint x: 578, endPoint y: 402, distance: 42.0
click at [569, 399] on tr "KOOTENAI COUNTY 110280000 1605500000 - County CL3890010020 C-L389-001-002-0 000…" at bounding box center [685, 395] width 1073 height 21
copy tr "CL3890010020"
click at [441, 435] on div "Tax Account 1 1" at bounding box center [684, 343] width 1094 height 197
click at [229, 242] on button "PARCEL" at bounding box center [194, 232] width 98 height 25
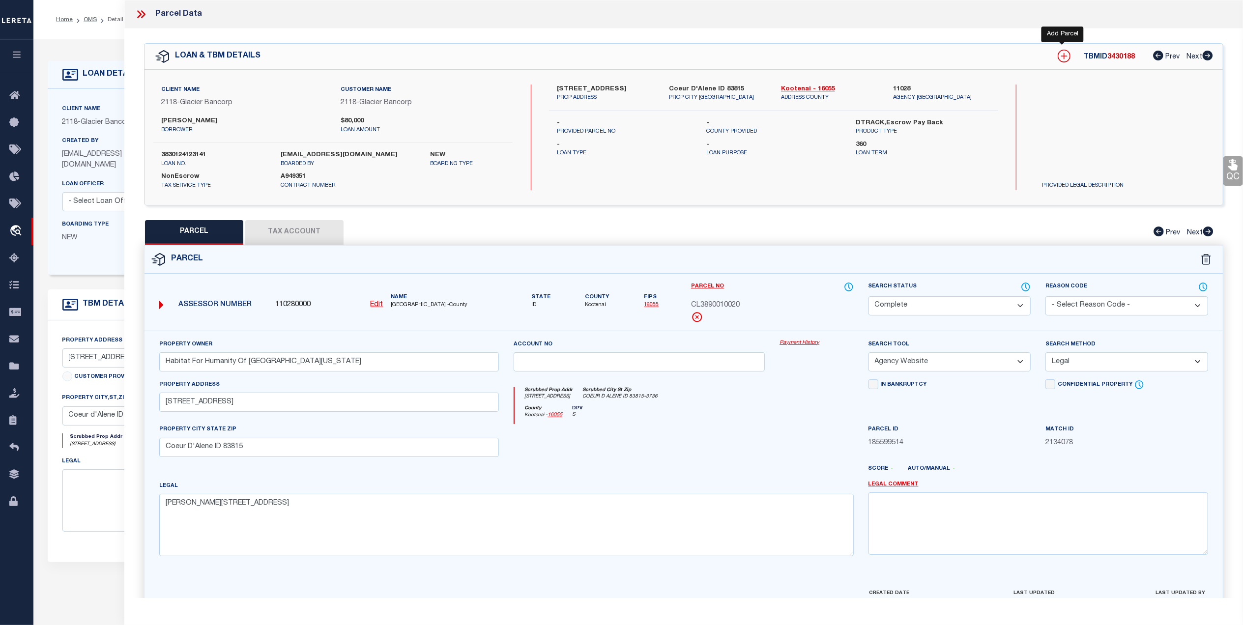
click at [1062, 57] on icon at bounding box center [1064, 56] width 6 height 6
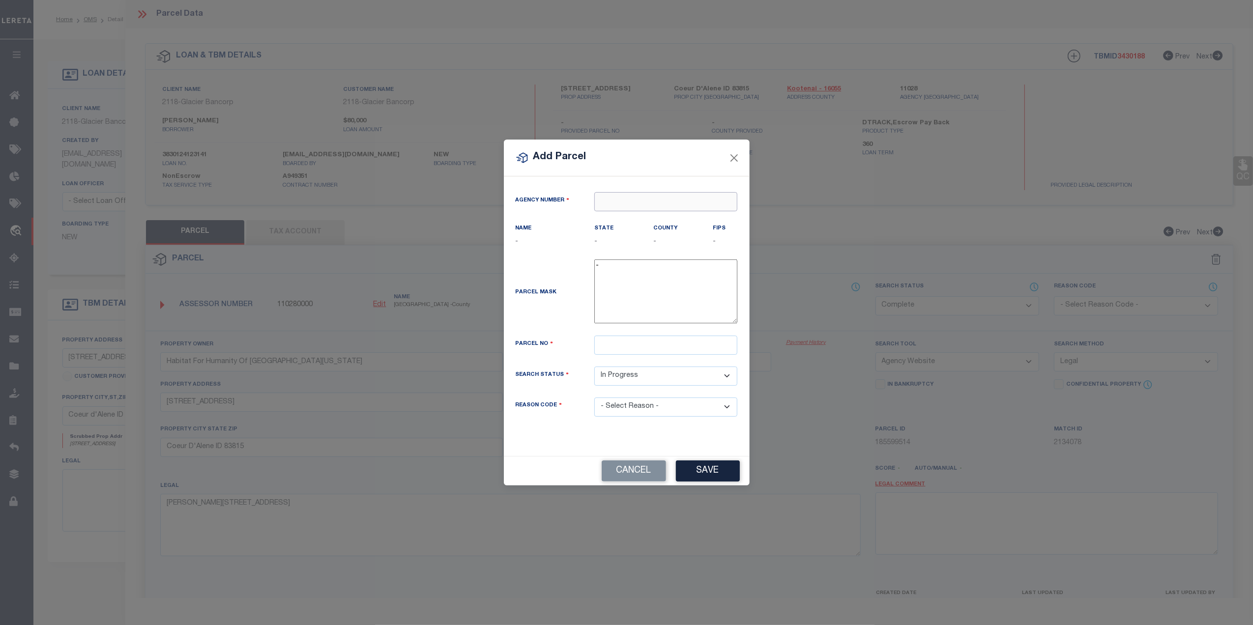
click at [614, 199] on input "text" at bounding box center [665, 201] width 143 height 19
click at [619, 217] on div "110280000 : [GEOGRAPHIC_DATA]" at bounding box center [666, 225] width 142 height 28
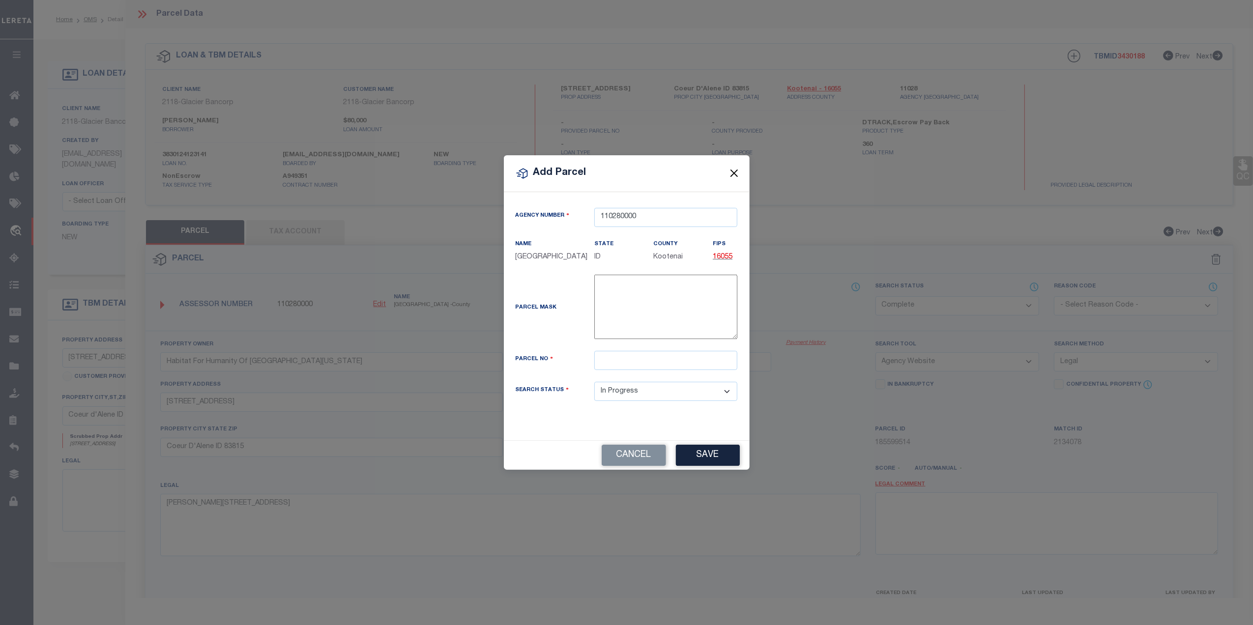
click at [735, 168] on button "Close" at bounding box center [733, 173] width 13 height 13
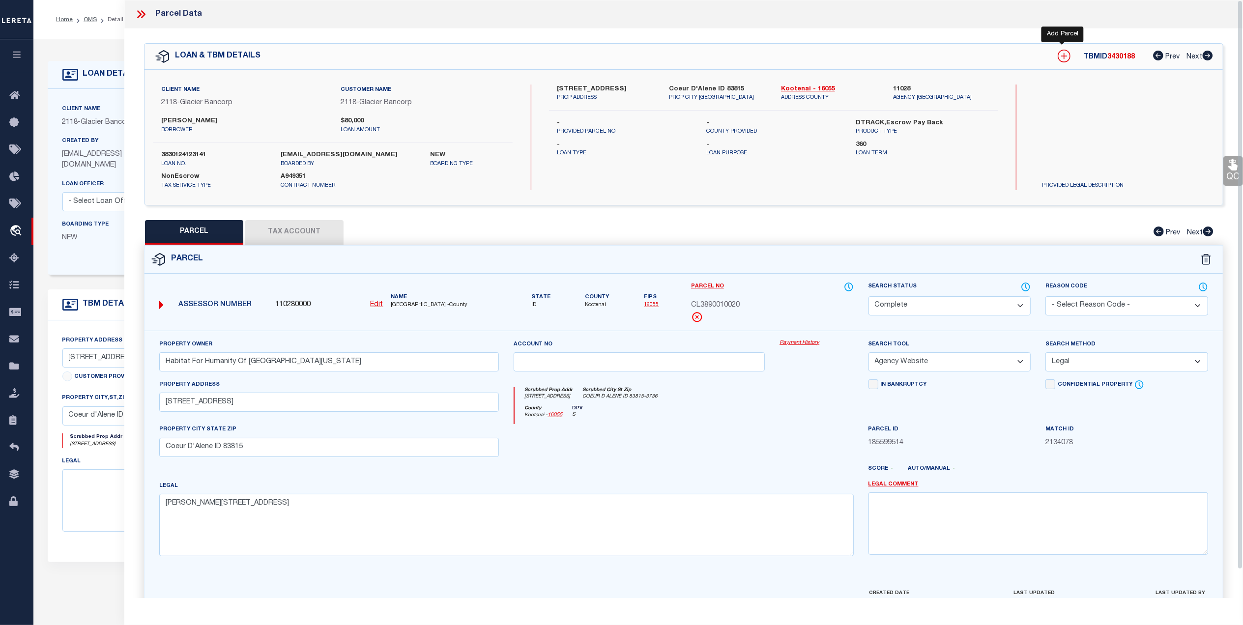
click at [1064, 55] on icon at bounding box center [1064, 56] width 13 height 13
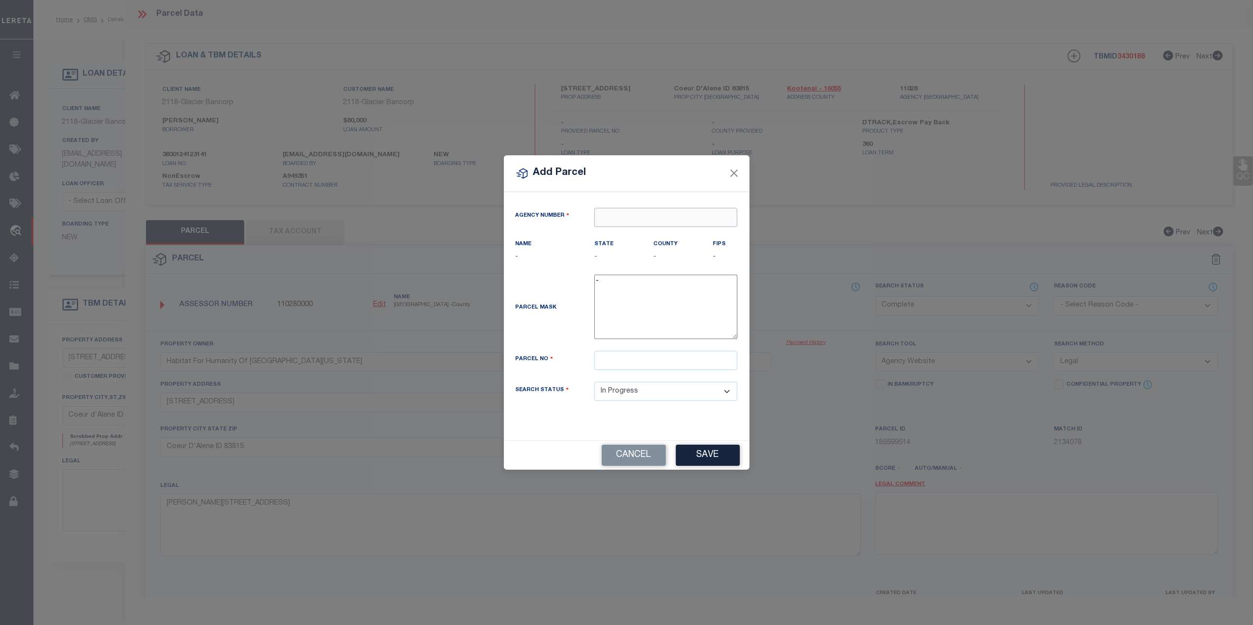
click at [600, 209] on input "text" at bounding box center [665, 217] width 143 height 19
click at [661, 231] on div "110280000 : [GEOGRAPHIC_DATA]" at bounding box center [666, 241] width 142 height 28
click at [631, 366] on input "text" at bounding box center [665, 360] width 143 height 19
paste input "CM0150003266"
click at [568, 413] on div "Search Status Automated Search Bad Parcel Complete Duplicate Parcel High Dollar…" at bounding box center [626, 397] width 237 height 31
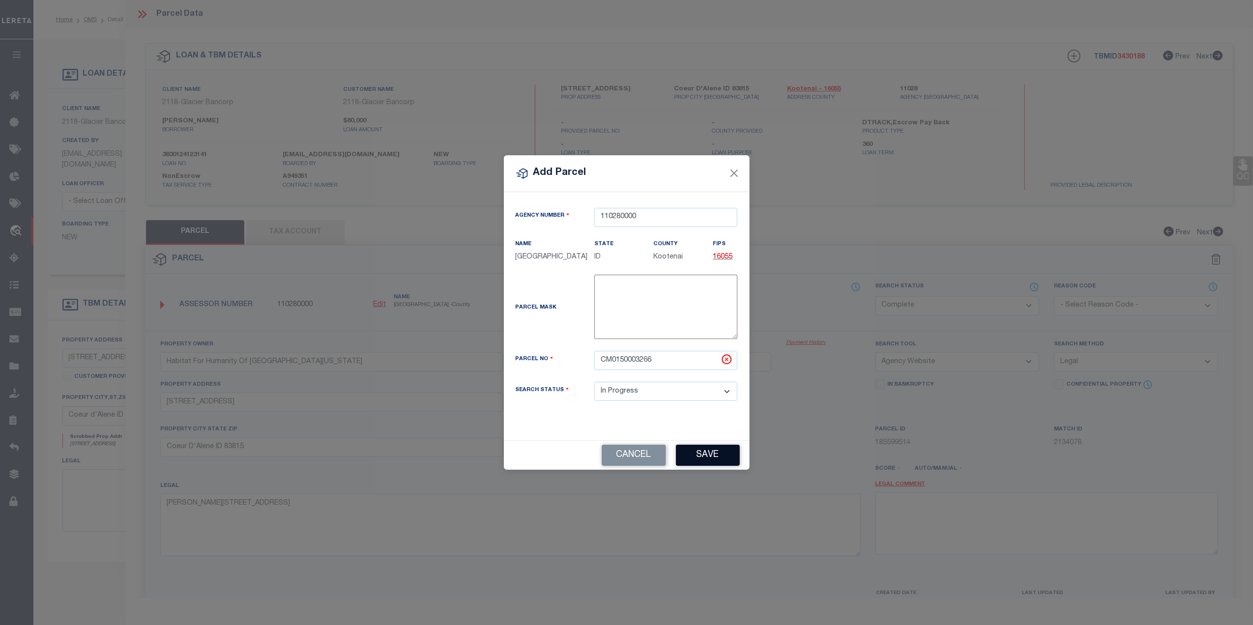
click at [694, 466] on button "Save" at bounding box center [708, 455] width 64 height 21
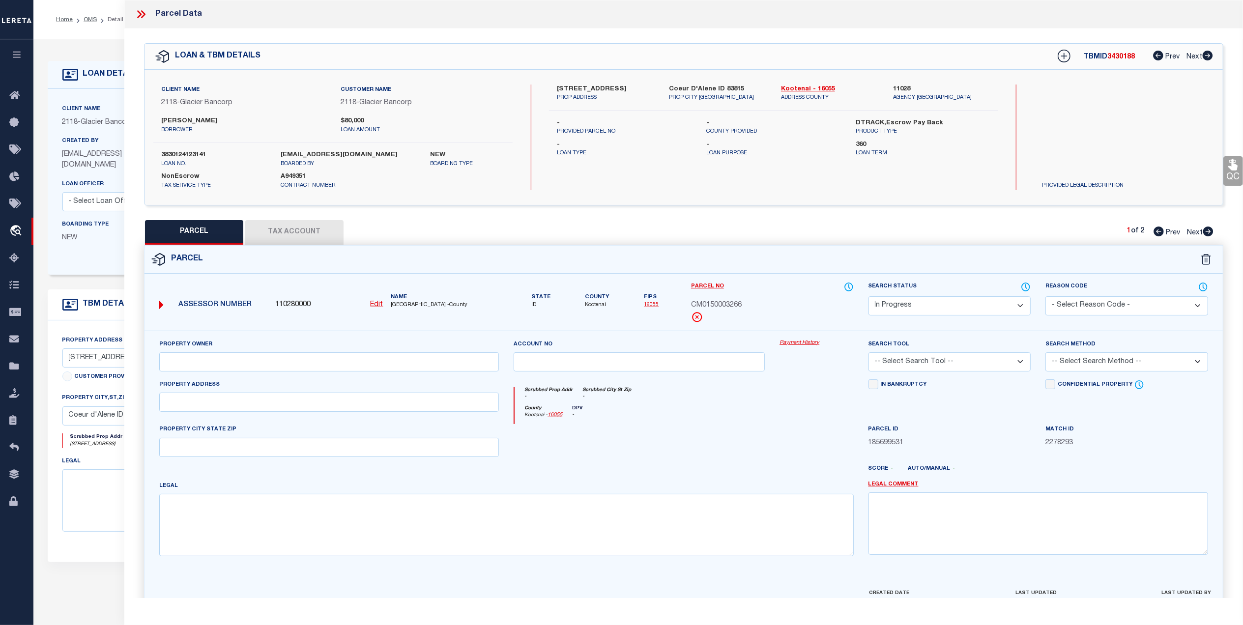
click at [325, 240] on button "Tax Account" at bounding box center [294, 232] width 98 height 25
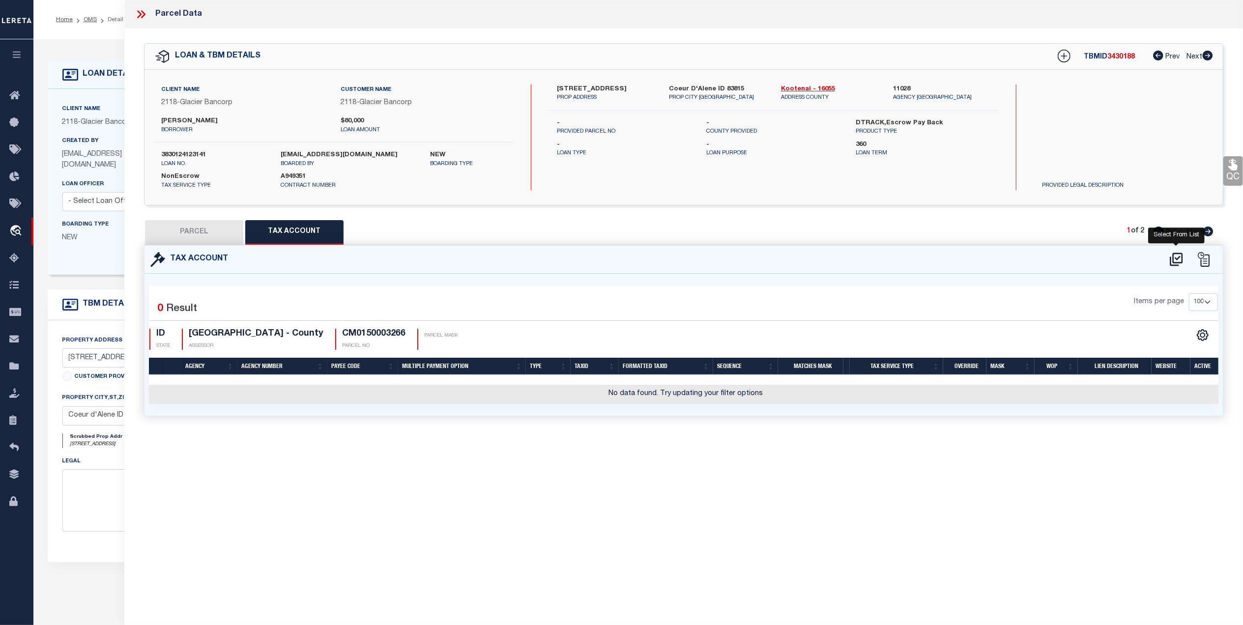
click at [1179, 258] on icon at bounding box center [1176, 259] width 13 height 13
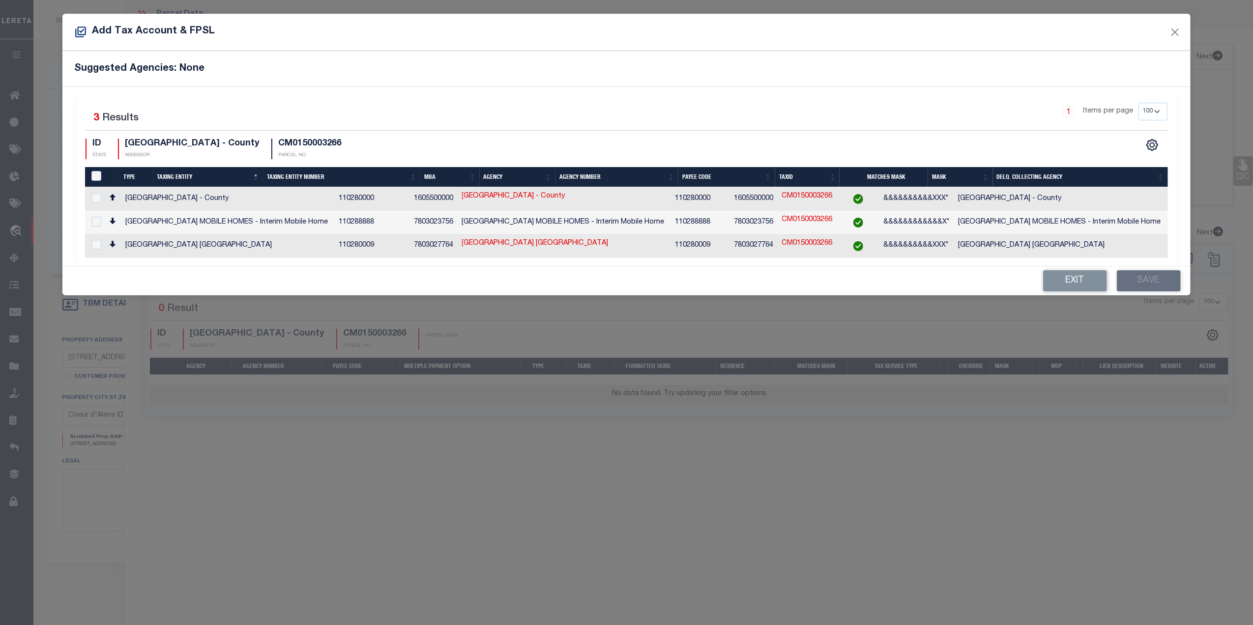
click at [101, 197] on div at bounding box center [95, 198] width 12 height 11
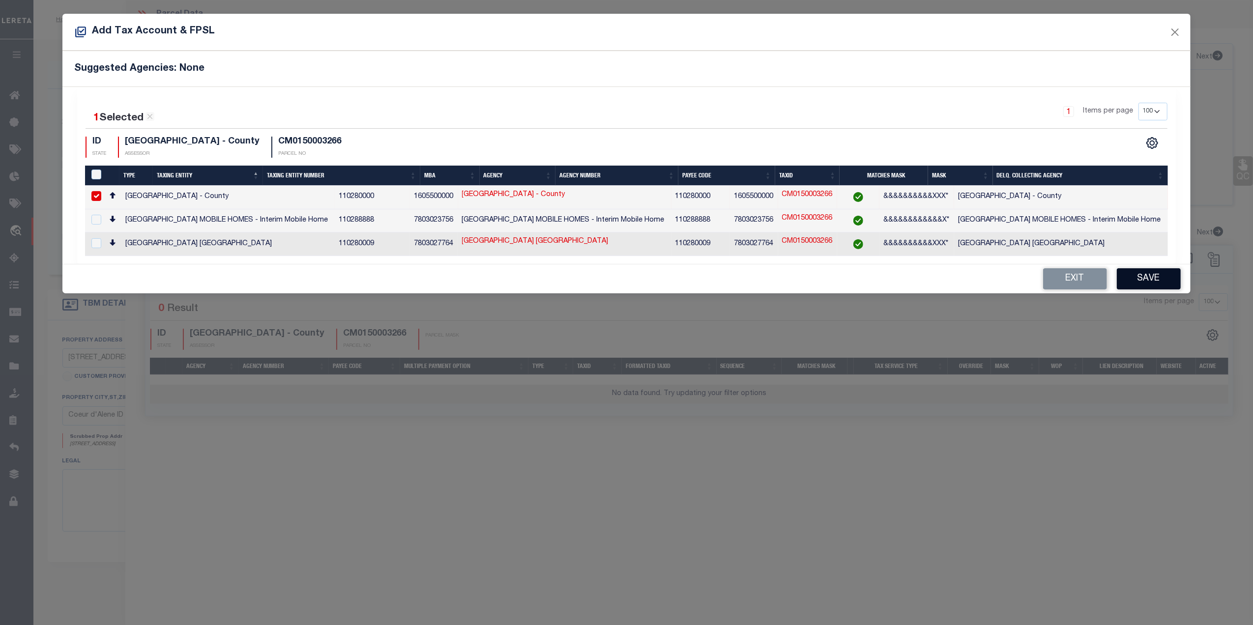
click at [1135, 272] on button "Save" at bounding box center [1149, 278] width 64 height 21
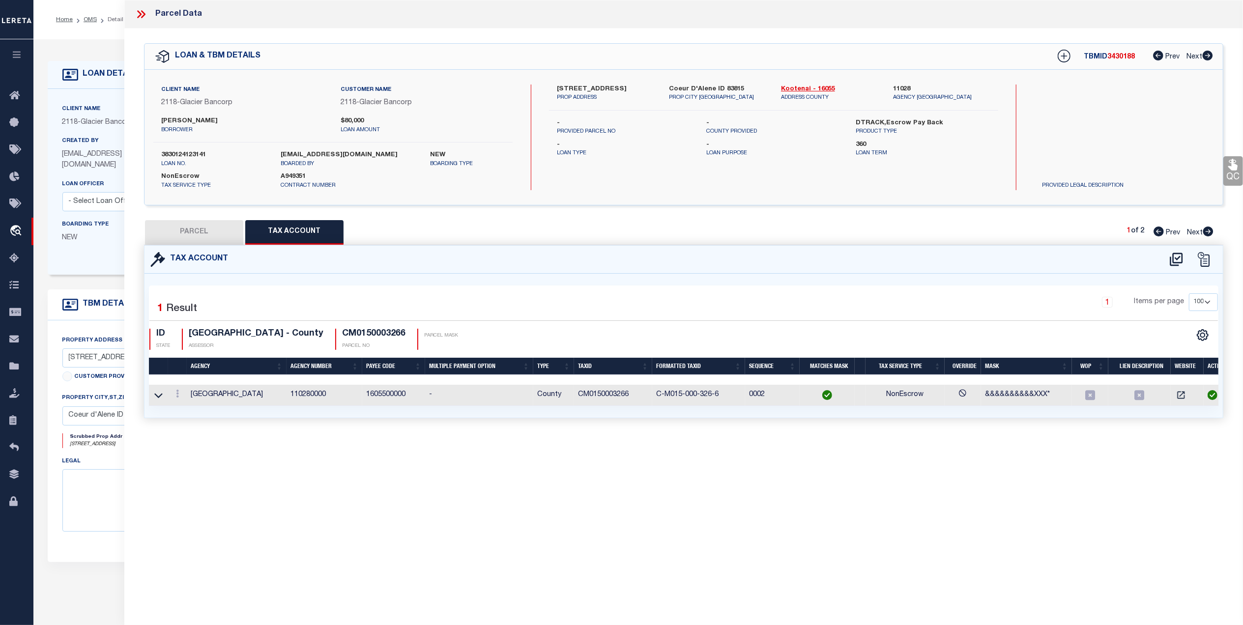
click at [203, 223] on button "PARCEL" at bounding box center [194, 232] width 98 height 25
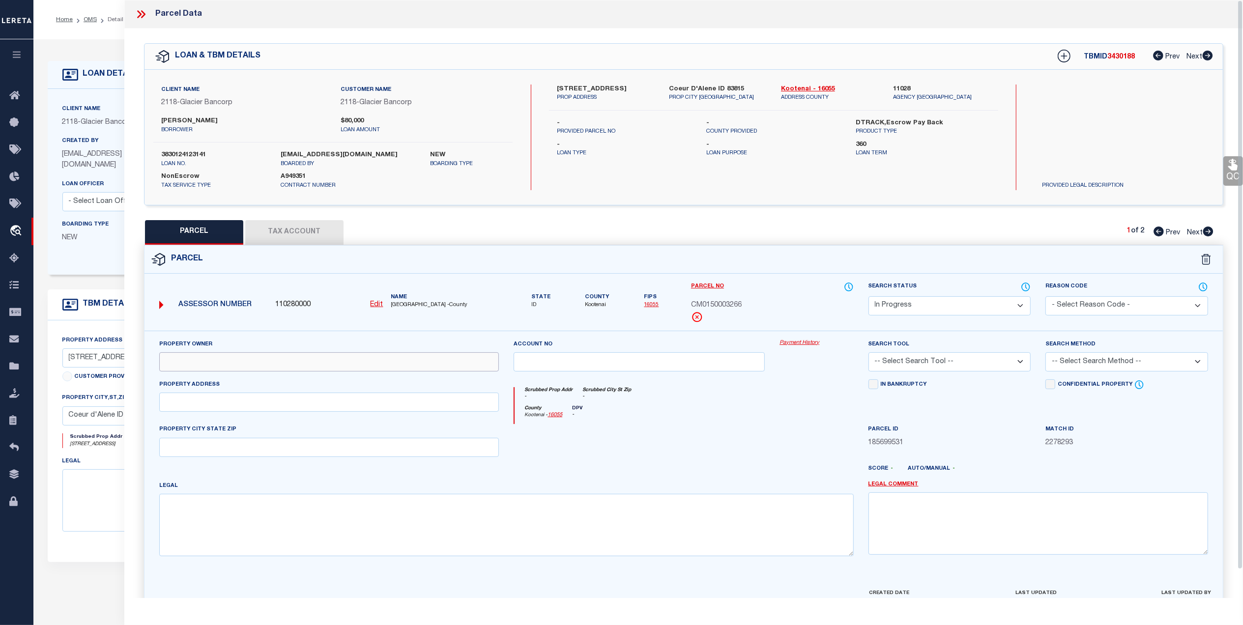
click at [286, 364] on input "text" at bounding box center [329, 361] width 340 height 19
paste input "Tetzlaff Mark Richard, Tetzlaff Ashley Elizabeth"
click at [723, 437] on div at bounding box center [639, 444] width 266 height 40
click at [313, 406] on input "text" at bounding box center [329, 402] width 340 height 19
paste input "3266 N 2nd St"
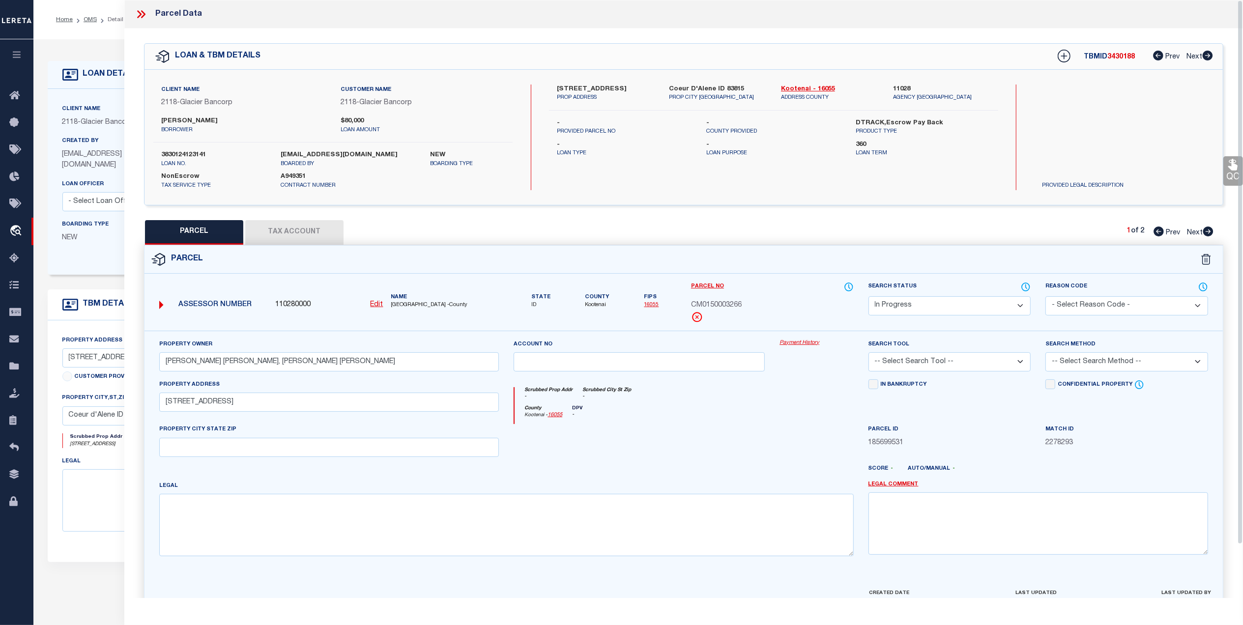
click at [584, 448] on div at bounding box center [639, 444] width 266 height 40
click at [584, 524] on textarea at bounding box center [506, 525] width 694 height 62
paste textarea "DUFFIELD PLACE, UNIT 3265 0150N04W"
click at [673, 403] on div "Scrubbed Prop Addr - Scrubbed City St Zip -" at bounding box center [684, 396] width 339 height 18
click at [1128, 361] on select "-- Select Search Method -- Property Address Legal Liability Info Provided" at bounding box center [1126, 361] width 163 height 19
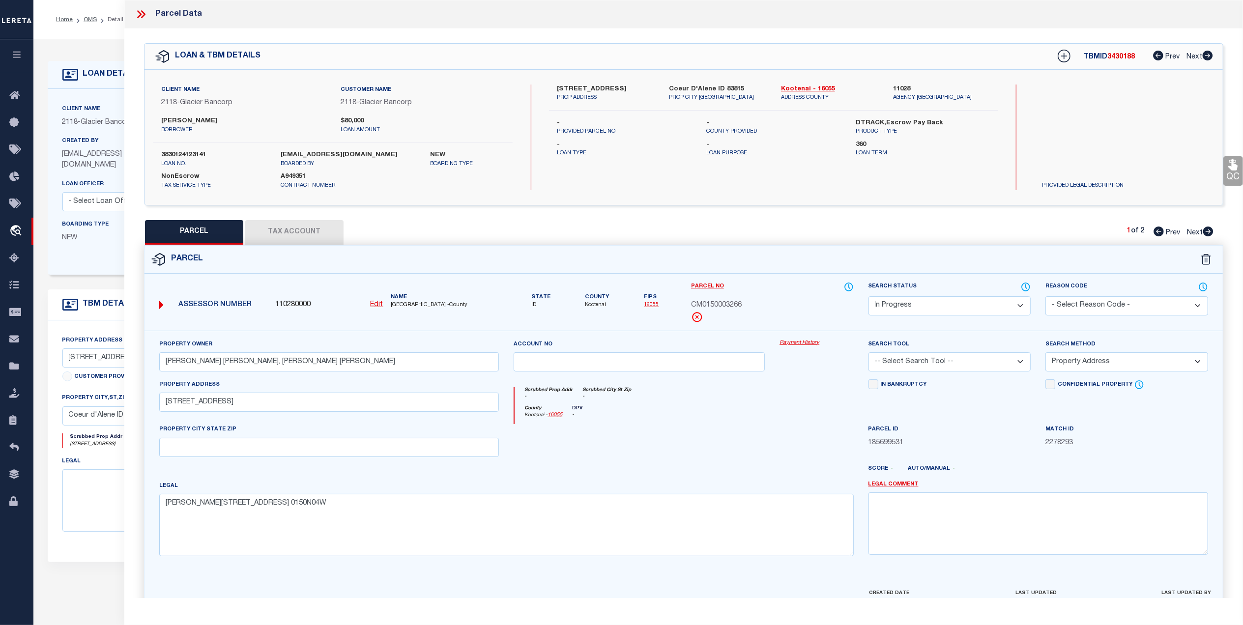
click at [1045, 354] on select "-- Select Search Method -- Property Address Legal Liability Info Provided" at bounding box center [1126, 361] width 163 height 19
drag, startPoint x: 981, startPoint y: 364, endPoint x: 970, endPoint y: 372, distance: 13.4
click at [981, 364] on select "-- Select Search Tool -- 3rd Party Website Agency File Agency Website ATLS CNV-…" at bounding box center [949, 361] width 163 height 19
click at [868, 354] on select "-- Select Search Tool -- 3rd Party Website Agency File Agency Website ATLS CNV-…" at bounding box center [949, 361] width 163 height 19
drag, startPoint x: 759, startPoint y: 443, endPoint x: 1005, endPoint y: 341, distance: 265.7
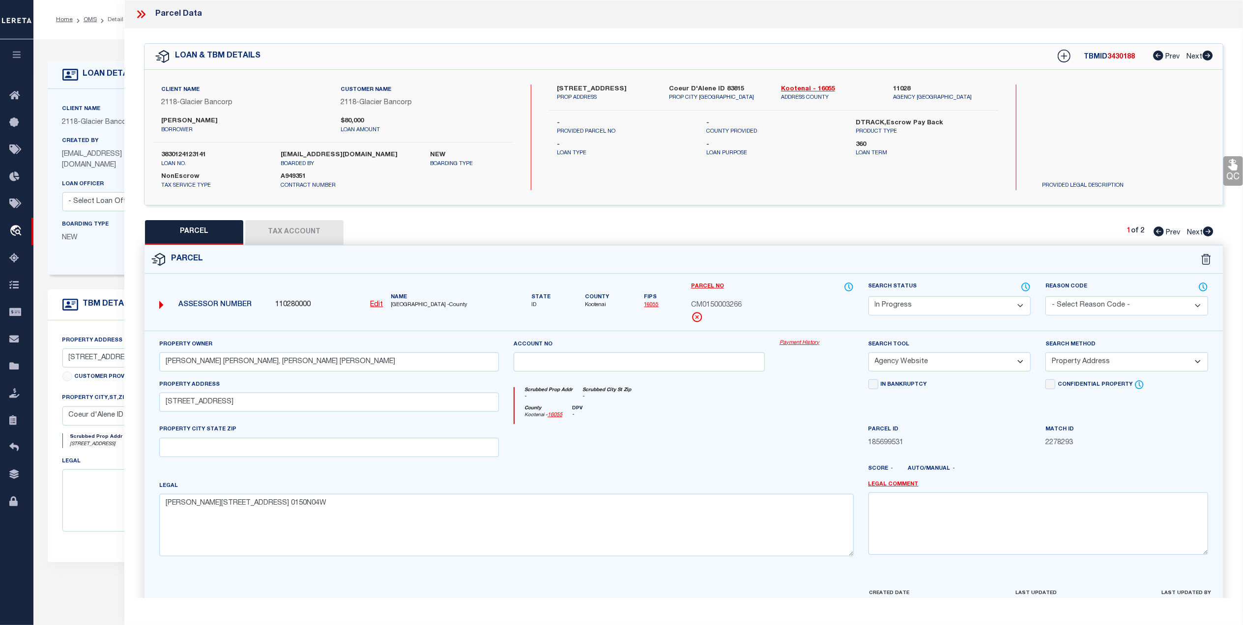
click at [760, 443] on div at bounding box center [639, 444] width 266 height 40
click at [942, 302] on select "Automated Search Bad Parcel Complete Duplicate Parcel High Dollar Reporting In …" at bounding box center [949, 305] width 163 height 19
click at [868, 296] on select "Automated Search Bad Parcel Complete Duplicate Parcel High Dollar Reporting In …" at bounding box center [949, 305] width 163 height 19
click at [779, 433] on div at bounding box center [816, 444] width 88 height 40
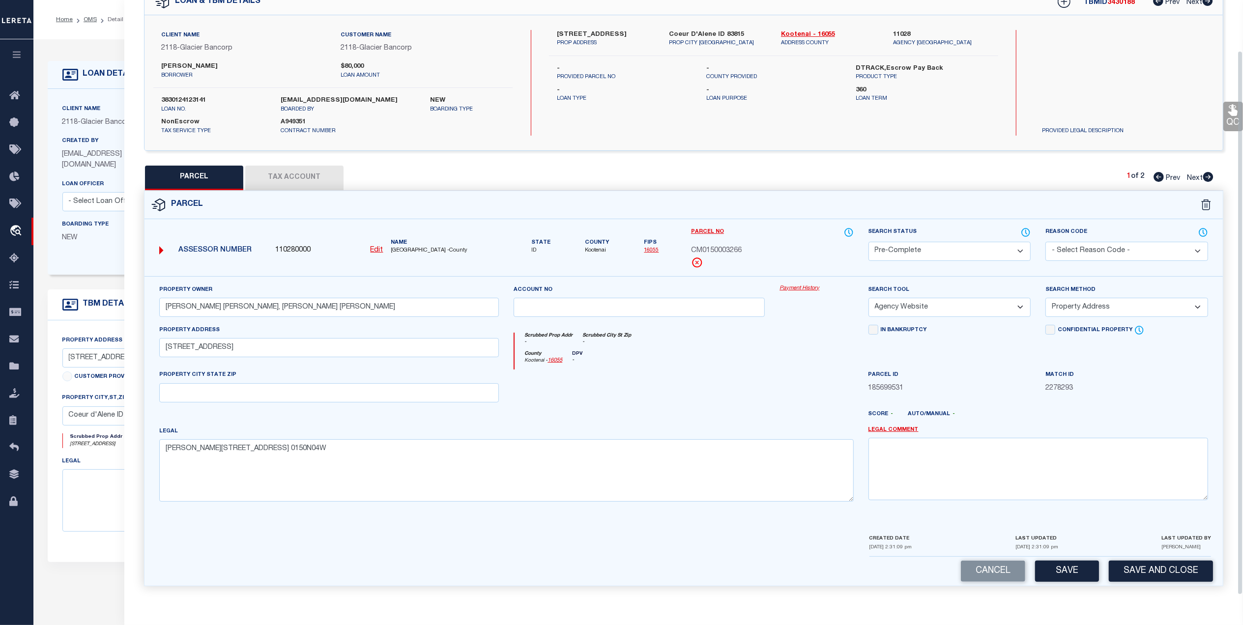
scroll to position [58, 0]
click at [1155, 573] on button "Save and Close" at bounding box center [1161, 571] width 104 height 21
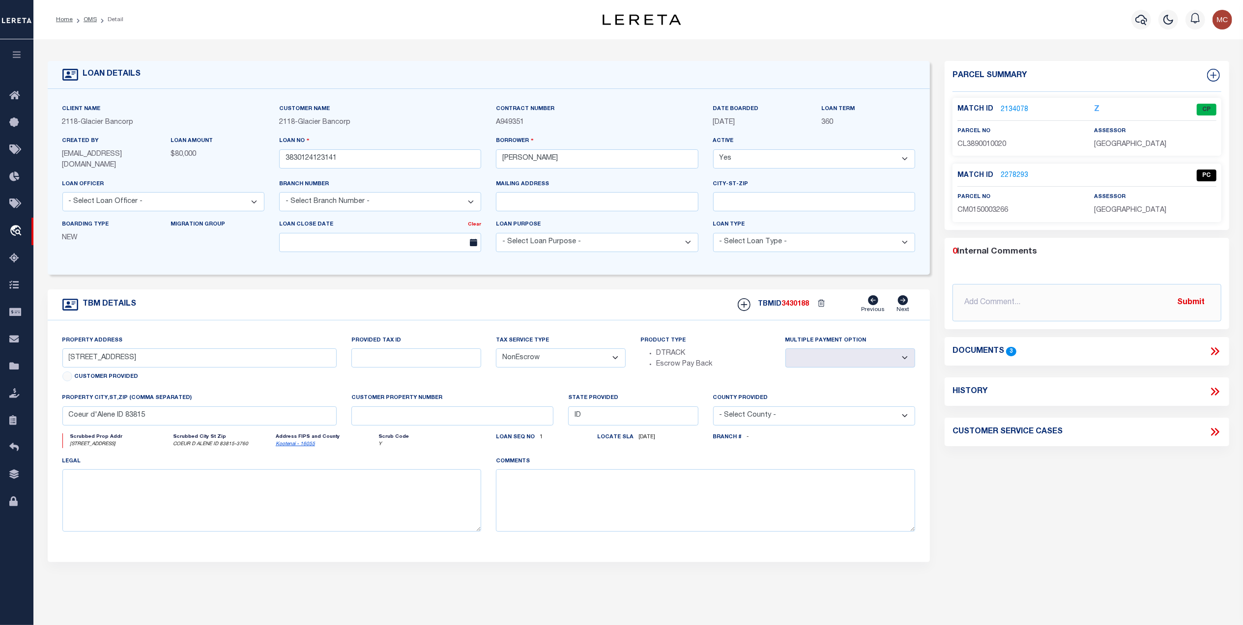
click at [1011, 108] on link "2134078" at bounding box center [1015, 110] width 28 height 10
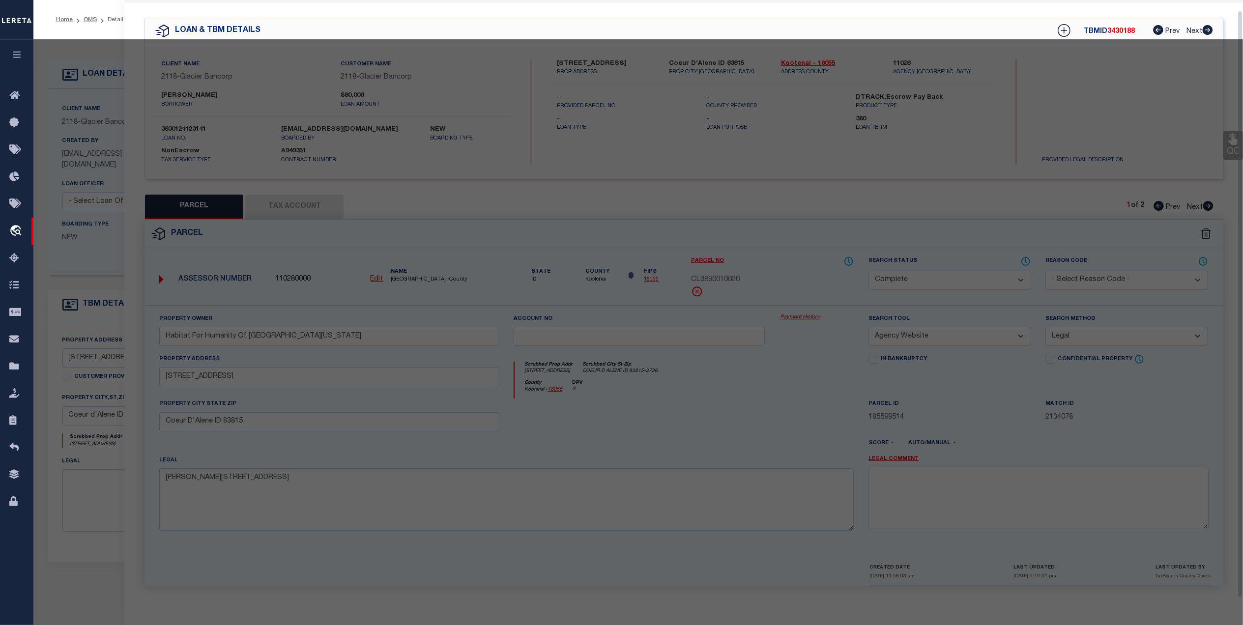
scroll to position [29, 0]
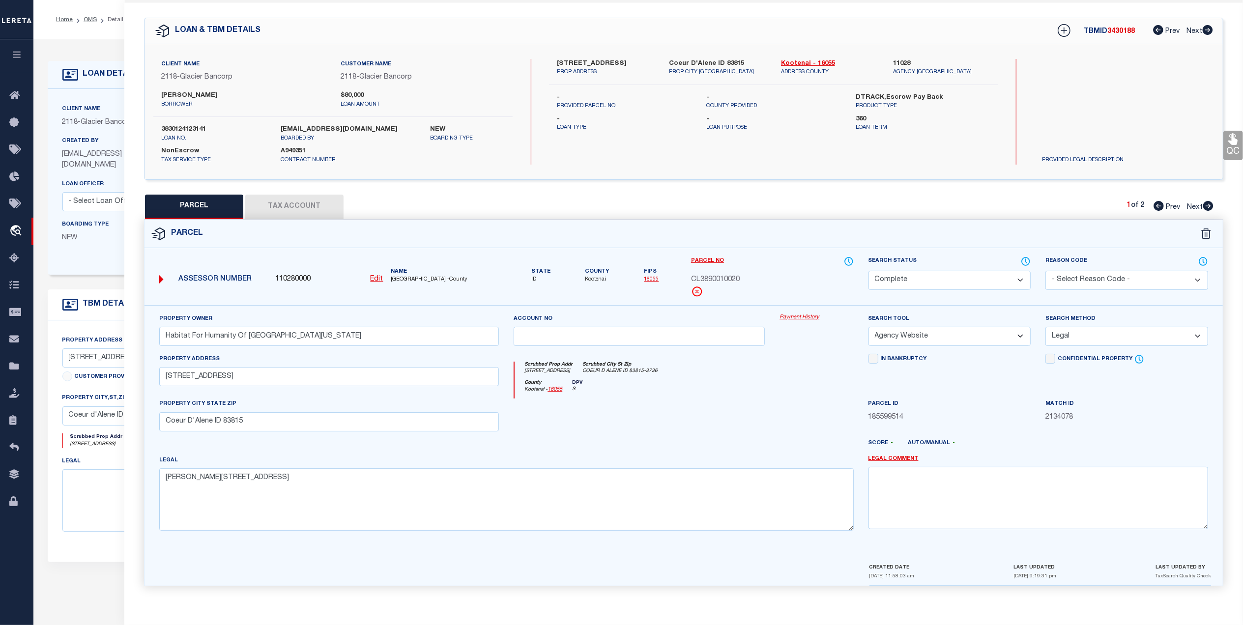
click at [919, 273] on select "Automated Search Bad Parcel Complete Duplicate Parcel High Dollar Reporting In …" at bounding box center [949, 280] width 163 height 19
click at [868, 271] on select "Automated Search Bad Parcel Complete Duplicate Parcel High Dollar Reporting In …" at bounding box center [949, 280] width 163 height 19
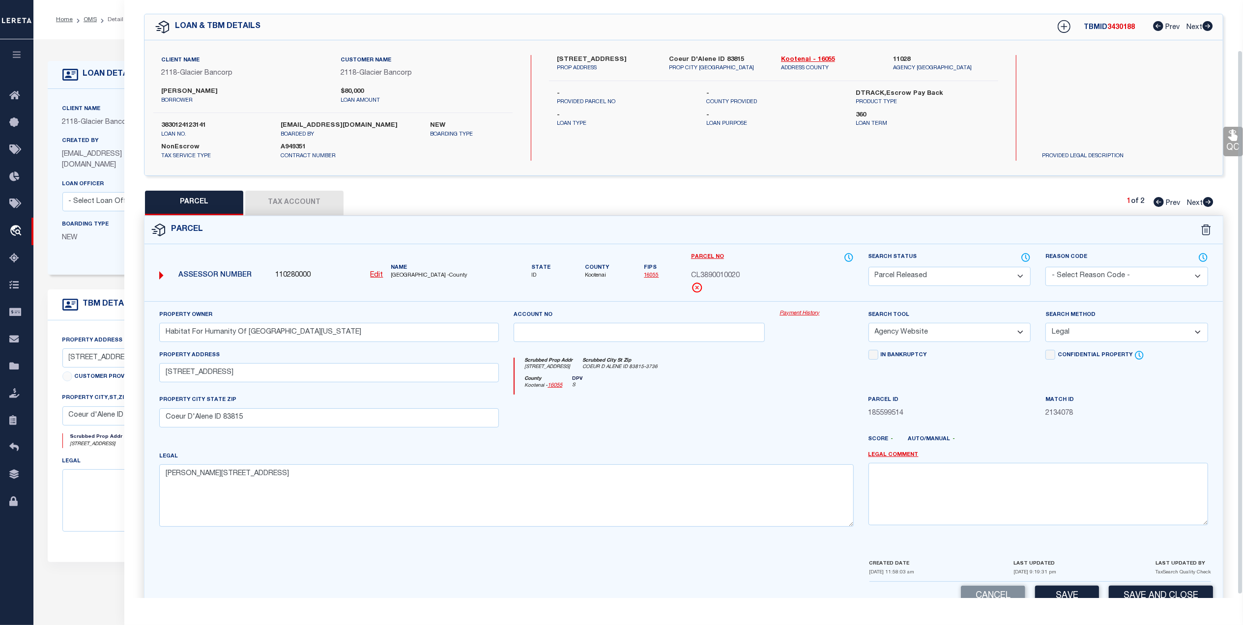
scroll to position [58, 0]
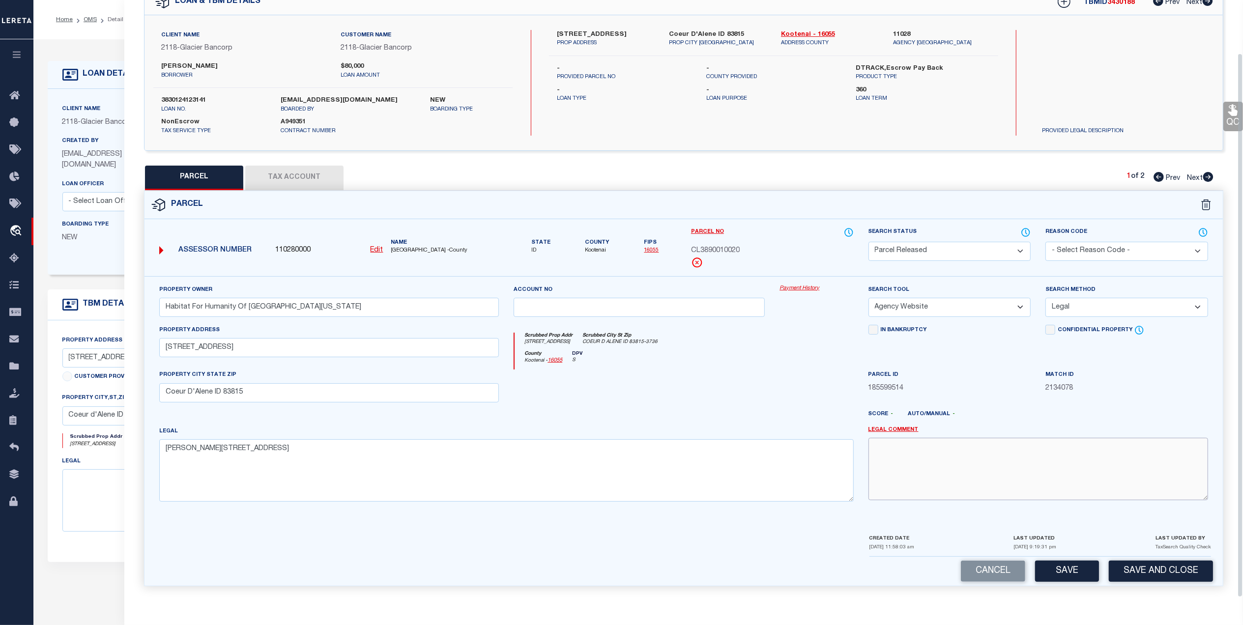
click at [969, 466] on textarea at bounding box center [1038, 469] width 340 height 62
paste textarea "MC Reviewed on [DATE] and this is no longer a WOP."
click at [764, 374] on div at bounding box center [639, 390] width 266 height 40
click at [1098, 242] on select "- Select Reason Code - 099 - Other (Provide additional detail) ACT - Agency Cha…" at bounding box center [1126, 251] width 163 height 19
click at [1045, 242] on select "- Select Reason Code - 099 - Other (Provide additional detail) ACT - Agency Cha…" at bounding box center [1126, 251] width 163 height 19
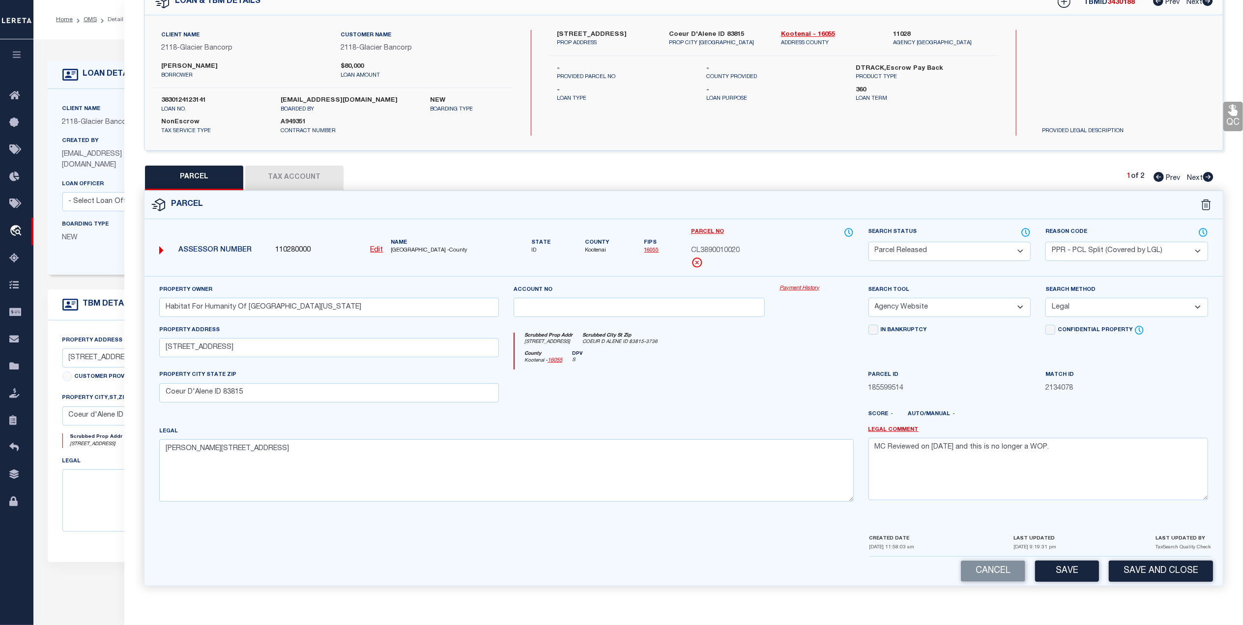
click at [721, 394] on div at bounding box center [639, 390] width 266 height 40
click at [1072, 577] on button "Save" at bounding box center [1067, 571] width 64 height 21
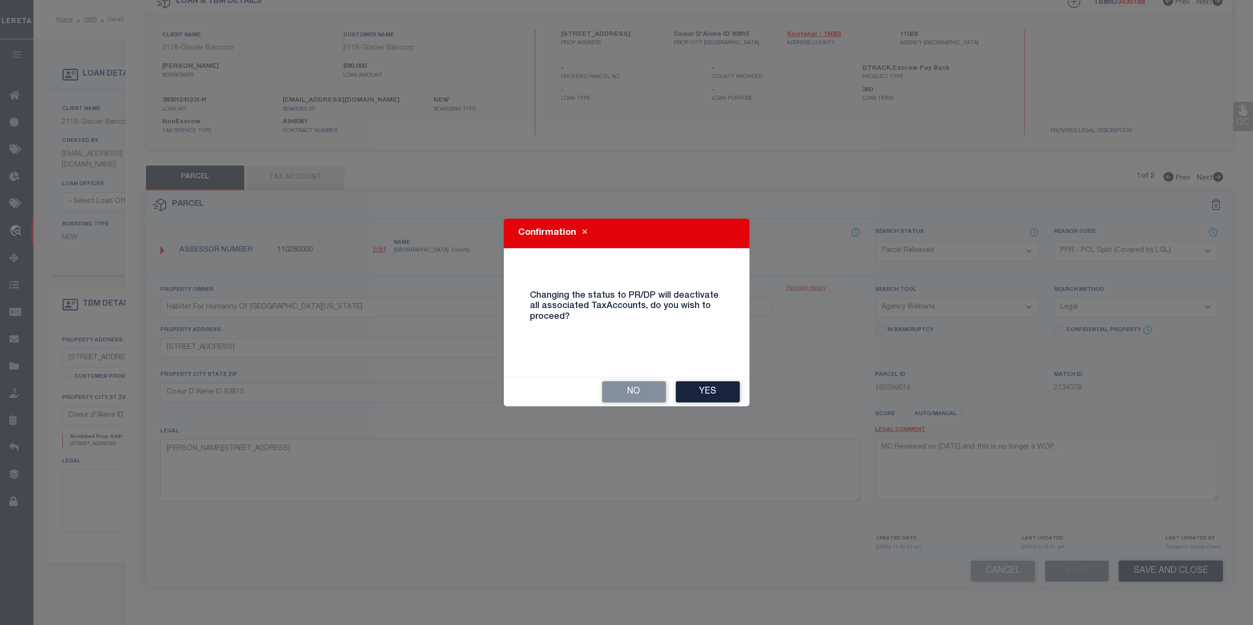
click at [718, 391] on button "Yes" at bounding box center [708, 391] width 64 height 21
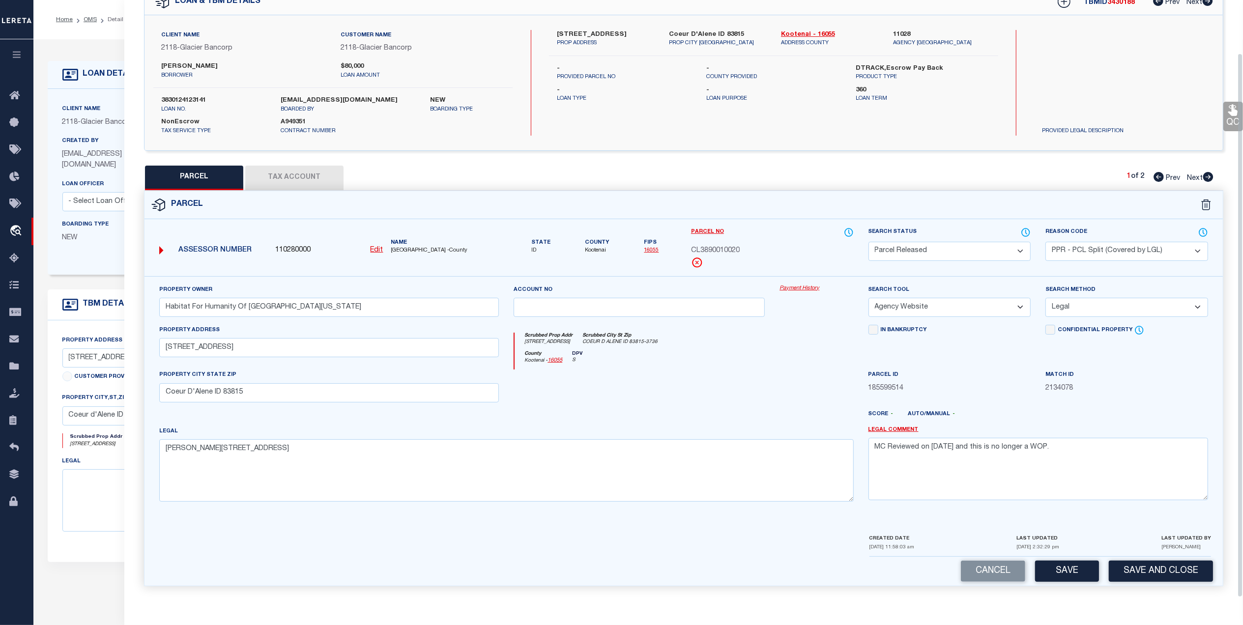
click at [1204, 177] on icon at bounding box center [1208, 177] width 11 height 10
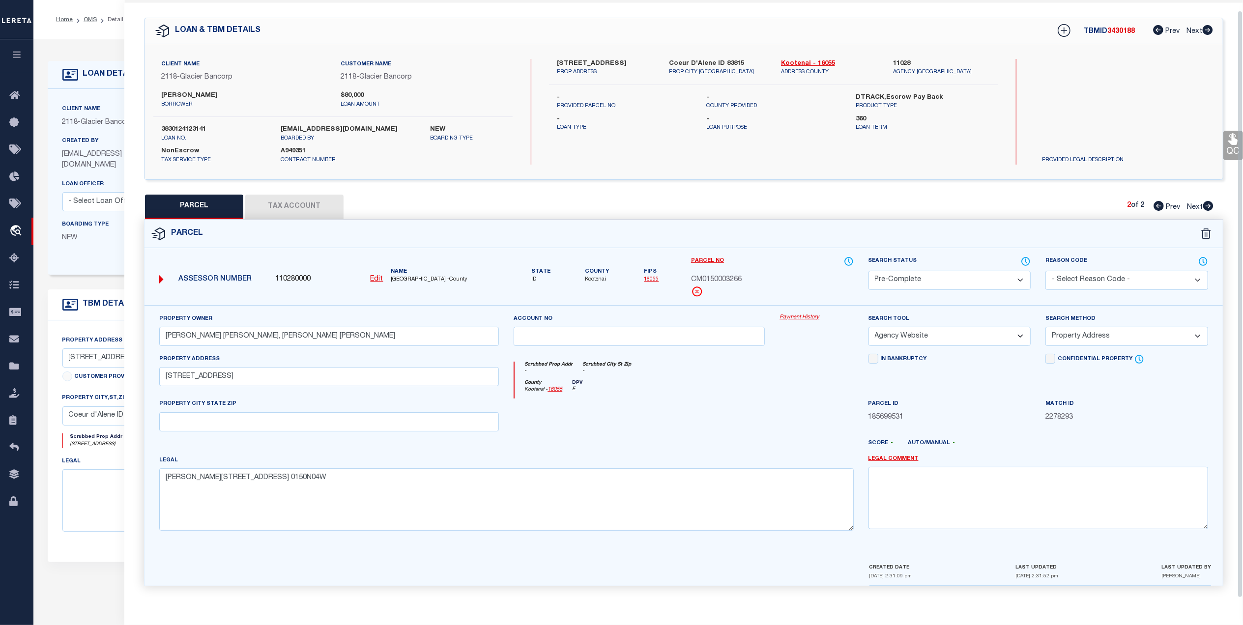
scroll to position [29, 0]
click at [747, 231] on div "Parcel" at bounding box center [683, 234] width 1078 height 28
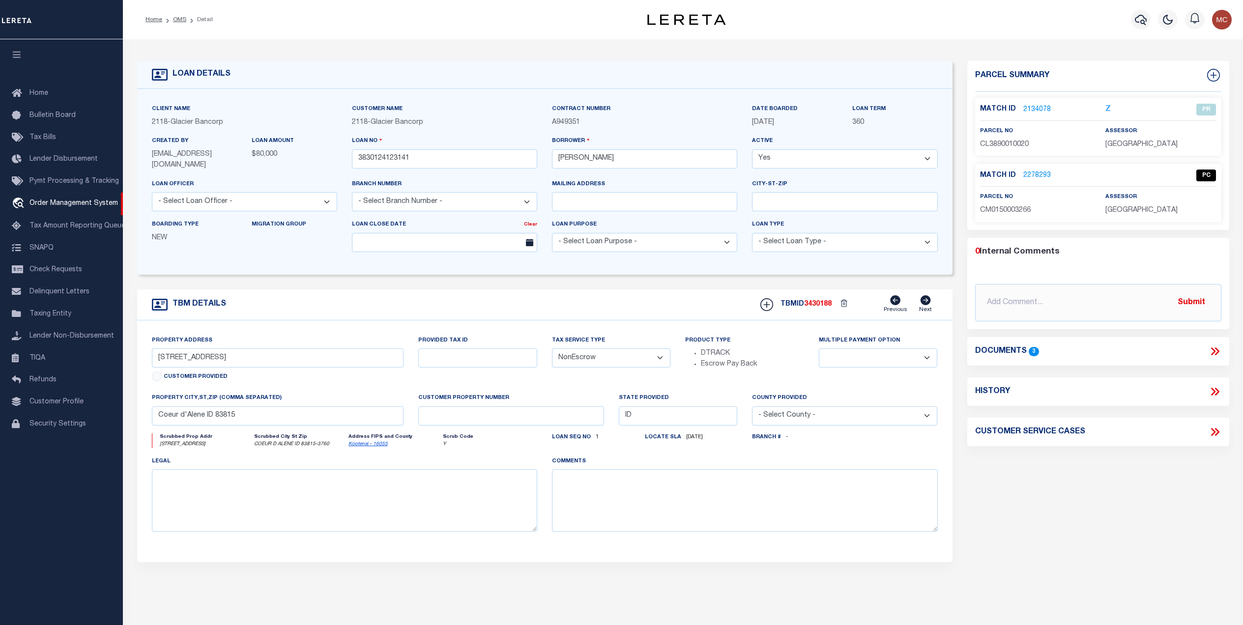
select select "NonEscrow"
click at [956, 516] on div "TBM DETAILS TBMID 3430188" at bounding box center [545, 425] width 830 height 273
select select "NonEscrow"
click at [994, 588] on div "Parcel Summary Match ID 2134078 Z parcel no CL3890010020 2278293" at bounding box center [1098, 331] width 277 height 540
select select "NonEscrow"
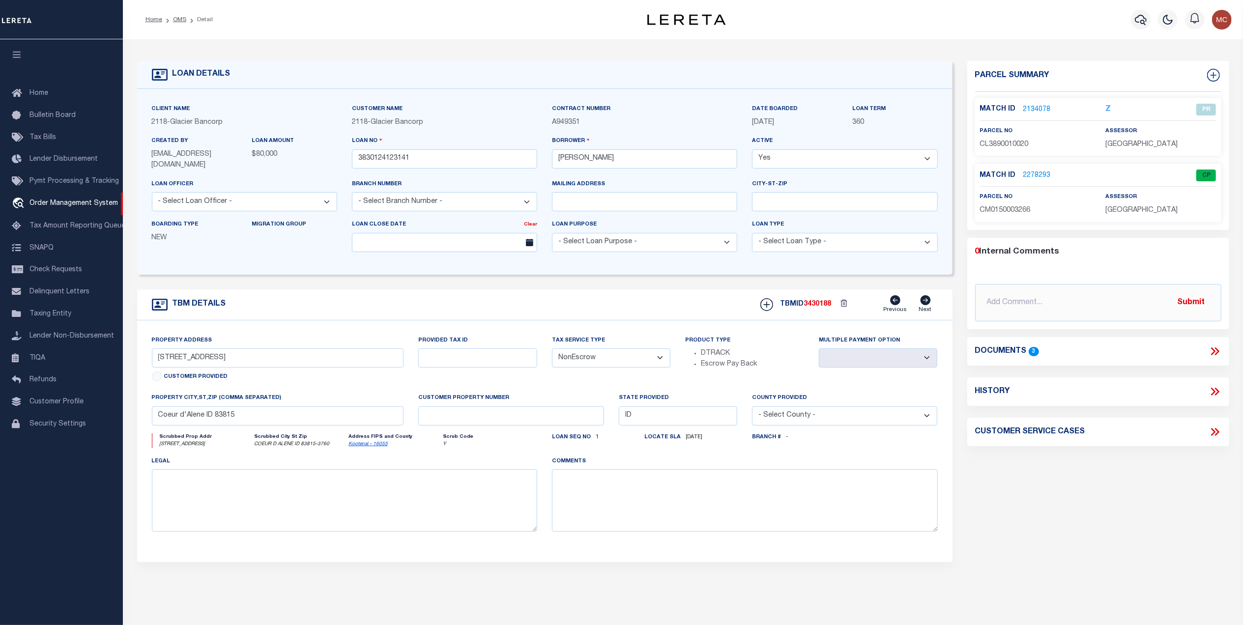
drag, startPoint x: 182, startPoint y: 22, endPoint x: 282, endPoint y: 56, distance: 105.4
click at [182, 22] on link "OMS" at bounding box center [179, 20] width 13 height 6
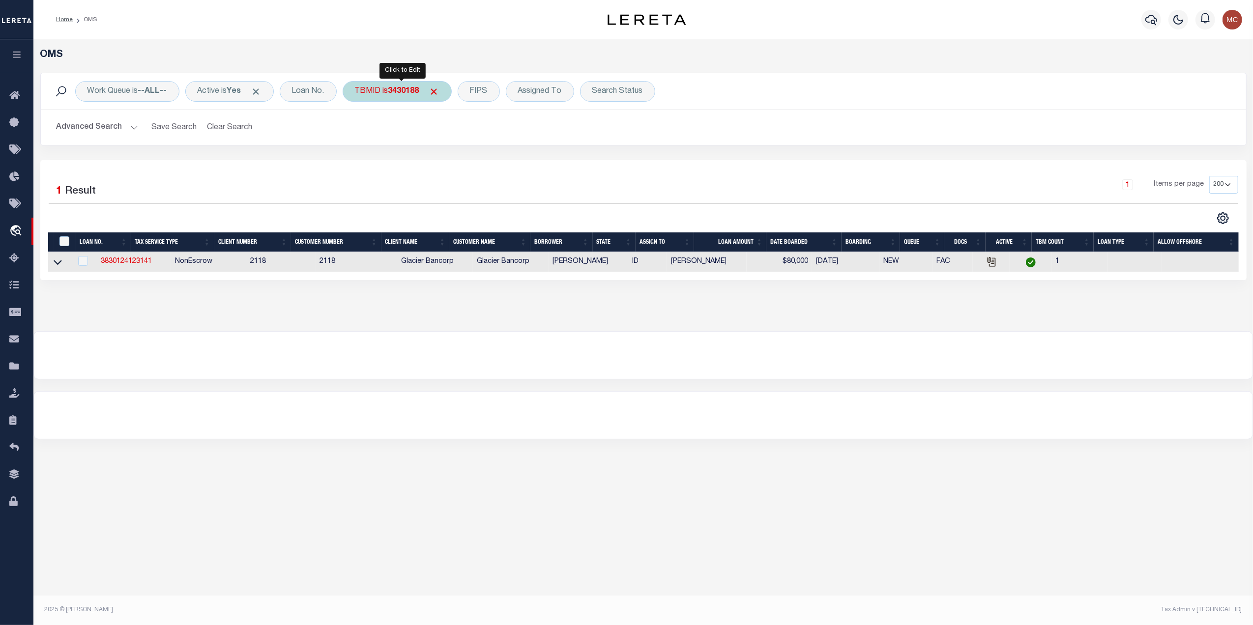
click at [402, 89] on b "3430188" at bounding box center [403, 91] width 31 height 8
type input "3430191"
click at [480, 158] on input "Apply" at bounding box center [485, 157] width 29 height 16
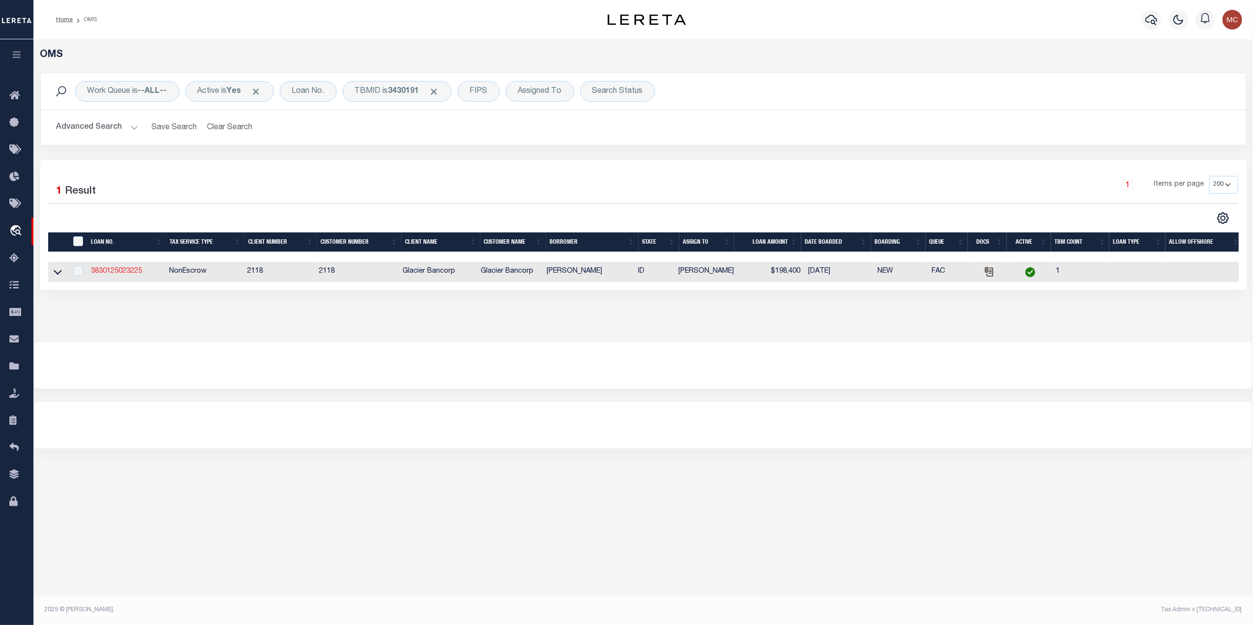
click at [116, 272] on link "3830125023225" at bounding box center [116, 271] width 51 height 7
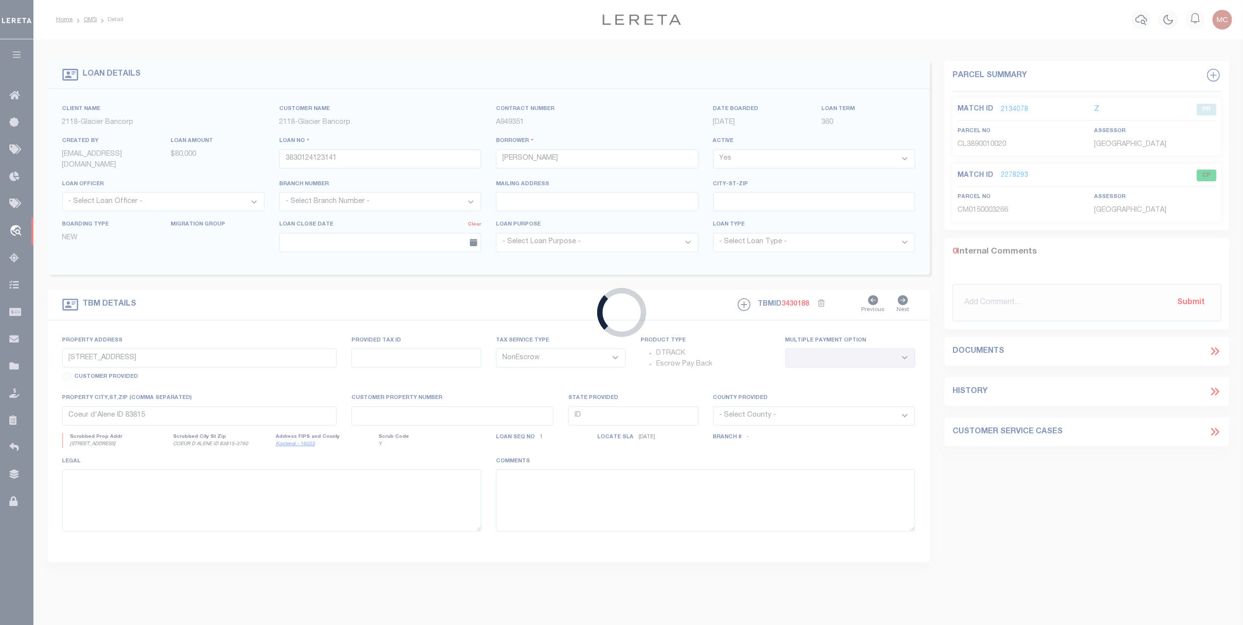
type input "3830125023225"
type input "[PERSON_NAME]"
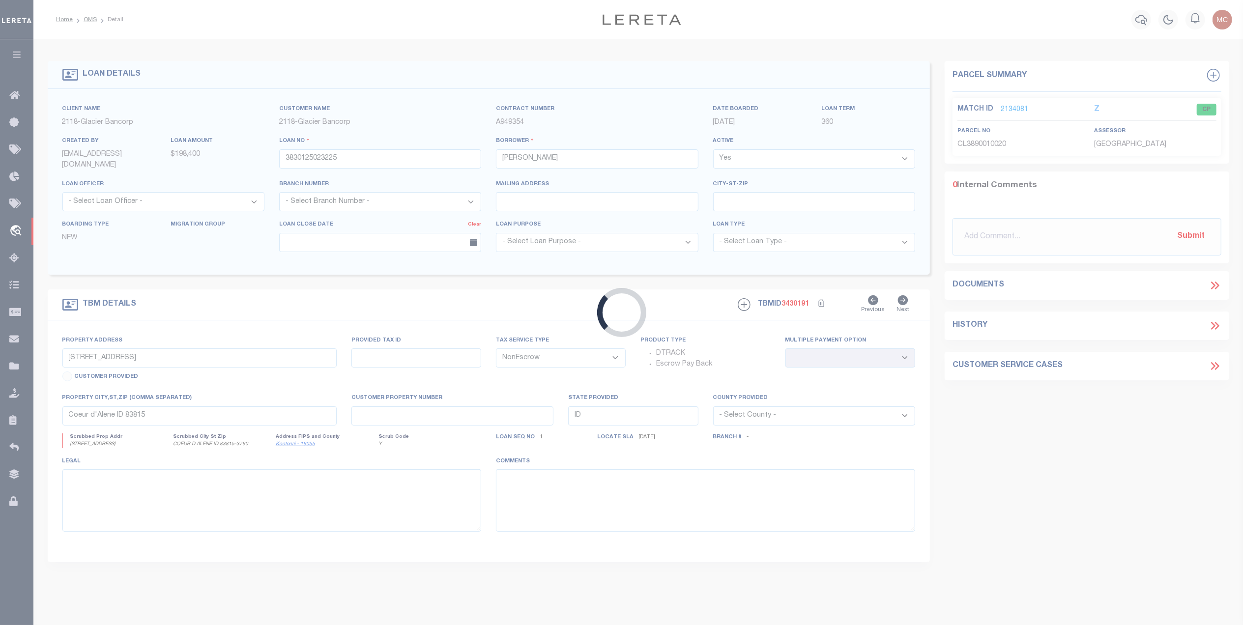
type input "[STREET_ADDRESS]"
select select
type input "Coeur D'Alene ID 83815"
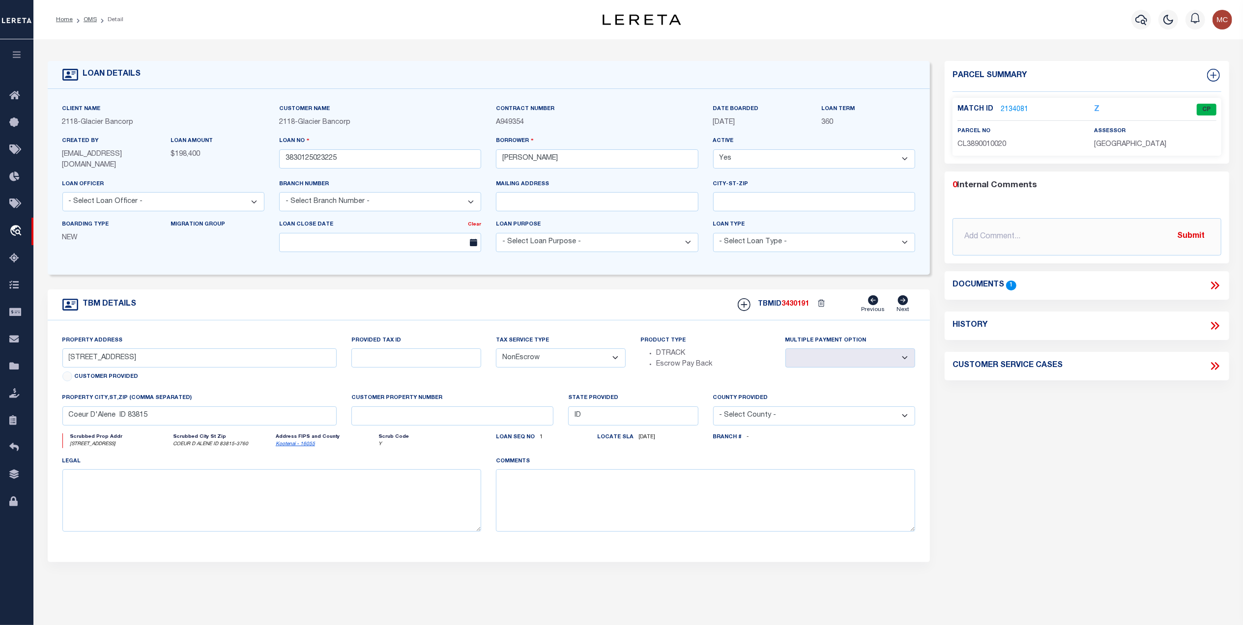
click at [1013, 107] on link "2134081" at bounding box center [1015, 110] width 28 height 10
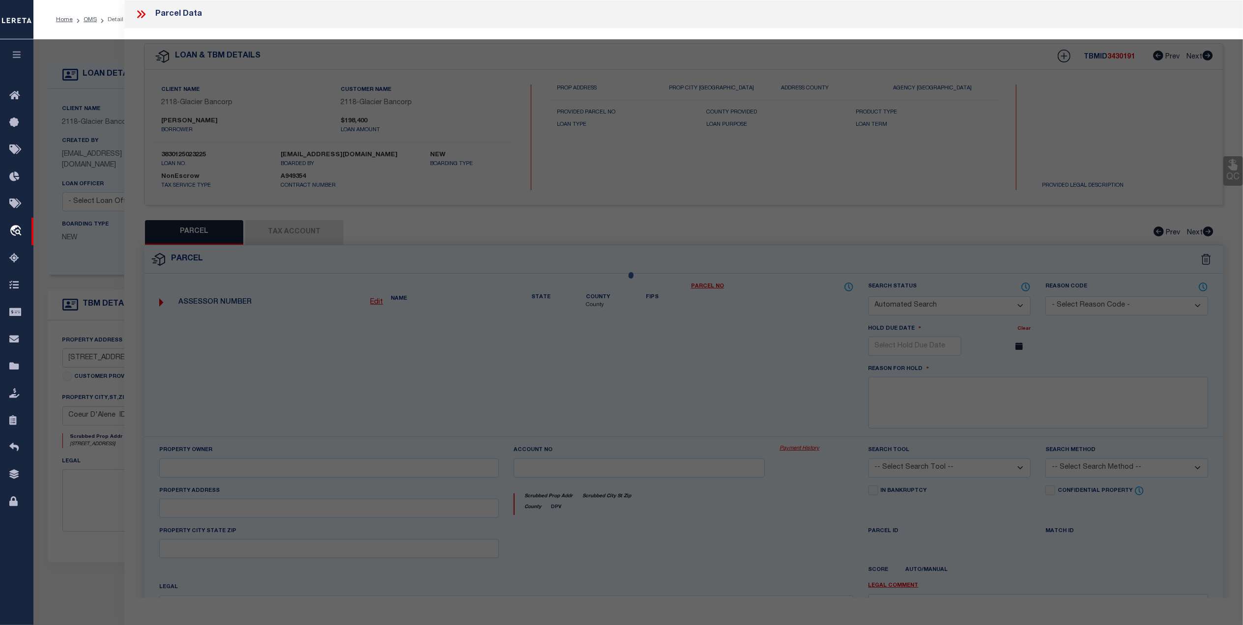
checkbox input "false"
select select "CP"
select select "PPR"
type input "Habitat For Humanity Of [GEOGRAPHIC_DATA][US_STATE]"
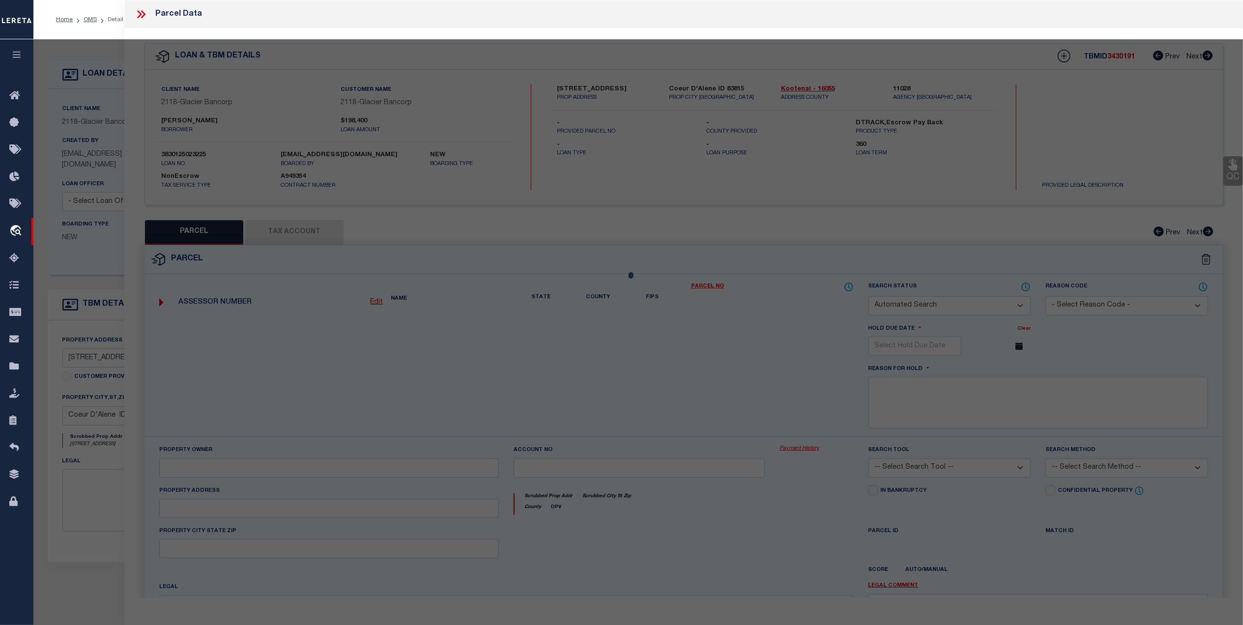
select select "AGW"
select select "LEG"
type input "[STREET_ADDRESS]"
type input "Coeur D'Alene ID 83815"
type textarea "[PERSON_NAME][STREET_ADDRESS]"
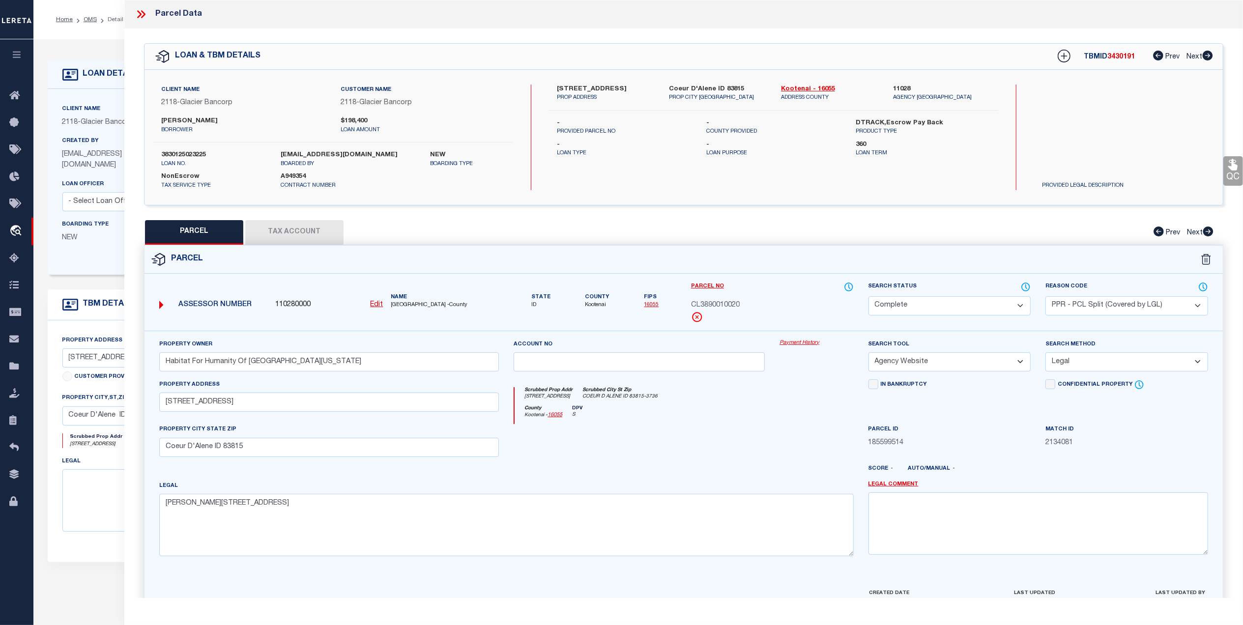
click at [307, 230] on button "Tax Account" at bounding box center [294, 232] width 98 height 25
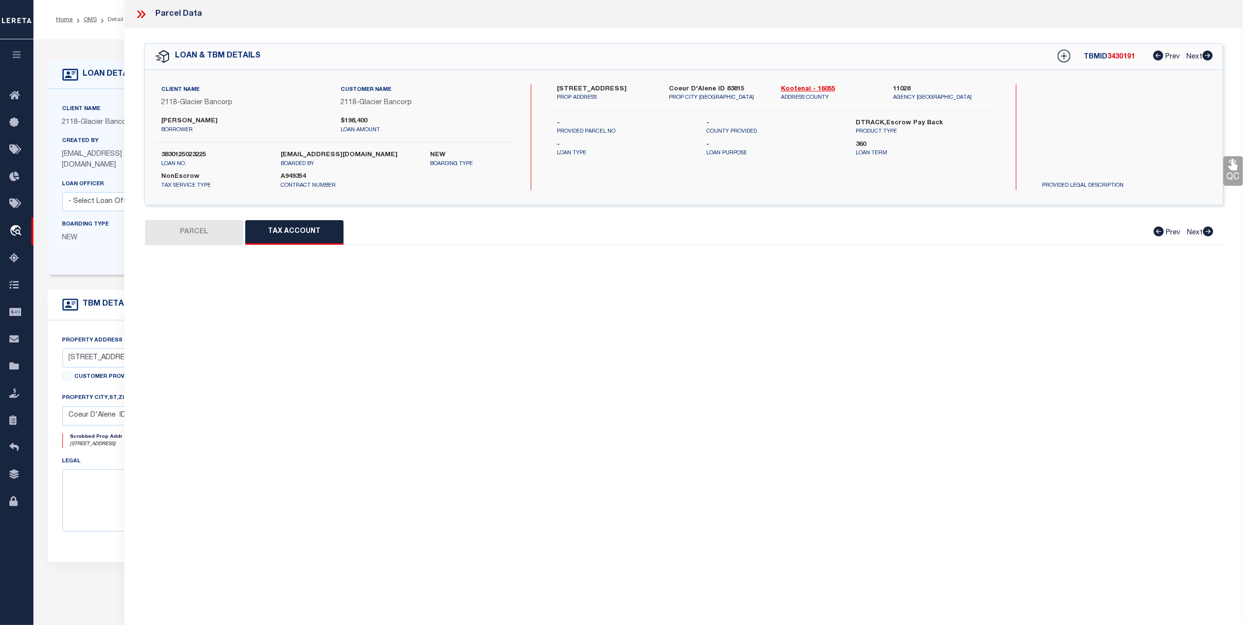
select select "100"
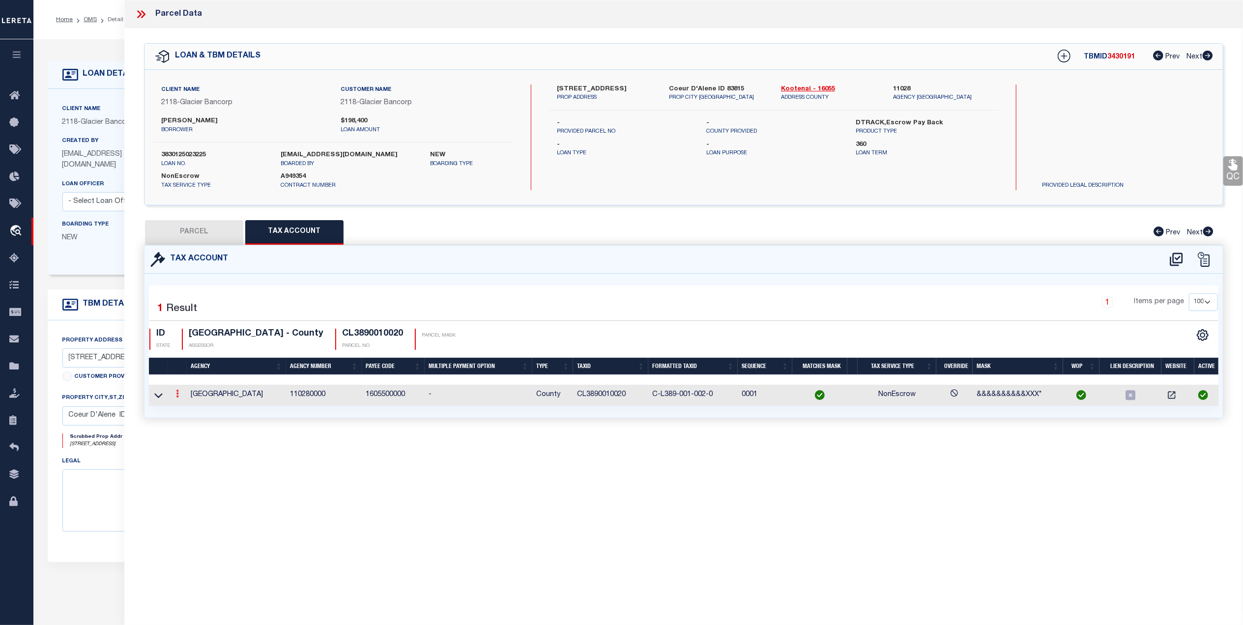
click at [176, 396] on icon at bounding box center [177, 394] width 3 height 8
click at [198, 408] on link at bounding box center [191, 410] width 36 height 16
checkbox input "true"
radio input "true"
type input "[DATE]"
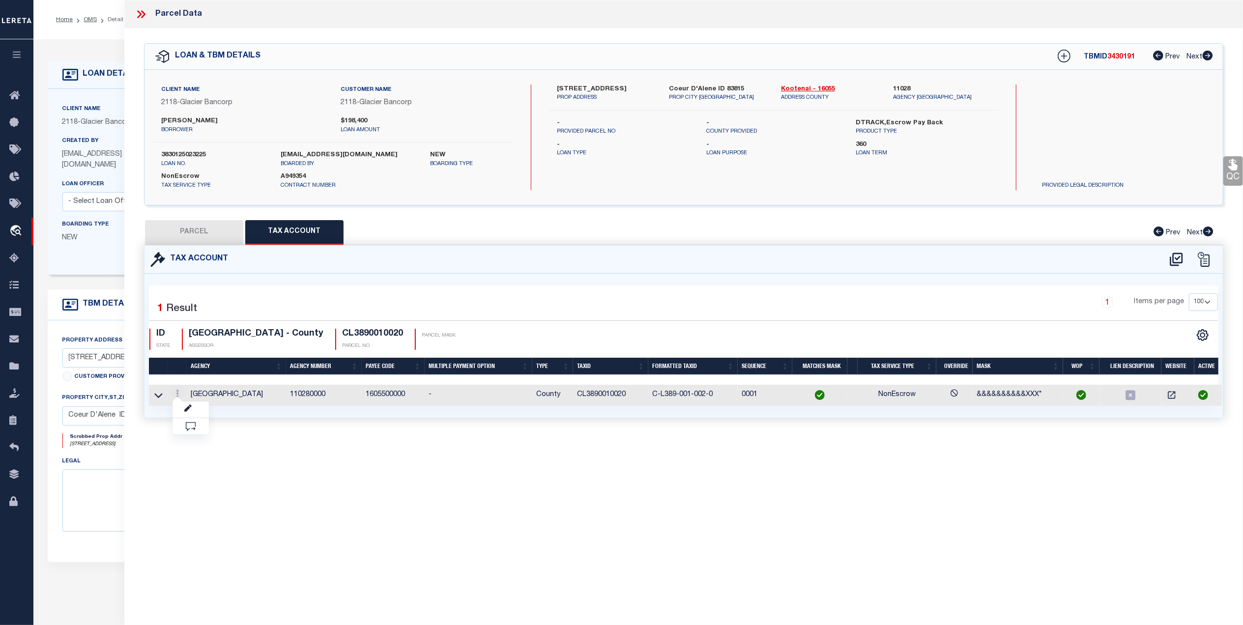
type textarea "SC- [DATE] - Marked as parent parcel due to"
type input "CL3890010020"
type textarea "&&&&&&&&&&XXX*"
checkbox input "true"
type input "X-XXXX-XXX-XXX-XXX*"
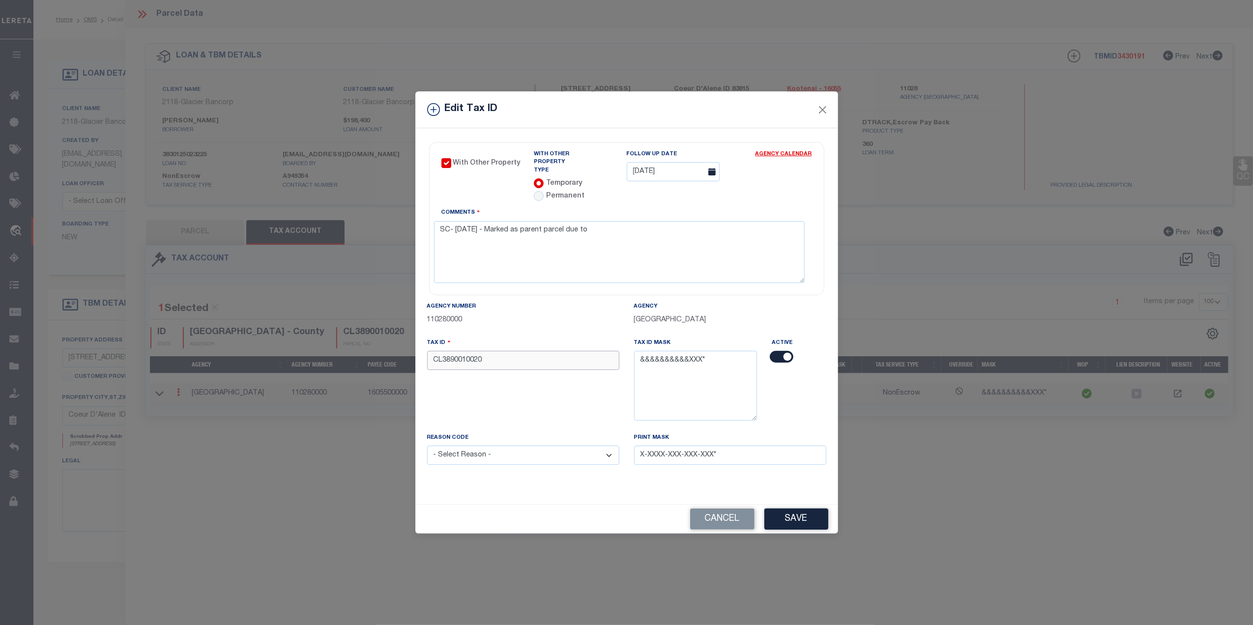
click at [498, 356] on input "CL3890010020" at bounding box center [523, 360] width 192 height 19
type input "C"
type input "999999999999"
click at [584, 317] on p "110280000" at bounding box center [523, 320] width 192 height 11
click at [500, 457] on select "- Select Reason - 099 - Other (Provide additional detail) ACT - Agency Changed …" at bounding box center [523, 455] width 192 height 19
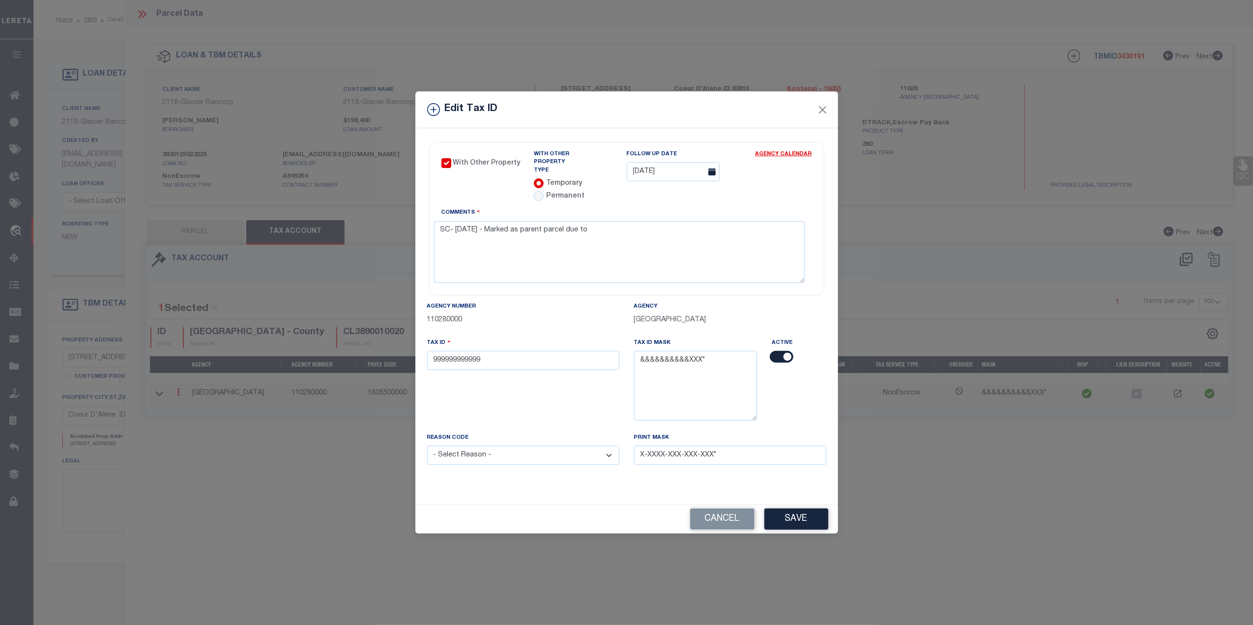
select select "ACT"
click at [427, 446] on select "- Select Reason - 099 - Other (Provide additional detail) ACT - Agency Changed …" at bounding box center [523, 455] width 192 height 19
click at [791, 518] on button "Save" at bounding box center [796, 519] width 64 height 21
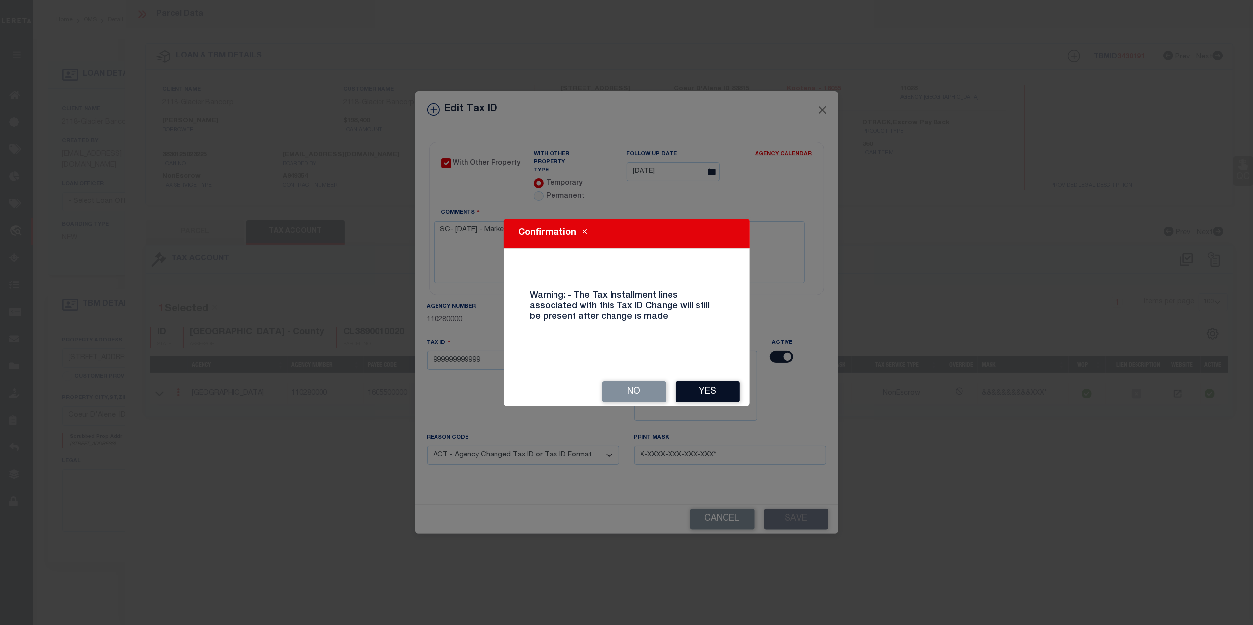
click at [709, 388] on button "Yes" at bounding box center [708, 391] width 64 height 21
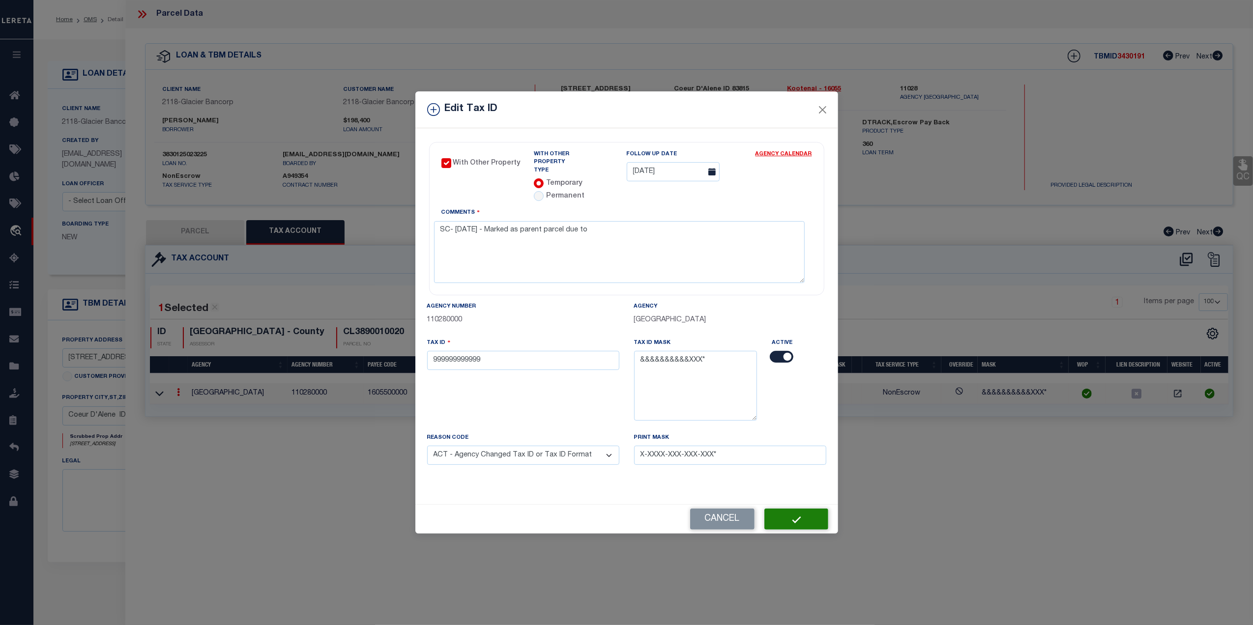
select select
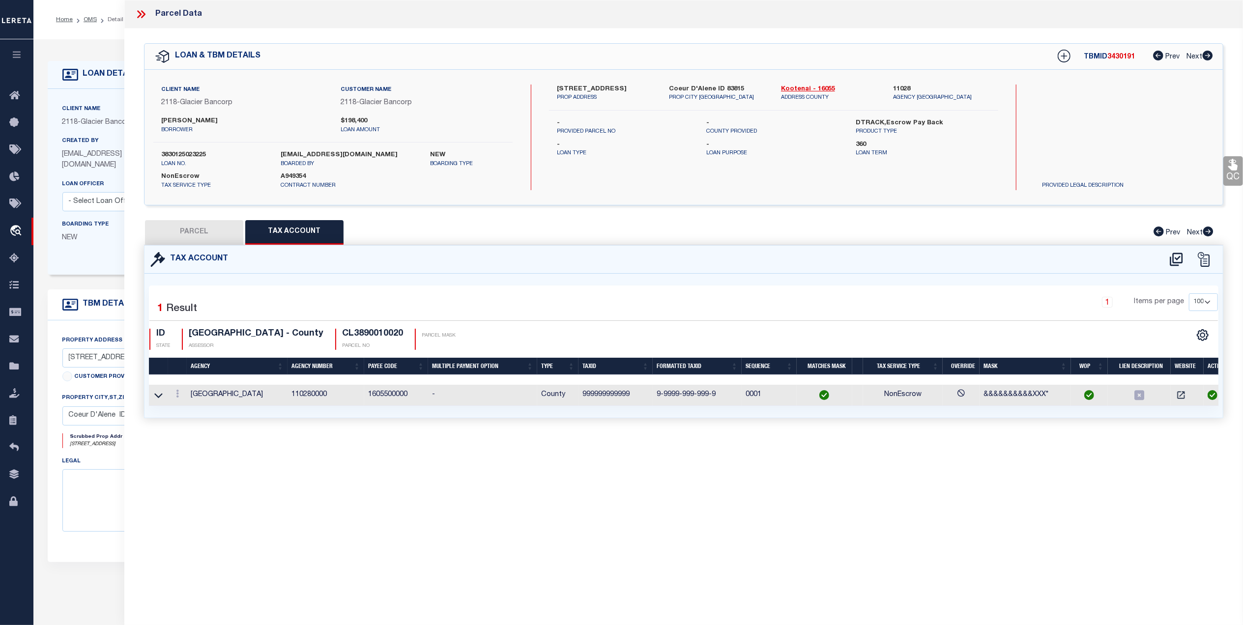
click at [200, 232] on button "PARCEL" at bounding box center [194, 232] width 98 height 25
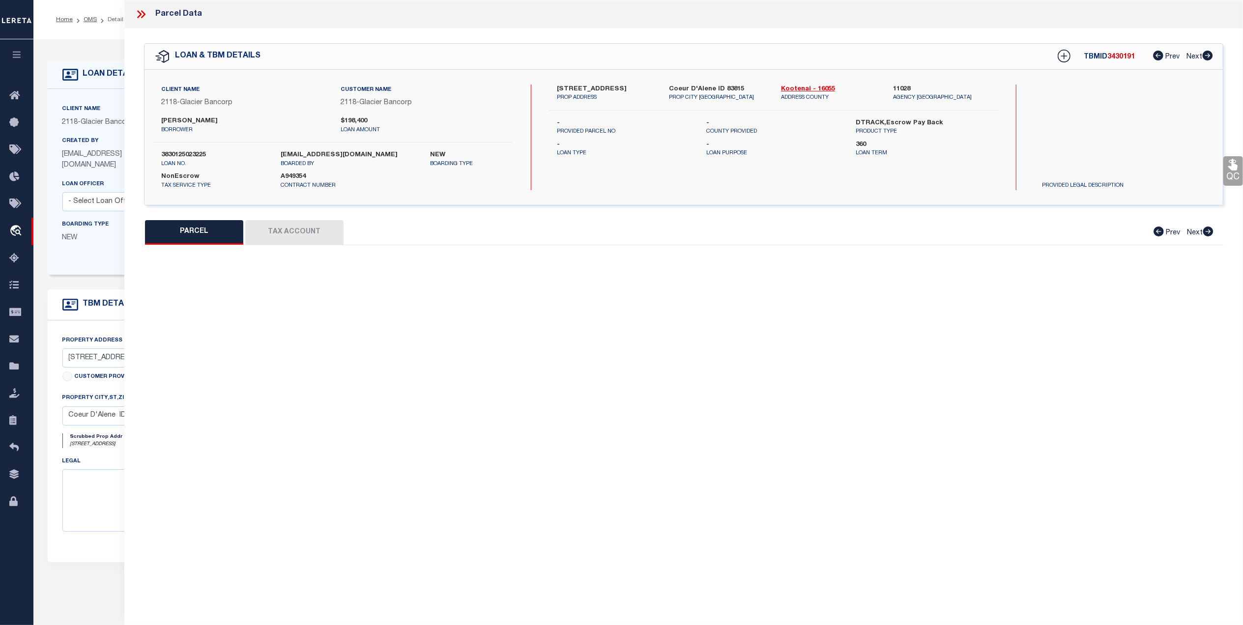
select select "AS"
select select
checkbox input "false"
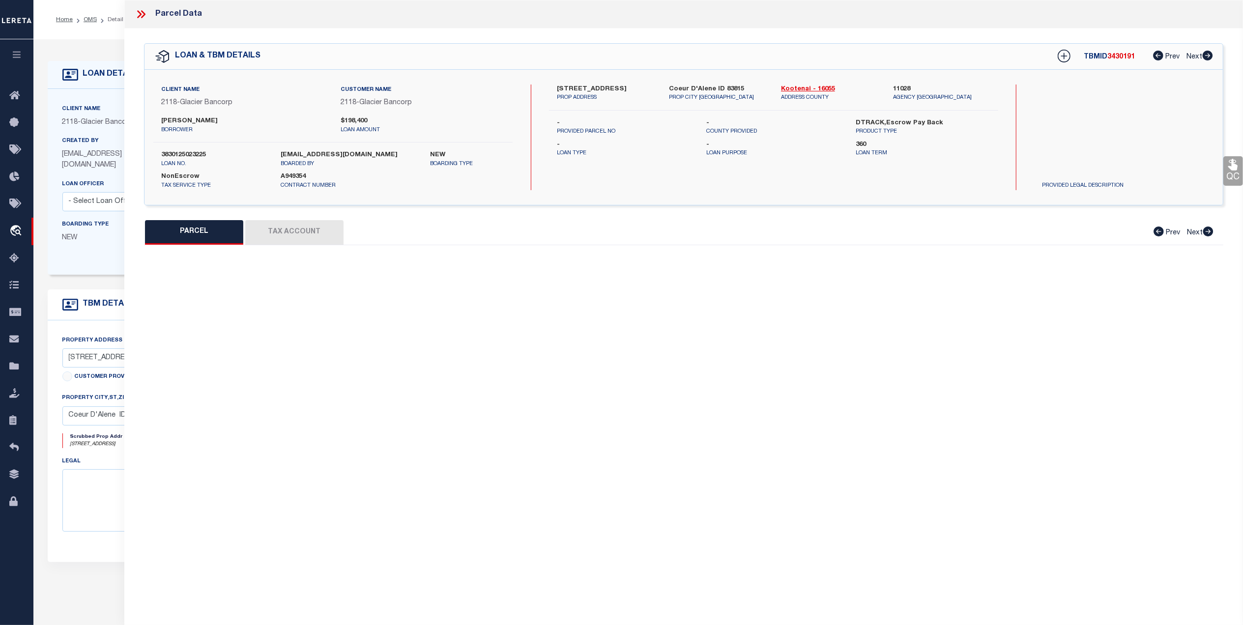
checkbox input "false"
select select "CP"
select select "PPR"
type input "Habitat For Humanity Of [GEOGRAPHIC_DATA][US_STATE]"
select select "AGW"
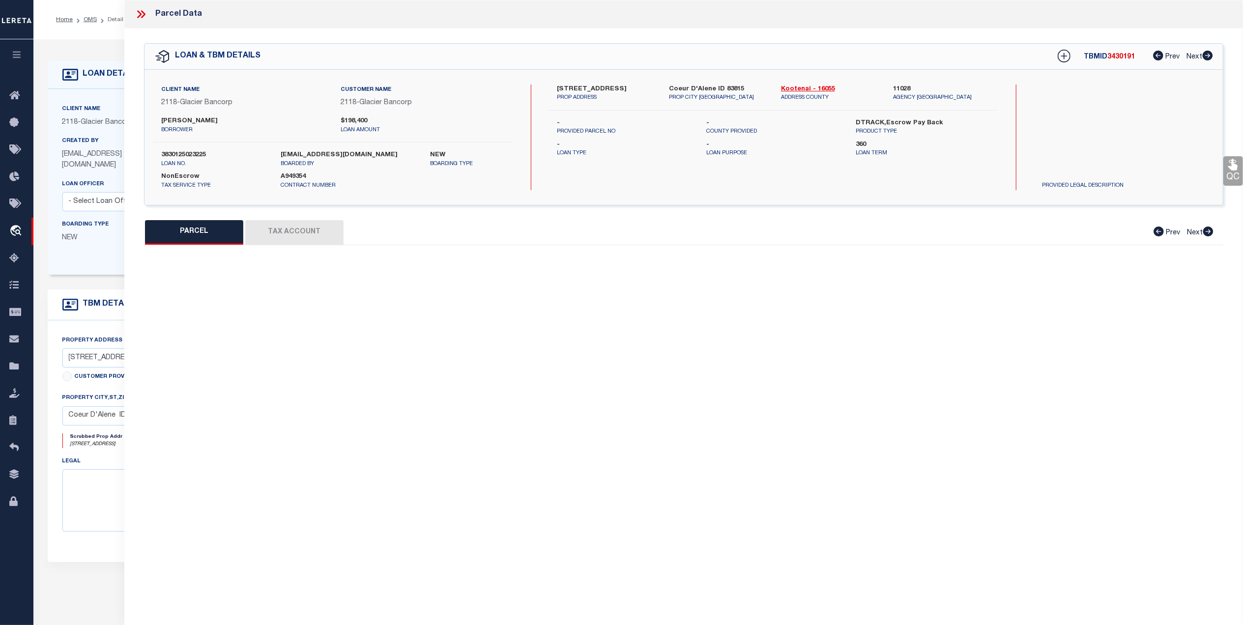
select select "LEG"
type input "[STREET_ADDRESS]"
type input "Coeur D'Alene ID 83815"
type textarea "[PERSON_NAME][STREET_ADDRESS]"
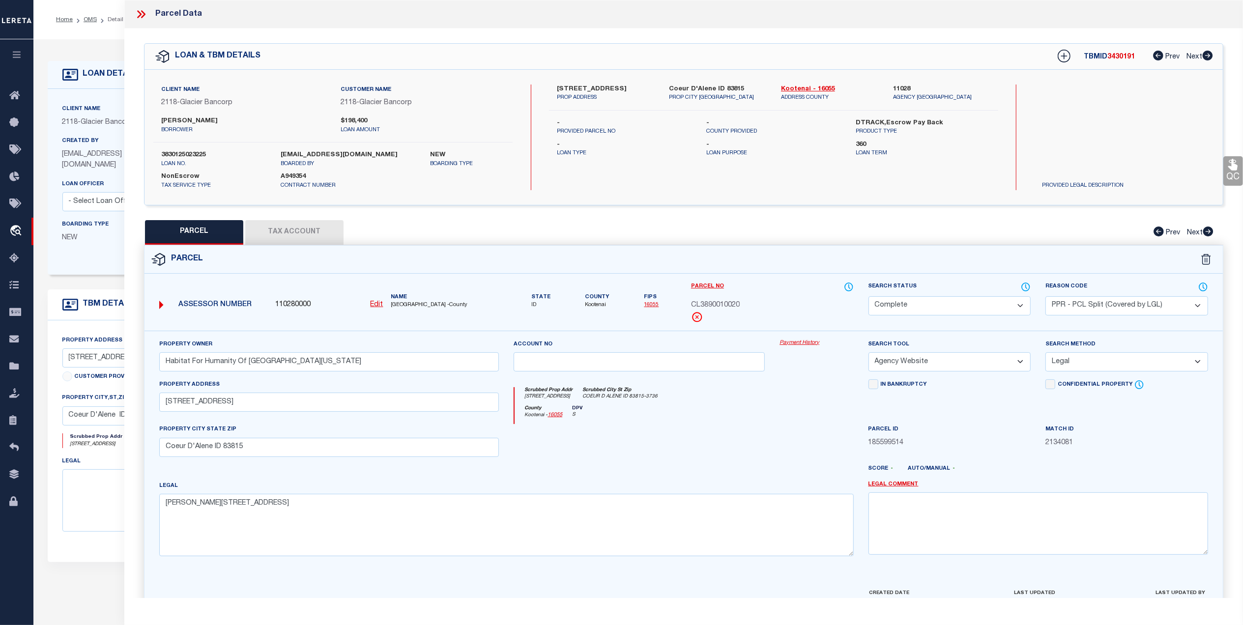
click at [656, 304] on link "16055" at bounding box center [651, 304] width 15 height 5
click at [939, 306] on select "Automated Search Bad Parcel Complete Duplicate Parcel High Dollar Reporting In …" at bounding box center [949, 305] width 163 height 19
click at [868, 296] on select "Automated Search Bad Parcel Complete Duplicate Parcel High Dollar Reporting In …" at bounding box center [949, 305] width 163 height 19
click at [793, 480] on div at bounding box center [728, 473] width 266 height 16
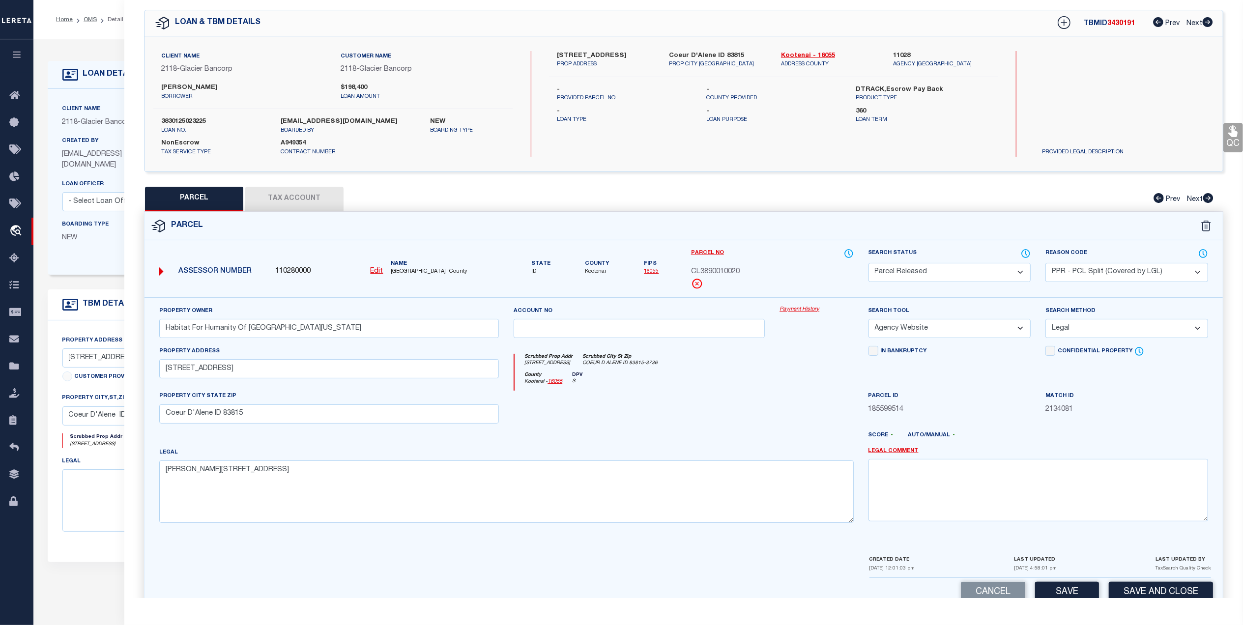
scroll to position [58, 0]
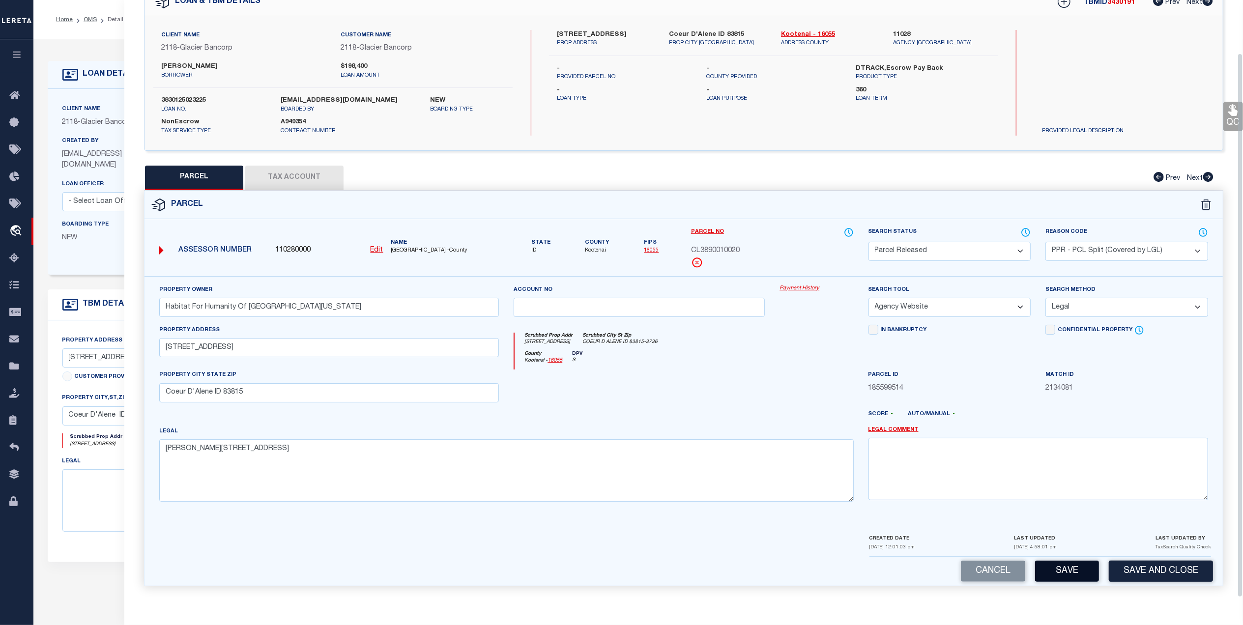
click at [1066, 563] on button "Save" at bounding box center [1067, 571] width 64 height 21
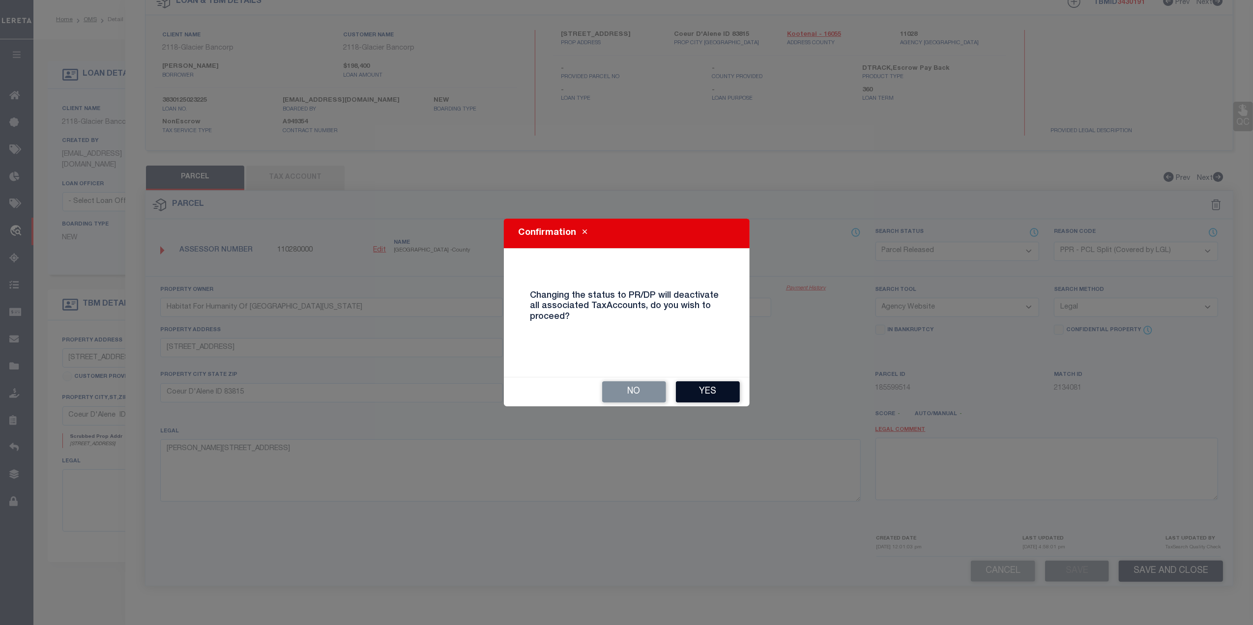
click at [704, 398] on button "Yes" at bounding box center [708, 391] width 64 height 21
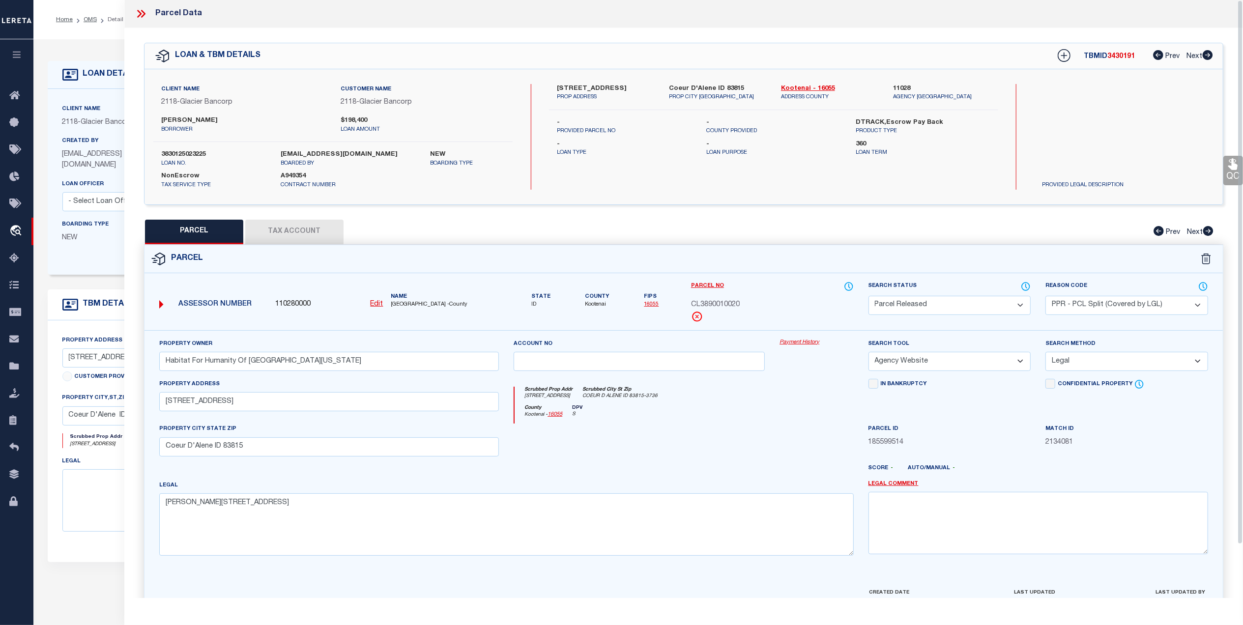
scroll to position [0, 0]
select select "AS"
select select
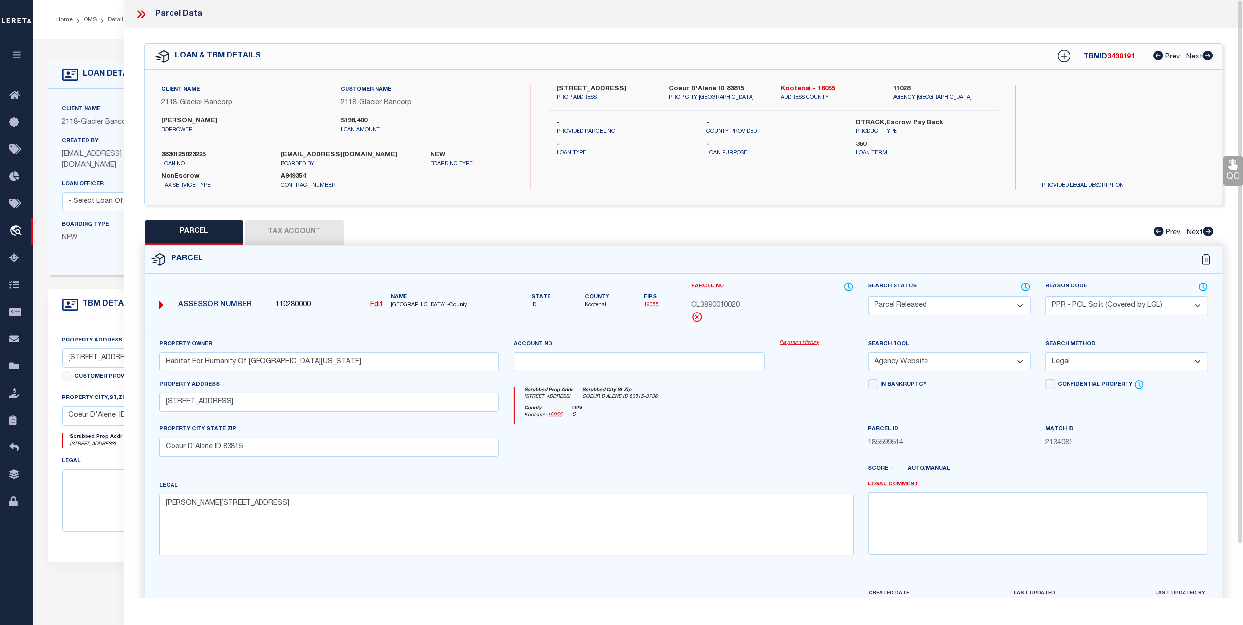
checkbox input "false"
select select "PR"
select select "PPR"
type input "Habitat For Humanity Of [GEOGRAPHIC_DATA][US_STATE]"
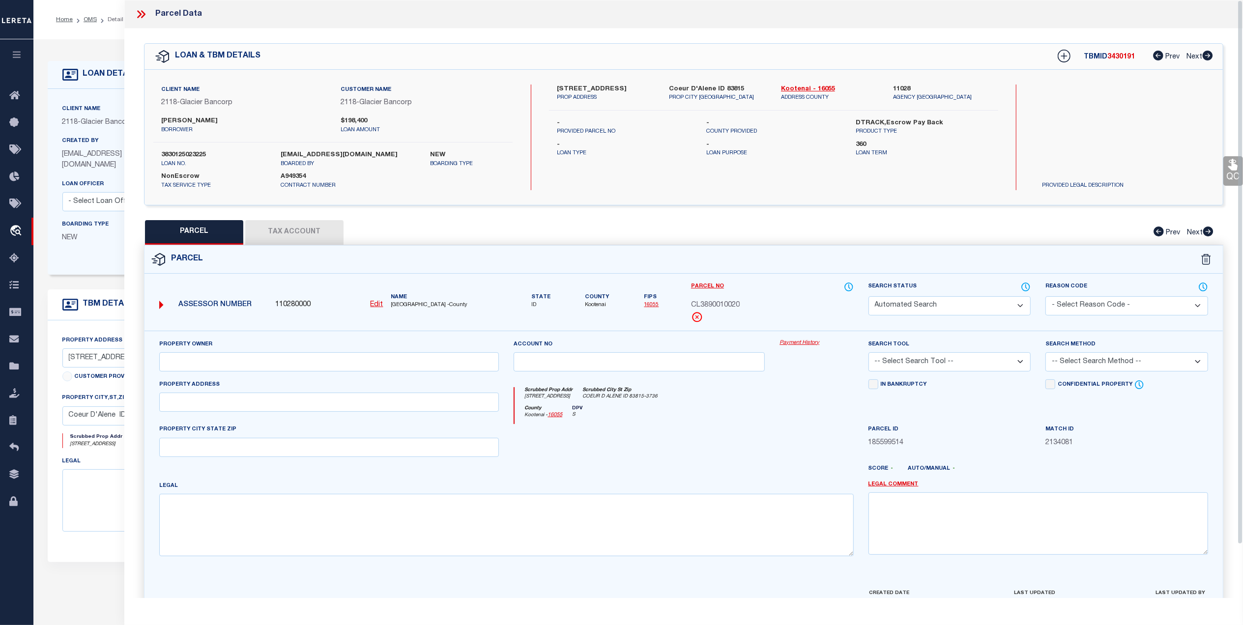
select select "AGW"
select select "LEG"
type input "[STREET_ADDRESS]"
type input "Coeur D'Alene ID 83815"
type textarea "[PERSON_NAME][STREET_ADDRESS]"
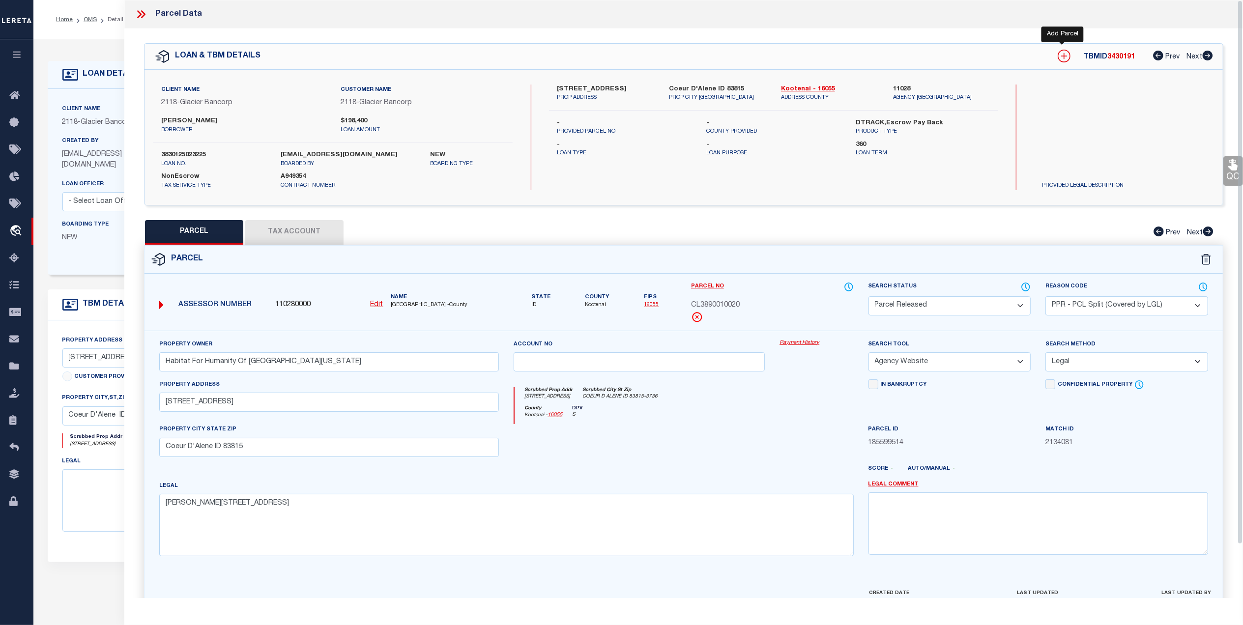
click at [1058, 55] on icon at bounding box center [1064, 56] width 13 height 13
select select "IP"
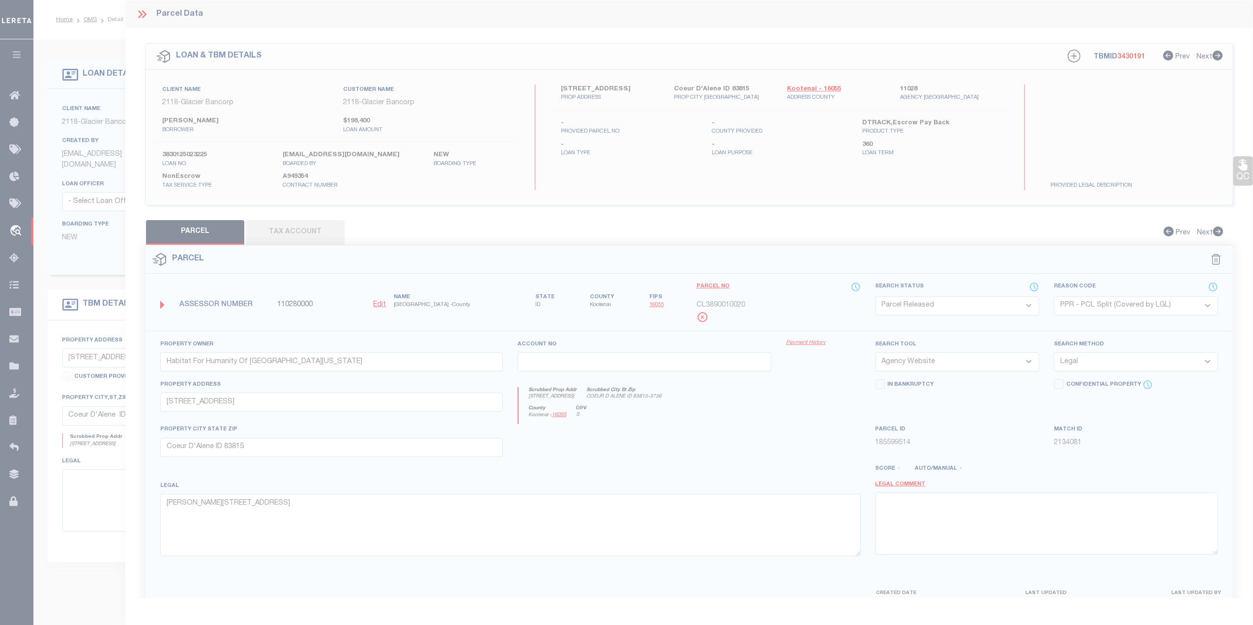
type textarea "-"
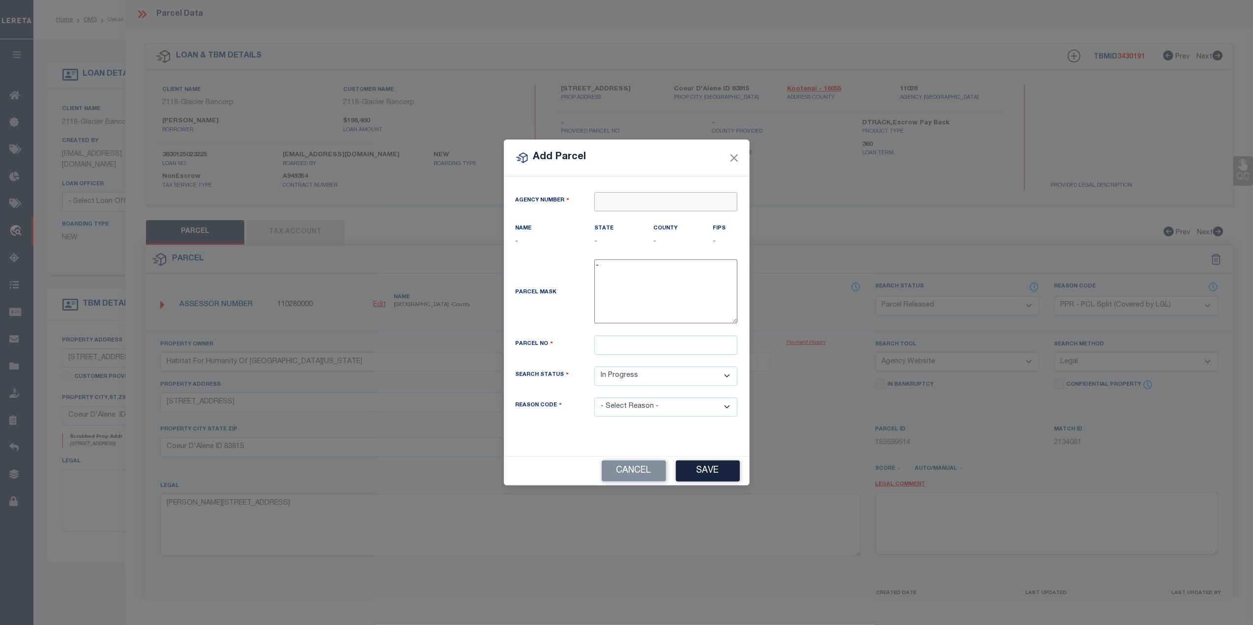
click at [608, 201] on input "text" at bounding box center [665, 201] width 143 height 19
click at [618, 209] on input "110280" at bounding box center [665, 201] width 143 height 19
click at [620, 215] on div "110280000 : [GEOGRAPHIC_DATA]" at bounding box center [665, 224] width 143 height 28
type input "110280000"
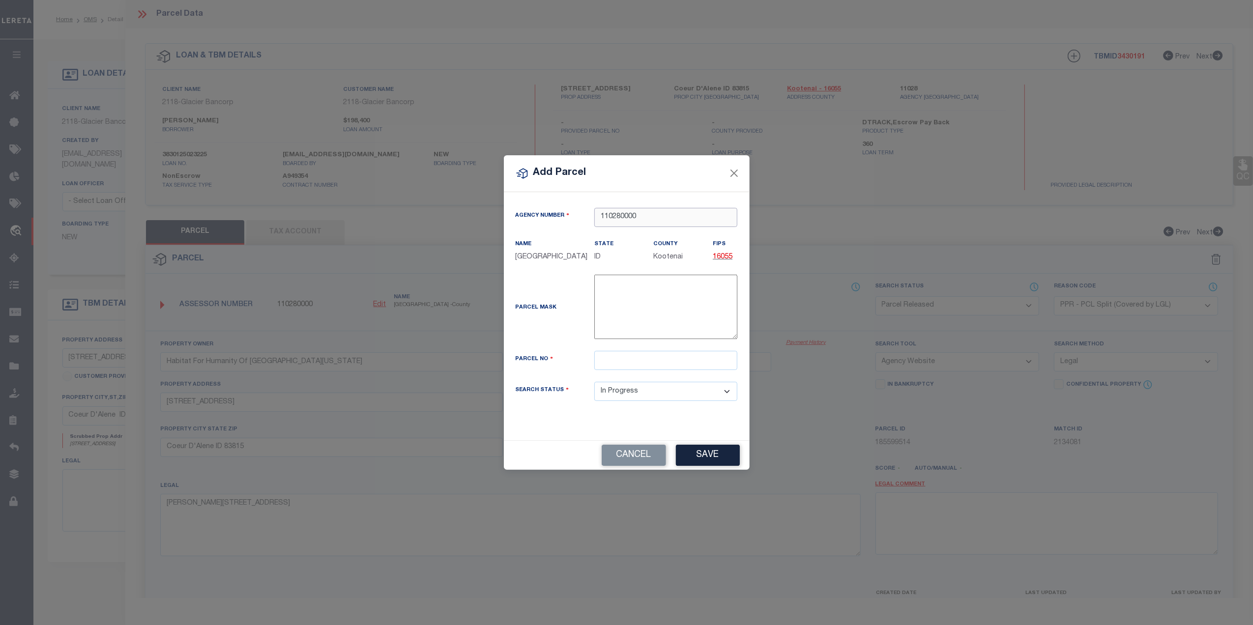
type input "110280000"
click at [665, 351] on div "Parcel Mask -" at bounding box center [626, 313] width 237 height 76
click at [662, 368] on input "text" at bounding box center [665, 360] width 143 height 19
click at [610, 367] on input "text" at bounding box center [665, 360] width 143 height 19
paste input "CM0150003268"
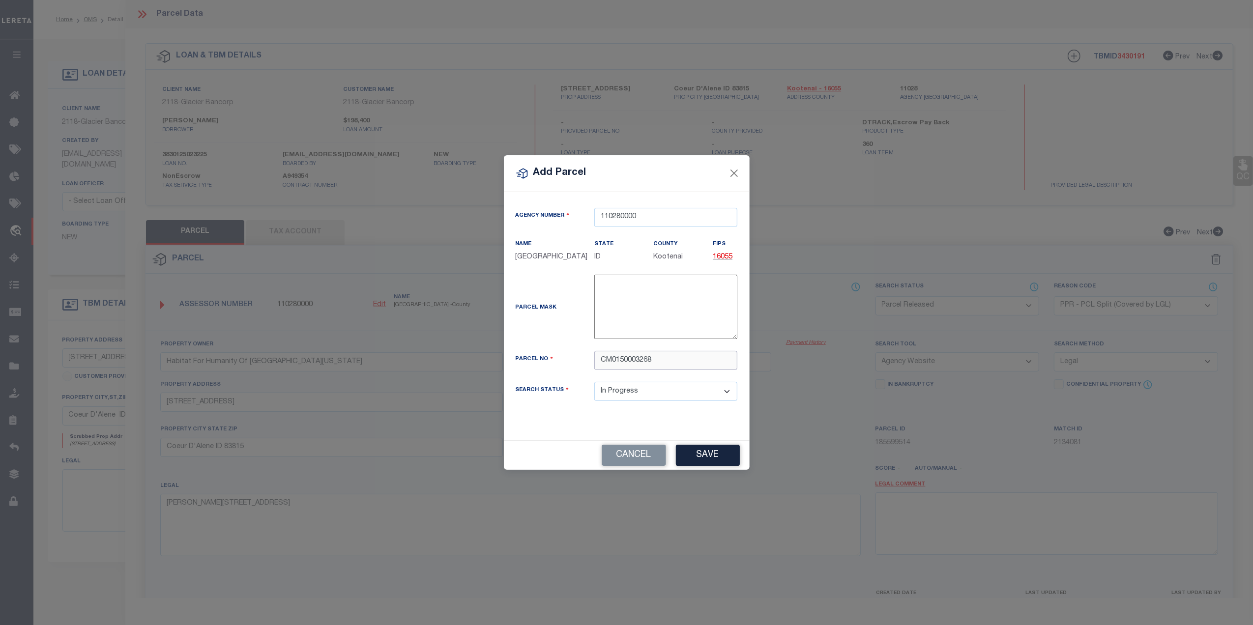
drag, startPoint x: 600, startPoint y: 365, endPoint x: 620, endPoint y: 370, distance: 20.7
click at [602, 365] on input "CM0150003268" at bounding box center [665, 360] width 143 height 19
paste input "CM0150003268"
drag, startPoint x: 699, startPoint y: 366, endPoint x: 551, endPoint y: 368, distance: 147.9
click at [551, 368] on div "Parcel No CM015000326CM0150003268" at bounding box center [626, 360] width 237 height 19
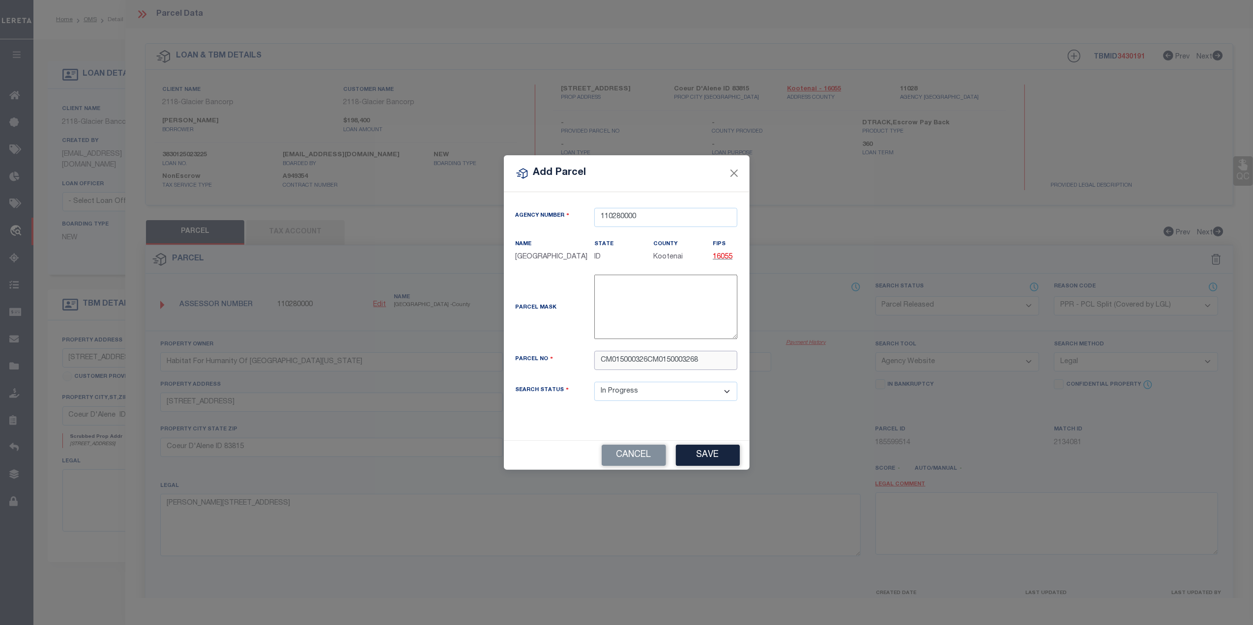
paste input "text"
type input "CM0150003268"
click at [557, 441] on div "Agency Number 110280000 Name [GEOGRAPHIC_DATA] State" at bounding box center [627, 316] width 246 height 249
click at [691, 466] on button "Save" at bounding box center [708, 455] width 64 height 21
select select "IP"
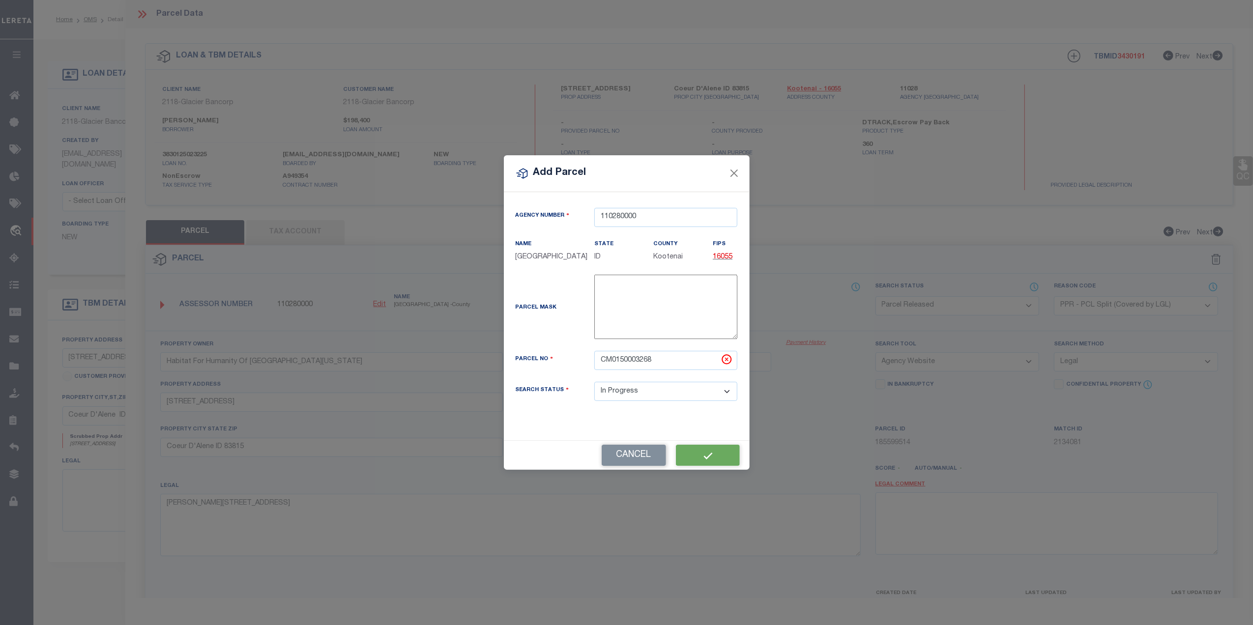
select select
checkbox input "false"
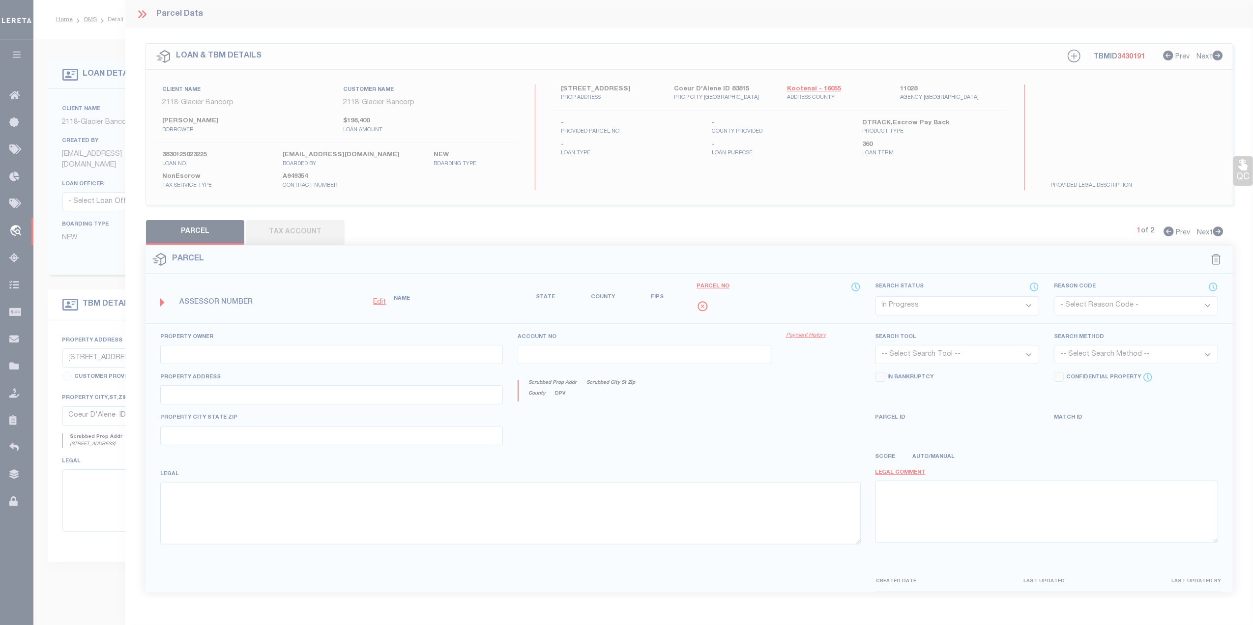
checkbox input "false"
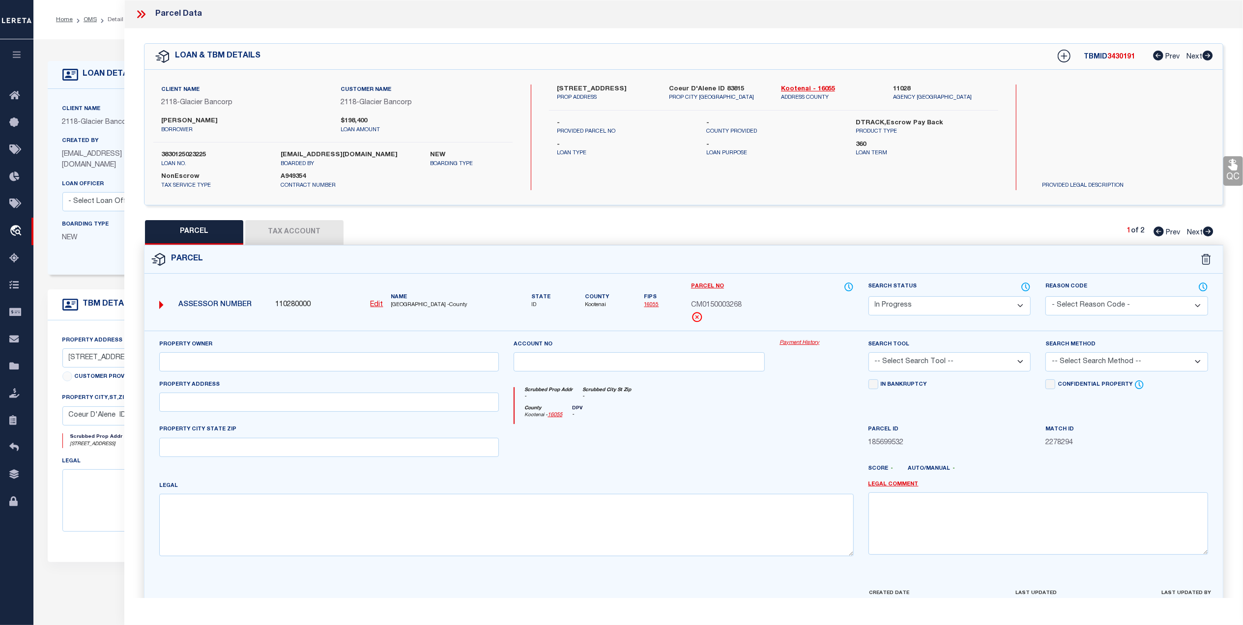
click at [306, 229] on button "Tax Account" at bounding box center [294, 232] width 98 height 25
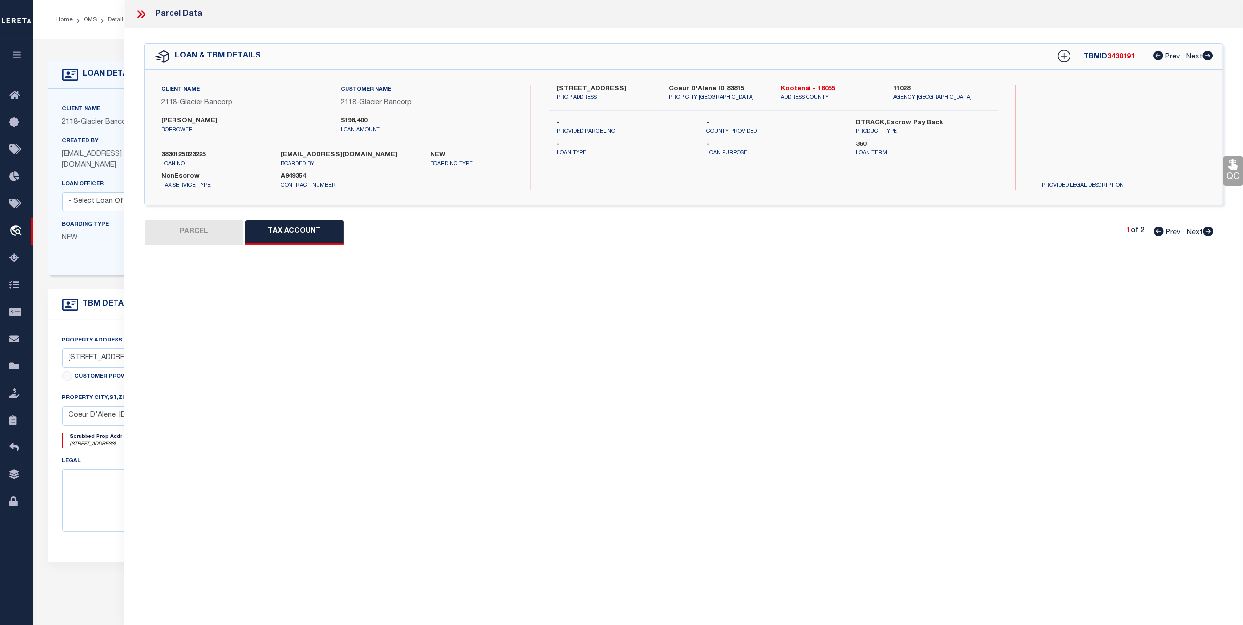
select select "100"
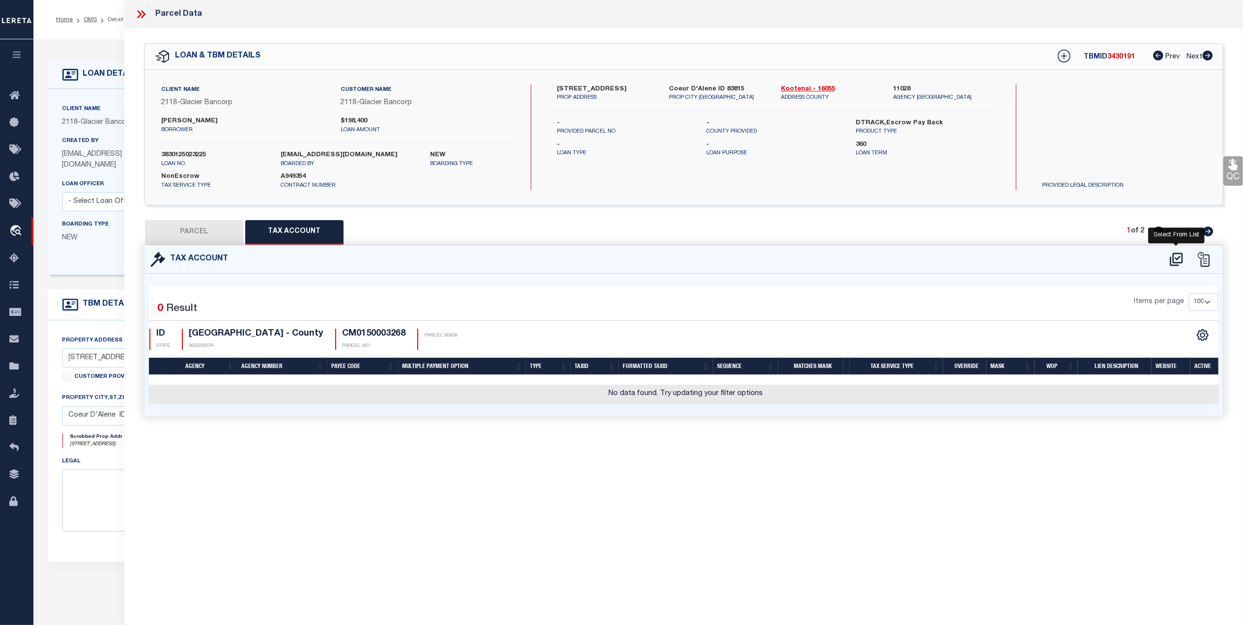
click at [1175, 258] on icon at bounding box center [1176, 259] width 13 height 13
select select "100"
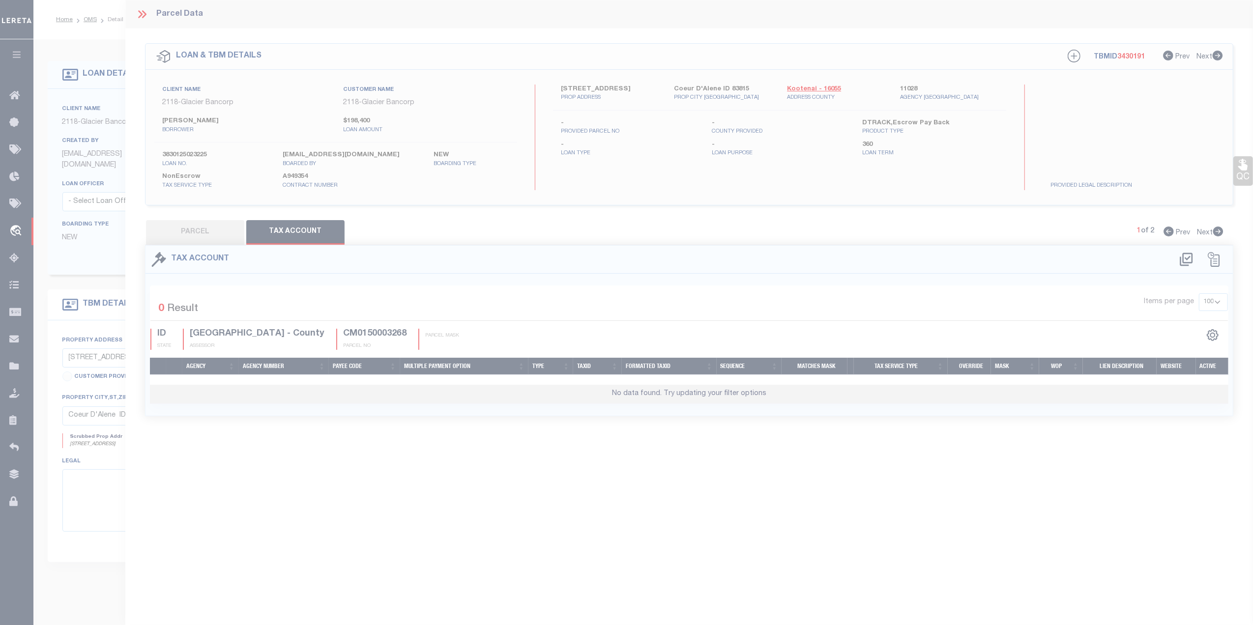
select select "100"
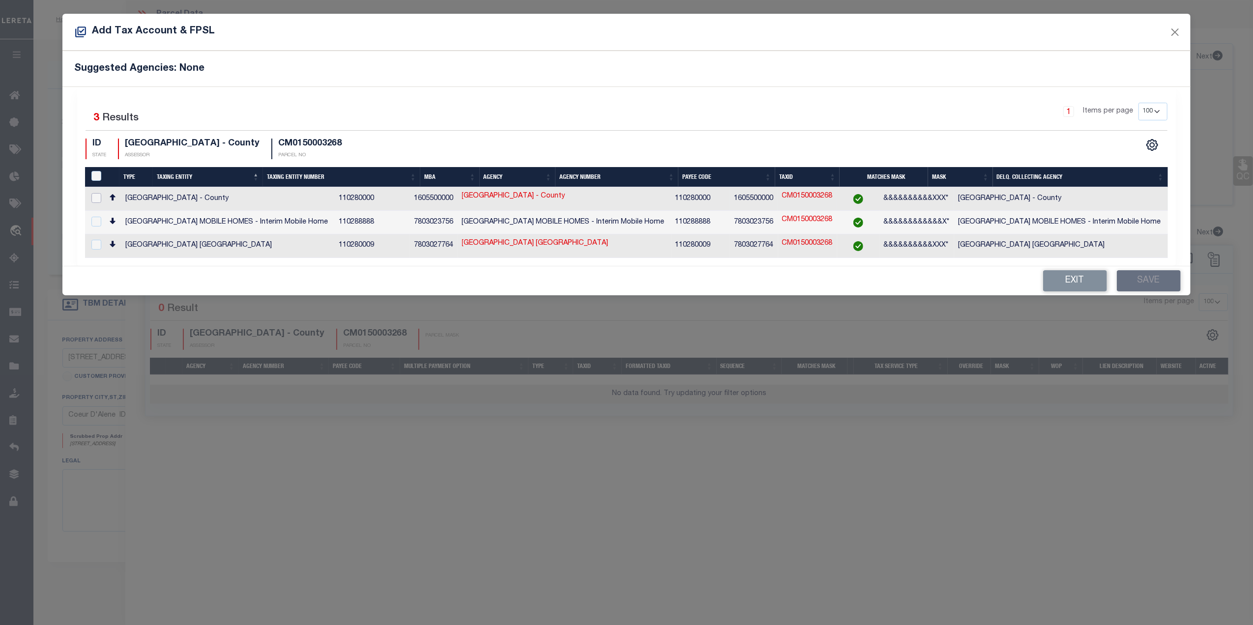
click at [97, 195] on input "checkbox" at bounding box center [96, 198] width 10 height 10
checkbox input "true"
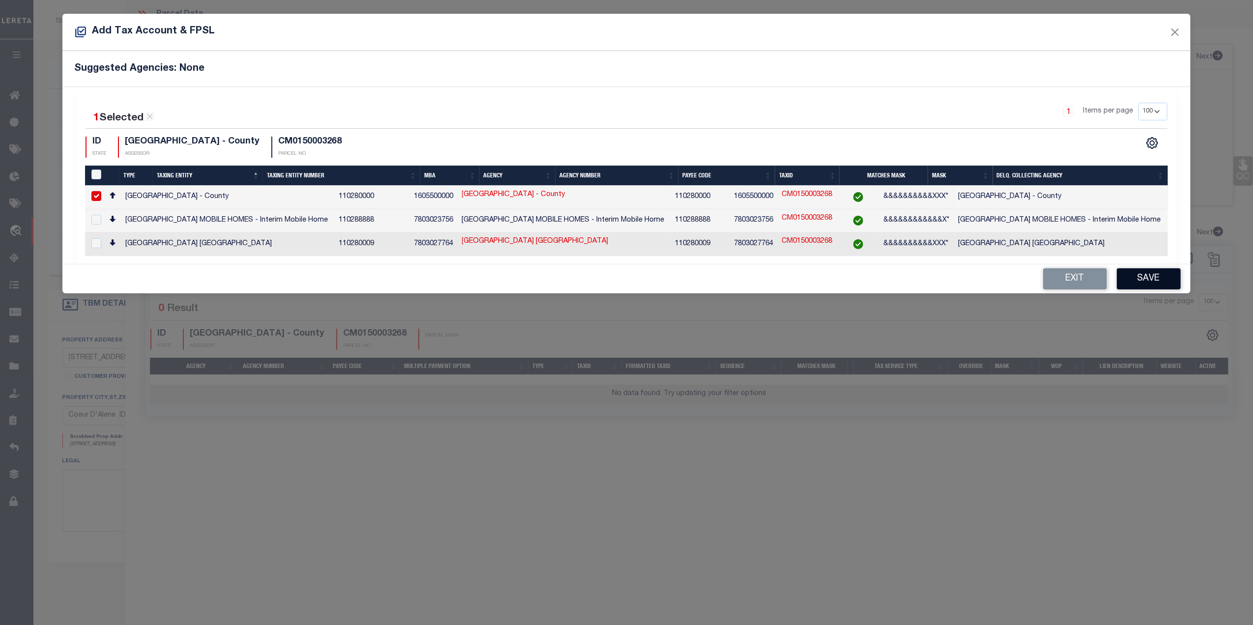
click at [1153, 274] on button "Save" at bounding box center [1149, 278] width 64 height 21
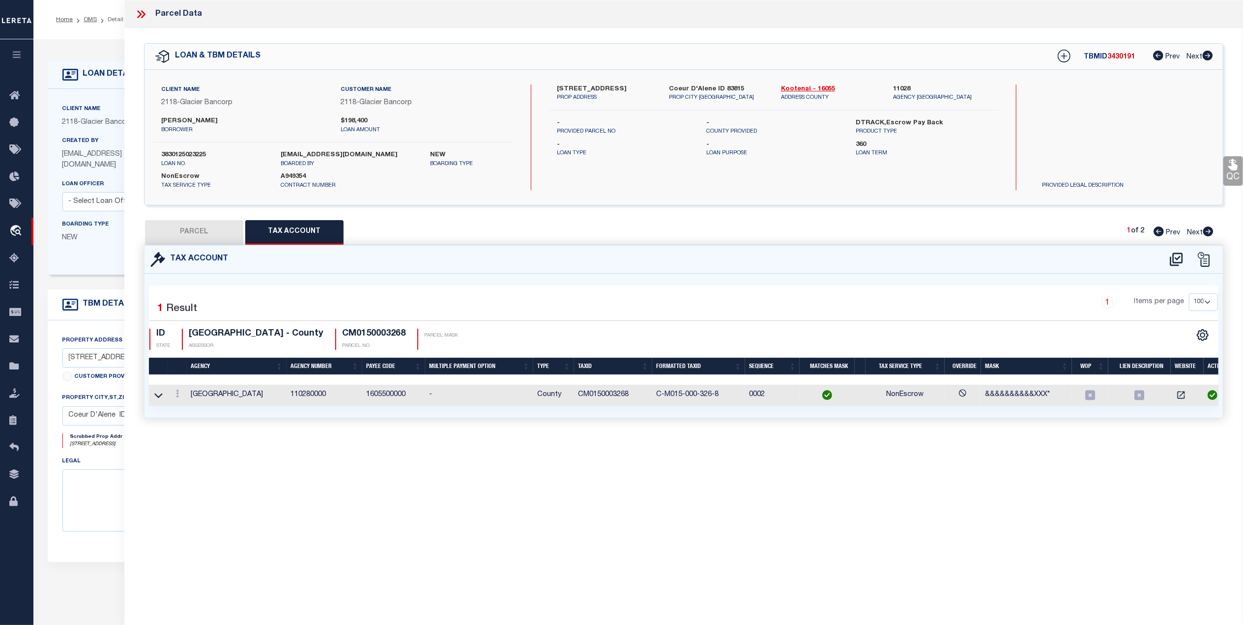
click at [204, 234] on button "PARCEL" at bounding box center [194, 232] width 98 height 25
select select "AS"
checkbox input "false"
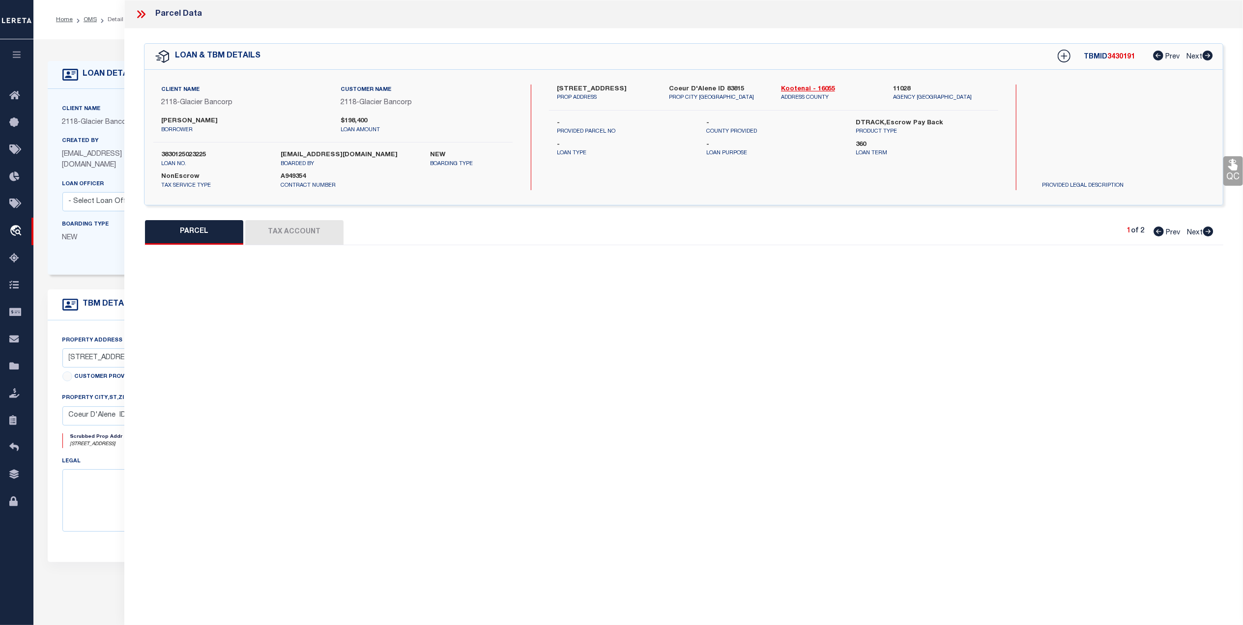
select select "IP"
checkbox input "false"
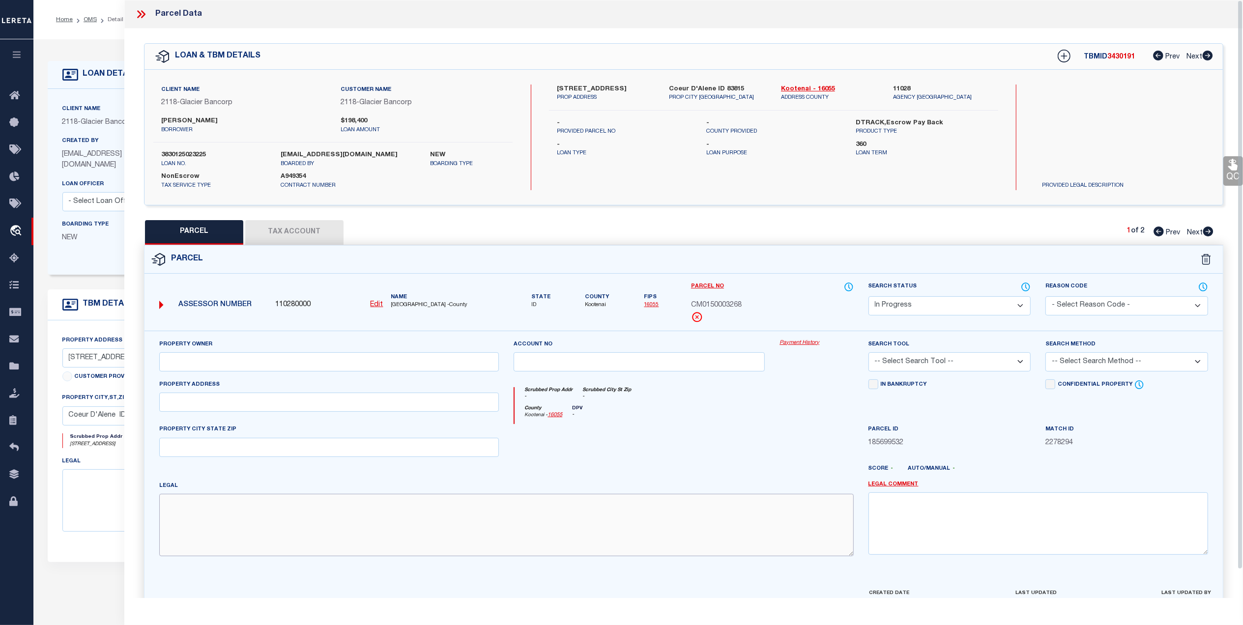
click at [633, 504] on textarea at bounding box center [506, 525] width 694 height 62
click at [728, 454] on div at bounding box center [639, 444] width 266 height 40
click at [503, 514] on textarea at bounding box center [506, 525] width 694 height 62
paste textarea "[PERSON_NAME][STREET_ADDRESS]"
type textarea "[PERSON_NAME][STREET_ADDRESS]"
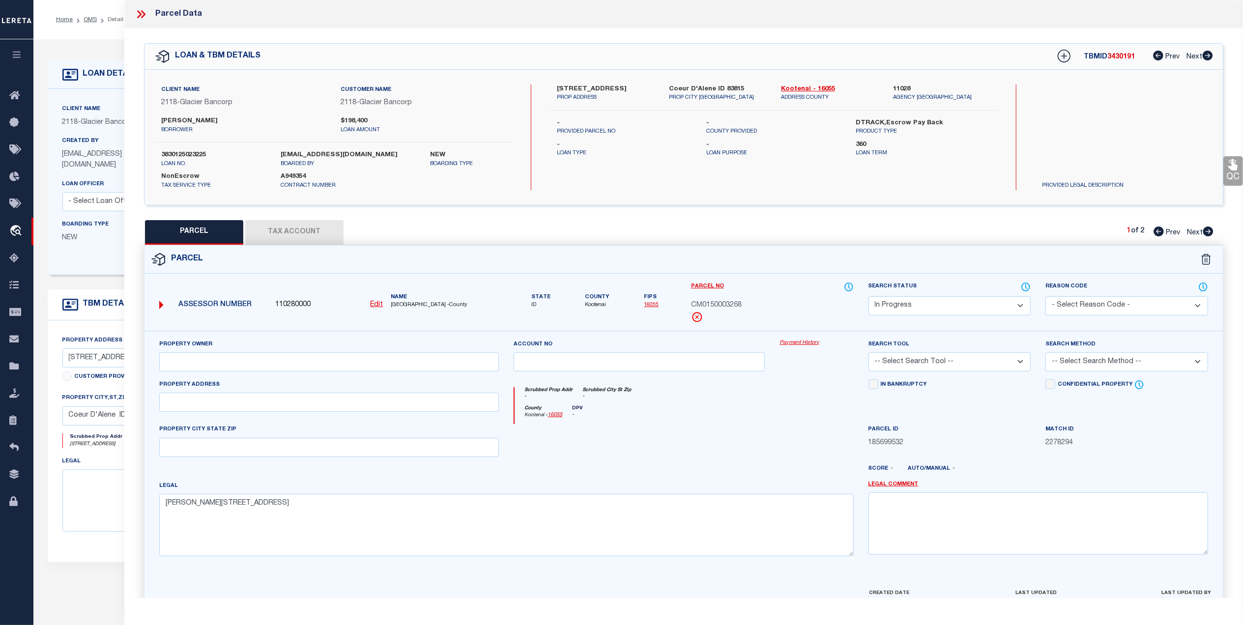
click at [654, 470] on div at bounding box center [728, 473] width 266 height 16
click at [331, 366] on input "text" at bounding box center [329, 361] width 340 height 19
paste input "[PERSON_NAME]"
type input "[PERSON_NAME]"
click at [672, 470] on div at bounding box center [728, 473] width 266 height 16
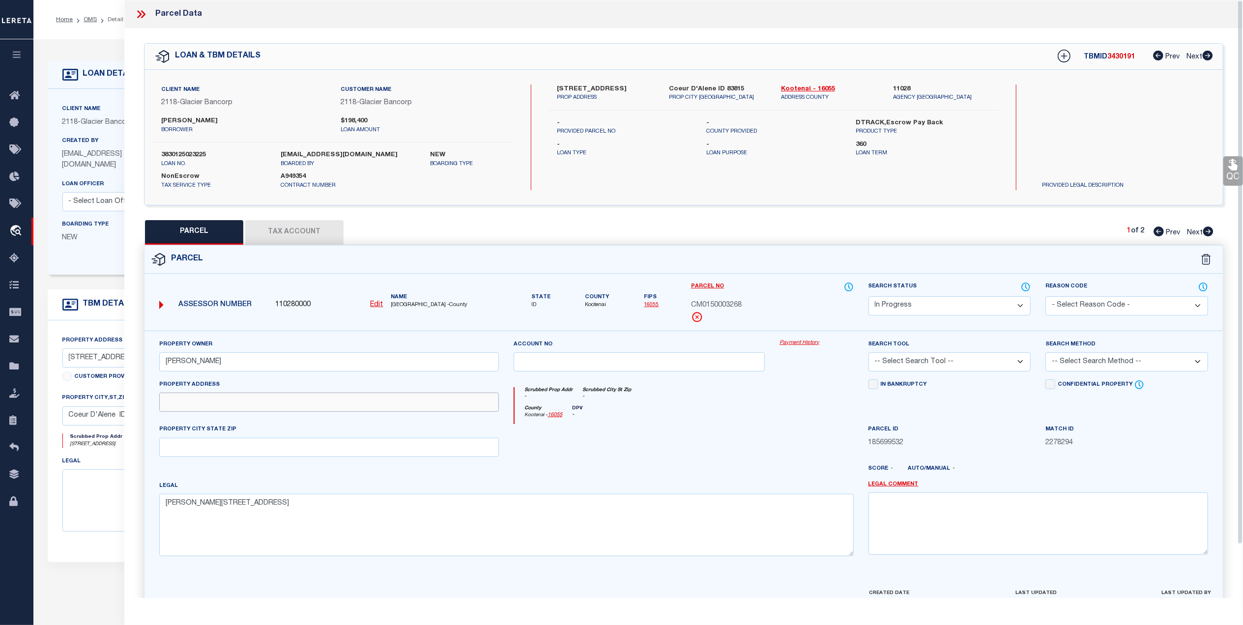
click at [329, 410] on input "text" at bounding box center [329, 402] width 340 height 19
paste input "[STREET_ADDRESS]"
type input "[STREET_ADDRESS]"
click at [637, 481] on div at bounding box center [728, 473] width 266 height 16
click at [942, 364] on select "-- Select Search Tool -- 3rd Party Website Agency File Agency Website ATLS CNV-…" at bounding box center [949, 361] width 163 height 19
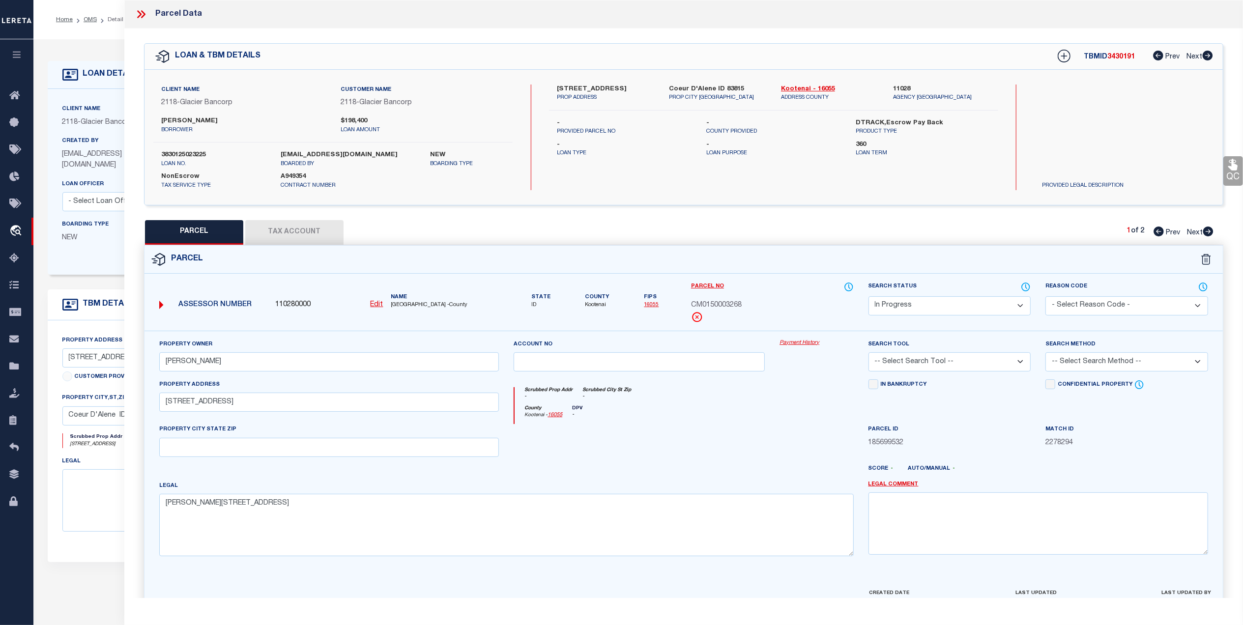
select select "AGW"
click at [868, 354] on select "-- Select Search Tool -- 3rd Party Website Agency File Agency Website ATLS CNV-…" at bounding box center [949, 361] width 163 height 19
click at [1058, 359] on select "-- Select Search Method -- Property Address Legal Liability Info Provided" at bounding box center [1126, 361] width 163 height 19
select select "ADD"
click at [1045, 354] on select "-- Select Search Method -- Property Address Legal Liability Info Provided" at bounding box center [1126, 361] width 163 height 19
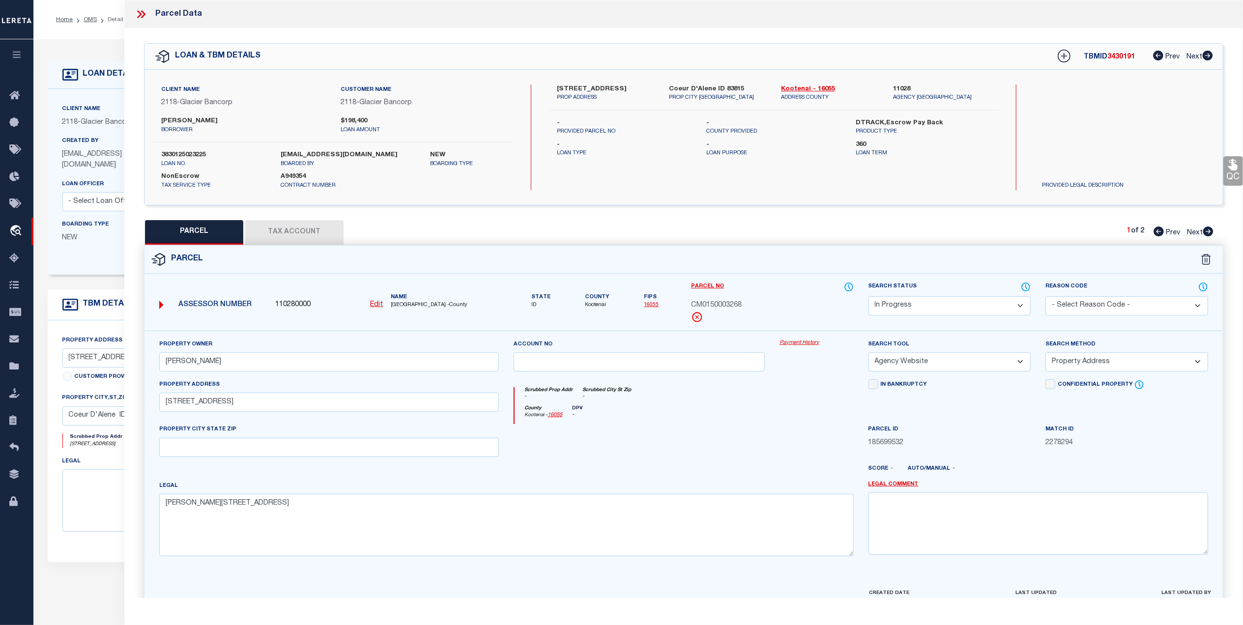
click at [719, 475] on div at bounding box center [728, 473] width 266 height 16
click at [947, 307] on select "Automated Search Bad Parcel Complete Duplicate Parcel High Dollar Reporting In …" at bounding box center [949, 305] width 163 height 19
select select "PC"
click at [868, 296] on select "Automated Search Bad Parcel Complete Duplicate Parcel High Dollar Reporting In …" at bounding box center [949, 305] width 163 height 19
click at [771, 423] on div "County [GEOGRAPHIC_DATA] - 16055 DPV -" at bounding box center [684, 414] width 339 height 19
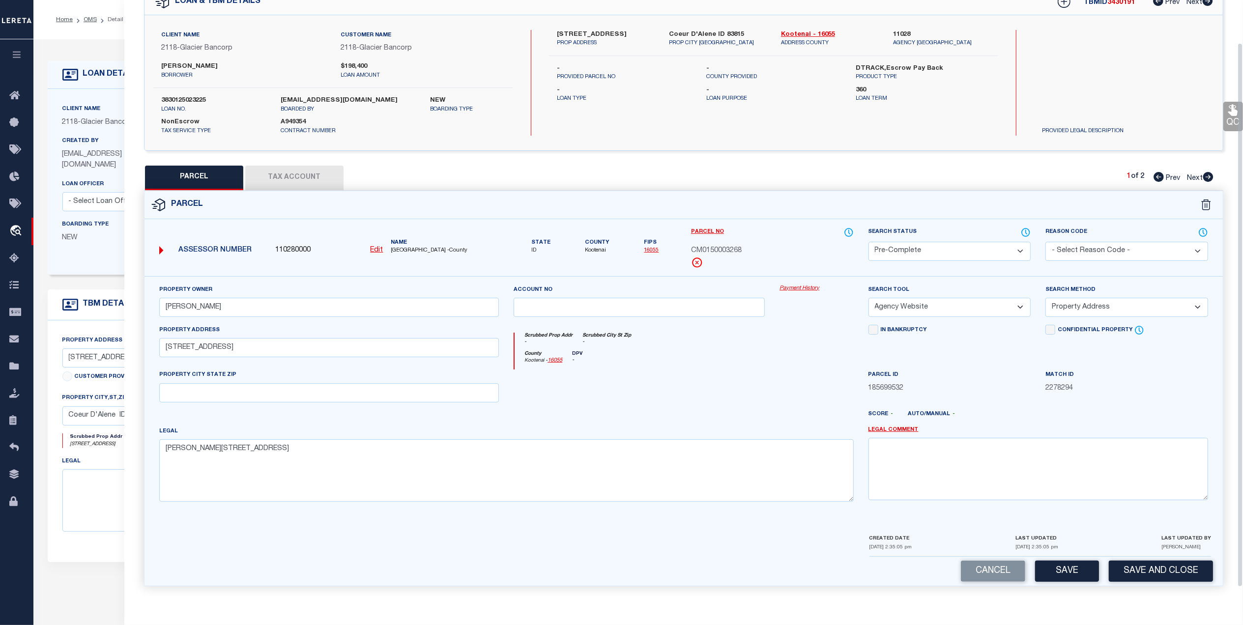
scroll to position [58, 0]
click at [1152, 575] on button "Save and Close" at bounding box center [1161, 571] width 104 height 21
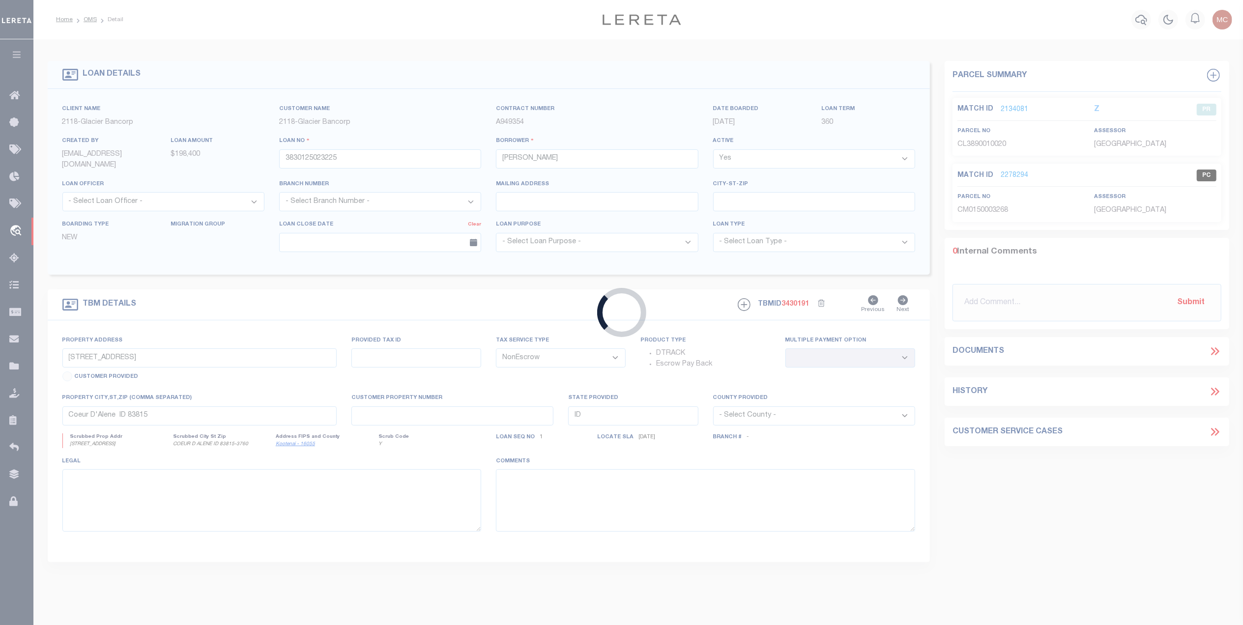
select select
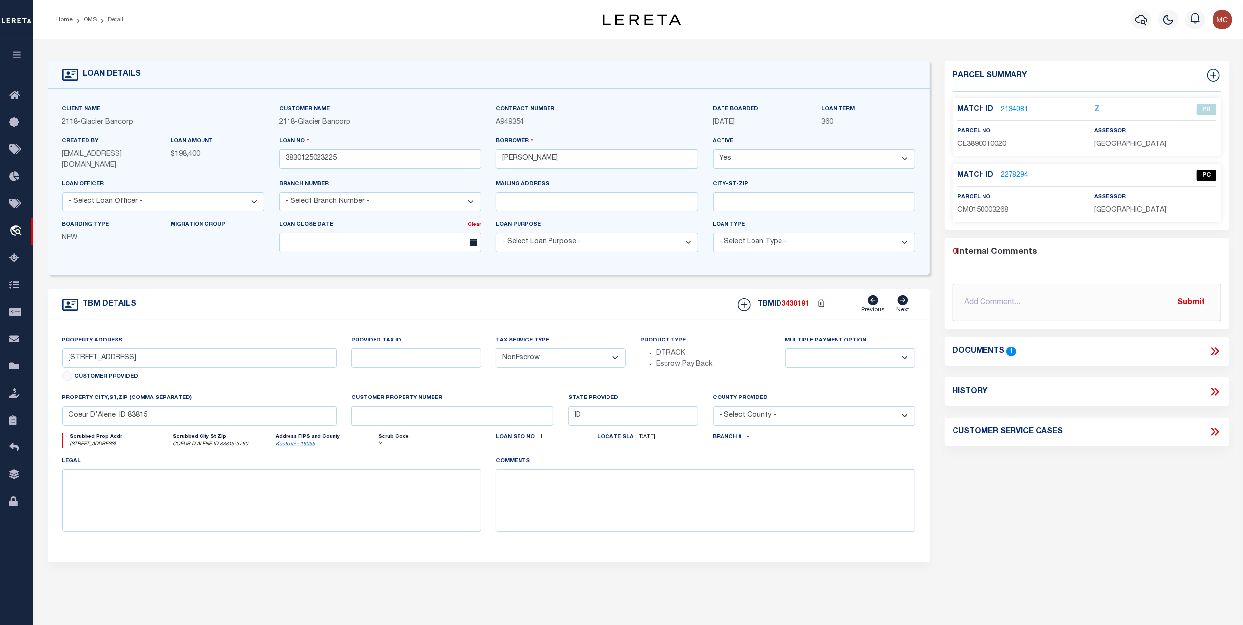
drag, startPoint x: 93, startPoint y: 21, endPoint x: 109, endPoint y: 28, distance: 17.2
click at [93, 21] on link "OMS" at bounding box center [90, 20] width 13 height 6
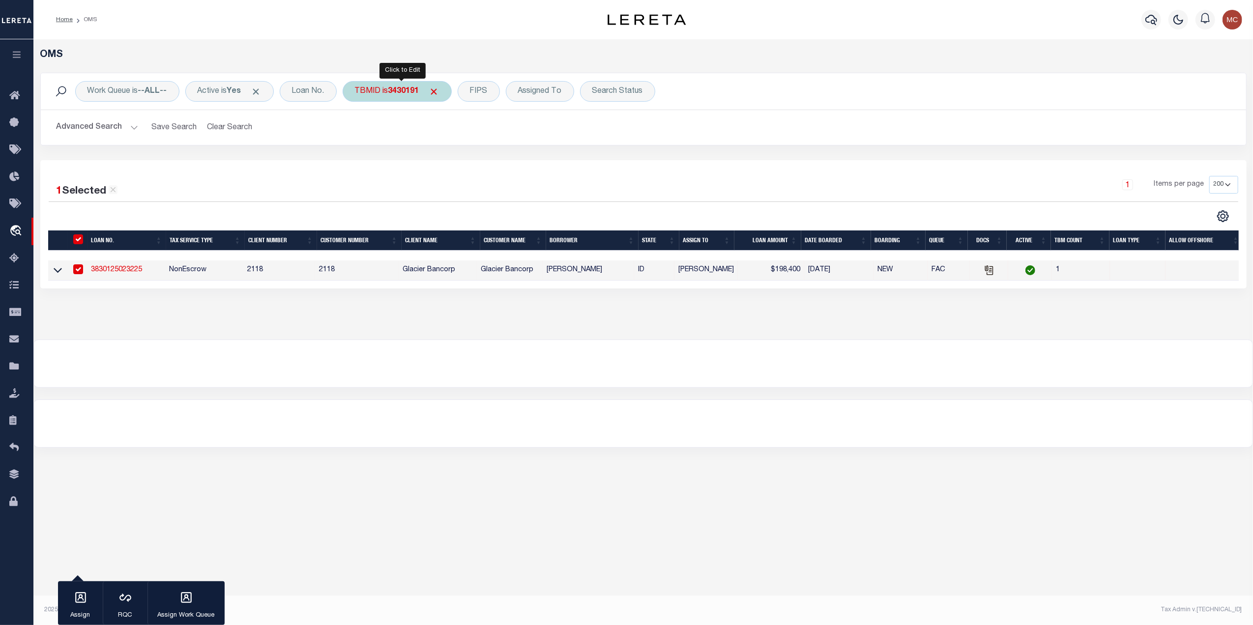
click at [407, 95] on b "3430191" at bounding box center [403, 91] width 31 height 8
type input "3447969"
click at [489, 162] on input "Apply" at bounding box center [485, 157] width 29 height 16
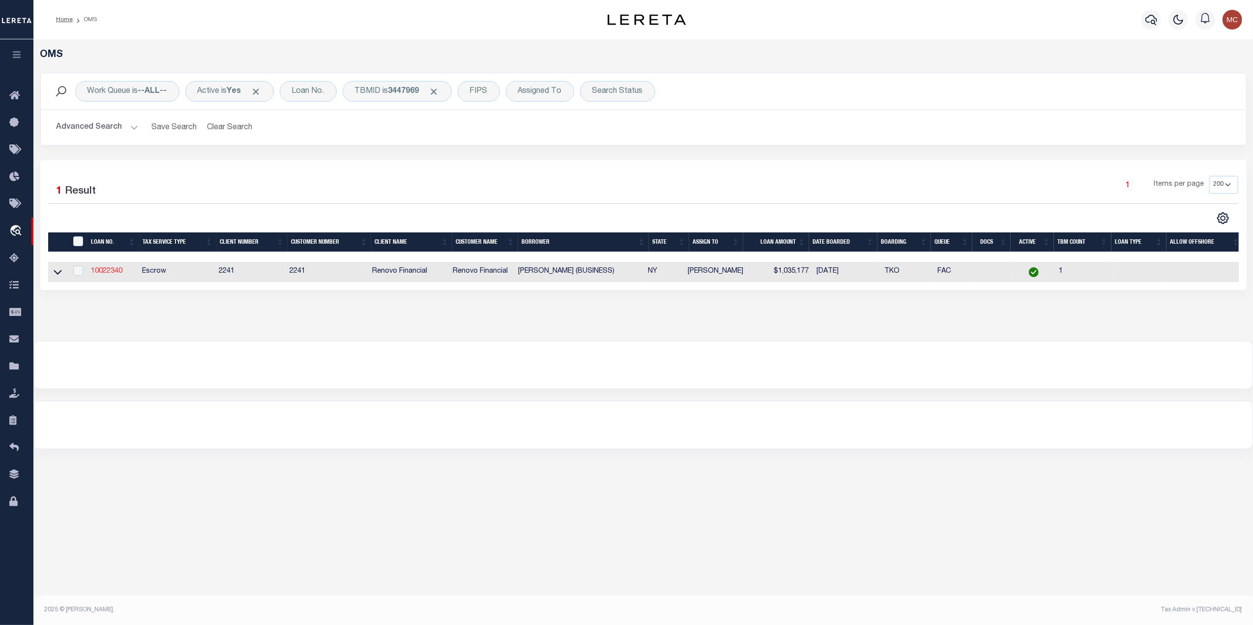
click at [105, 275] on link "10022340" at bounding box center [106, 271] width 31 height 7
type input "10022340"
type input "[PERSON_NAME] (BUSINESS)"
select select
select select "400"
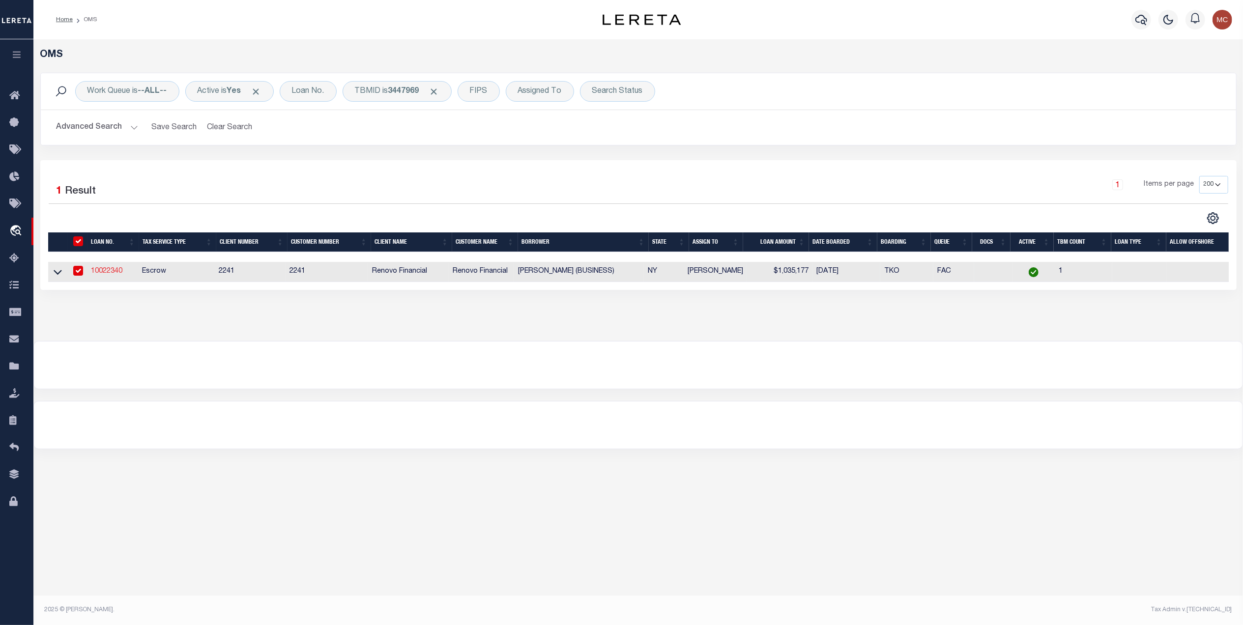
select select "Escrow"
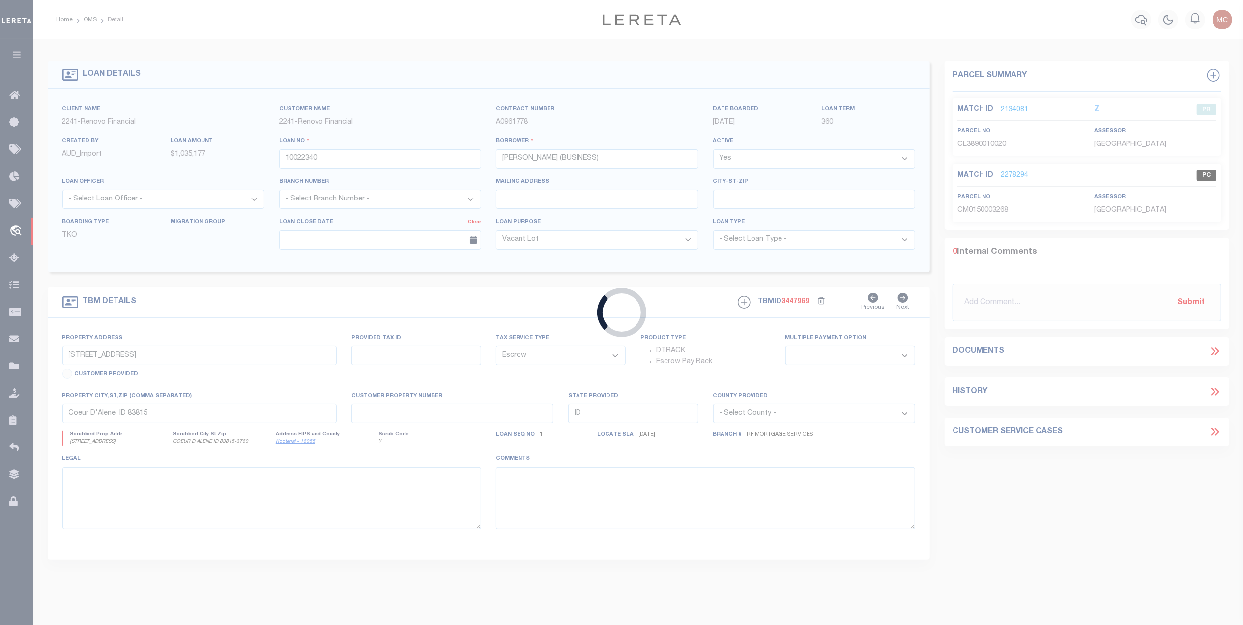
type input "[STREET_ADDRESS]"
type input "[GEOGRAPHIC_DATA]"
type input "a0kUS00000BooEb"
type input "NY"
select select
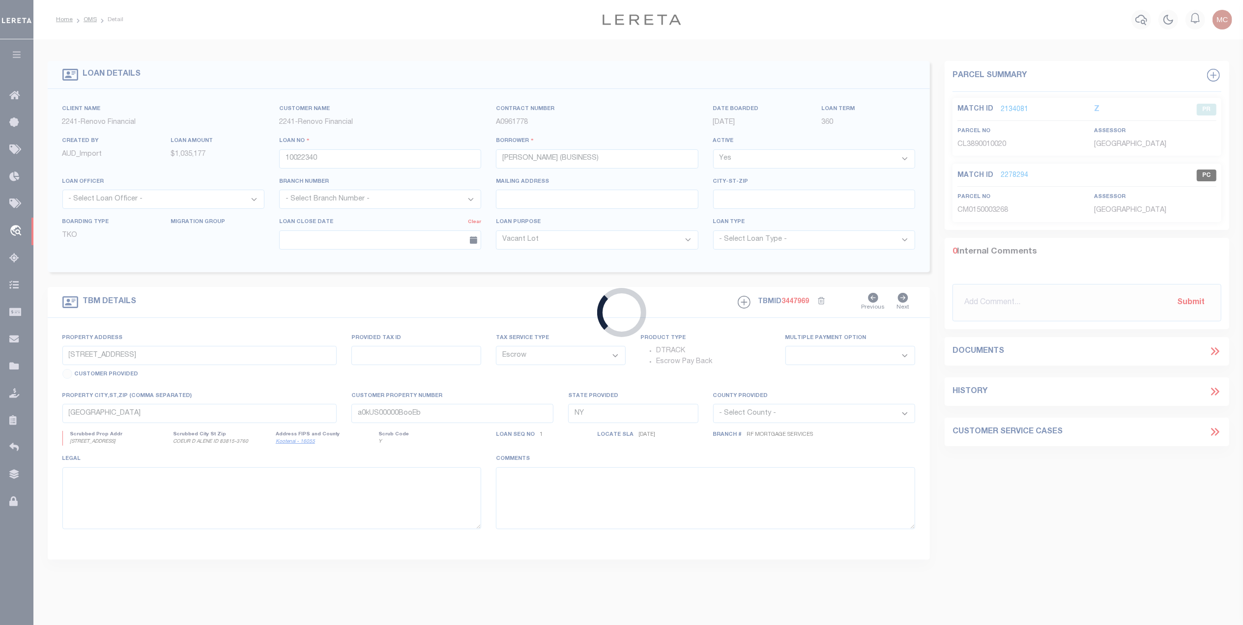
select select "25067"
select select "4"
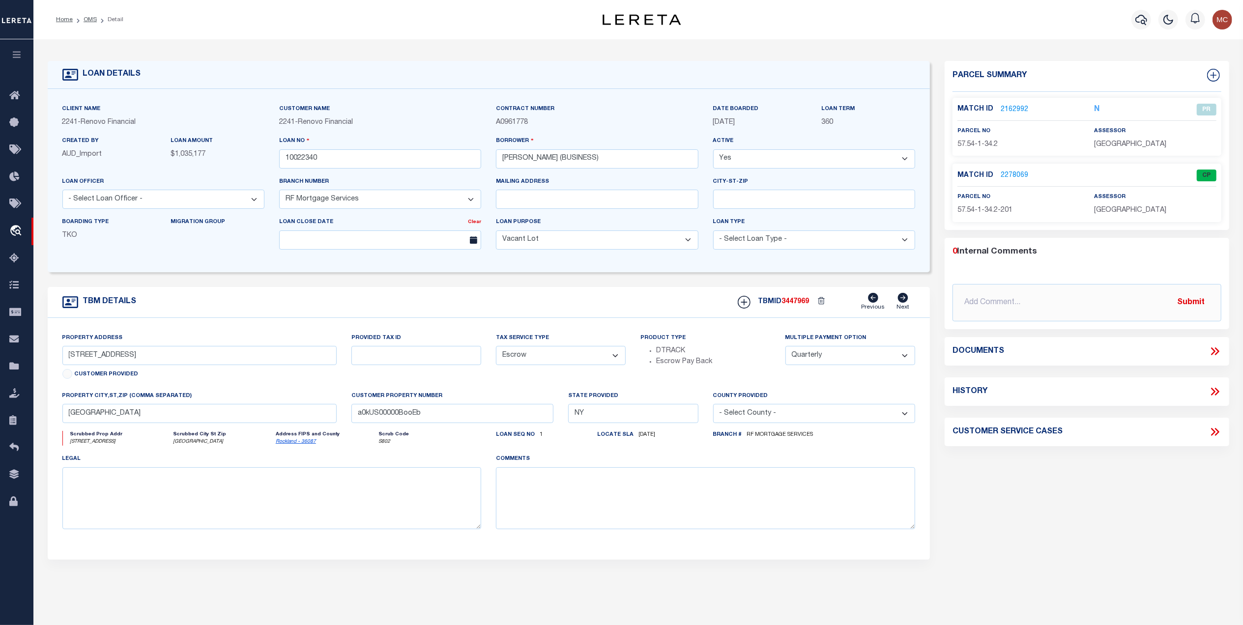
click at [1015, 107] on link "2162992" at bounding box center [1015, 110] width 28 height 10
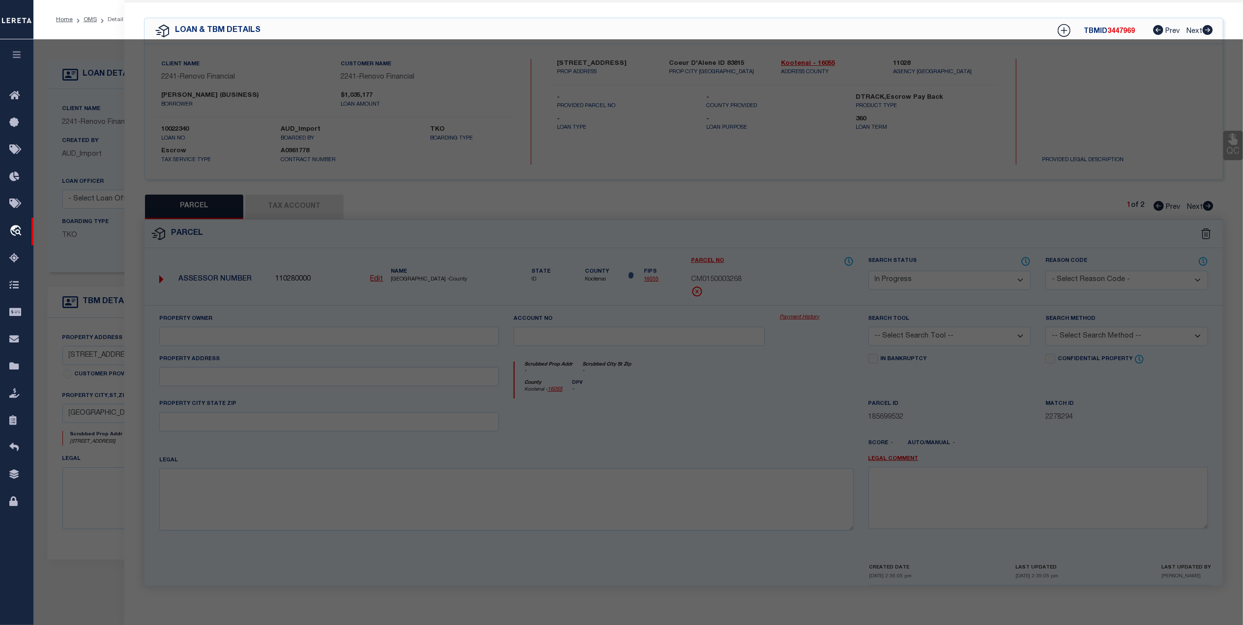
select select "AS"
checkbox input "false"
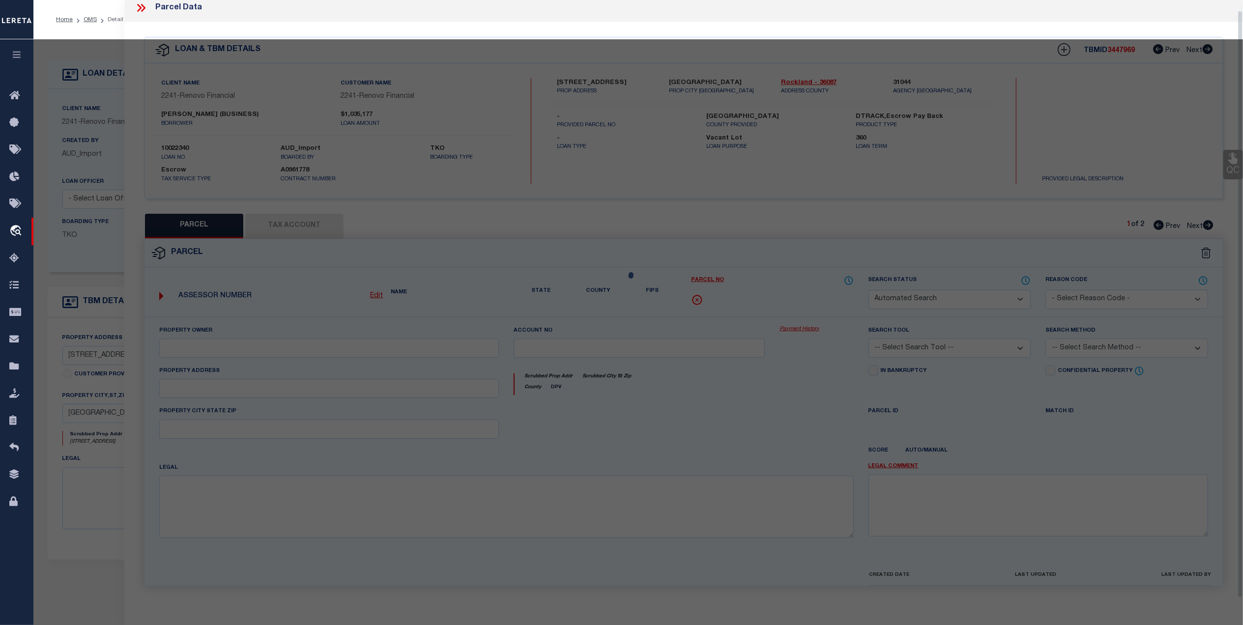
select select "PR"
select select "099"
type input "65 SOUTH MADISON REALTY"
select select "AGW"
select select "ADD"
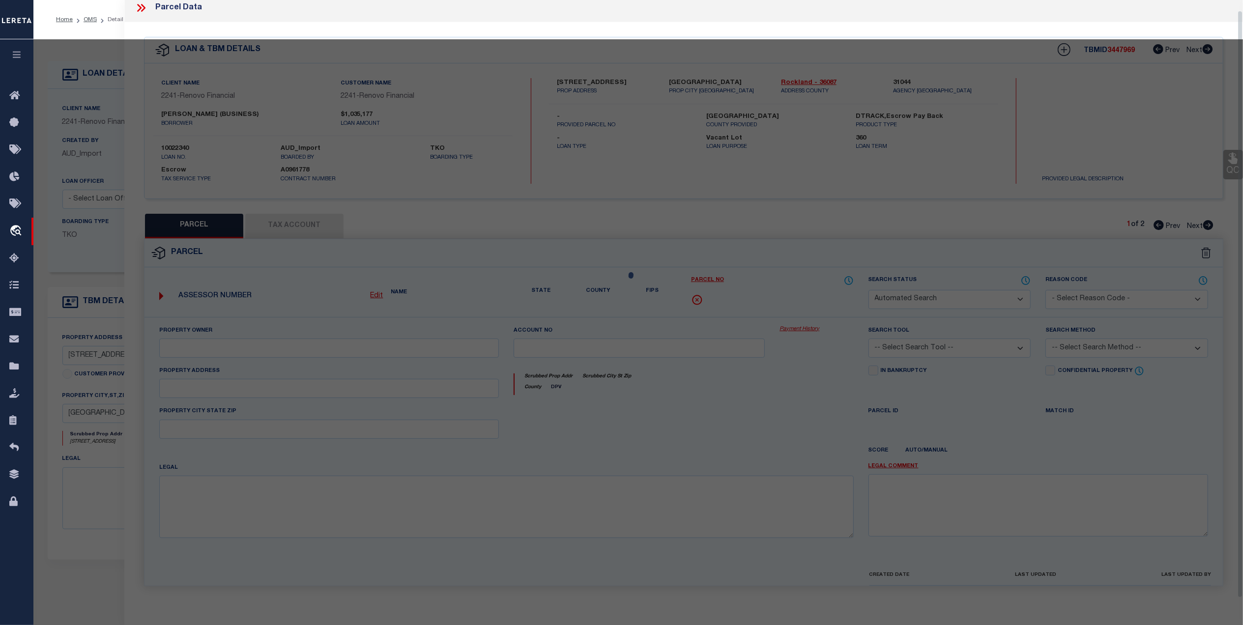
type input "[STREET_ADDRESS]"
type input "[GEOGRAPHIC_DATA]"
type textarea "MC Reviewed on [DATE] and this is no longer a WOP."
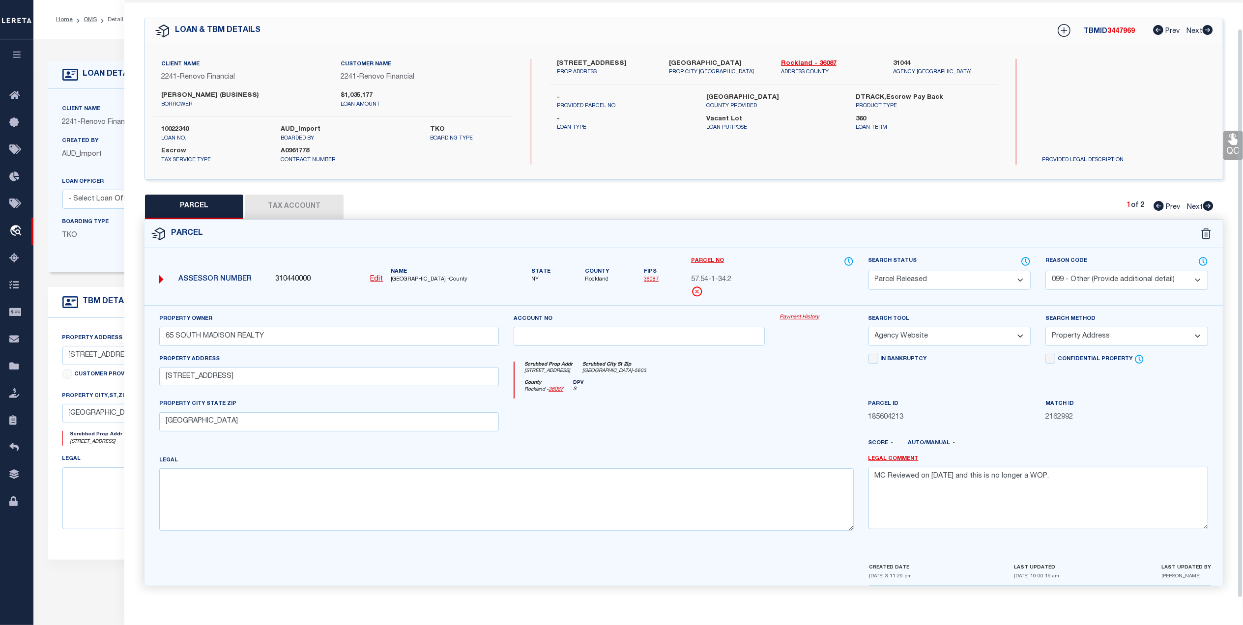
click at [277, 195] on button "Tax Account" at bounding box center [294, 207] width 98 height 25
select select "100"
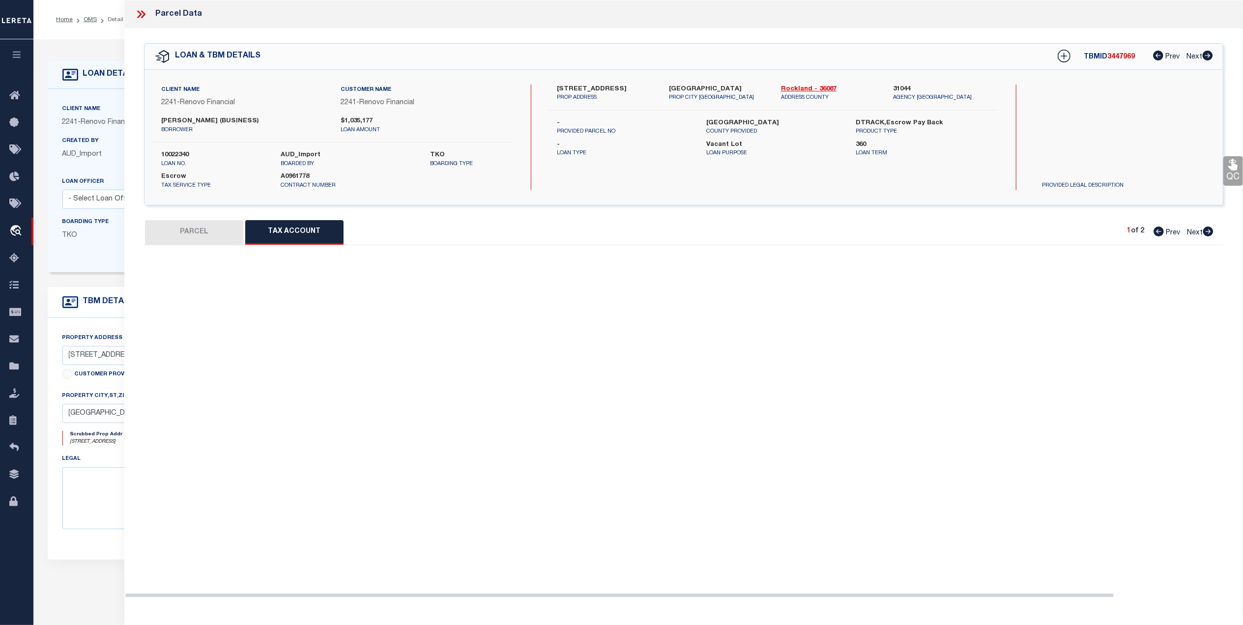
scroll to position [0, 0]
select select "100"
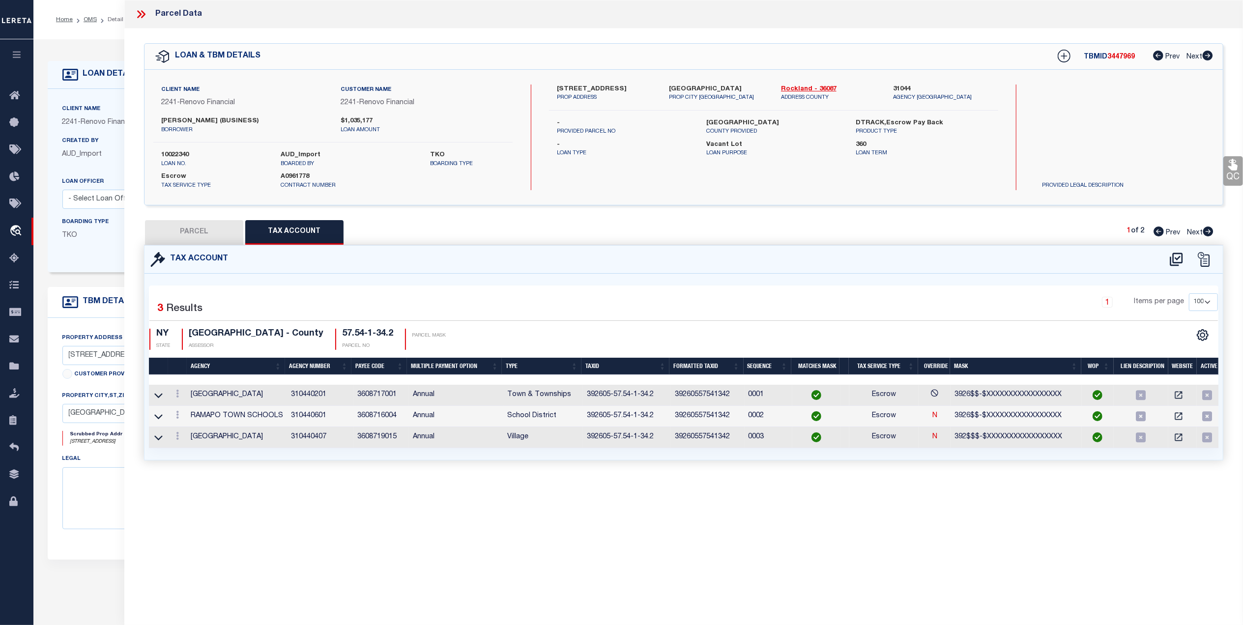
click at [135, 8] on icon at bounding box center [141, 14] width 13 height 13
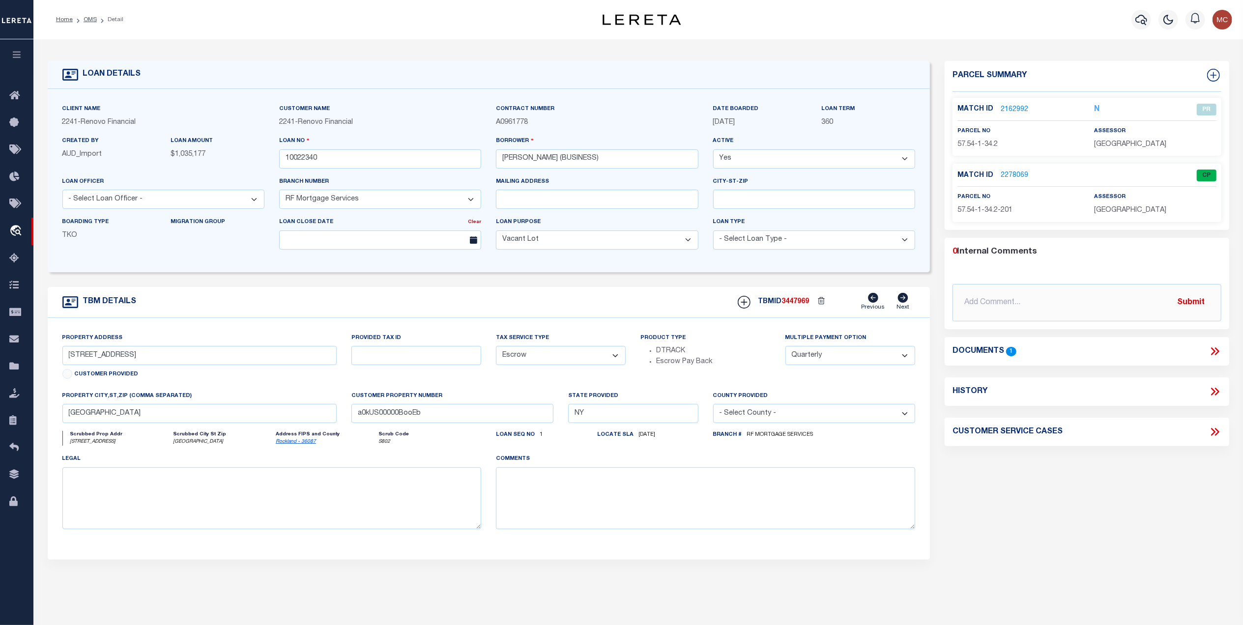
click at [79, 12] on ol "Home OMS Detail" at bounding box center [89, 19] width 83 height 21
click at [91, 20] on link "OMS" at bounding box center [90, 20] width 13 height 6
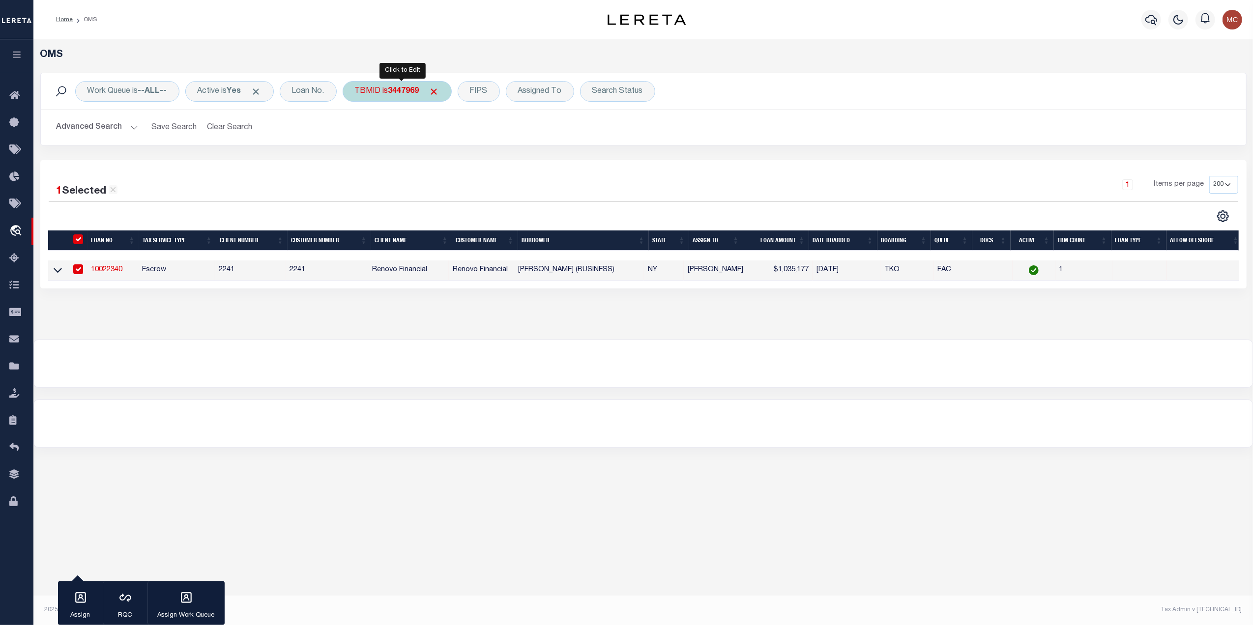
drag, startPoint x: 378, startPoint y: 93, endPoint x: 382, endPoint y: 101, distance: 8.6
click at [378, 93] on div "TBMID is 3447969" at bounding box center [397, 91] width 109 height 21
type input "2902324"
click at [494, 158] on input "Apply" at bounding box center [485, 157] width 29 height 16
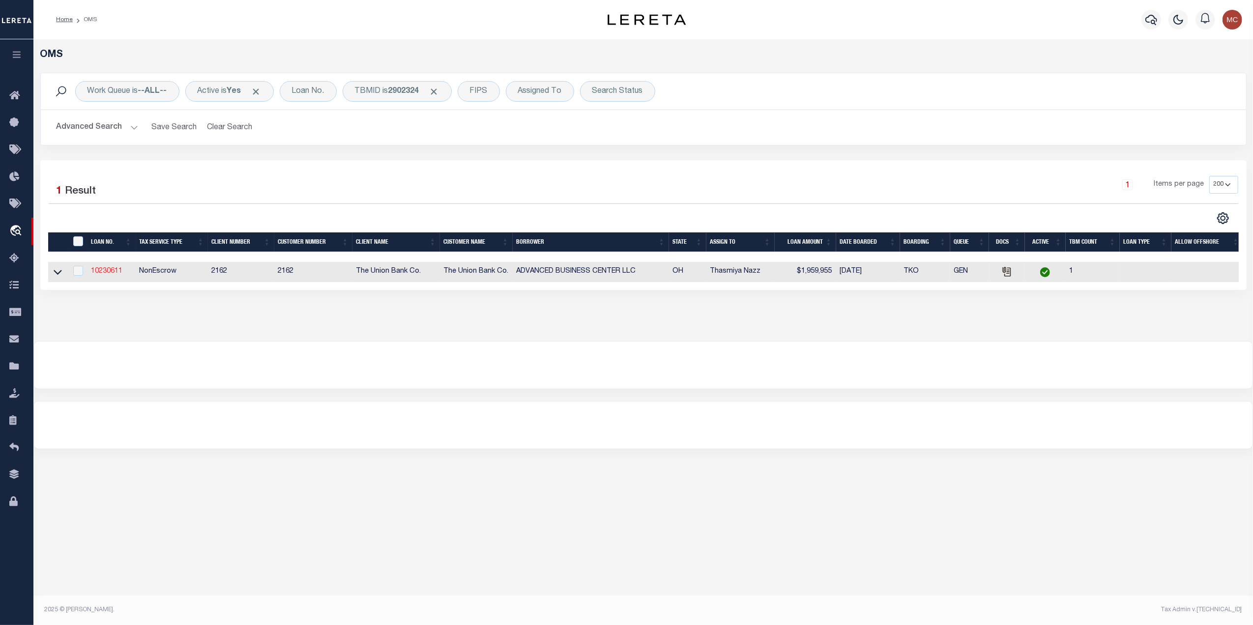
click at [114, 272] on link "10230611" at bounding box center [106, 271] width 31 height 7
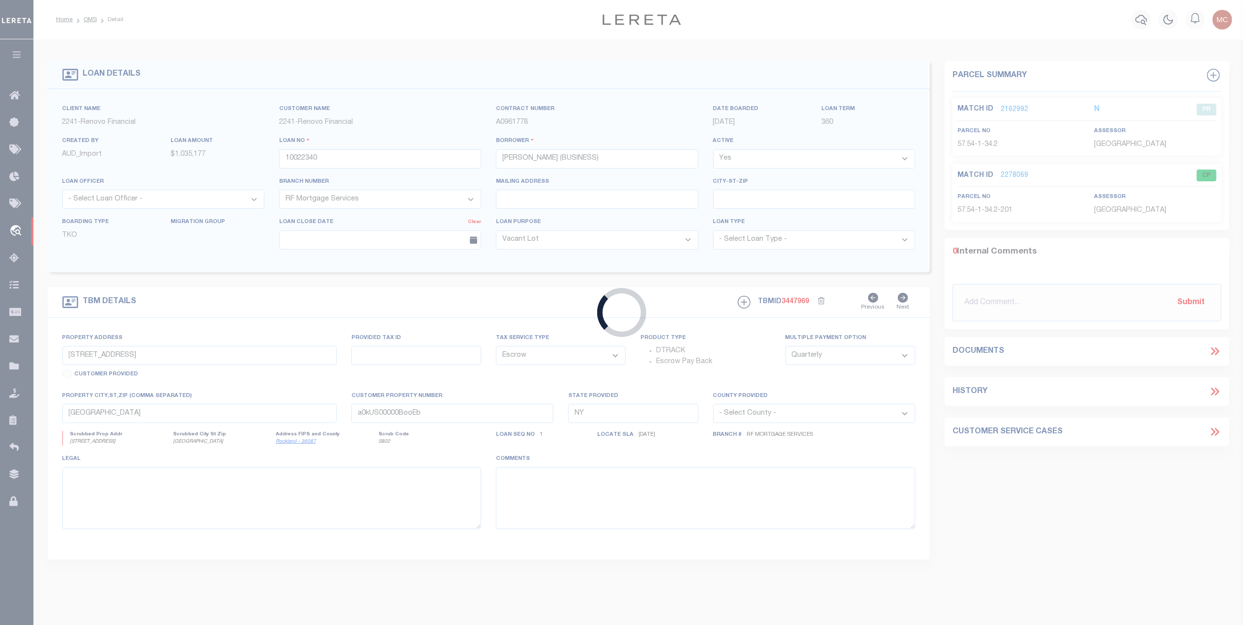
type input "10230611"
type input "ADVANCED BUSINESS CENTER LLC"
select select
type input "[STREET_ADDRESS]"
type input "[GEOGRAPHIC_DATA], [GEOGRAPHIC_DATA] 43228"
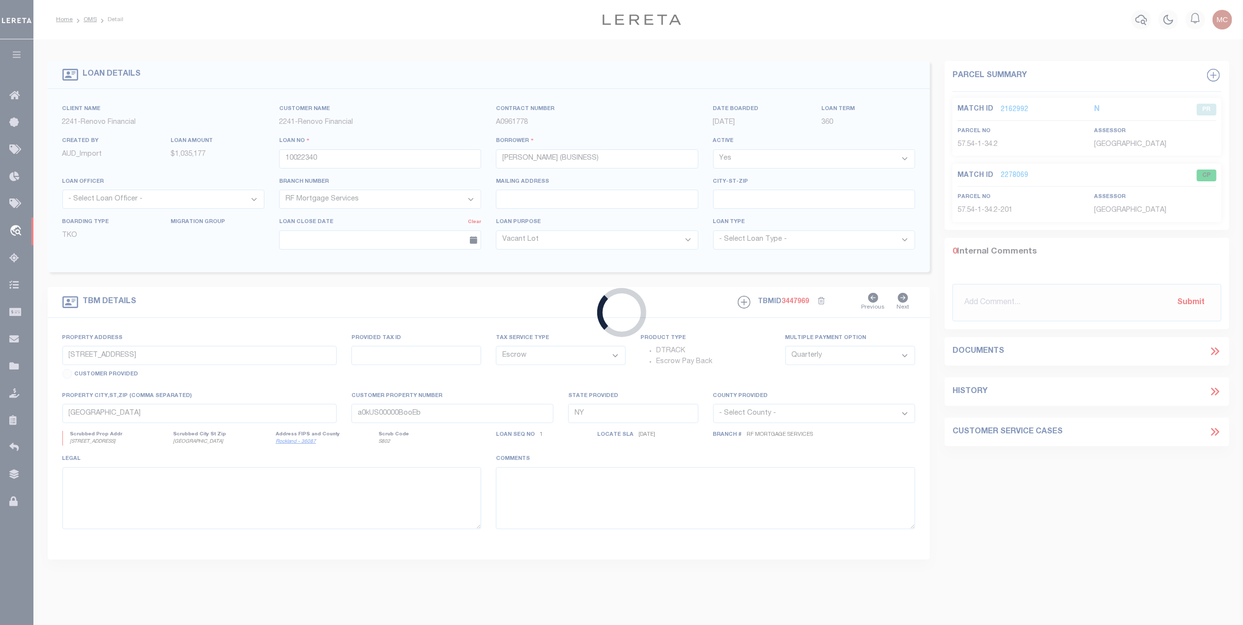
select select
select select "NonEscrow"
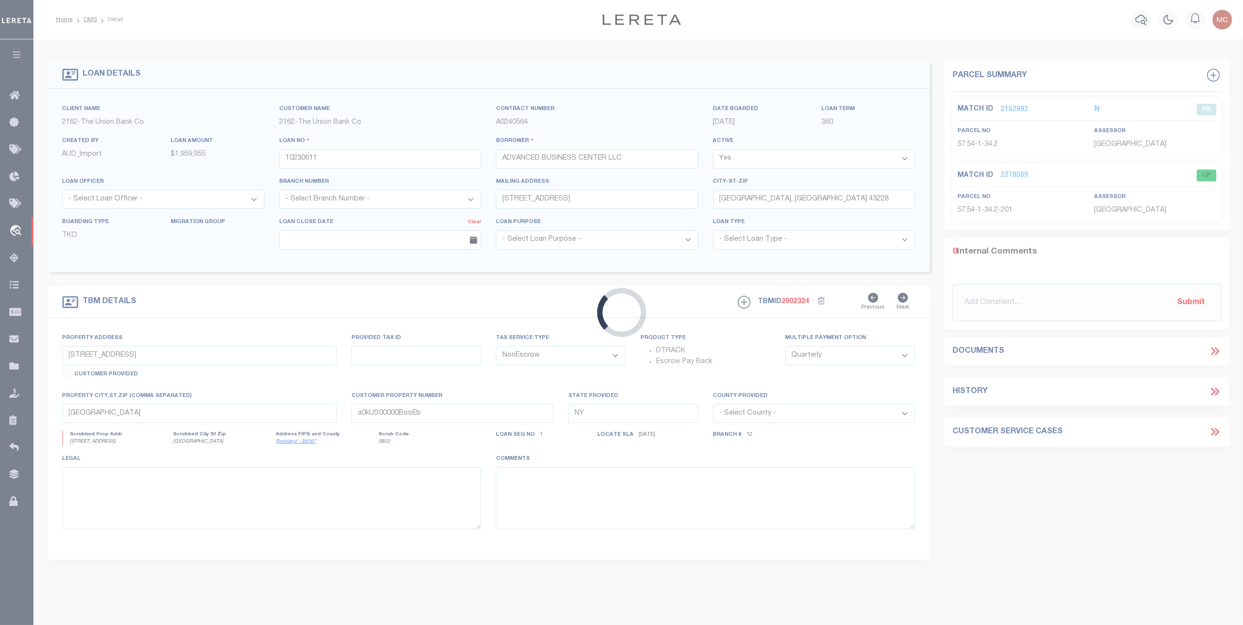
type input "[STREET_ADDRESS][PERSON_NAME]"
select select
type input "[GEOGRAPHIC_DATA], [GEOGRAPHIC_DATA] 43228"
type input "19098"
type input "OH"
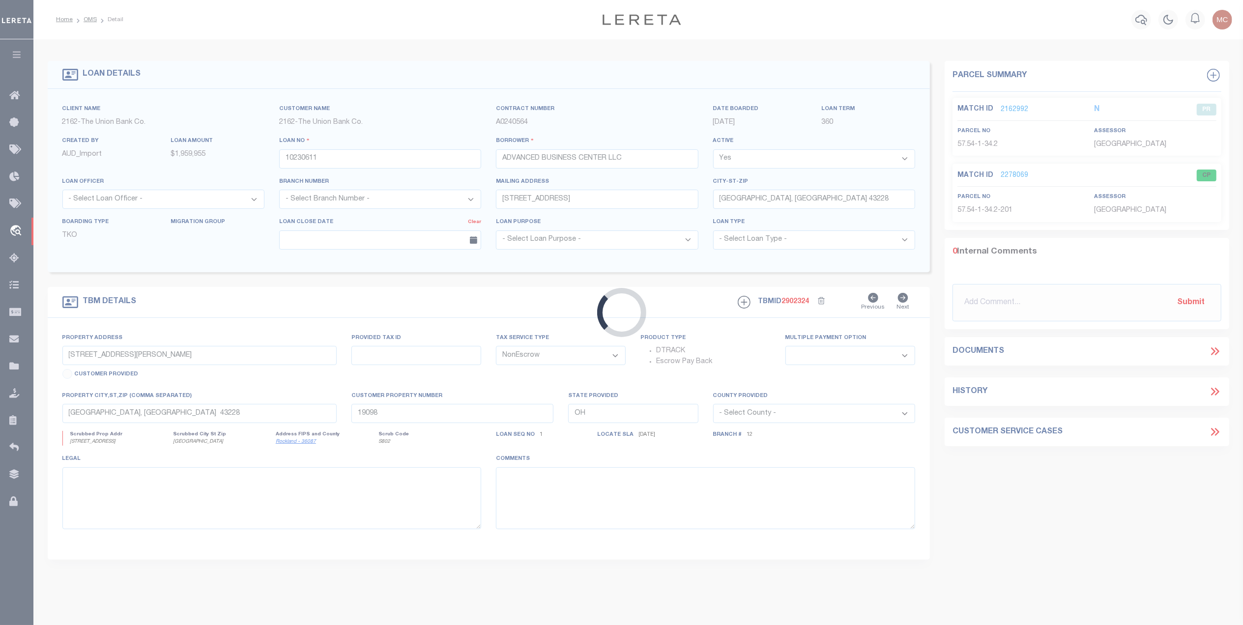
select select
select select "4374"
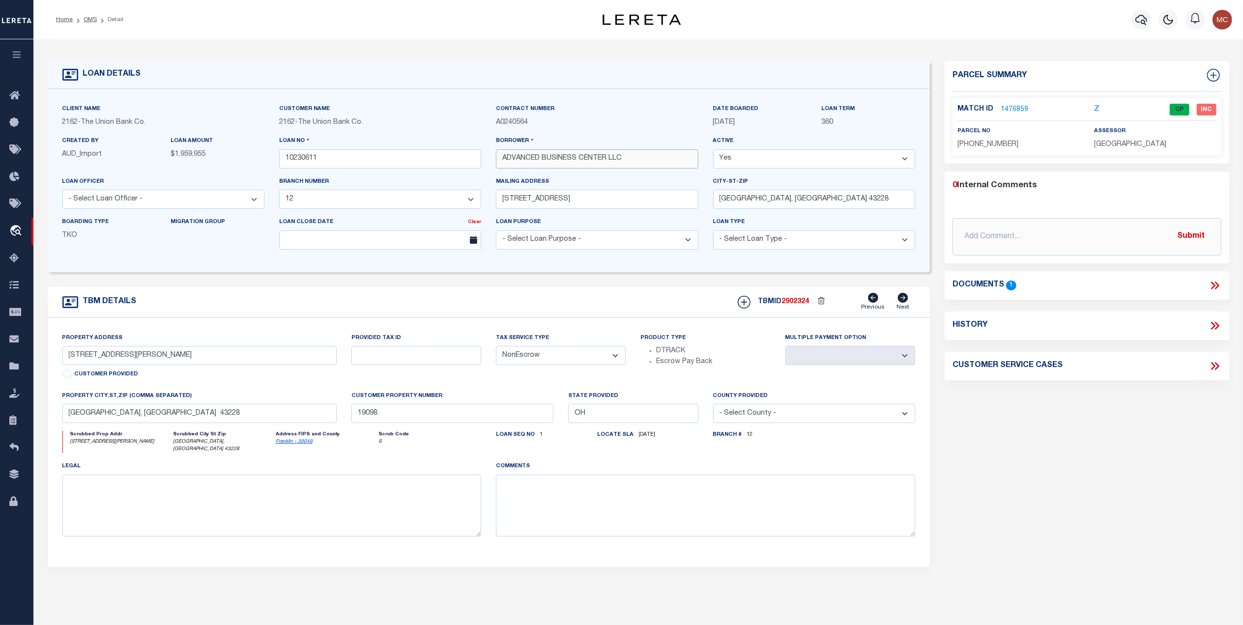
drag, startPoint x: 596, startPoint y: 158, endPoint x: 521, endPoint y: 160, distance: 75.2
click at [485, 154] on div "Client Name 2162 - The Union Bank Co. Customer Name 2162 - The Union Bank Co. C…" at bounding box center [489, 181] width 868 height 154
click at [1213, 286] on icon at bounding box center [1213, 286] width 4 height 8
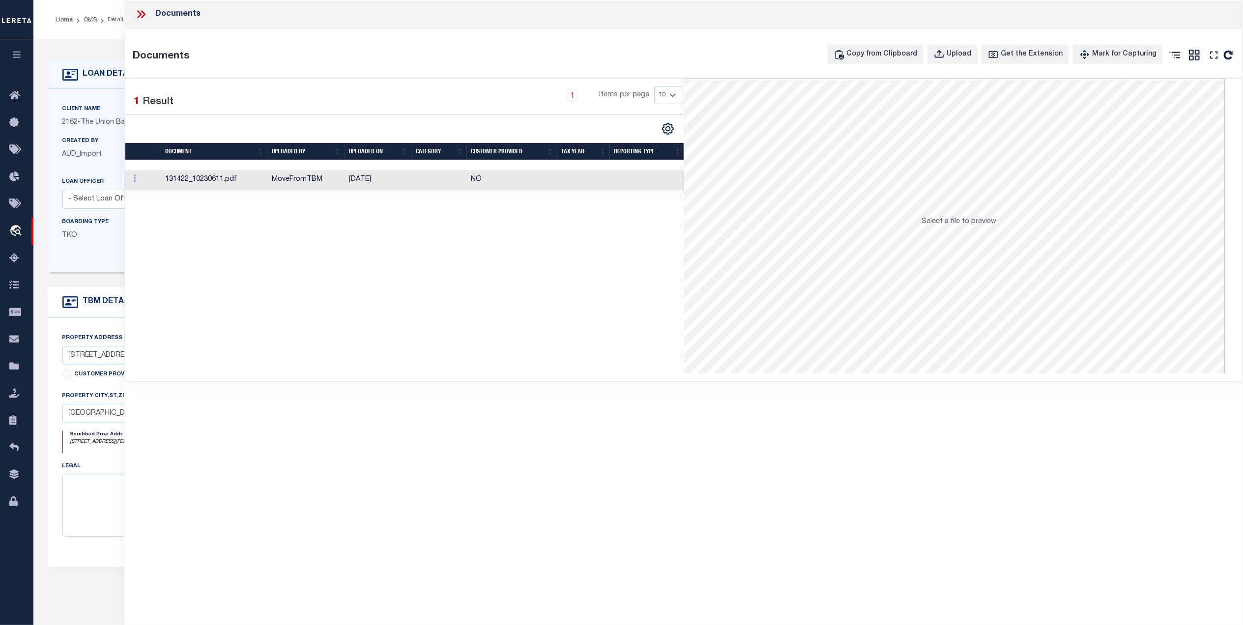
click at [372, 178] on td "[DATE]" at bounding box center [378, 180] width 67 height 20
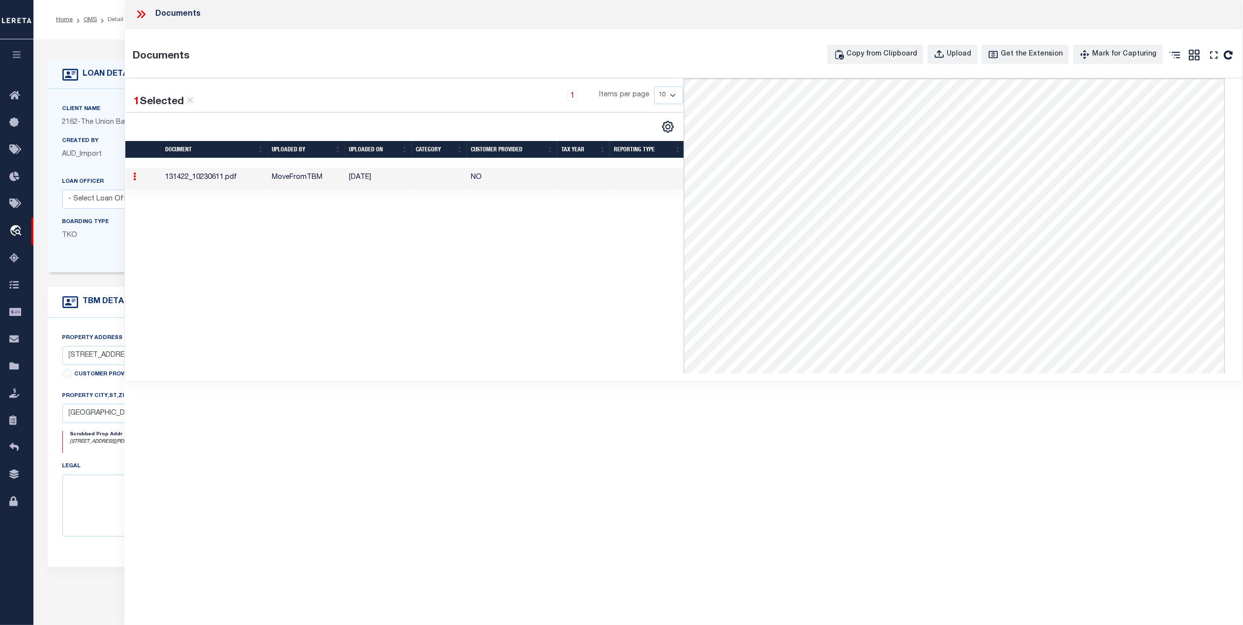
click at [140, 11] on icon at bounding box center [141, 14] width 13 height 13
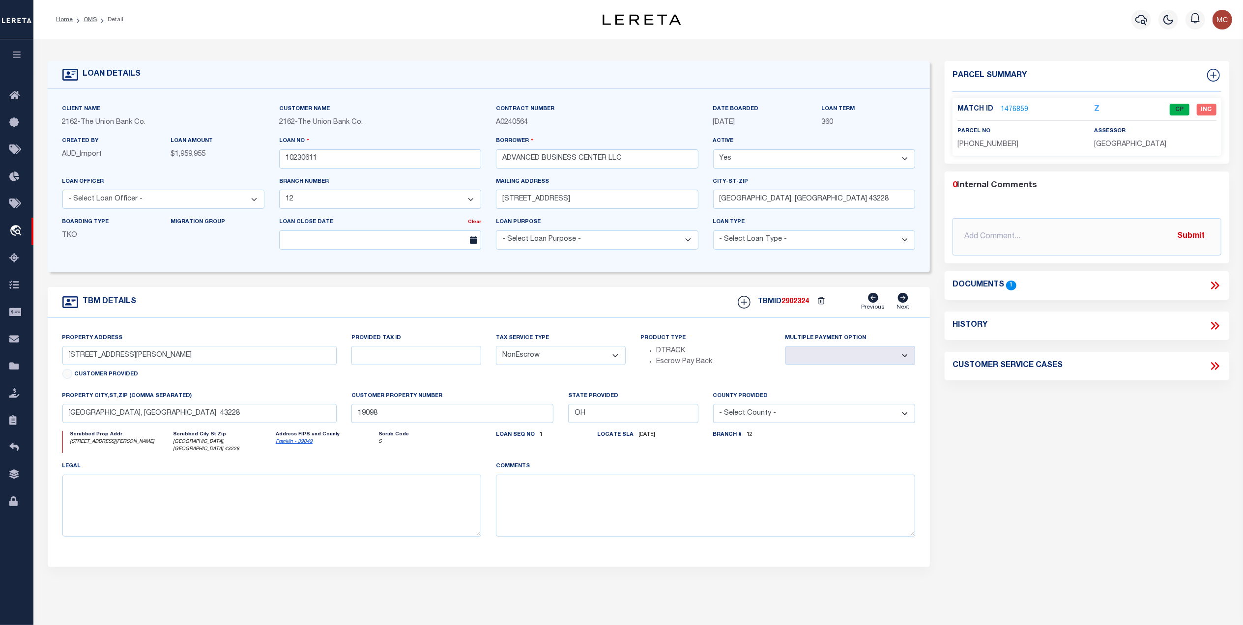
click at [1018, 105] on link "1476859" at bounding box center [1015, 110] width 28 height 10
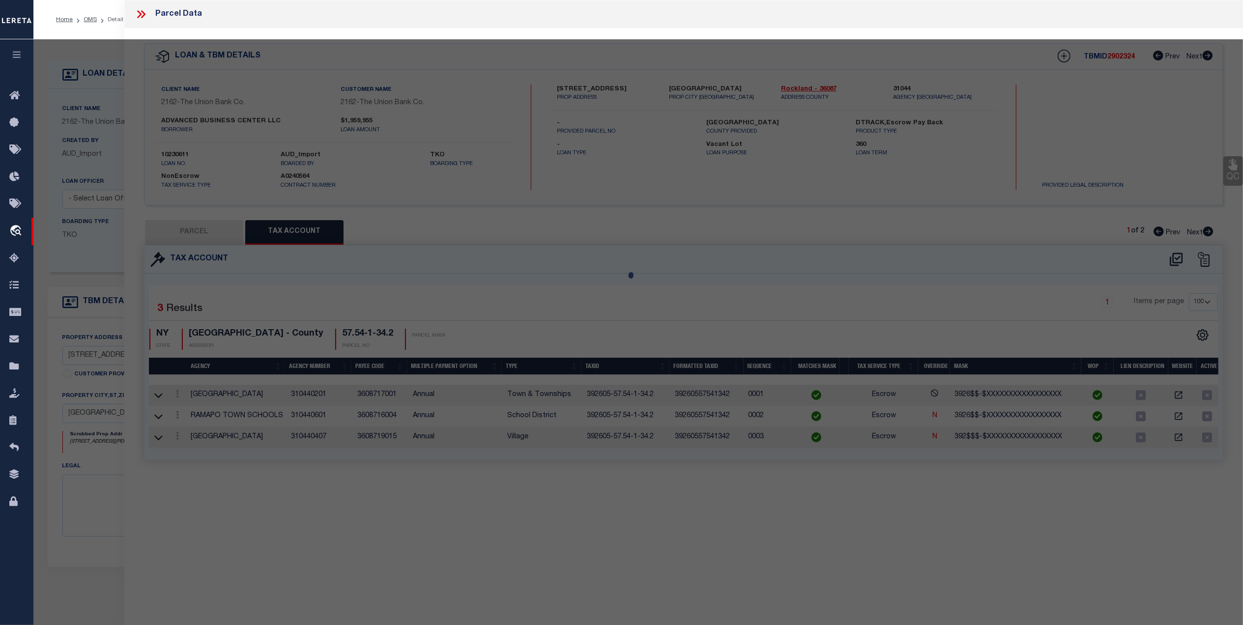
select select "AS"
select select
checkbox input "false"
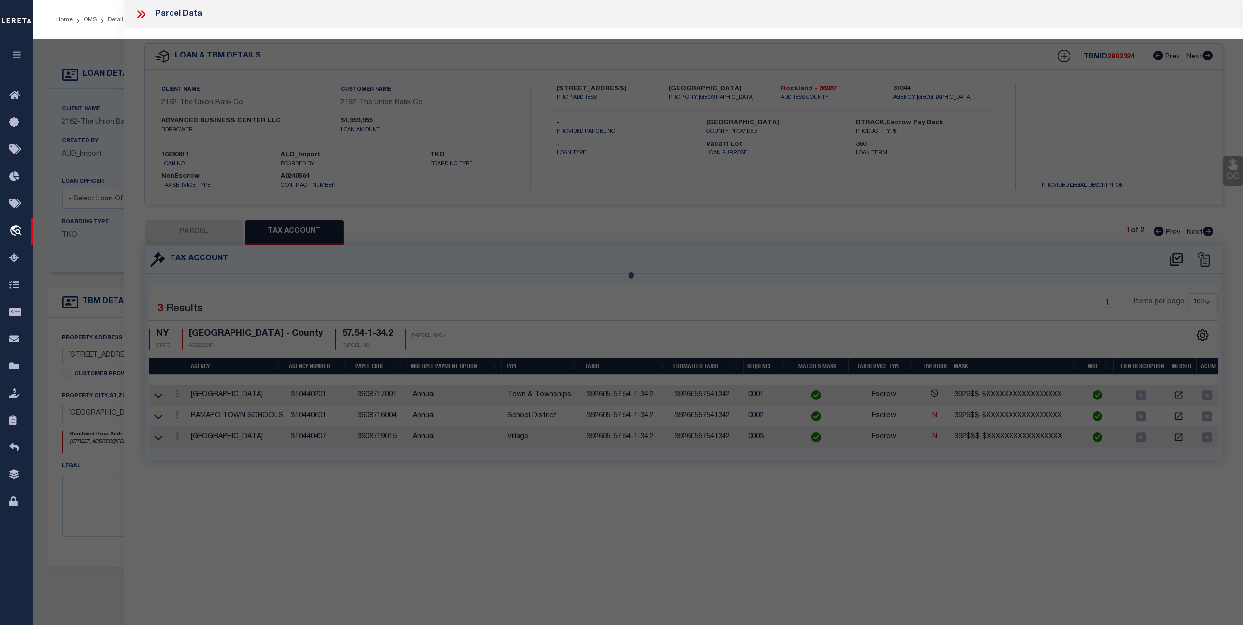
checkbox input "false"
select select "CP"
type input "ADVANCED BUSINESS CENTER"
select select "AGW"
select select
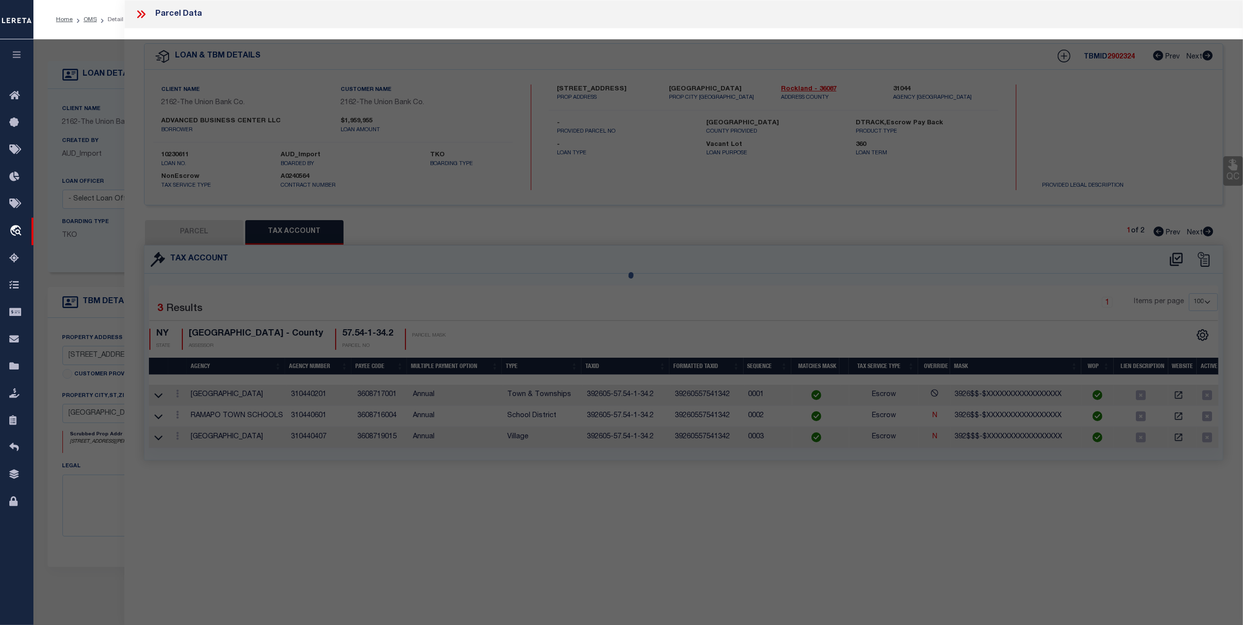
type input "[STREET_ADDRESS][PERSON_NAME]"
type input "COLUMBUS OH 43228"
type textarea "[PERSON_NAME] ENTRY 287 6.081 ACRES Calculated Acres 5.90 Legal Acres 6.081"
type textarea "MC reviewed on [DATE]-Pending email from agency. MC Reviewed on [DATE] and is a…"
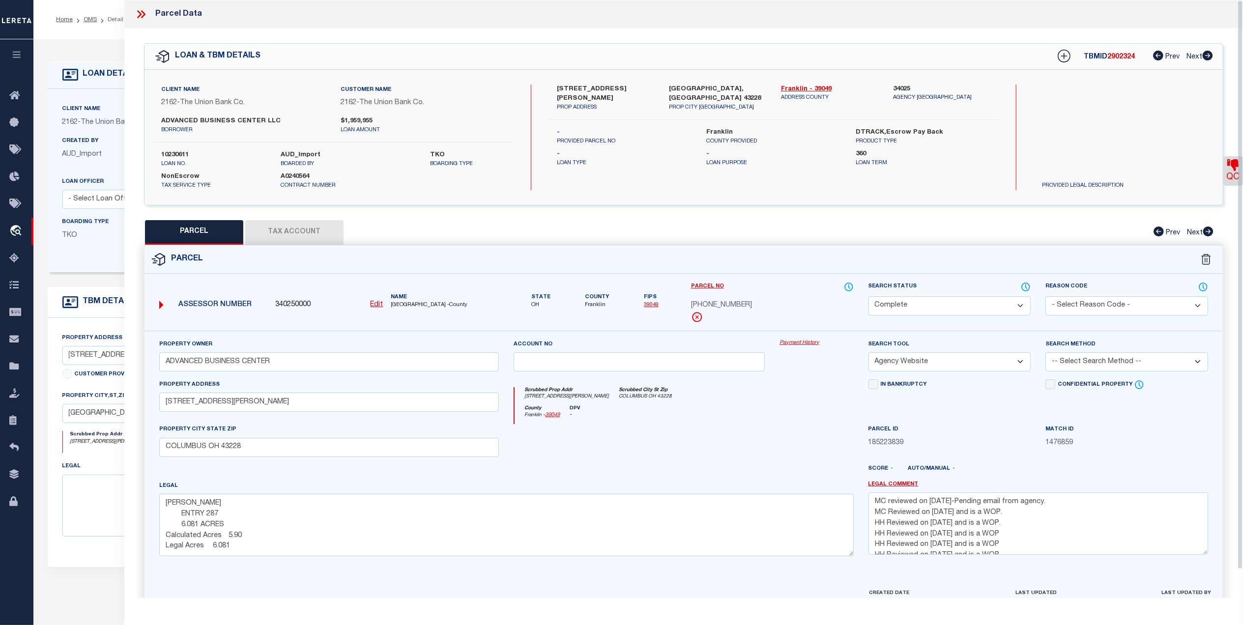
click at [291, 229] on button "Tax Account" at bounding box center [294, 232] width 98 height 25
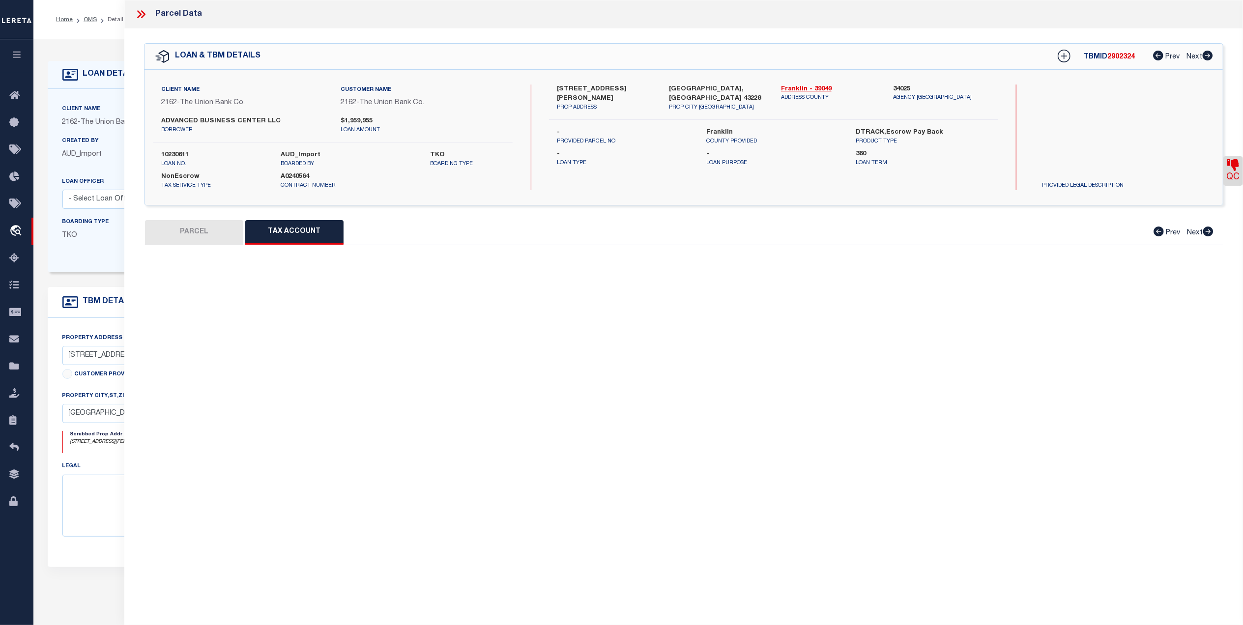
select select "100"
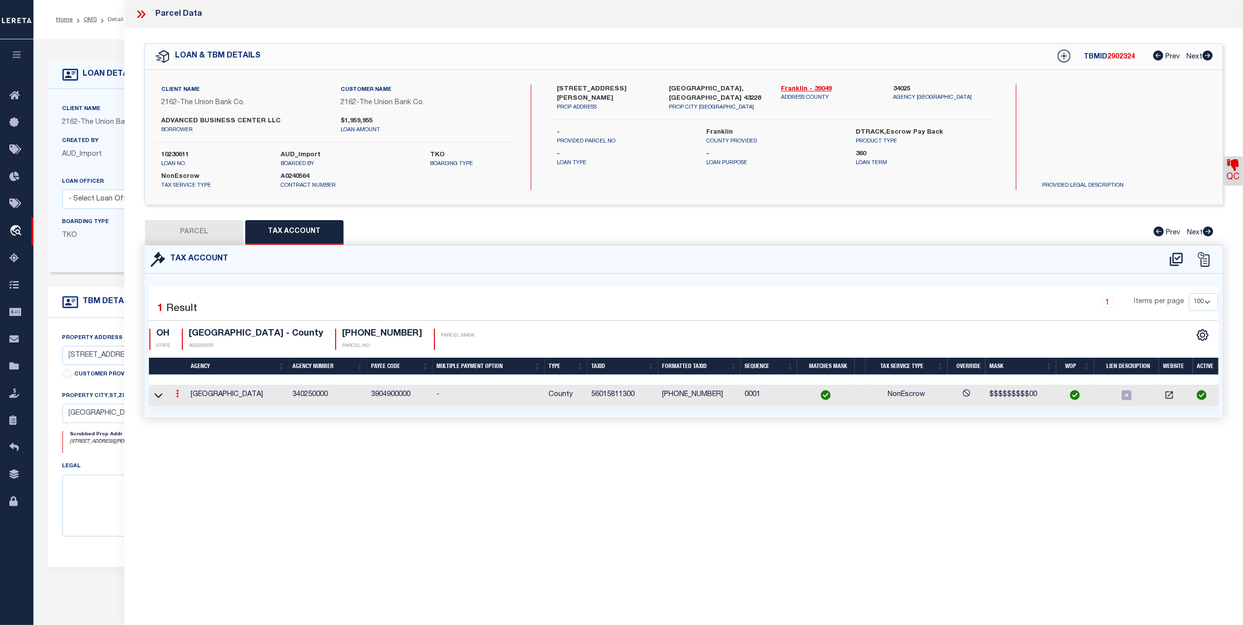
click at [177, 397] on icon at bounding box center [177, 394] width 3 height 8
click at [187, 405] on link at bounding box center [191, 410] width 36 height 16
type input "[DATE]"
type textarea "still a wop"
type input "56015811300"
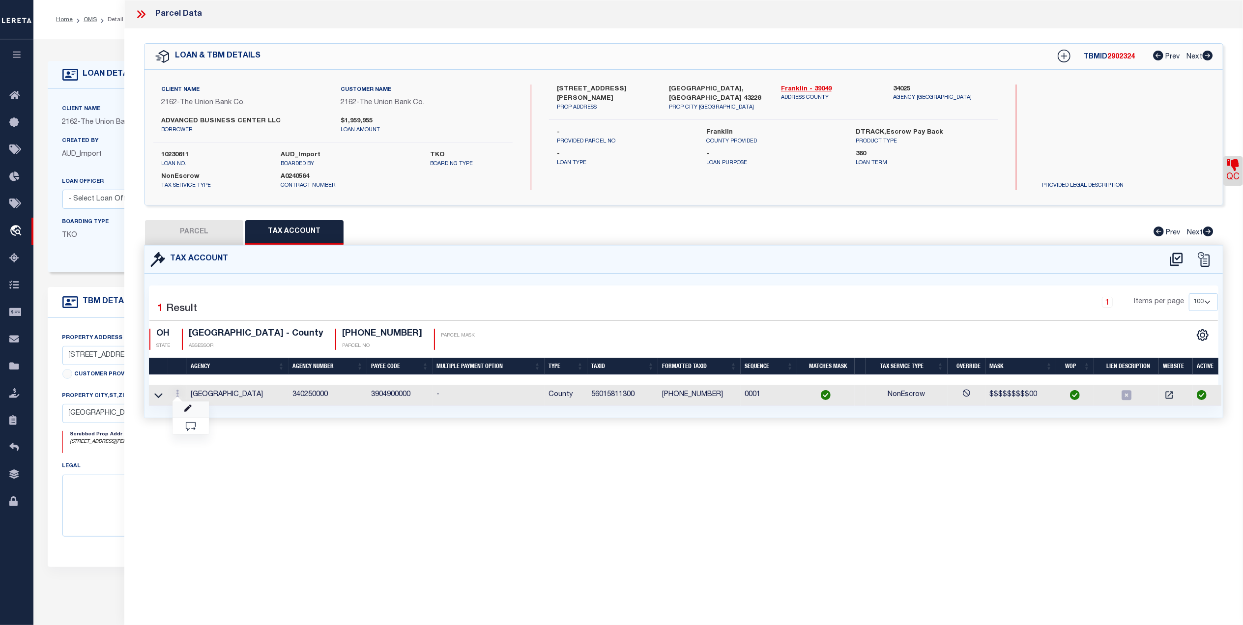
type textarea "$$$$$$$$$00"
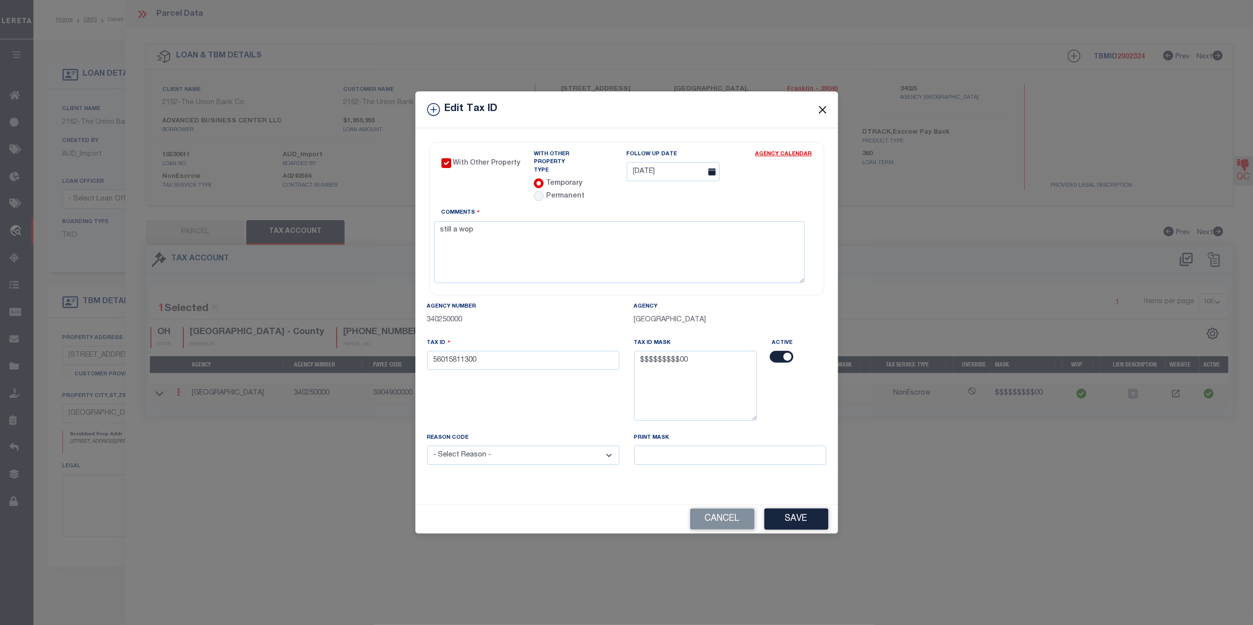
click at [819, 109] on button "Close" at bounding box center [822, 109] width 13 height 13
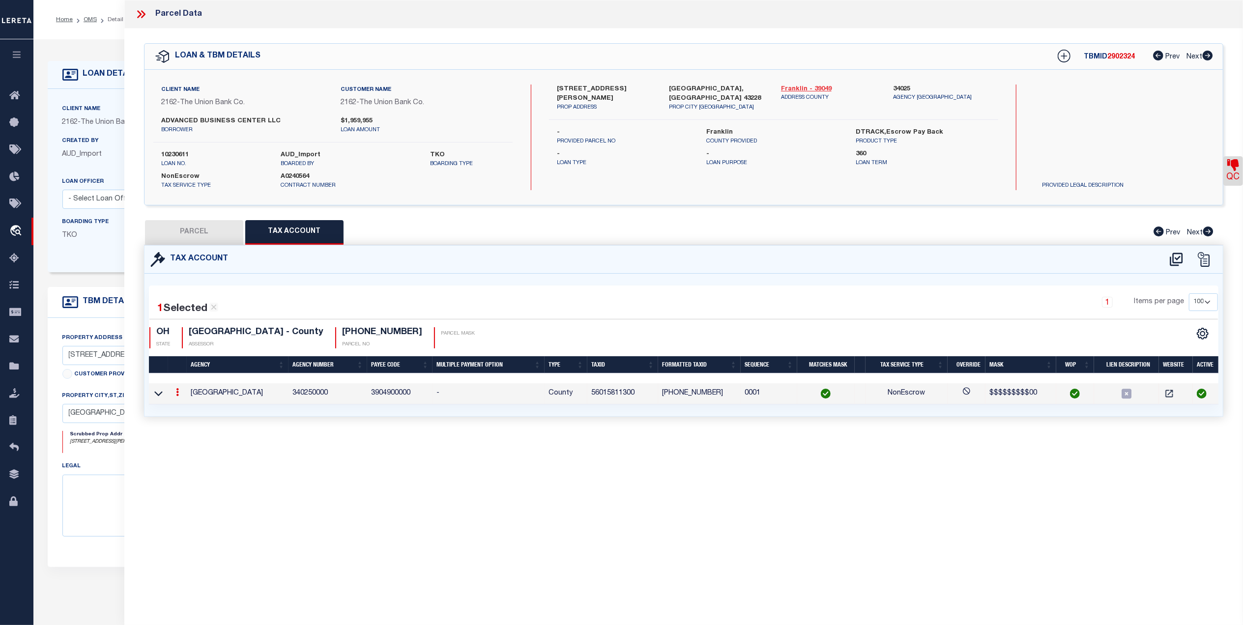
click at [810, 85] on link "Franklin - 39049" at bounding box center [829, 90] width 97 height 10
drag, startPoint x: 1101, startPoint y: 596, endPoint x: 644, endPoint y: 486, distance: 470.1
click at [1098, 591] on div "Parcel Data QC QC QC - Select Status -" at bounding box center [683, 299] width 1119 height 598
click at [192, 231] on button "PARCEL" at bounding box center [194, 232] width 98 height 25
select select "AS"
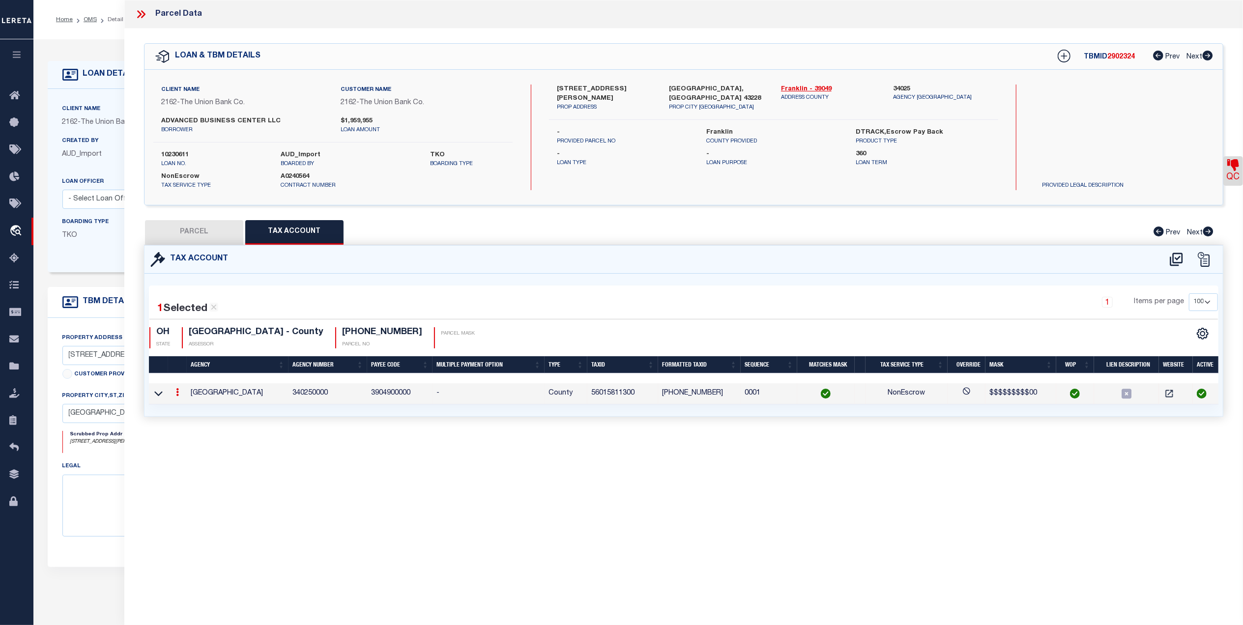
select select
checkbox input "false"
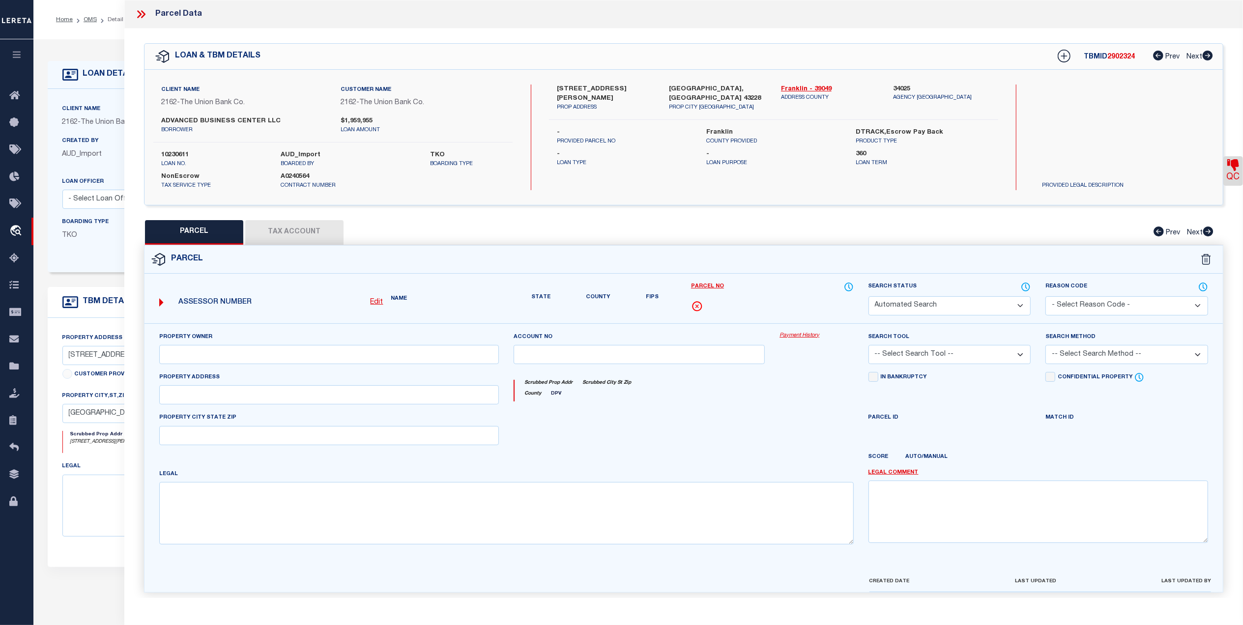
select select "CP"
type input "ADVANCED BUSINESS CENTER"
select select "AGW"
select select
type input "[STREET_ADDRESS][PERSON_NAME]"
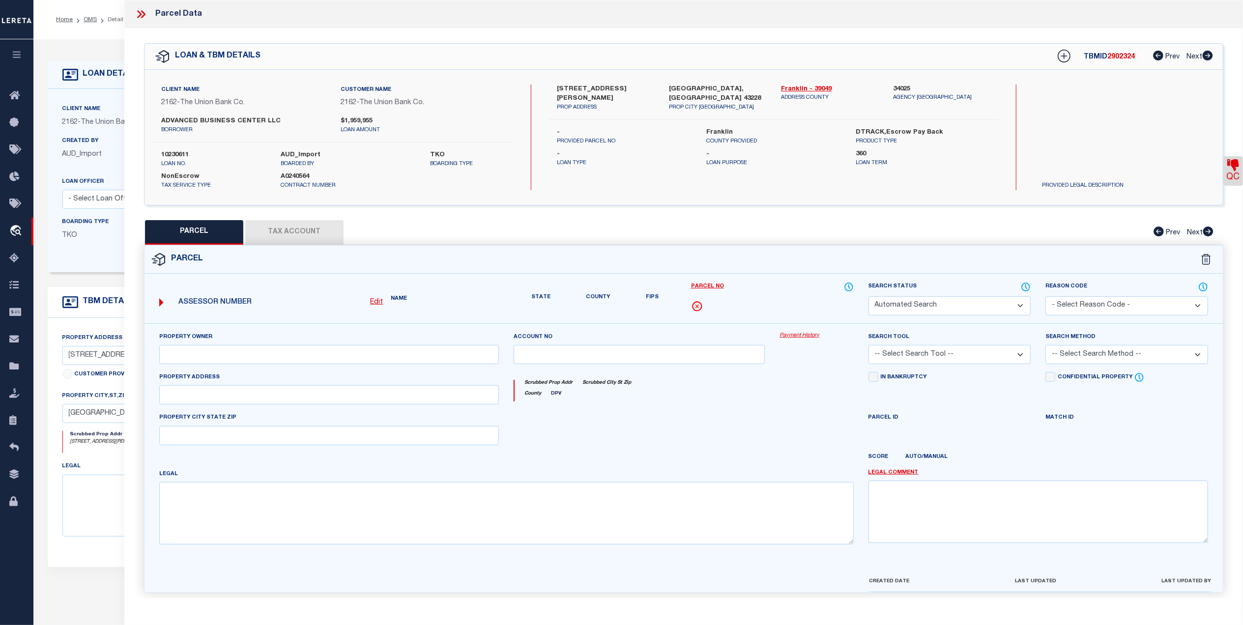
type input "COLUMBUS OH 43228"
type textarea "[PERSON_NAME] ENTRY 287 6.081 ACRES Calculated Acres 5.90 Legal Acres 6.081"
type textarea "MC reviewed on [DATE]-Pending email from agency. MC Reviewed on [DATE] and is a…"
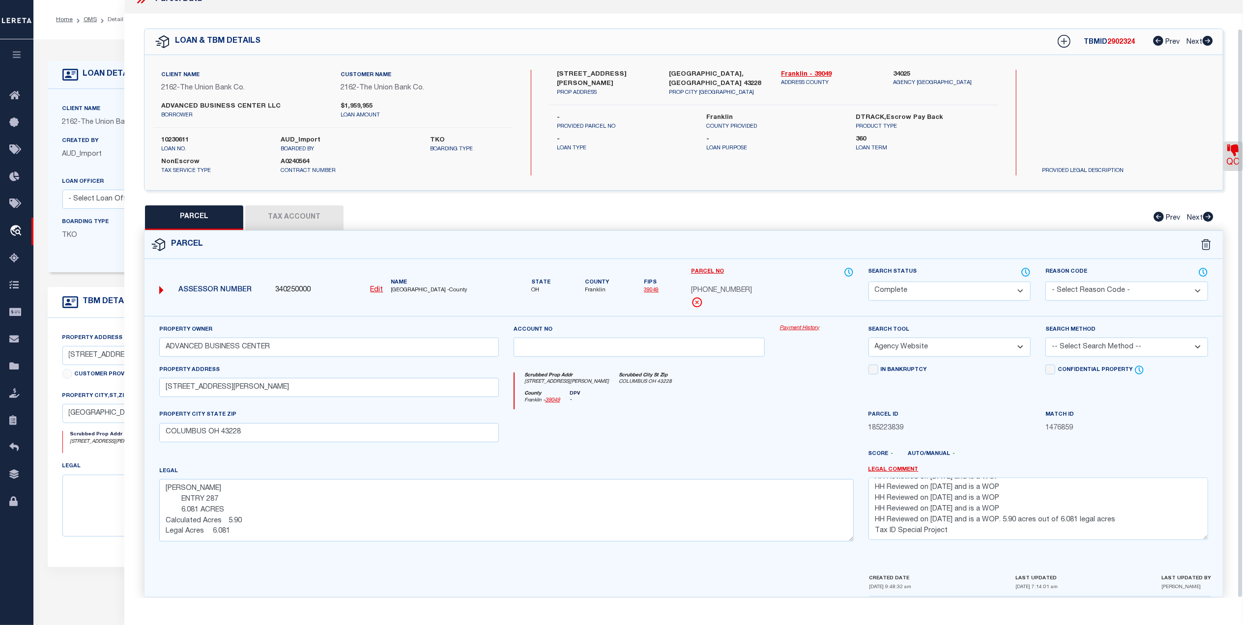
scroll to position [29, 0]
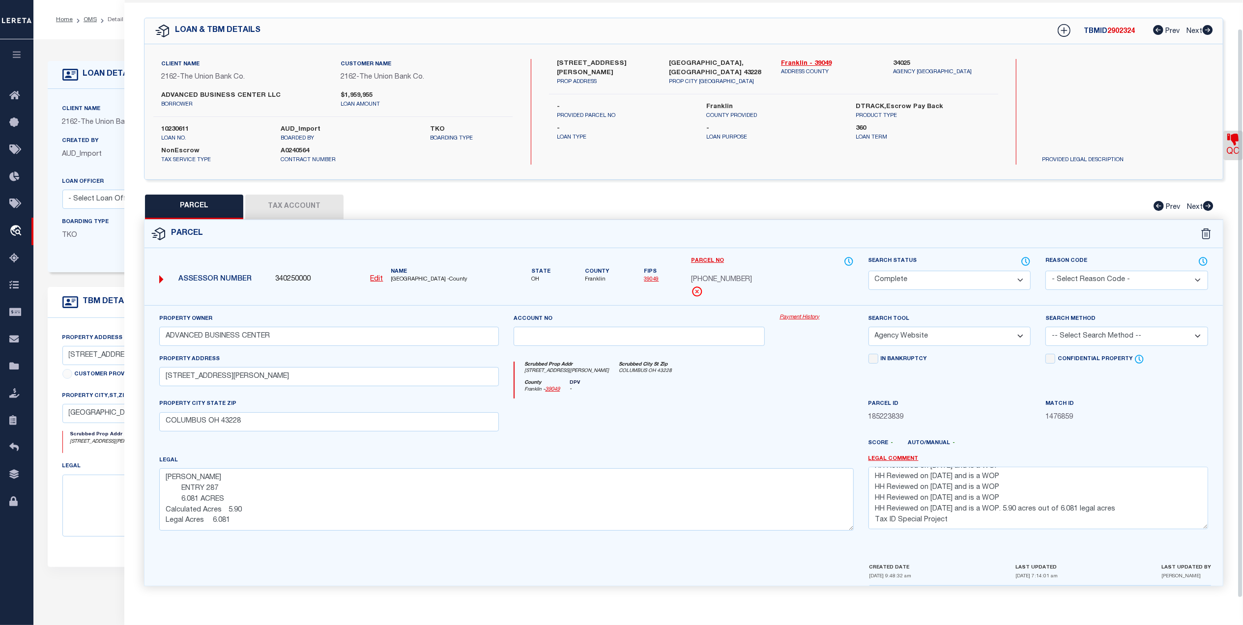
click at [1233, 141] on icon at bounding box center [1233, 140] width 12 height 12
select select "INC"
select select "WOP"
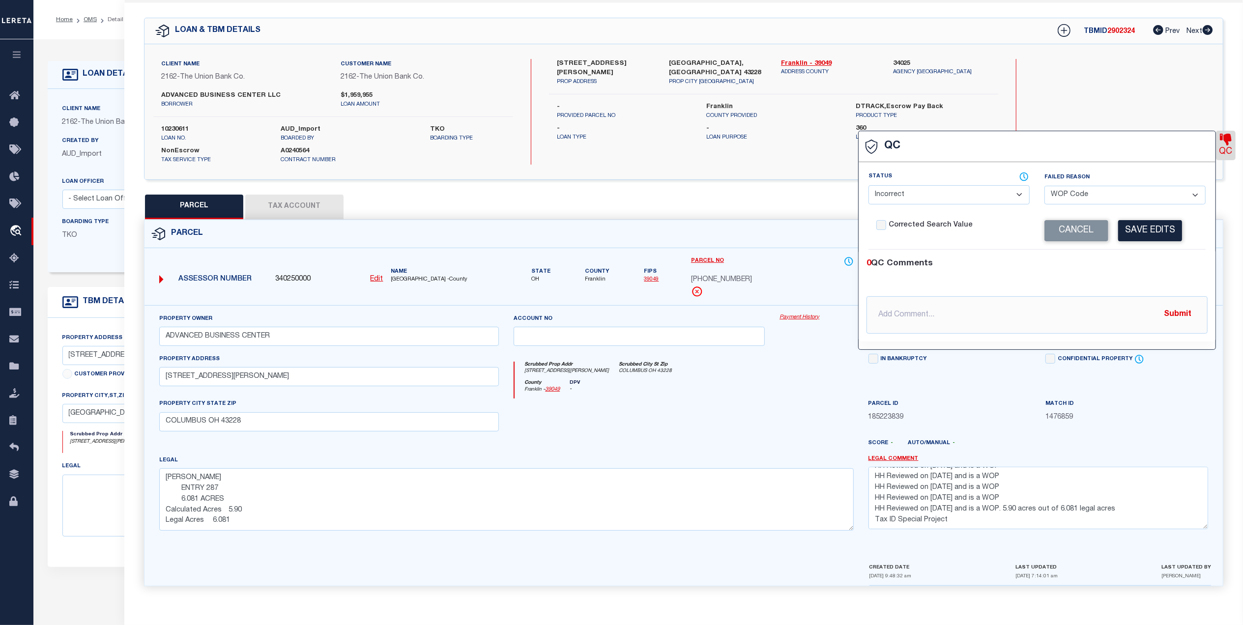
click at [1165, 108] on div "Search by Legal Customer" at bounding box center [1102, 91] width 136 height 64
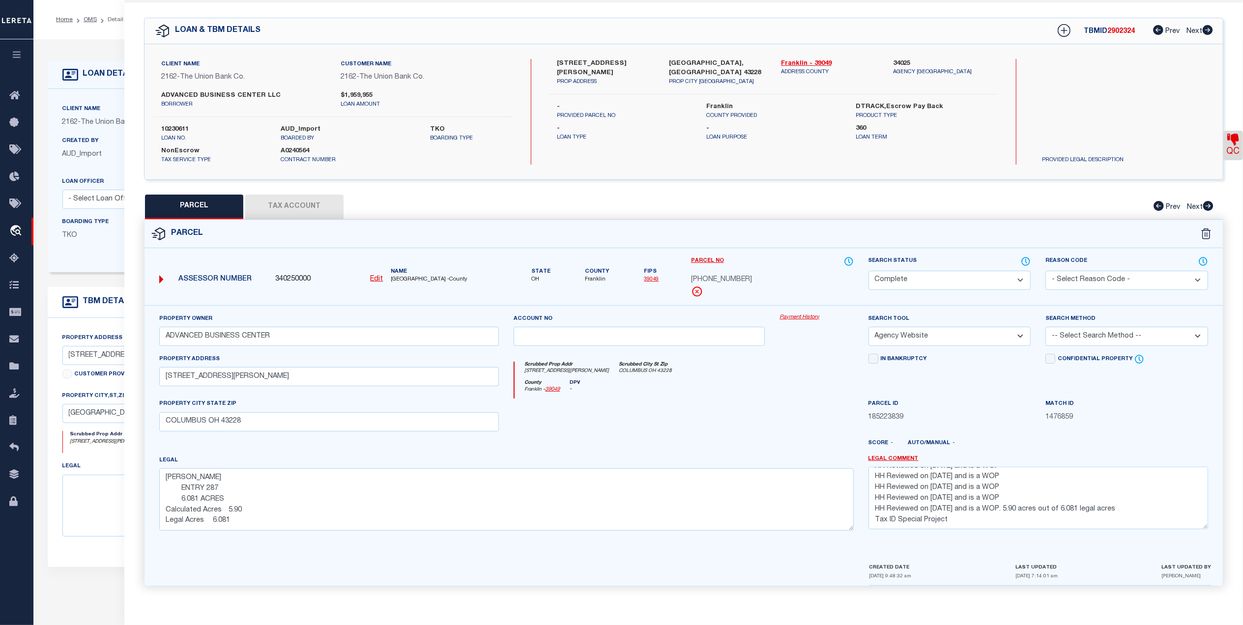
click at [1227, 145] on link "QC" at bounding box center [1233, 145] width 20 height 29
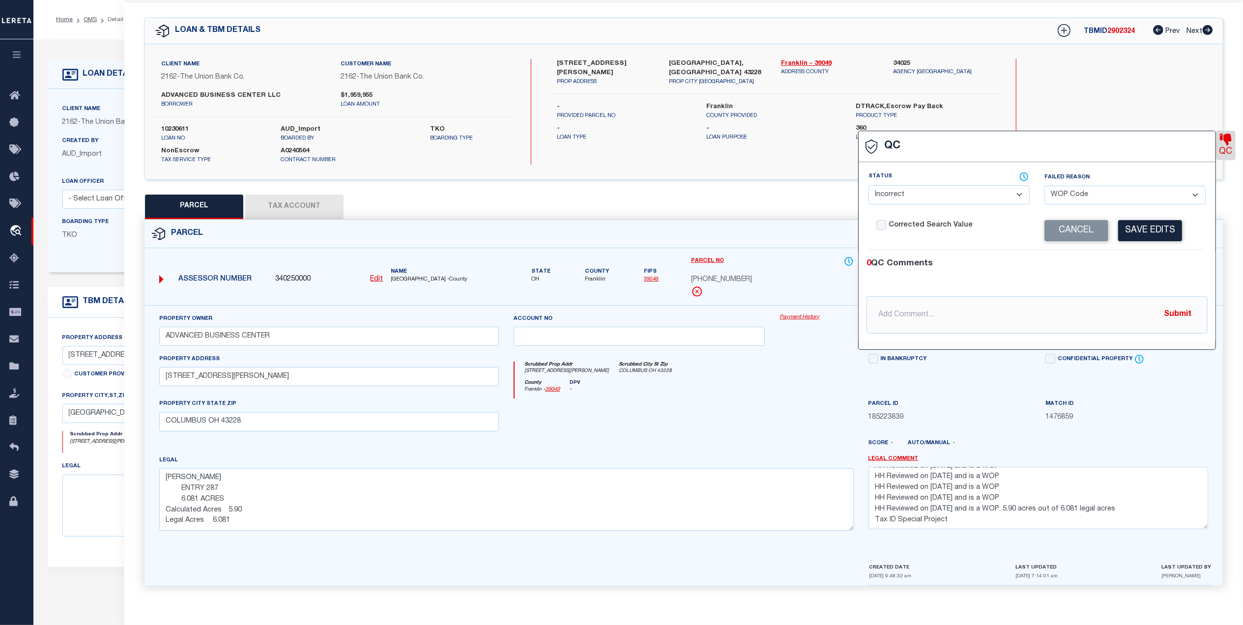
click at [1193, 190] on select "- Select Failed Reason - Additional Parcel Located Confidential Property Double…" at bounding box center [1124, 195] width 161 height 19
click at [694, 427] on div at bounding box center [639, 419] width 266 height 40
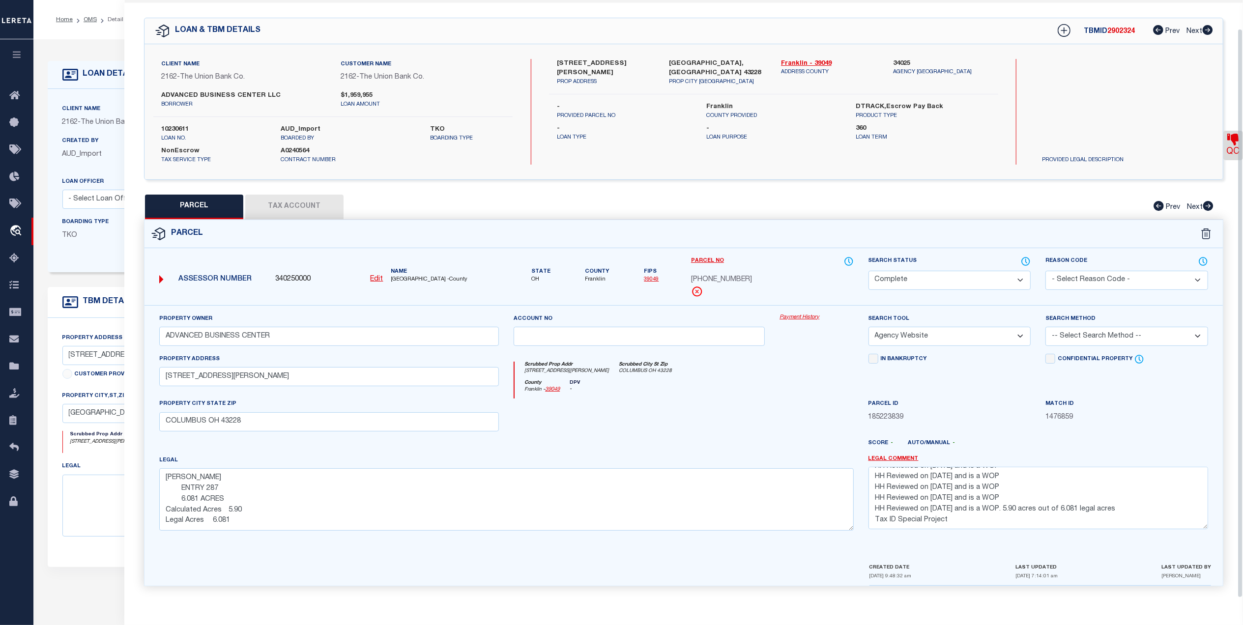
click at [569, 413] on div at bounding box center [639, 419] width 266 height 40
click at [272, 195] on button "Tax Account" at bounding box center [294, 207] width 98 height 25
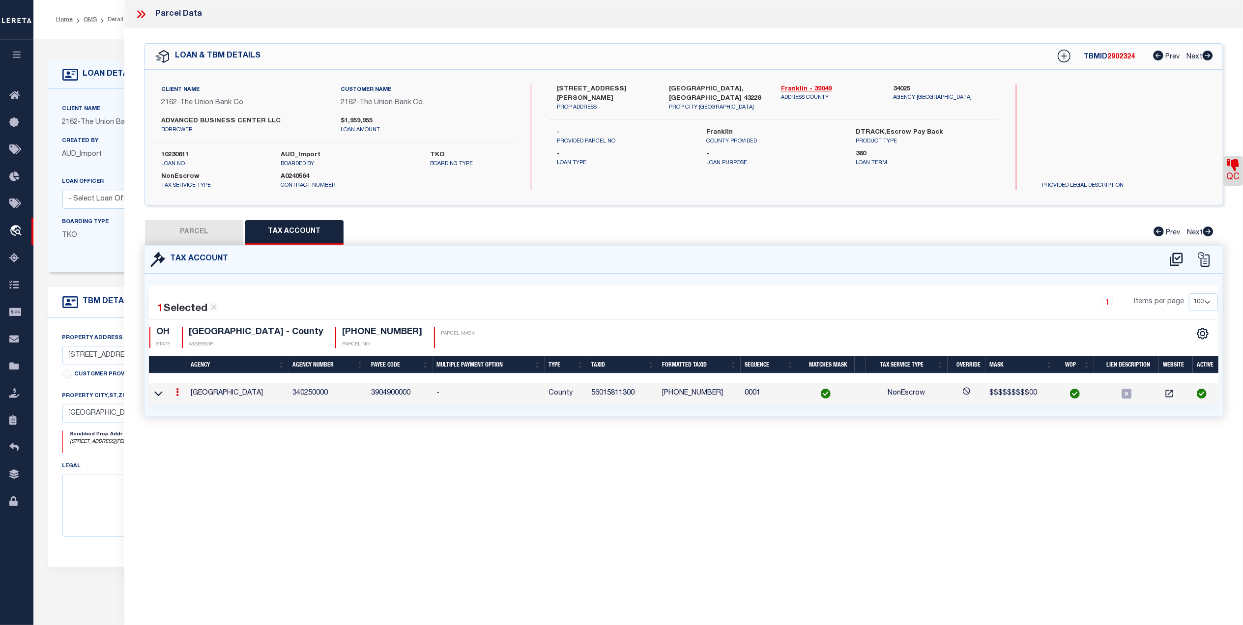
select select "100"
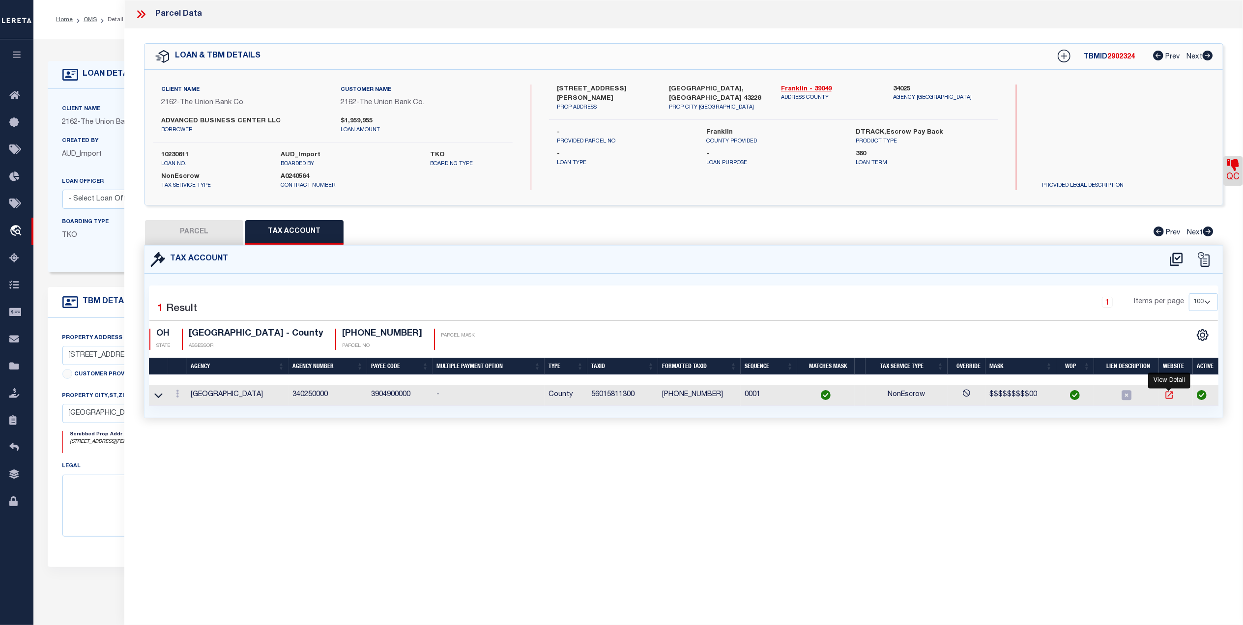
click at [1172, 394] on icon "" at bounding box center [1168, 395] width 7 height 7
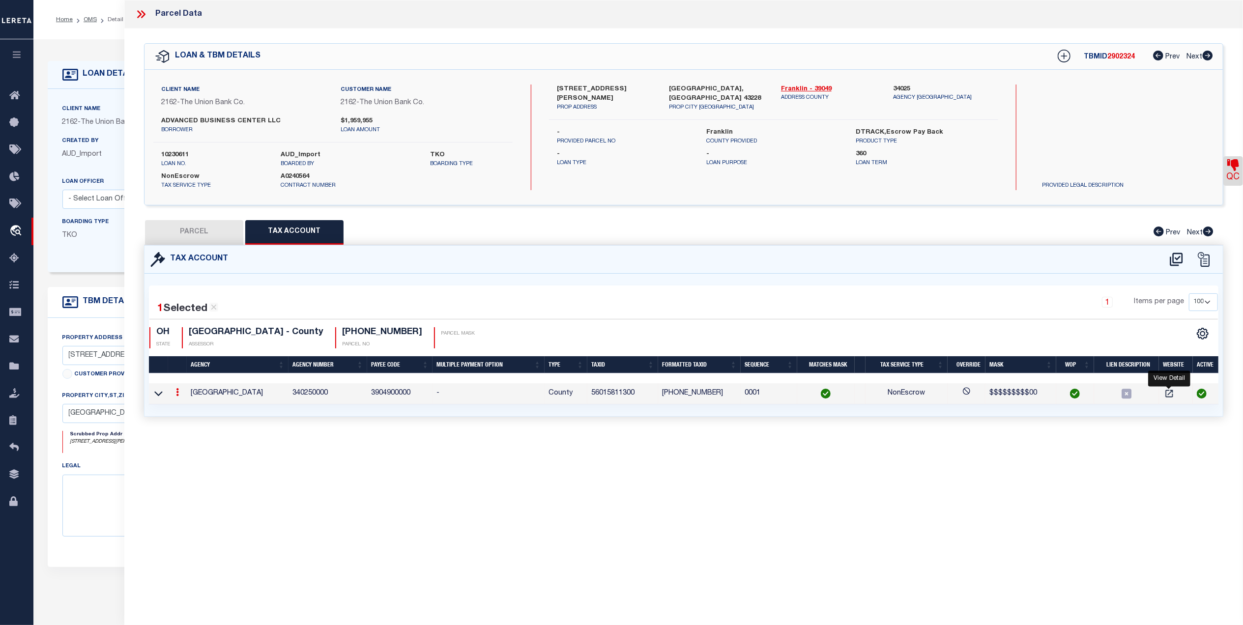
click at [220, 240] on button "PARCEL" at bounding box center [194, 232] width 98 height 25
select select "AS"
select select
checkbox input "false"
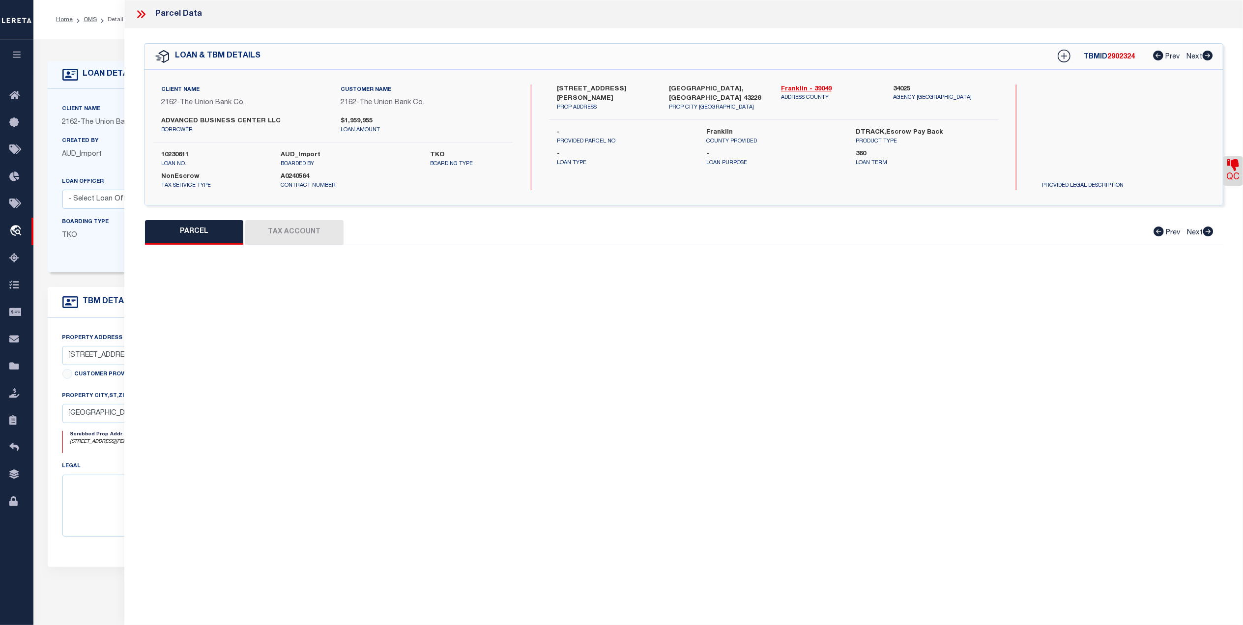
select select "CP"
type input "ADVANCED BUSINESS CENTER"
select select "AGW"
select select
type input "[STREET_ADDRESS][PERSON_NAME]"
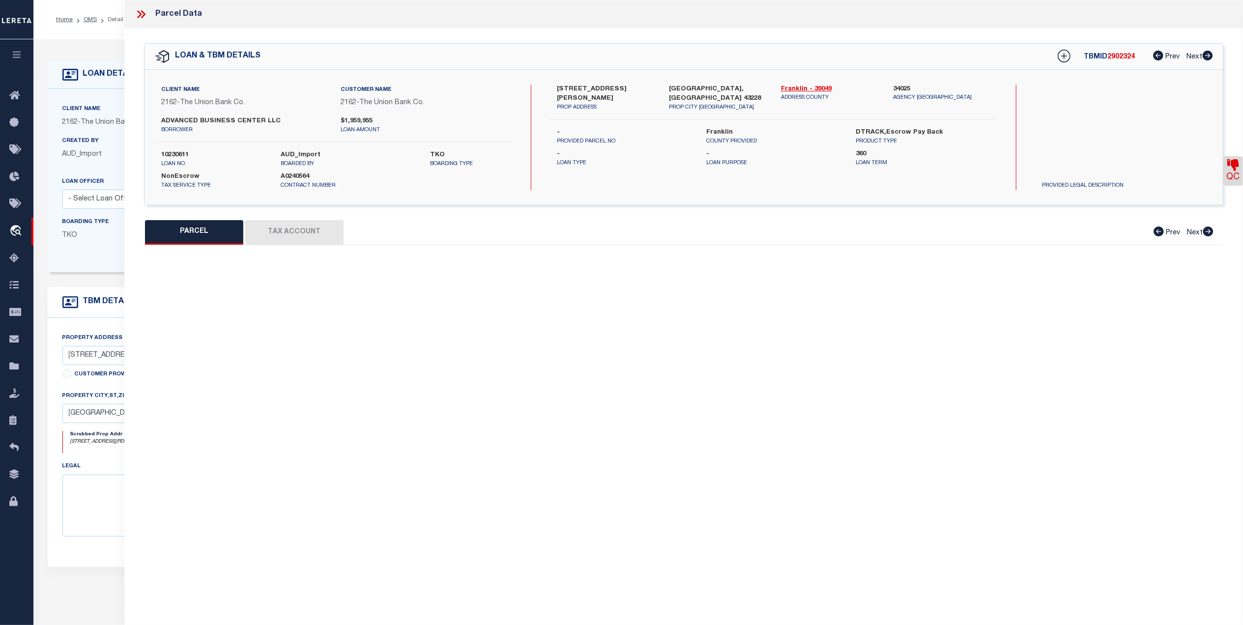
type input "COLUMBUS OH 43228"
type textarea "[PERSON_NAME] ENTRY 287 6.081 ACRES Calculated Acres 5.90 Legal Acres 6.081"
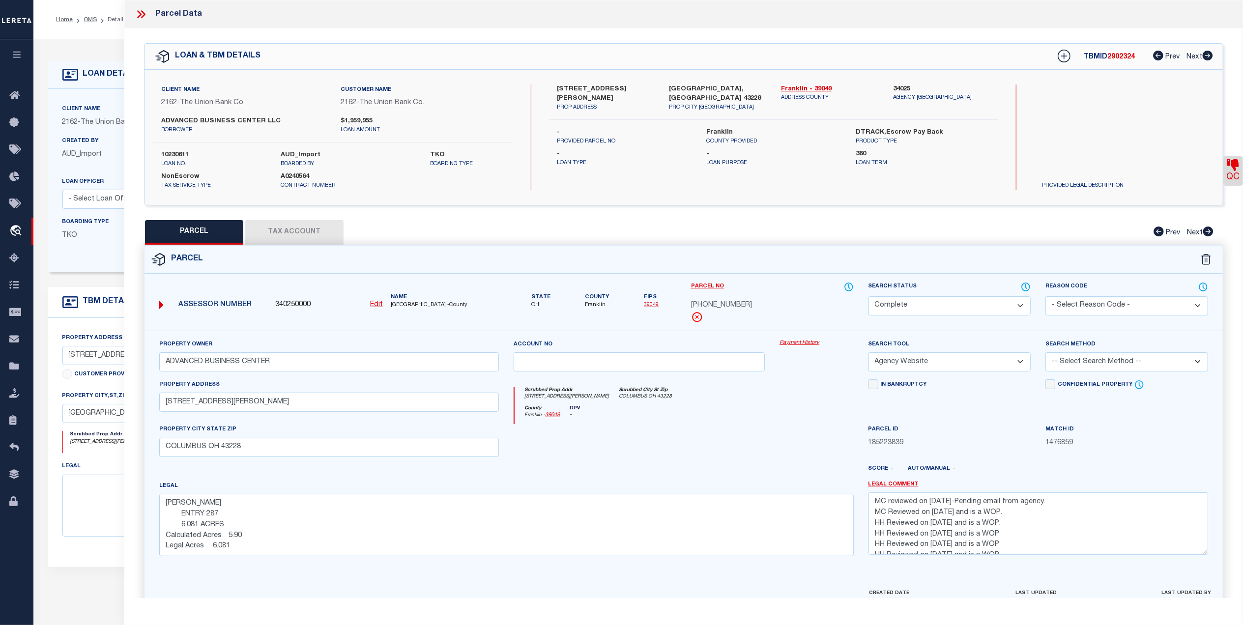
click at [651, 305] on link "39049" at bounding box center [651, 304] width 15 height 5
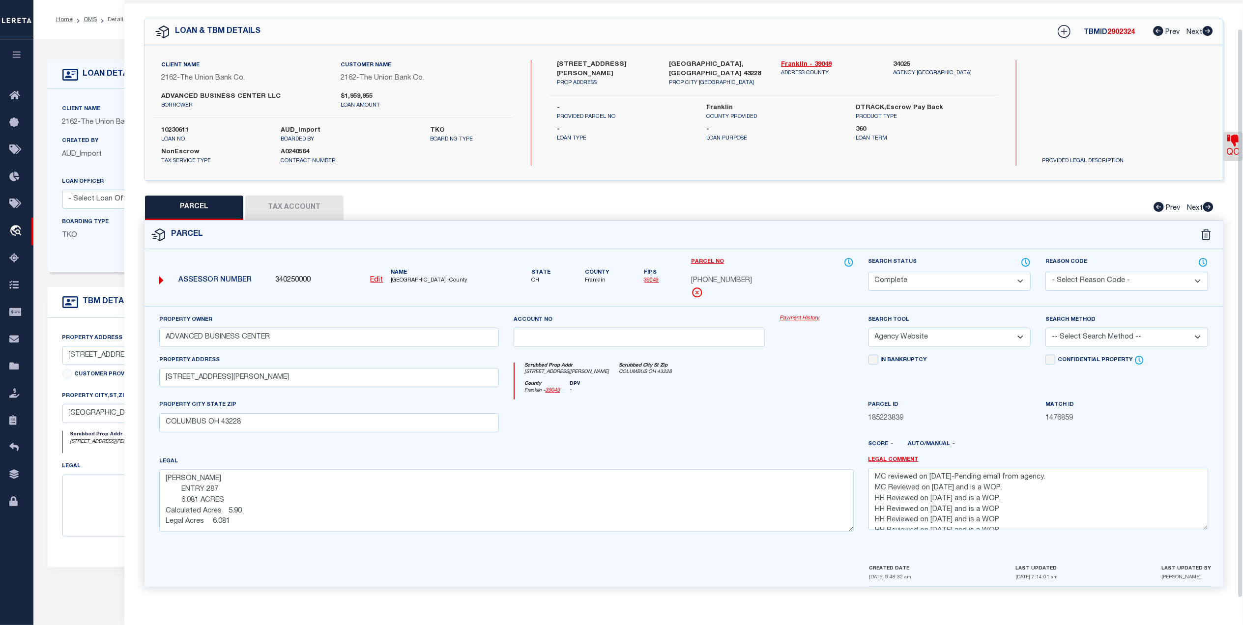
scroll to position [29, 0]
